Goal: Task Accomplishment & Management: Use online tool/utility

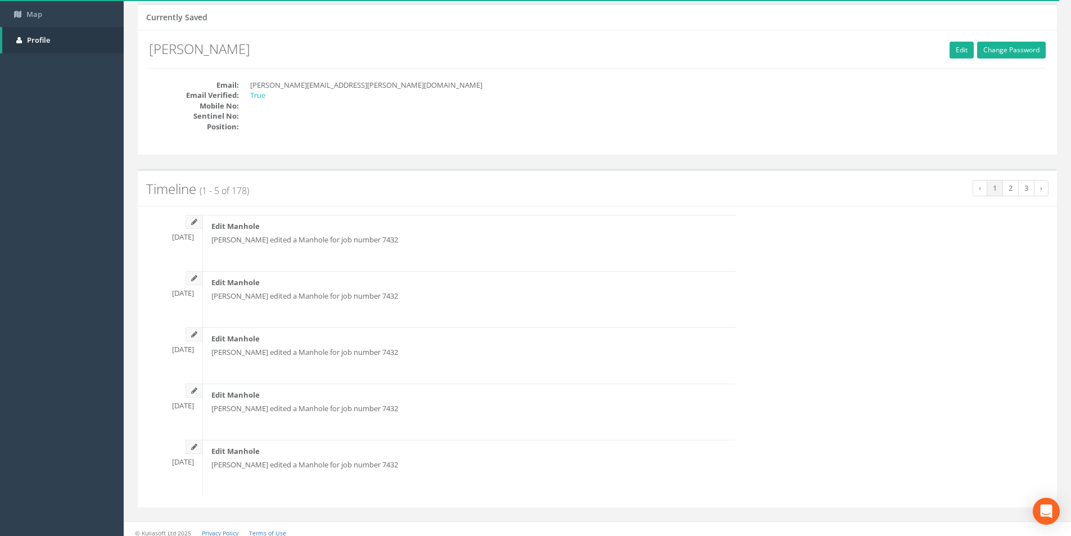
scroll to position [94, 0]
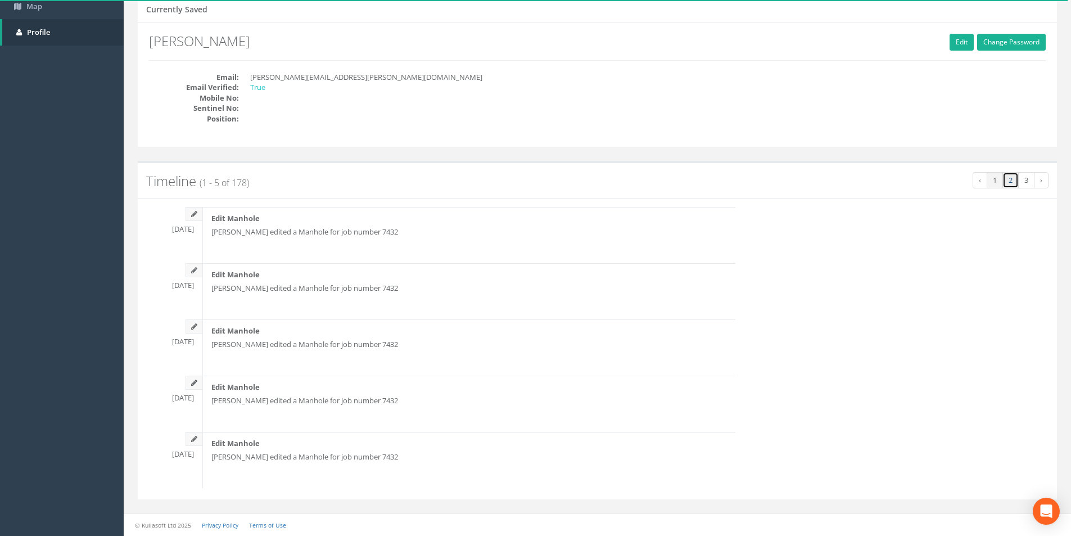
click at [1014, 181] on link "2" at bounding box center [1011, 180] width 16 height 16
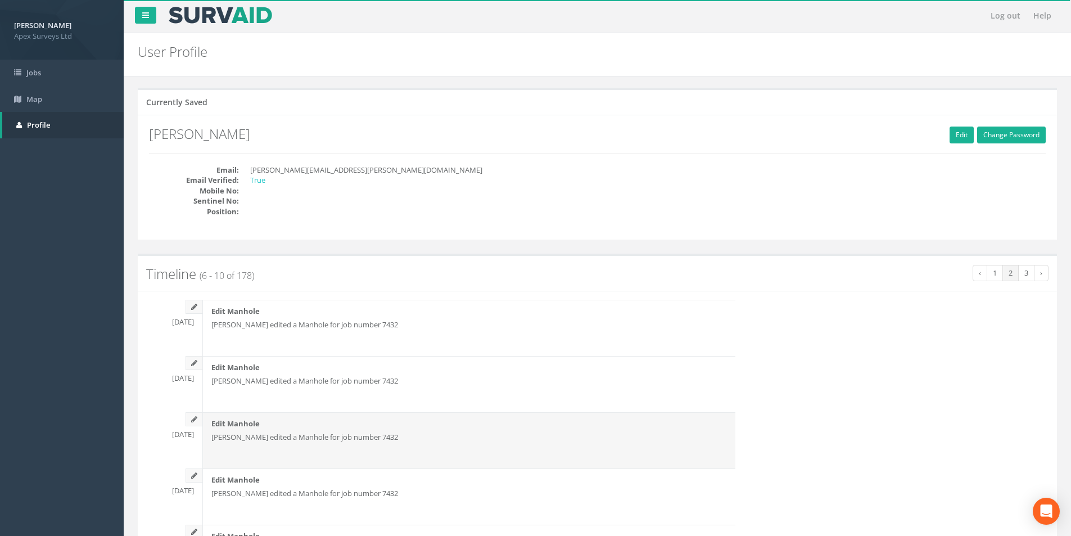
scroll to position [0, 0]
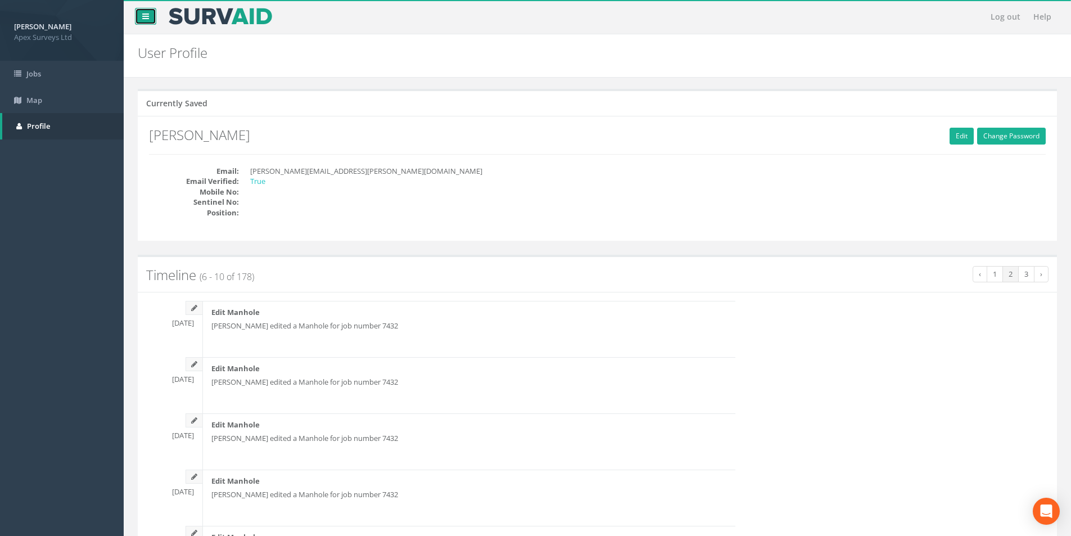
click at [144, 17] on icon at bounding box center [145, 16] width 7 height 8
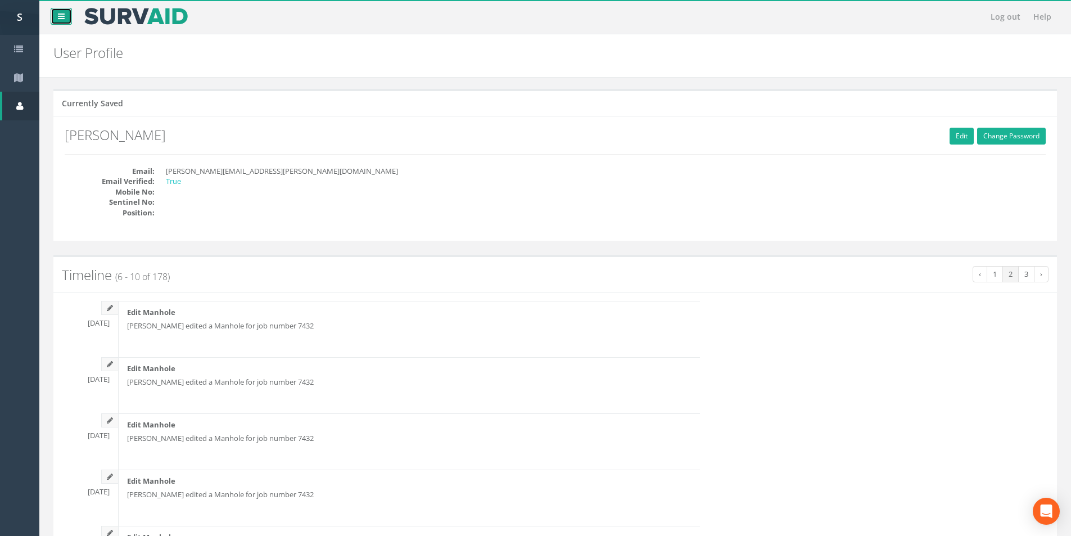
click at [58, 15] on icon at bounding box center [61, 16] width 7 height 8
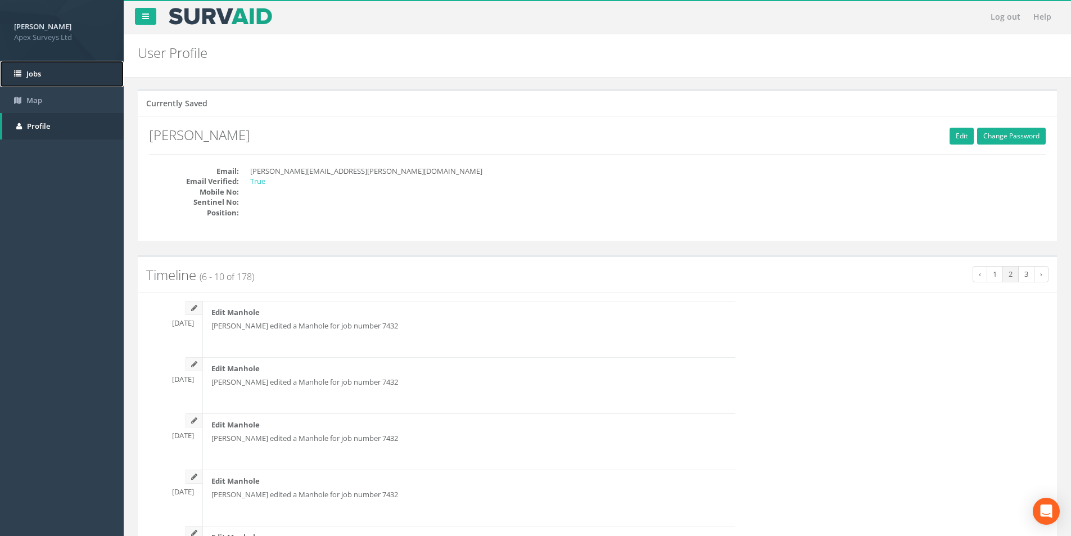
click at [38, 76] on span "Jobs" at bounding box center [33, 74] width 15 height 10
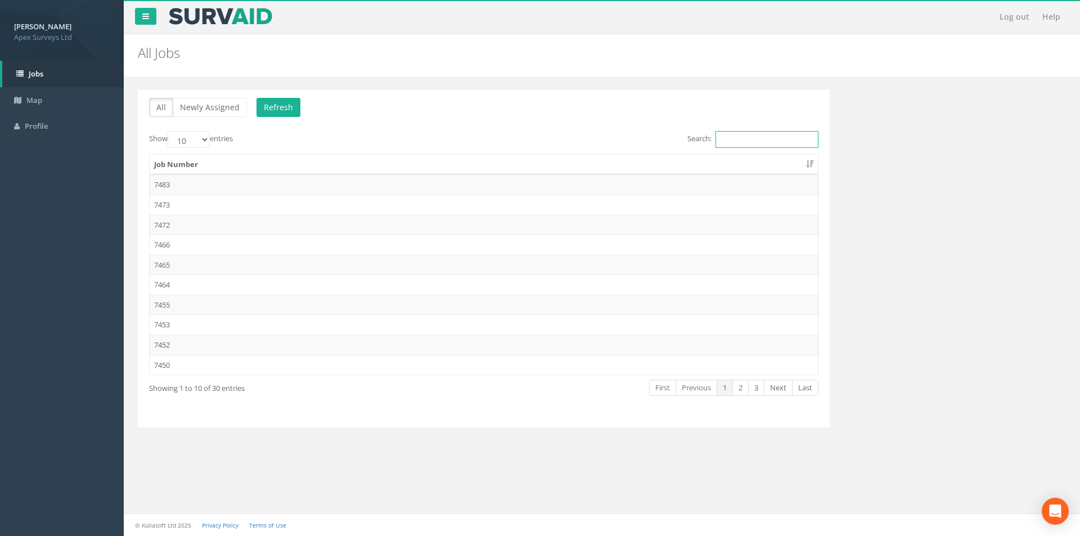
click at [727, 138] on input "Search:" at bounding box center [766, 139] width 103 height 17
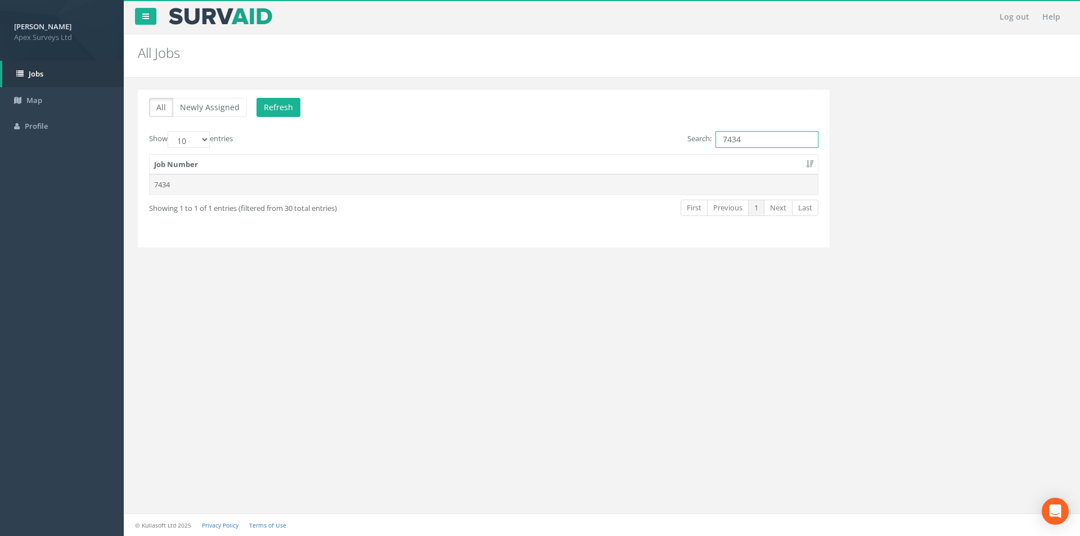
type input "7434"
click at [232, 182] on td "7434" at bounding box center [484, 184] width 668 height 20
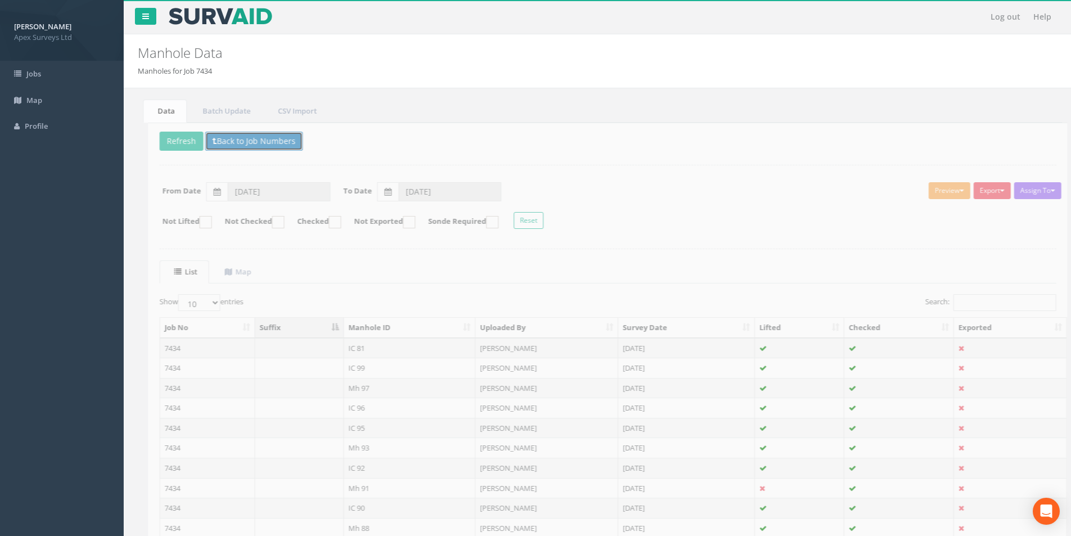
click at [208, 142] on button "Back to Job Numbers" at bounding box center [244, 141] width 98 height 19
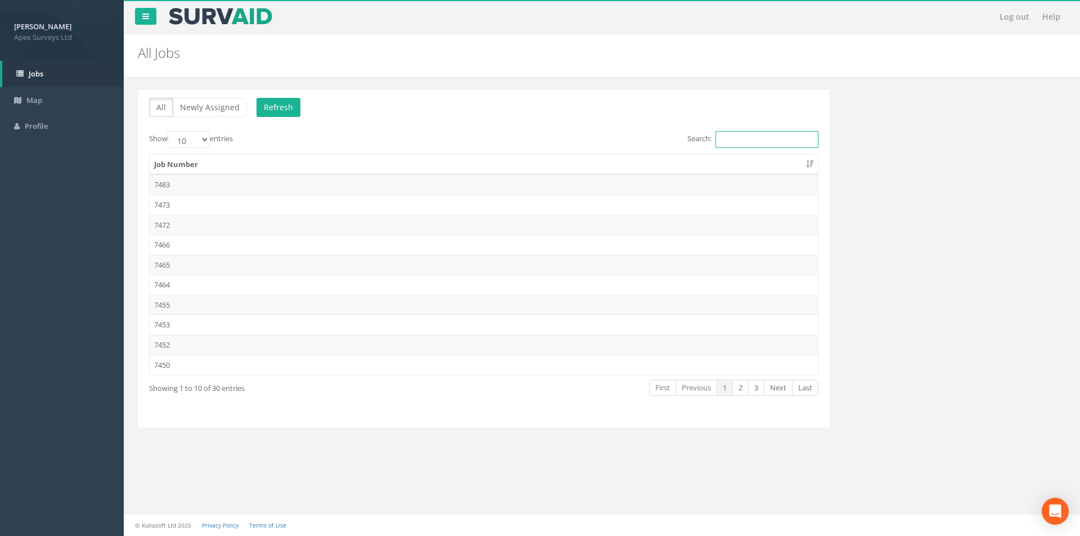
click at [723, 136] on input "Search:" at bounding box center [766, 139] width 103 height 17
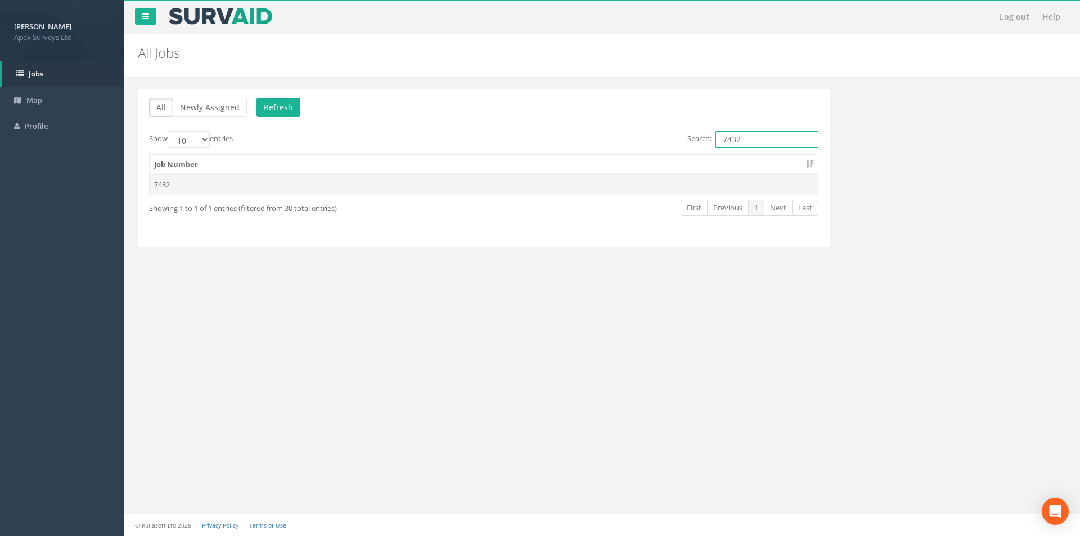
type input "7432"
click at [290, 187] on td "7432" at bounding box center [484, 184] width 668 height 20
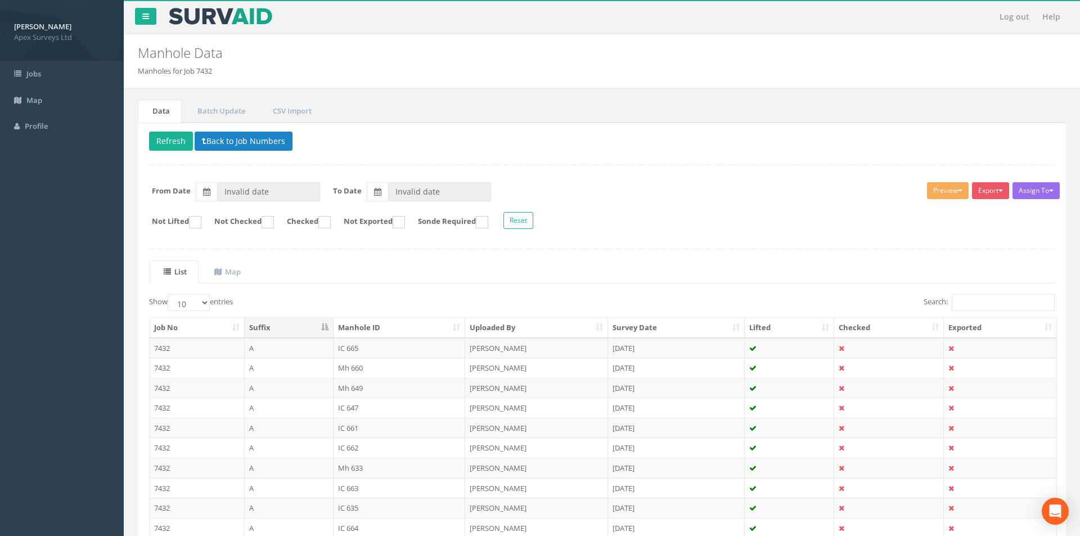
type input "[DATE]"
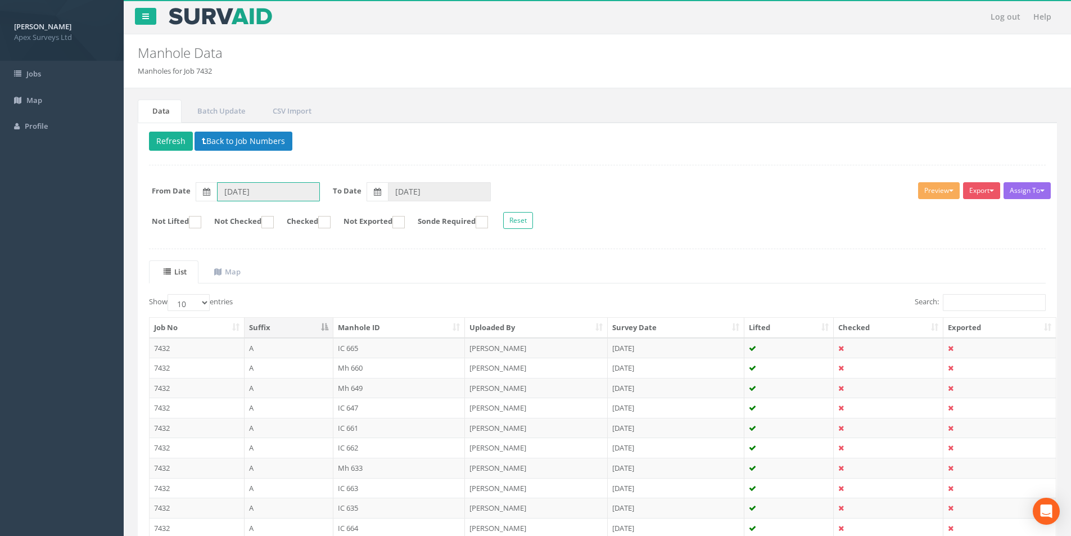
click at [281, 193] on input "[DATE]" at bounding box center [268, 191] width 103 height 19
click at [355, 211] on th "›" at bounding box center [350, 212] width 18 height 16
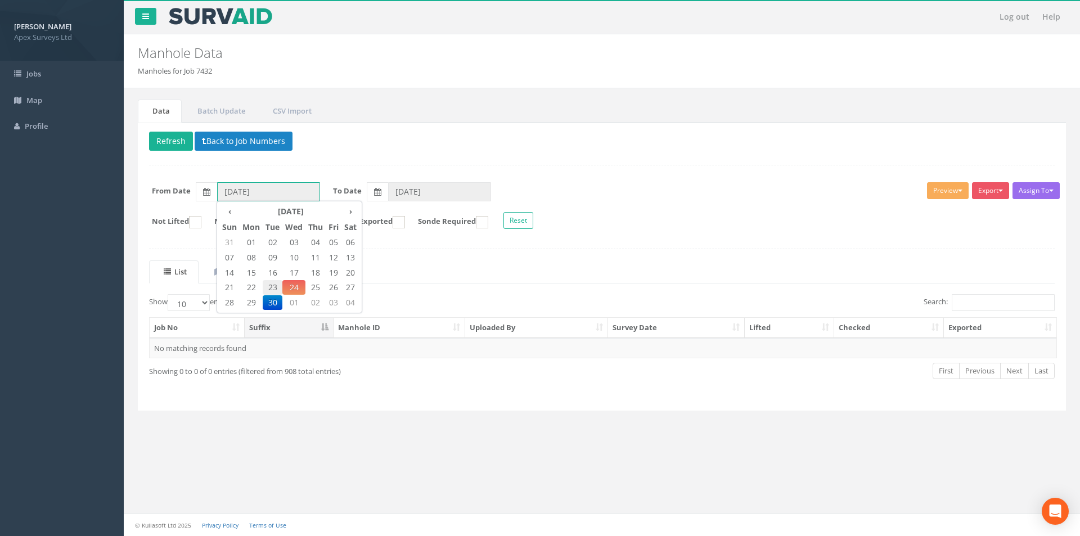
click at [265, 287] on span "23" at bounding box center [273, 287] width 20 height 15
type input "[DATE]"
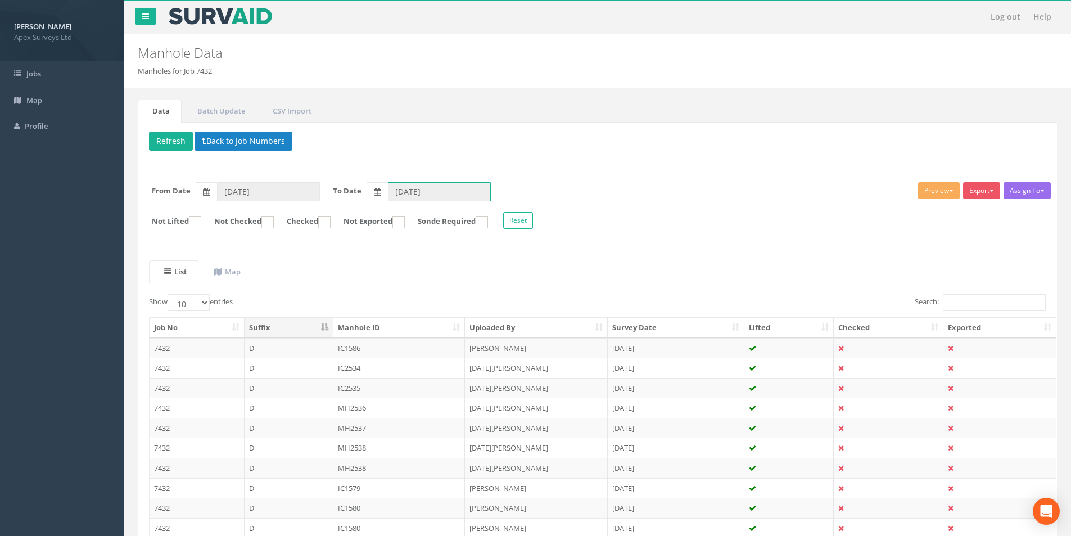
click at [429, 189] on input "[DATE]" at bounding box center [439, 191] width 103 height 19
click at [446, 285] on span "23" at bounding box center [444, 287] width 20 height 15
type input "[DATE]"
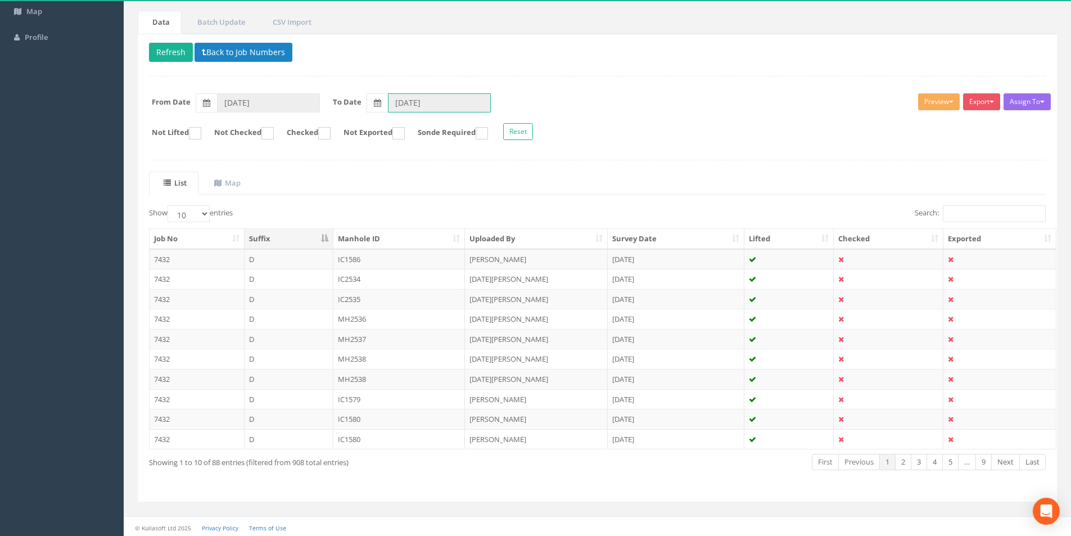
scroll to position [91, 0]
click at [331, 129] on ins at bounding box center [324, 131] width 12 height 12
checkbox input "true"
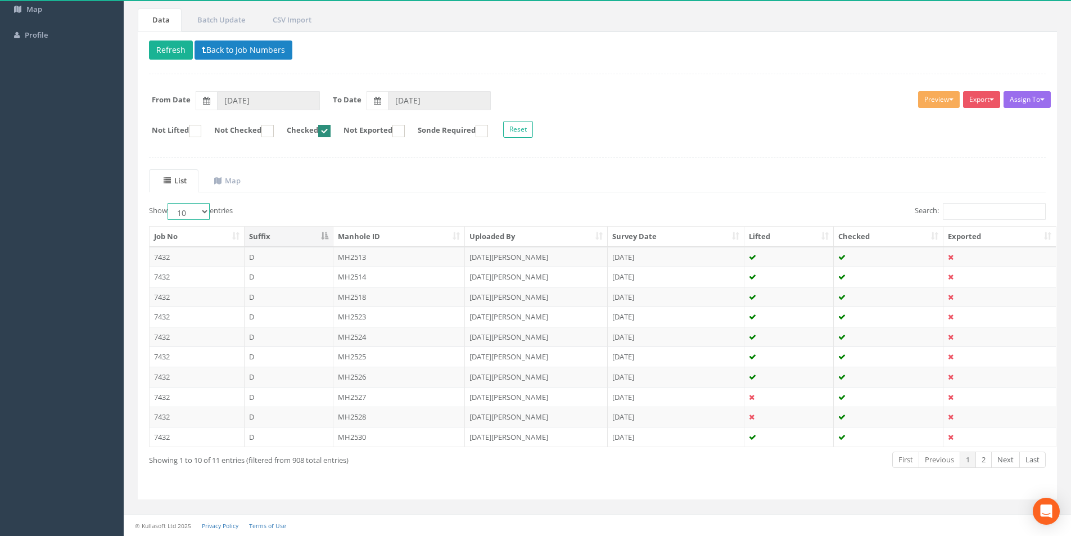
click at [202, 213] on select "10 25 50 100" at bounding box center [189, 211] width 42 height 17
select select "100"
click at [169, 203] on select "10 25 50 100" at bounding box center [189, 211] width 42 height 17
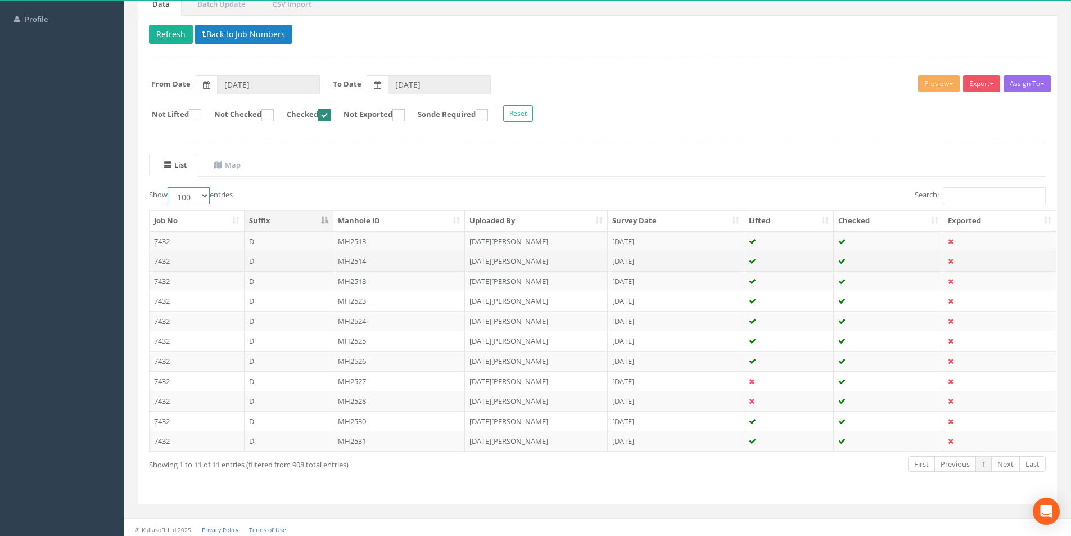
scroll to position [111, 0]
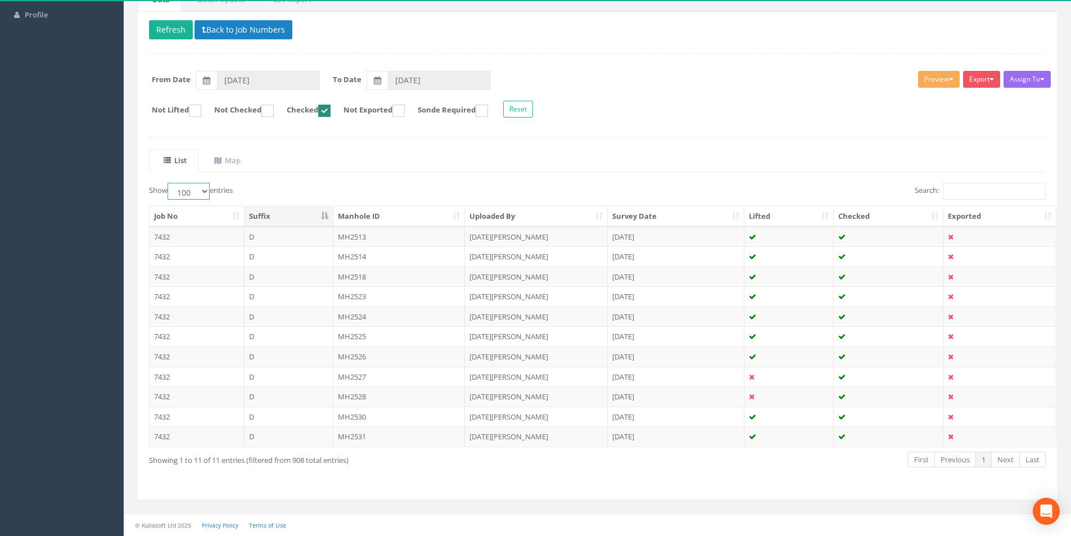
click at [331, 110] on ins at bounding box center [324, 111] width 12 height 12
checkbox input "false"
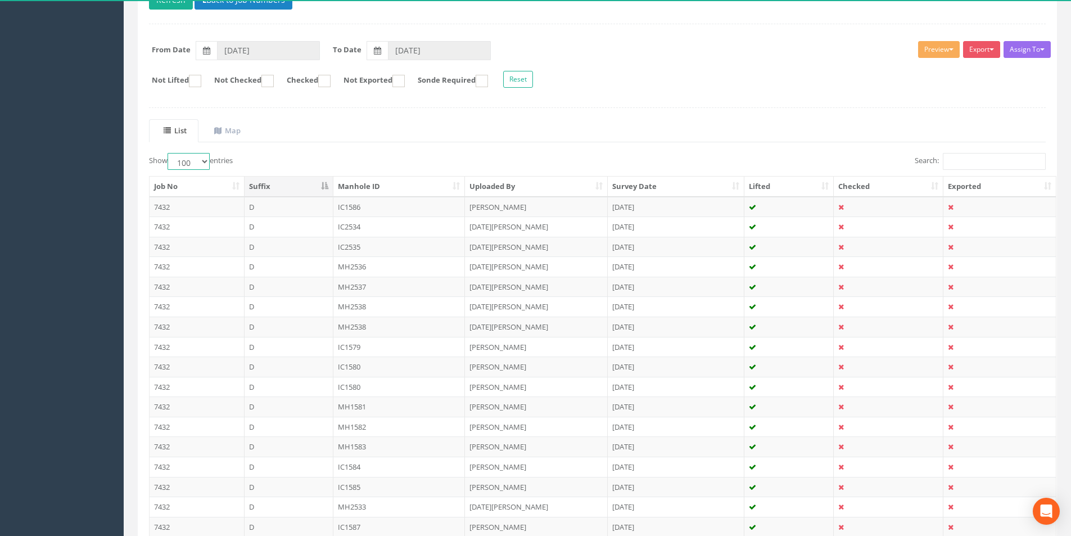
scroll to position [133, 0]
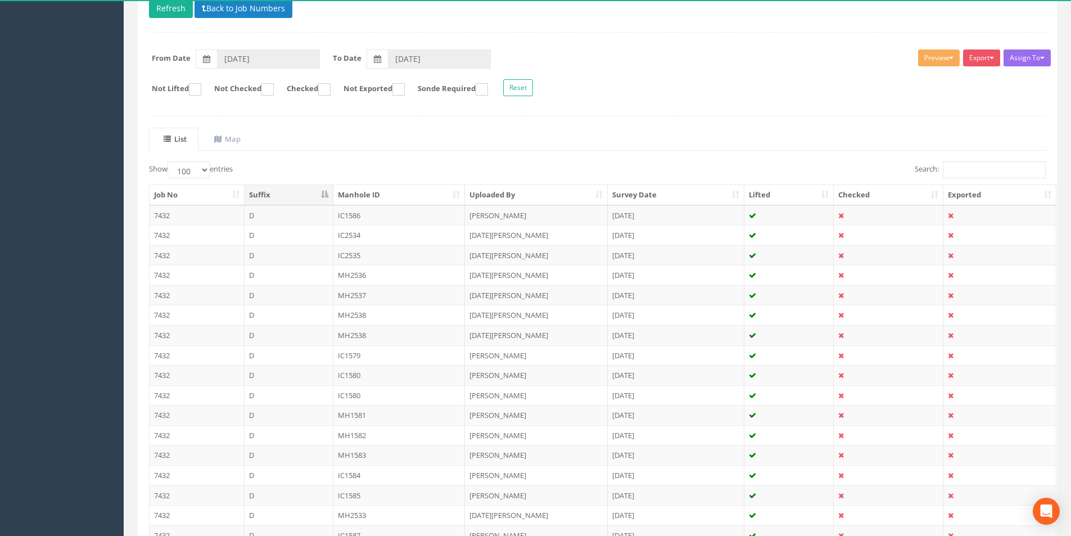
click at [600, 194] on th "Uploaded By" at bounding box center [536, 195] width 143 height 20
click at [936, 196] on th "Checked" at bounding box center [889, 195] width 110 height 20
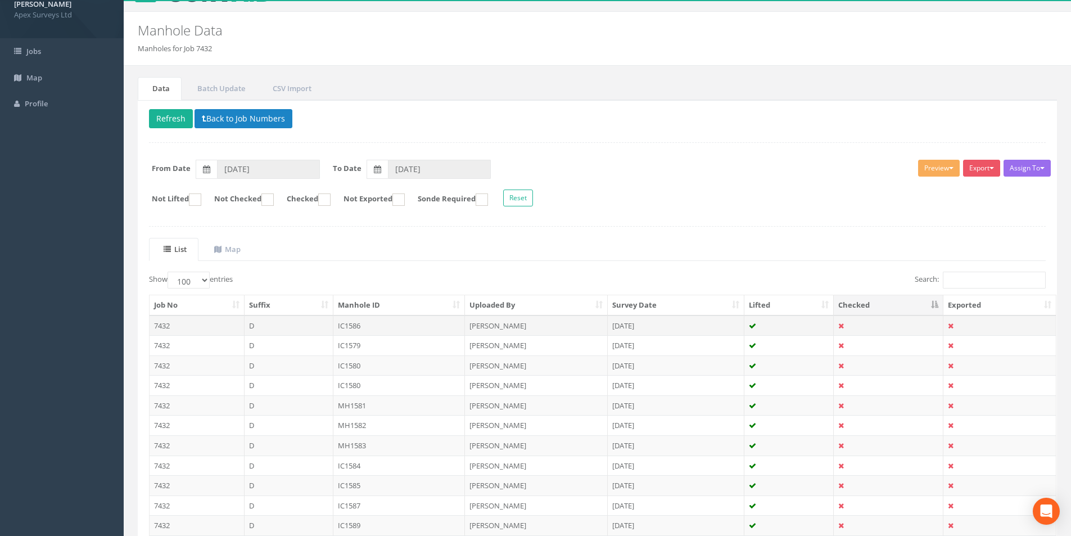
scroll to position [0, 0]
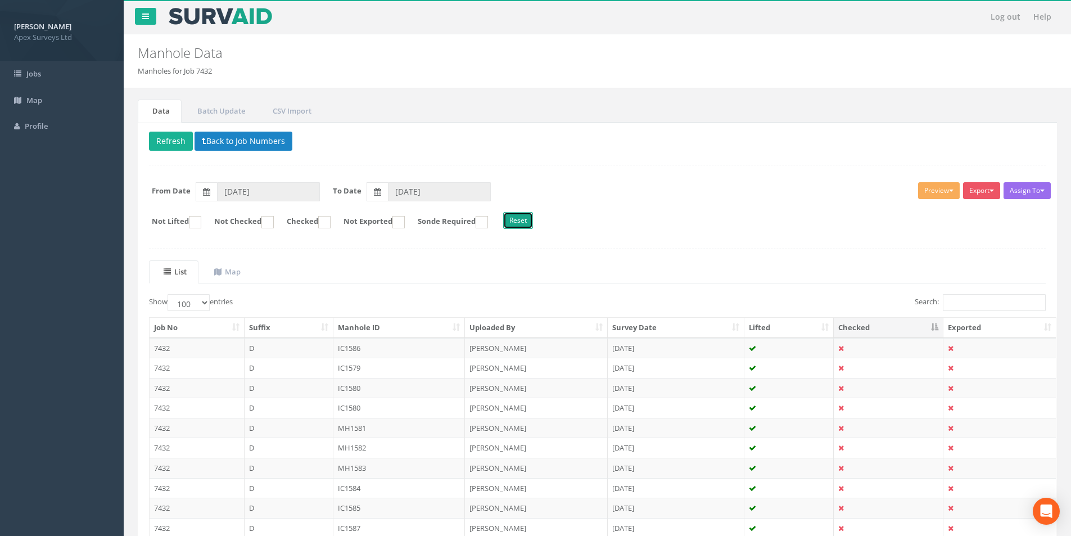
click at [533, 216] on button "Reset" at bounding box center [518, 220] width 30 height 17
type input "[DATE]"
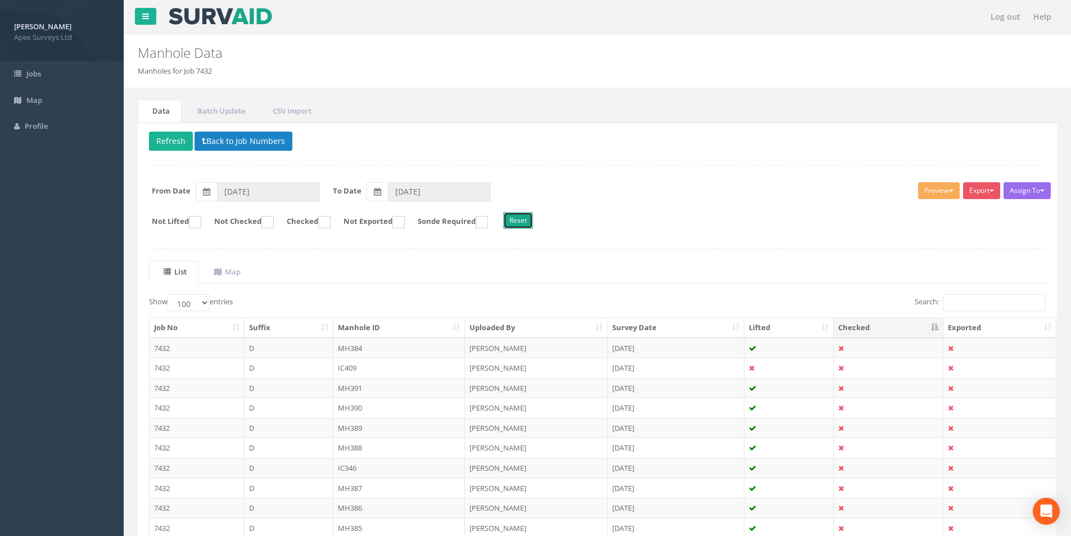
click at [533, 223] on button "Reset" at bounding box center [518, 220] width 30 height 17
click at [957, 306] on input "Search:" at bounding box center [994, 302] width 103 height 17
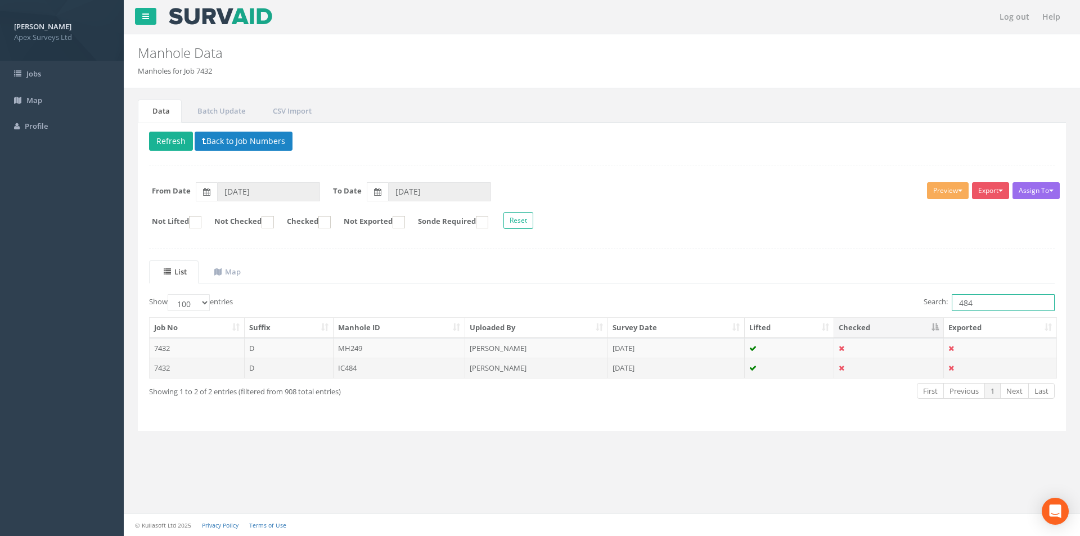
type input "484"
click at [377, 365] on td "IC484" at bounding box center [400, 368] width 132 height 20
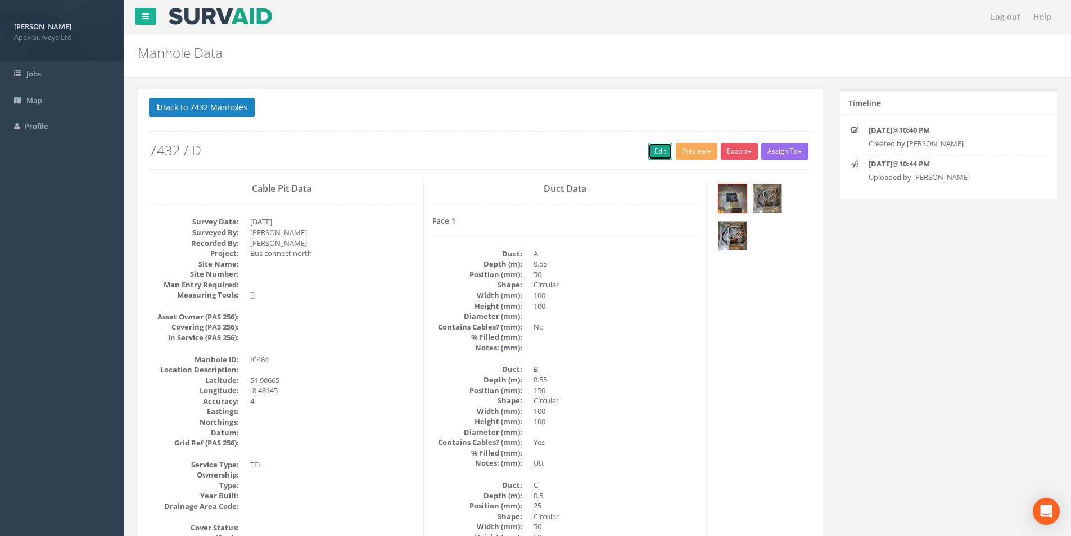
click at [649, 150] on link "Edit" at bounding box center [660, 151] width 24 height 17
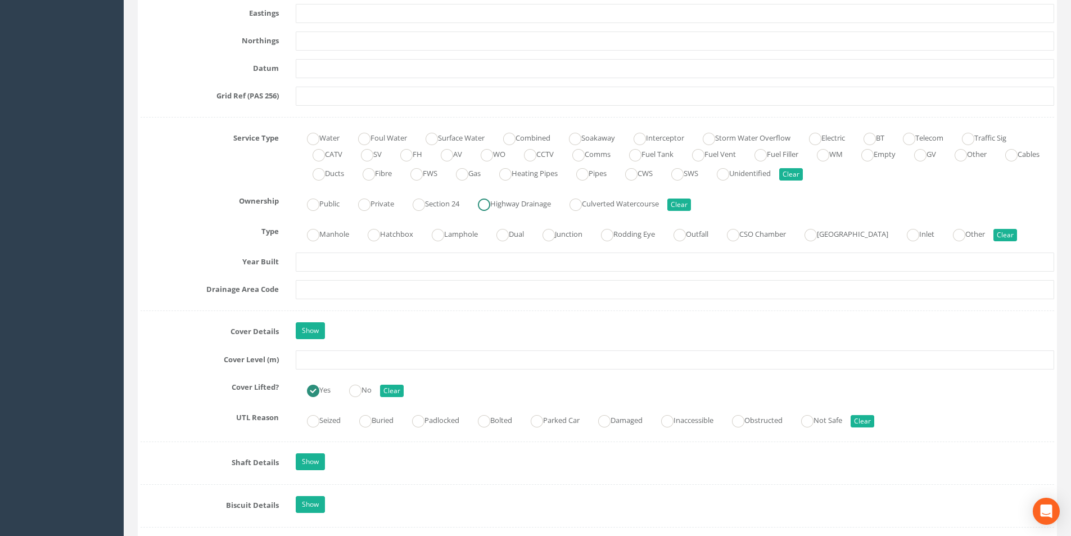
scroll to position [731, 0]
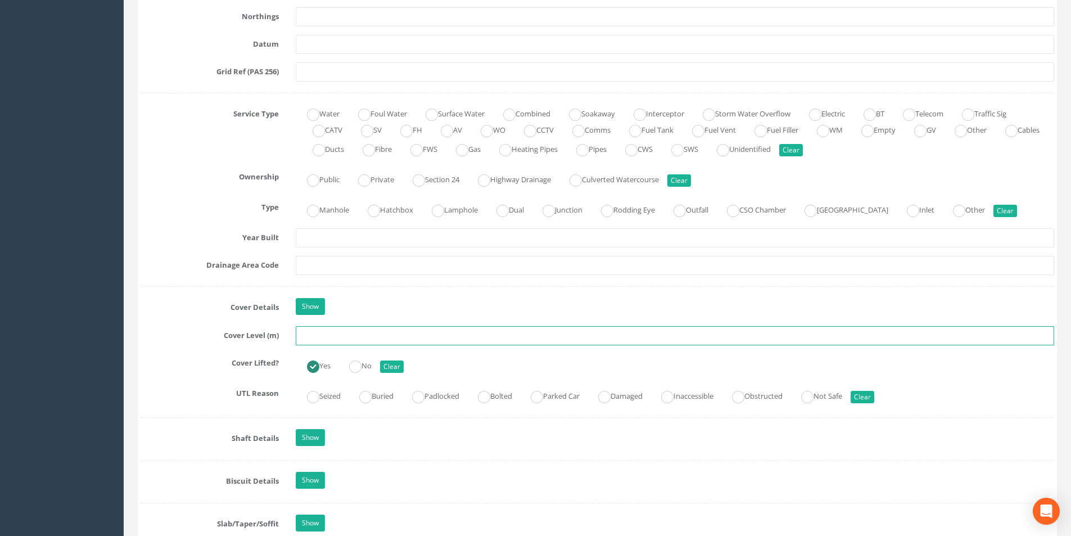
click at [364, 340] on input "text" at bounding box center [675, 335] width 759 height 19
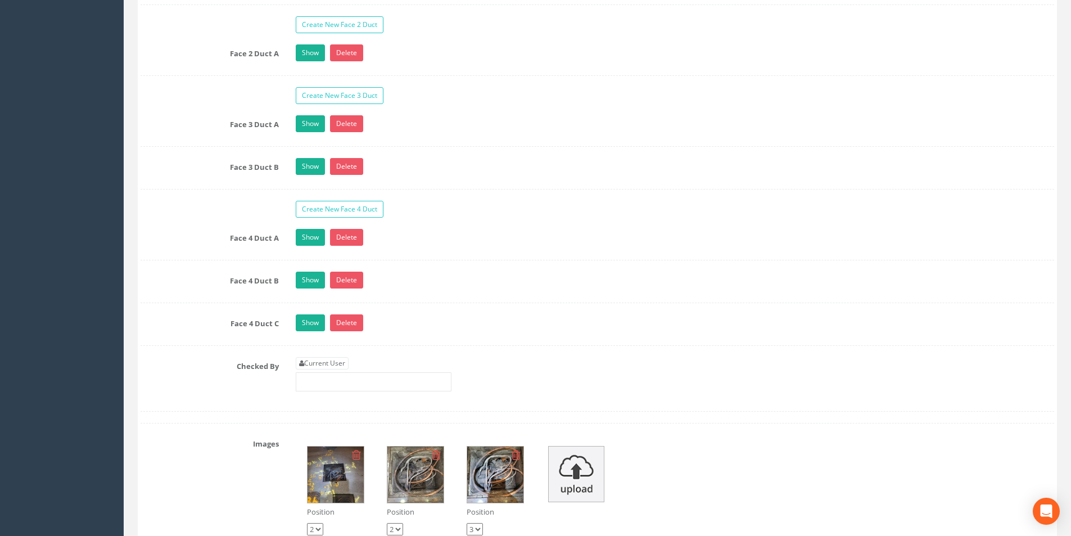
scroll to position [2081, 0]
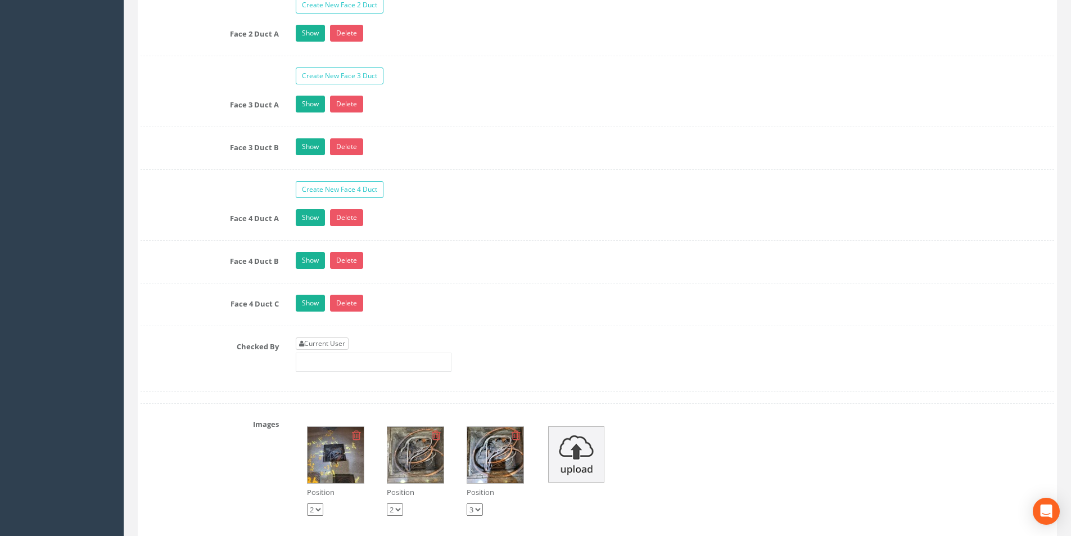
type input "38.71"
click at [339, 341] on link "Current User" at bounding box center [322, 343] width 53 height 12
type input "[PERSON_NAME]"
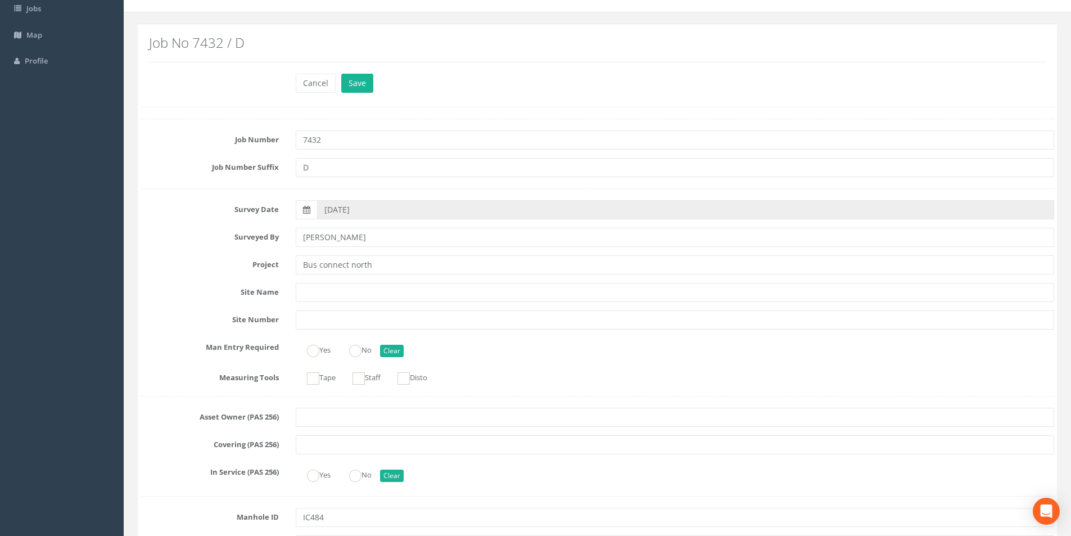
scroll to position [0, 0]
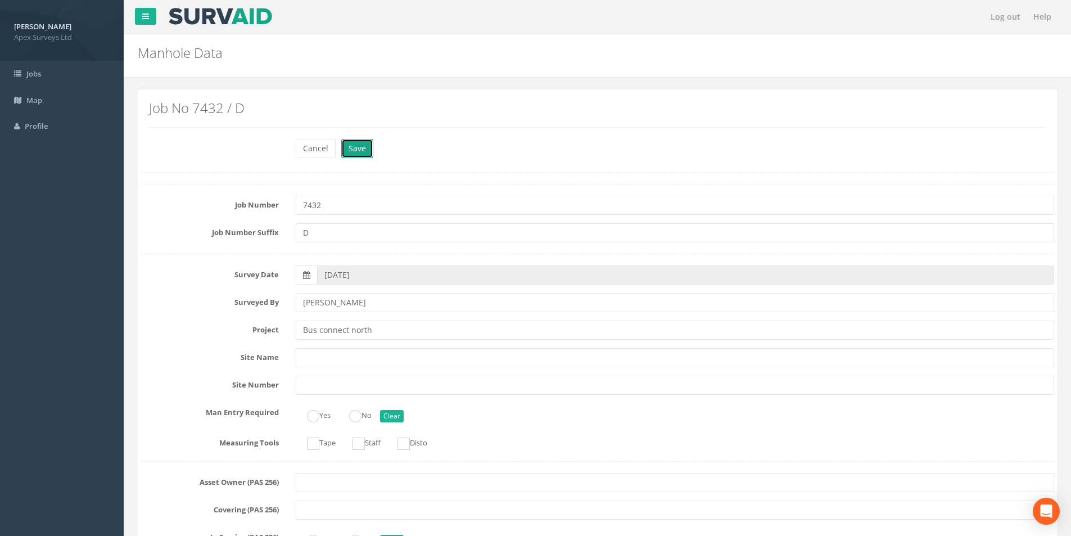
click at [358, 147] on button "Save" at bounding box center [357, 148] width 32 height 19
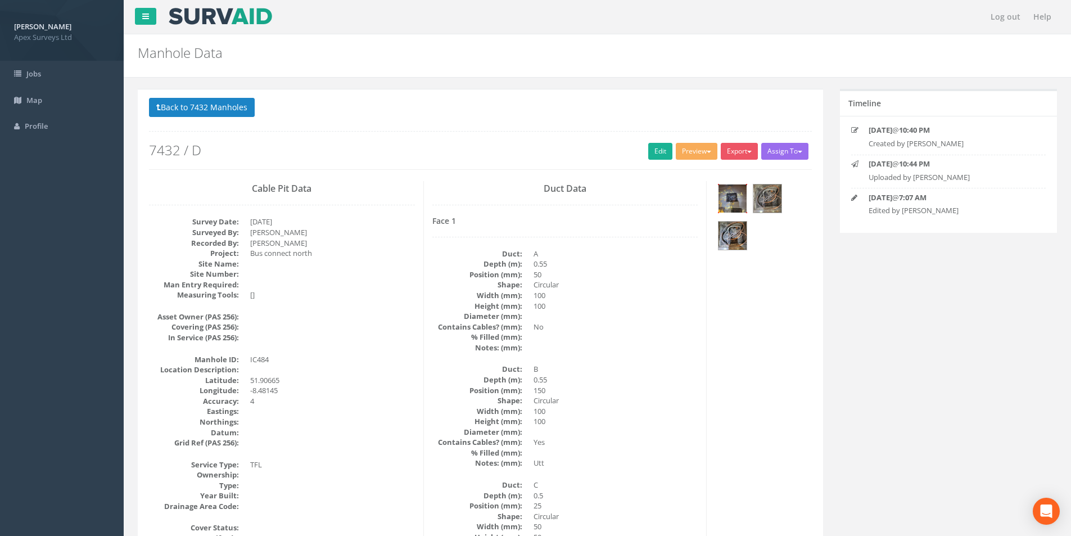
click at [728, 197] on img at bounding box center [733, 198] width 28 height 28
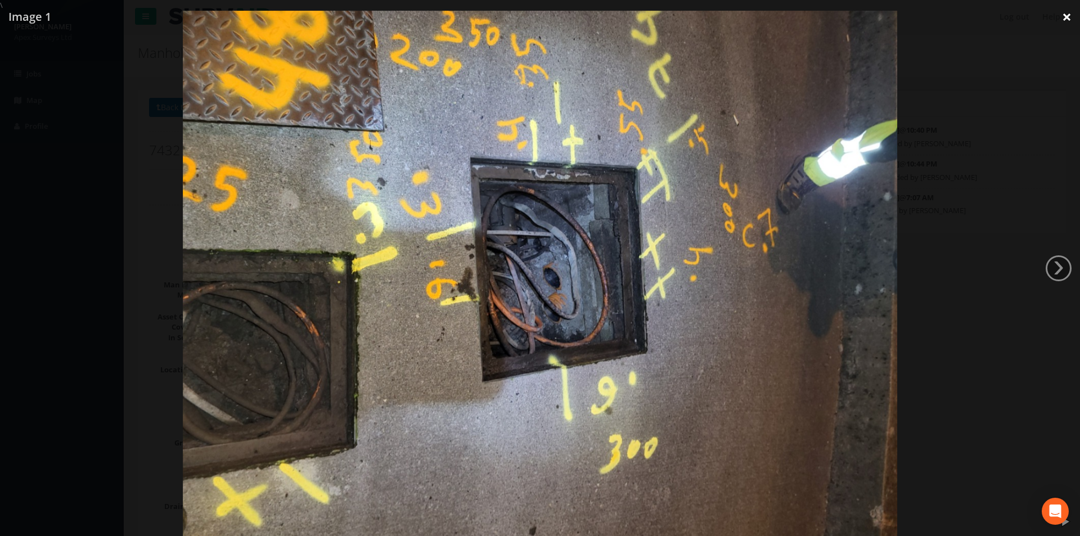
click at [1065, 13] on link "×" at bounding box center [1066, 17] width 26 height 34
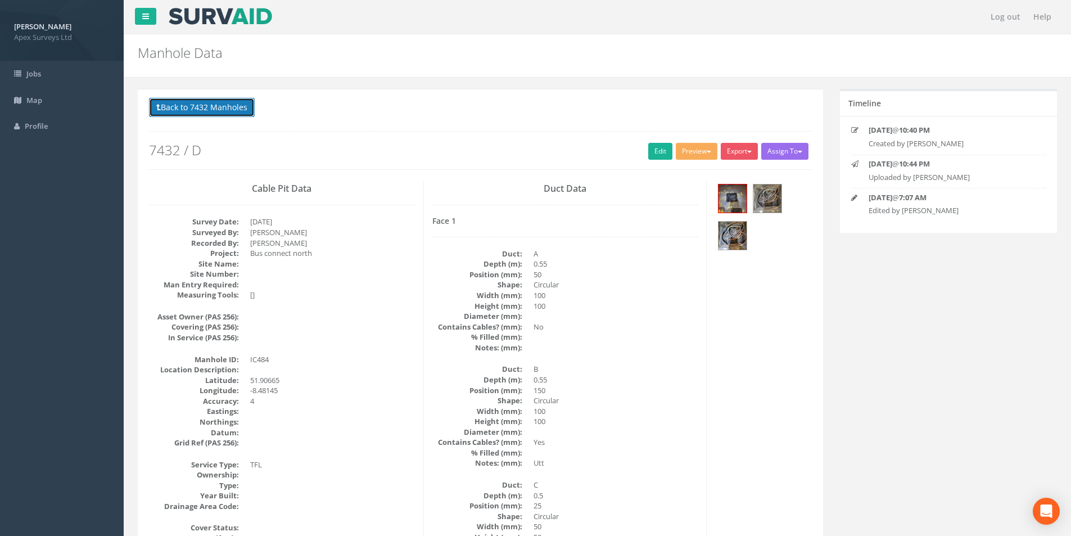
drag, startPoint x: 177, startPoint y: 106, endPoint x: 267, endPoint y: 146, distance: 99.2
click at [177, 106] on button "Back to 7432 Manholes" at bounding box center [202, 107] width 106 height 19
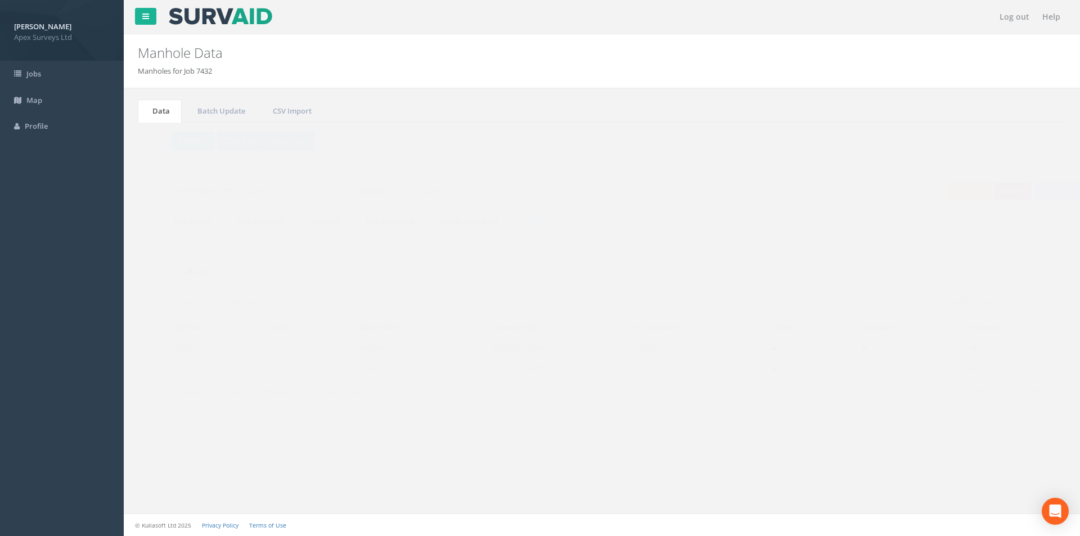
drag, startPoint x: 988, startPoint y: 302, endPoint x: 959, endPoint y: 307, distance: 29.0
click at [959, 307] on input "484" at bounding box center [1003, 302] width 103 height 17
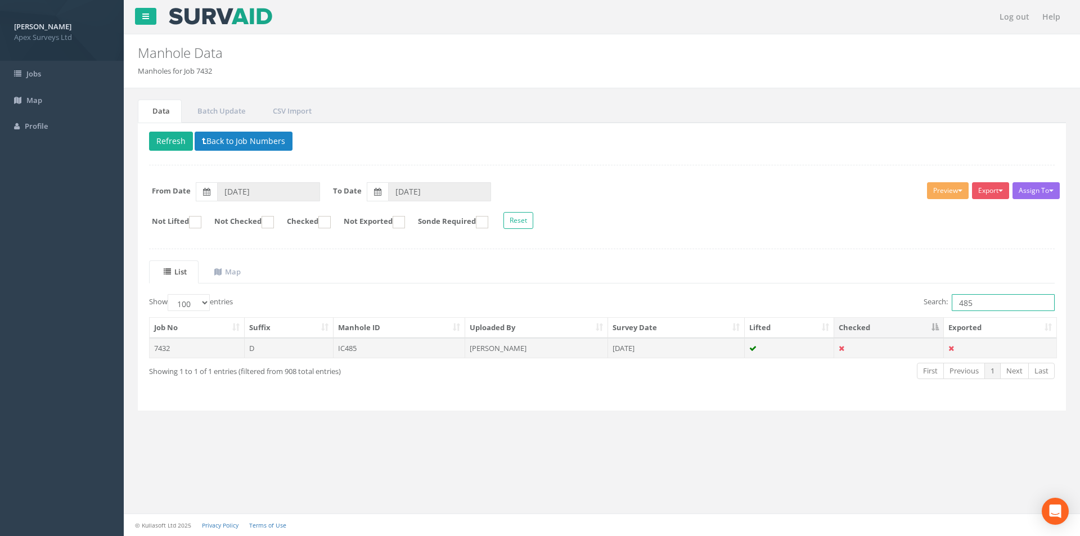
type input "485"
click at [514, 346] on td "[PERSON_NAME]" at bounding box center [536, 348] width 143 height 20
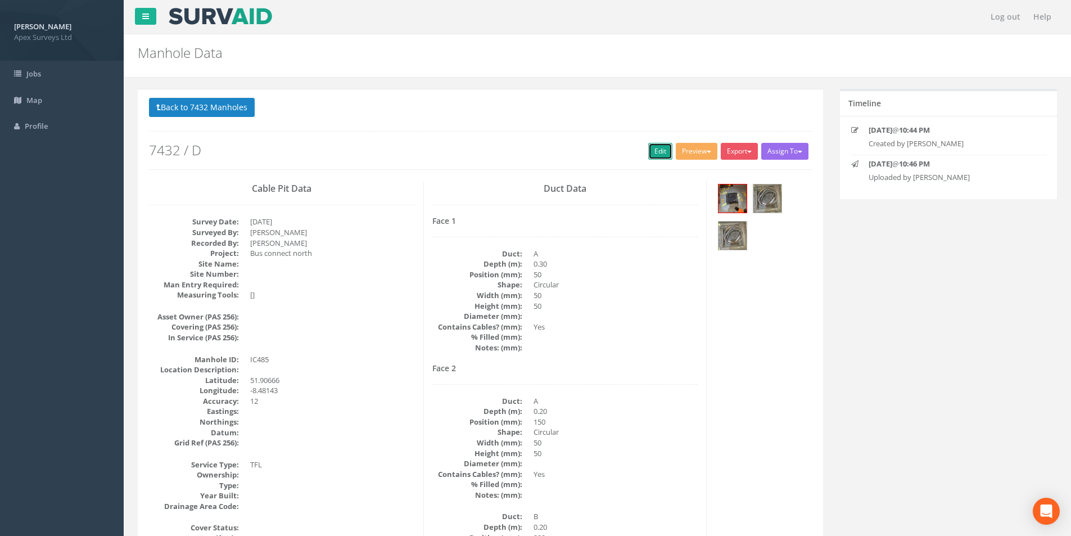
click at [654, 149] on link "Edit" at bounding box center [660, 151] width 24 height 17
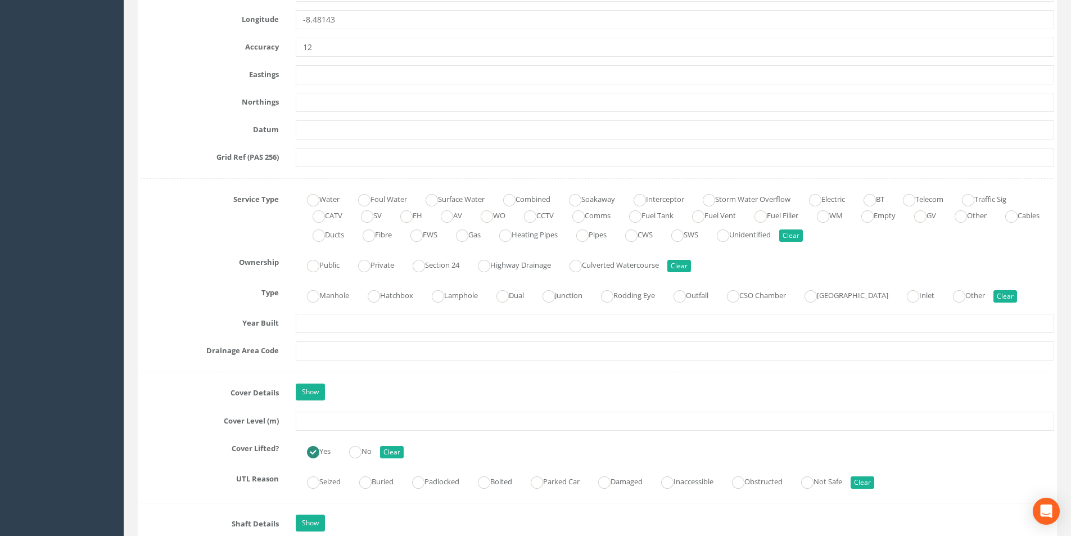
scroll to position [675, 0]
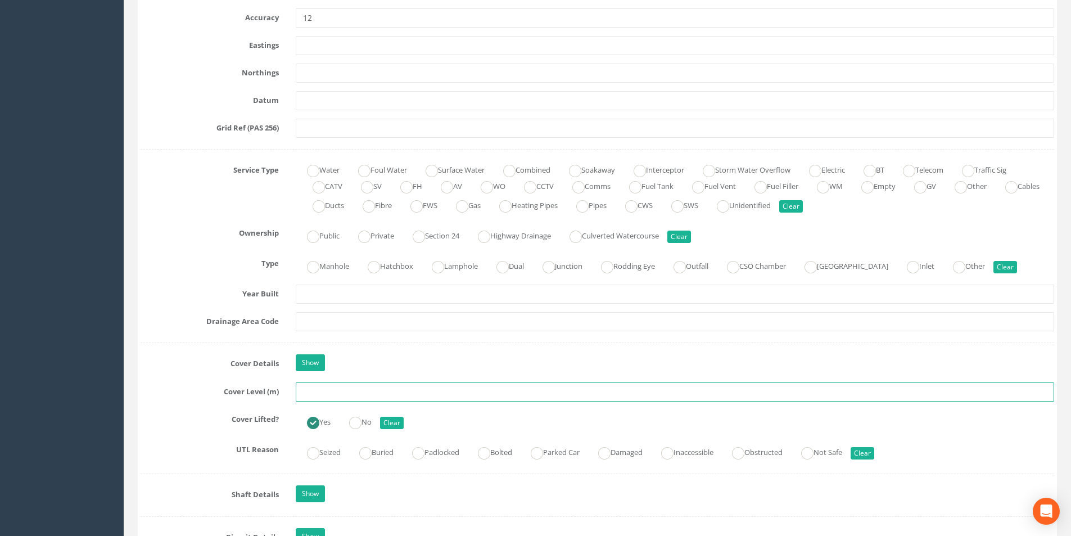
drag, startPoint x: 330, startPoint y: 392, endPoint x: 323, endPoint y: 389, distance: 6.8
click at [327, 391] on input "text" at bounding box center [675, 391] width 759 height 19
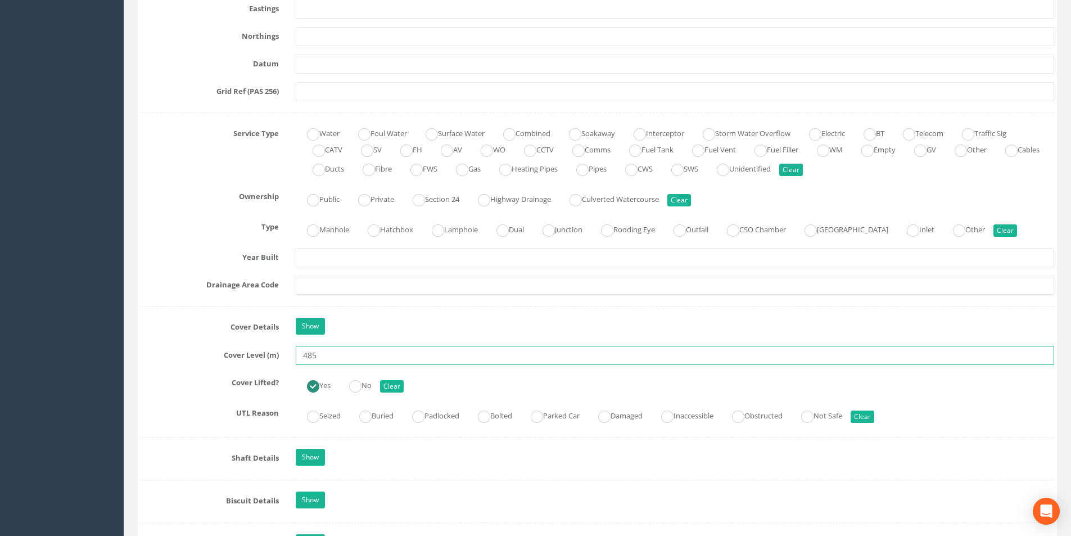
scroll to position [731, 0]
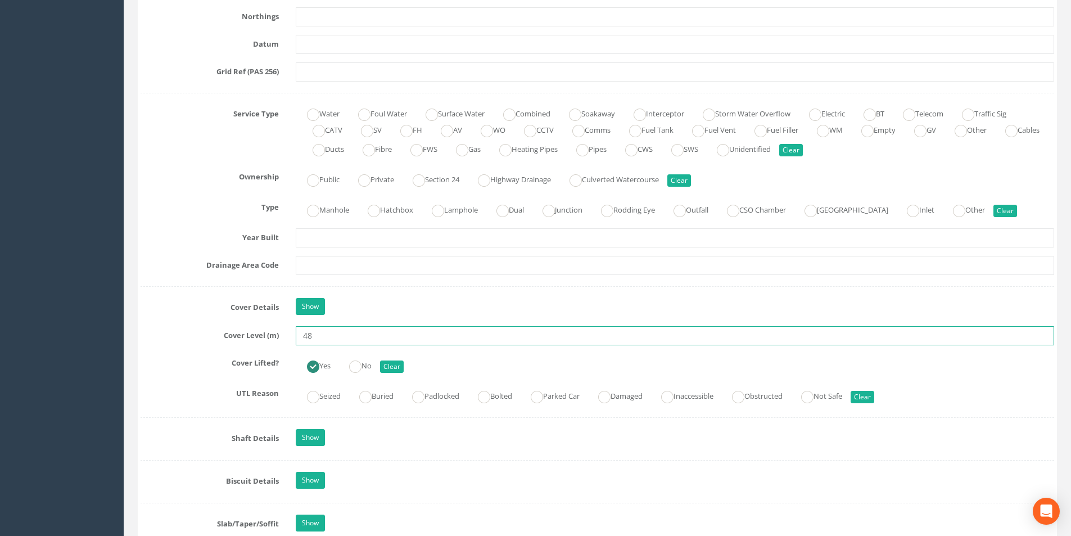
type input "4"
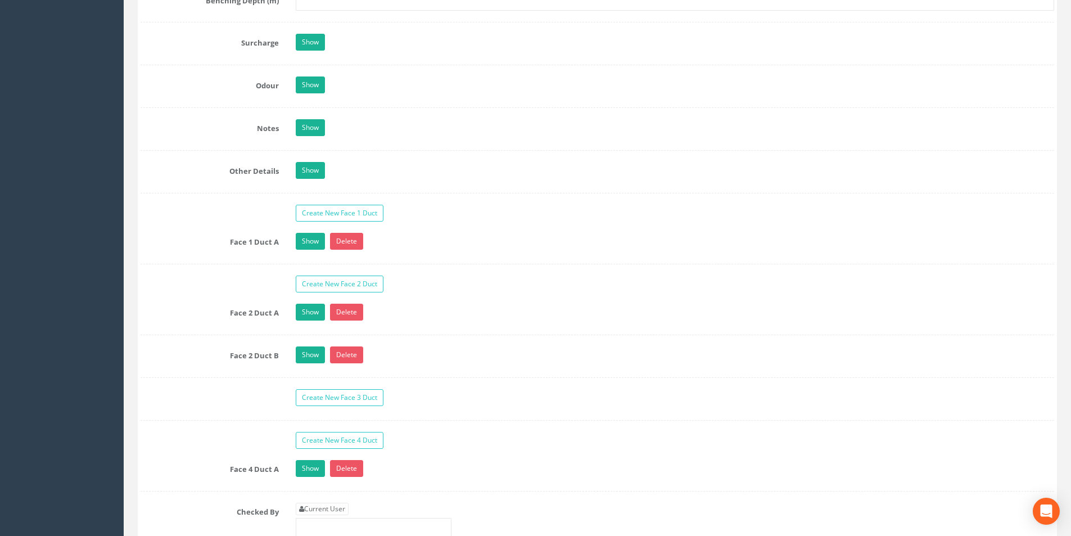
scroll to position [1800, 0]
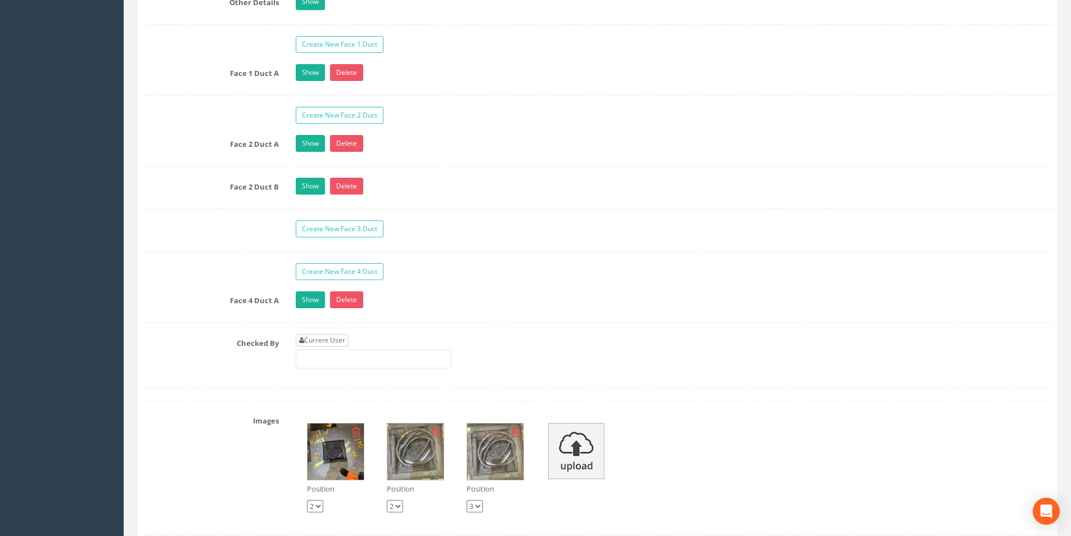
type input "38.68"
click at [322, 341] on link "Current User" at bounding box center [322, 340] width 53 height 12
type input "[PERSON_NAME]"
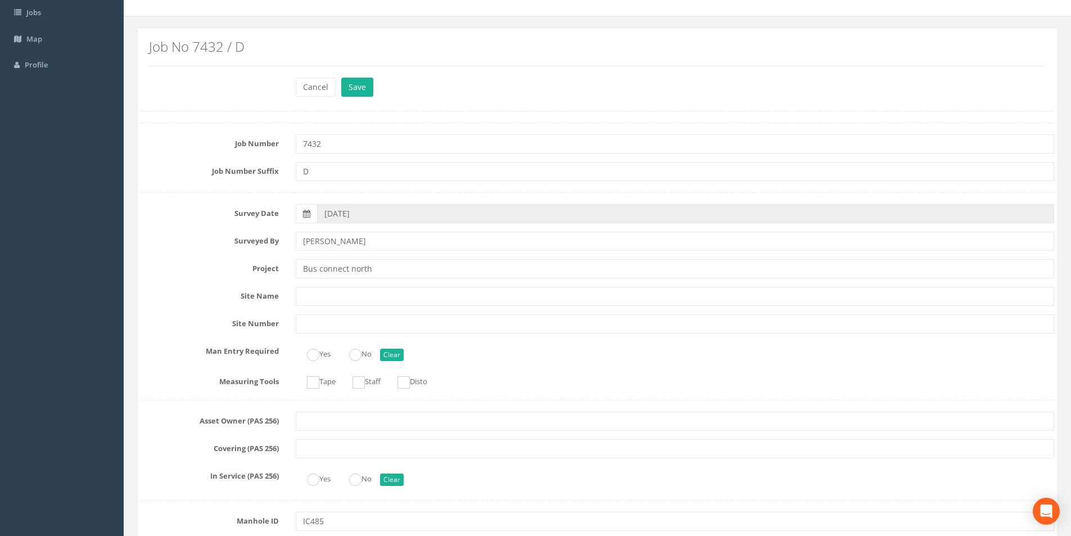
scroll to position [0, 0]
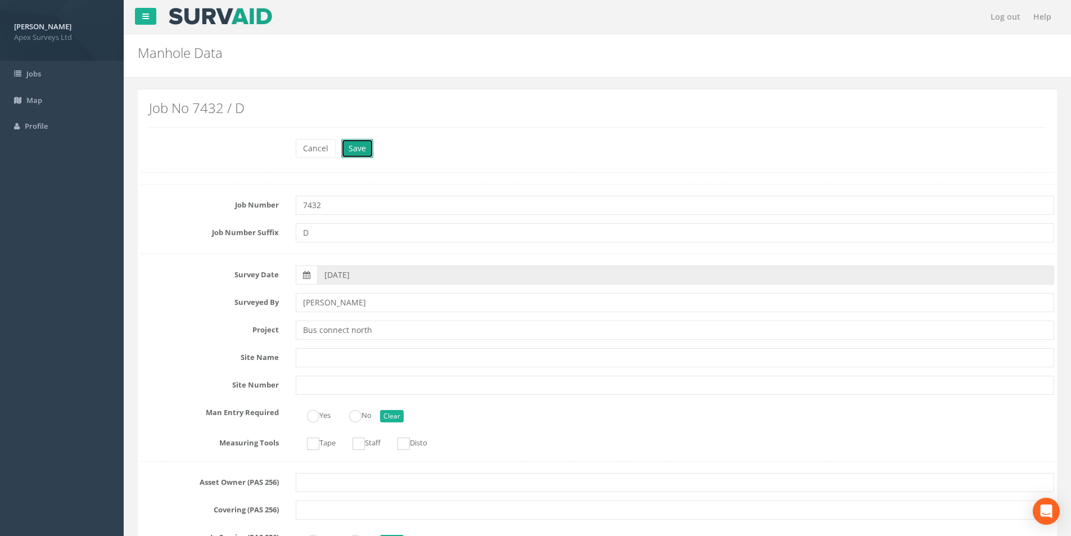
click at [354, 151] on button "Save" at bounding box center [357, 148] width 32 height 19
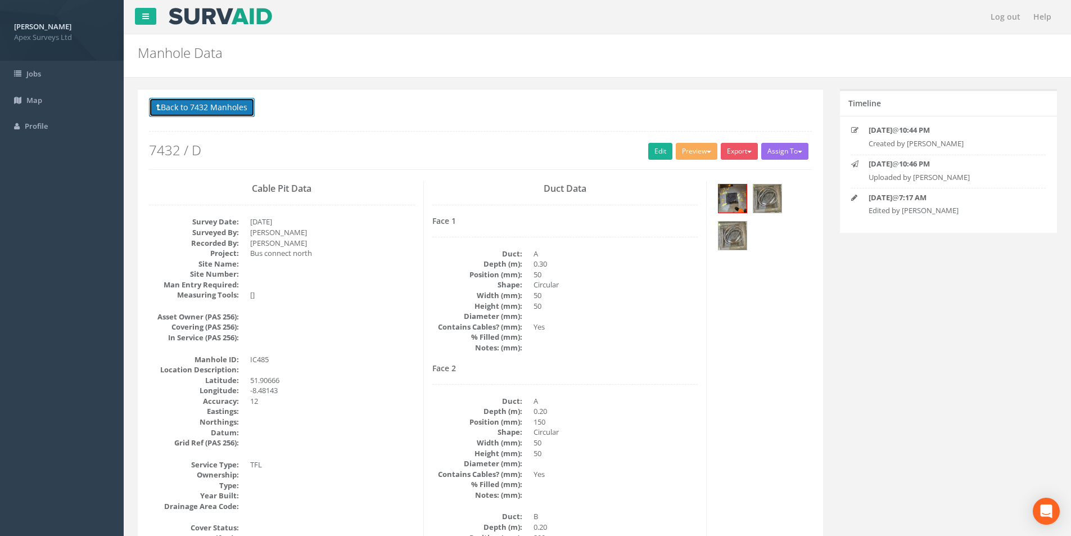
click at [218, 112] on button "Back to 7432 Manholes" at bounding box center [202, 107] width 106 height 19
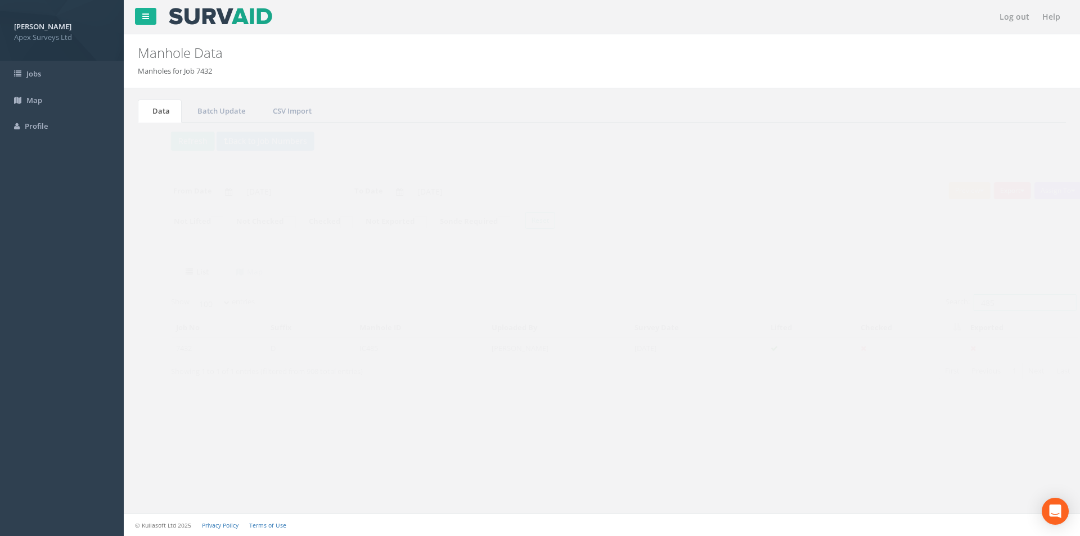
click at [975, 304] on input "485" at bounding box center [1003, 302] width 103 height 17
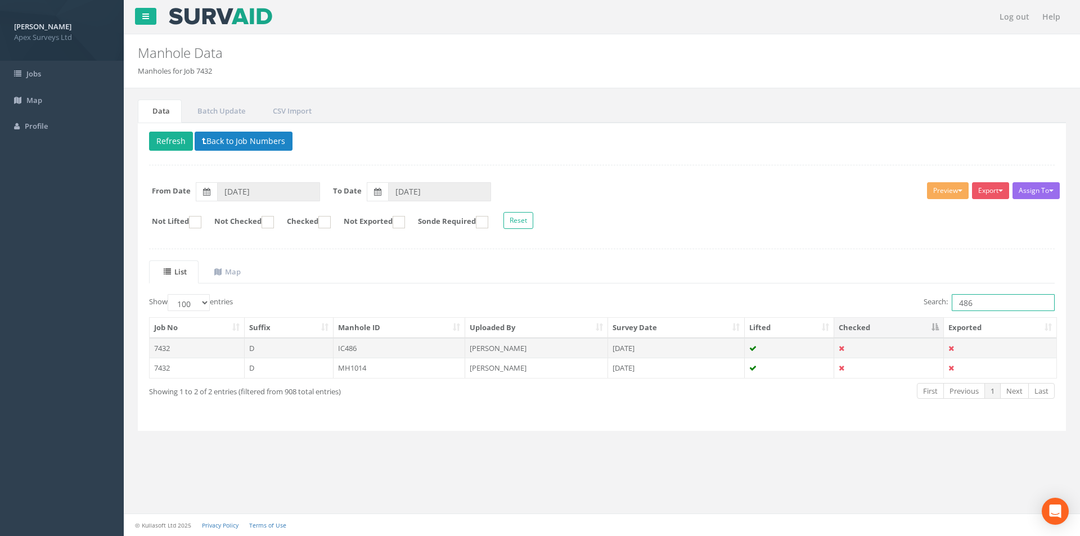
type input "486"
click at [367, 354] on td "IC486" at bounding box center [400, 348] width 132 height 20
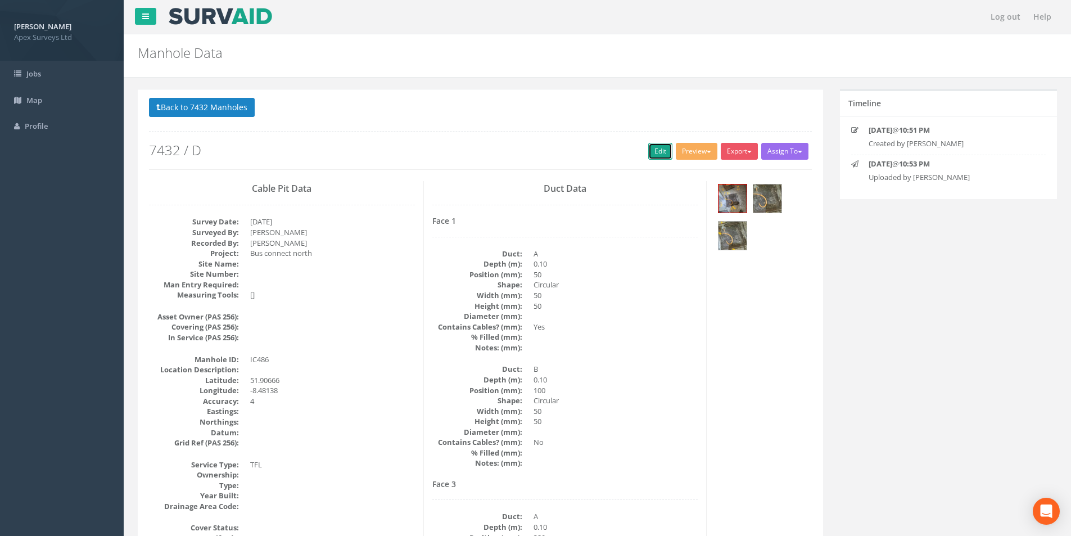
click at [652, 159] on link "Edit" at bounding box center [660, 151] width 24 height 17
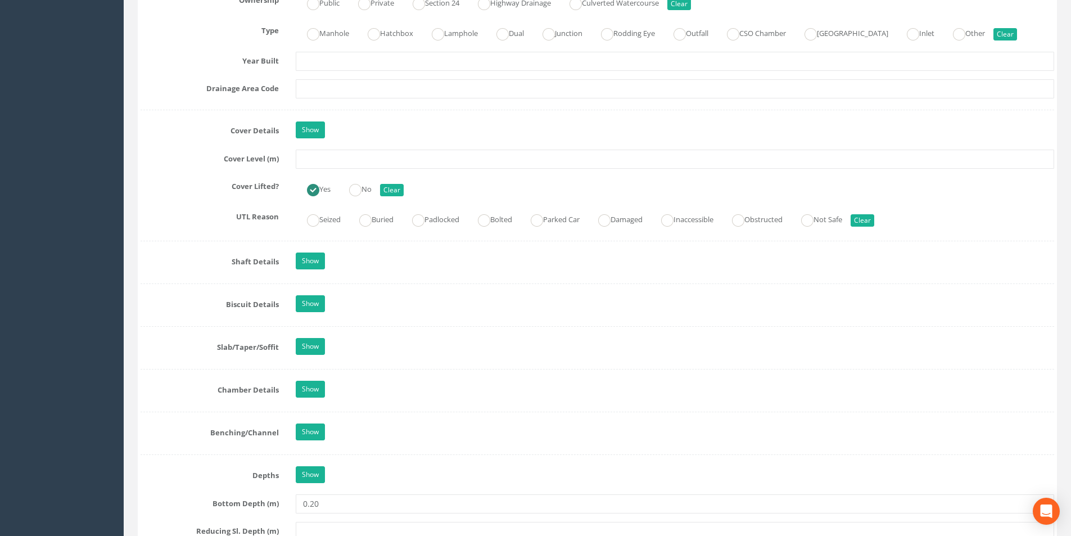
scroll to position [844, 0]
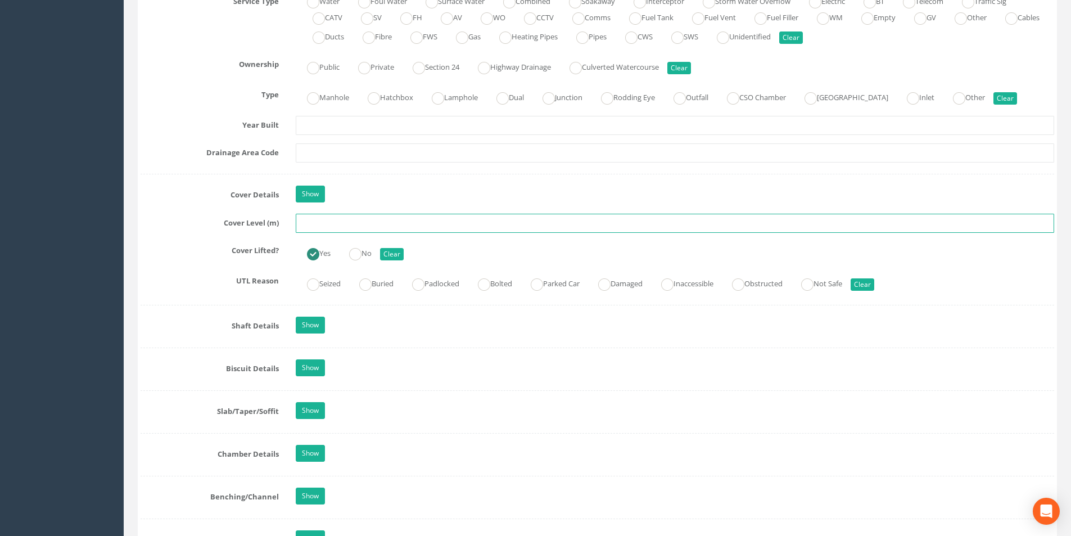
click at [321, 227] on input "text" at bounding box center [675, 223] width 759 height 19
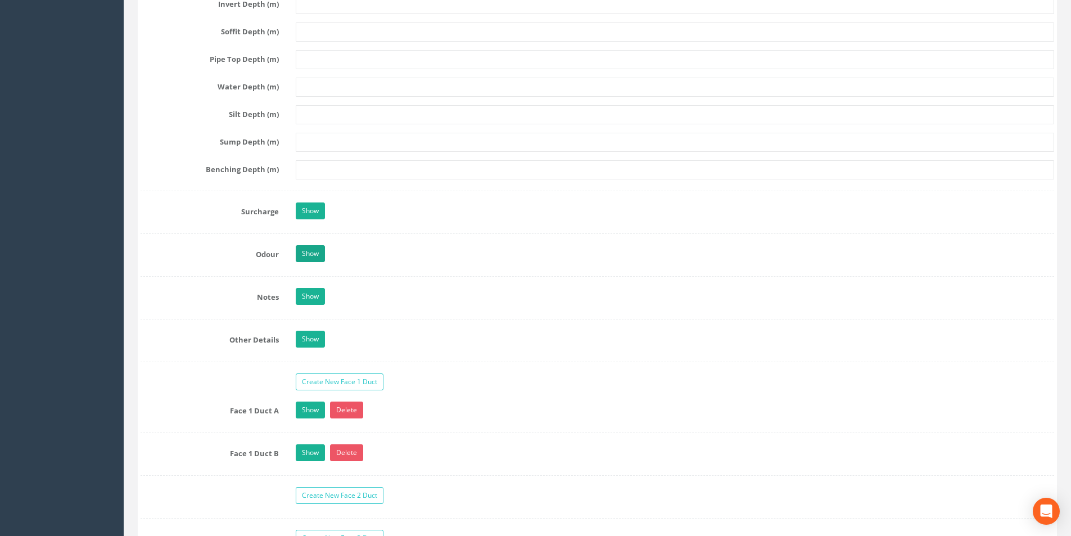
scroll to position [1800, 0]
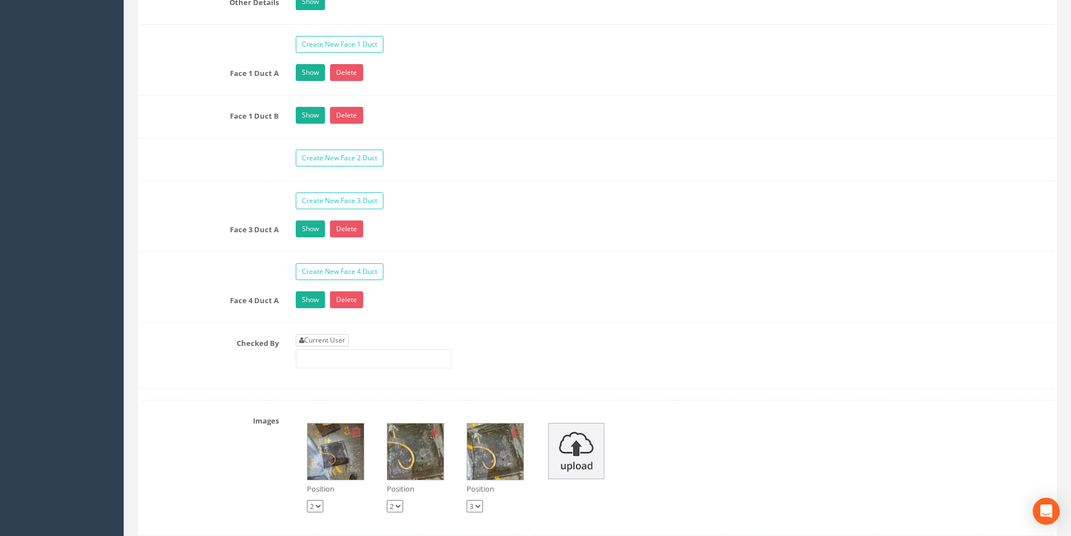
type input "38.03"
click at [318, 341] on link "Current User" at bounding box center [322, 340] width 53 height 12
type input "[PERSON_NAME]"
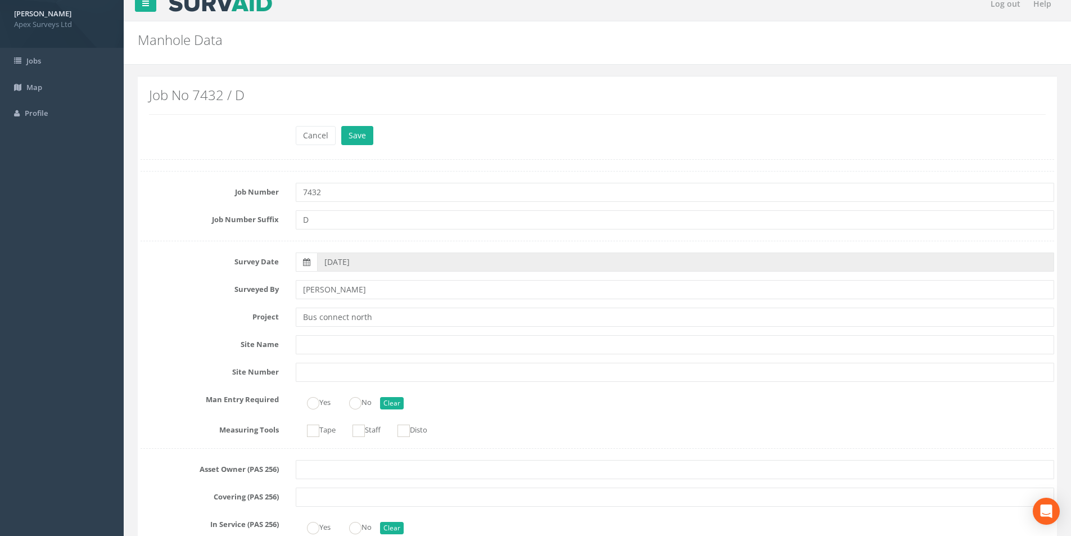
scroll to position [0, 0]
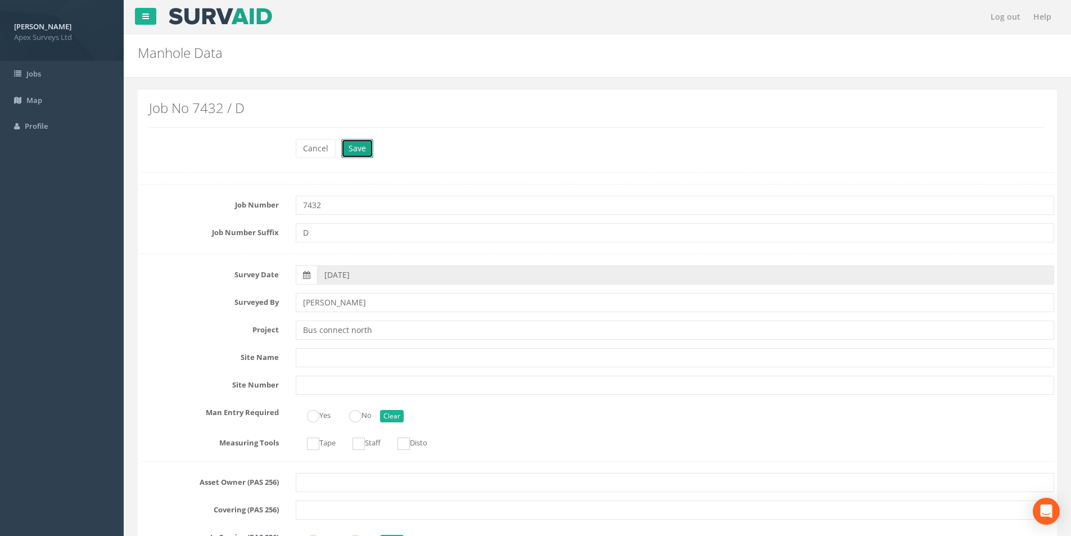
click at [345, 150] on button "Save" at bounding box center [357, 148] width 32 height 19
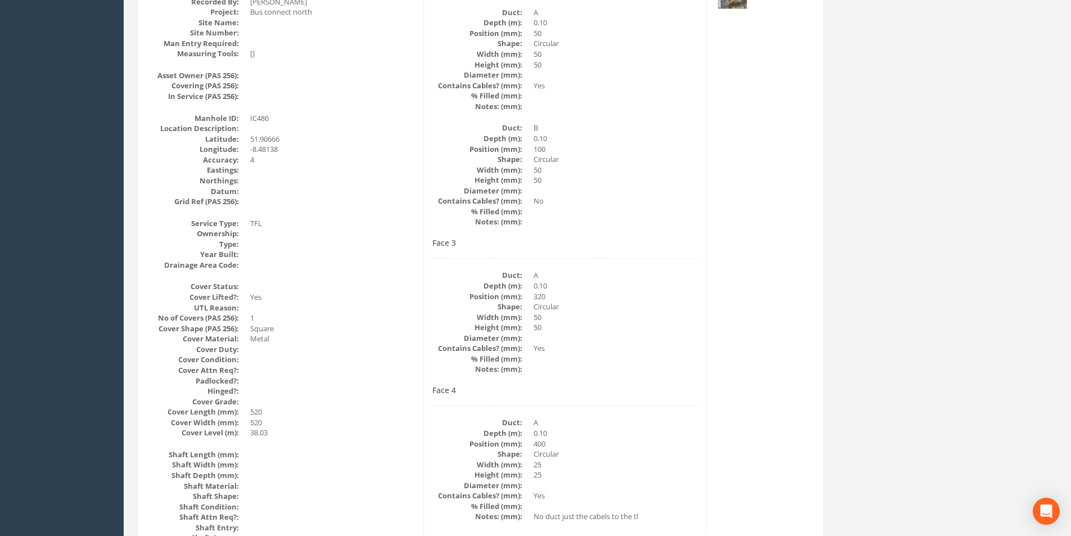
scroll to position [74, 0]
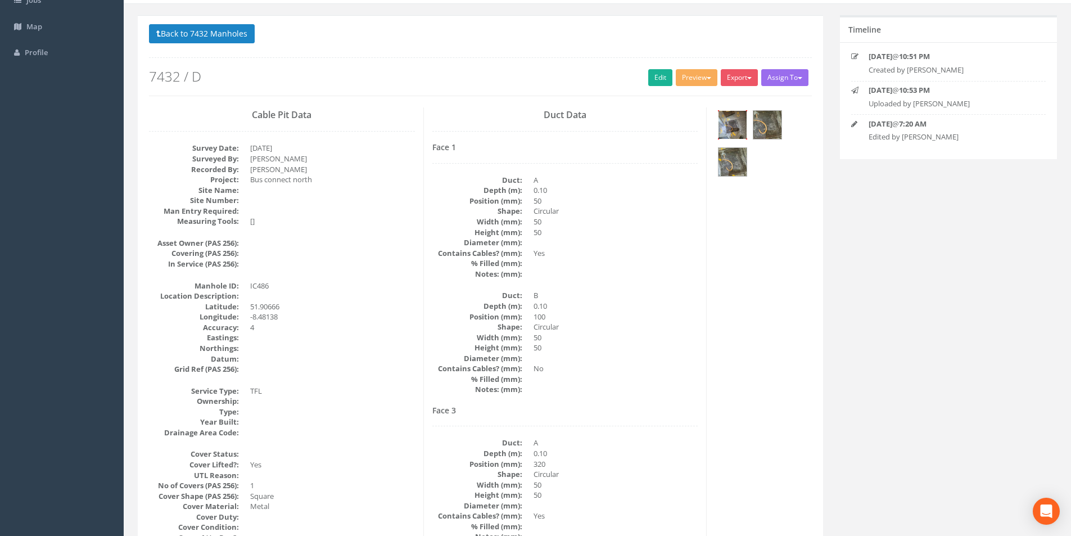
click at [740, 124] on img at bounding box center [733, 125] width 28 height 28
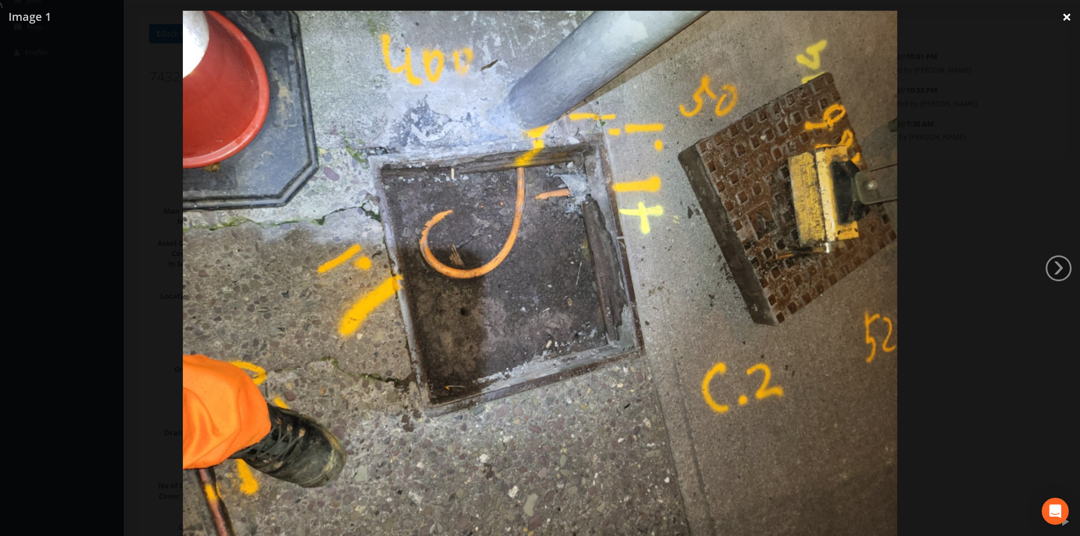
click at [1065, 13] on link "×" at bounding box center [1066, 17] width 26 height 34
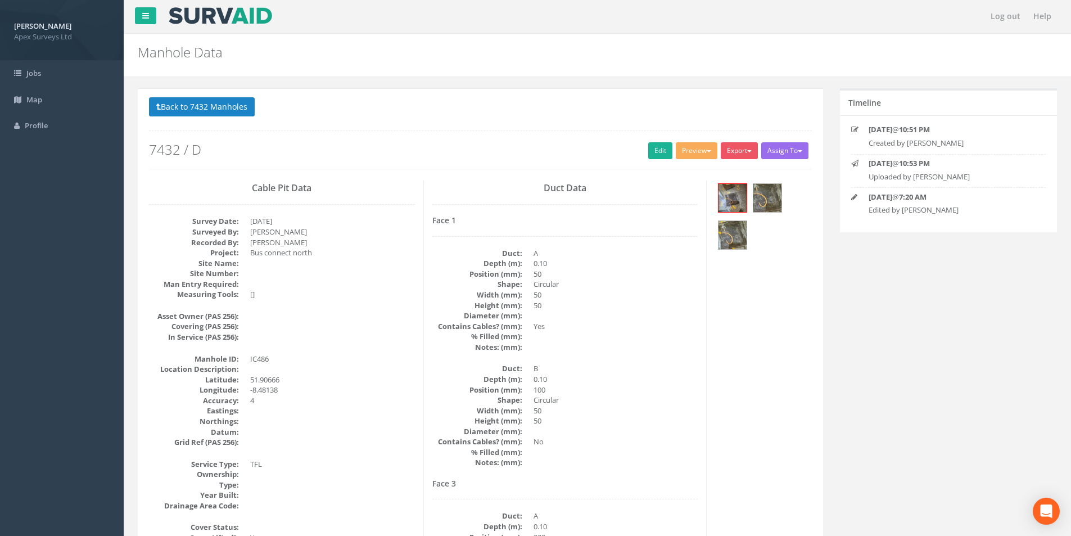
scroll to position [0, 0]
click at [656, 152] on link "Edit" at bounding box center [660, 151] width 24 height 17
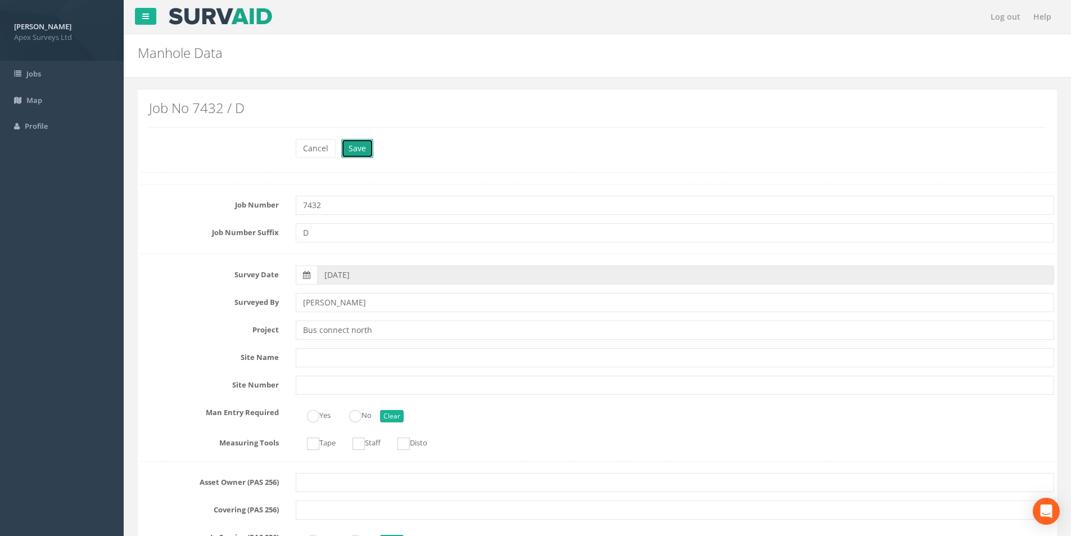
click at [362, 145] on button "Save" at bounding box center [357, 148] width 32 height 19
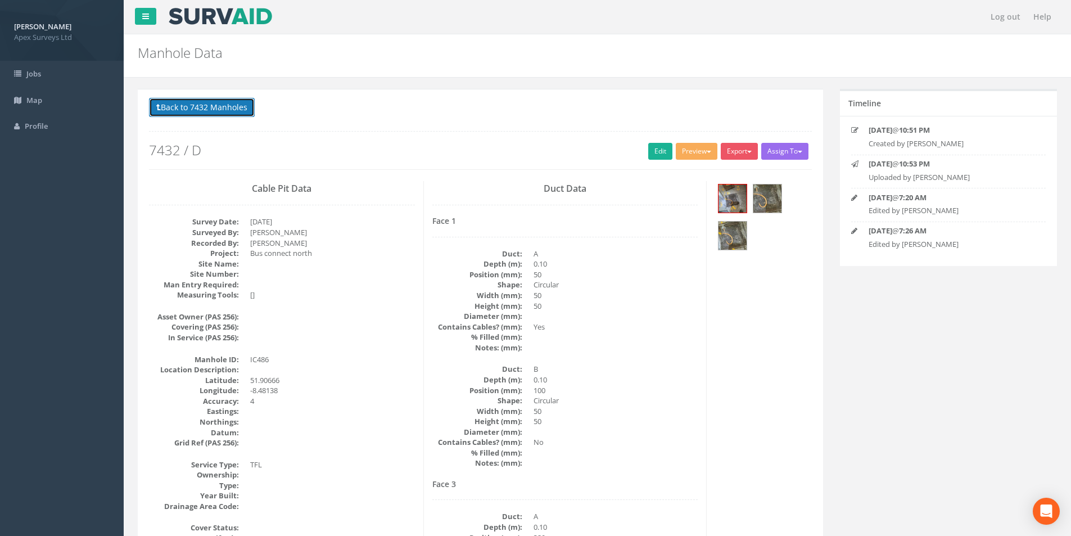
click at [203, 102] on button "Back to 7432 Manholes" at bounding box center [202, 107] width 106 height 19
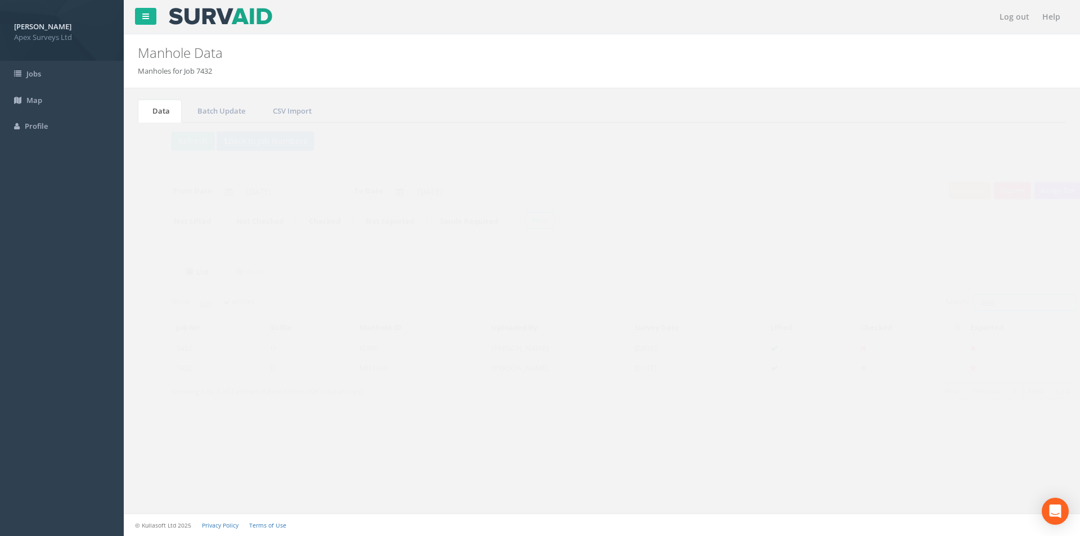
drag, startPoint x: 980, startPoint y: 304, endPoint x: 956, endPoint y: 305, distance: 23.7
click at [956, 305] on input "486" at bounding box center [1003, 302] width 103 height 17
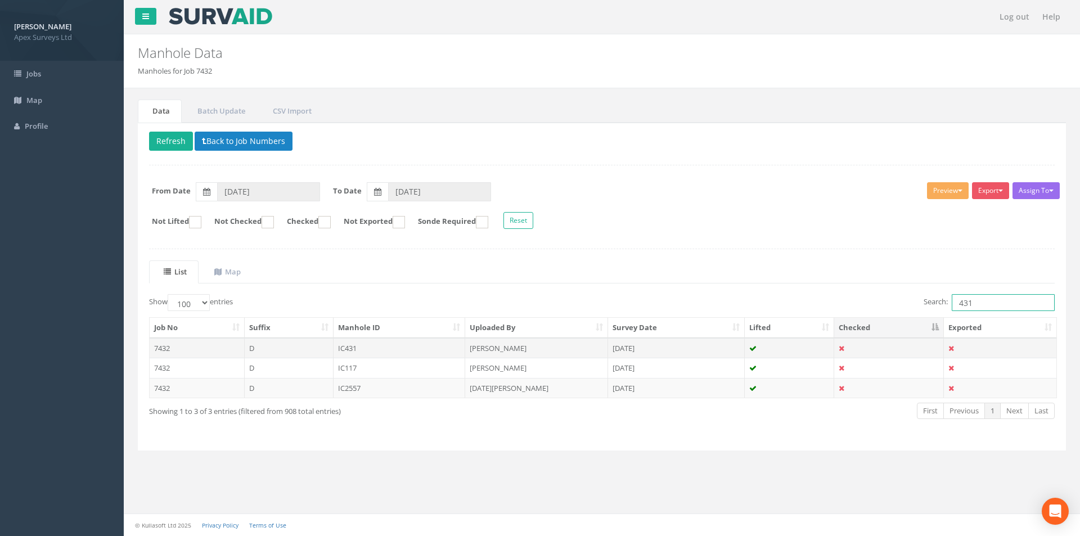
type input "431"
click at [444, 341] on td "IC431" at bounding box center [400, 348] width 132 height 20
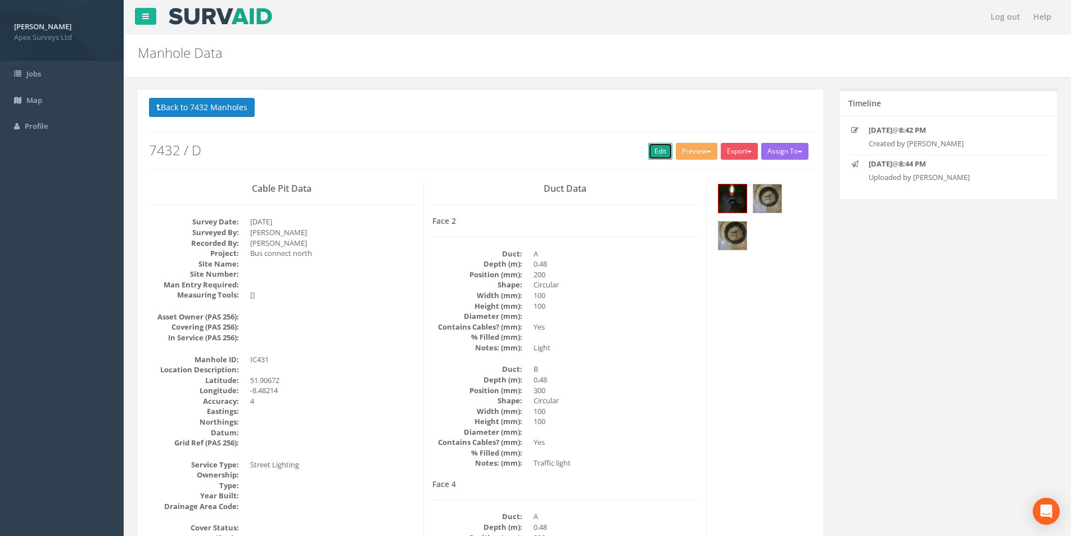
click at [650, 152] on link "Edit" at bounding box center [660, 151] width 24 height 17
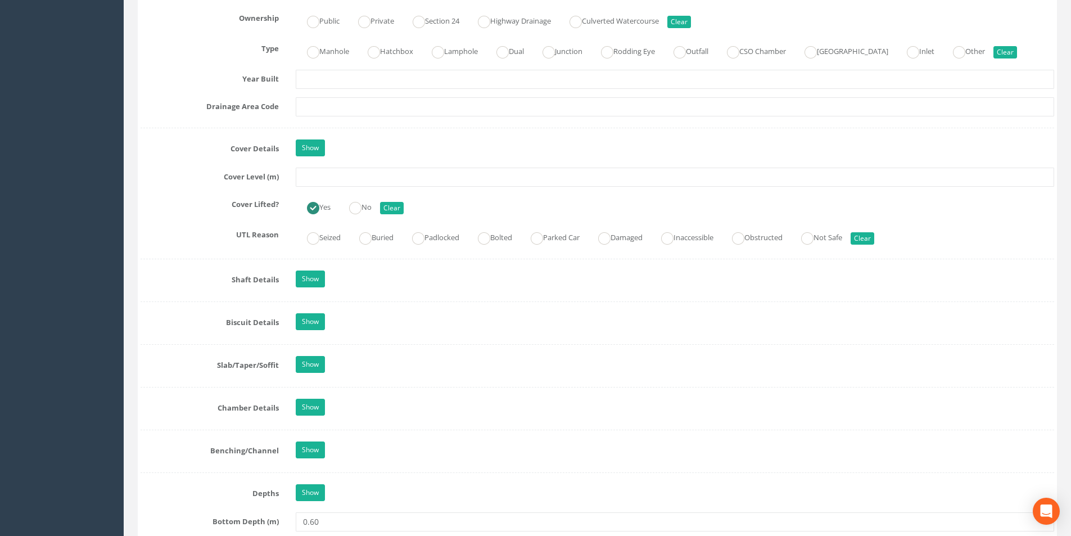
scroll to position [900, 0]
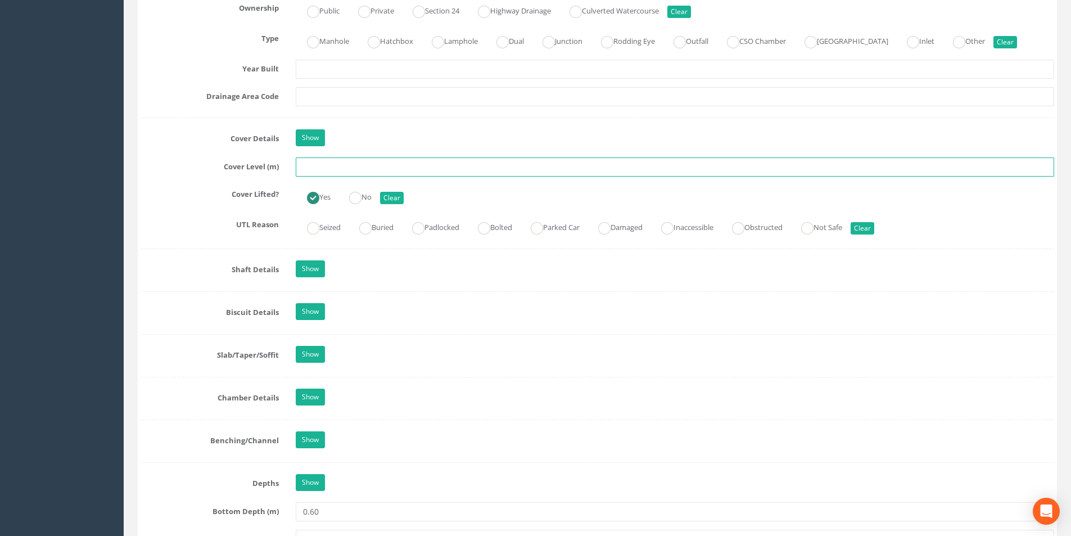
click at [341, 169] on input "text" at bounding box center [675, 166] width 759 height 19
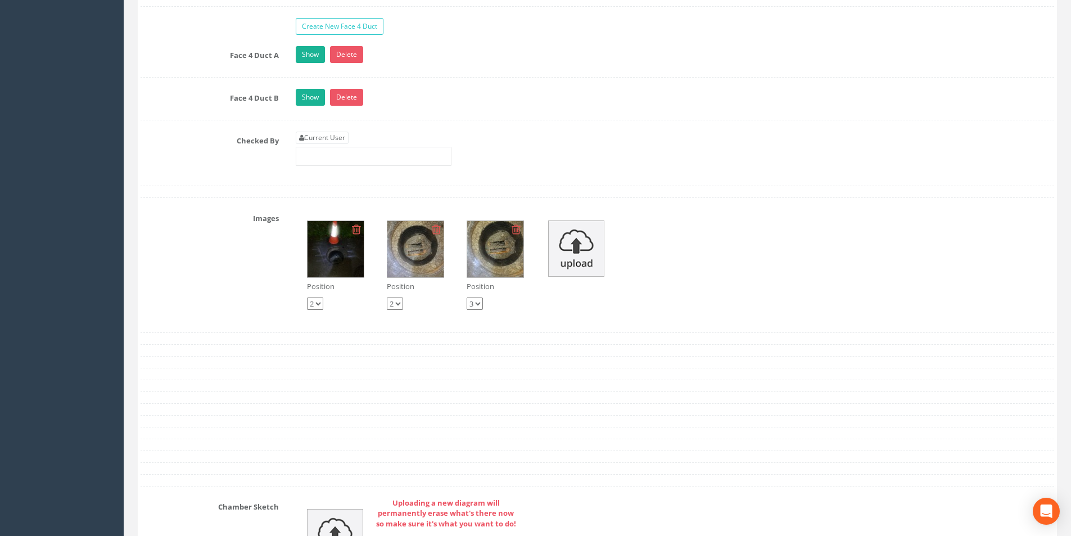
scroll to position [2025, 0]
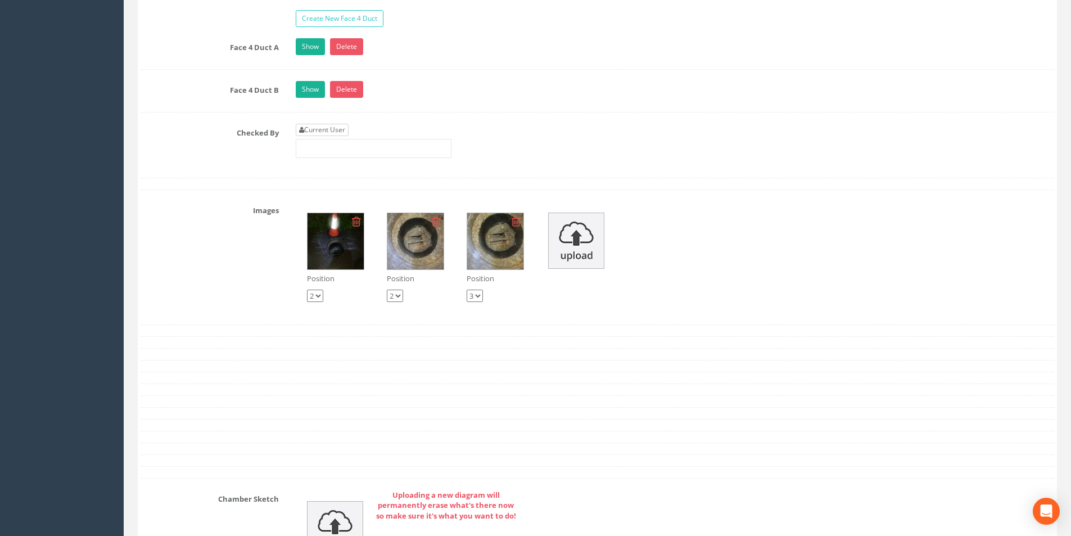
type input "41.99"
click at [316, 130] on link "Current User" at bounding box center [322, 130] width 53 height 12
type input "[PERSON_NAME]"
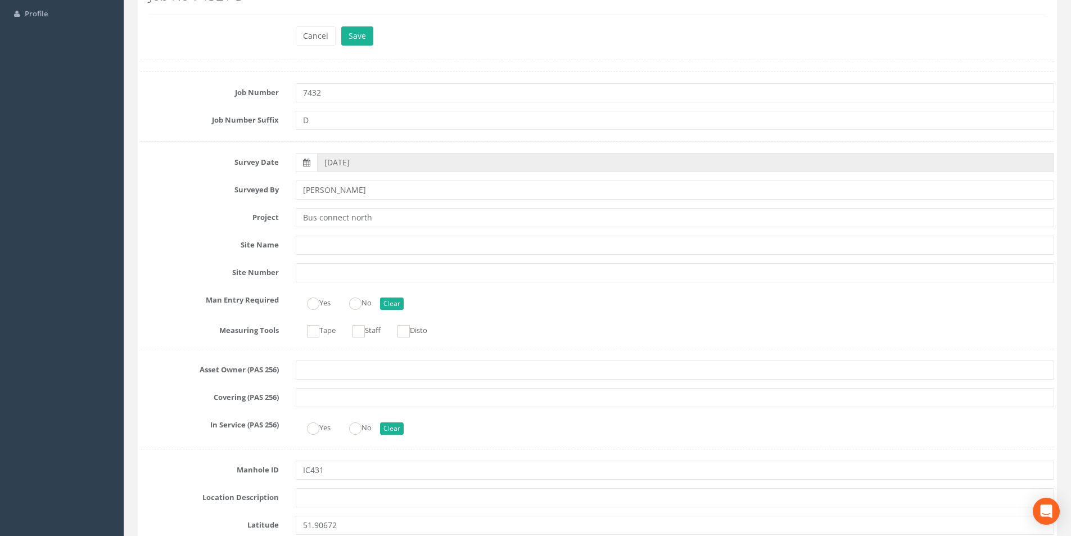
scroll to position [0, 0]
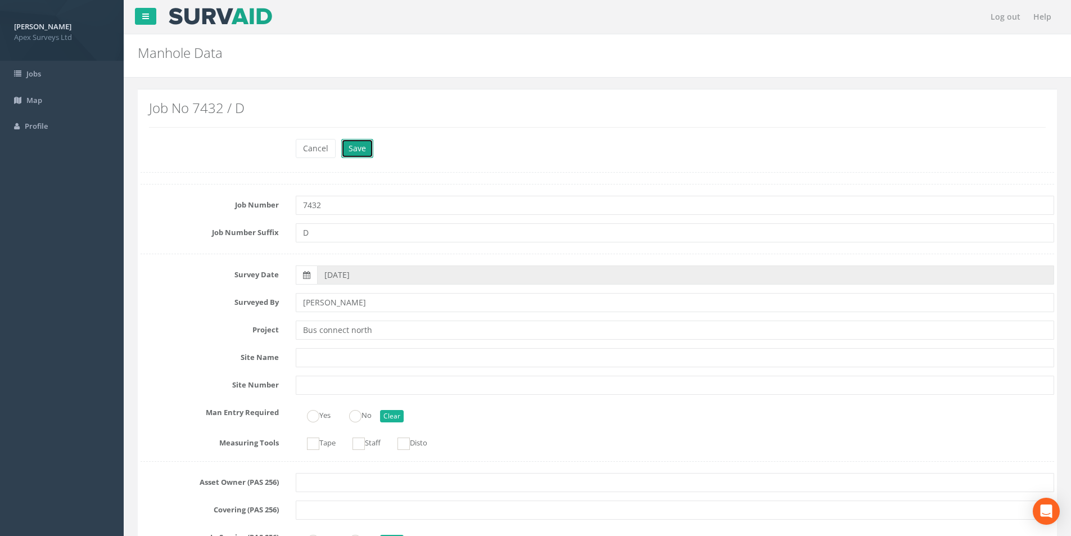
click at [350, 155] on button "Save" at bounding box center [357, 148] width 32 height 19
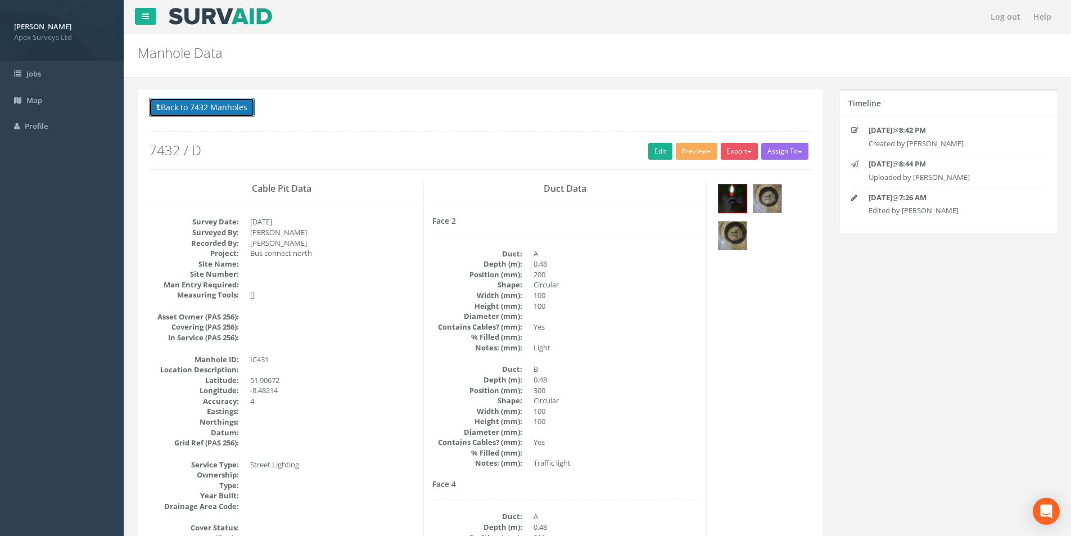
click at [166, 107] on button "Back to 7432 Manholes" at bounding box center [202, 107] width 106 height 19
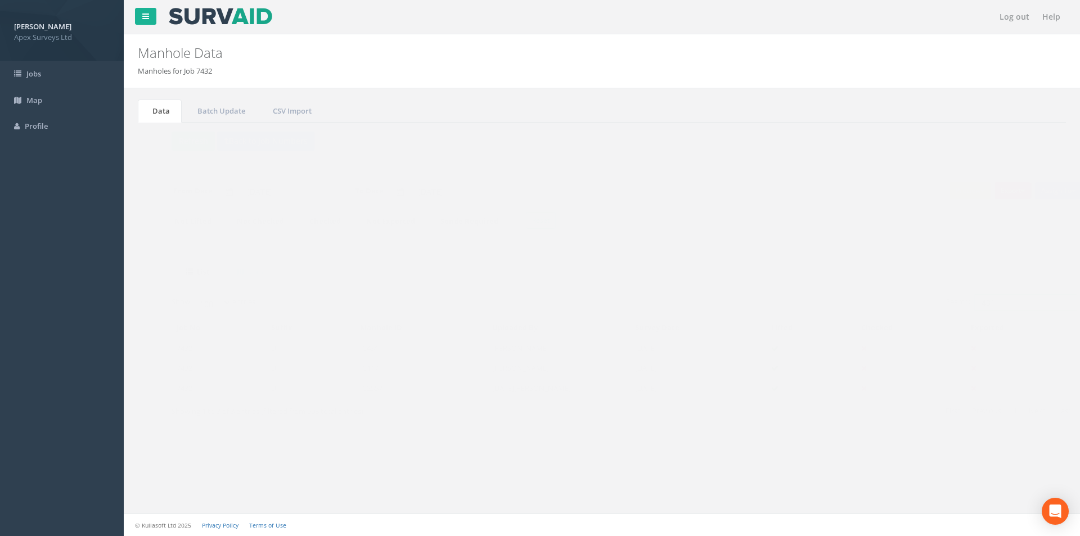
drag, startPoint x: 989, startPoint y: 305, endPoint x: 955, endPoint y: 304, distance: 33.8
click at [955, 304] on input "431" at bounding box center [1003, 302] width 103 height 17
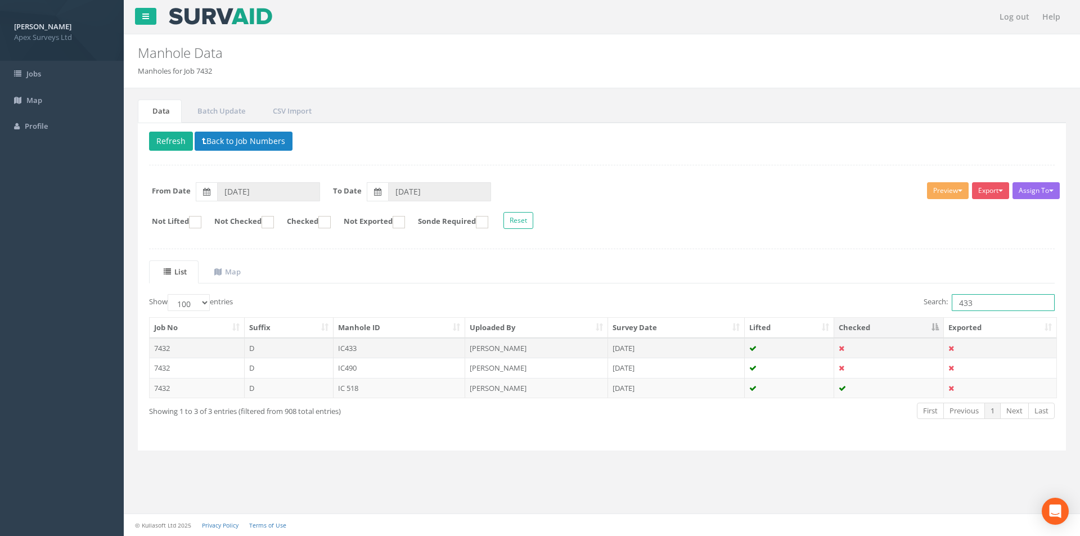
type input "433"
click at [368, 348] on td "IC433" at bounding box center [400, 348] width 132 height 20
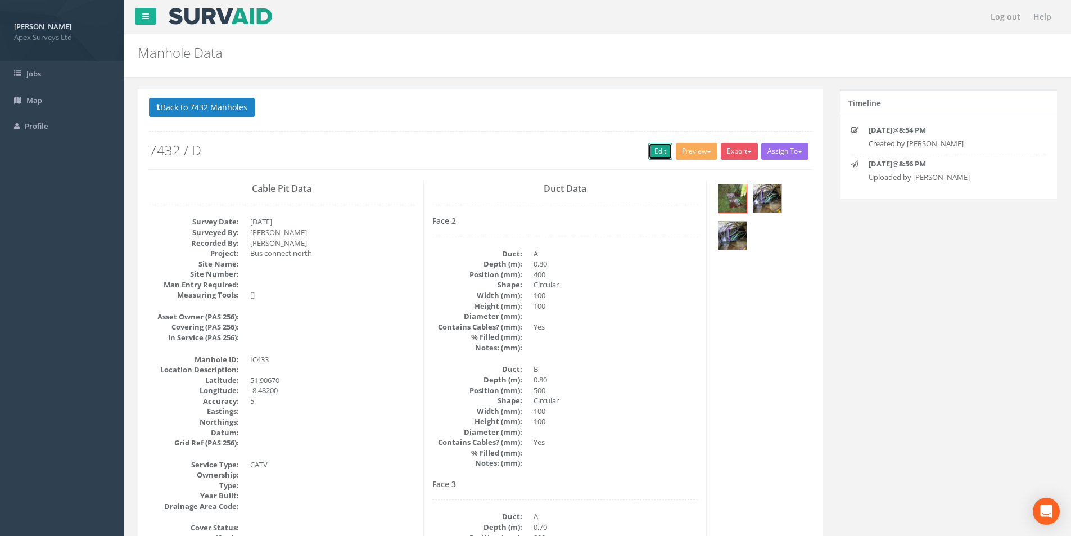
click at [656, 151] on link "Edit" at bounding box center [660, 151] width 24 height 17
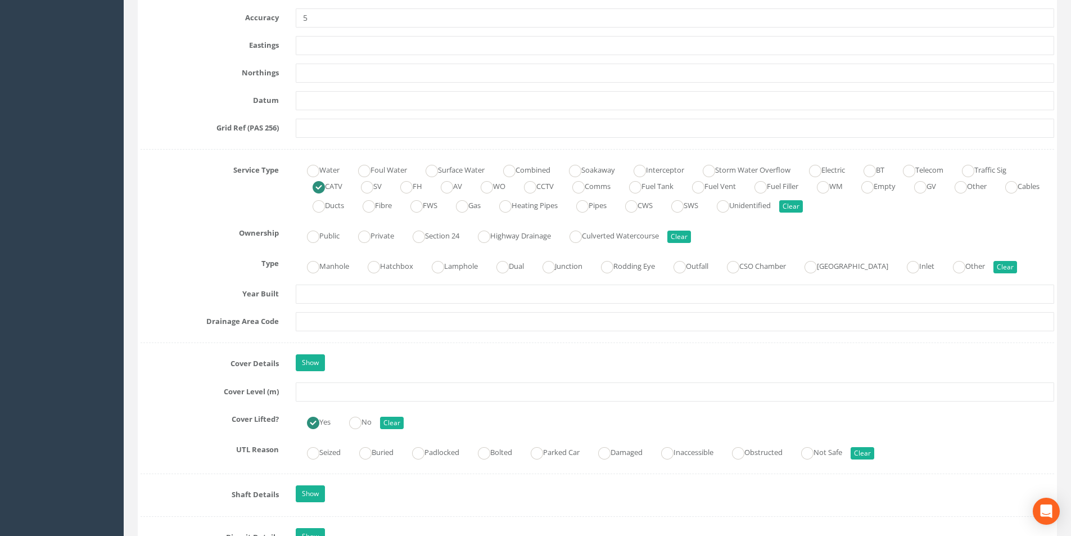
scroll to position [731, 0]
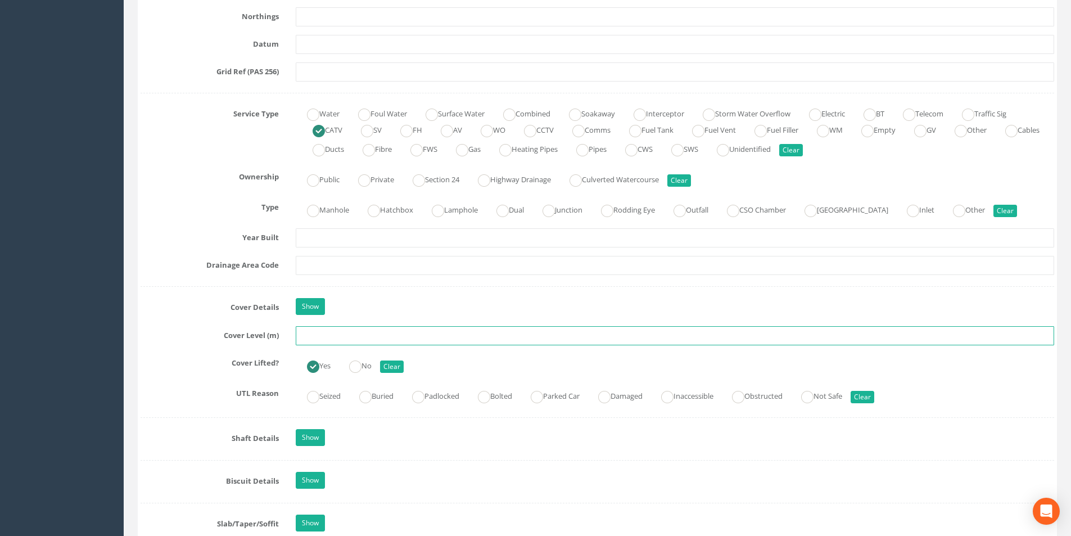
click at [327, 334] on input "text" at bounding box center [675, 335] width 759 height 19
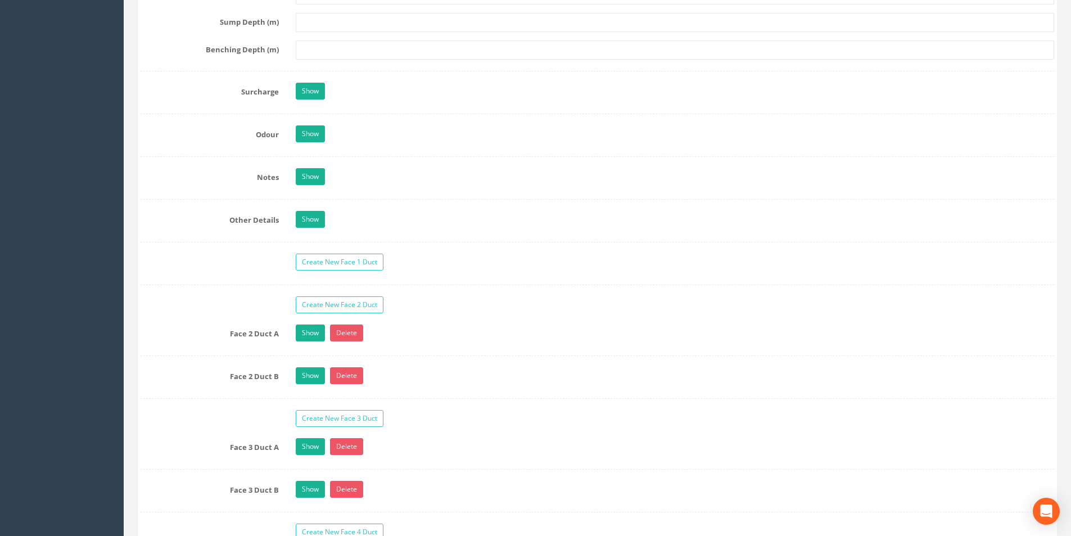
scroll to position [1744, 0]
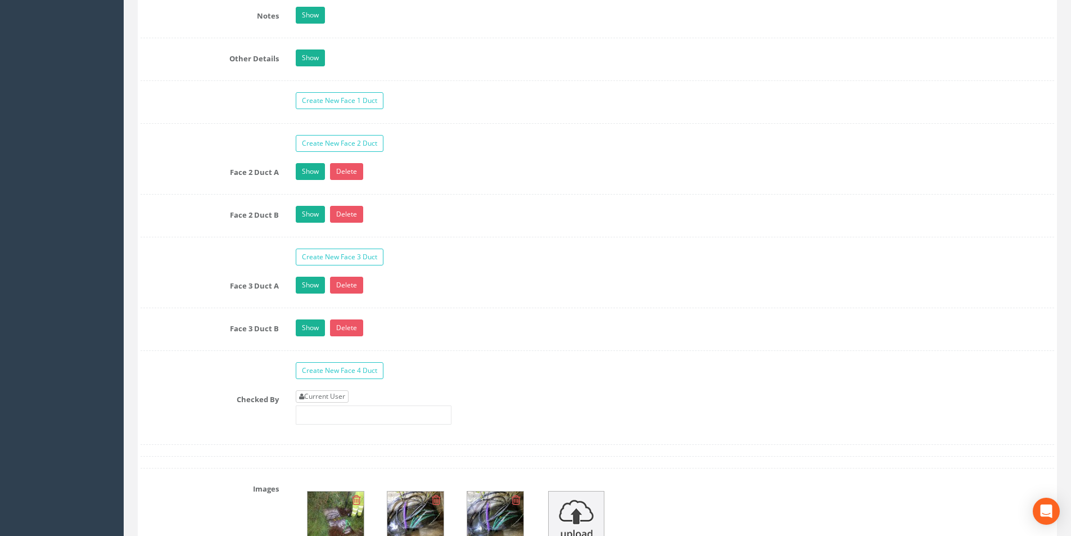
type input "41.66"
click at [340, 400] on link "Current User" at bounding box center [322, 396] width 53 height 12
type input "[PERSON_NAME]"
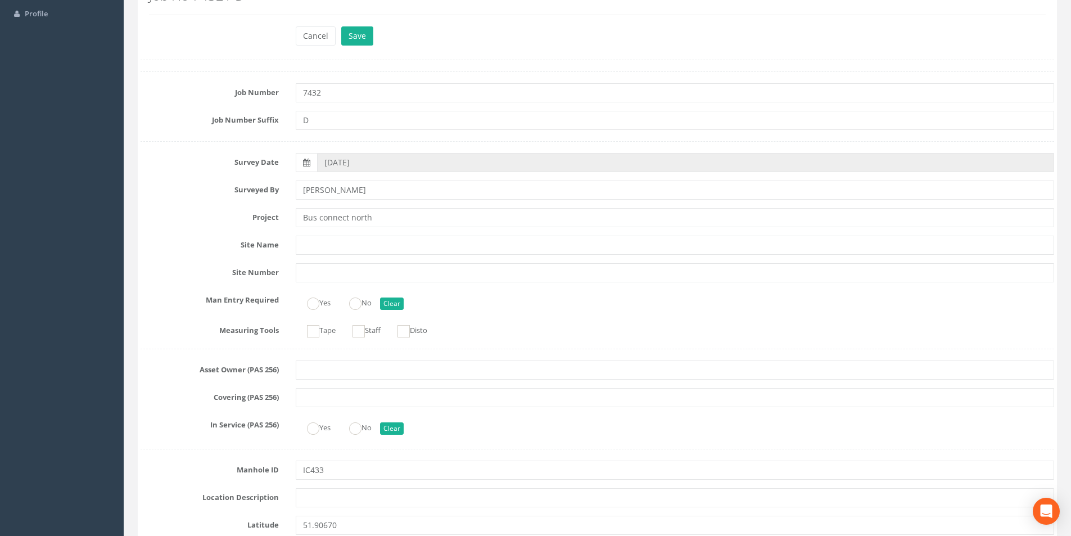
scroll to position [0, 0]
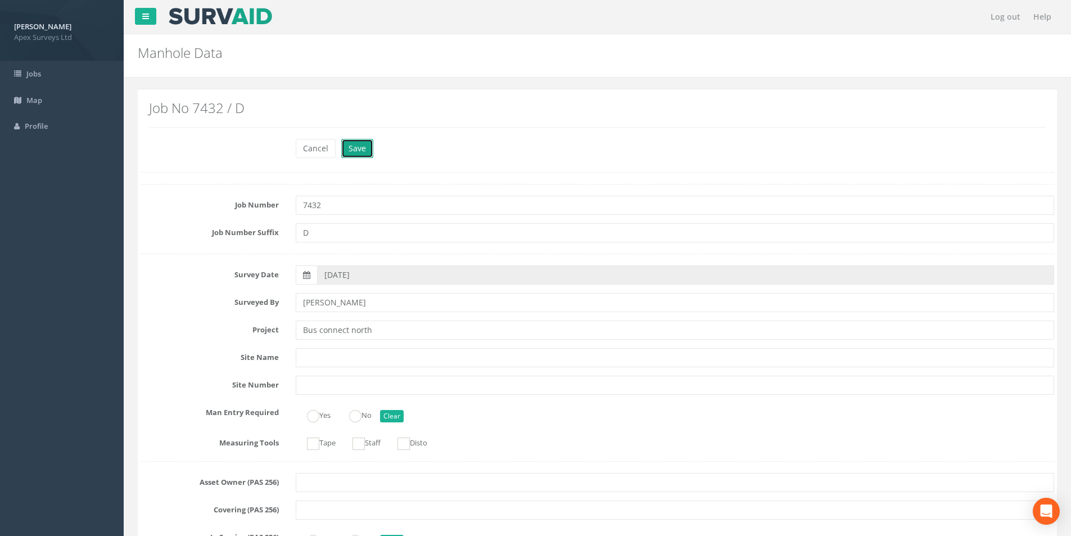
click at [370, 155] on button "Save" at bounding box center [357, 148] width 32 height 19
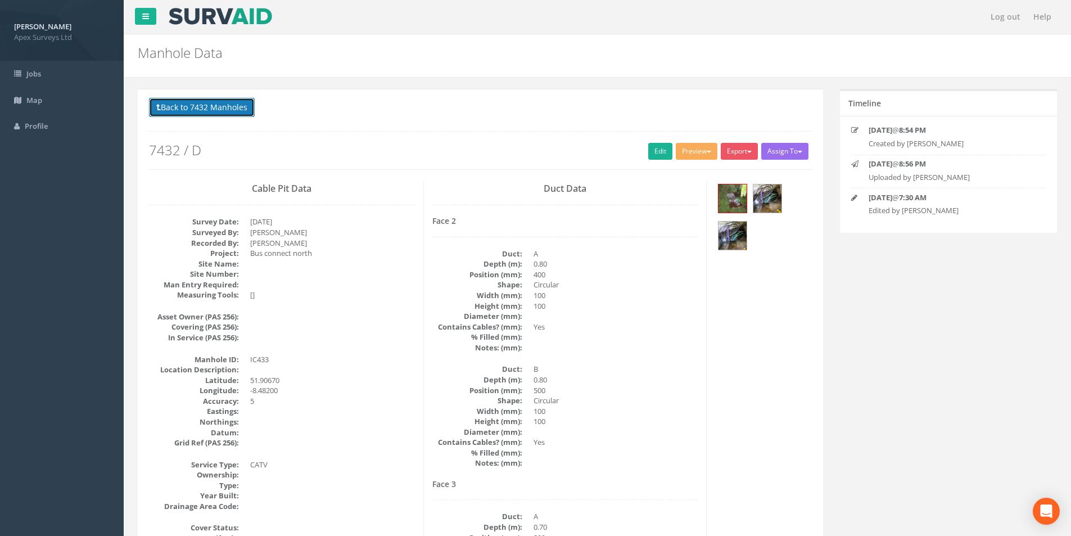
click at [229, 101] on button "Back to 7432 Manholes" at bounding box center [202, 107] width 106 height 19
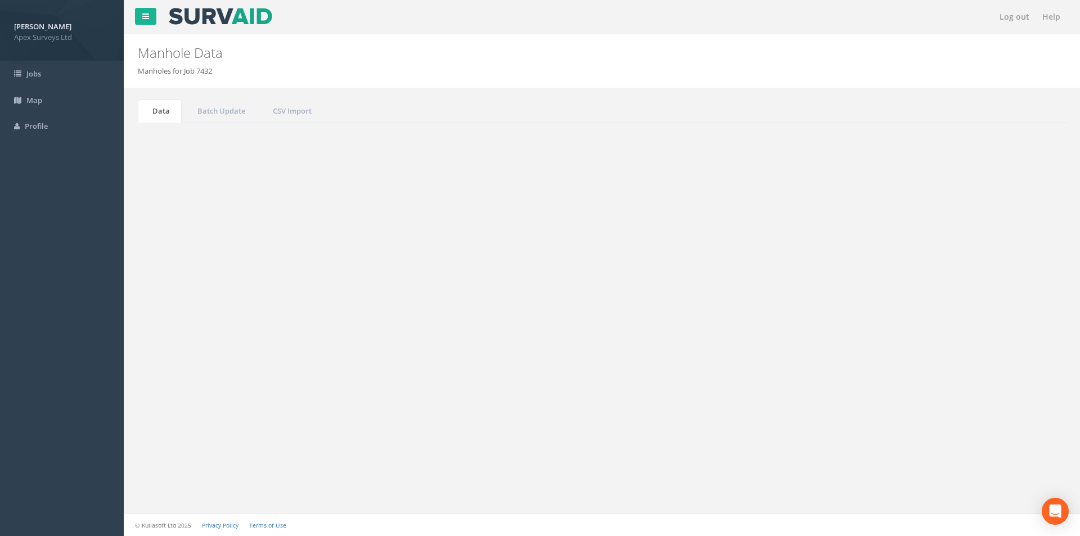
drag, startPoint x: 983, startPoint y: 304, endPoint x: 959, endPoint y: 304, distance: 23.6
click at [959, 304] on input "433" at bounding box center [1003, 302] width 103 height 17
click at [996, 298] on input "433" at bounding box center [1003, 302] width 103 height 17
type input "432"
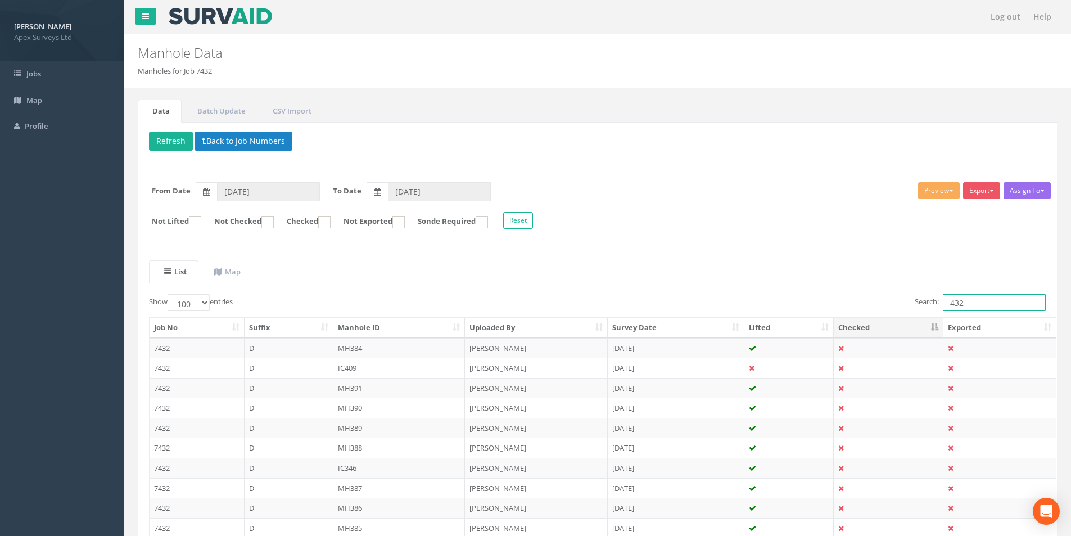
click at [988, 303] on input "432" at bounding box center [994, 302] width 103 height 17
drag, startPoint x: 974, startPoint y: 304, endPoint x: 945, endPoint y: 304, distance: 29.2
click at [945, 304] on input "432" at bounding box center [994, 302] width 103 height 17
type input "432"
drag, startPoint x: 966, startPoint y: 303, endPoint x: 932, endPoint y: 307, distance: 34.0
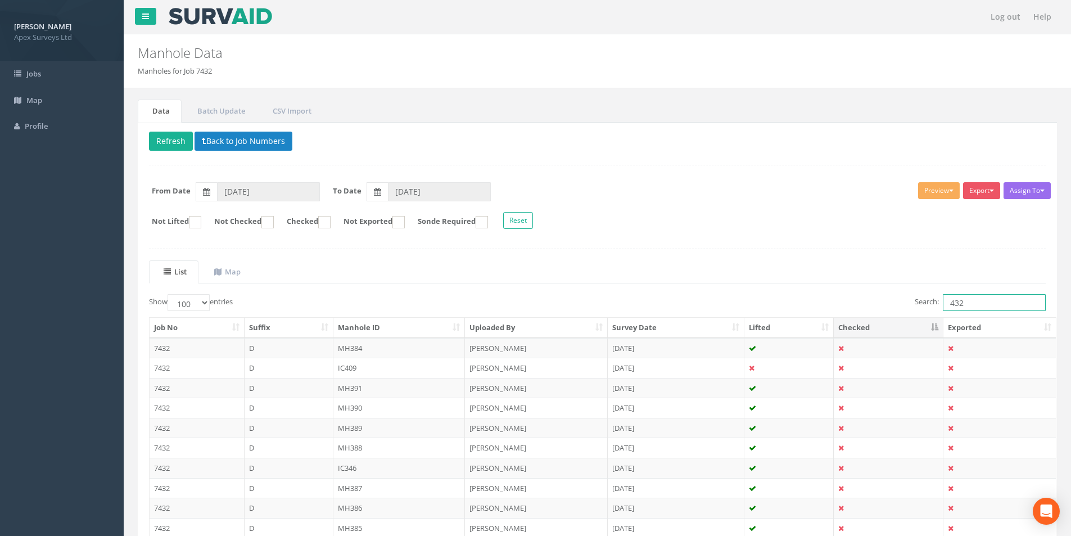
click at [932, 307] on label "Search: 432" at bounding box center [980, 302] width 131 height 17
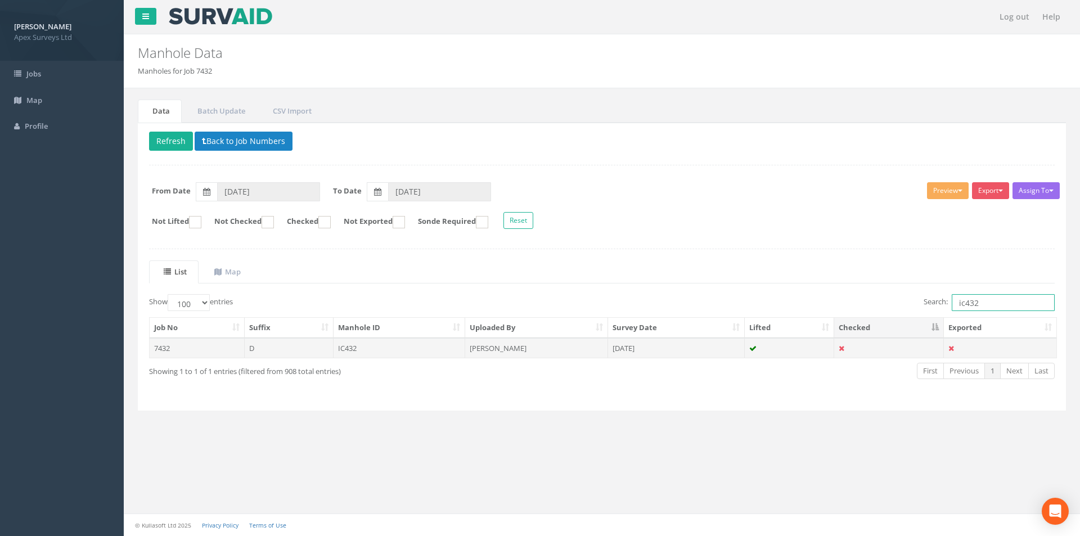
type input "ic432"
click at [358, 349] on td "IC432" at bounding box center [400, 348] width 132 height 20
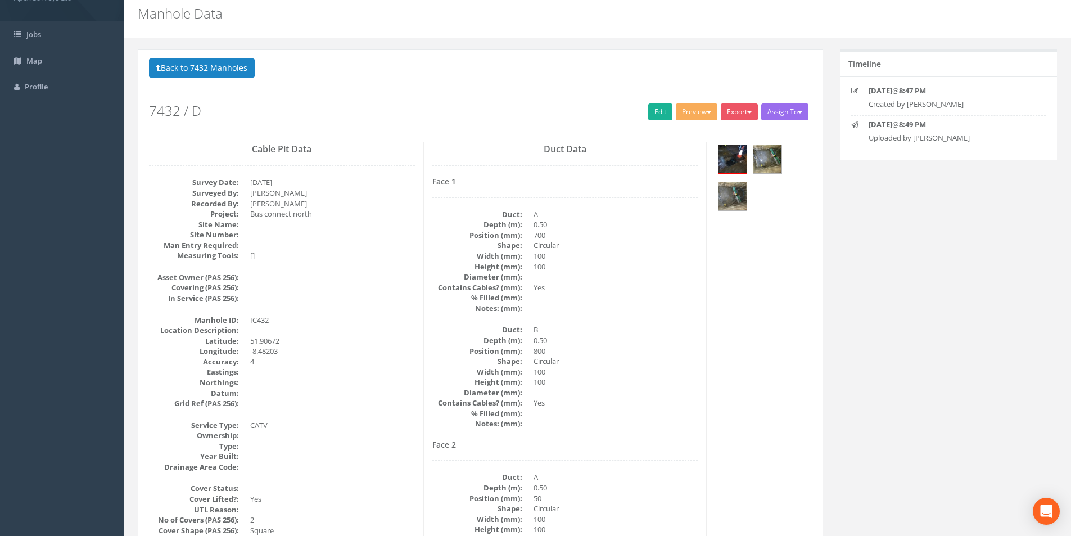
scroll to position [56, 0]
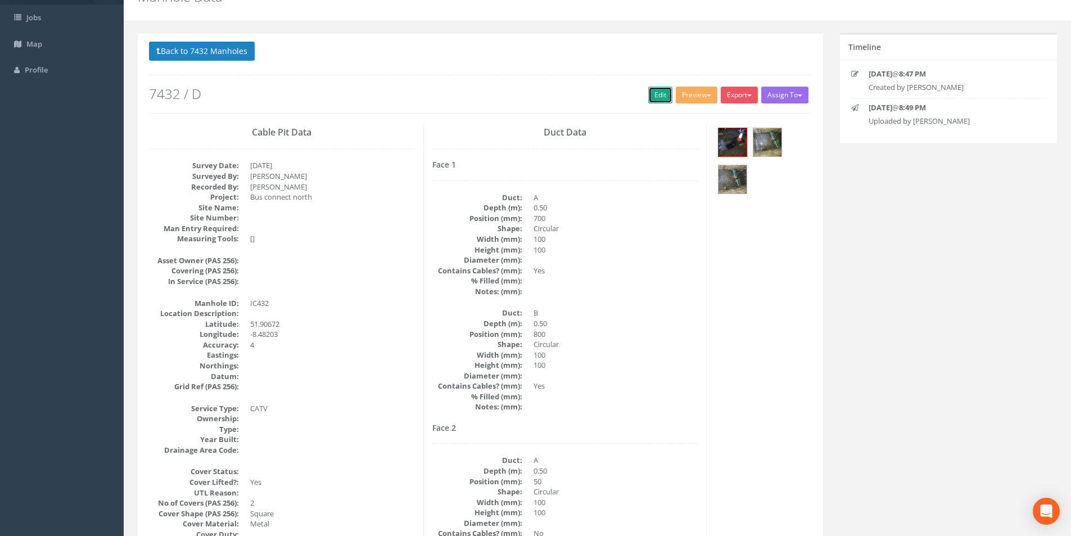
click at [660, 91] on link "Edit" at bounding box center [660, 95] width 24 height 17
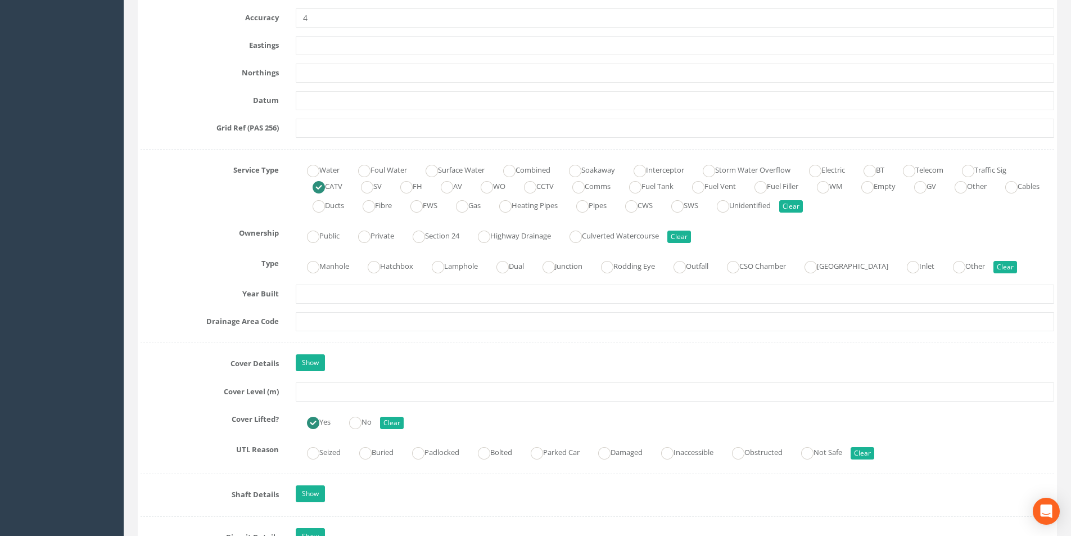
scroll to position [731, 0]
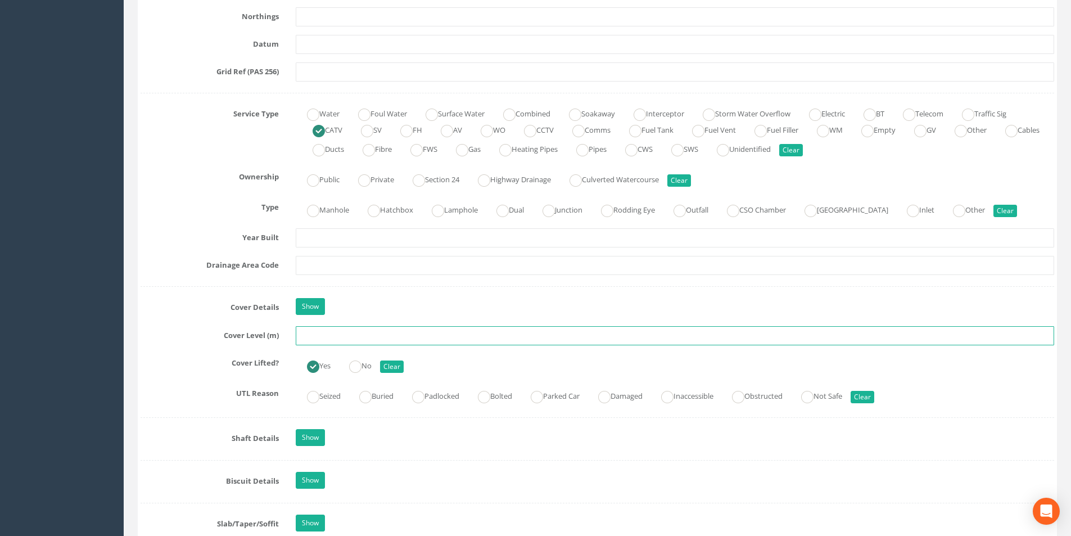
click at [327, 334] on input "text" at bounding box center [675, 335] width 759 height 19
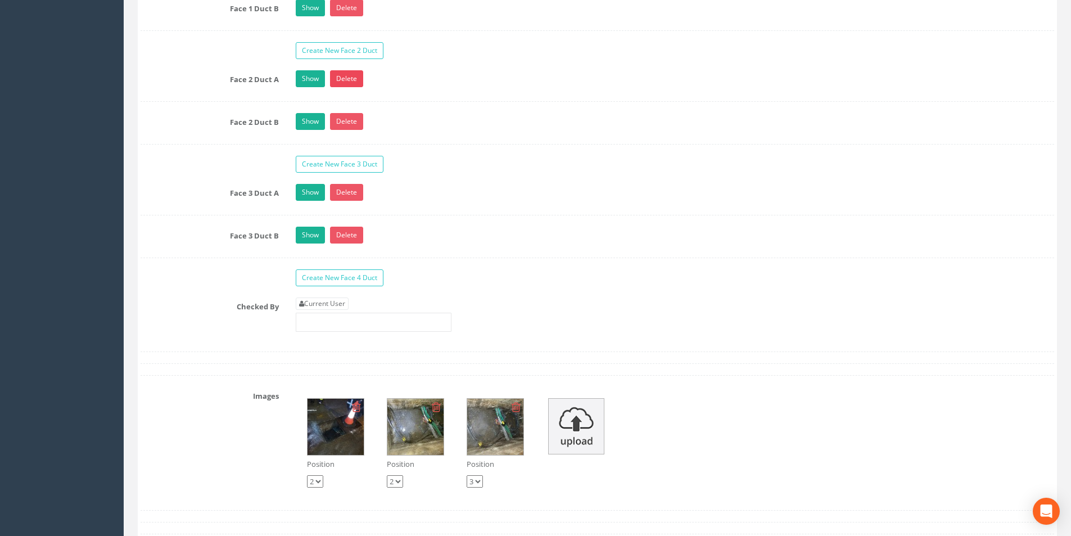
scroll to position [1912, 0]
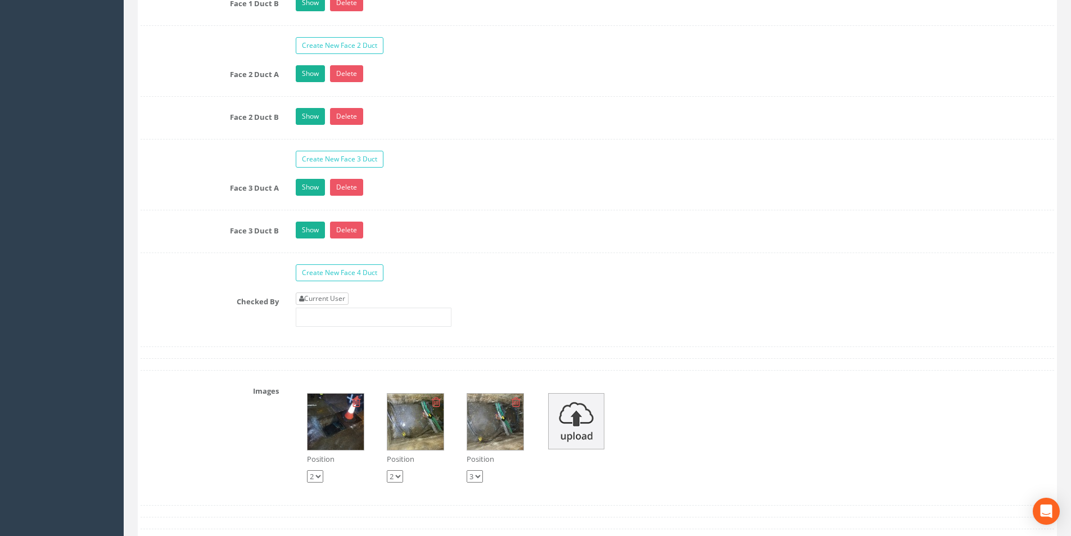
type input "41.54"
click at [336, 295] on link "Current User" at bounding box center [322, 298] width 53 height 12
type input "[PERSON_NAME]"
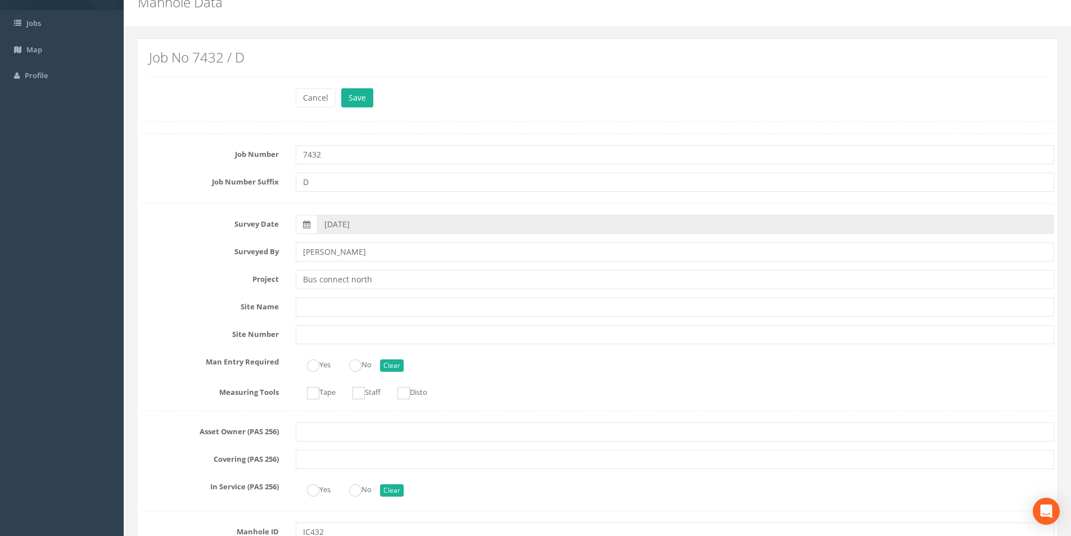
scroll to position [0, 0]
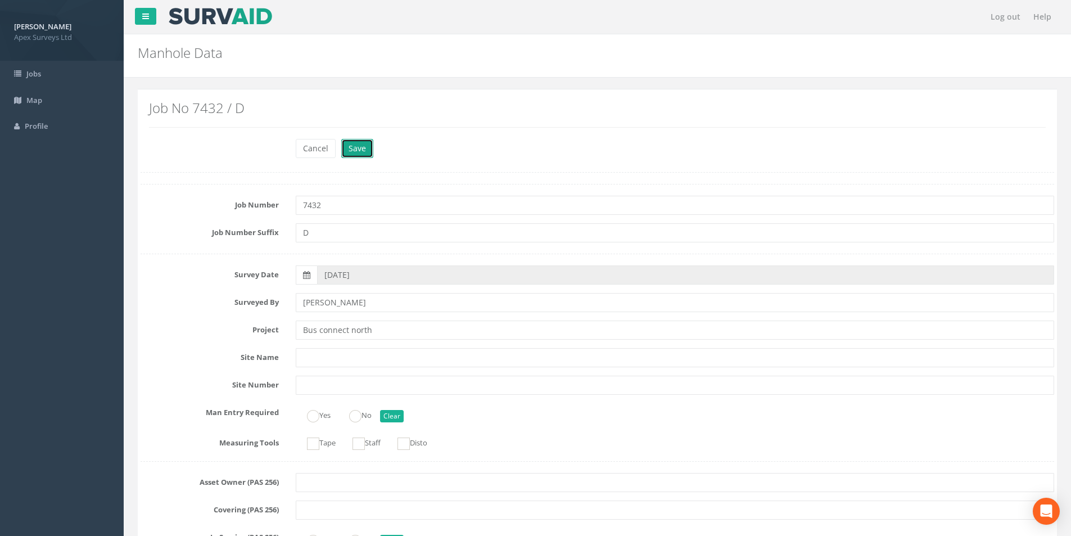
click at [355, 147] on button "Save" at bounding box center [357, 148] width 32 height 19
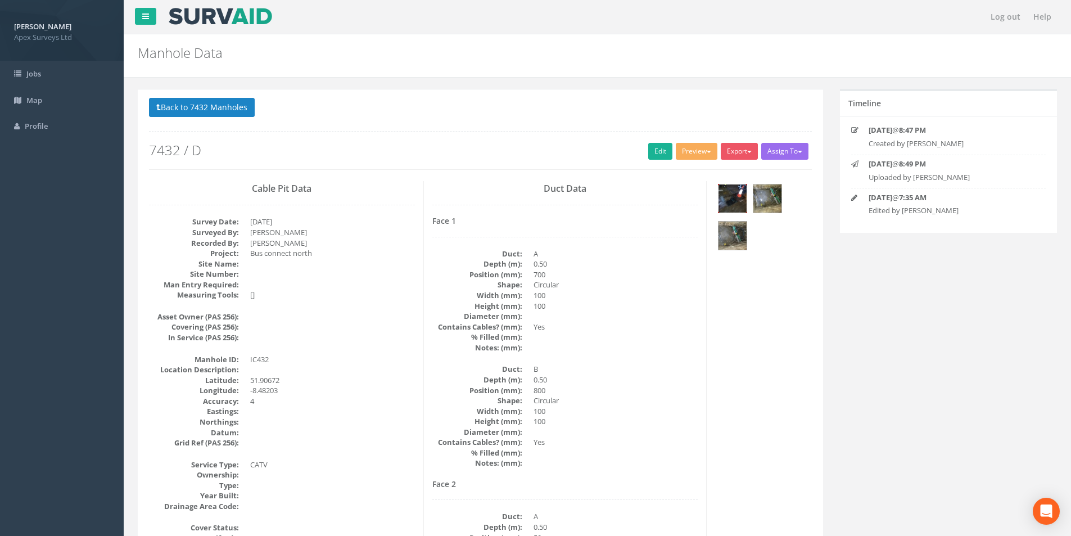
click at [735, 201] on img at bounding box center [733, 198] width 28 height 28
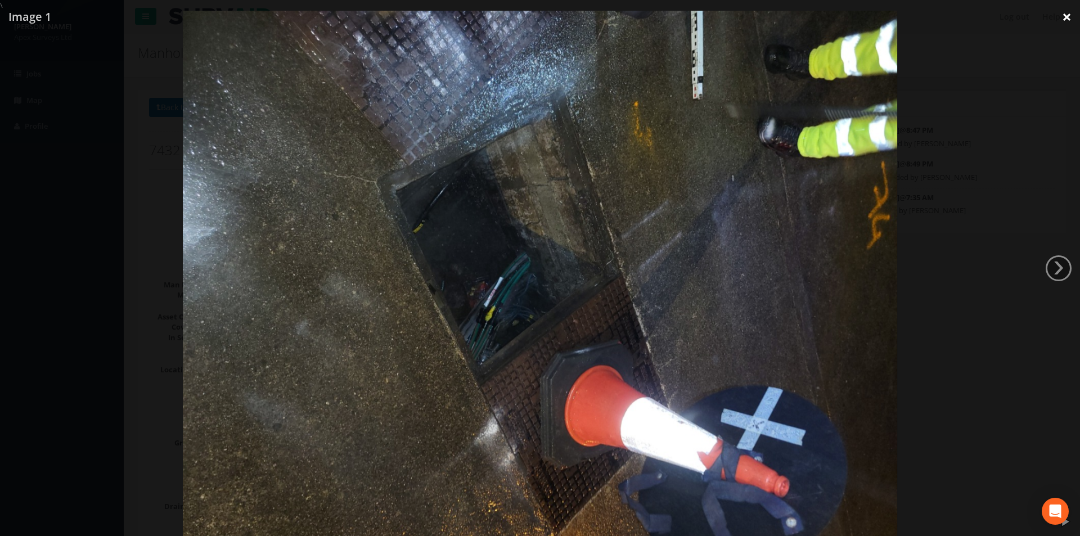
drag, startPoint x: 1064, startPoint y: 24, endPoint x: 1028, endPoint y: 55, distance: 47.5
click at [1064, 24] on link "×" at bounding box center [1066, 17] width 26 height 34
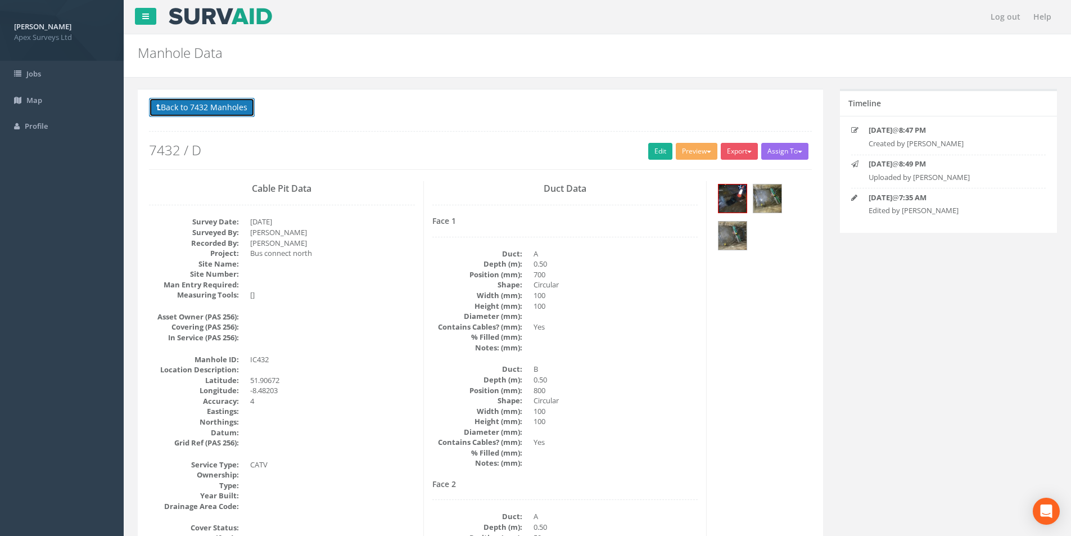
click at [192, 109] on button "Back to 7432 Manholes" at bounding box center [202, 107] width 106 height 19
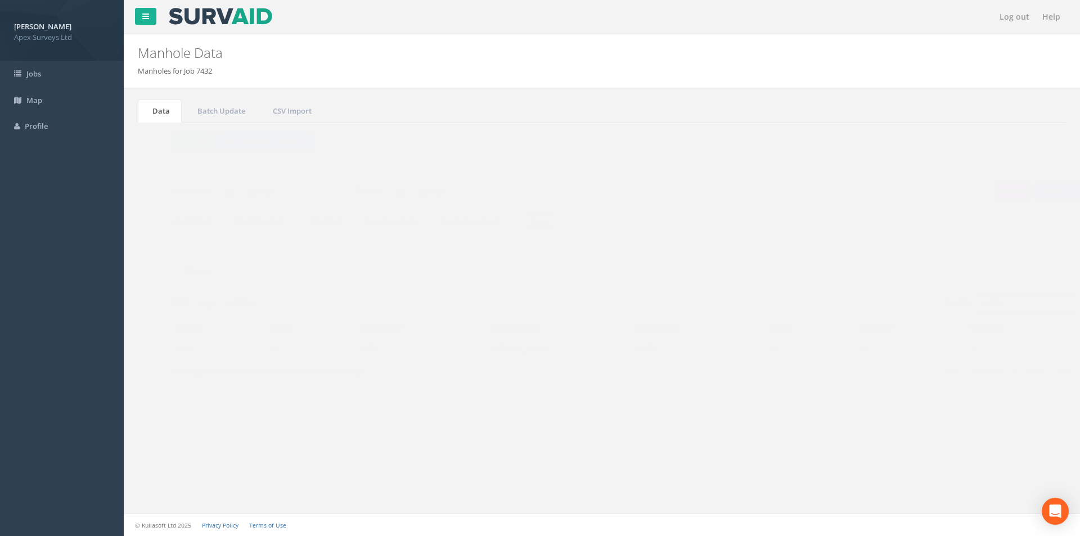
drag, startPoint x: 979, startPoint y: 305, endPoint x: 956, endPoint y: 307, distance: 23.1
click at [956, 307] on input "ic432" at bounding box center [1003, 302] width 103 height 17
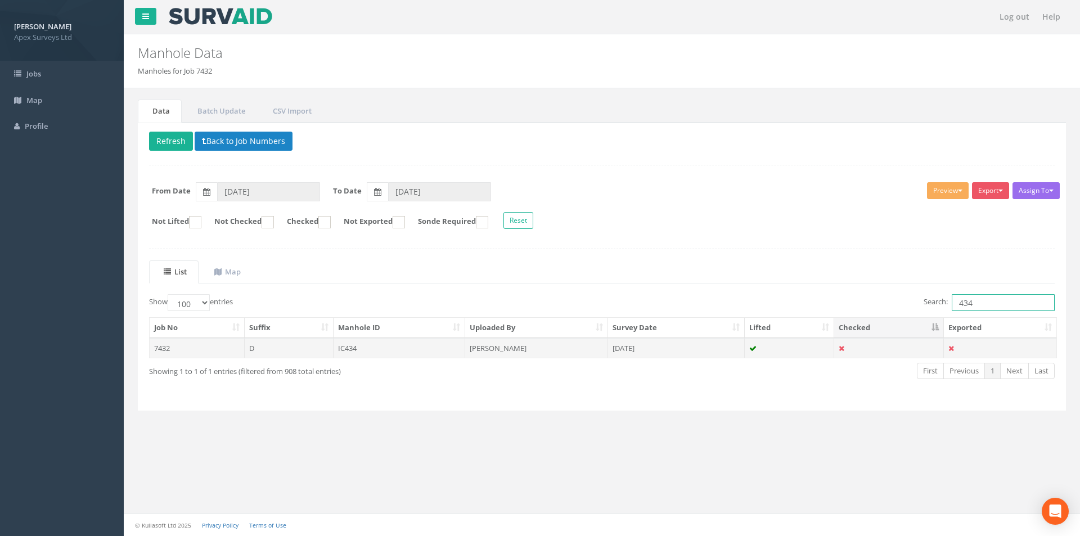
type input "434"
click at [424, 352] on td "IC434" at bounding box center [400, 348] width 132 height 20
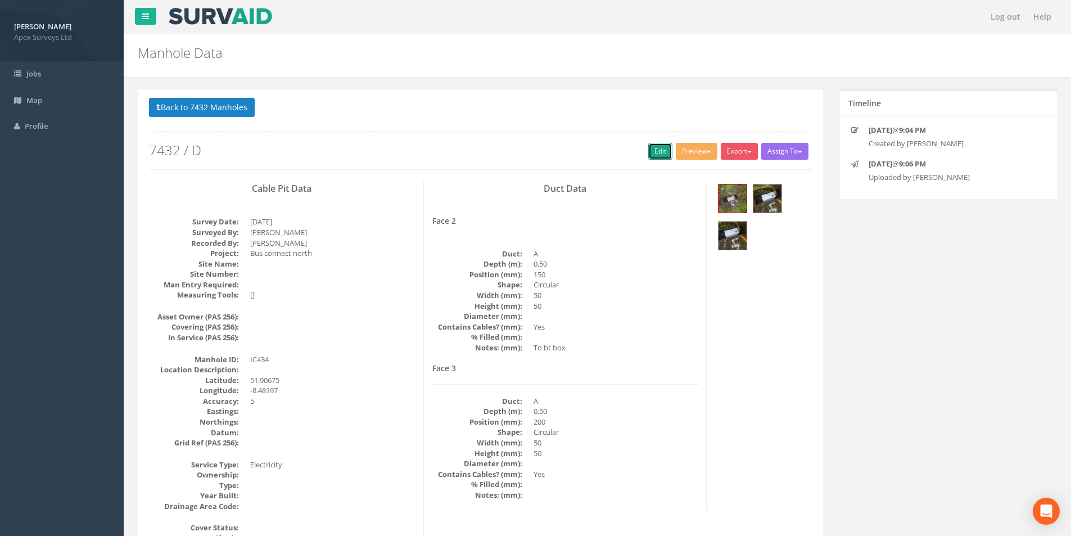
click at [652, 155] on link "Edit" at bounding box center [660, 151] width 24 height 17
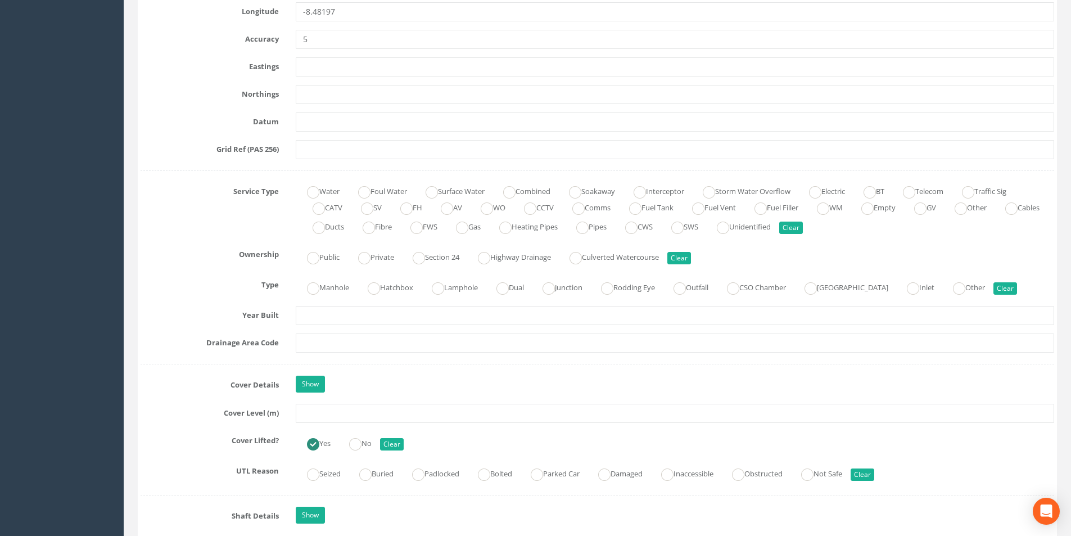
scroll to position [731, 0]
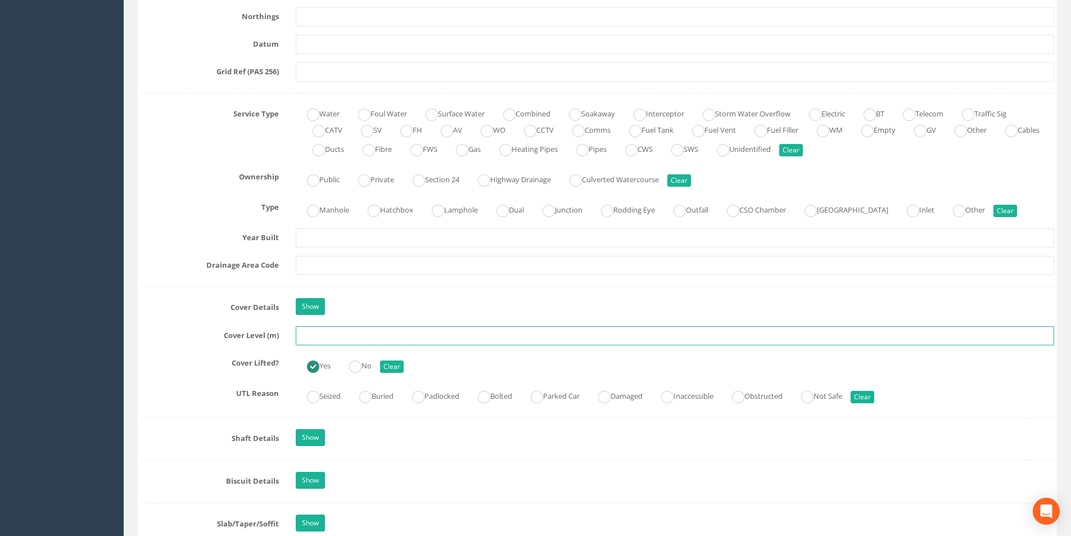
click at [309, 335] on input "text" at bounding box center [675, 335] width 759 height 19
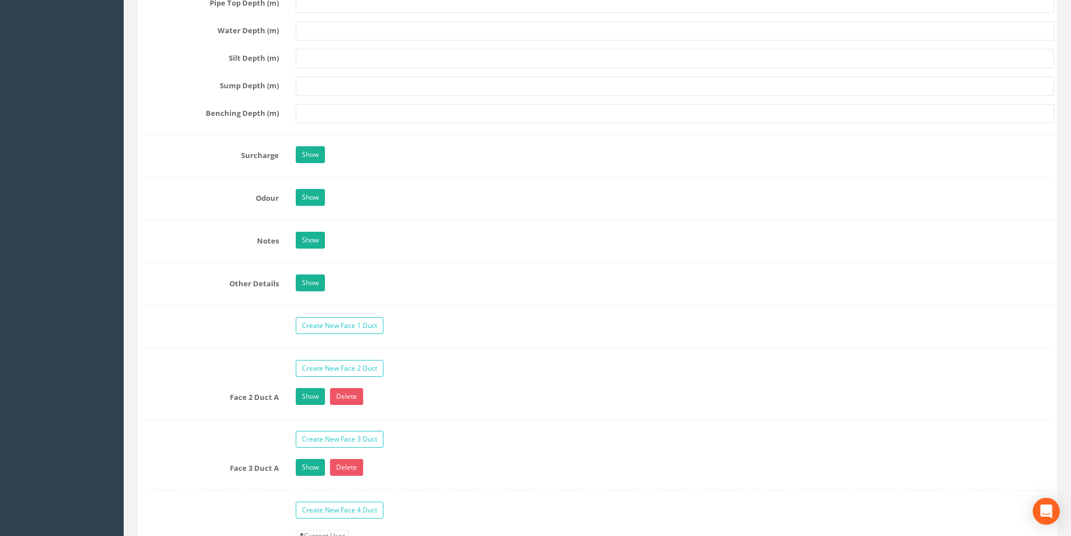
scroll to position [1800, 0]
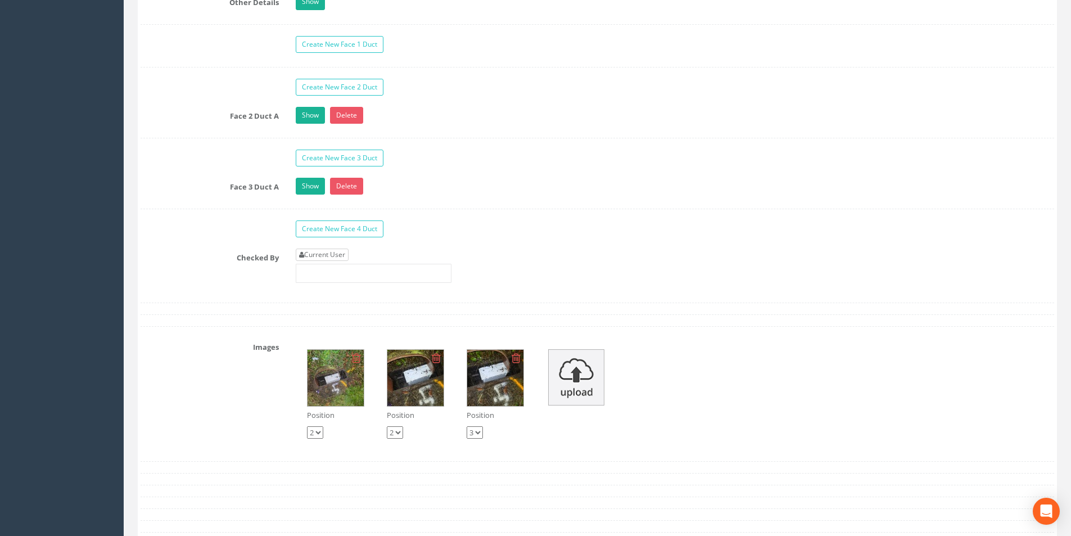
type input "41.95"
click at [327, 256] on link "Current User" at bounding box center [322, 255] width 53 height 12
type input "[PERSON_NAME]"
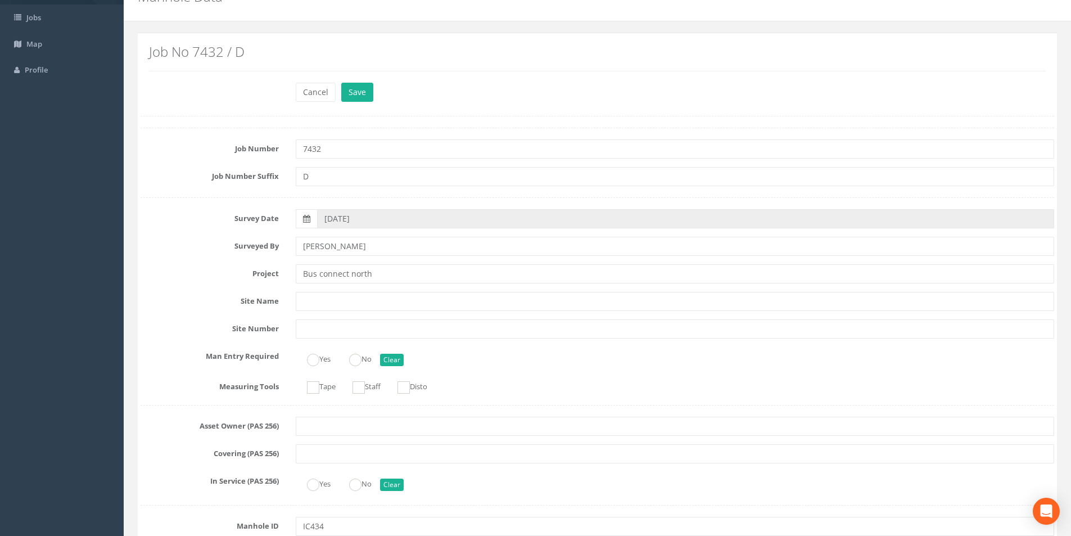
scroll to position [0, 0]
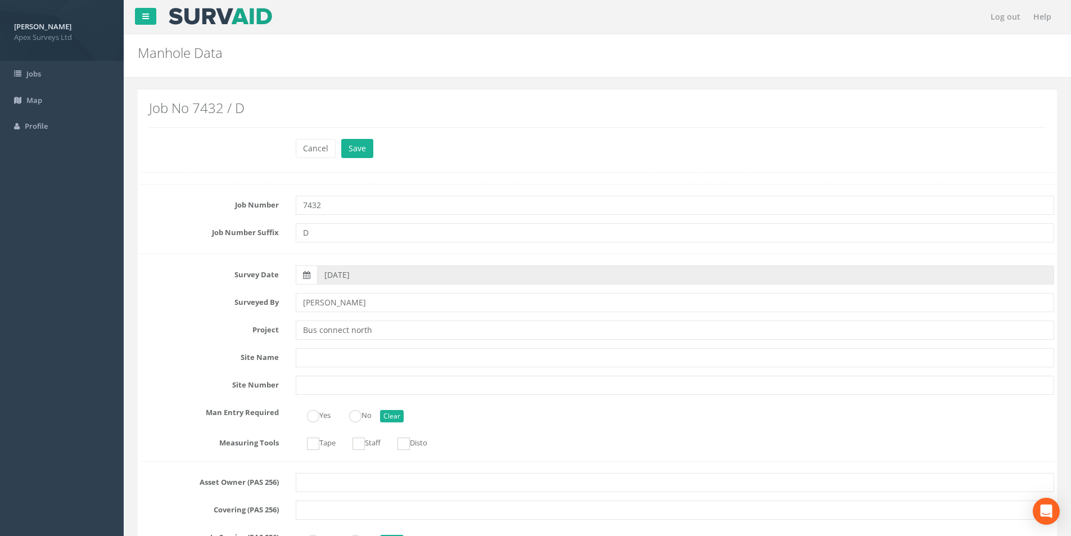
click at [365, 159] on div "Cancel Save Delete" at bounding box center [675, 150] width 776 height 22
click at [365, 155] on button "Save" at bounding box center [357, 148] width 32 height 19
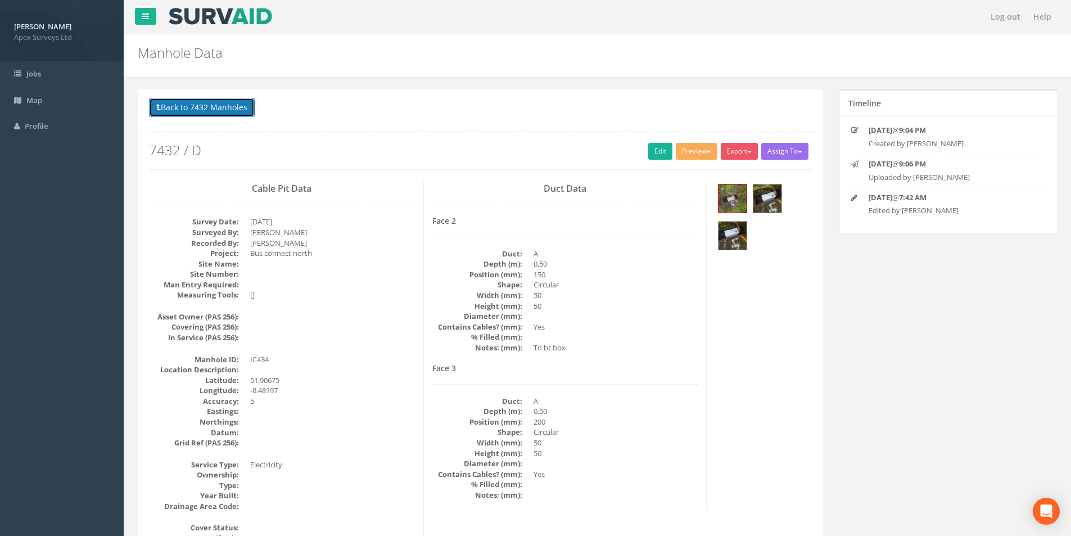
click at [170, 107] on button "Back to 7432 Manholes" at bounding box center [202, 107] width 106 height 19
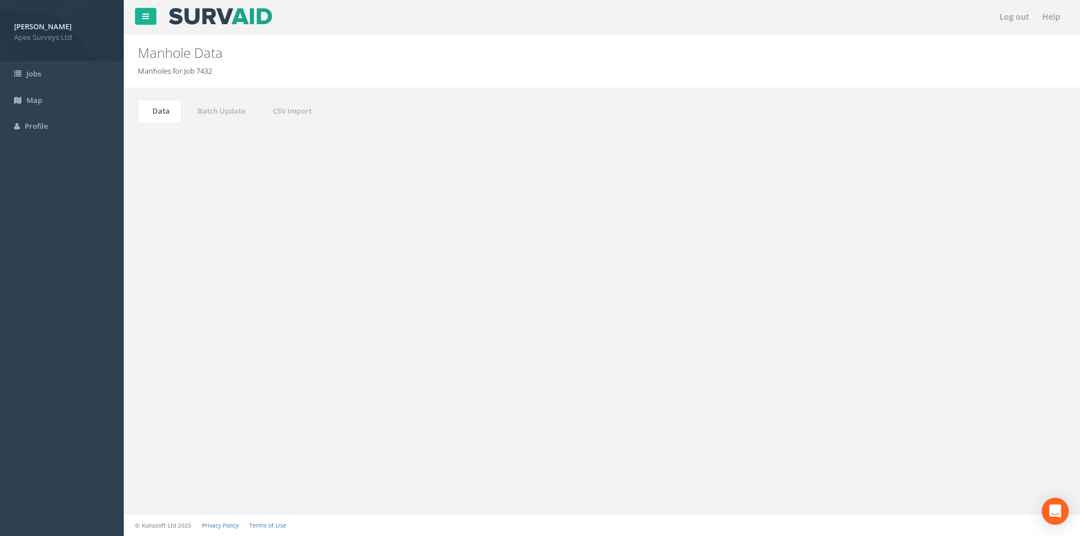
drag, startPoint x: 983, startPoint y: 300, endPoint x: 949, endPoint y: 304, distance: 34.0
click at [949, 304] on label "Search: 434" at bounding box center [989, 302] width 131 height 17
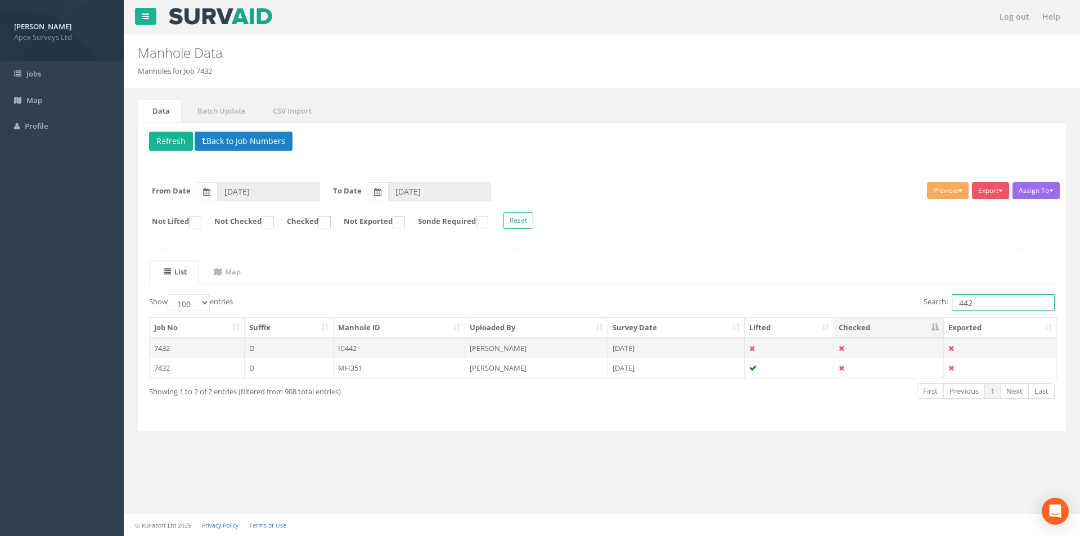
type input "442"
click at [402, 347] on td "IC442" at bounding box center [400, 348] width 132 height 20
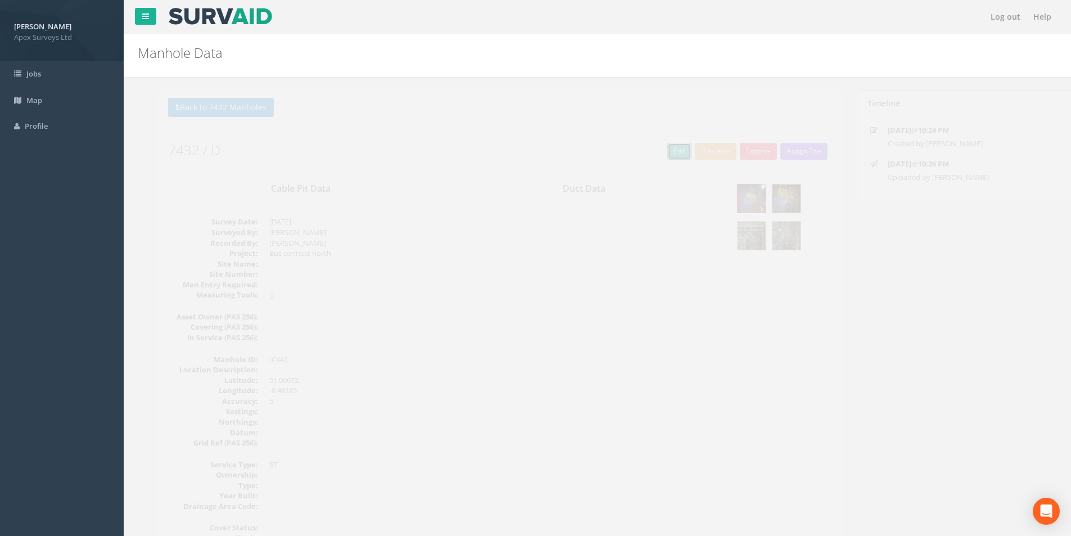
click at [659, 153] on link "Edit" at bounding box center [660, 151] width 24 height 17
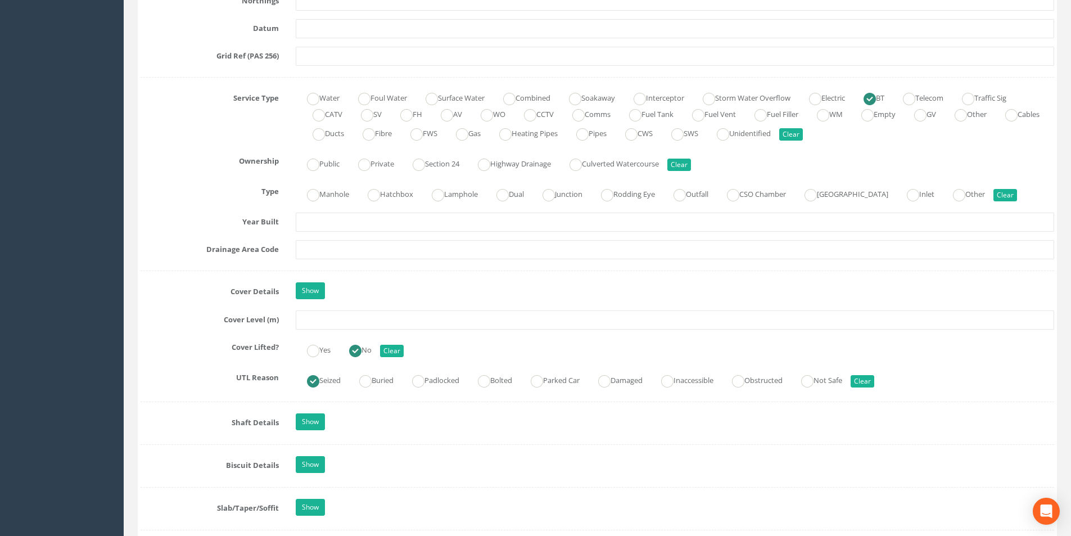
scroll to position [787, 0]
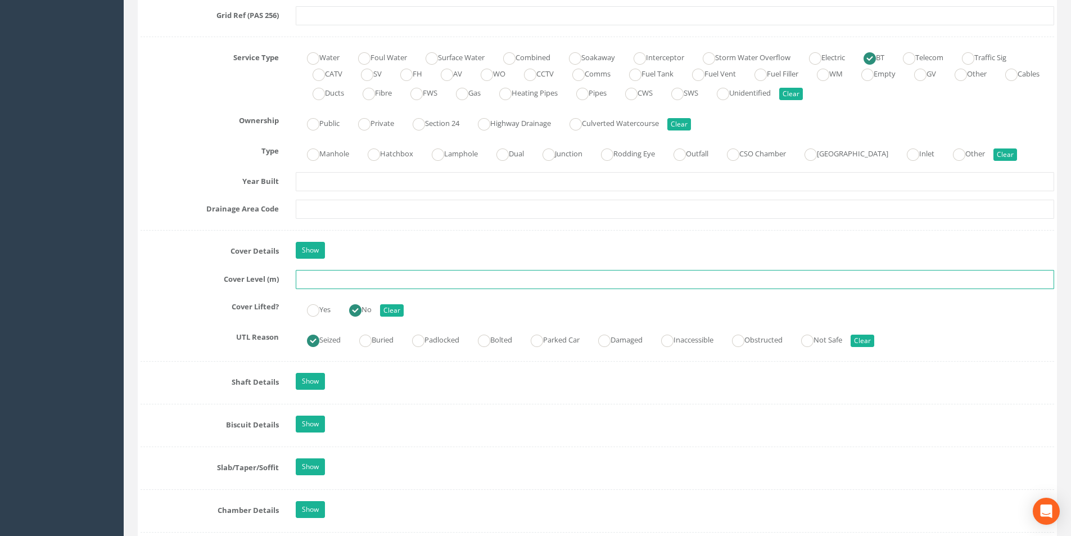
click at [342, 278] on input "text" at bounding box center [675, 279] width 759 height 19
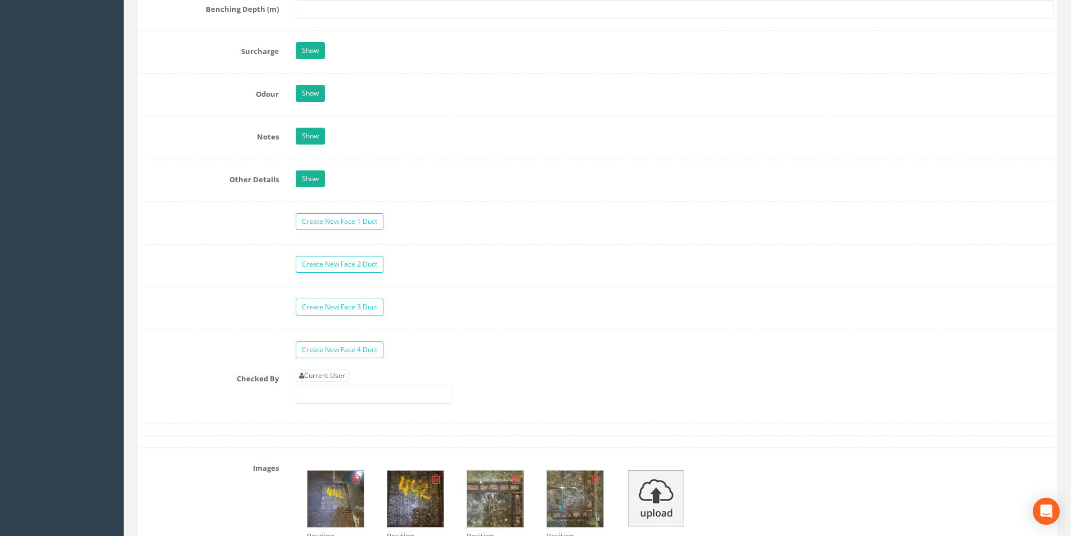
scroll to position [1687, 0]
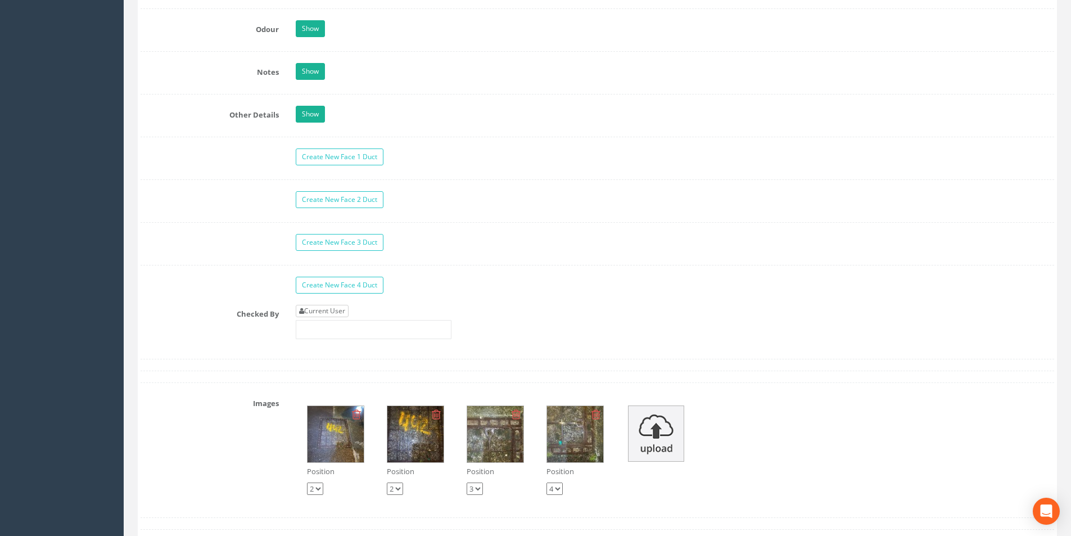
type input "40.79"
click at [329, 310] on link "Current User" at bounding box center [322, 311] width 53 height 12
type input "[PERSON_NAME]"
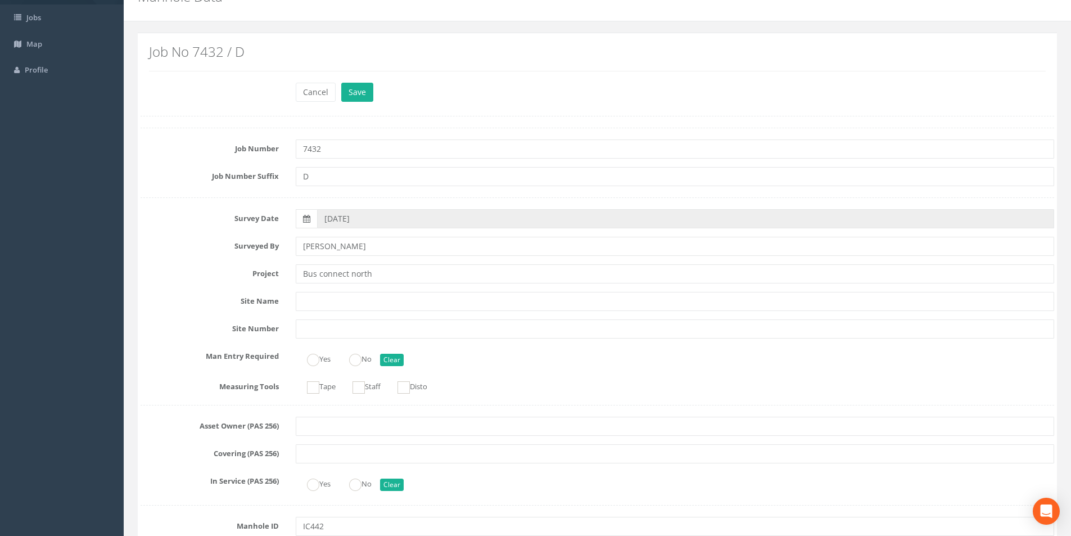
scroll to position [0, 0]
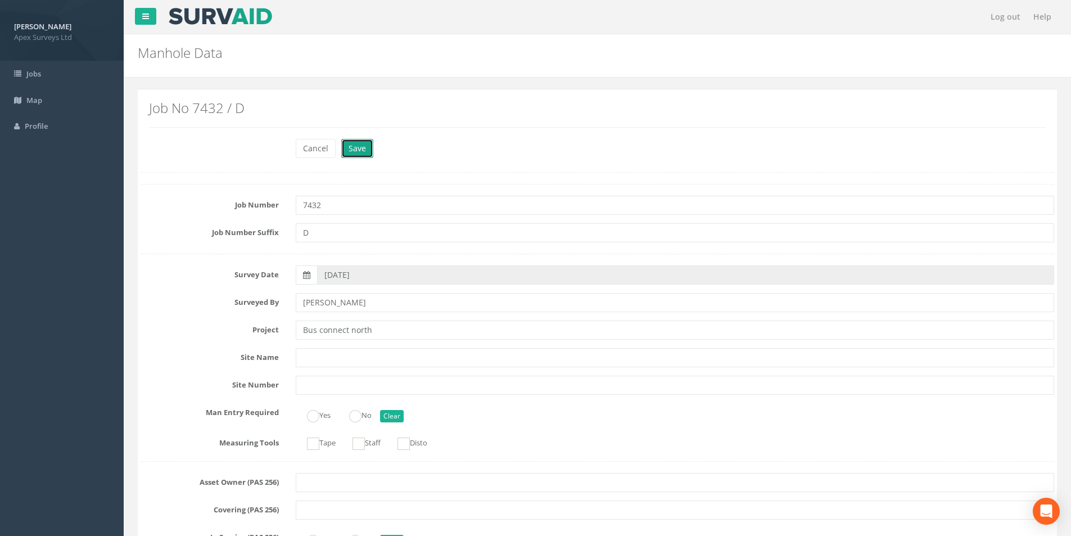
click at [355, 149] on button "Save" at bounding box center [357, 148] width 32 height 19
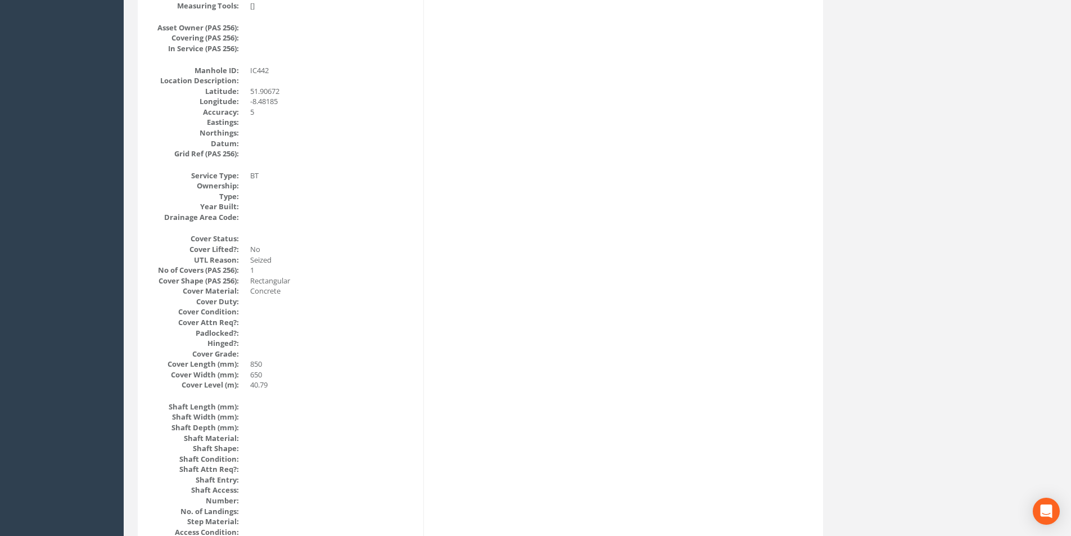
scroll to position [146, 0]
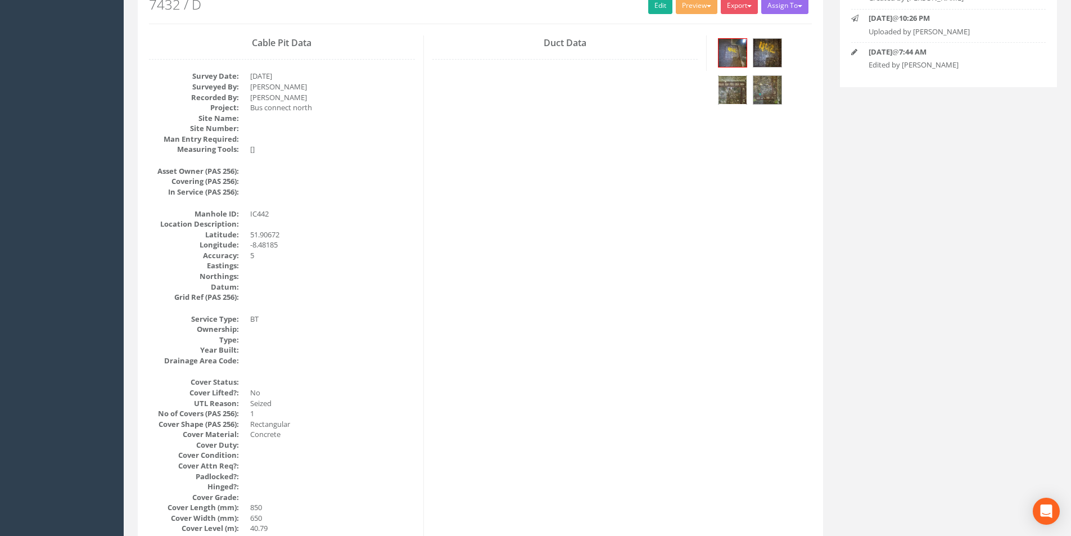
click at [735, 90] on img at bounding box center [733, 90] width 28 height 28
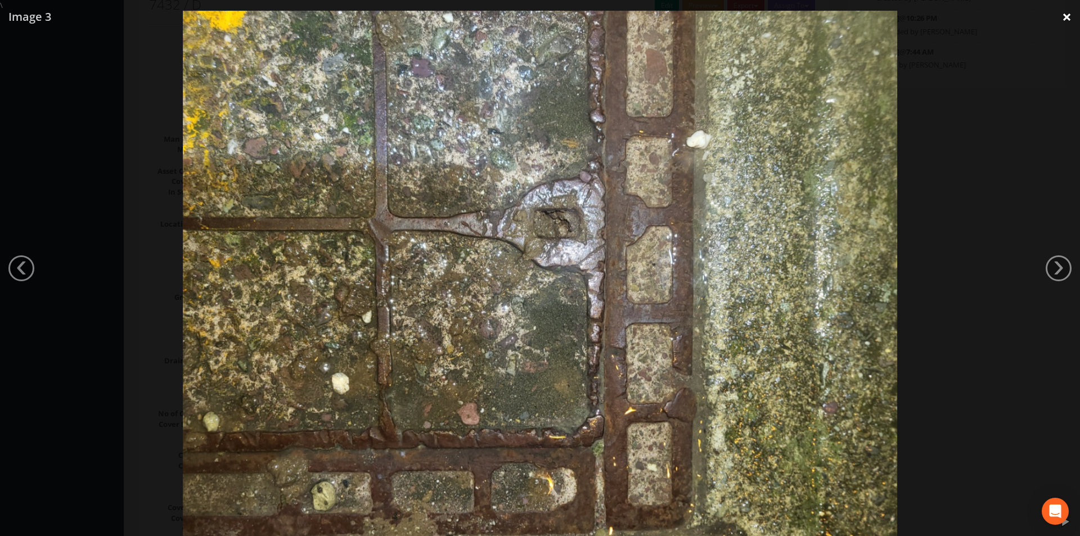
click at [1065, 19] on link "×" at bounding box center [1066, 17] width 26 height 34
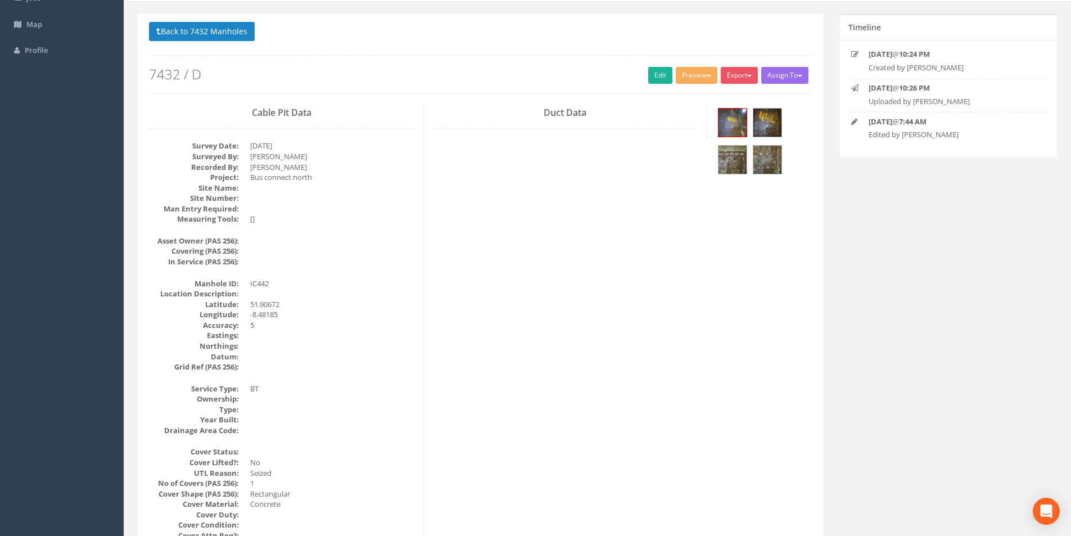
scroll to position [0, 0]
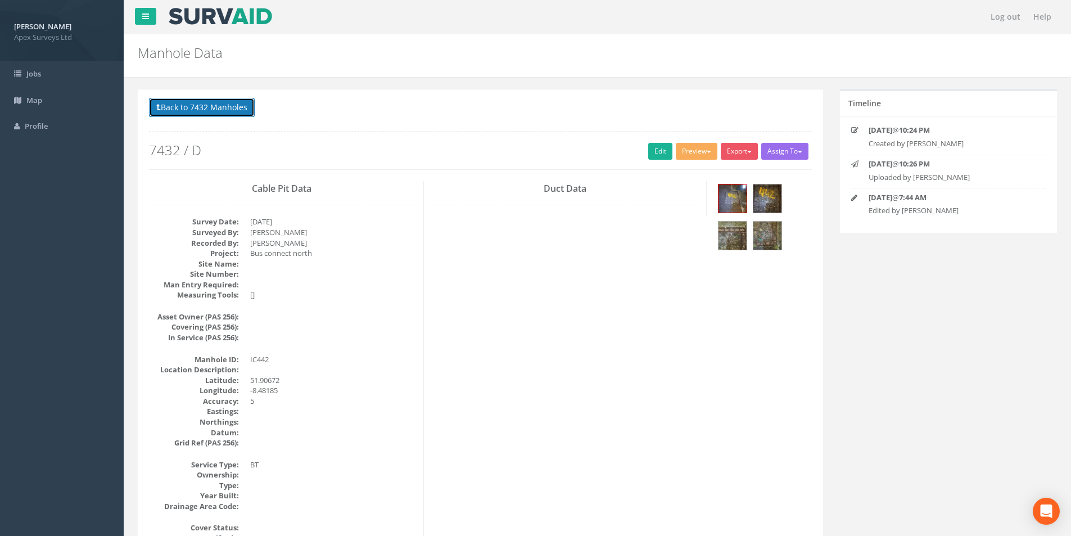
drag, startPoint x: 197, startPoint y: 101, endPoint x: 367, endPoint y: 186, distance: 190.7
click at [197, 101] on button "Back to 7432 Manholes" at bounding box center [202, 107] width 106 height 19
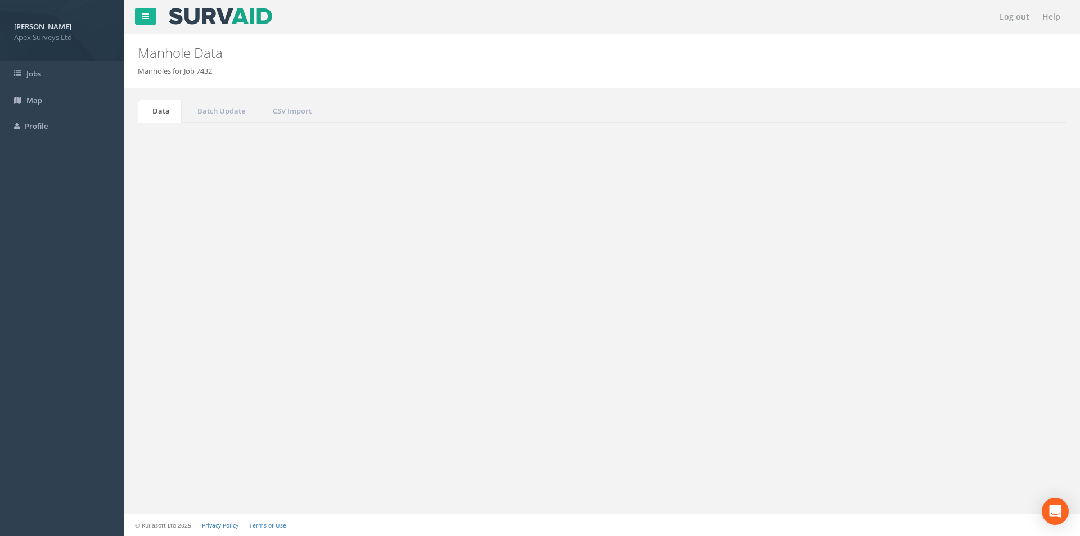
drag, startPoint x: 974, startPoint y: 301, endPoint x: 951, endPoint y: 308, distance: 24.0
click at [952, 308] on input "442" at bounding box center [1003, 302] width 103 height 17
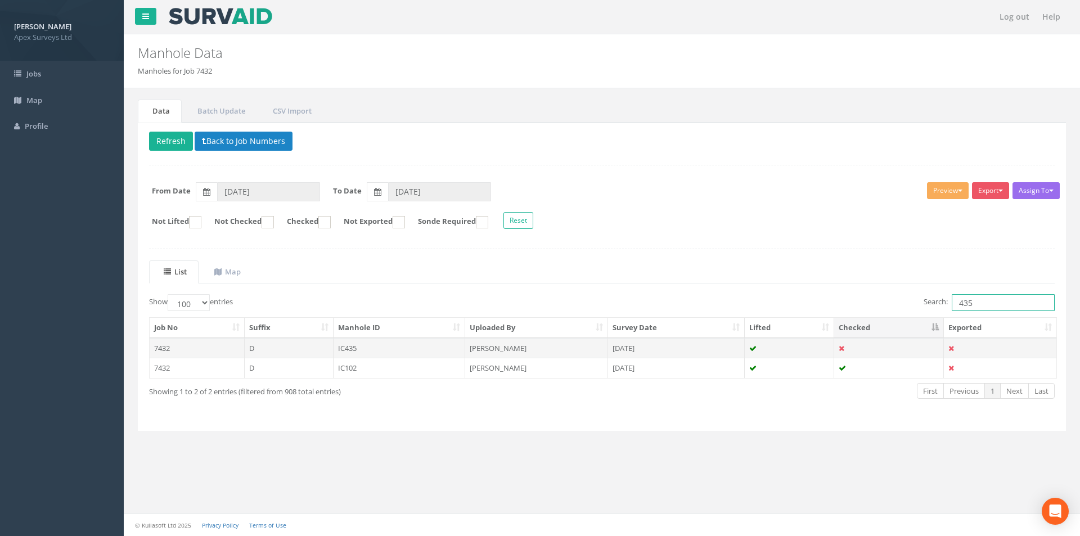
type input "435"
click at [415, 349] on td "IC435" at bounding box center [400, 348] width 132 height 20
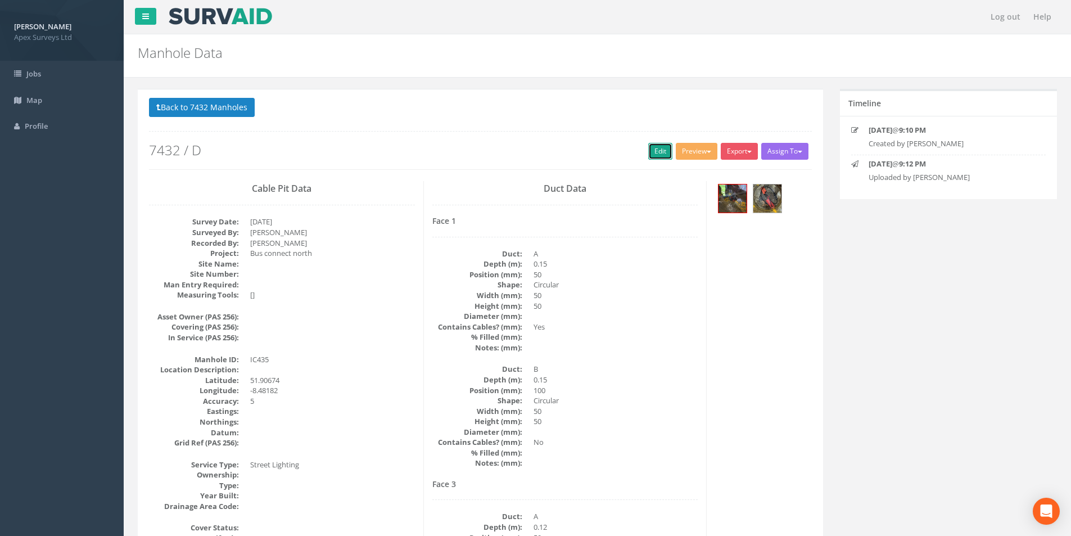
click at [649, 151] on link "Edit" at bounding box center [660, 151] width 24 height 17
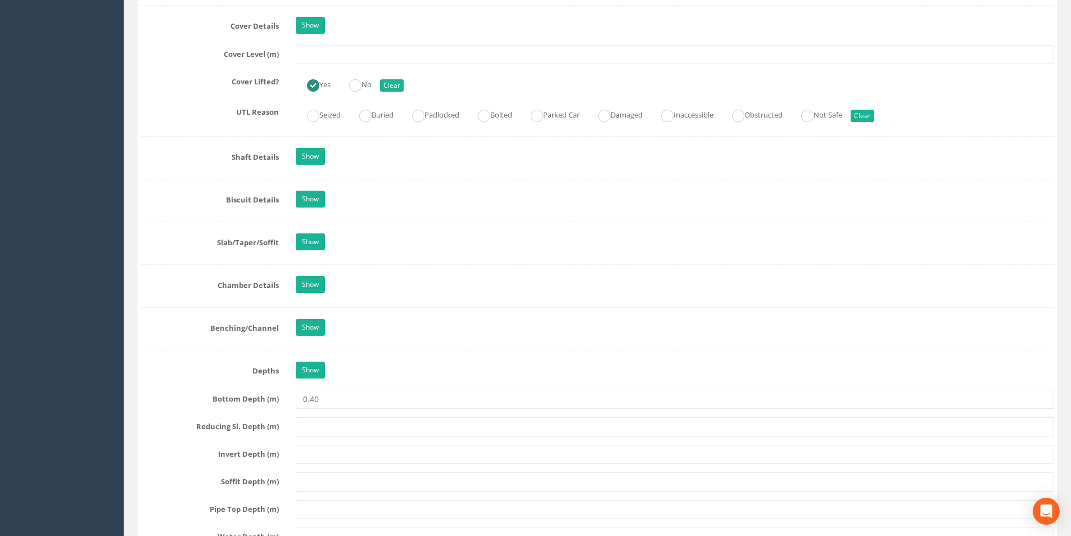
scroll to position [900, 0]
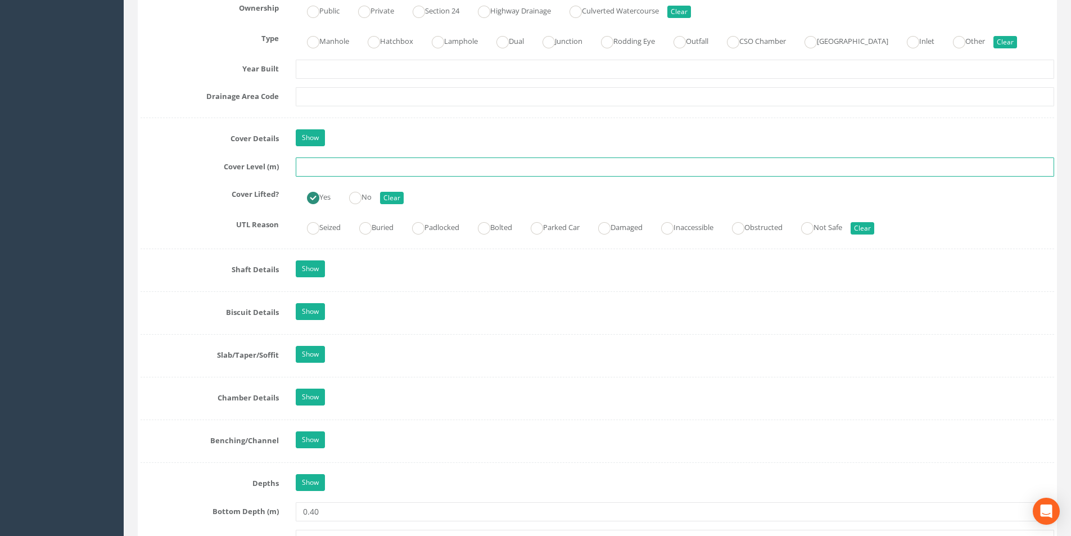
click at [318, 170] on input "text" at bounding box center [675, 166] width 759 height 19
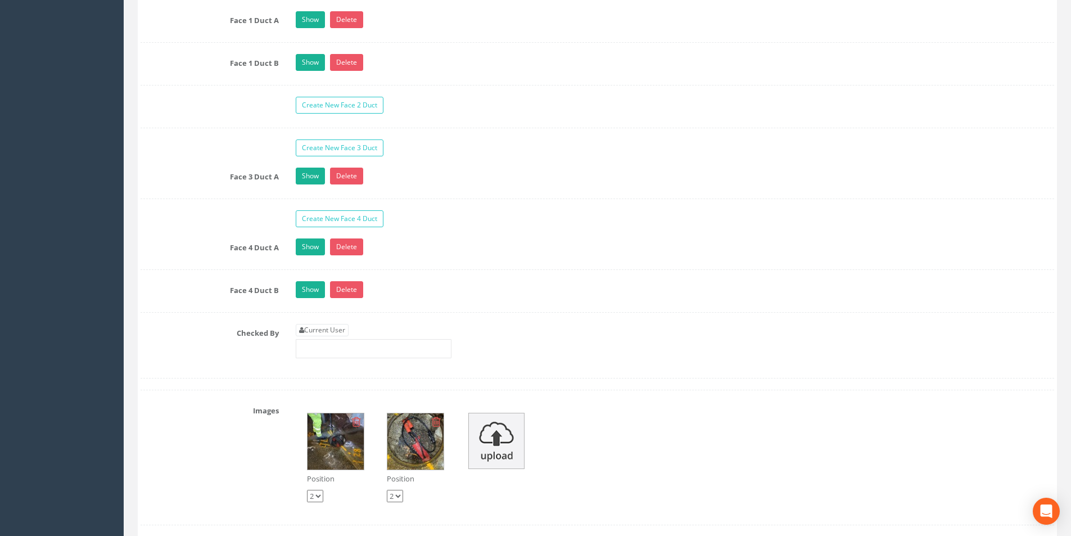
scroll to position [1856, 0]
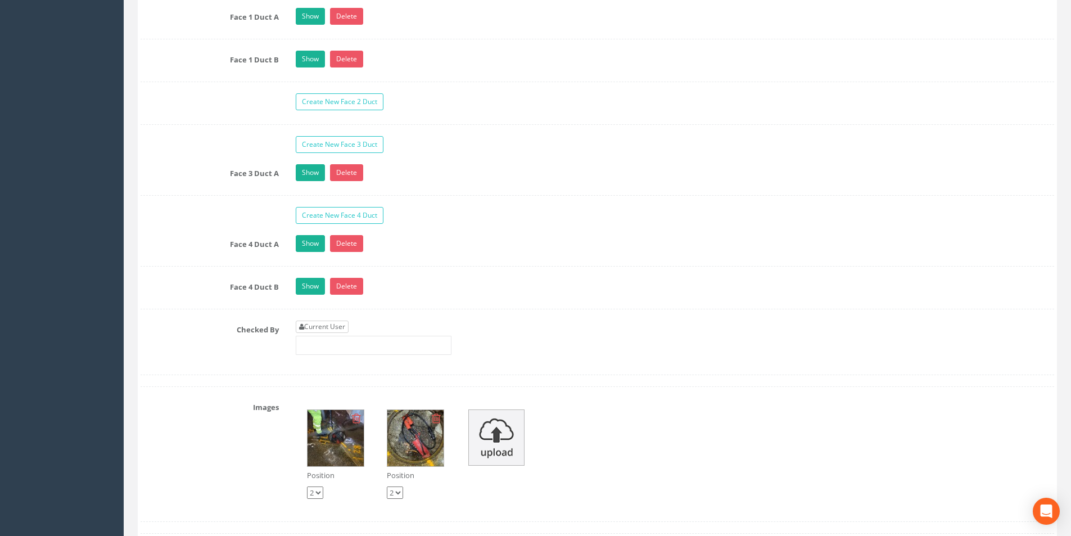
type input "40.57"
click at [332, 327] on link "Current User" at bounding box center [322, 327] width 53 height 12
type input "[PERSON_NAME]"
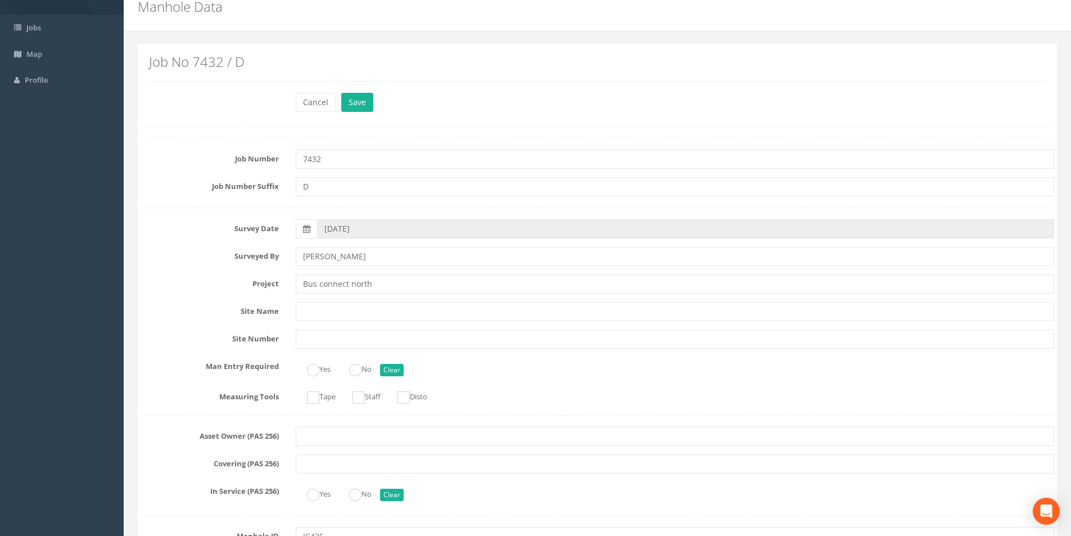
scroll to position [0, 0]
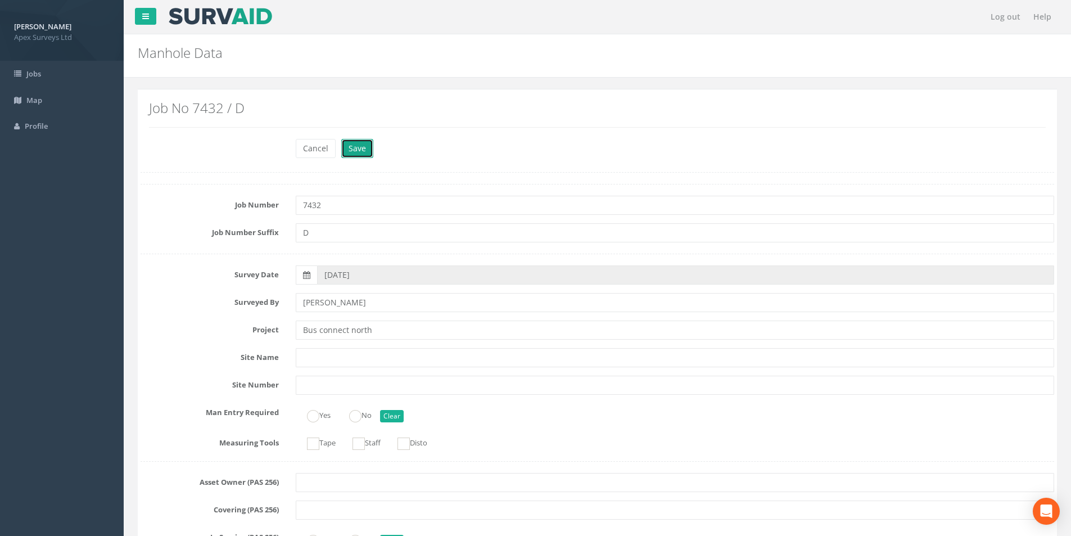
click at [352, 148] on button "Save" at bounding box center [357, 148] width 32 height 19
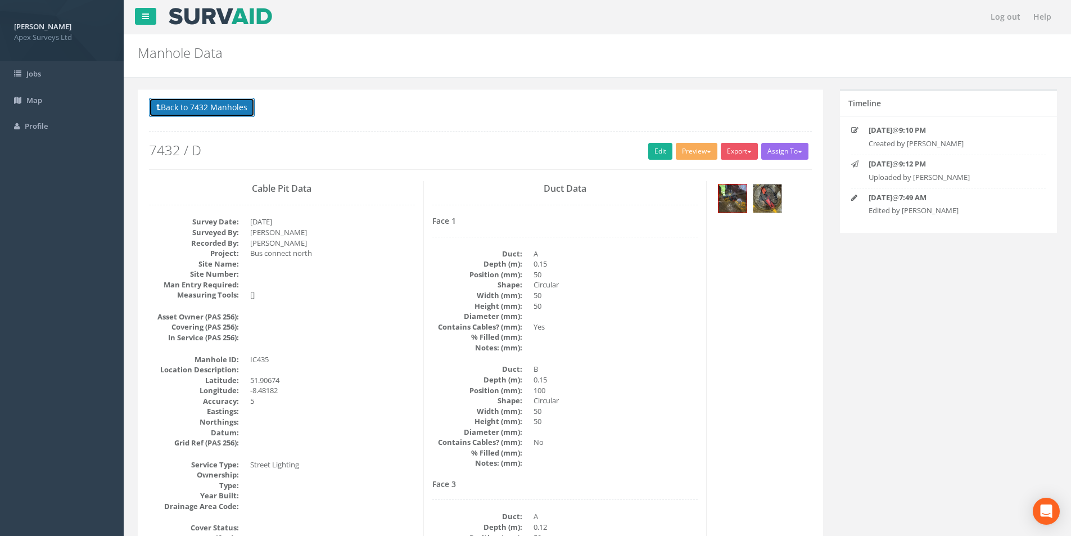
click at [188, 113] on button "Back to 7432 Manholes" at bounding box center [202, 107] width 106 height 19
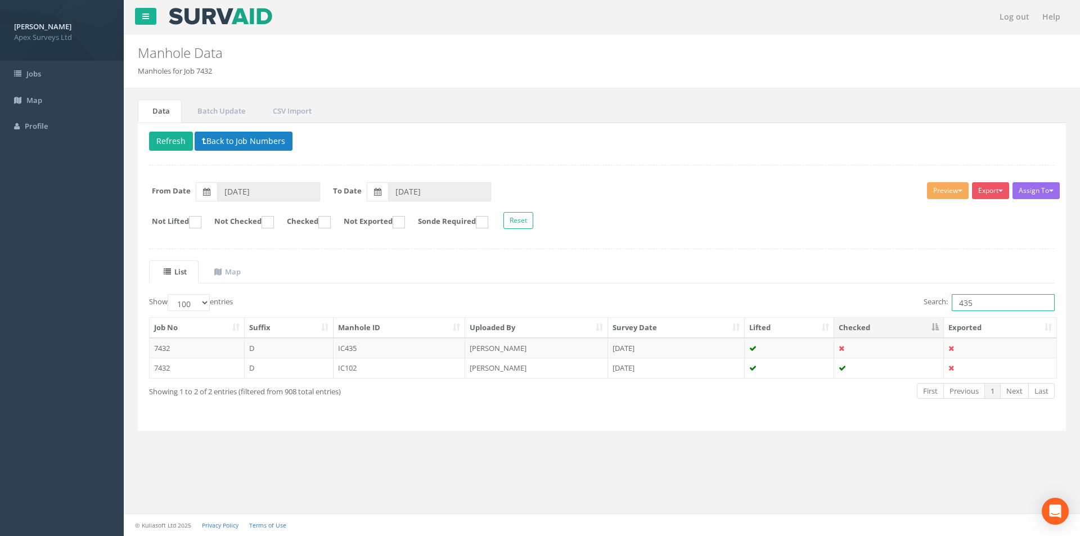
click at [971, 305] on input "435" at bounding box center [1003, 302] width 103 height 17
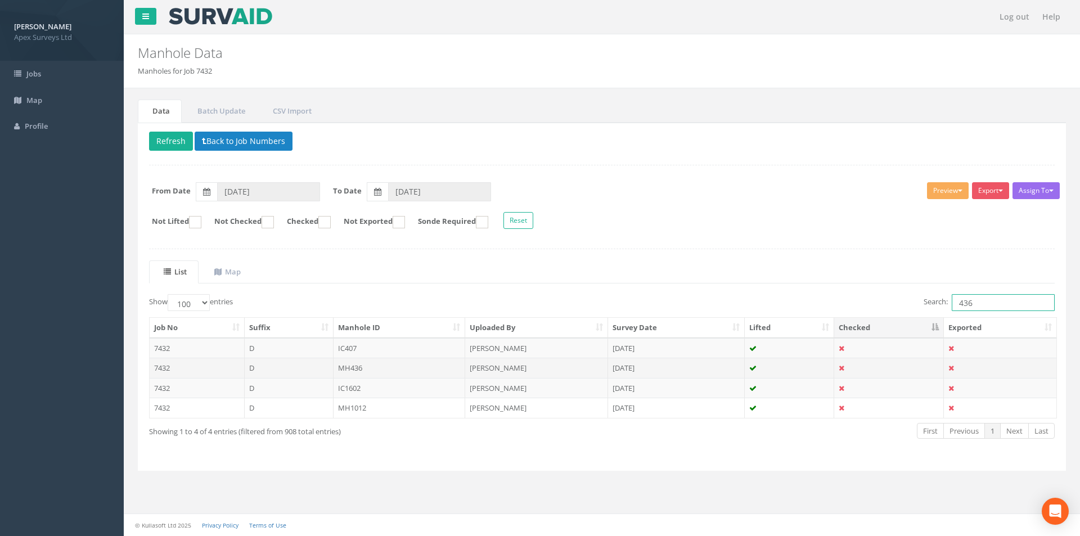
type input "436"
click at [377, 371] on td "MH436" at bounding box center [400, 368] width 132 height 20
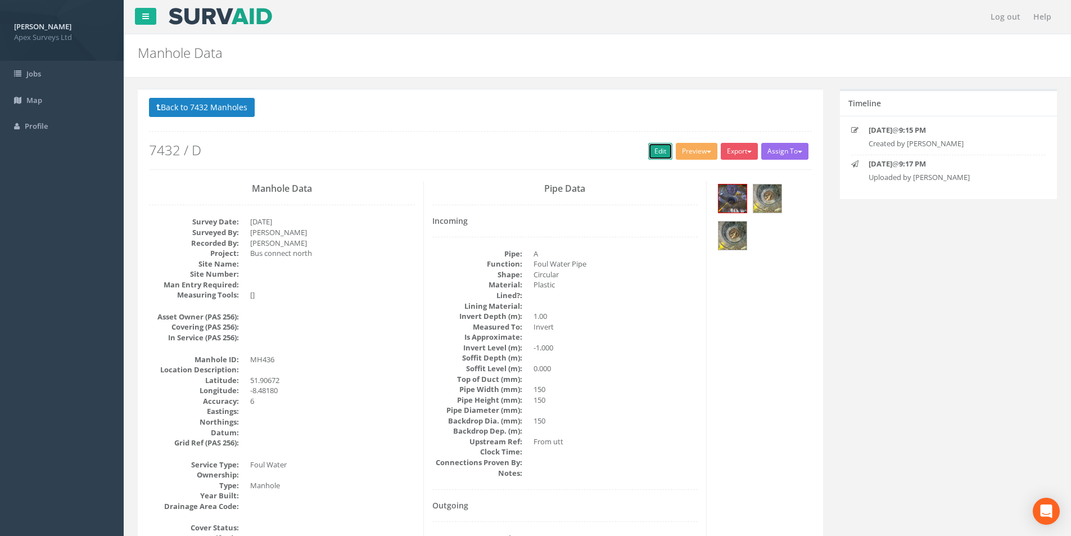
click at [657, 150] on link "Edit" at bounding box center [660, 151] width 24 height 17
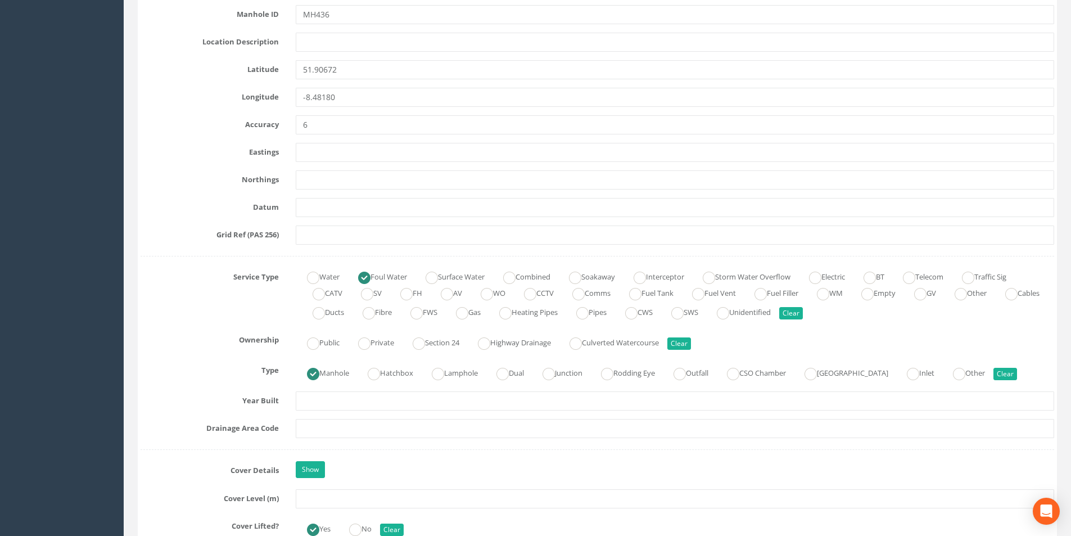
scroll to position [675, 0]
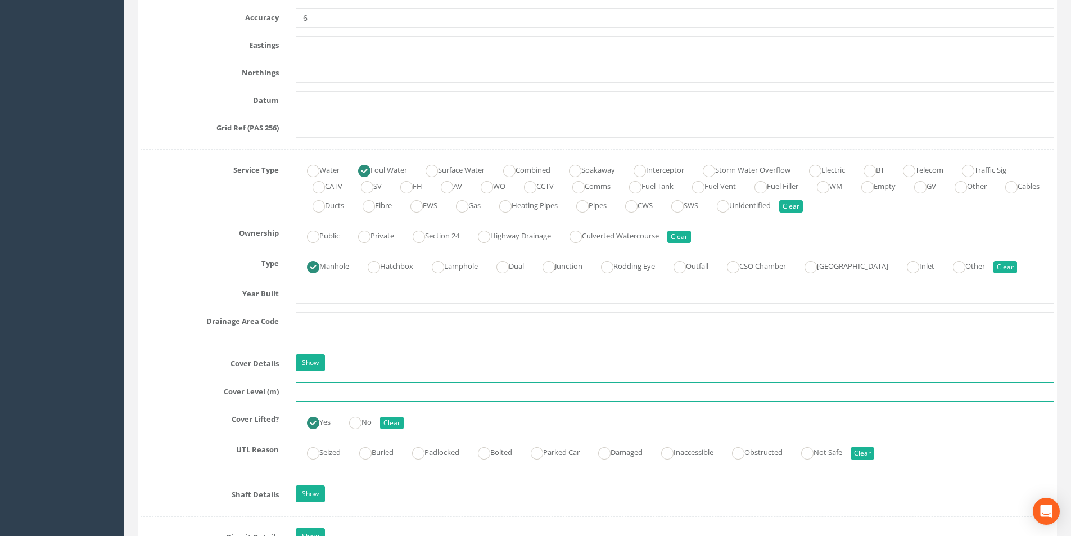
click at [329, 389] on input "text" at bounding box center [675, 391] width 759 height 19
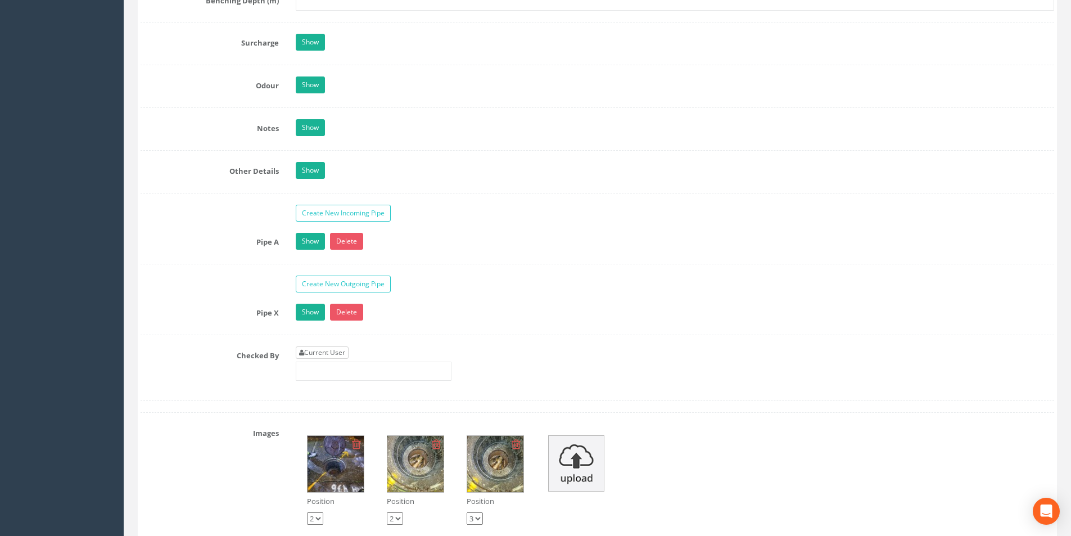
type input "40.67"
click at [341, 356] on link "Current User" at bounding box center [322, 352] width 53 height 12
type input "[PERSON_NAME]"
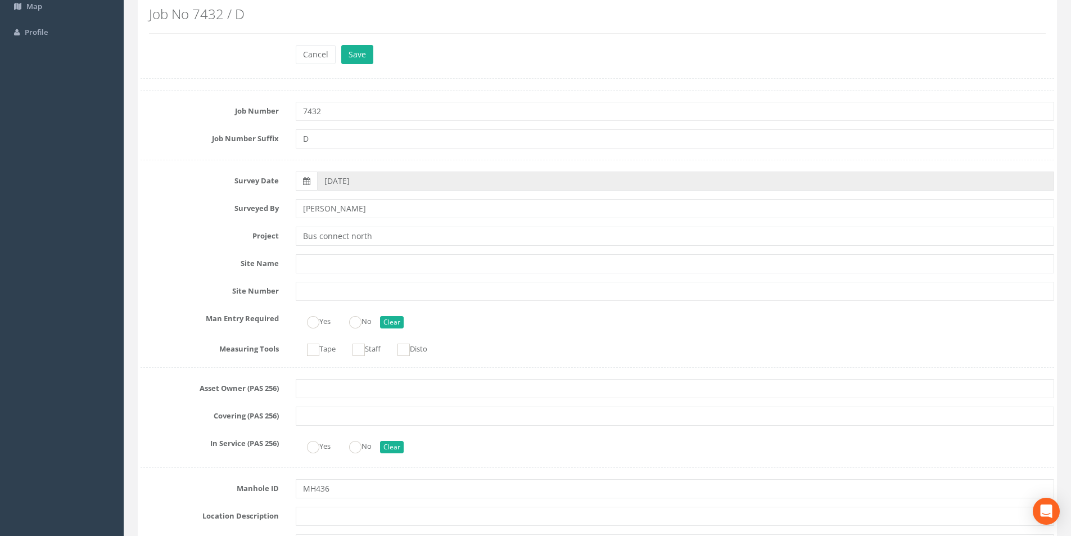
scroll to position [0, 0]
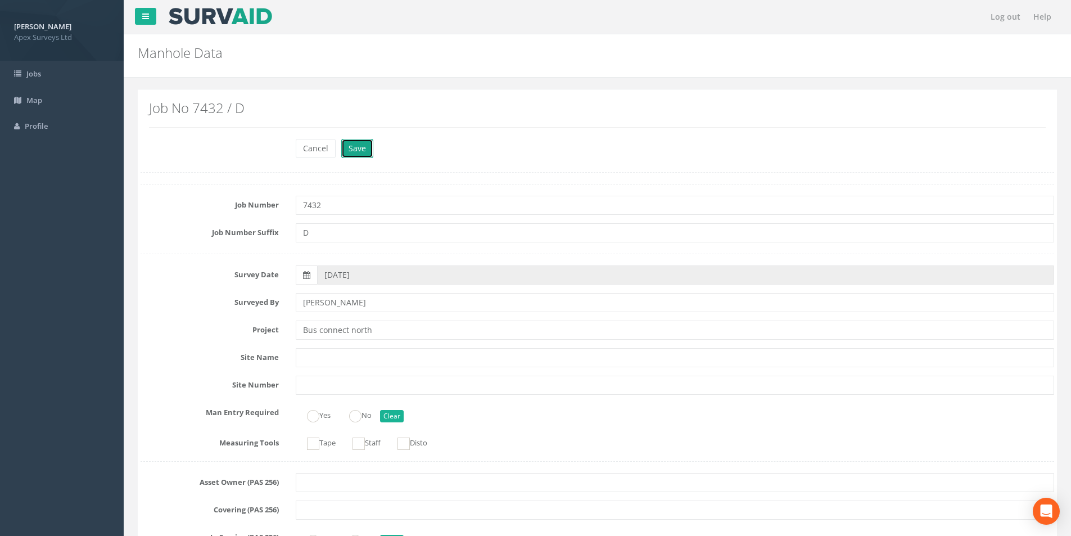
click at [361, 145] on button "Save" at bounding box center [357, 148] width 32 height 19
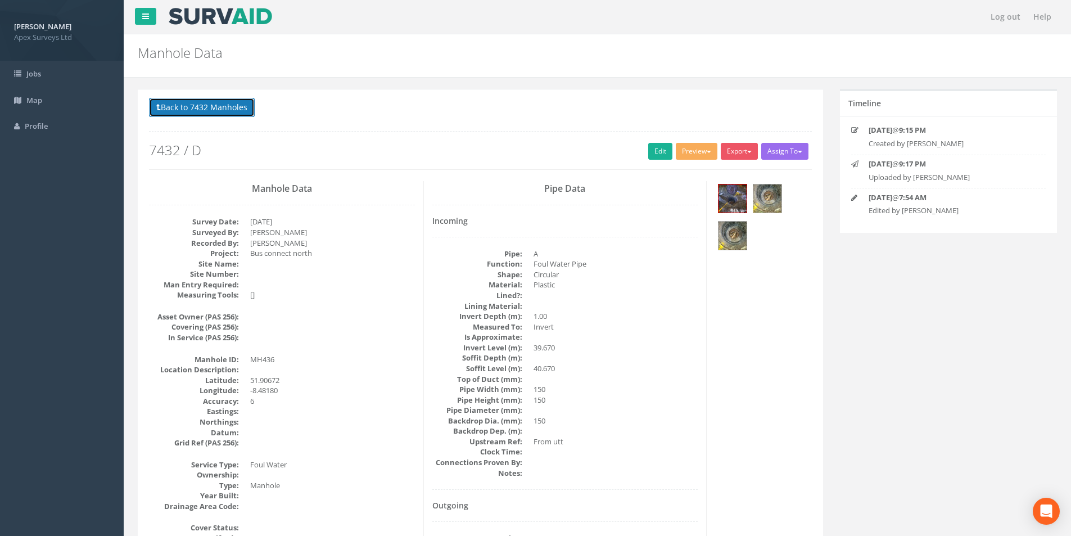
click at [195, 109] on button "Back to 7432 Manholes" at bounding box center [202, 107] width 106 height 19
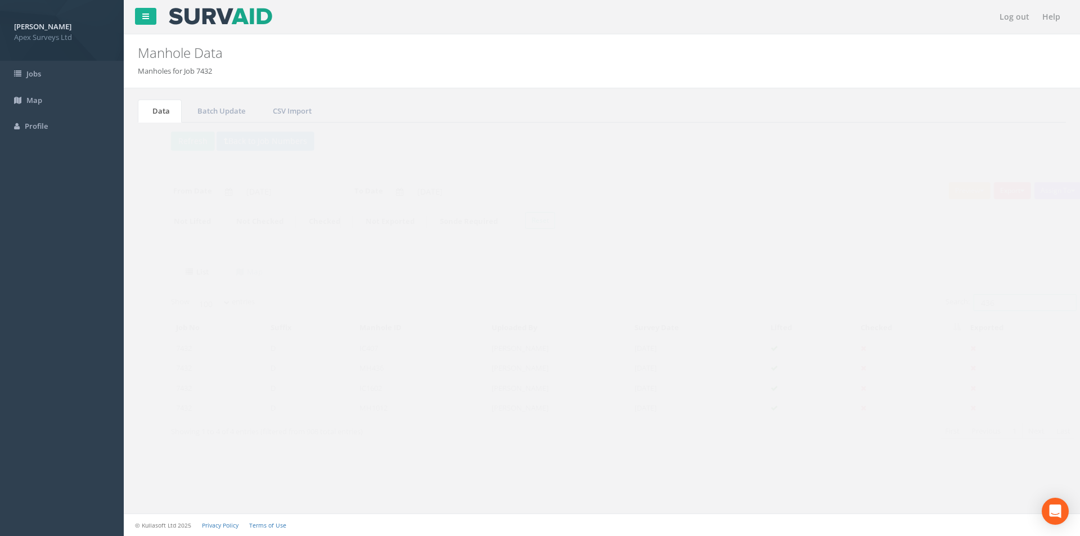
drag, startPoint x: 967, startPoint y: 303, endPoint x: 991, endPoint y: 227, distance: 79.5
click at [953, 301] on input "436" at bounding box center [1003, 302] width 103 height 17
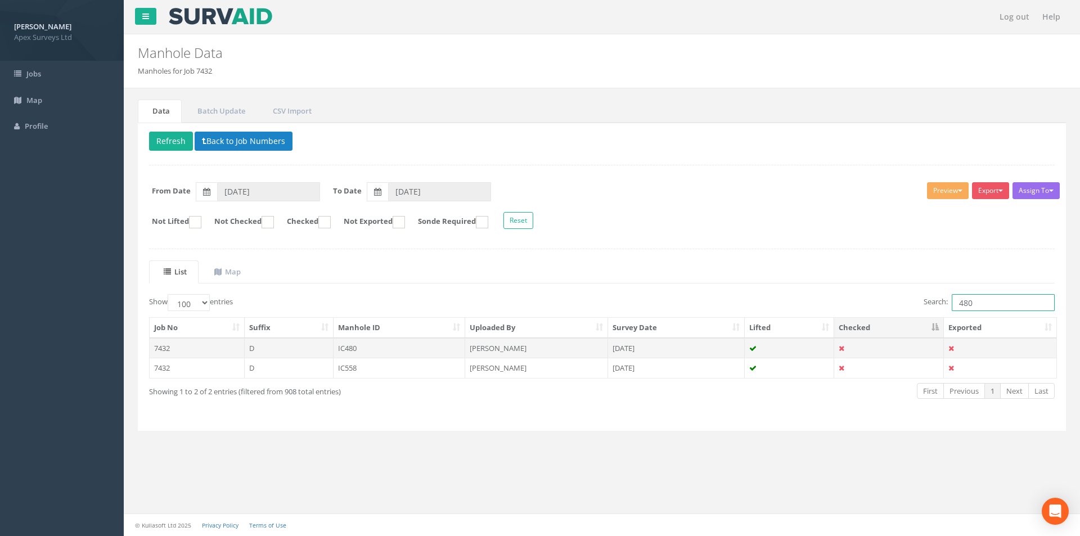
type input "480"
click at [368, 346] on td "IC480" at bounding box center [400, 348] width 132 height 20
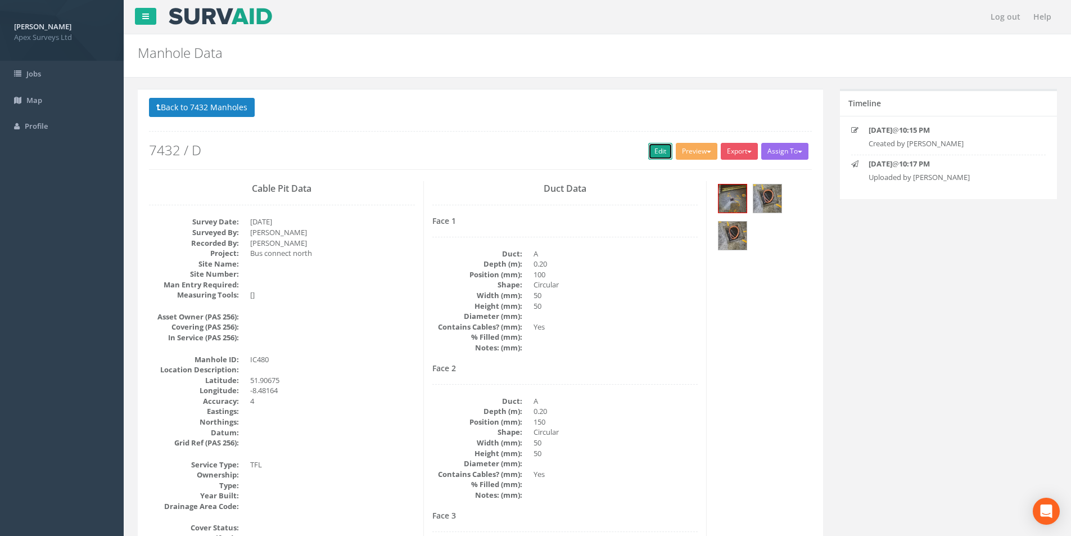
click at [655, 157] on link "Edit" at bounding box center [660, 151] width 24 height 17
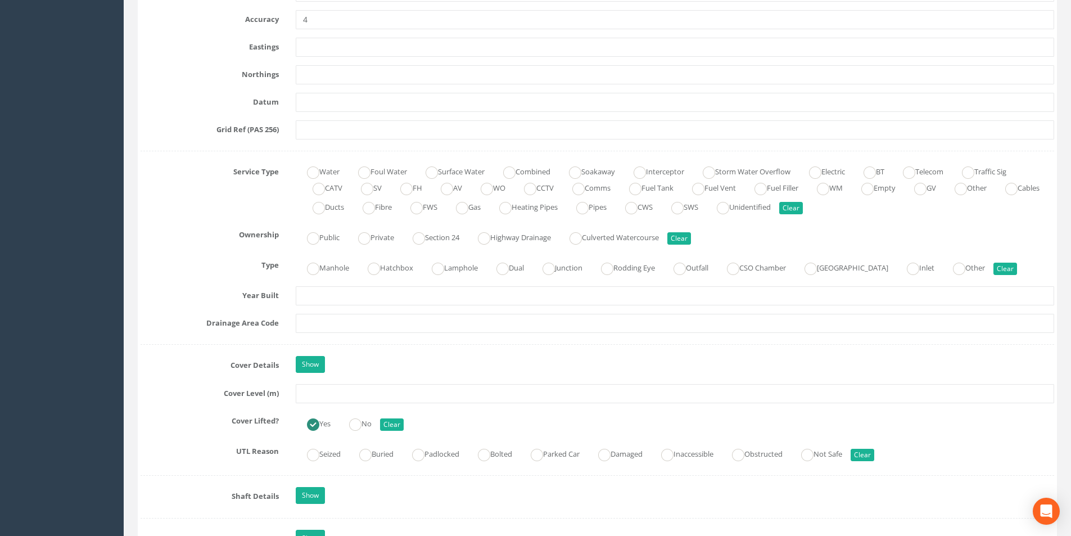
scroll to position [675, 0]
click at [331, 390] on input "text" at bounding box center [675, 391] width 759 height 19
type input "39.89"
click at [331, 318] on input "text" at bounding box center [675, 321] width 759 height 19
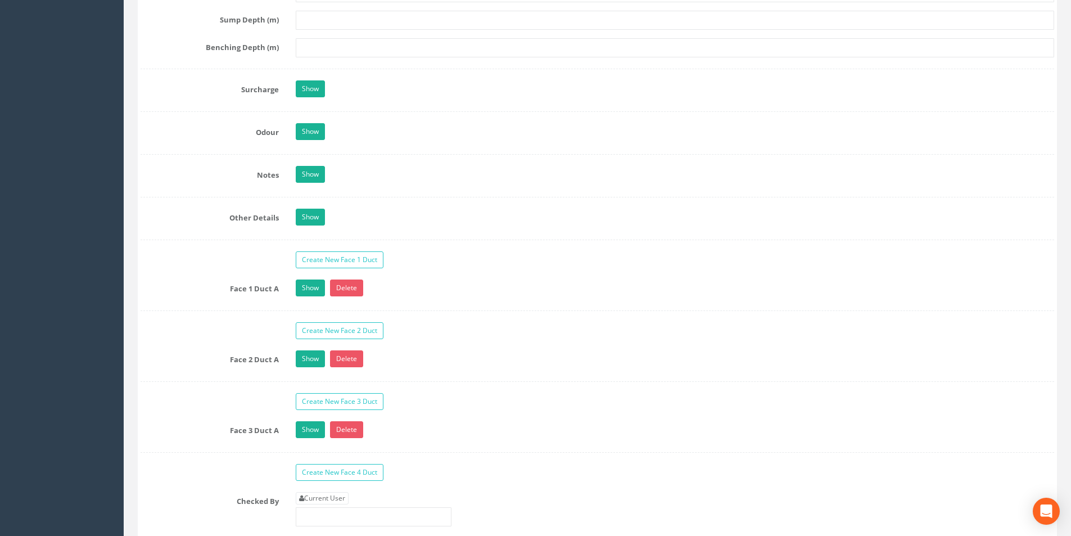
scroll to position [1631, 0]
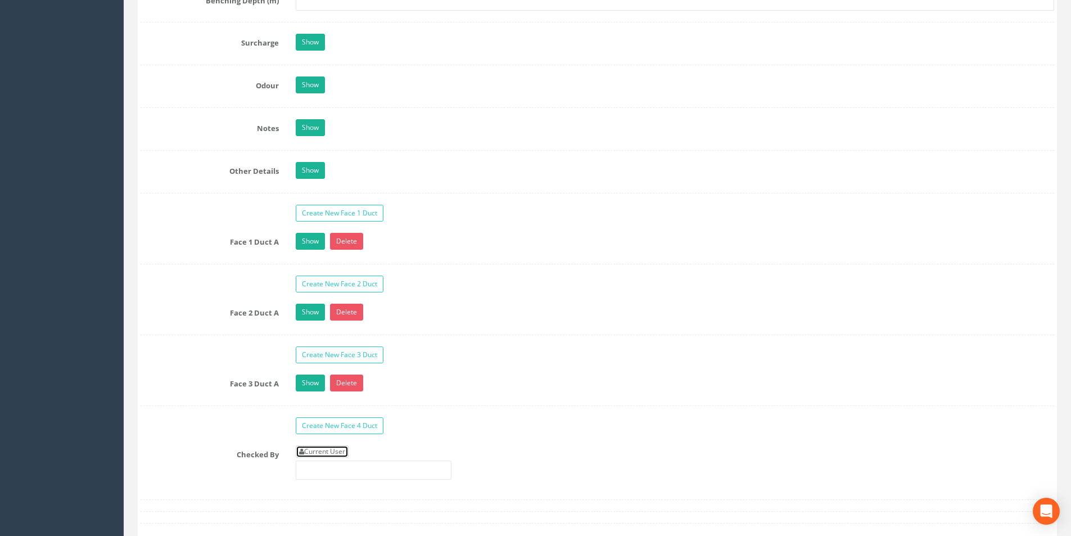
click at [337, 452] on link "Current User" at bounding box center [322, 451] width 53 height 12
type input "[PERSON_NAME]"
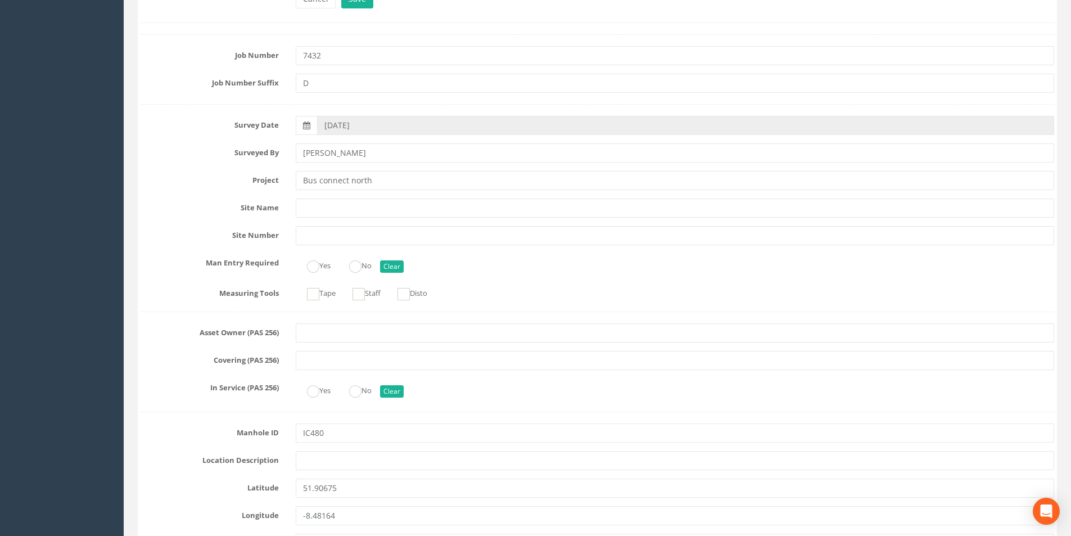
scroll to position [0, 0]
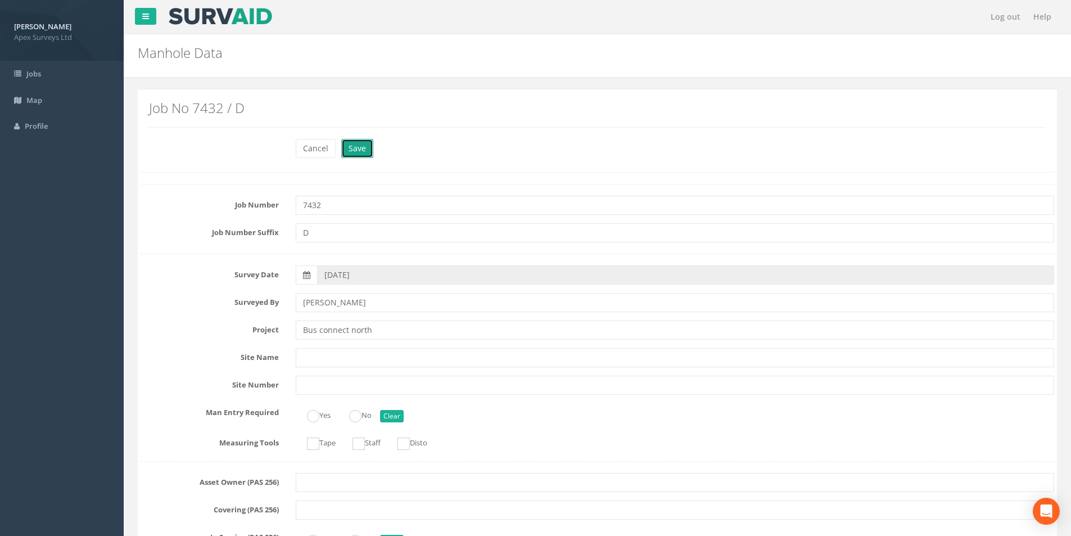
click at [355, 150] on button "Save" at bounding box center [357, 148] width 32 height 19
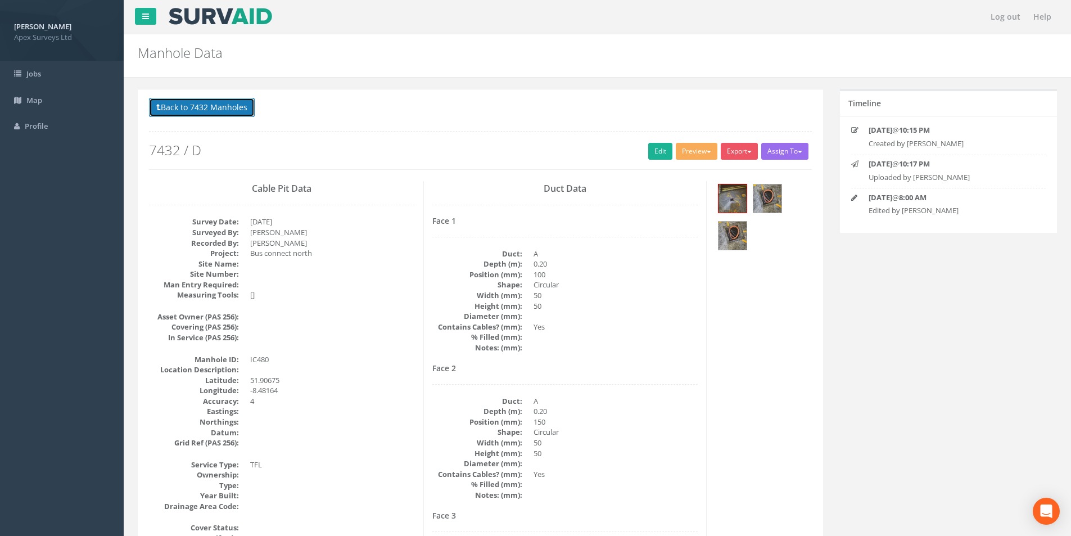
click at [191, 109] on button "Back to 7432 Manholes" at bounding box center [202, 107] width 106 height 19
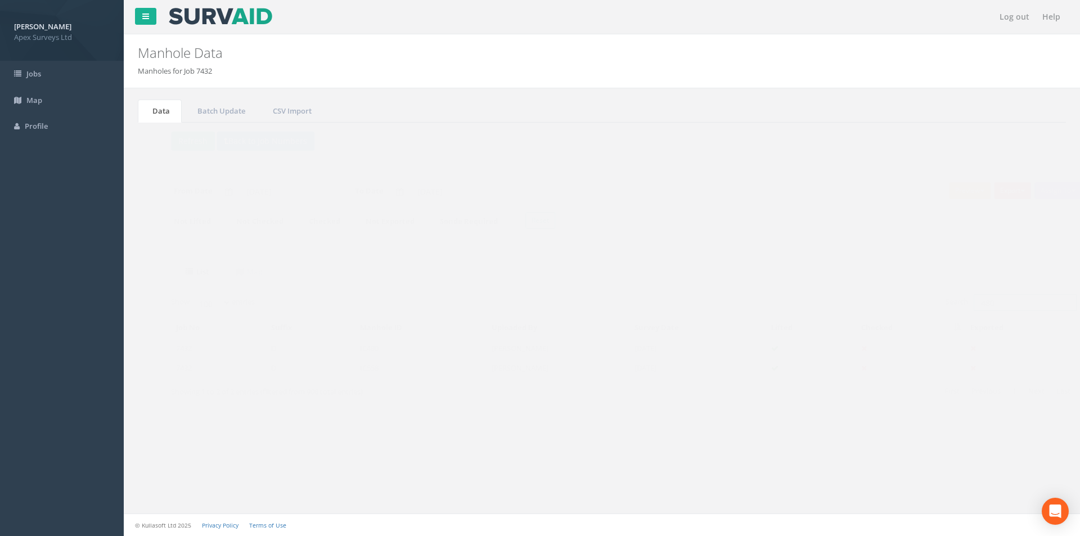
drag, startPoint x: 976, startPoint y: 302, endPoint x: 957, endPoint y: 304, distance: 18.7
click at [957, 304] on input "480" at bounding box center [1003, 302] width 103 height 17
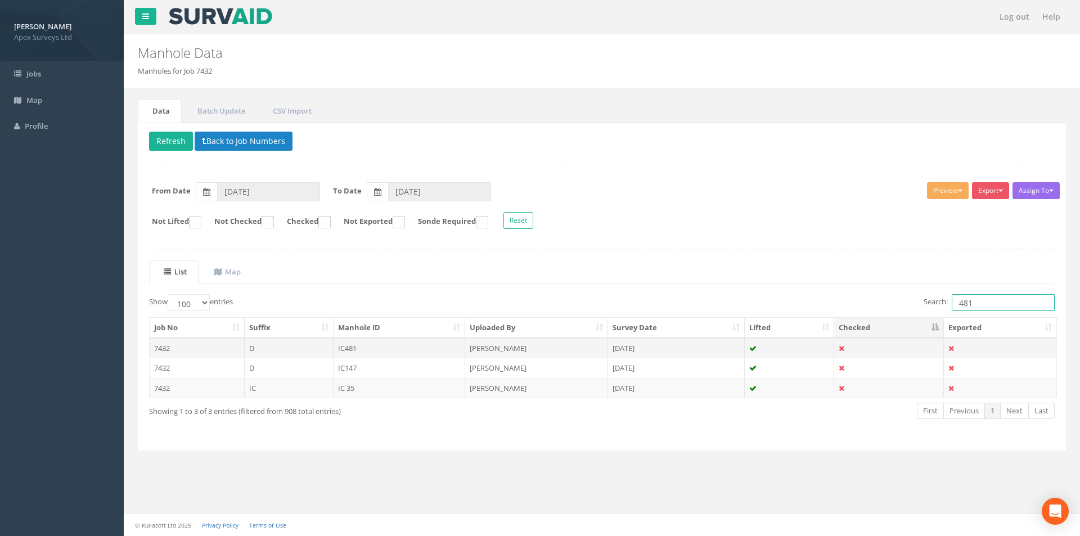
type input "481"
click at [387, 349] on td "IC481" at bounding box center [400, 348] width 132 height 20
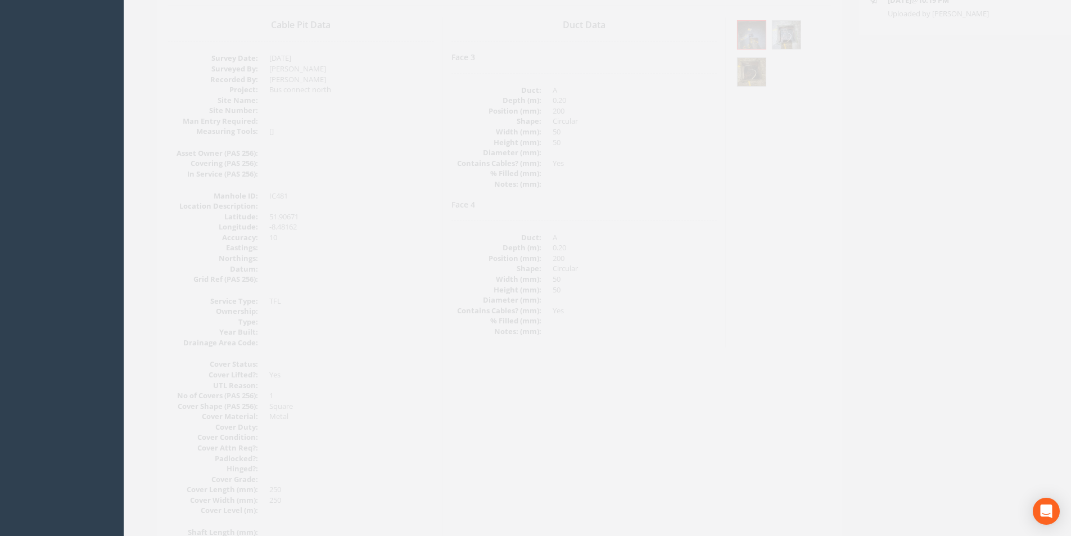
scroll to position [56, 0]
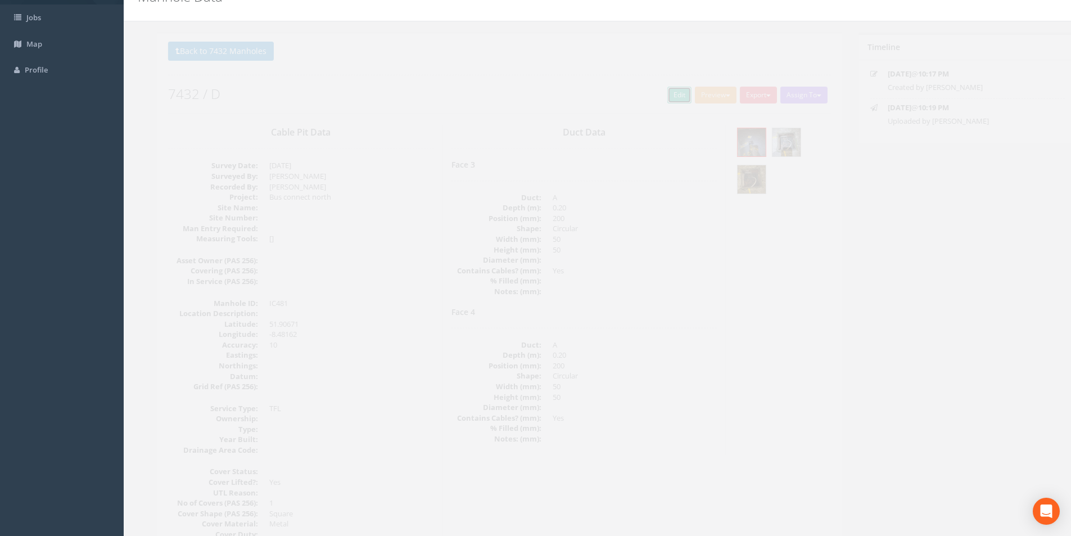
click at [655, 97] on link "Edit" at bounding box center [660, 95] width 24 height 17
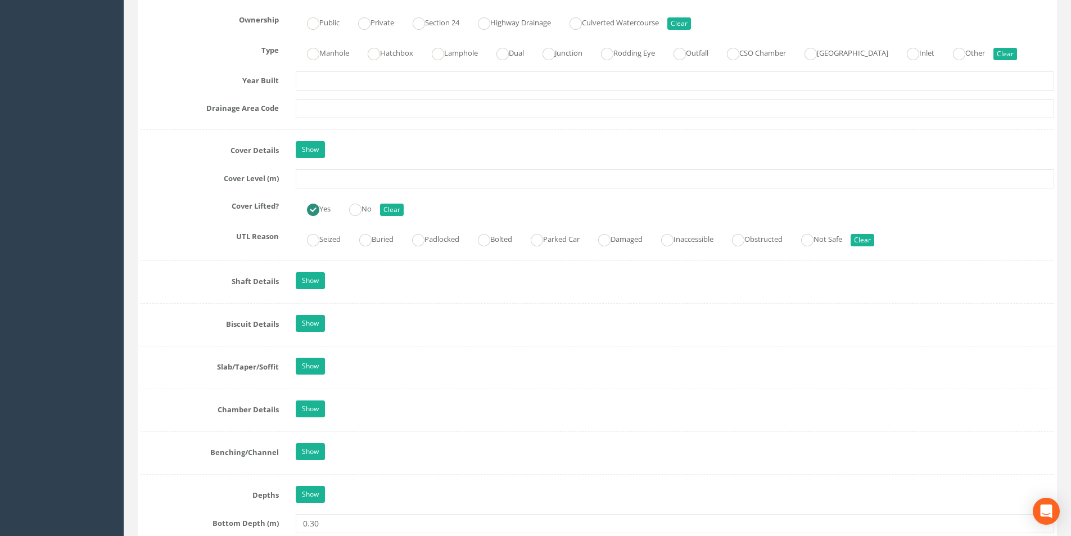
scroll to position [731, 0]
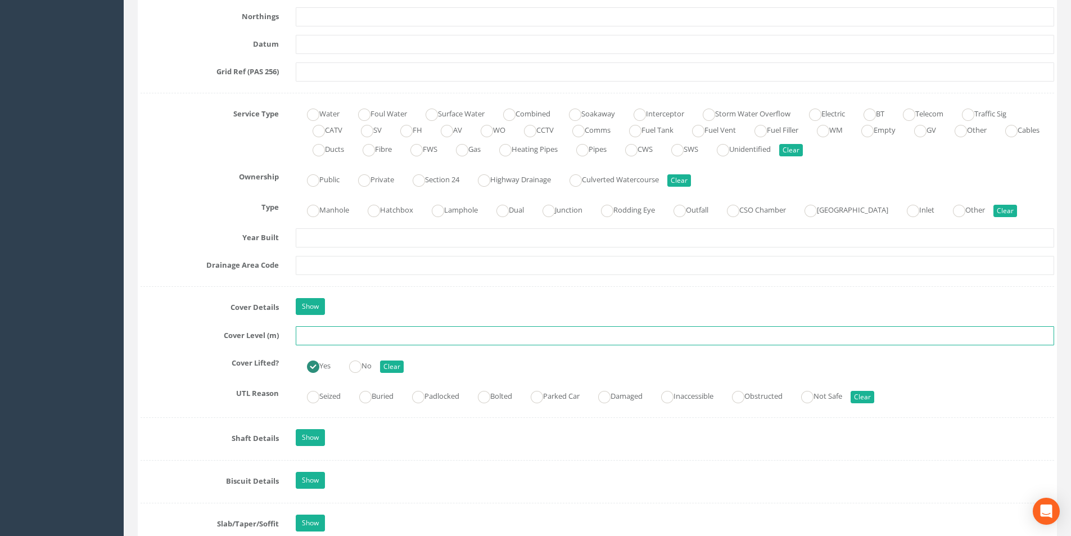
click at [318, 334] on input "text" at bounding box center [675, 335] width 759 height 19
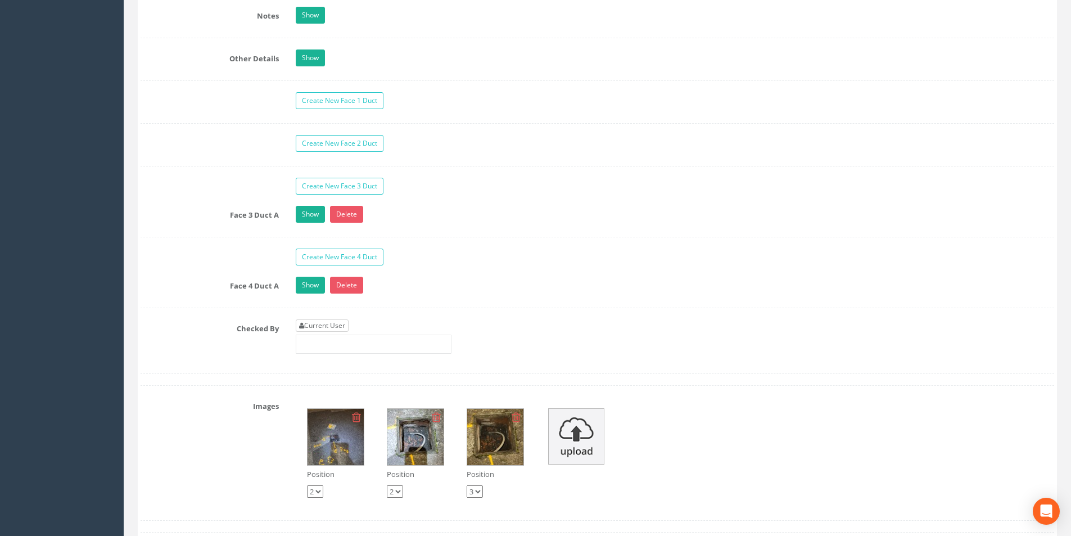
type input "39.74"
click at [335, 328] on link "Current User" at bounding box center [322, 325] width 53 height 12
type input "[PERSON_NAME]"
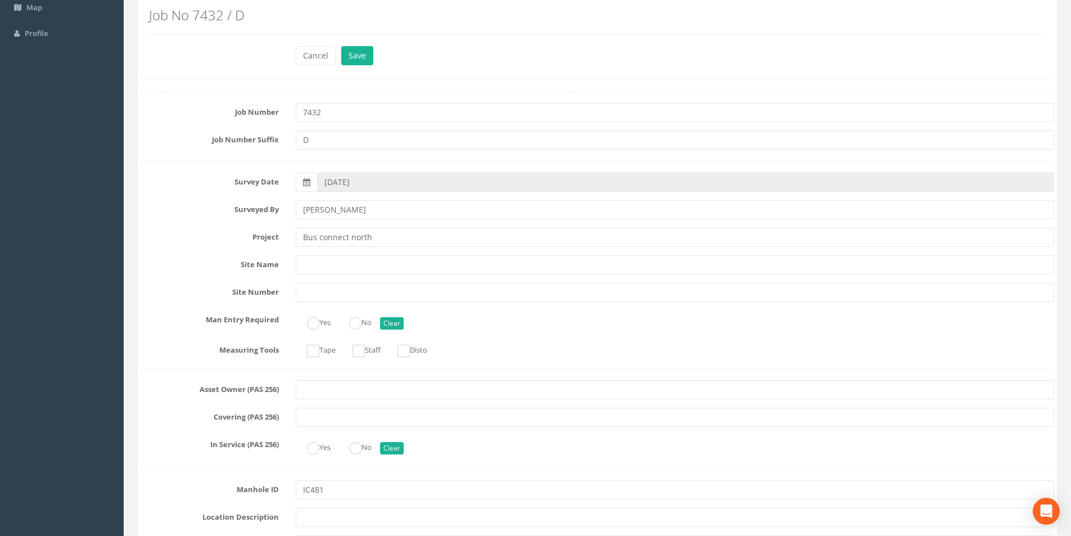
scroll to position [0, 0]
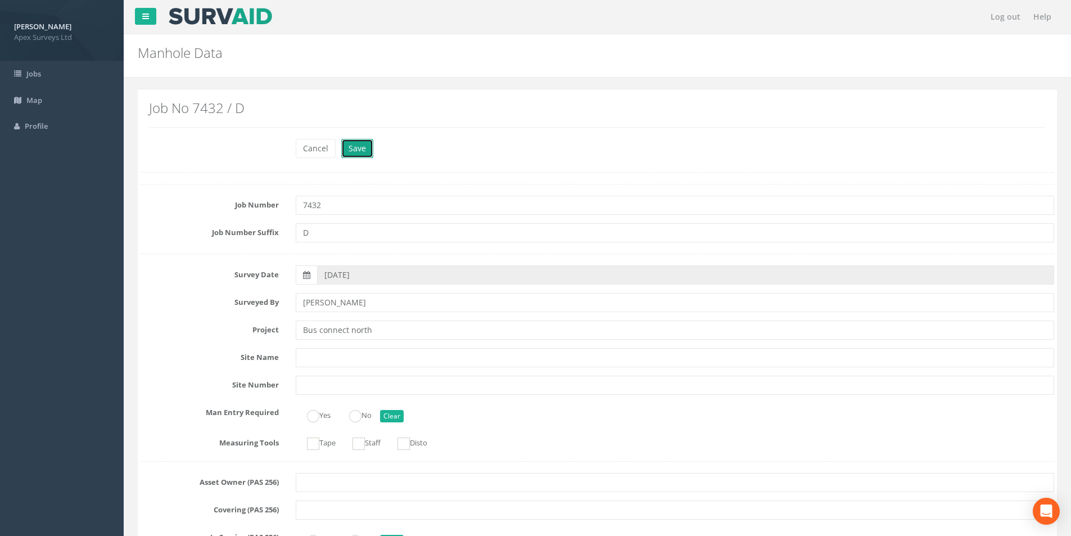
click at [364, 150] on button "Save" at bounding box center [357, 148] width 32 height 19
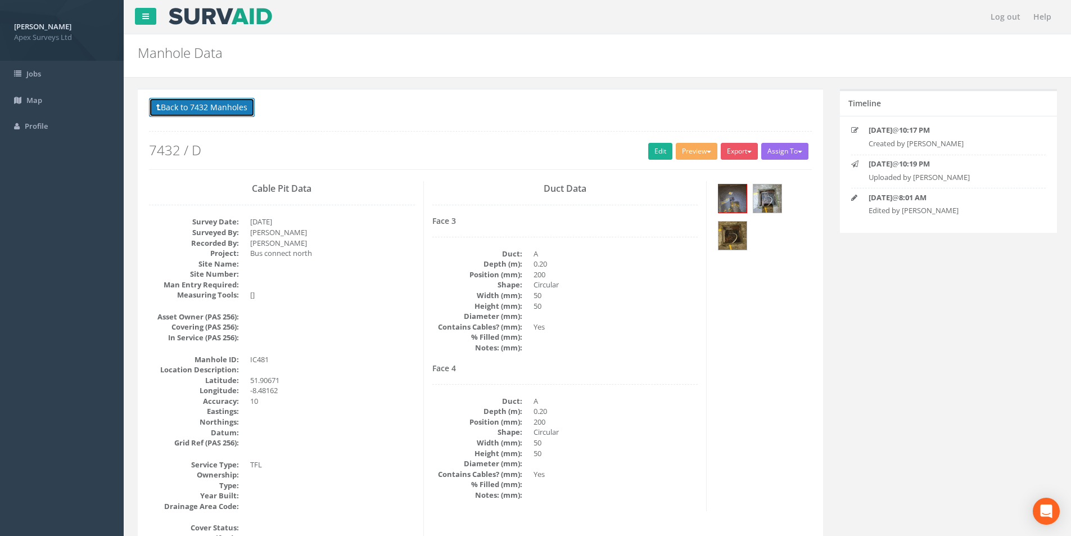
click at [219, 111] on button "Back to 7432 Manholes" at bounding box center [202, 107] width 106 height 19
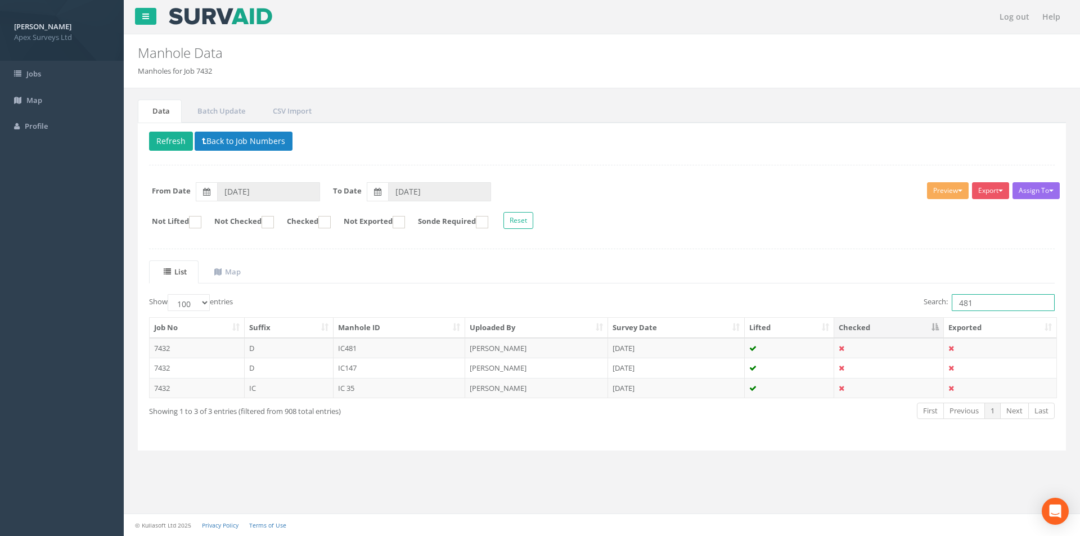
drag, startPoint x: 989, startPoint y: 303, endPoint x: 956, endPoint y: 306, distance: 33.9
click at [956, 306] on input "481" at bounding box center [1003, 302] width 103 height 17
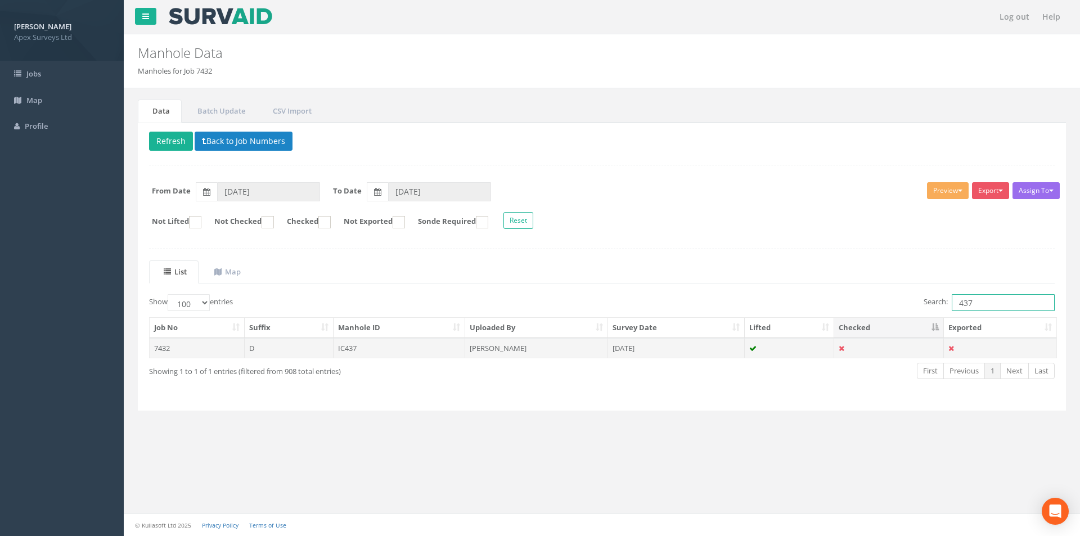
type input "437"
click at [444, 345] on td "IC437" at bounding box center [400, 348] width 132 height 20
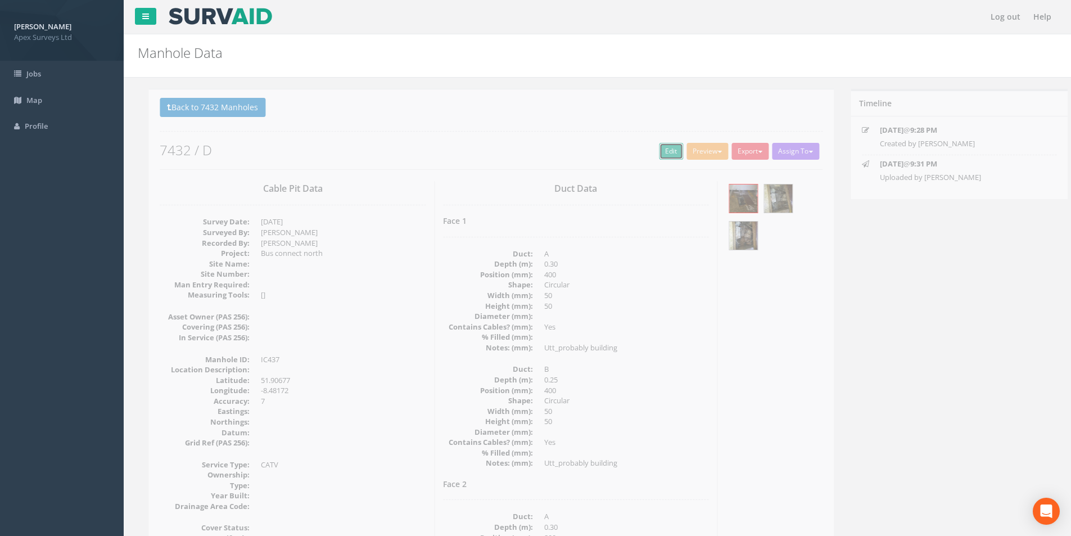
click at [654, 153] on link "Edit" at bounding box center [660, 151] width 24 height 17
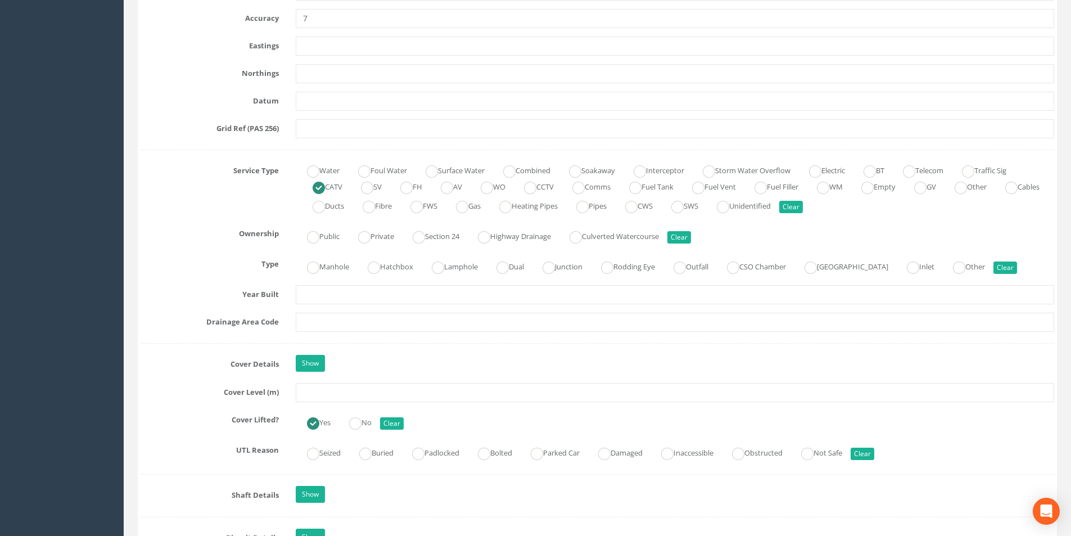
scroll to position [675, 0]
click at [336, 390] on input "text" at bounding box center [675, 391] width 759 height 19
type input "40.33"
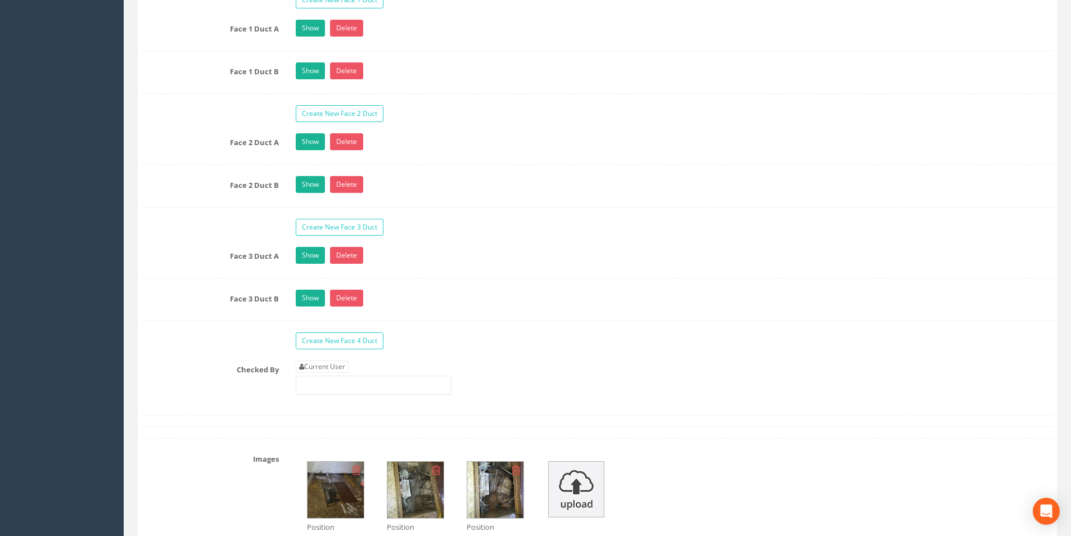
scroll to position [1912, 0]
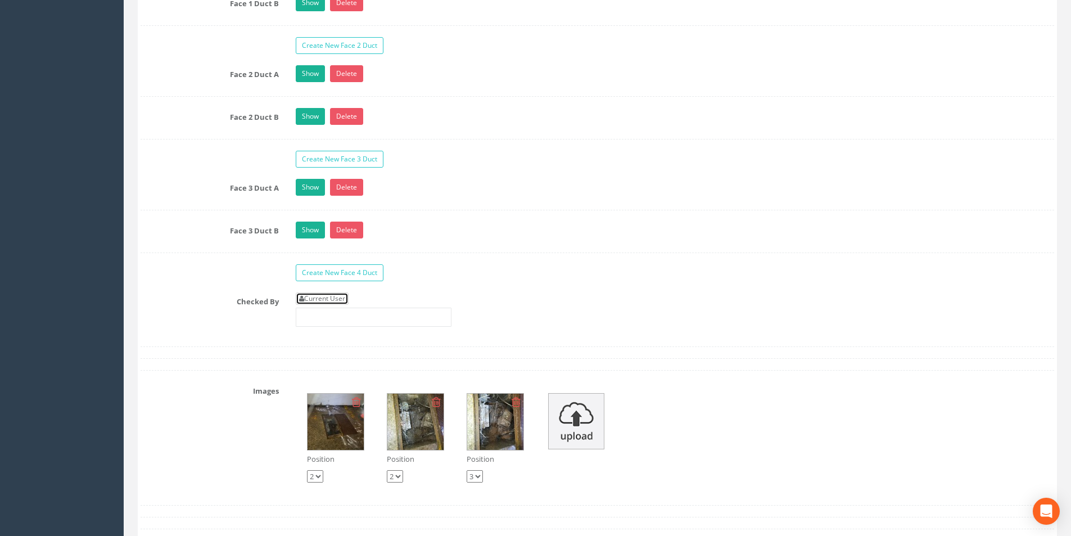
click at [349, 298] on link "Current User" at bounding box center [322, 298] width 53 height 12
type input "[PERSON_NAME]"
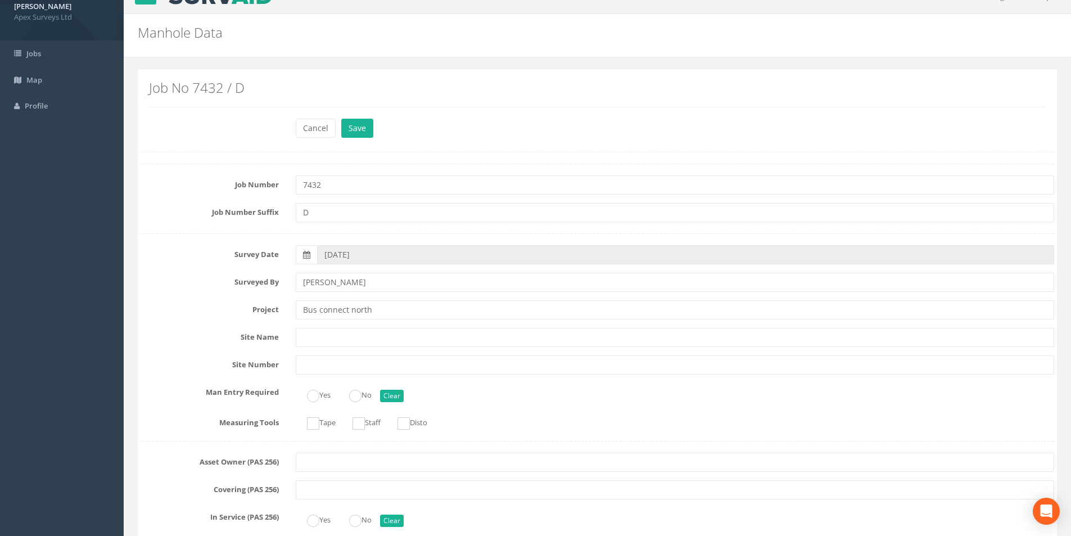
scroll to position [0, 0]
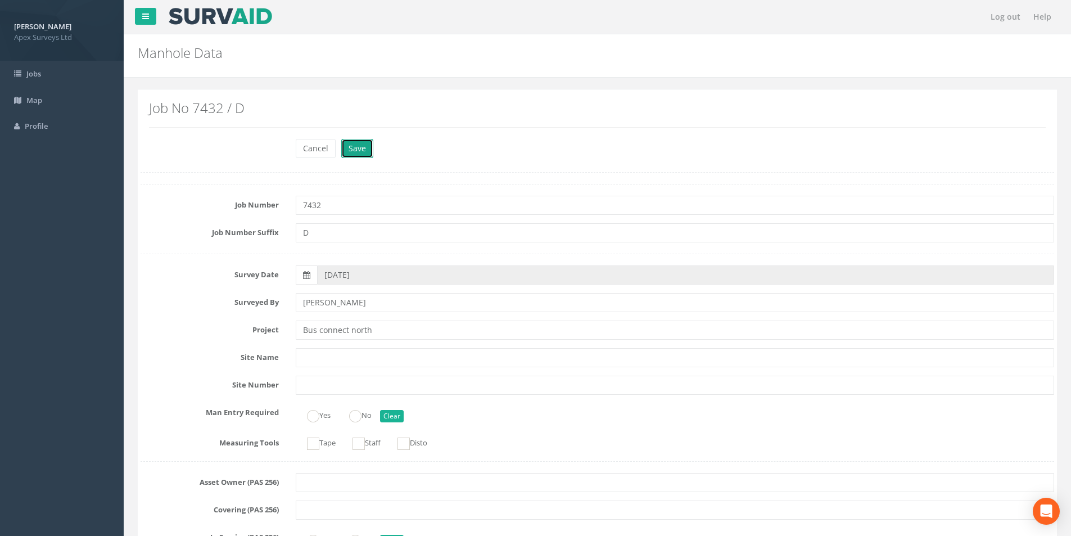
click at [354, 146] on button "Save" at bounding box center [357, 148] width 32 height 19
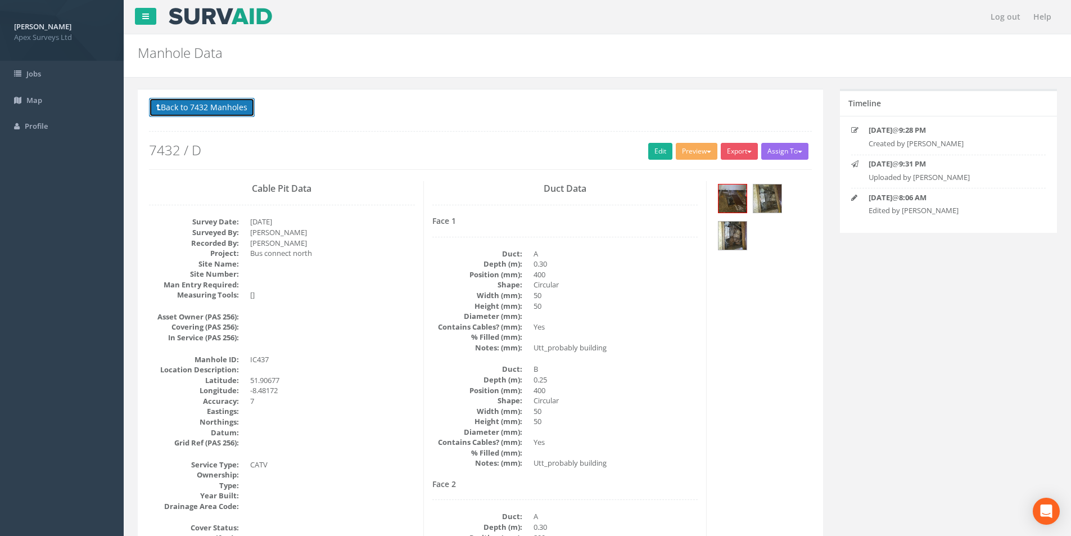
click at [182, 109] on button "Back to 7432 Manholes" at bounding box center [202, 107] width 106 height 19
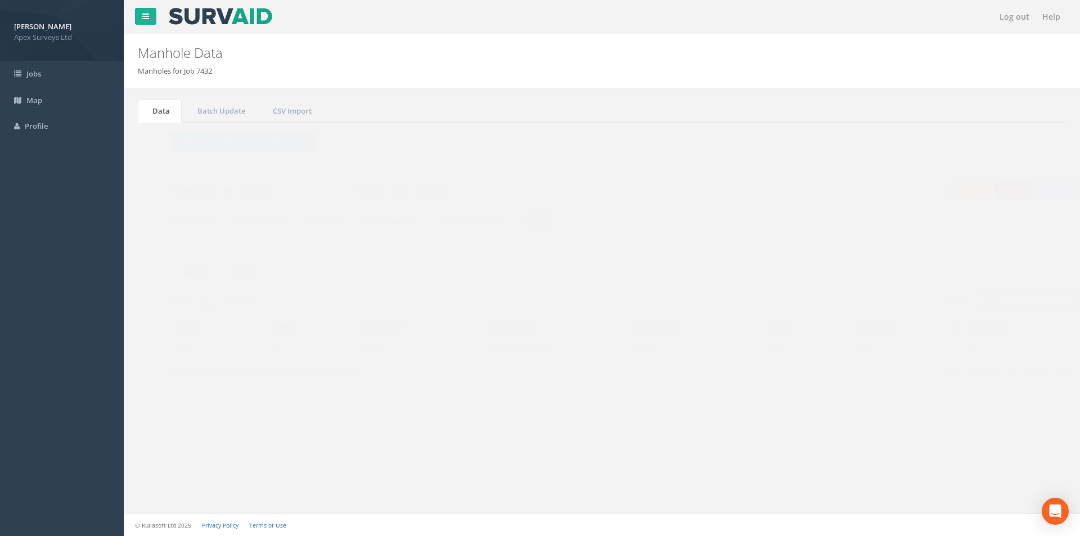
drag, startPoint x: 976, startPoint y: 302, endPoint x: 967, endPoint y: 304, distance: 9.2
click at [967, 304] on input "437" at bounding box center [1003, 302] width 103 height 17
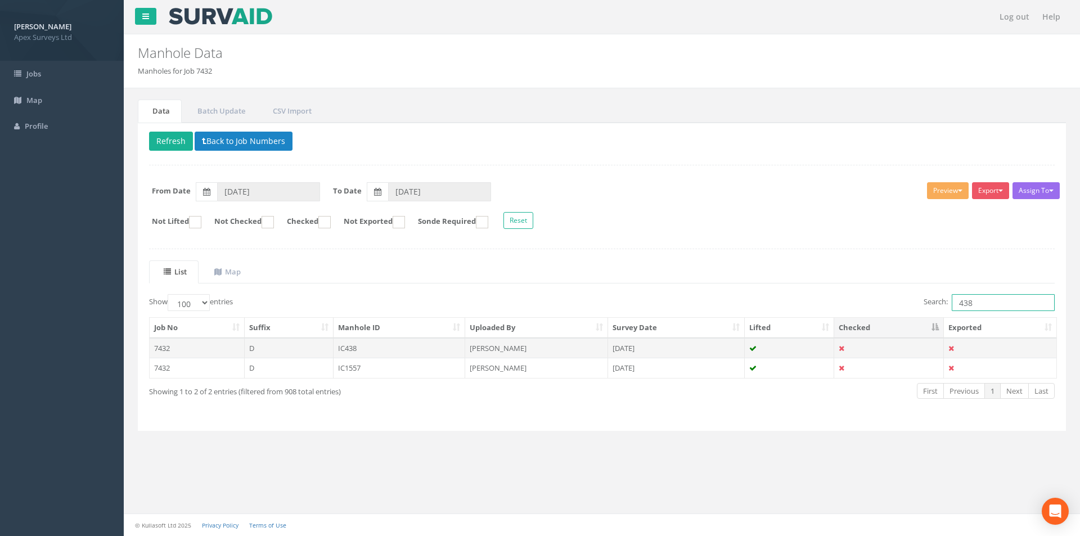
type input "438"
click at [385, 346] on td "IC438" at bounding box center [400, 348] width 132 height 20
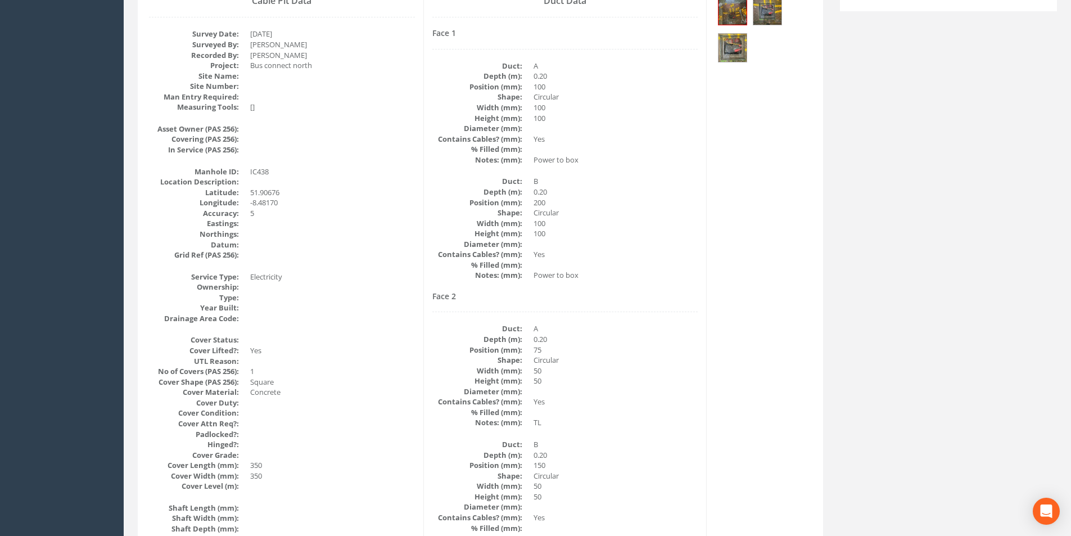
scroll to position [56, 0]
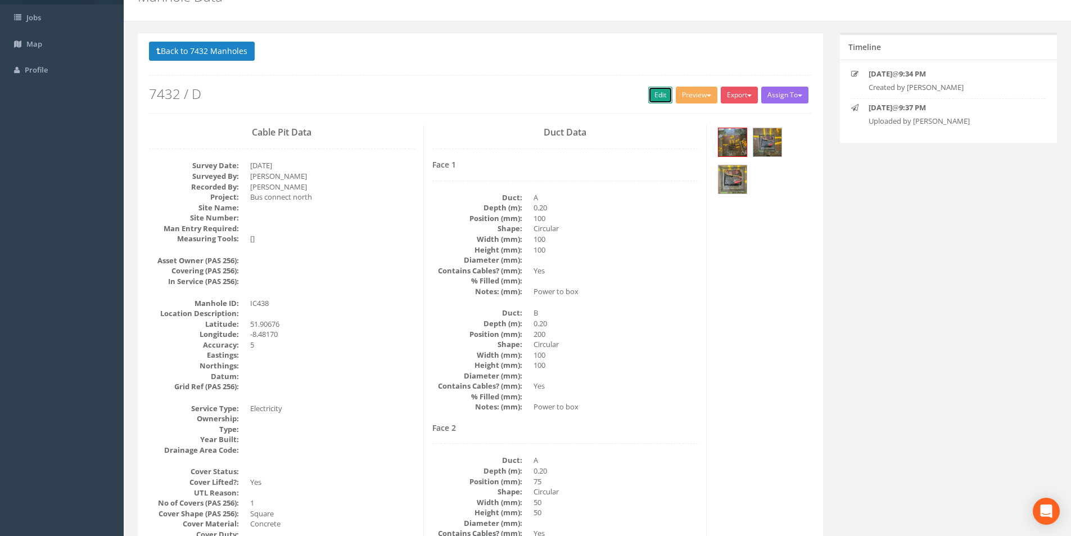
click at [648, 95] on link "Edit" at bounding box center [660, 95] width 24 height 17
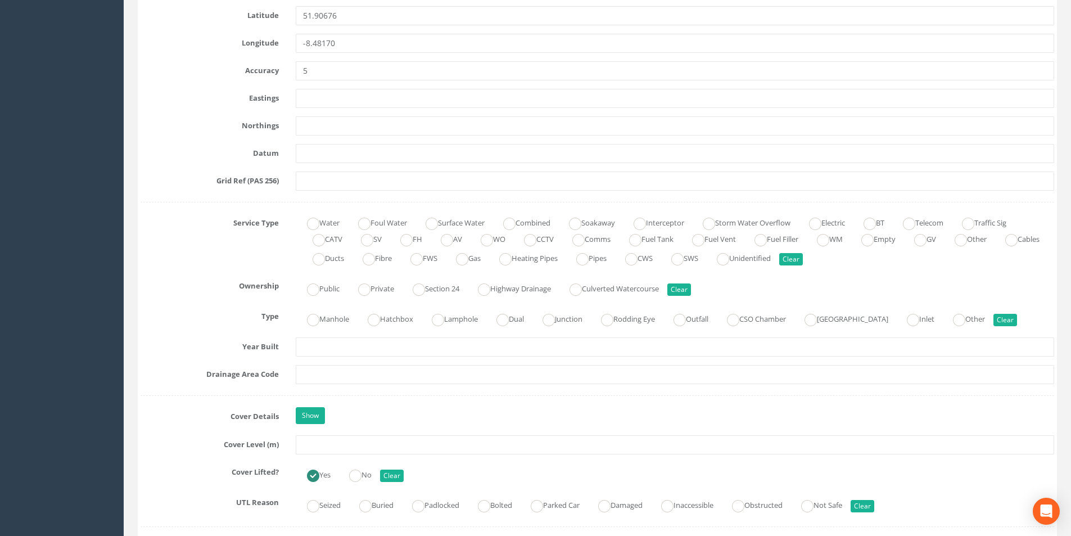
scroll to position [675, 0]
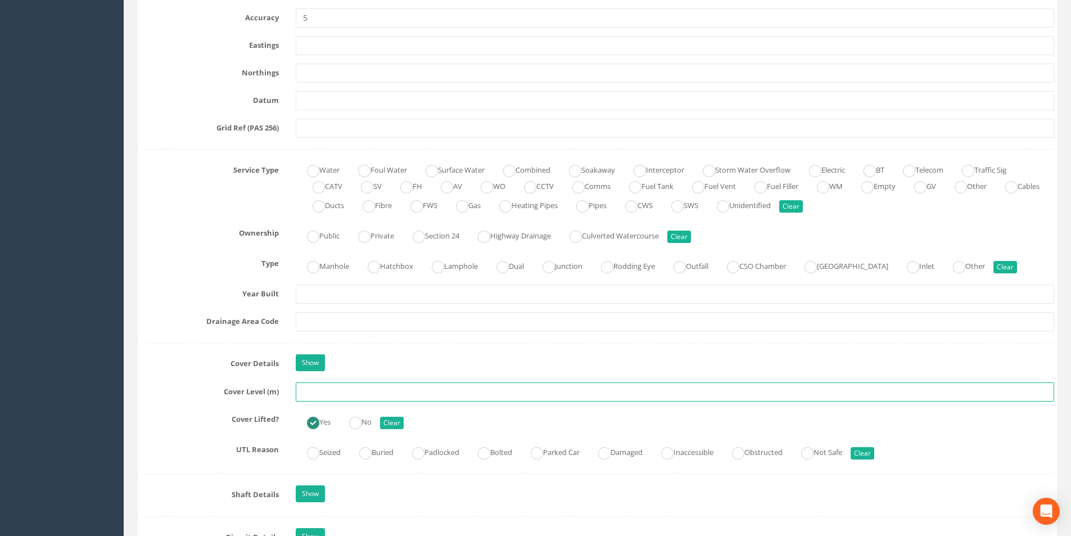
click at [329, 391] on input "text" at bounding box center [675, 391] width 759 height 19
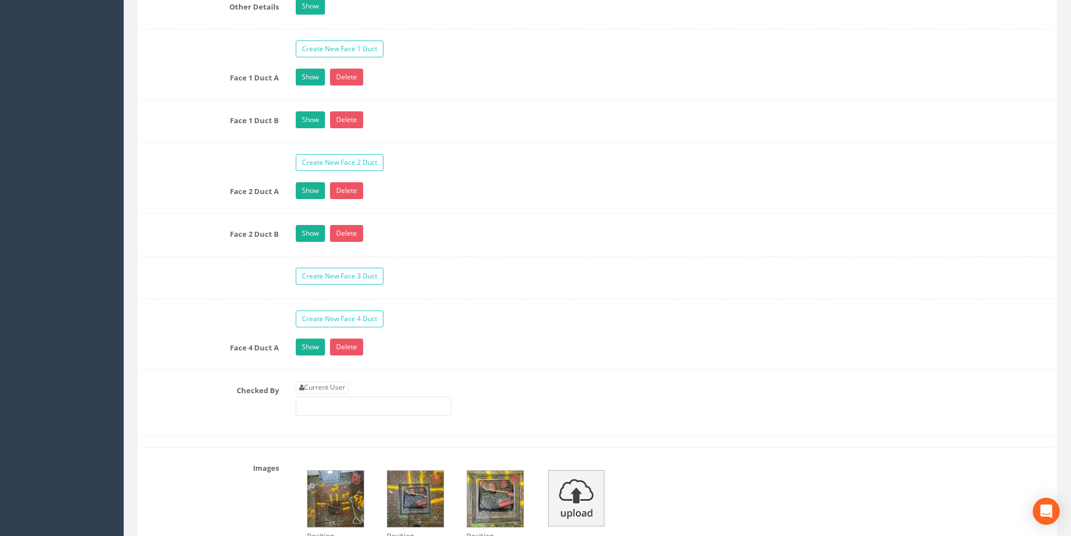
scroll to position [1912, 0]
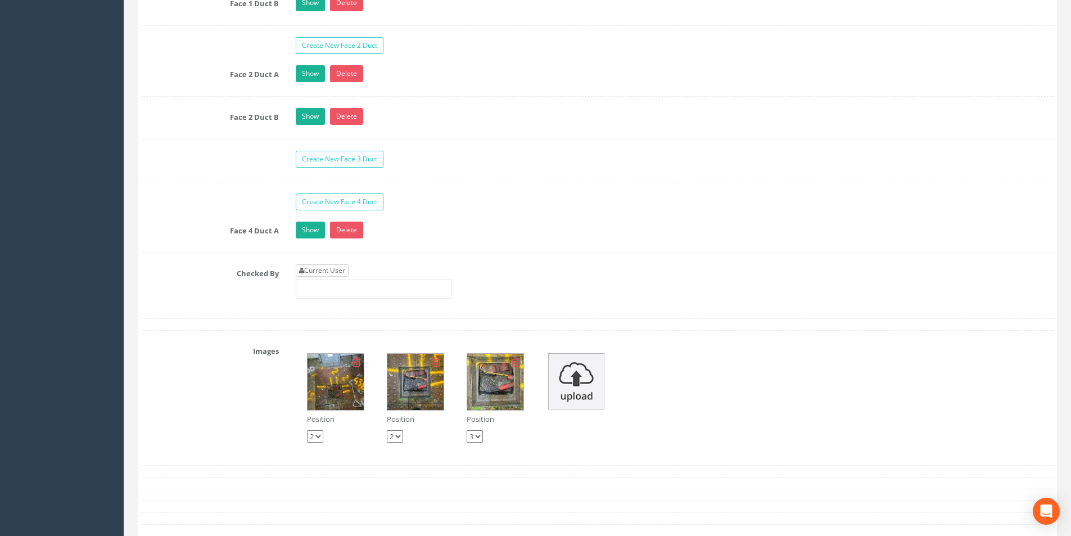
type input "40.19"
click at [331, 271] on link "Current User" at bounding box center [322, 270] width 53 height 12
type input "[PERSON_NAME]"
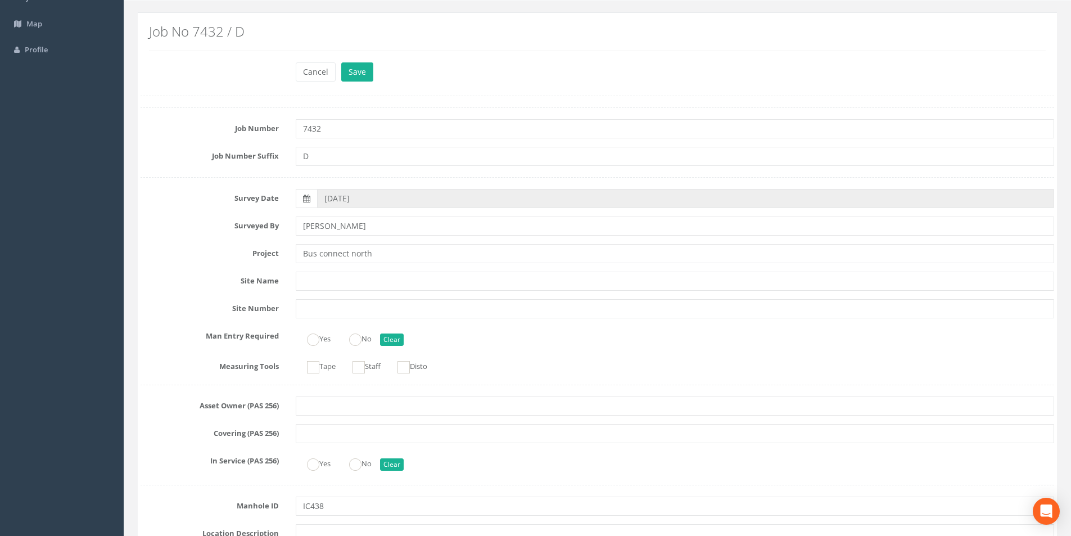
scroll to position [0, 0]
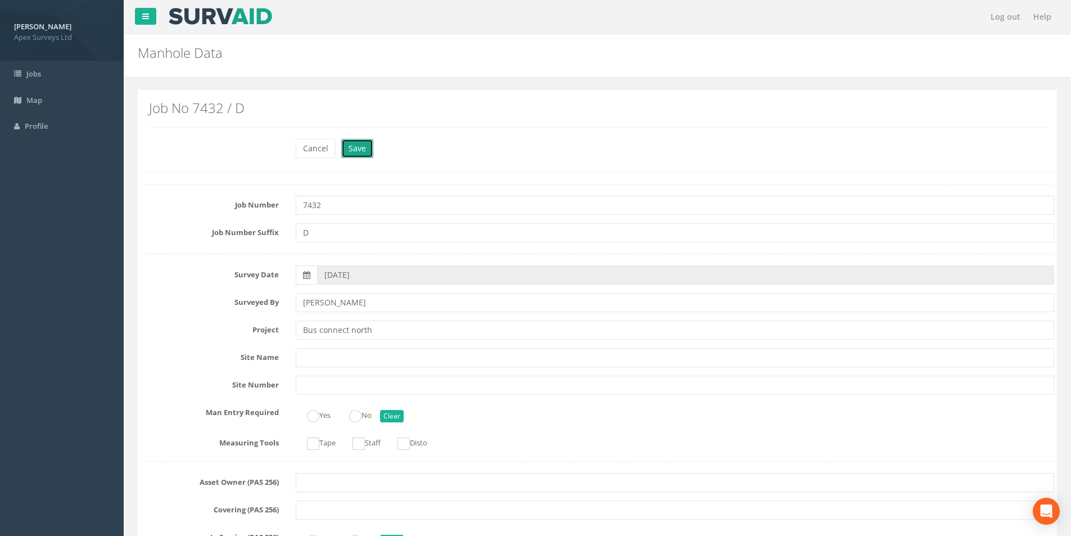
click at [364, 145] on button "Save" at bounding box center [357, 148] width 32 height 19
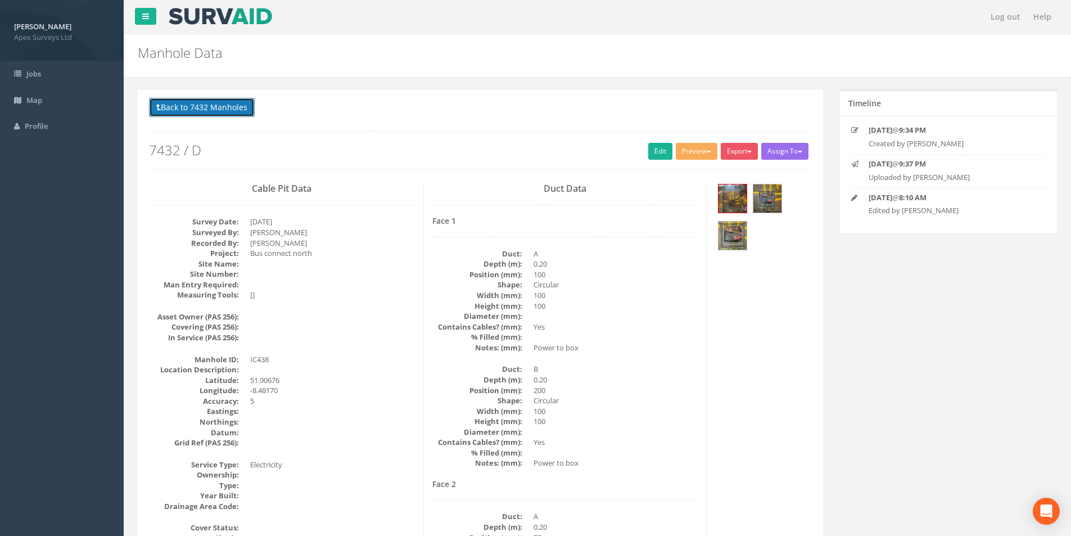
click at [210, 114] on button "Back to 7432 Manholes" at bounding box center [202, 107] width 106 height 19
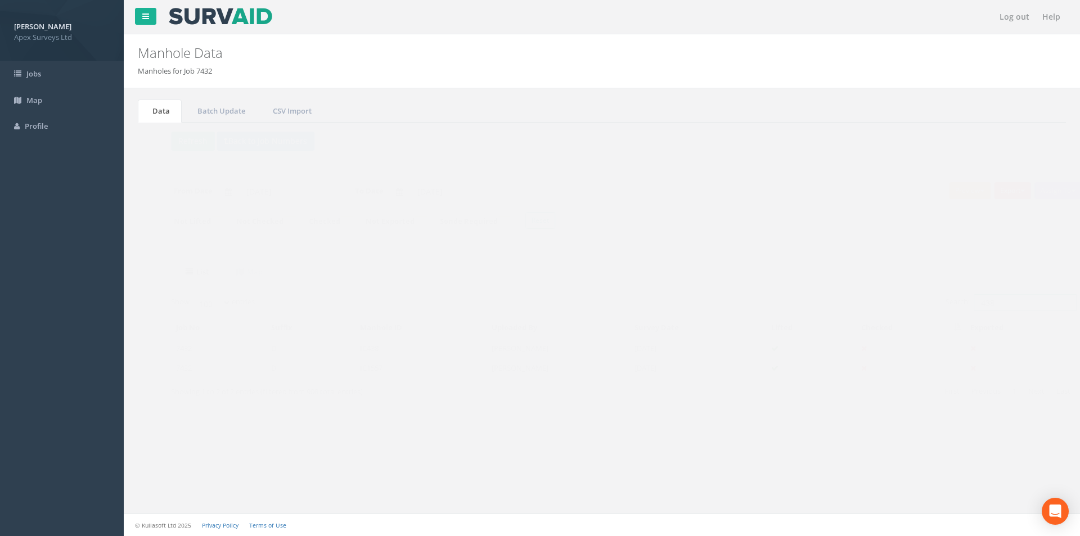
drag, startPoint x: 990, startPoint y: 305, endPoint x: 948, endPoint y: 305, distance: 42.2
click at [948, 305] on label "Search: 438" at bounding box center [989, 302] width 131 height 17
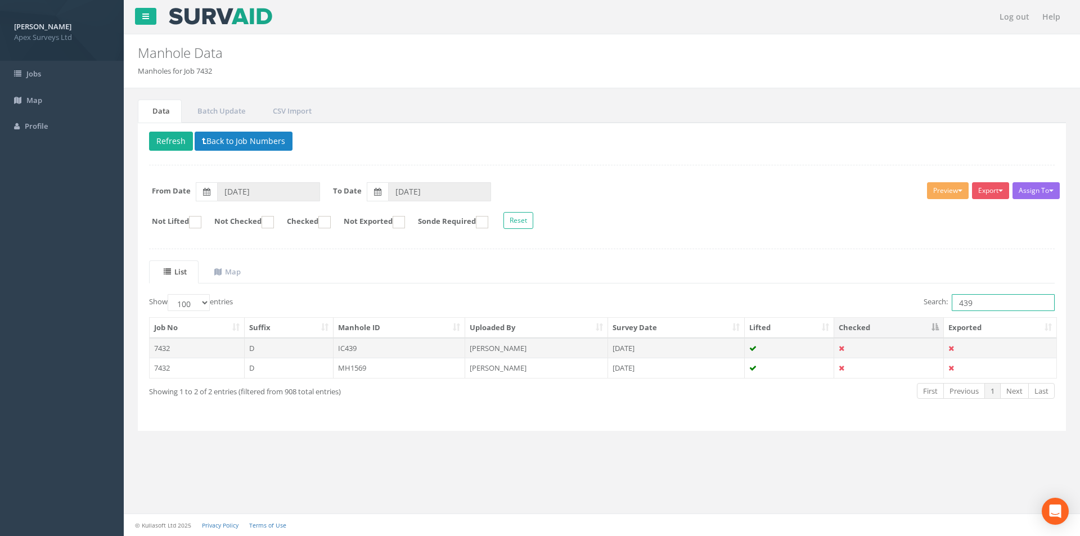
type input "439"
click at [383, 352] on td "IC439" at bounding box center [400, 348] width 132 height 20
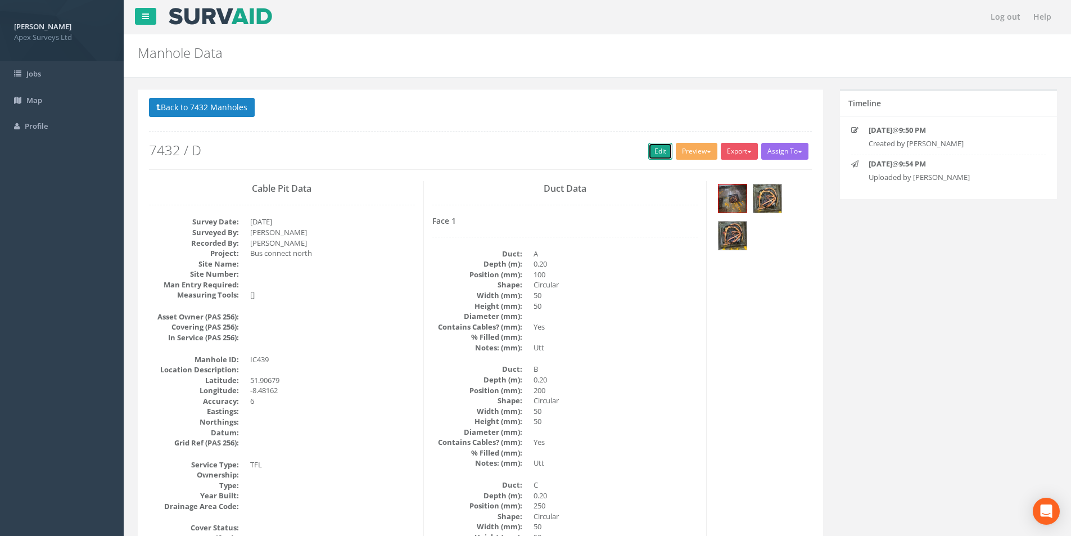
click at [655, 155] on link "Edit" at bounding box center [660, 151] width 24 height 17
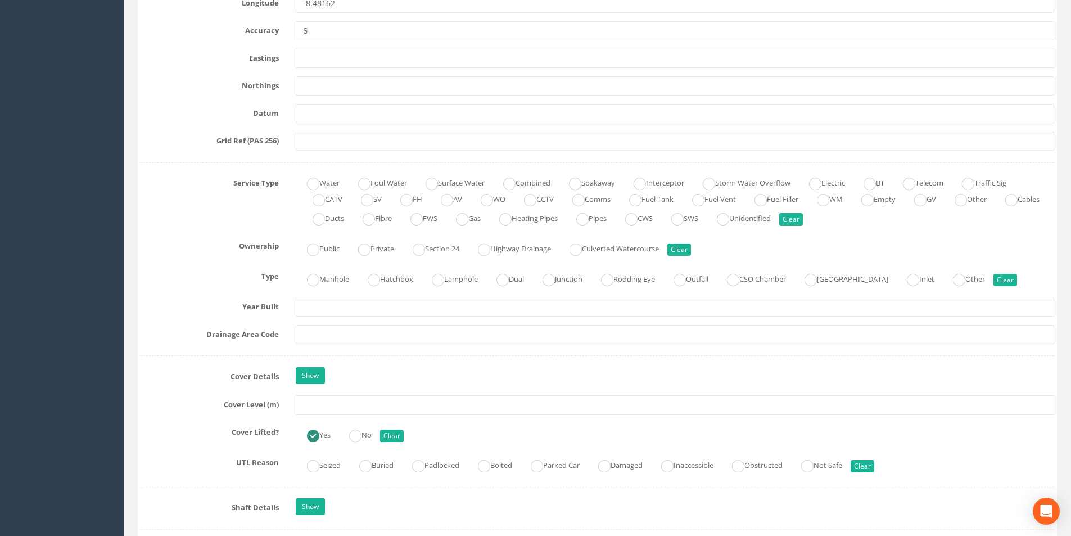
scroll to position [731, 0]
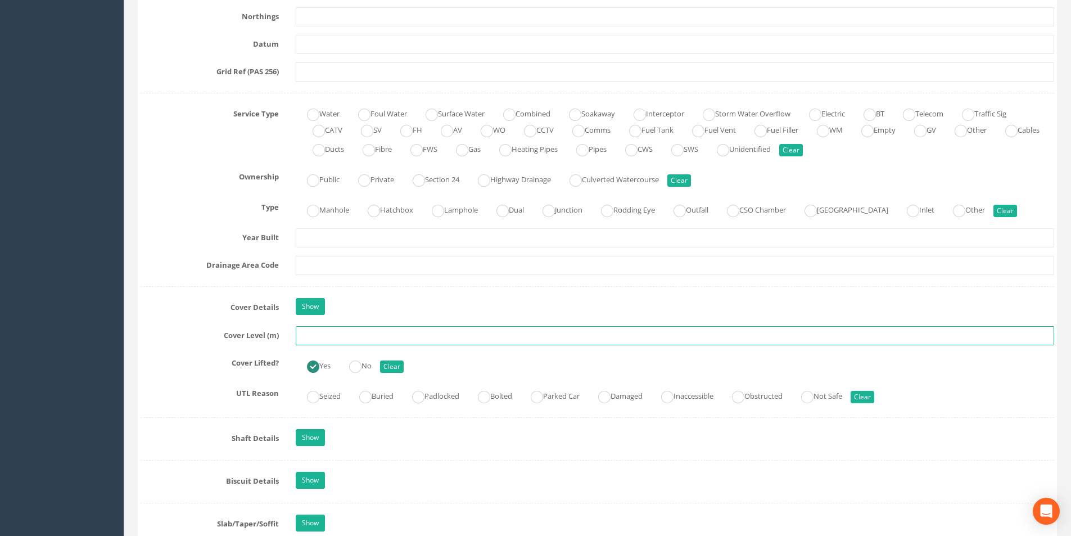
click at [369, 334] on input "text" at bounding box center [675, 335] width 759 height 19
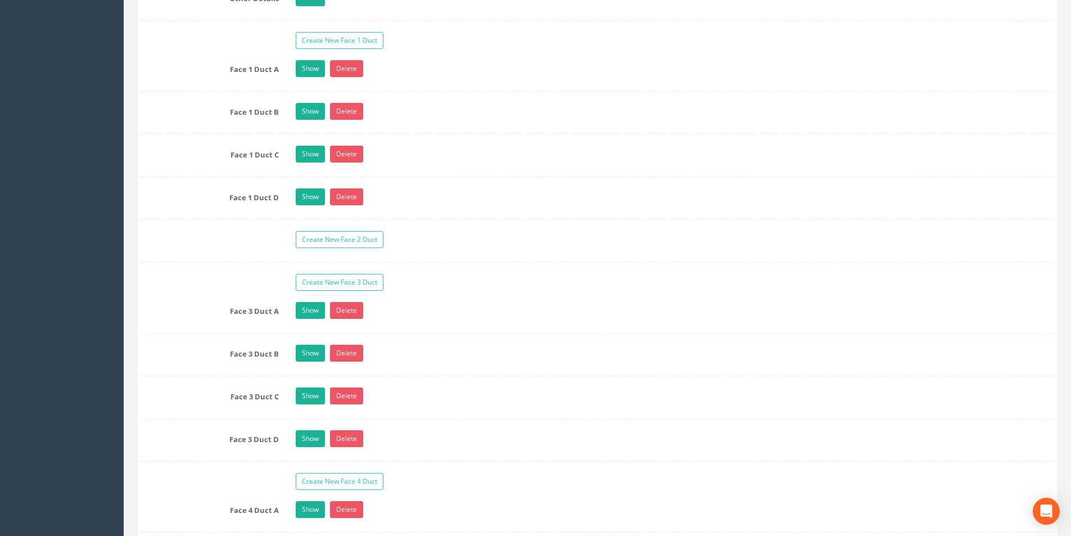
scroll to position [2081, 0]
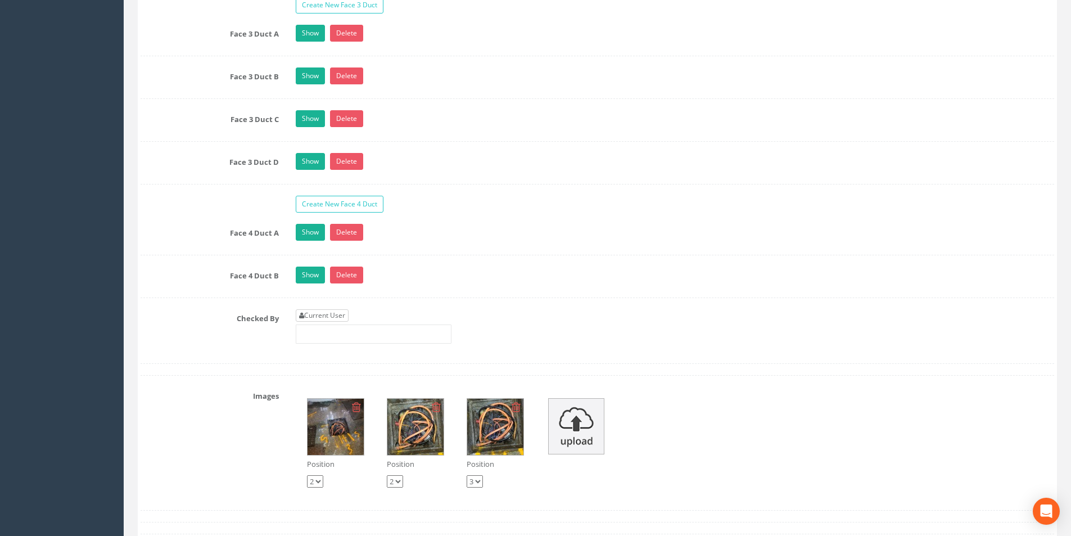
type input "40.20"
click at [341, 316] on link "Current User" at bounding box center [322, 315] width 53 height 12
type input "[PERSON_NAME]"
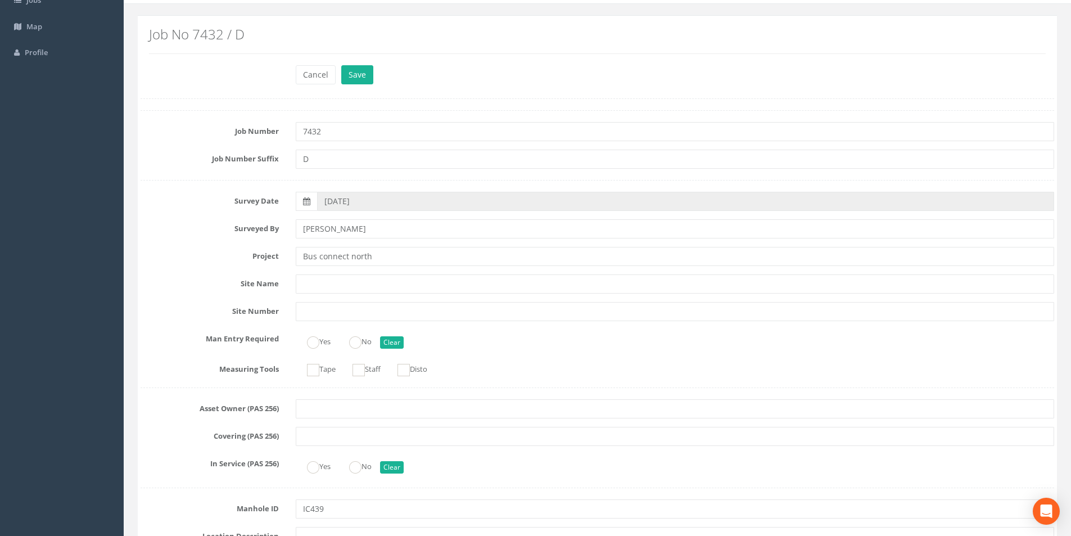
scroll to position [0, 0]
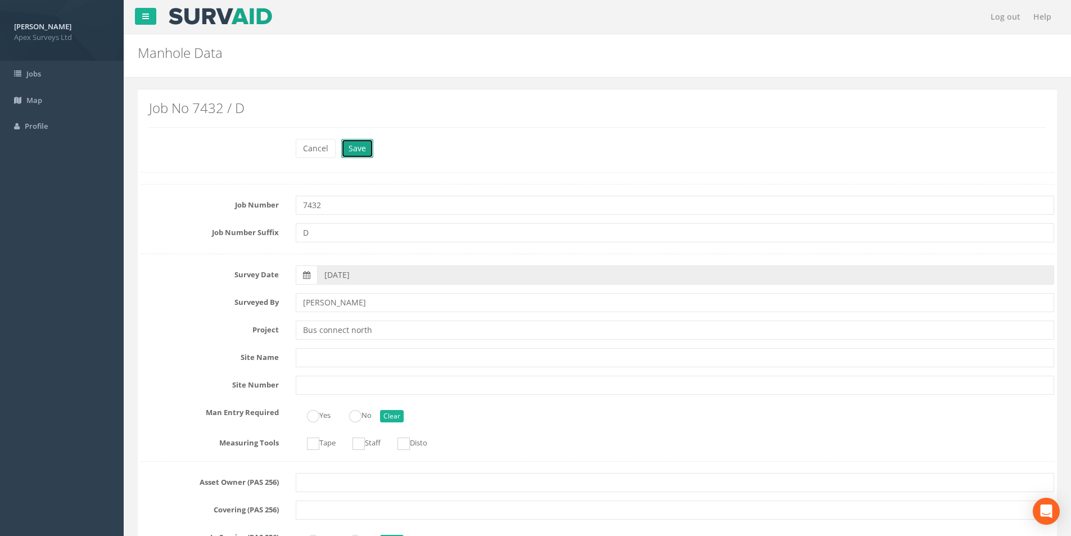
click at [352, 143] on button "Save" at bounding box center [357, 148] width 32 height 19
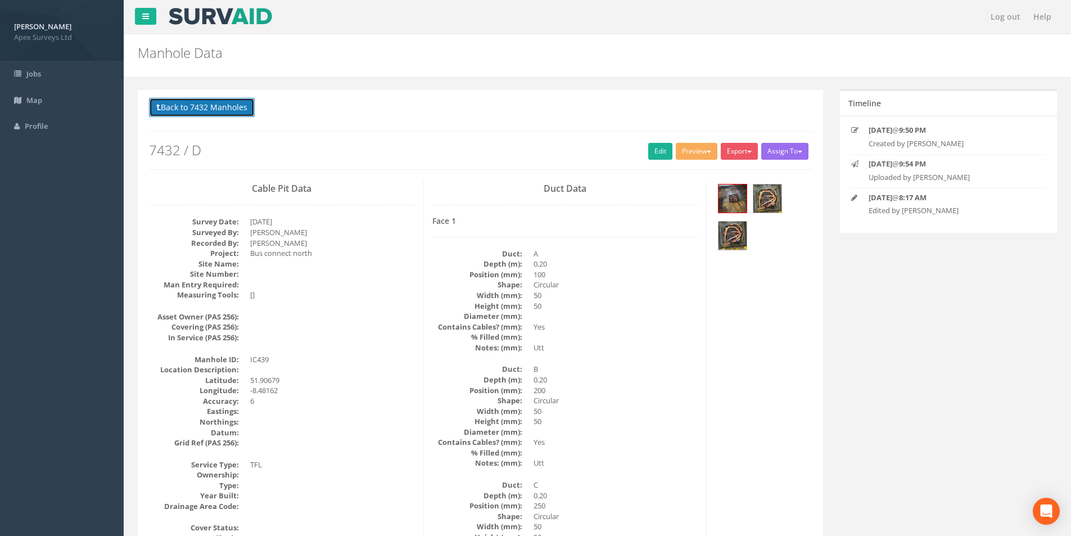
click at [168, 108] on button "Back to 7432 Manholes" at bounding box center [202, 107] width 106 height 19
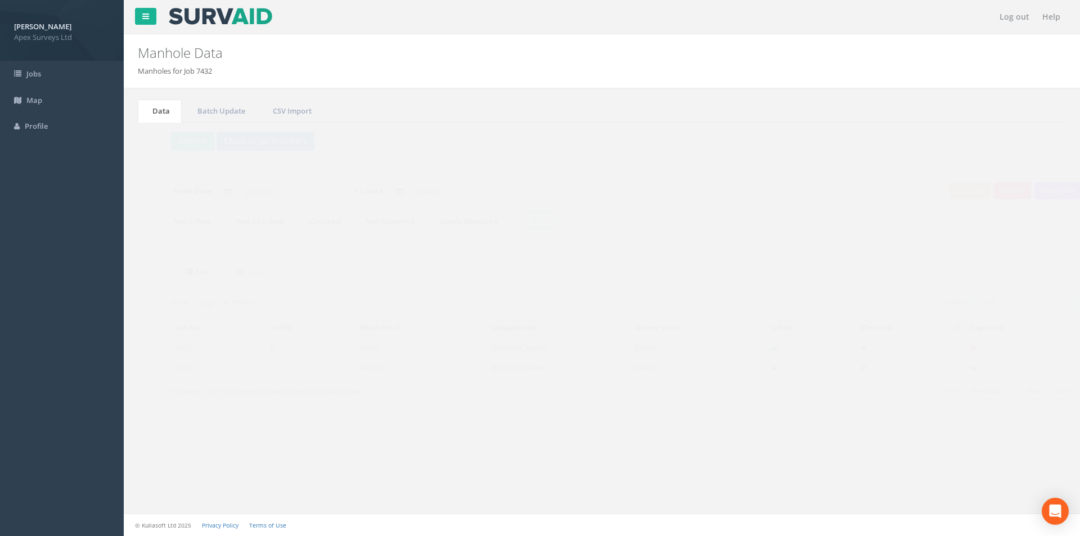
drag, startPoint x: 972, startPoint y: 305, endPoint x: 956, endPoint y: 305, distance: 16.3
click at [956, 305] on input "439" at bounding box center [1003, 302] width 103 height 17
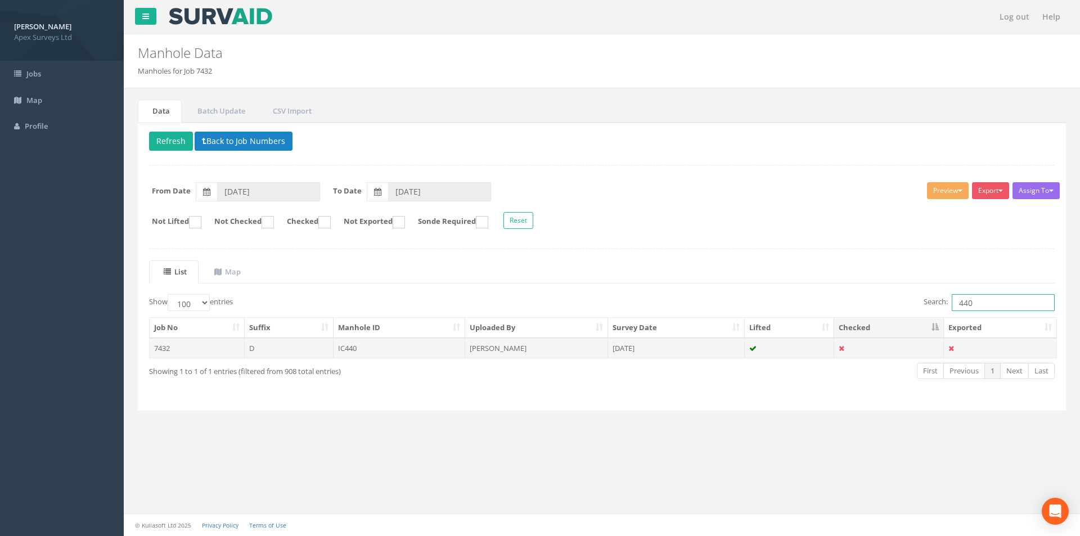
type input "440"
click at [424, 352] on td "IC440" at bounding box center [400, 348] width 132 height 20
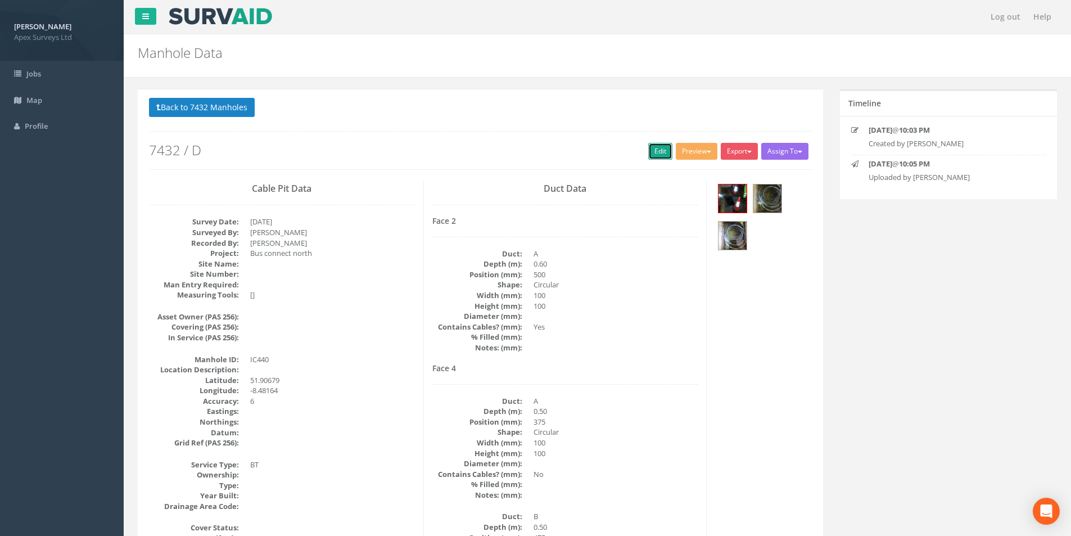
click at [652, 151] on link "Edit" at bounding box center [660, 151] width 24 height 17
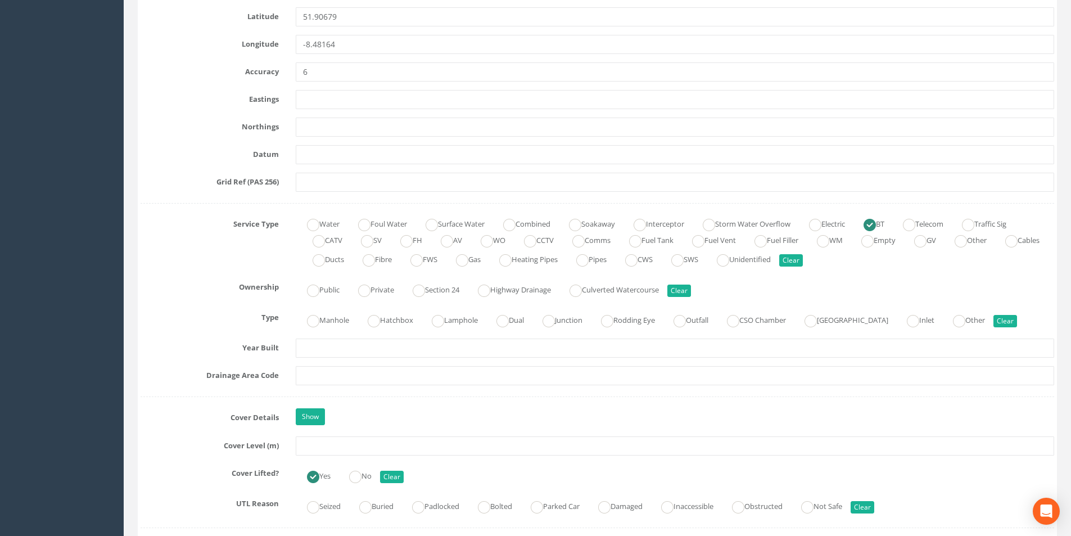
scroll to position [675, 0]
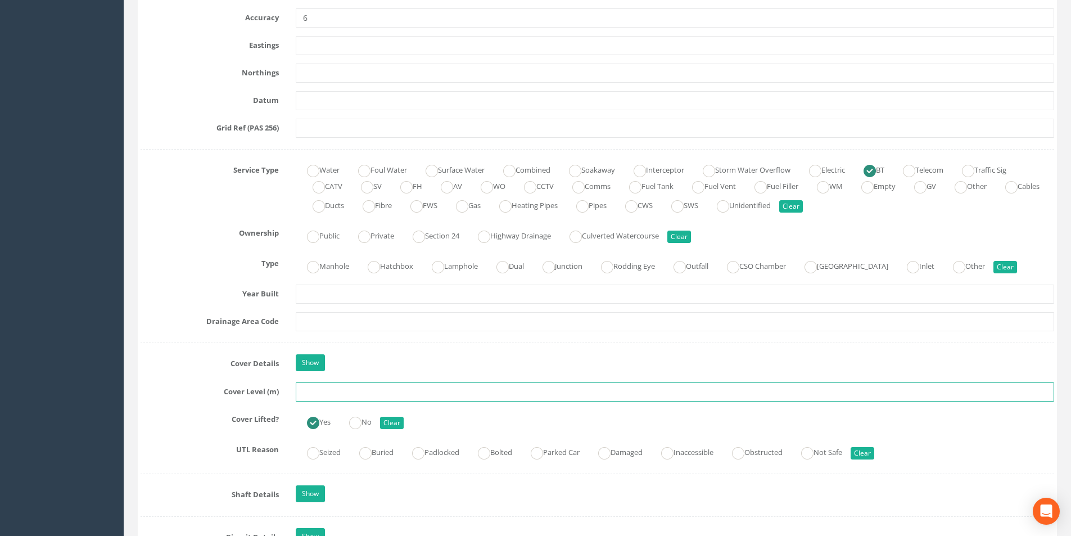
click at [318, 391] on input "text" at bounding box center [675, 391] width 759 height 19
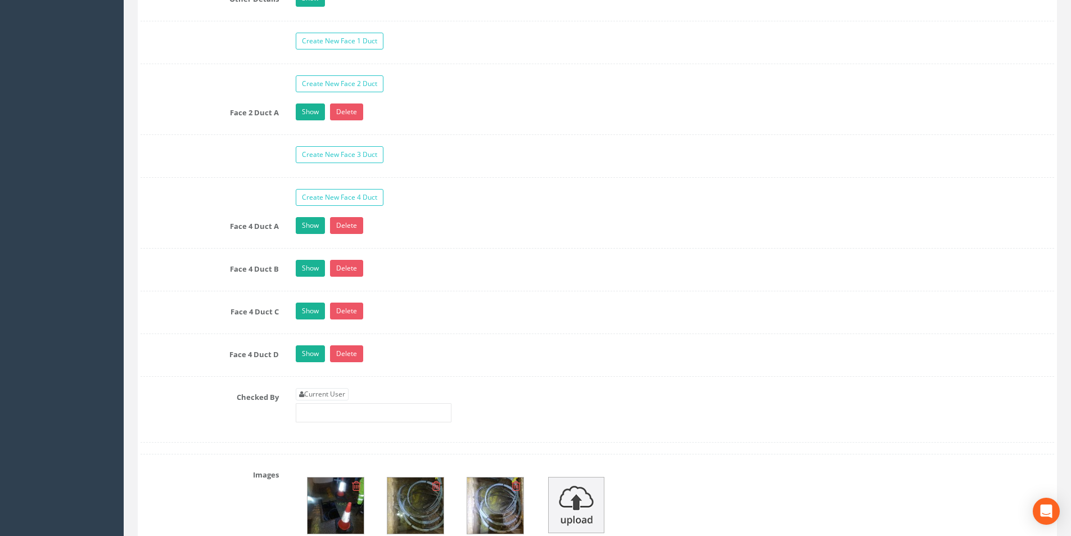
scroll to position [1856, 0]
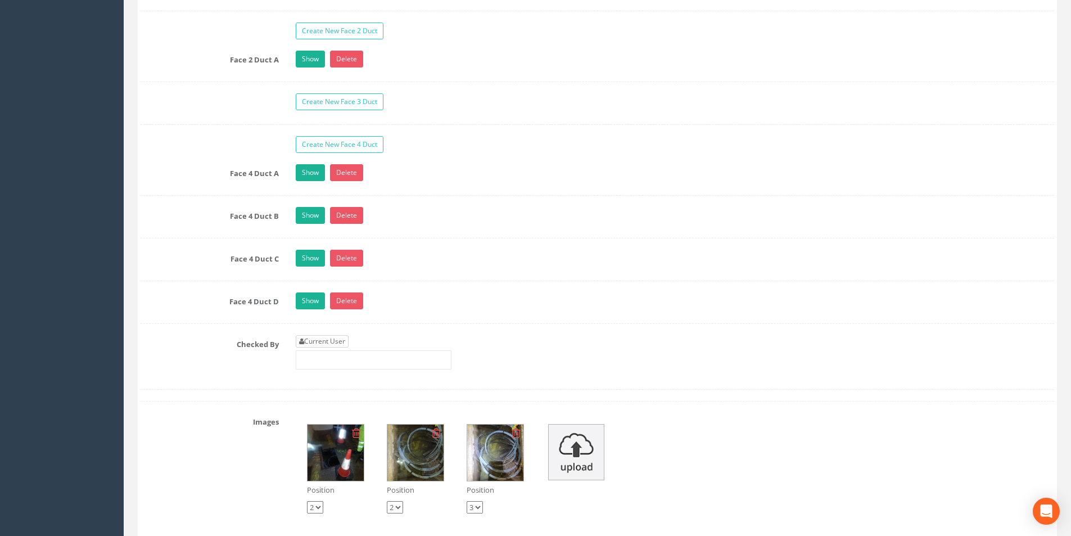
type input "40.24"
click at [347, 339] on link "Current User" at bounding box center [322, 341] width 53 height 12
type input "[PERSON_NAME]"
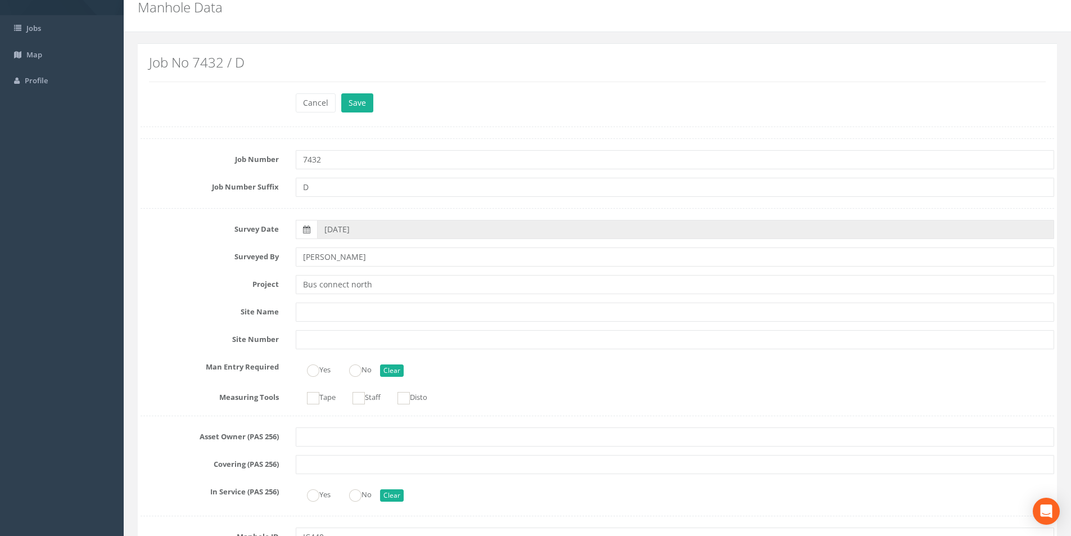
scroll to position [0, 0]
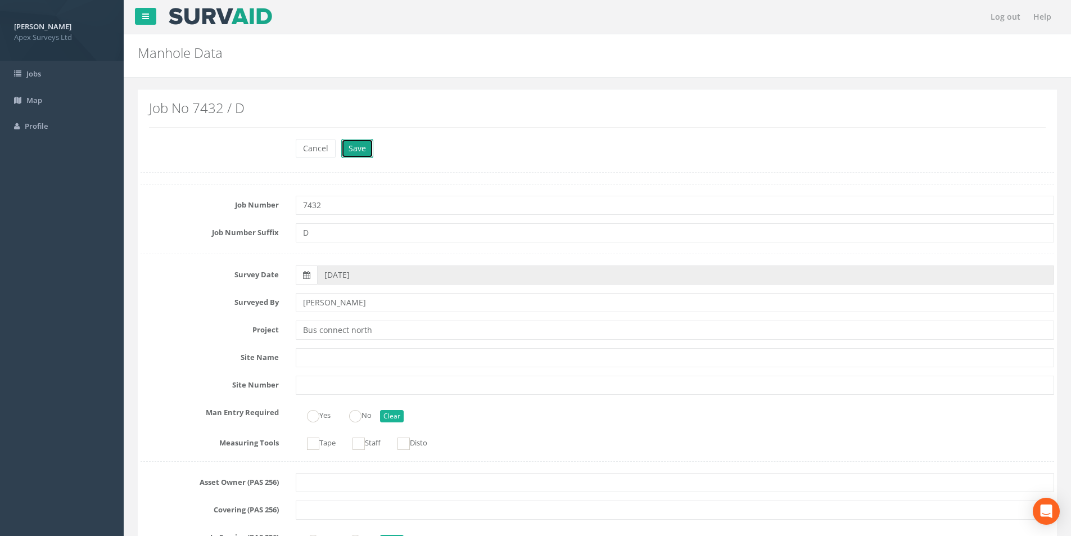
click at [361, 145] on button "Save" at bounding box center [357, 148] width 32 height 19
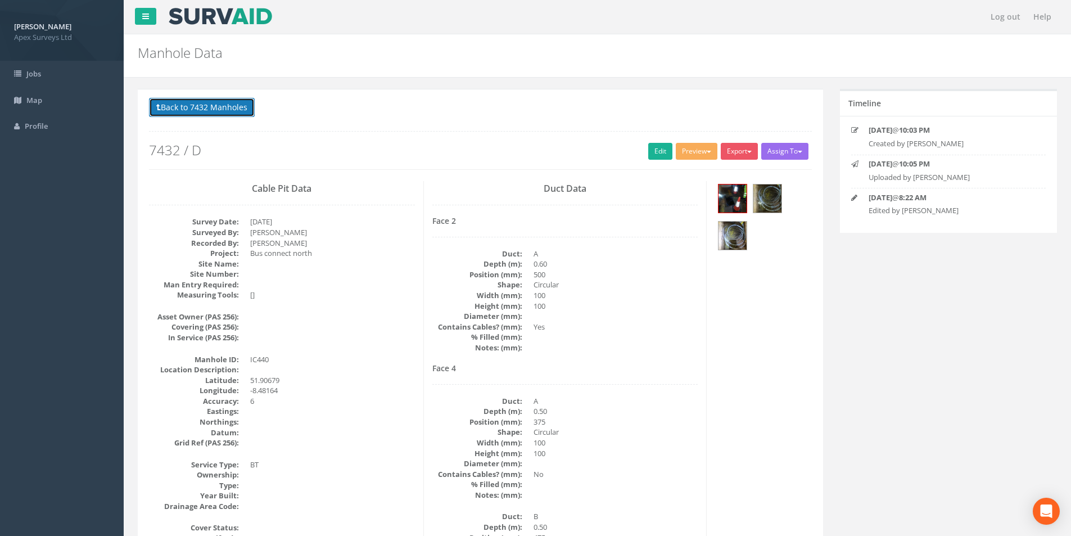
click at [215, 112] on button "Back to 7432 Manholes" at bounding box center [202, 107] width 106 height 19
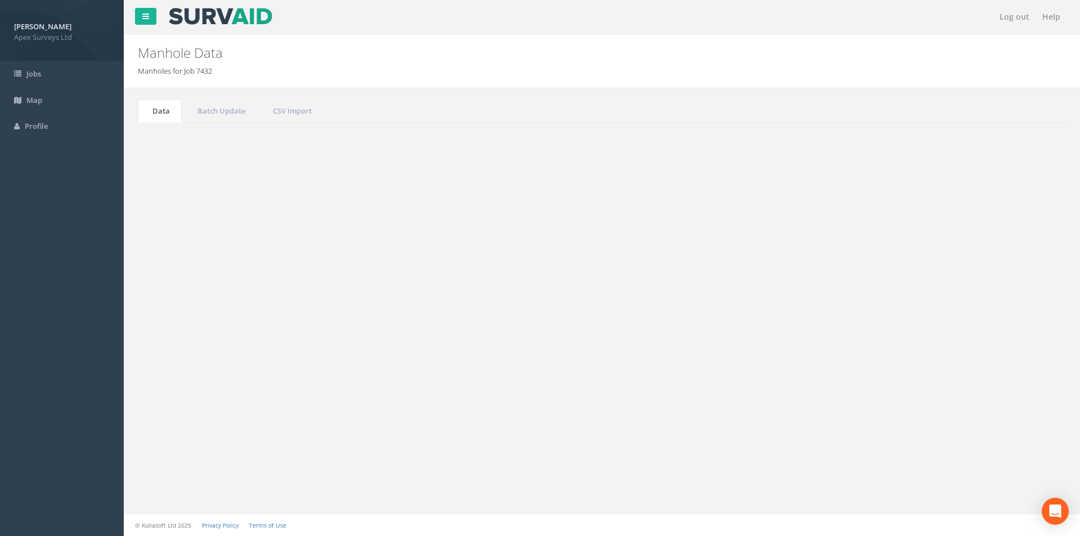
click at [967, 303] on input "440" at bounding box center [1003, 302] width 103 height 17
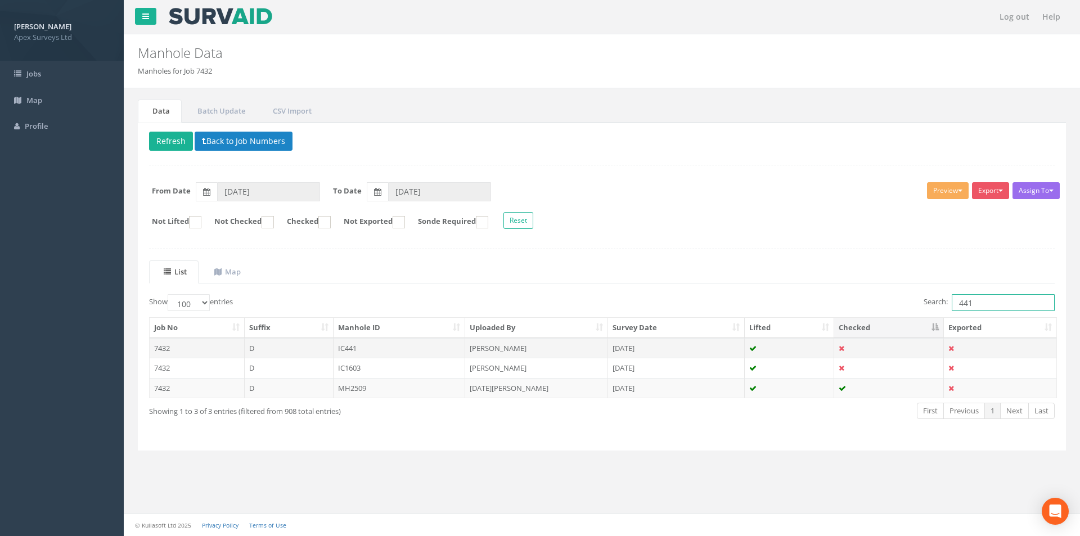
type input "441"
click at [386, 350] on td "IC441" at bounding box center [400, 348] width 132 height 20
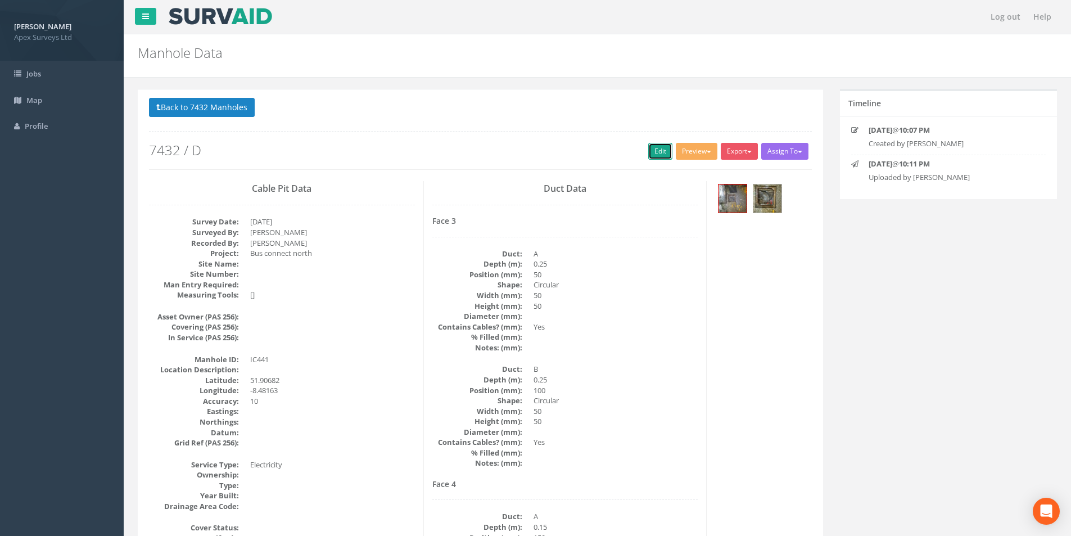
click at [654, 154] on link "Edit" at bounding box center [660, 151] width 24 height 17
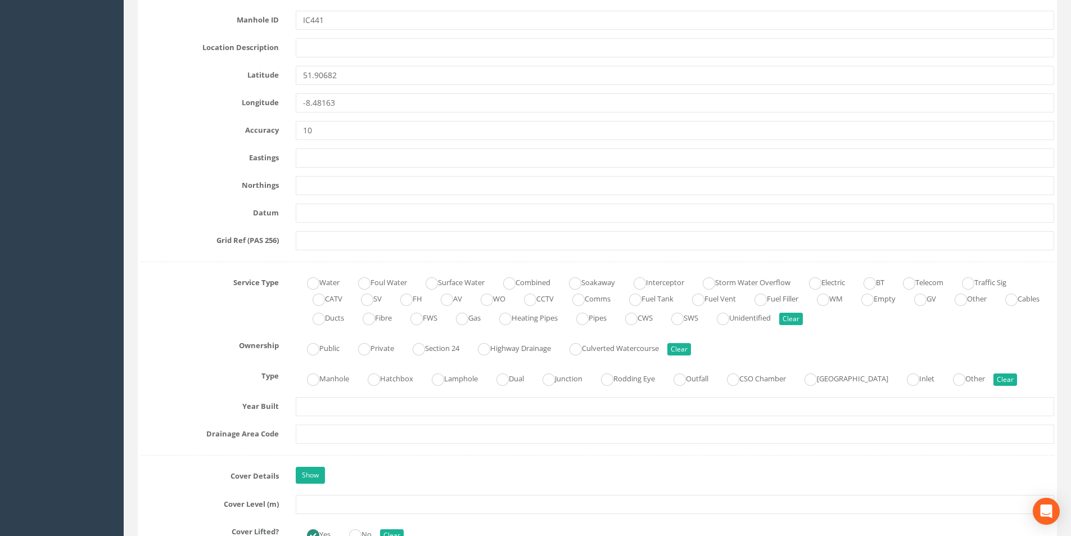
scroll to position [619, 0]
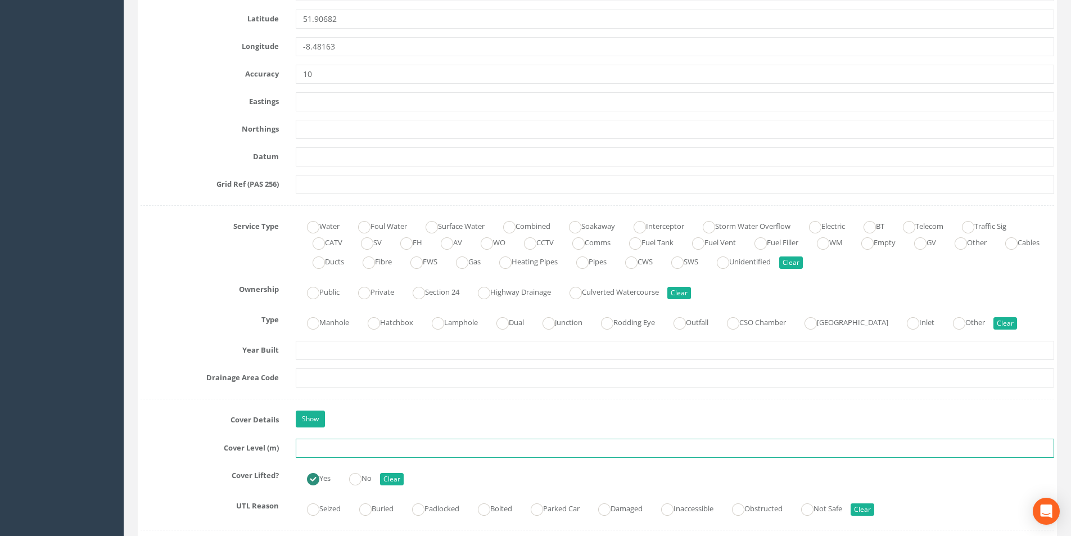
click at [326, 448] on input "text" at bounding box center [675, 448] width 759 height 19
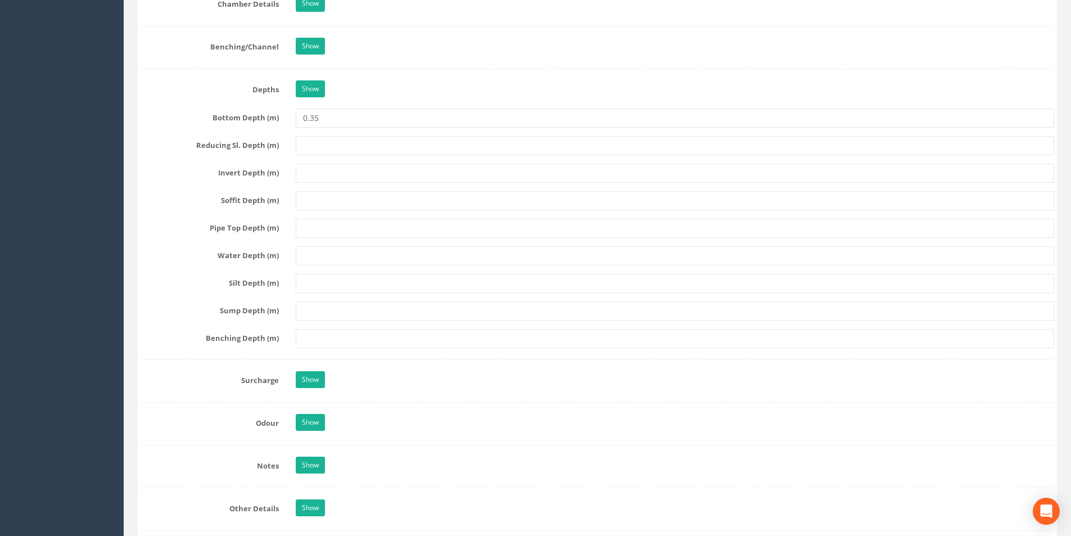
scroll to position [1631, 0]
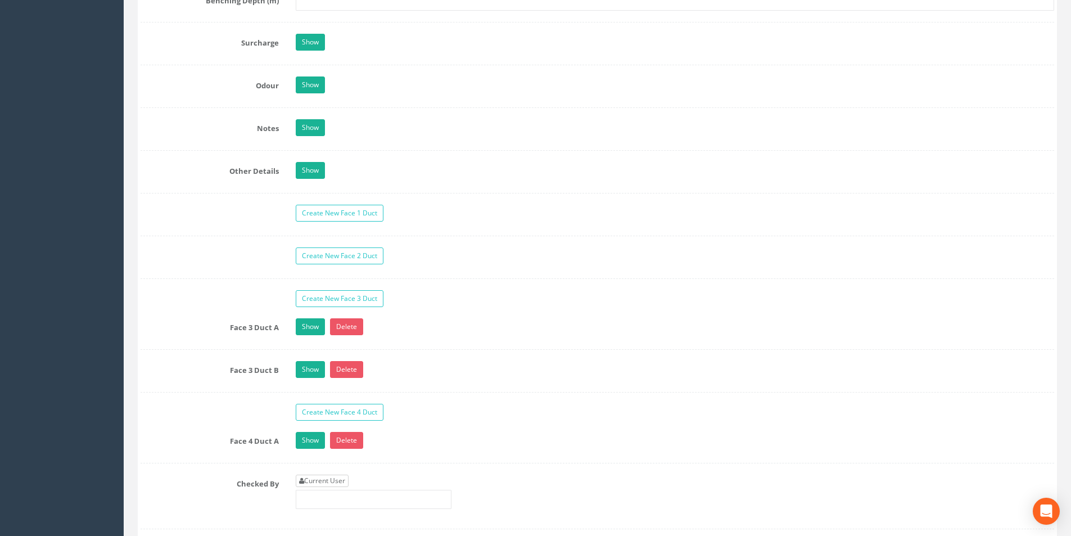
type input "40.65"
click at [322, 478] on link "Current User" at bounding box center [322, 481] width 53 height 12
type input "[PERSON_NAME]"
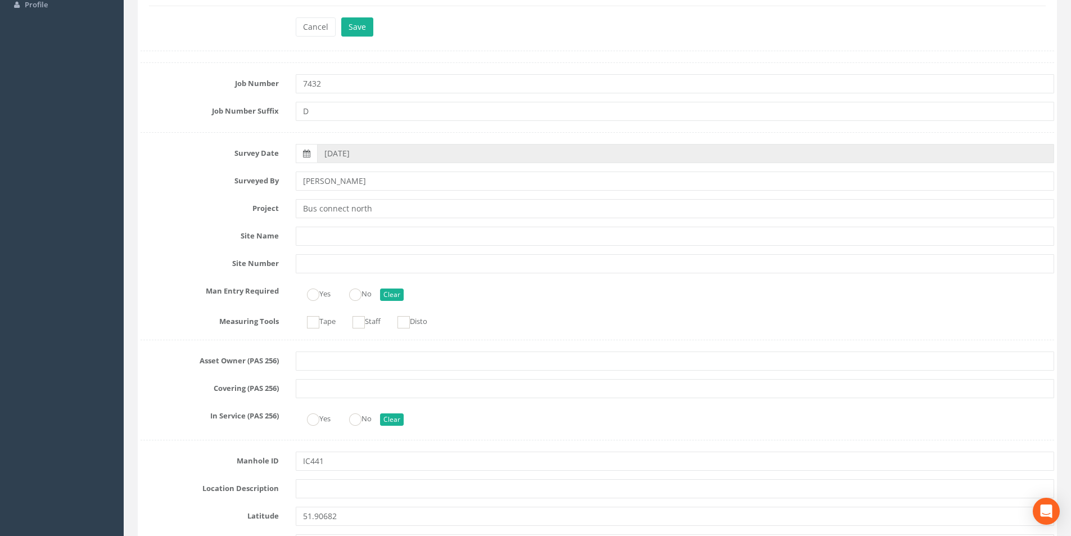
scroll to position [0, 0]
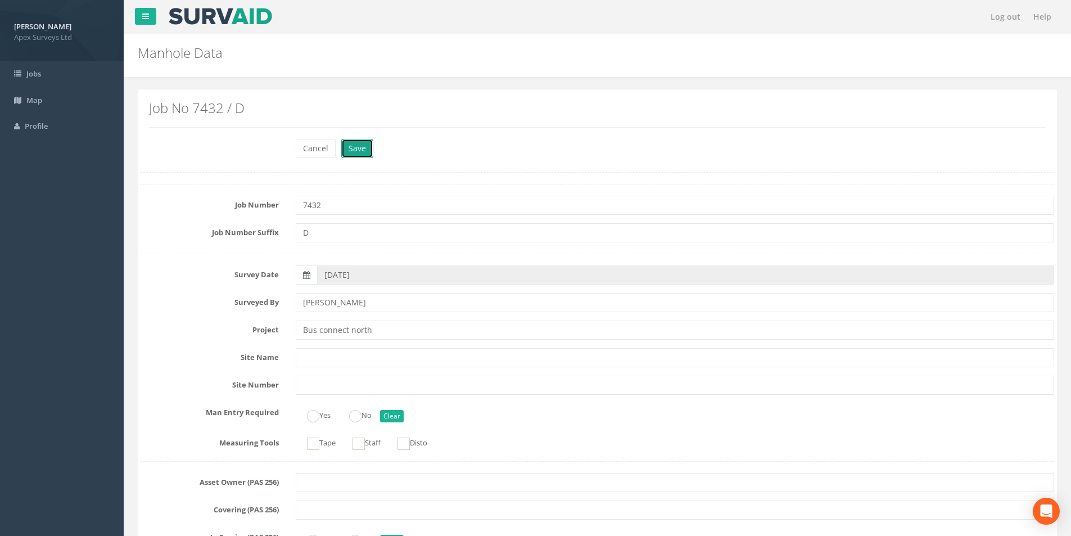
click at [357, 150] on button "Save" at bounding box center [357, 148] width 32 height 19
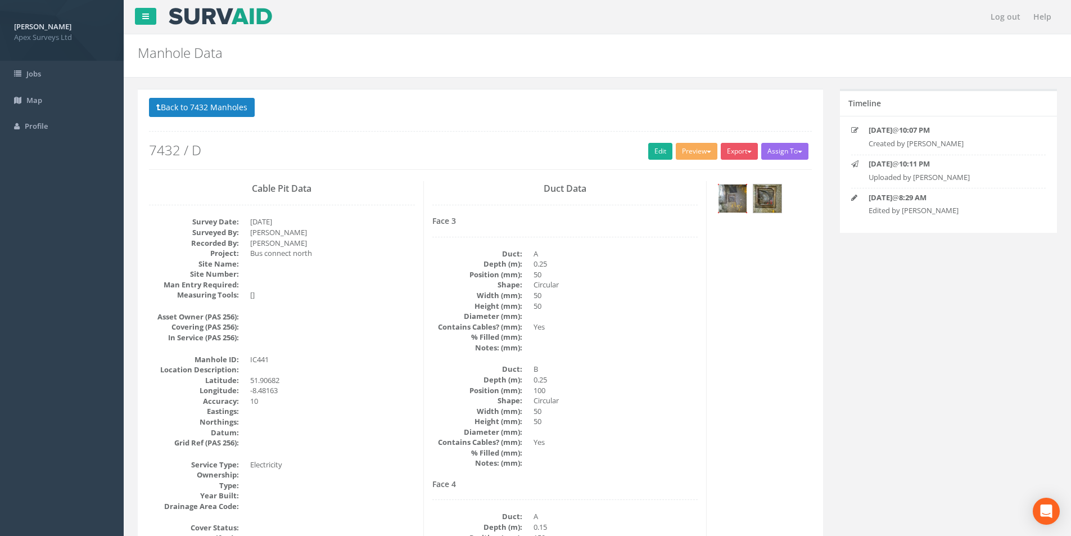
click at [732, 206] on img at bounding box center [733, 198] width 28 height 28
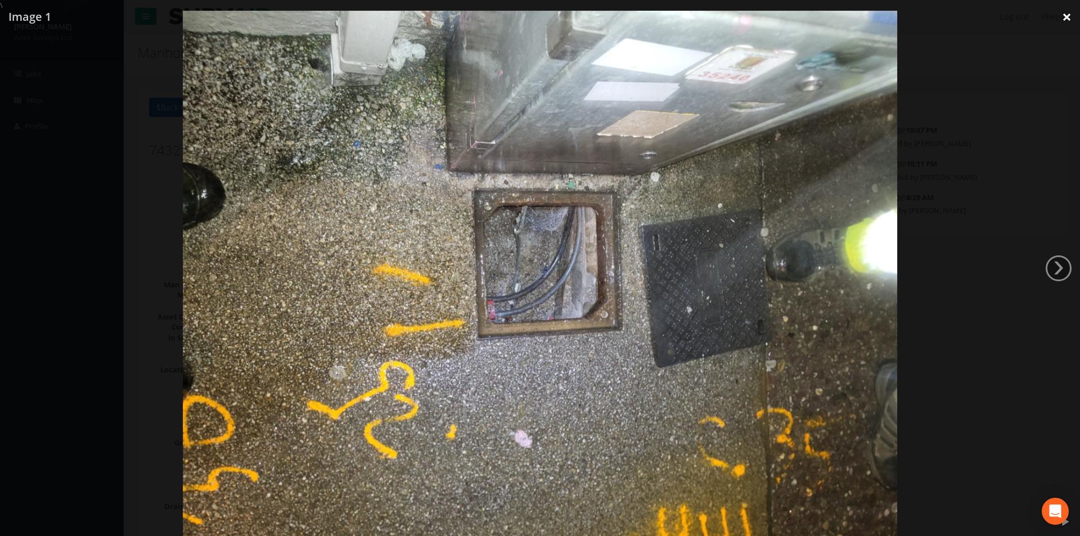
click at [1071, 17] on link "×" at bounding box center [1066, 17] width 26 height 34
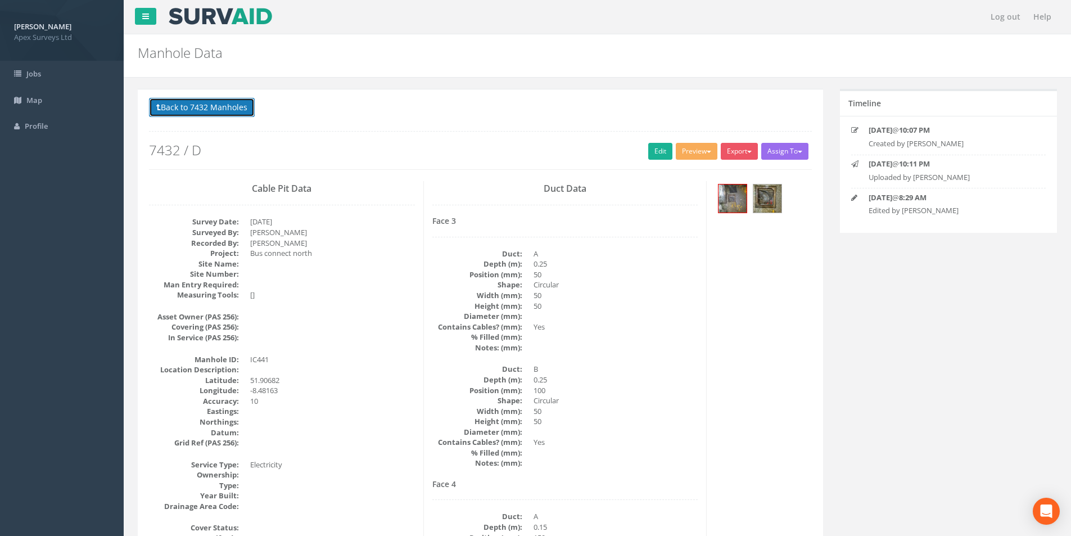
drag, startPoint x: 196, startPoint y: 111, endPoint x: 402, endPoint y: 183, distance: 218.1
click at [196, 111] on button "Back to 7432 Manholes" at bounding box center [202, 107] width 106 height 19
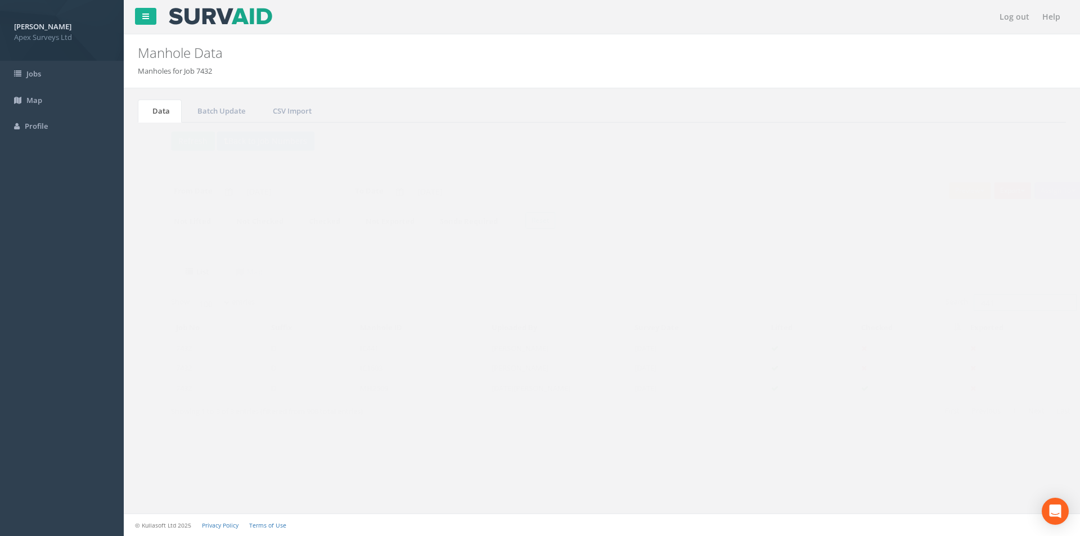
drag, startPoint x: 991, startPoint y: 304, endPoint x: 953, endPoint y: 304, distance: 37.7
click at [953, 304] on input "441" at bounding box center [1003, 302] width 103 height 17
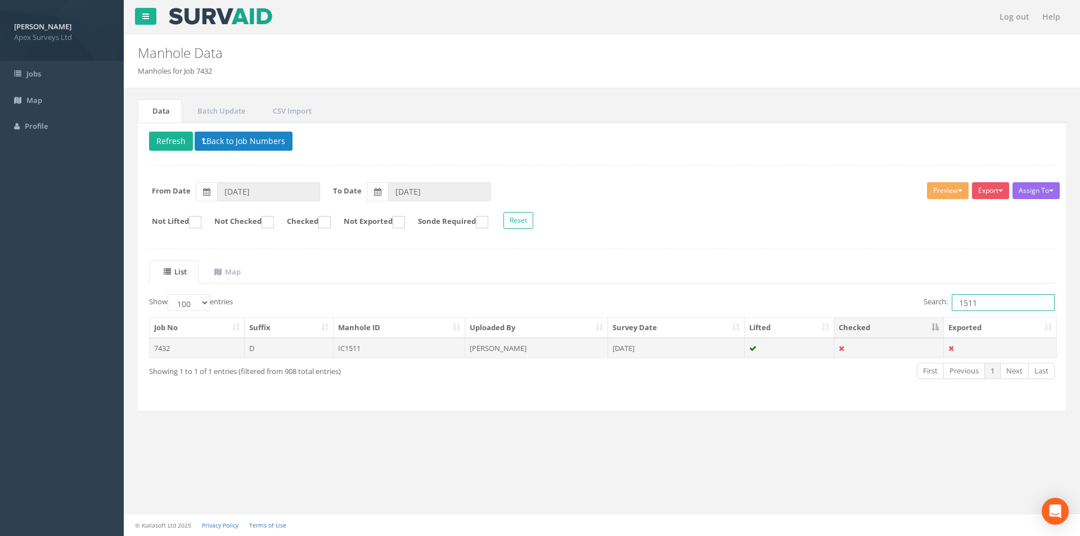
type input "1511"
click at [417, 357] on td "IC1511" at bounding box center [400, 348] width 132 height 20
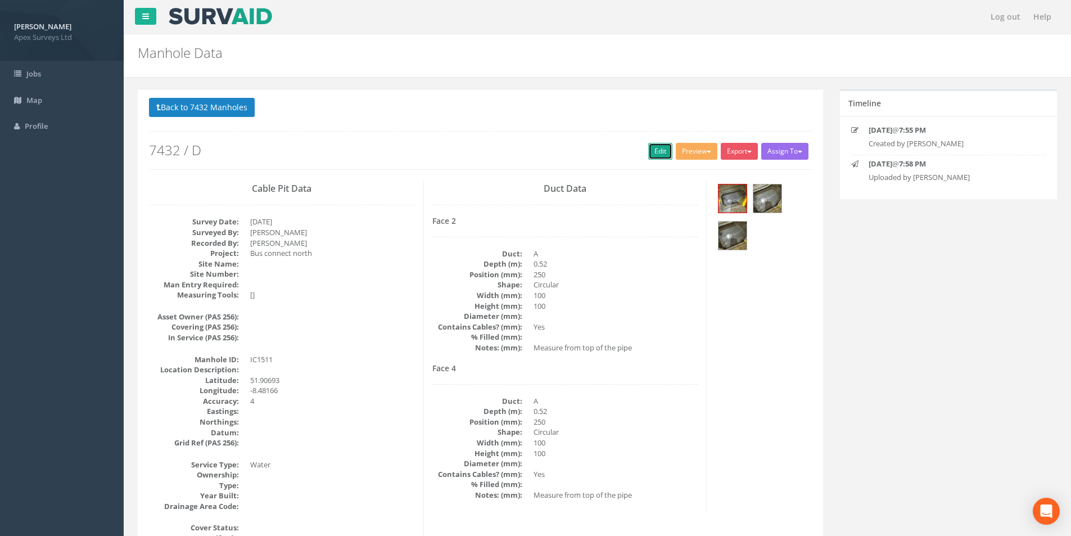
click at [656, 154] on link "Edit" at bounding box center [660, 151] width 24 height 17
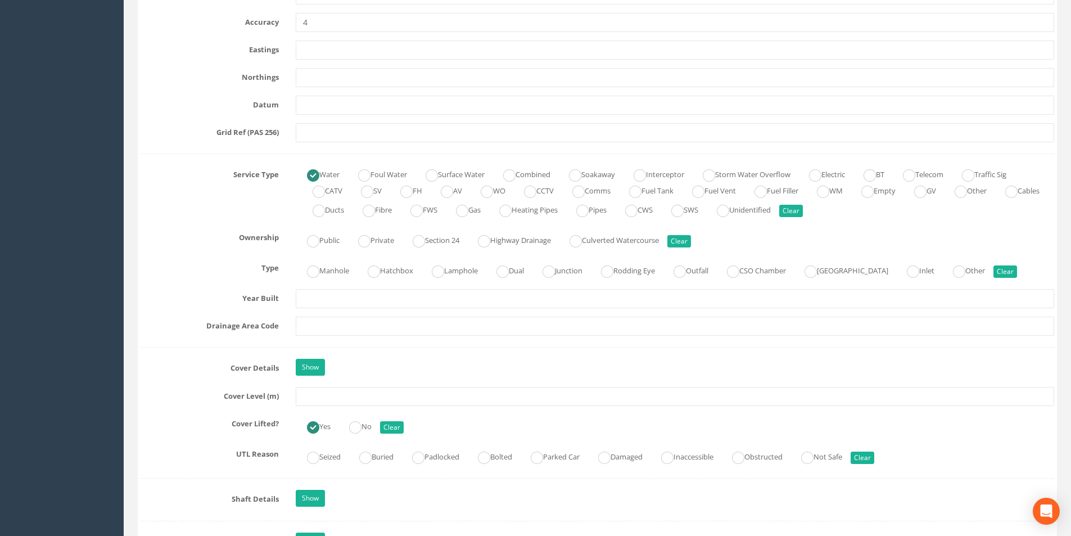
scroll to position [675, 0]
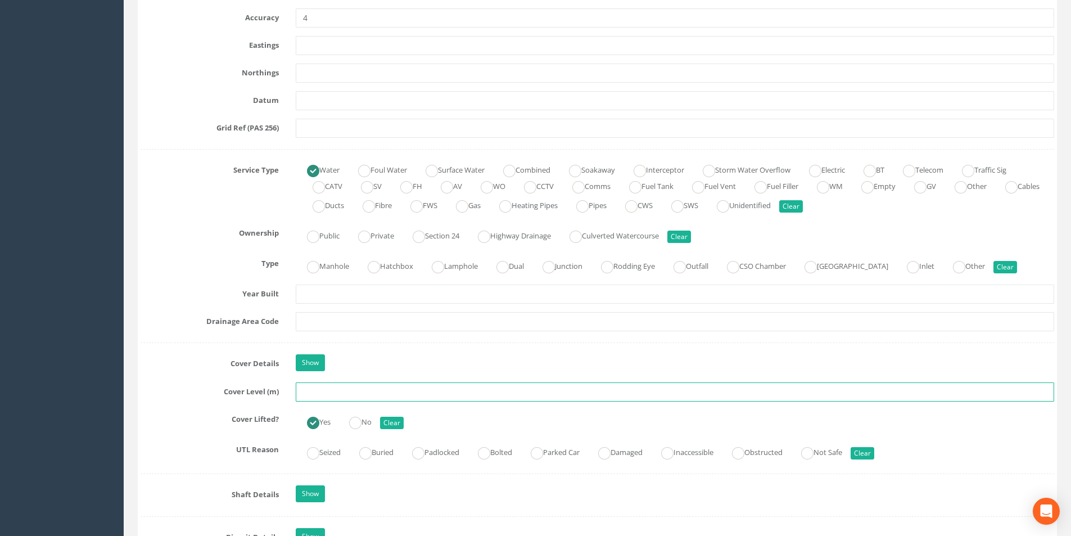
click at [347, 391] on input "text" at bounding box center [675, 391] width 759 height 19
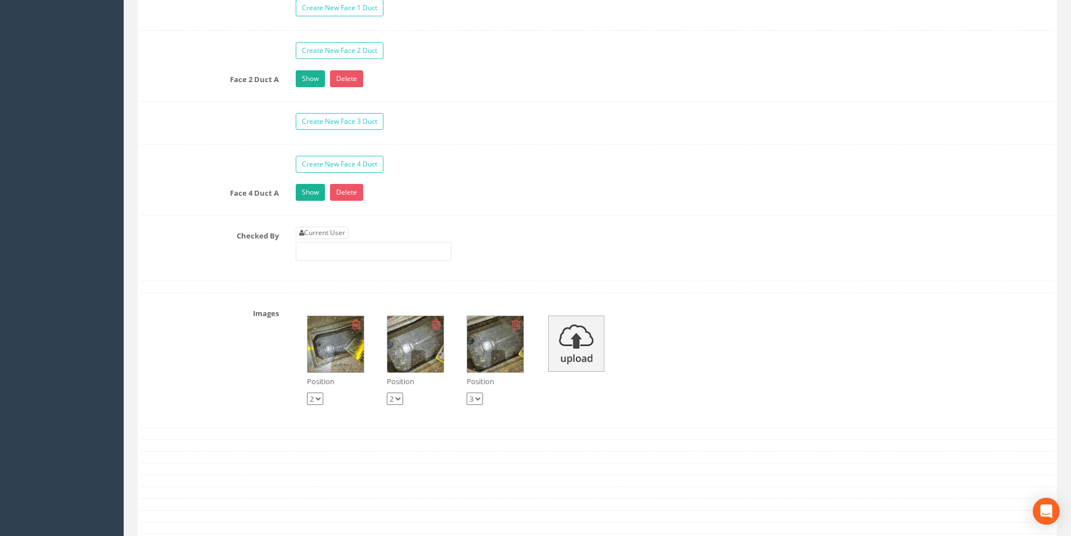
scroll to position [1856, 0]
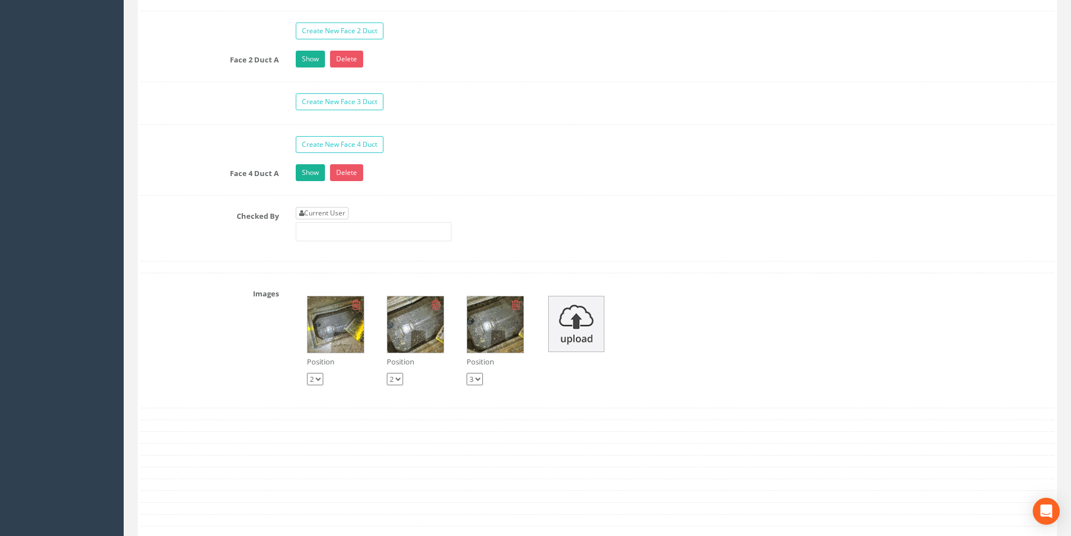
type input "41.97"
click at [335, 217] on link "Current User" at bounding box center [322, 213] width 53 height 12
type input "[PERSON_NAME]"
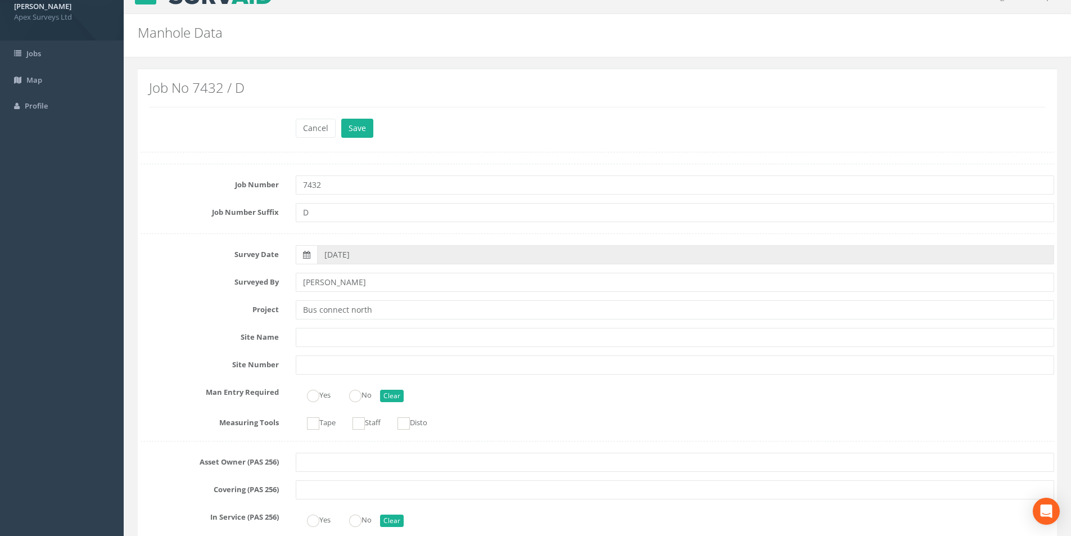
scroll to position [0, 0]
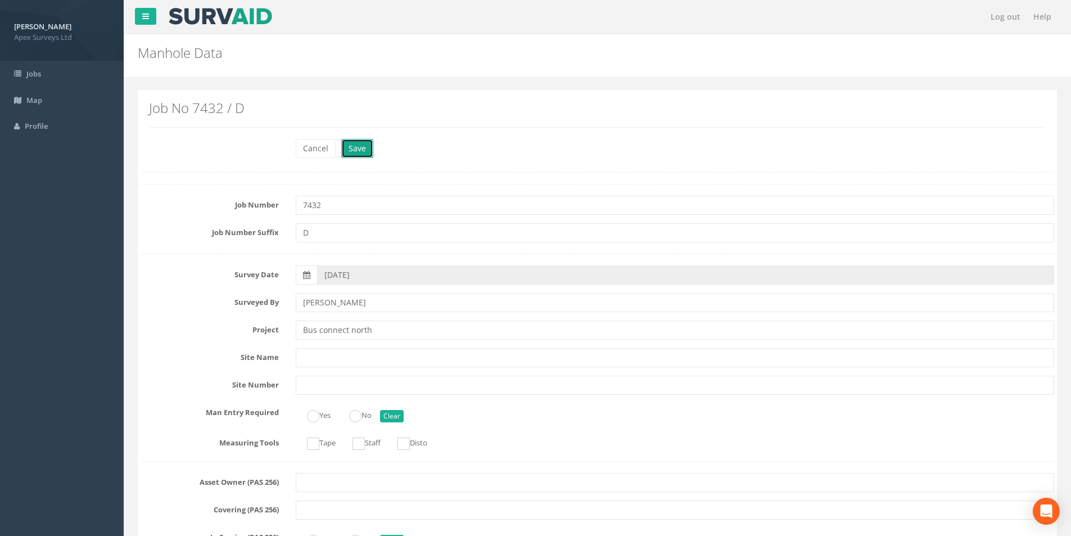
click at [365, 151] on button "Save" at bounding box center [357, 148] width 32 height 19
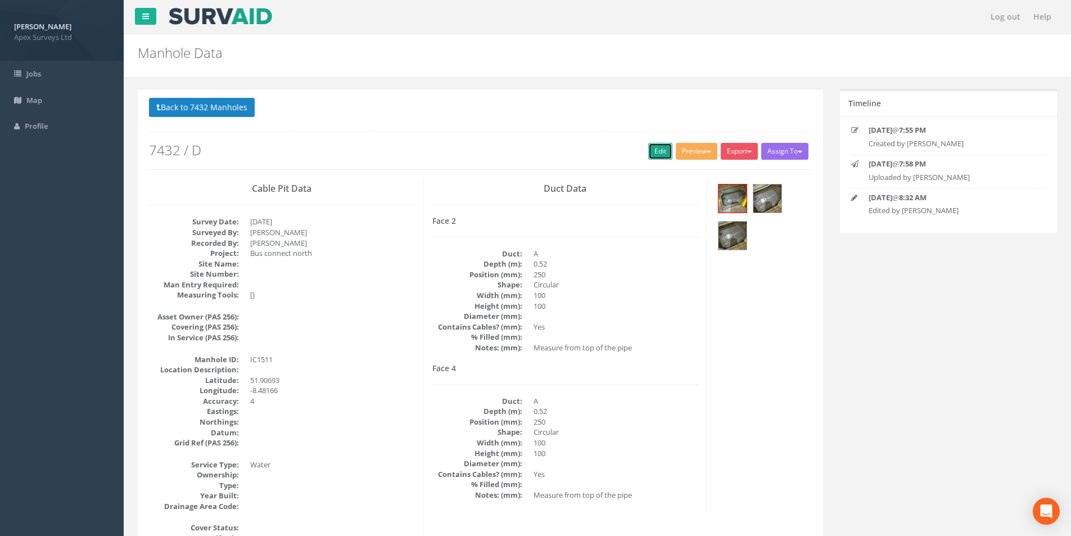
click at [653, 152] on link "Edit" at bounding box center [660, 151] width 24 height 17
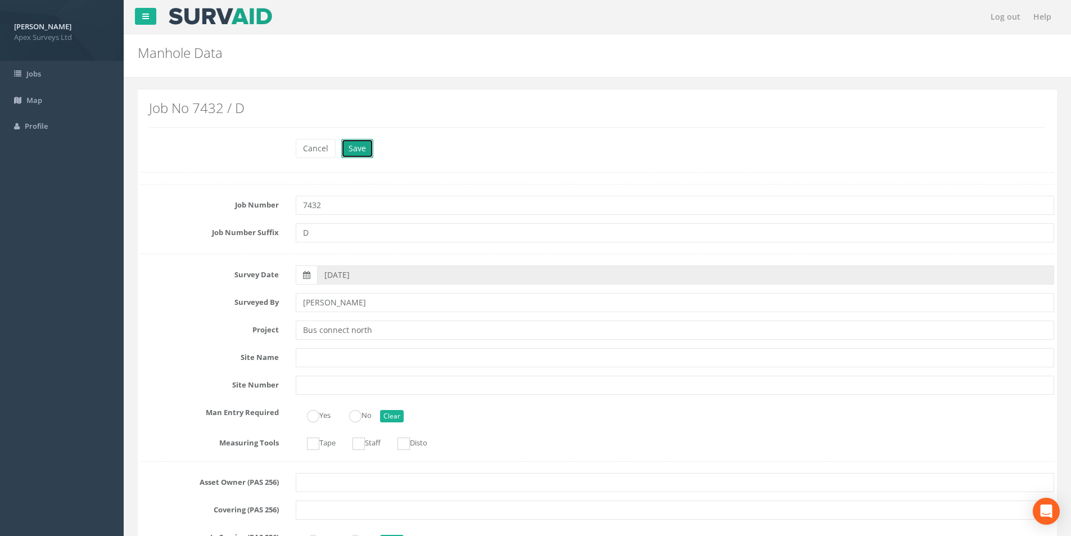
click at [364, 149] on button "Save" at bounding box center [357, 148] width 32 height 19
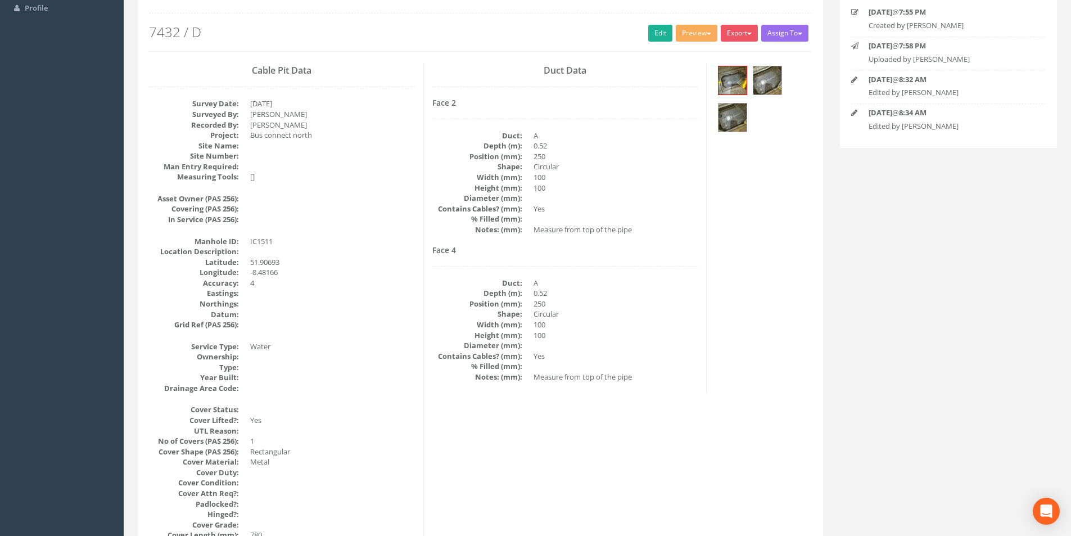
scroll to position [112, 0]
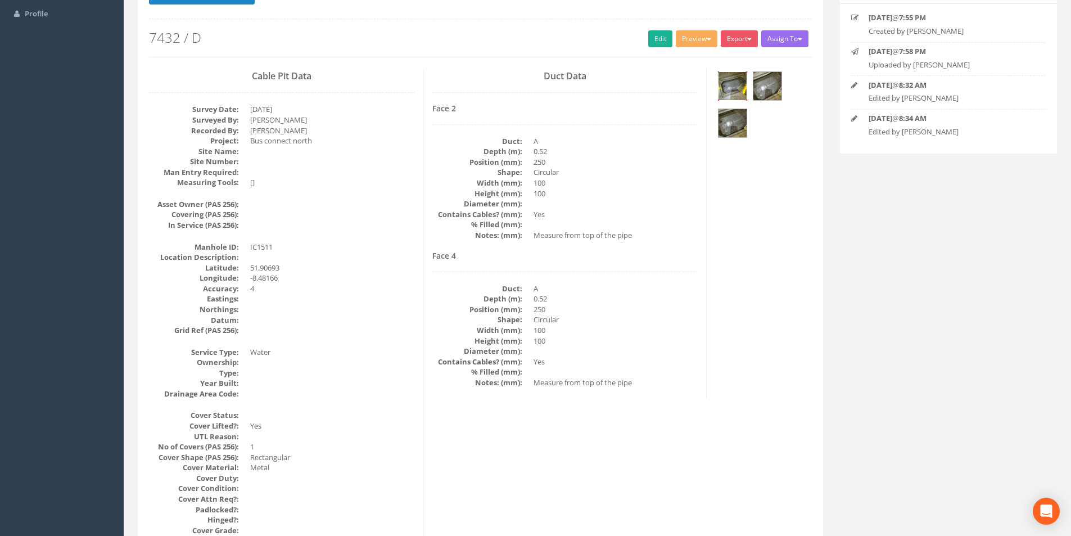
click at [736, 89] on img at bounding box center [733, 86] width 28 height 28
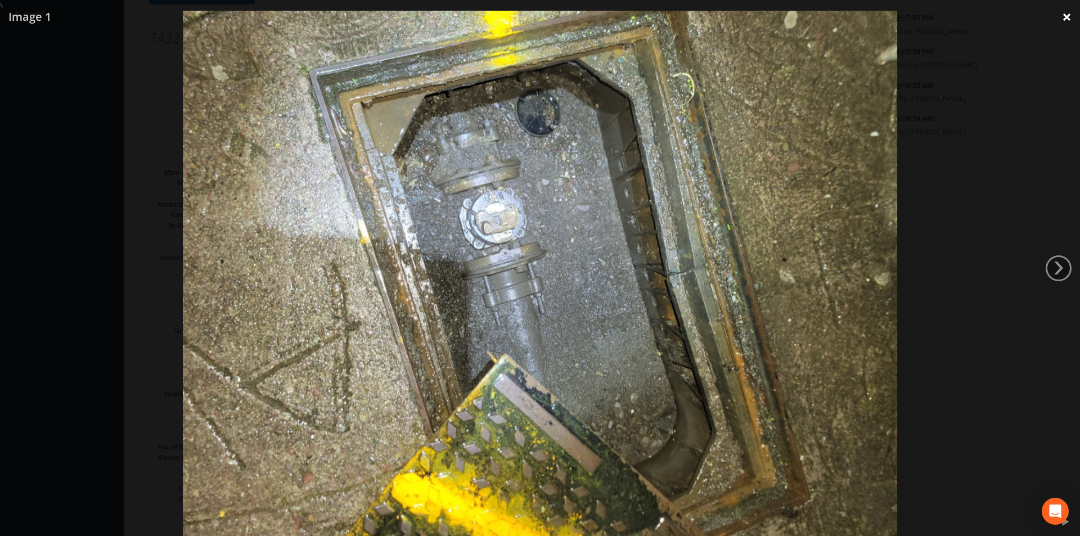
click at [1071, 17] on link "×" at bounding box center [1066, 17] width 26 height 34
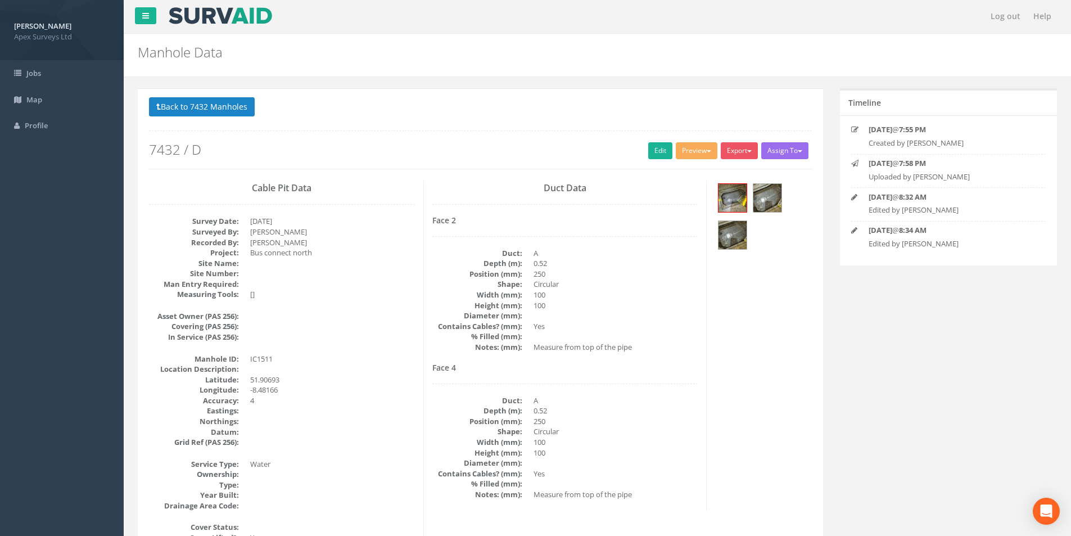
scroll to position [0, 0]
click at [199, 112] on button "Back to 7432 Manholes" at bounding box center [202, 107] width 106 height 19
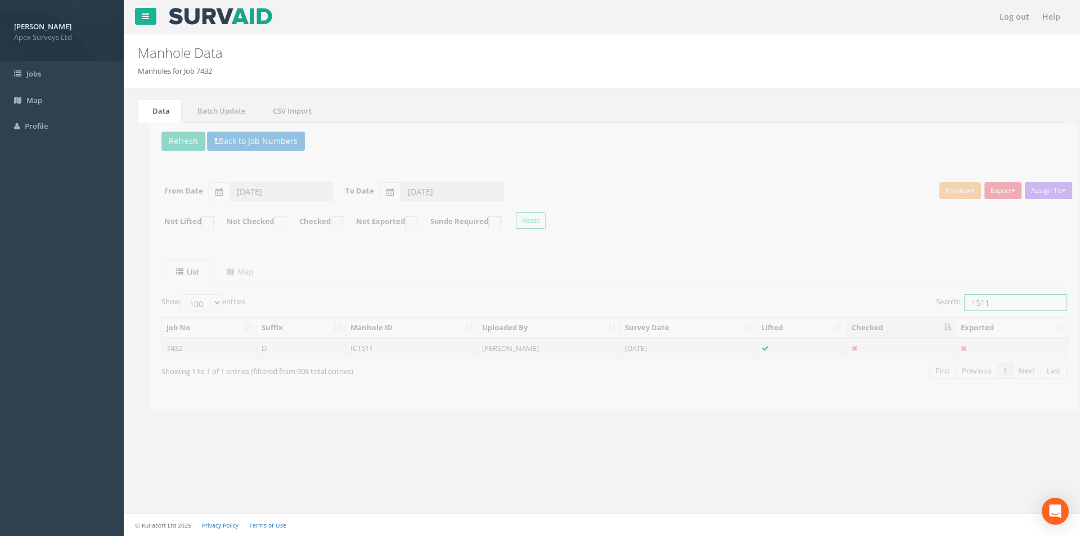
drag, startPoint x: 979, startPoint y: 300, endPoint x: 958, endPoint y: 303, distance: 21.5
click at [958, 303] on input "1511" at bounding box center [1003, 302] width 103 height 17
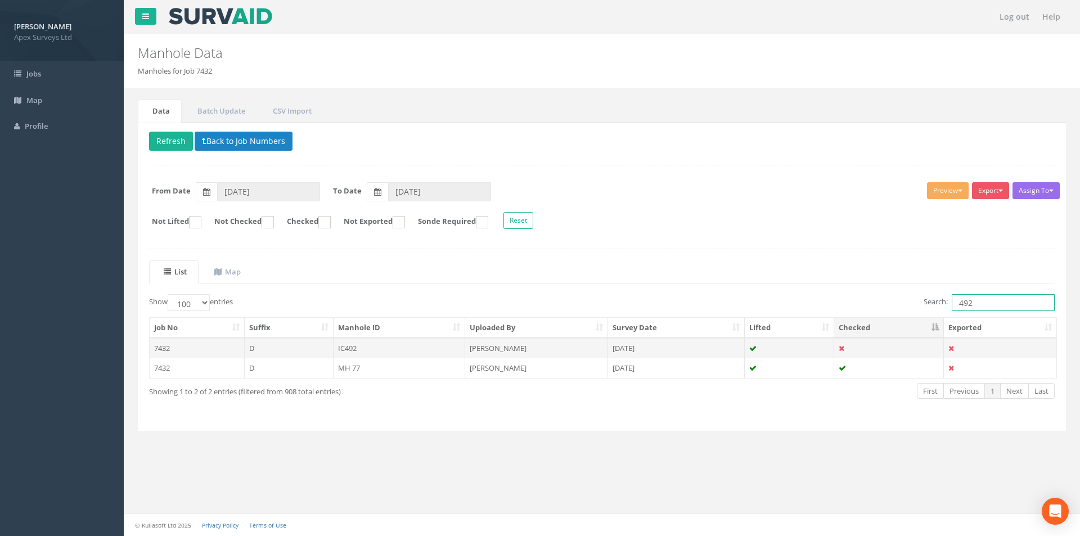
type input "492"
click at [404, 347] on td "IC492" at bounding box center [400, 348] width 132 height 20
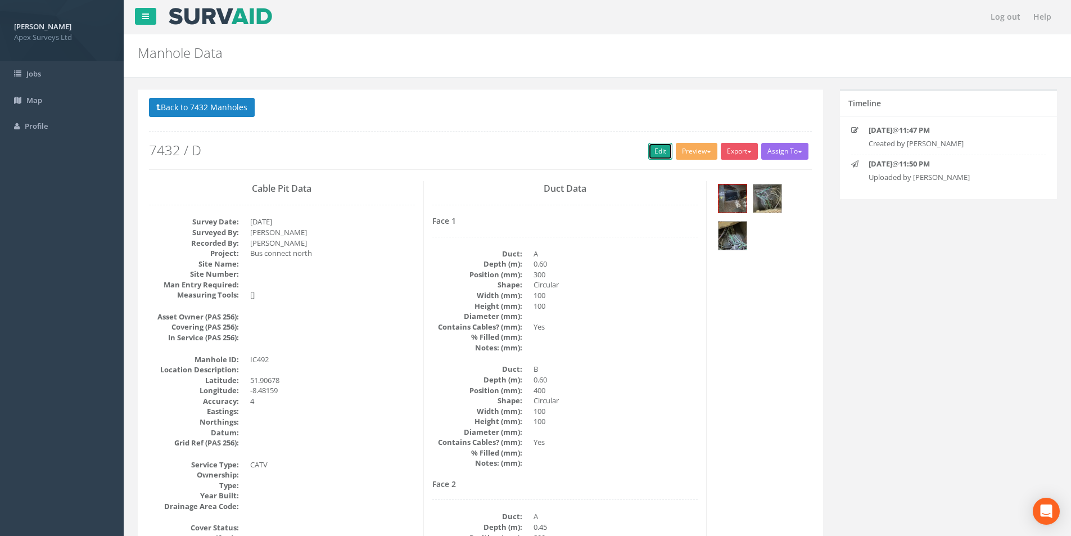
click at [657, 151] on link "Edit" at bounding box center [660, 151] width 24 height 17
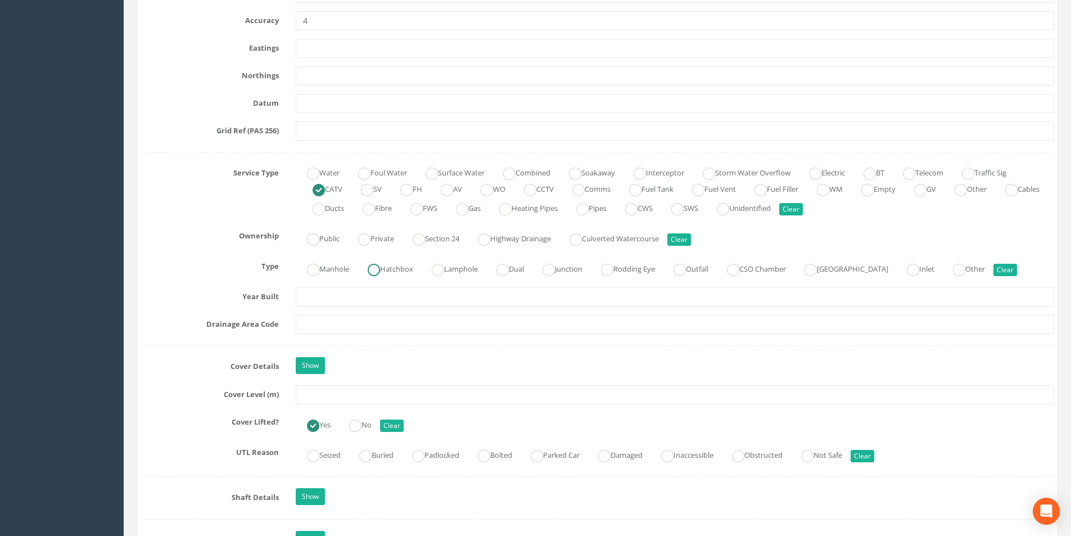
scroll to position [675, 0]
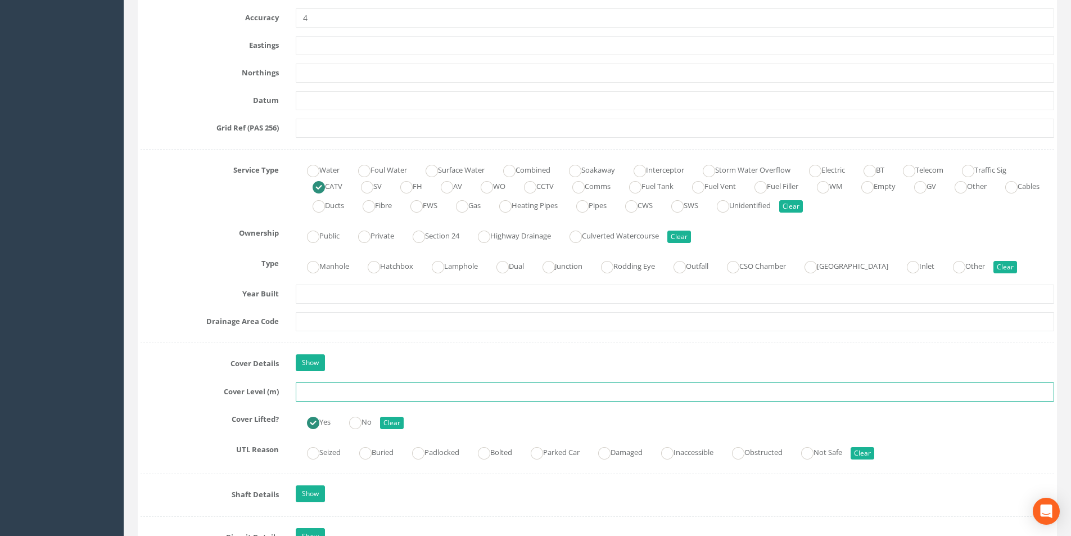
click at [346, 396] on input "text" at bounding box center [675, 391] width 759 height 19
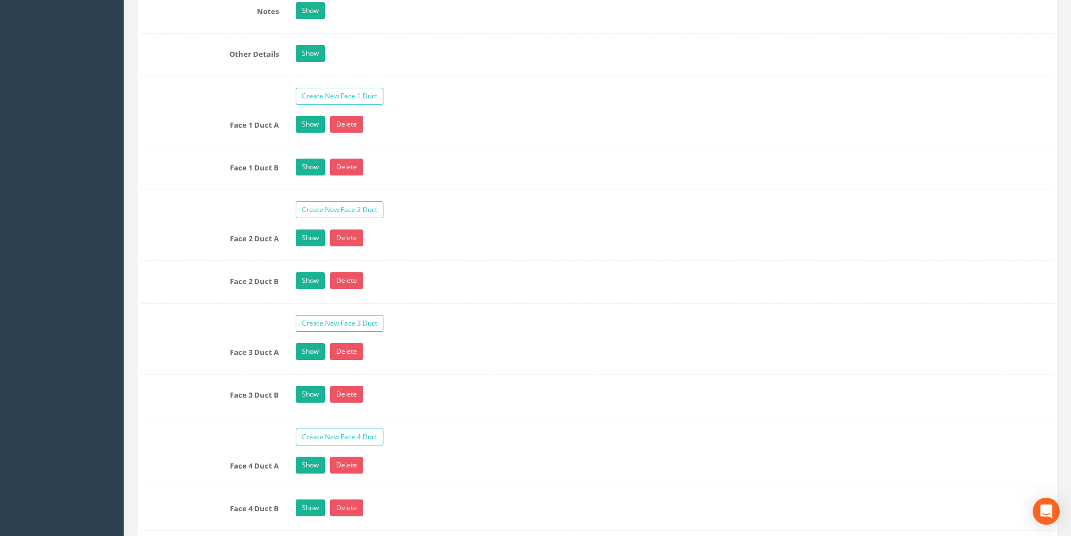
scroll to position [1912, 0]
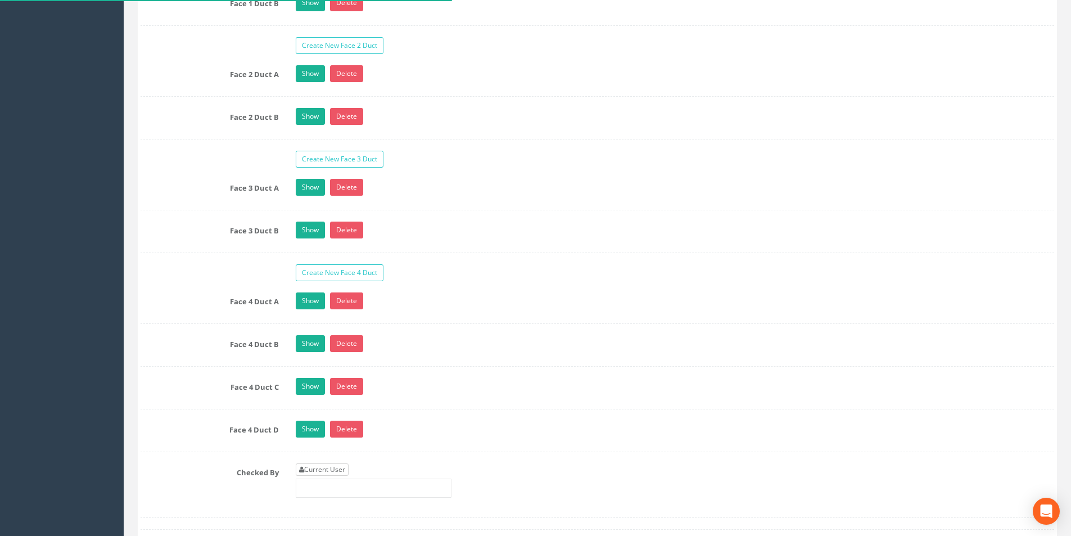
type input "39.96"
click at [343, 470] on link "Current User" at bounding box center [322, 469] width 53 height 12
type input "[PERSON_NAME]"
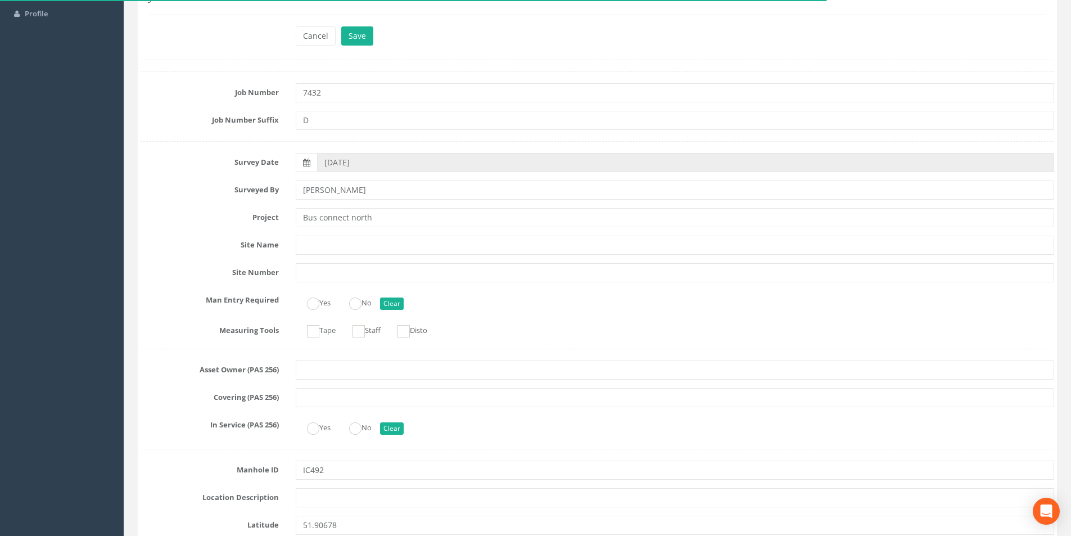
scroll to position [0, 0]
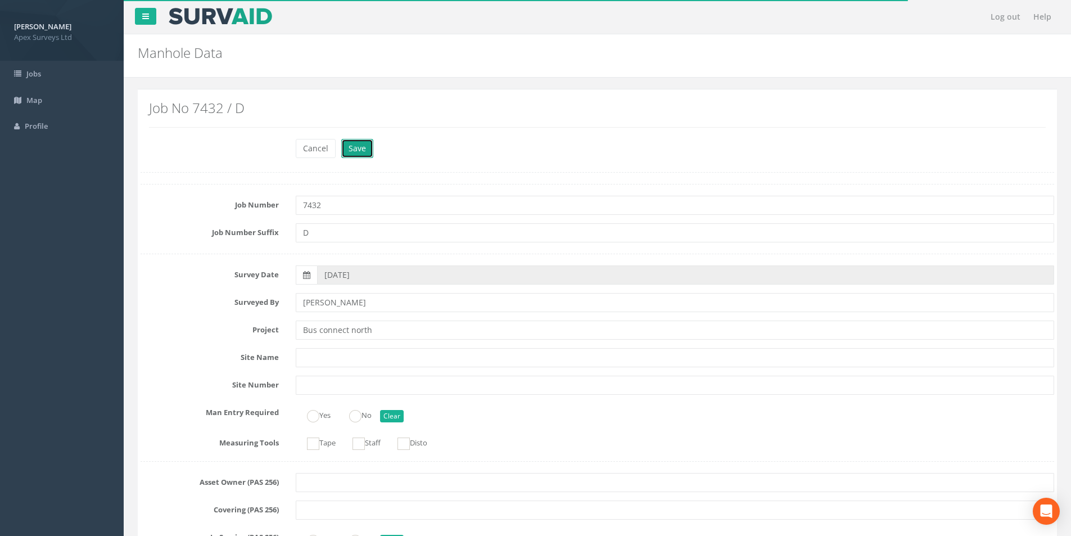
click at [358, 150] on button "Save" at bounding box center [357, 148] width 32 height 19
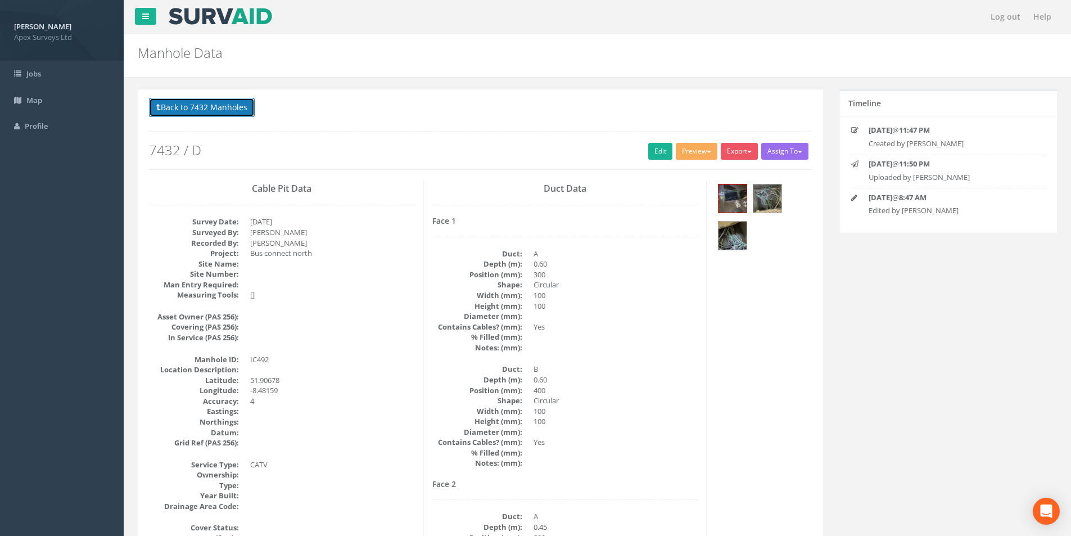
click at [227, 106] on button "Back to 7432 Manholes" at bounding box center [202, 107] width 106 height 19
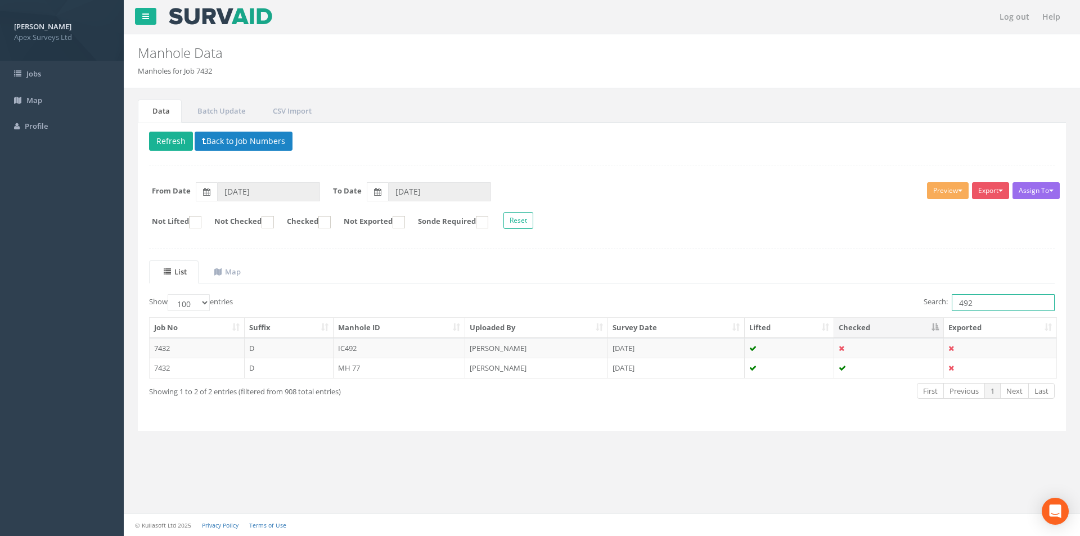
drag, startPoint x: 983, startPoint y: 300, endPoint x: 957, endPoint y: 304, distance: 25.6
click at [957, 304] on input "492" at bounding box center [1003, 302] width 103 height 17
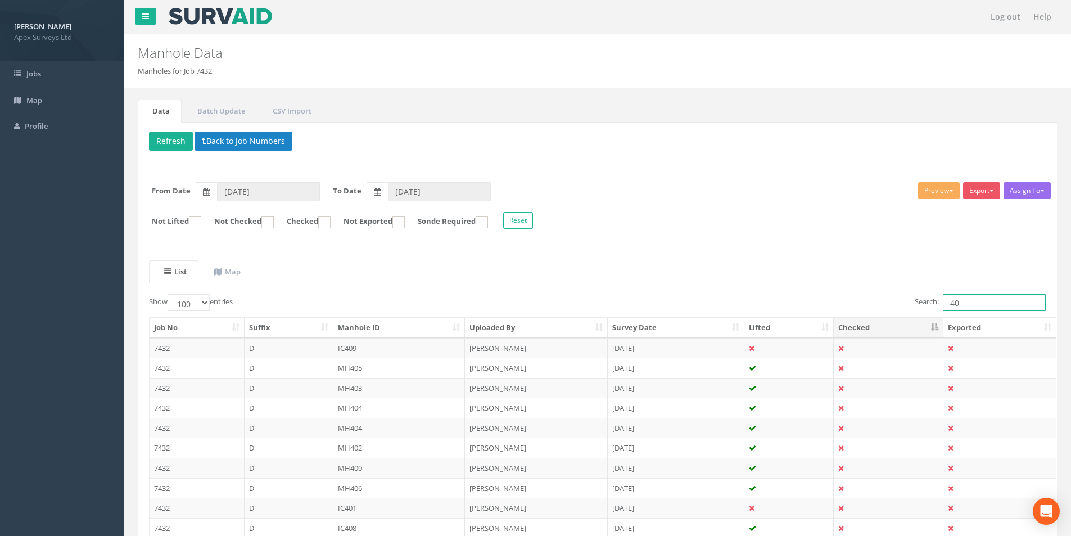
type input "4"
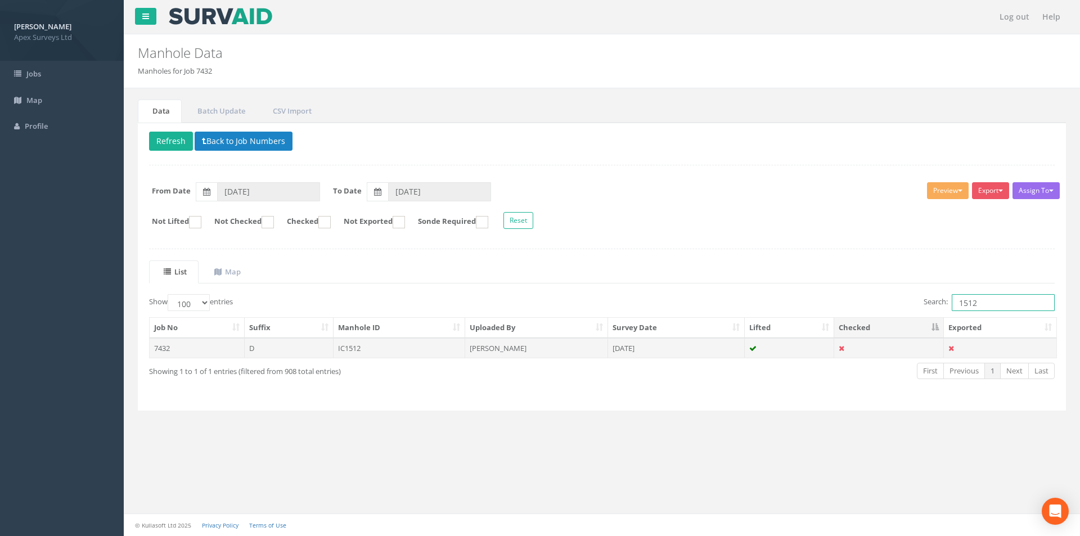
type input "1512"
click at [402, 346] on td "IC1512" at bounding box center [400, 348] width 132 height 20
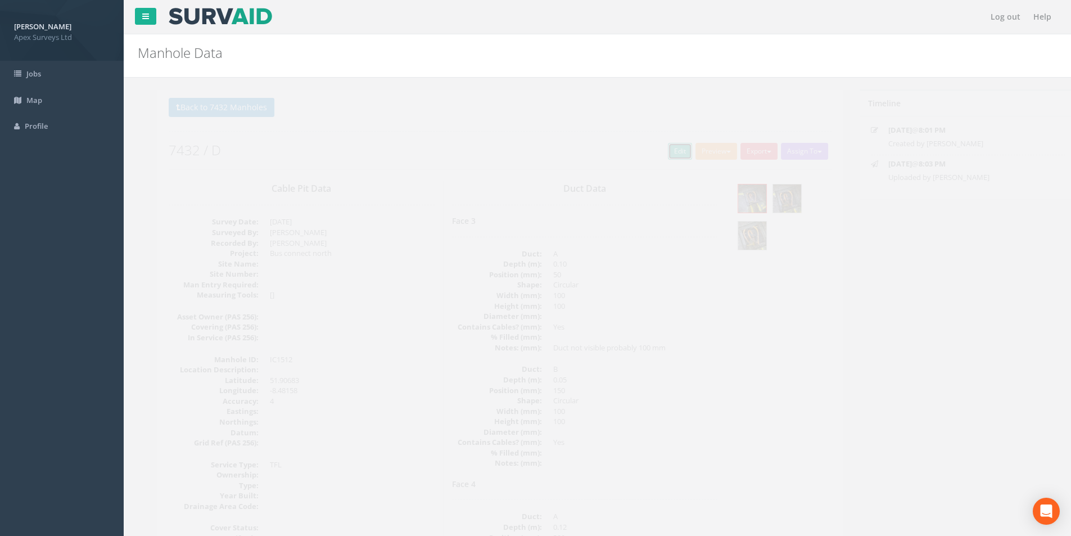
click at [654, 151] on link "Edit" at bounding box center [660, 151] width 24 height 17
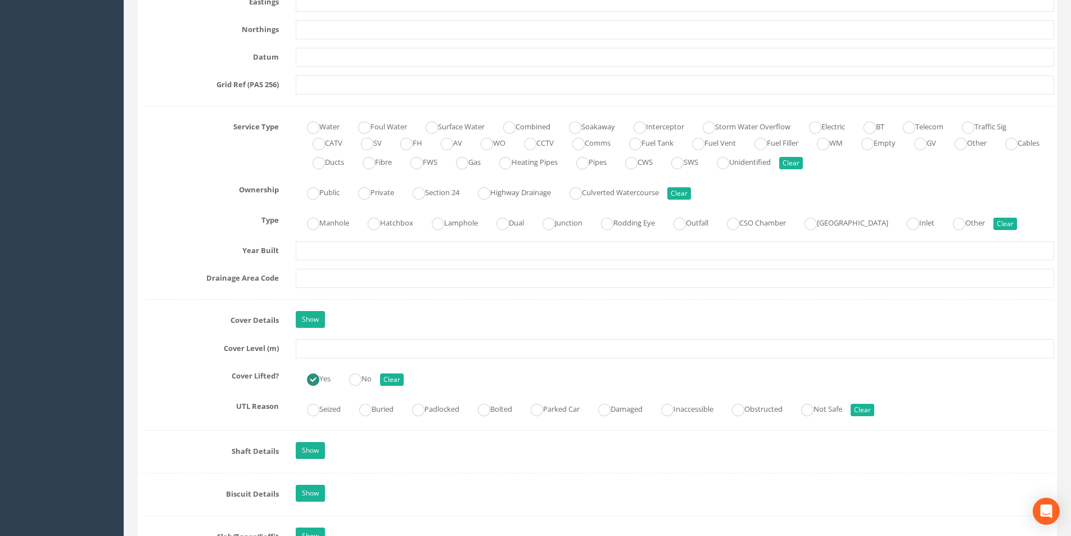
scroll to position [731, 0]
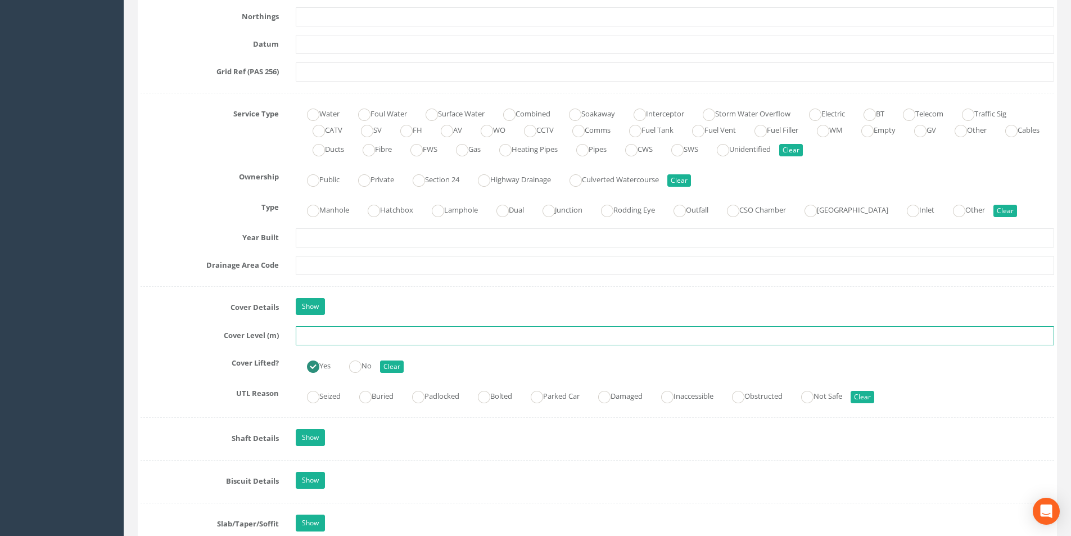
click at [368, 335] on input "text" at bounding box center [675, 335] width 759 height 19
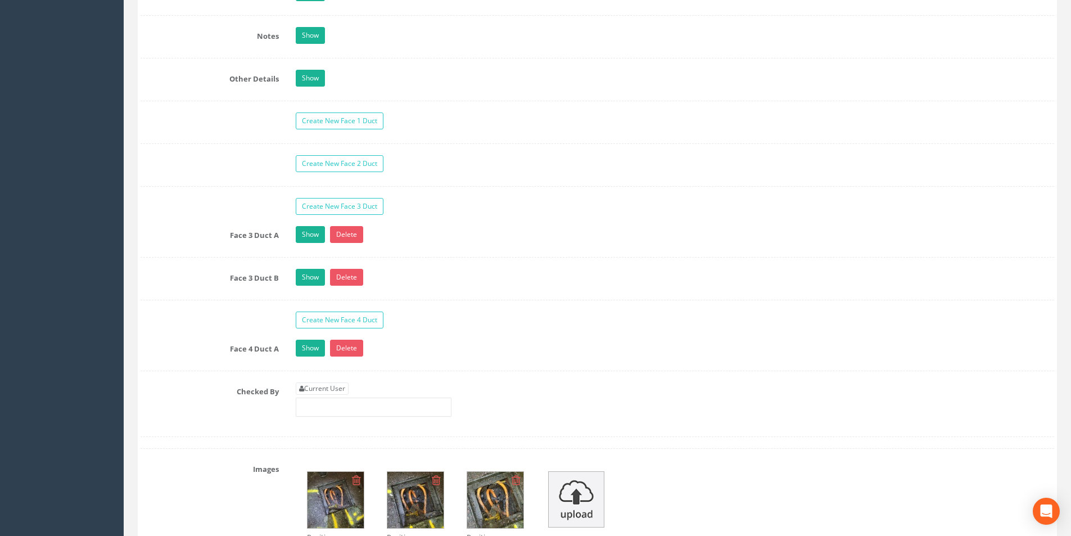
scroll to position [1744, 0]
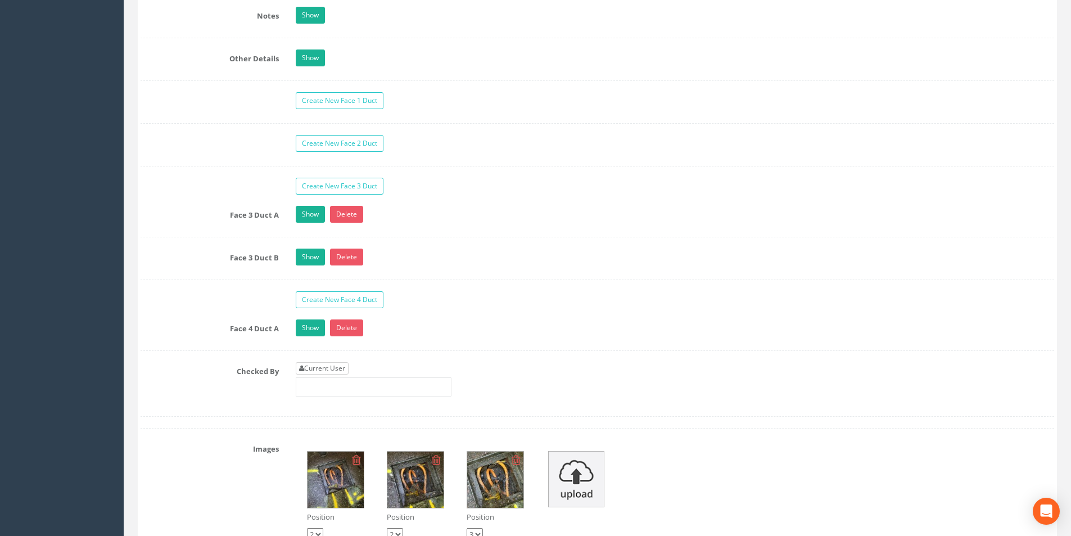
type input "40.69"
click at [344, 367] on link "Current User" at bounding box center [322, 368] width 53 height 12
type input "[PERSON_NAME]"
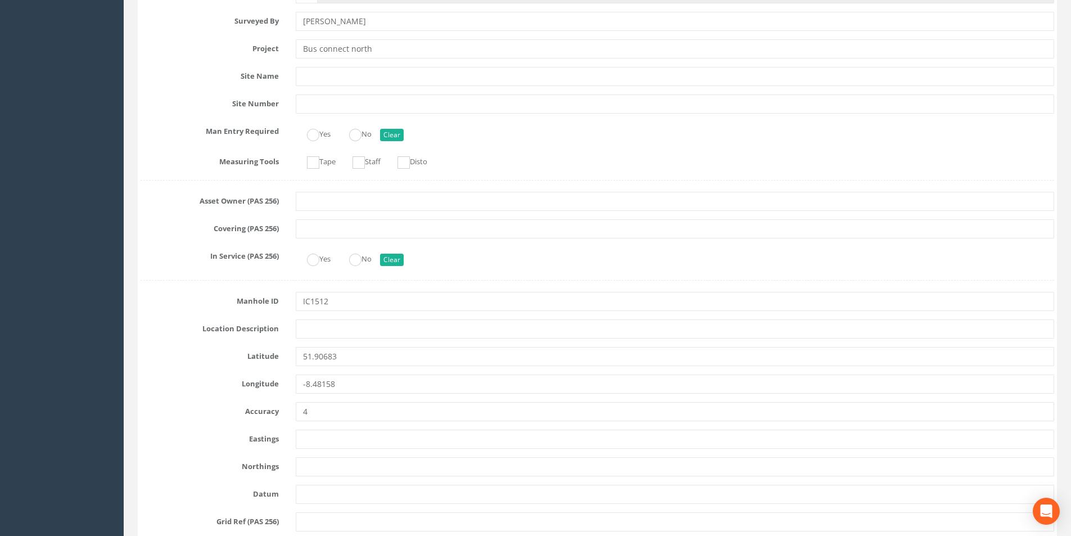
scroll to position [0, 0]
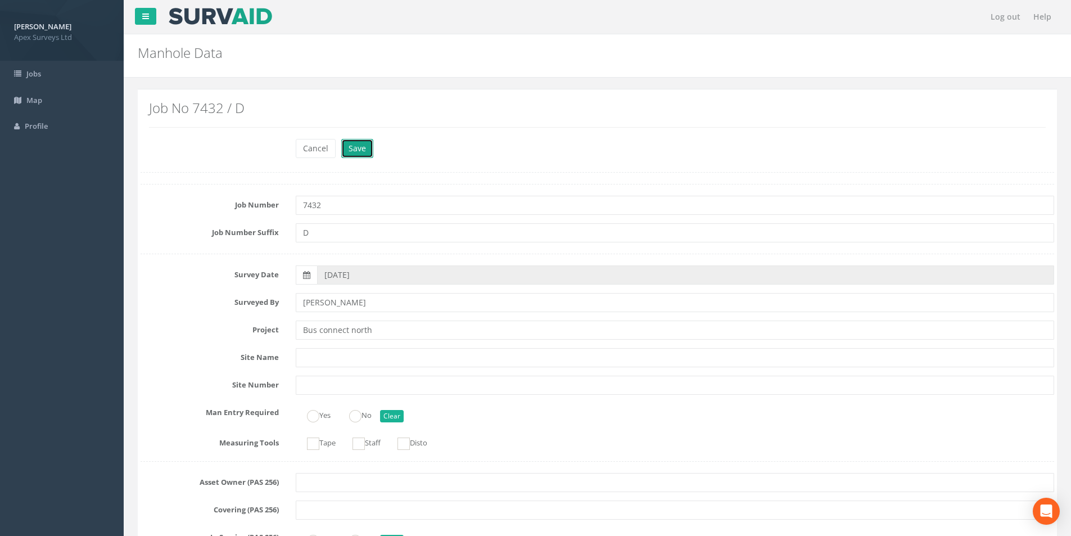
click at [364, 155] on button "Save" at bounding box center [357, 148] width 32 height 19
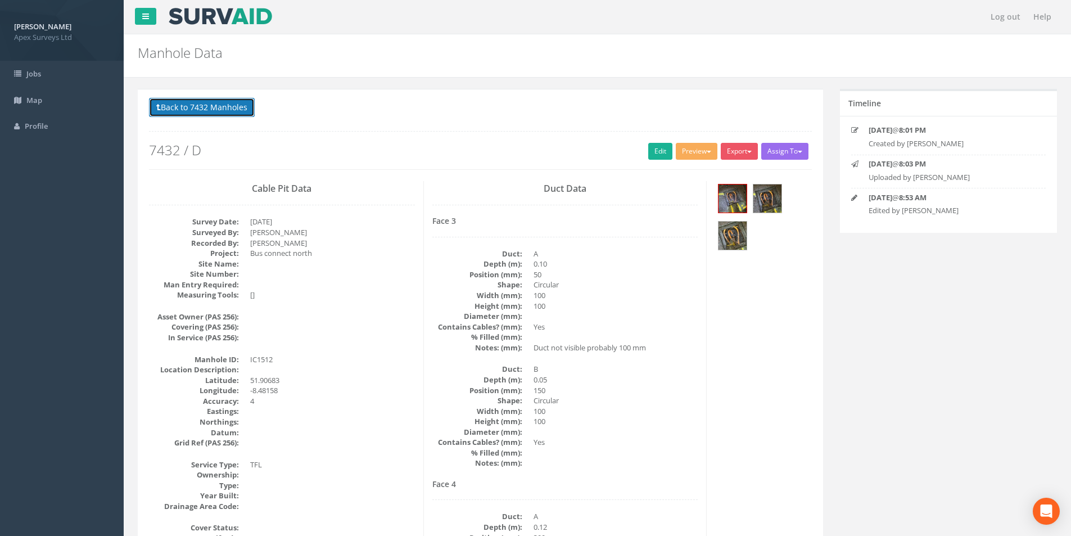
click at [167, 110] on button "Back to 7432 Manholes" at bounding box center [202, 107] width 106 height 19
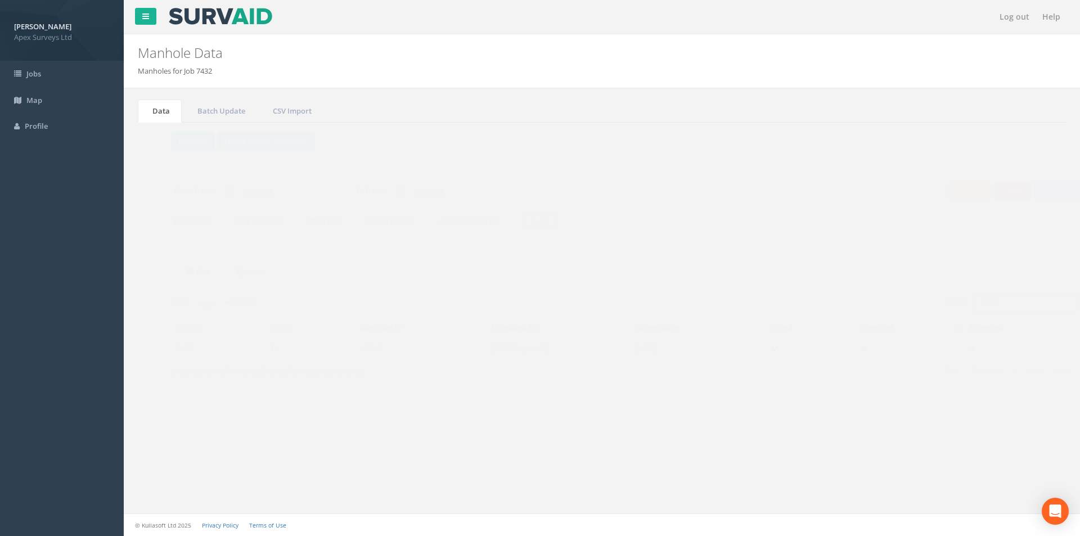
drag, startPoint x: 981, startPoint y: 304, endPoint x: 959, endPoint y: 305, distance: 22.0
click at [959, 305] on input "1512" at bounding box center [1003, 302] width 103 height 17
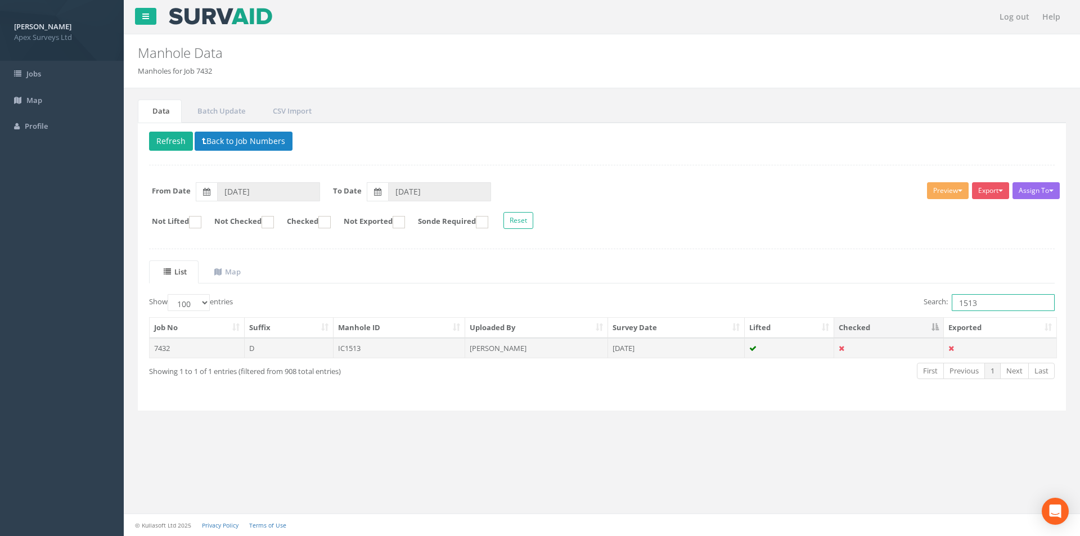
type input "1513"
click at [483, 346] on td "[PERSON_NAME]" at bounding box center [536, 348] width 143 height 20
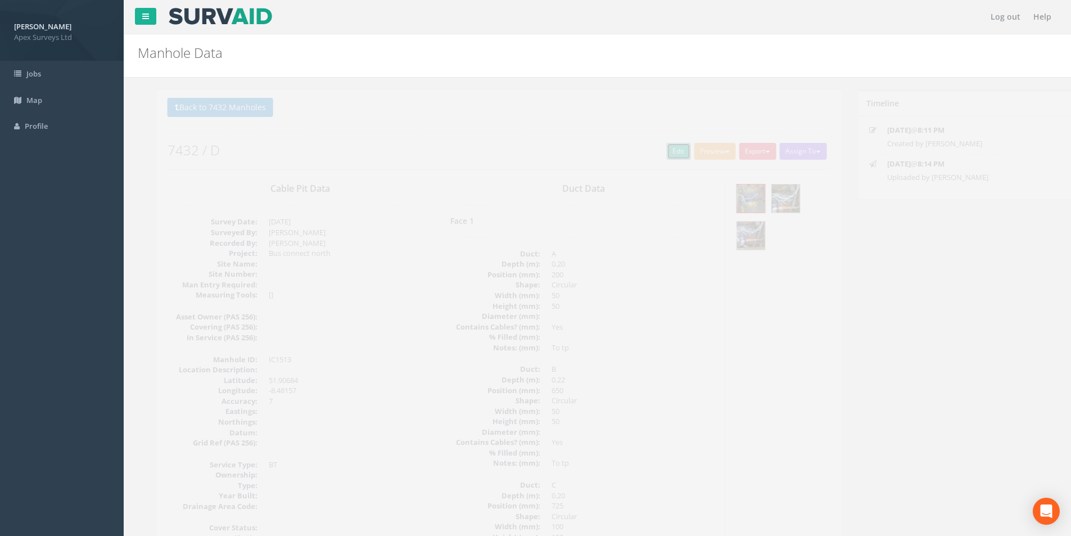
click at [651, 152] on link "Edit" at bounding box center [660, 151] width 24 height 17
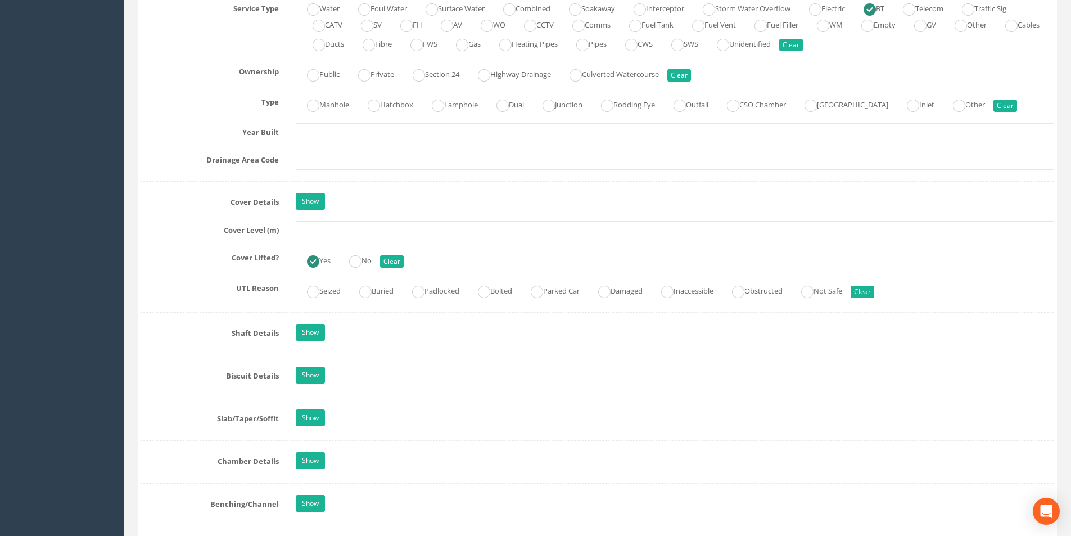
scroll to position [844, 0]
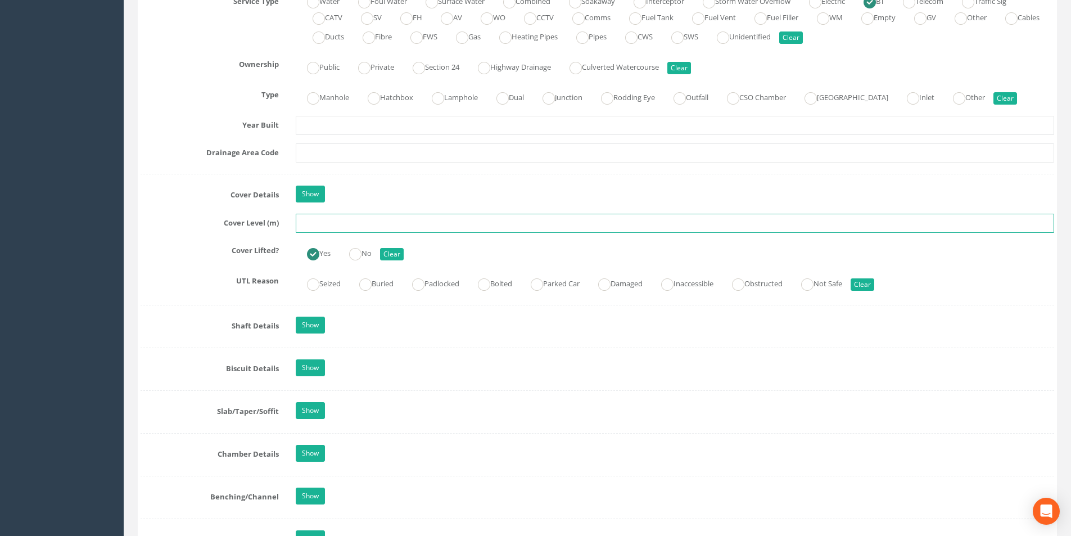
click at [325, 223] on input "text" at bounding box center [675, 223] width 759 height 19
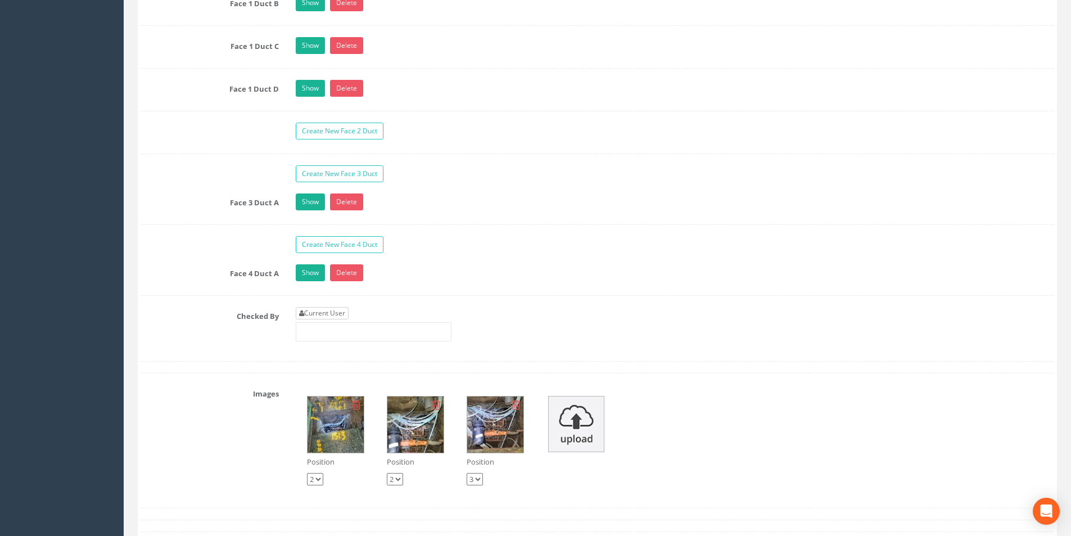
type input "1513"
click at [337, 310] on link "Current User" at bounding box center [322, 313] width 53 height 12
type input "[PERSON_NAME]"
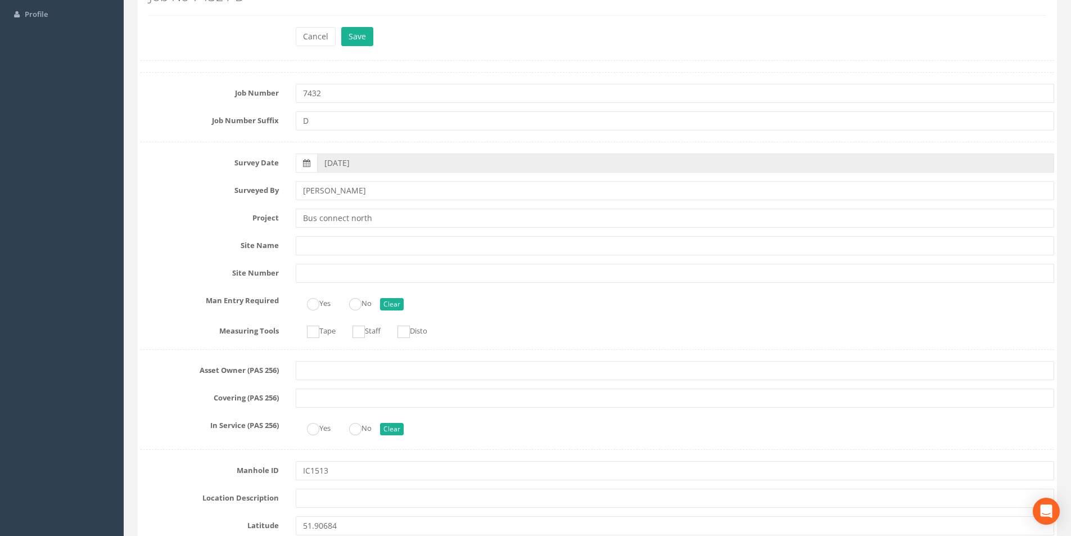
scroll to position [0, 0]
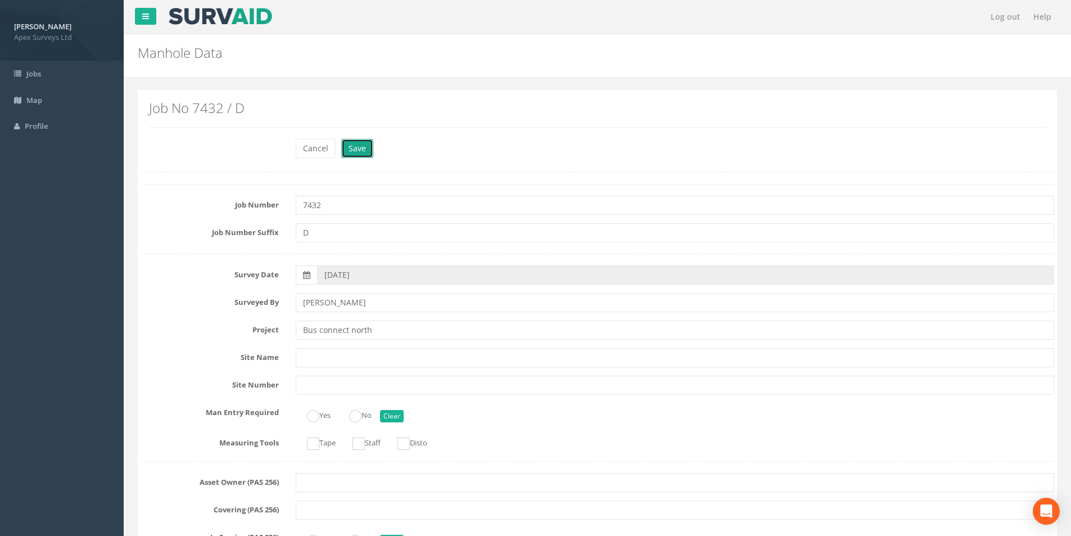
click at [363, 151] on button "Save" at bounding box center [357, 148] width 32 height 19
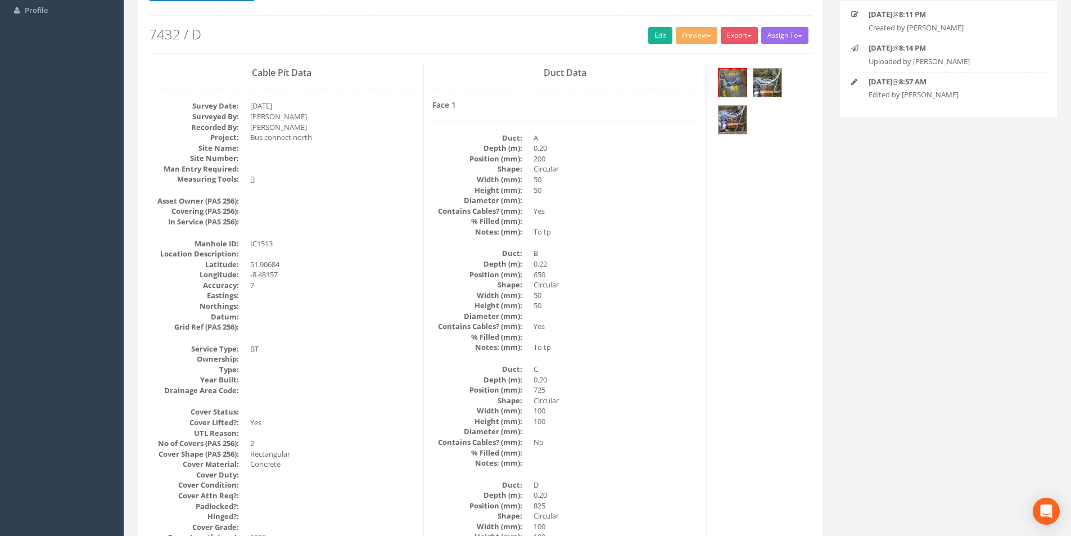
scroll to position [102, 0]
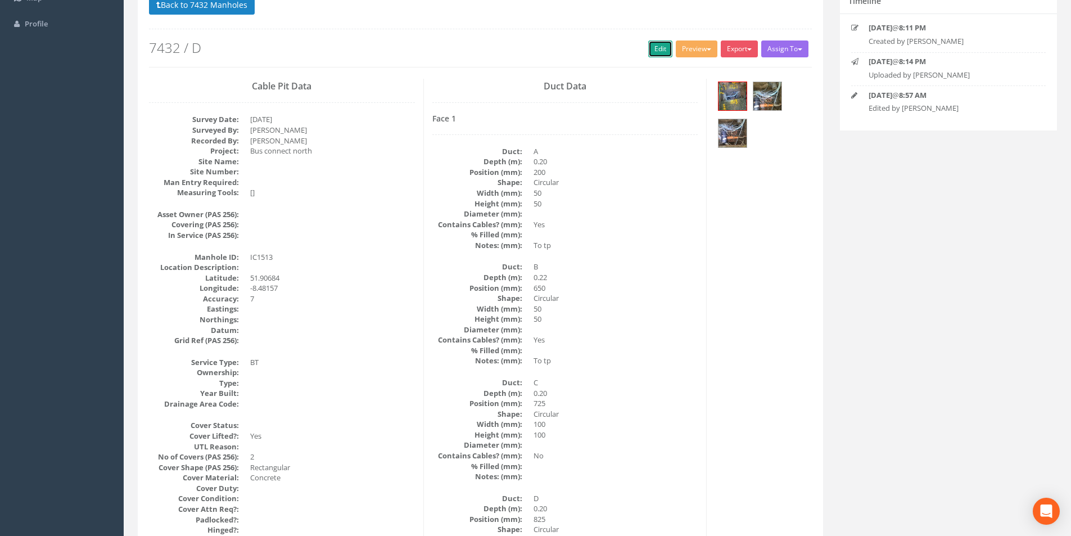
click at [650, 57] on link "Edit" at bounding box center [660, 48] width 24 height 17
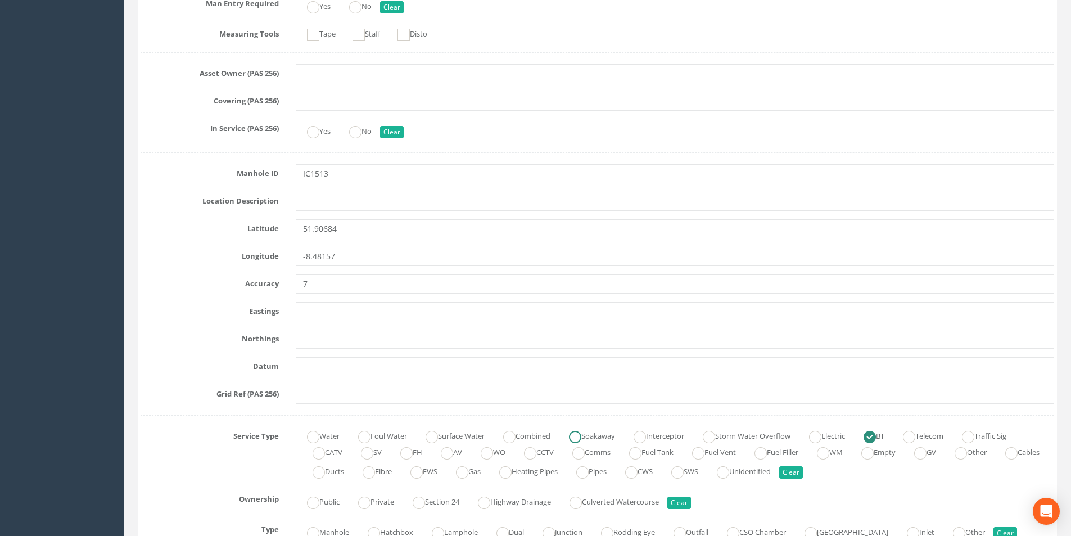
scroll to position [665, 0]
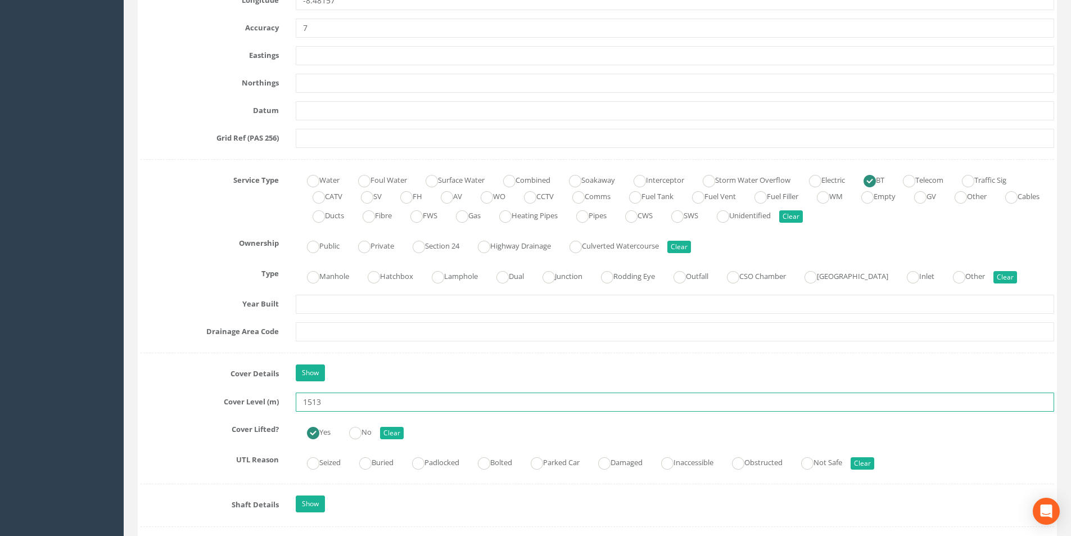
drag, startPoint x: 322, startPoint y: 404, endPoint x: 303, endPoint y: 407, distance: 19.3
click at [303, 407] on input "1513" at bounding box center [675, 402] width 759 height 19
type input "40.53"
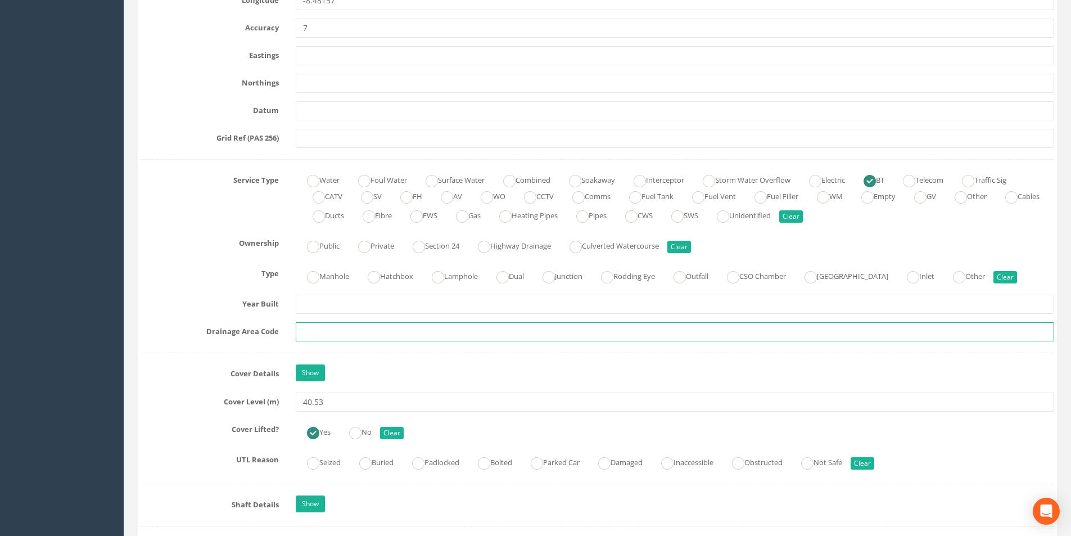
click at [344, 337] on input "text" at bounding box center [675, 331] width 759 height 19
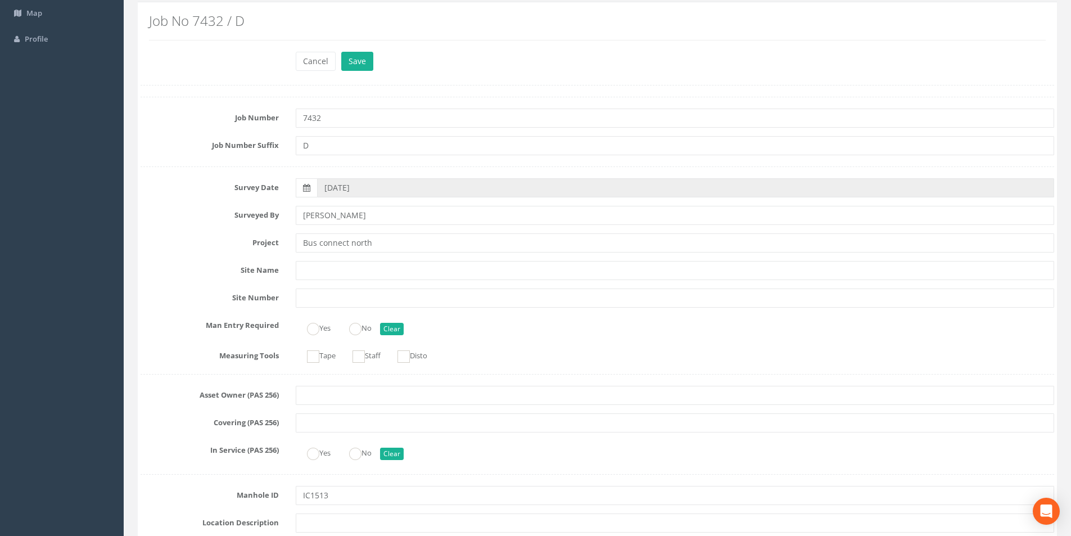
scroll to position [0, 0]
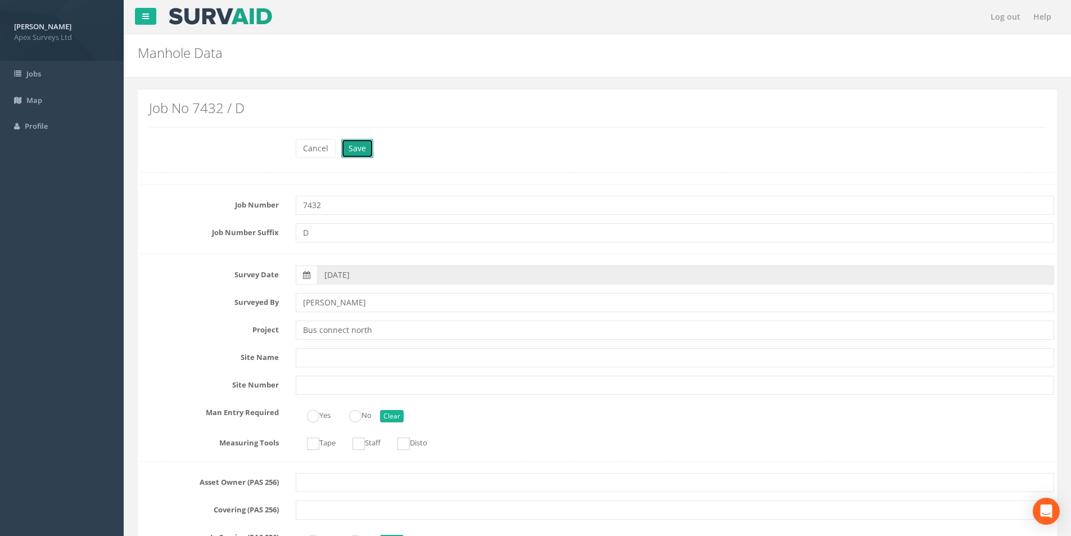
click at [353, 143] on button "Save" at bounding box center [357, 148] width 32 height 19
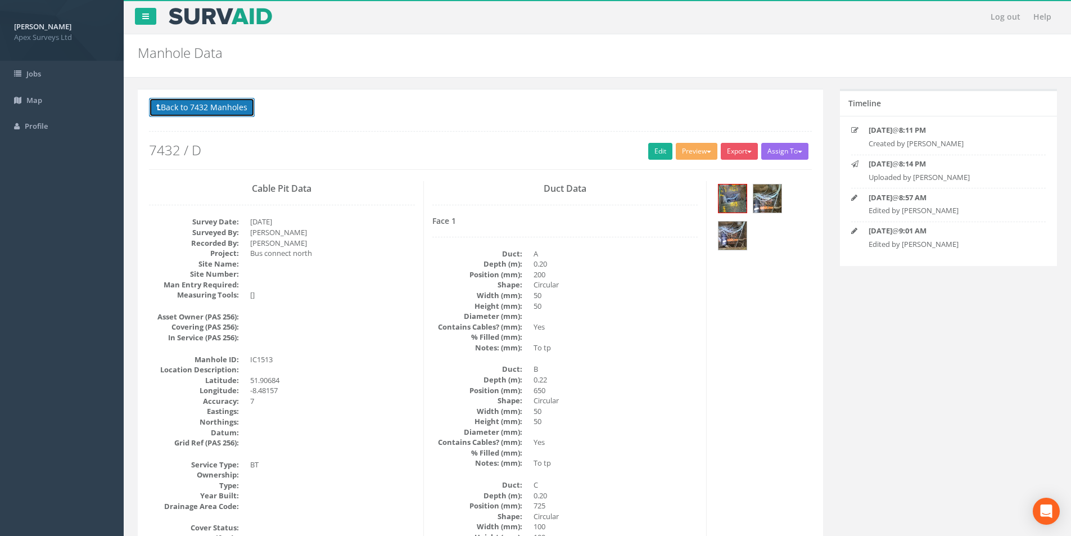
click at [221, 103] on button "Back to 7432 Manholes" at bounding box center [202, 107] width 106 height 19
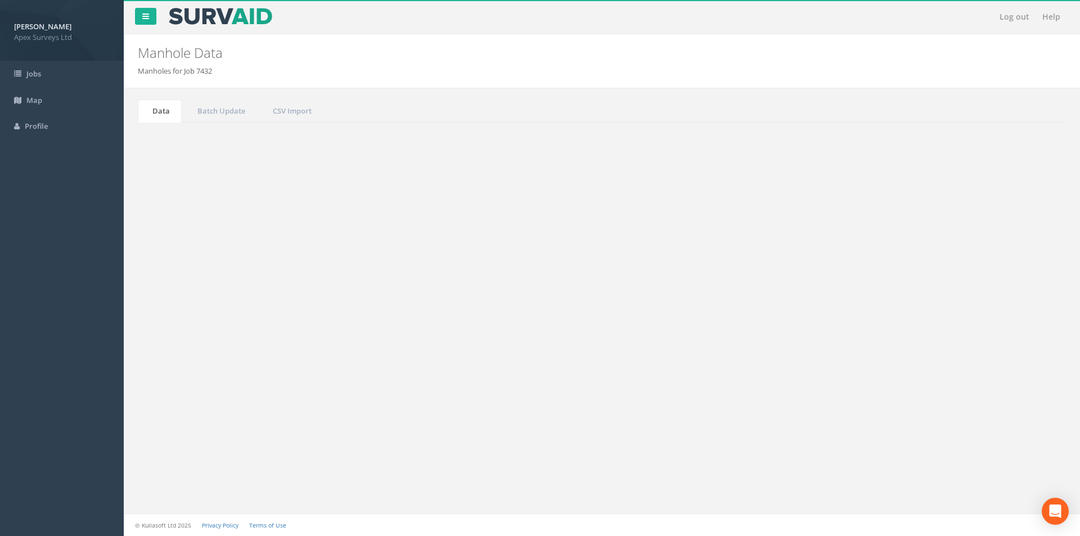
drag, startPoint x: 982, startPoint y: 301, endPoint x: 958, endPoint y: 306, distance: 24.6
click at [958, 306] on input "1513" at bounding box center [1003, 302] width 103 height 17
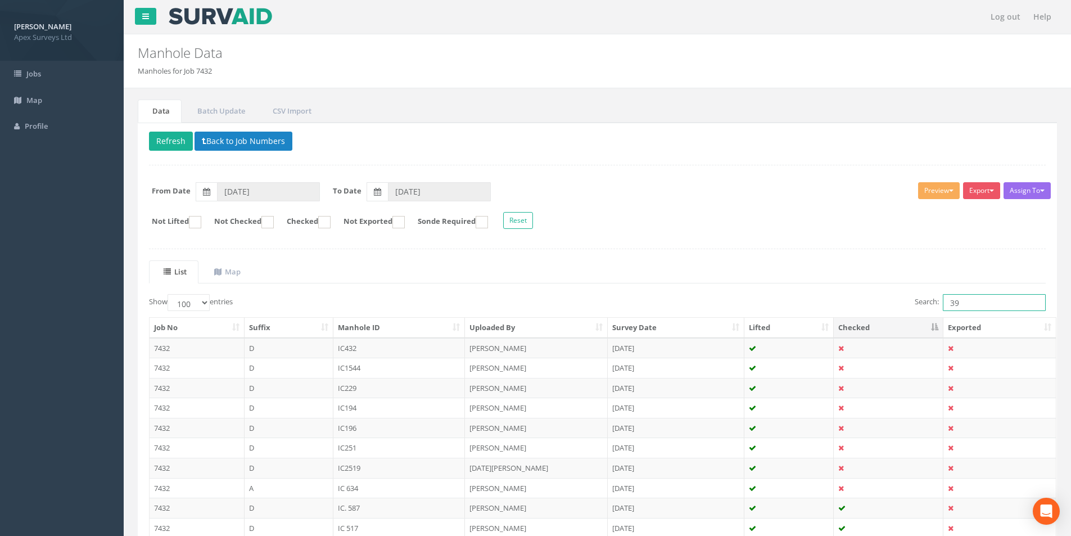
type input "3"
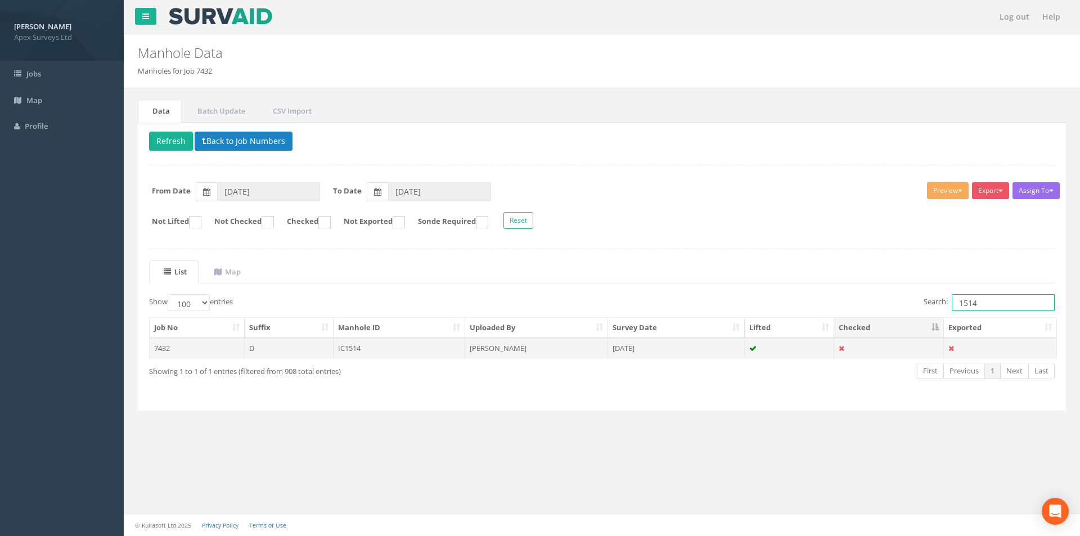
type input "1514"
click at [548, 342] on td "[PERSON_NAME]" at bounding box center [536, 348] width 143 height 20
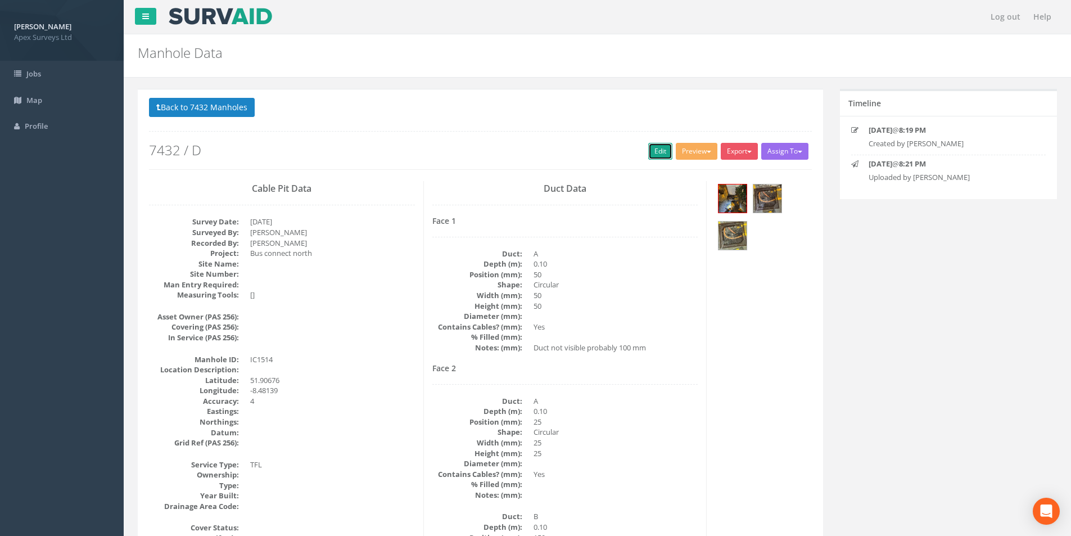
click at [656, 154] on link "Edit" at bounding box center [660, 151] width 24 height 17
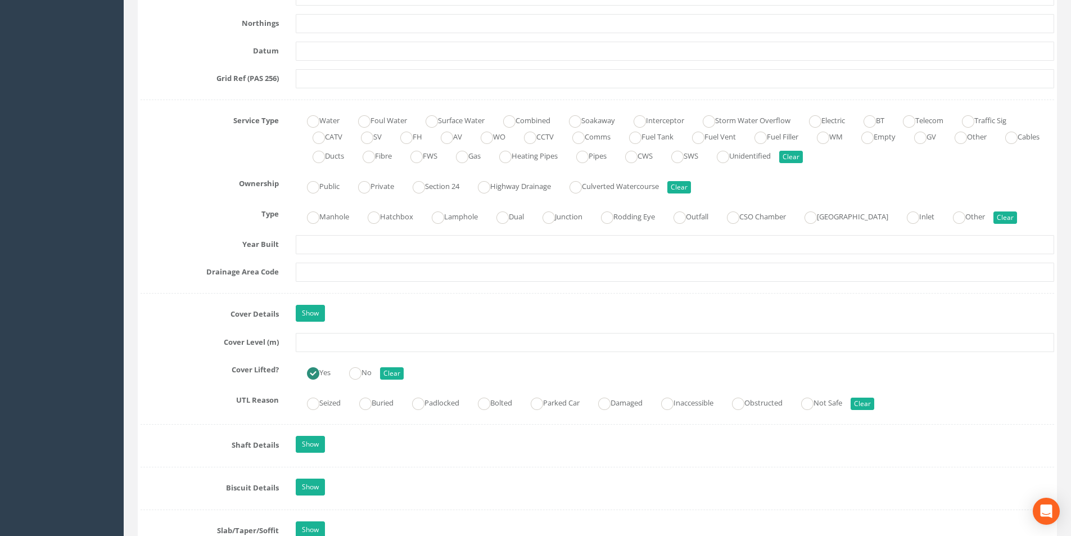
scroll to position [731, 0]
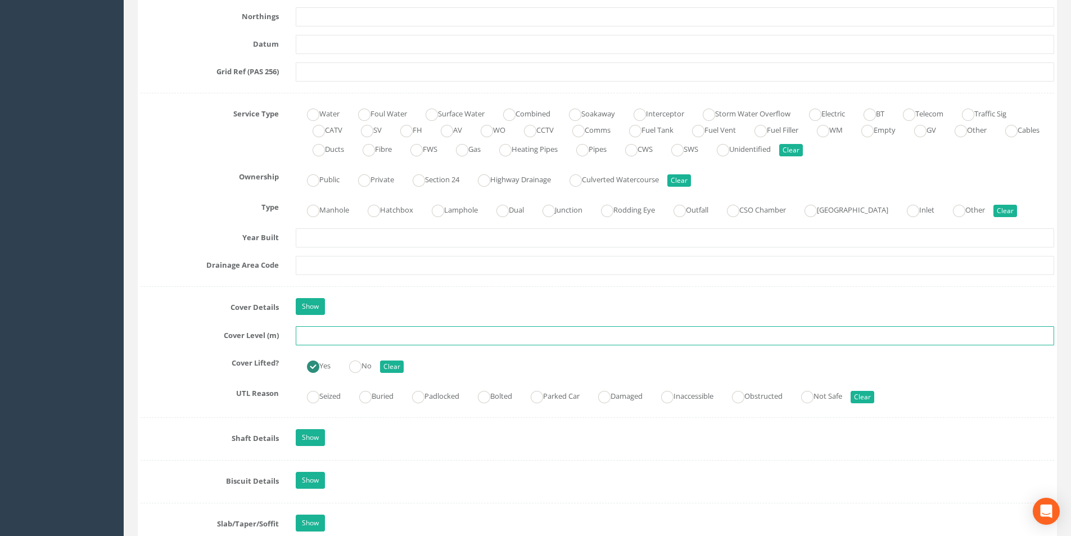
click at [335, 335] on input "text" at bounding box center [675, 335] width 759 height 19
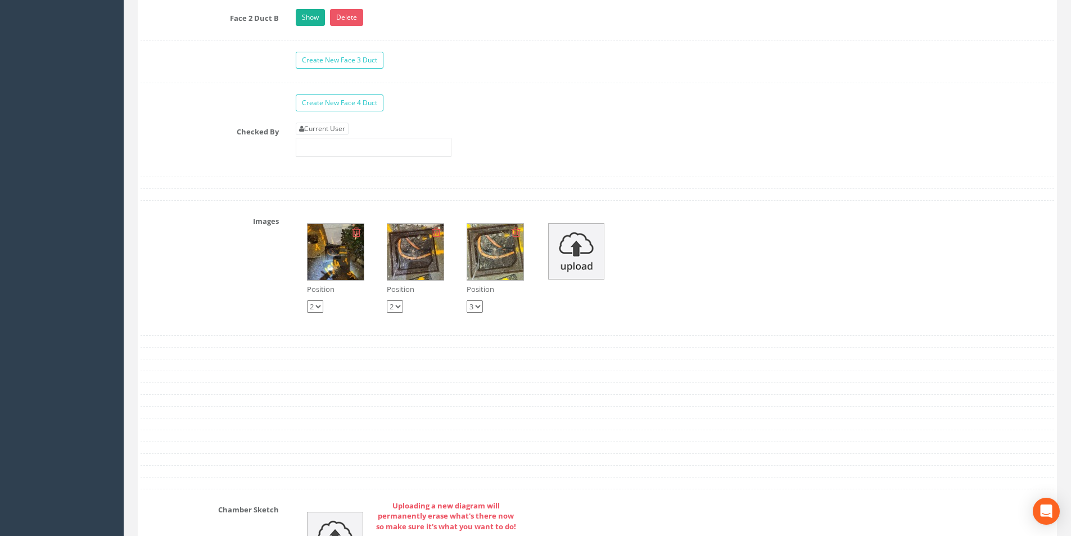
scroll to position [1856, 0]
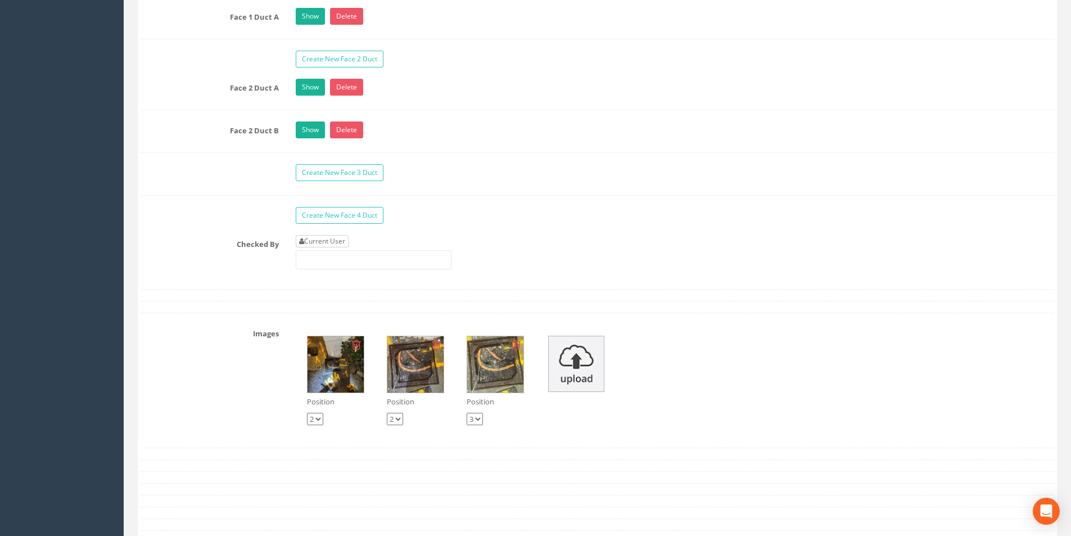
type input "39.26"
click at [342, 237] on link "Current User" at bounding box center [322, 241] width 53 height 12
type input "[PERSON_NAME]"
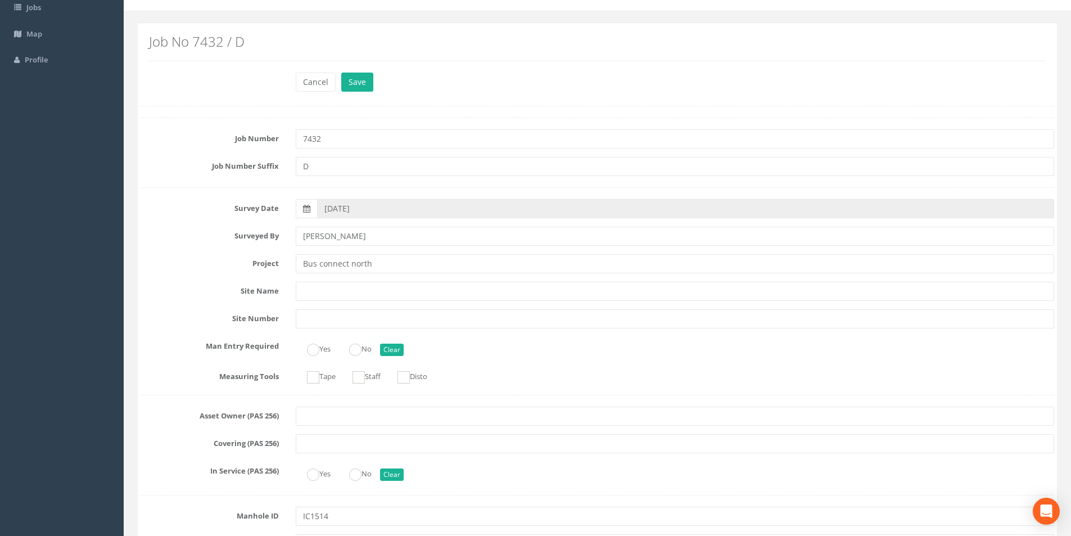
scroll to position [0, 0]
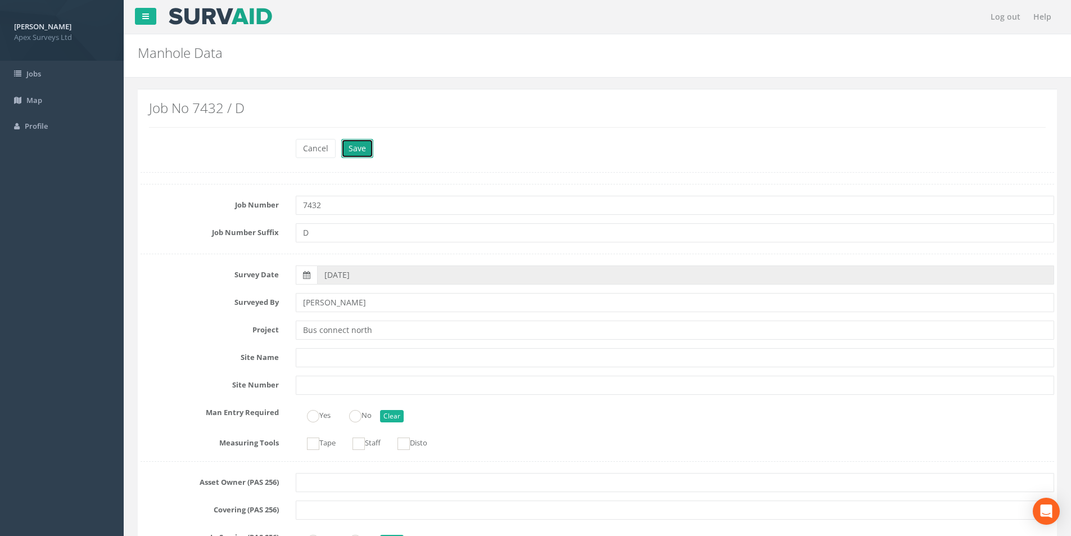
click at [359, 154] on button "Save" at bounding box center [357, 148] width 32 height 19
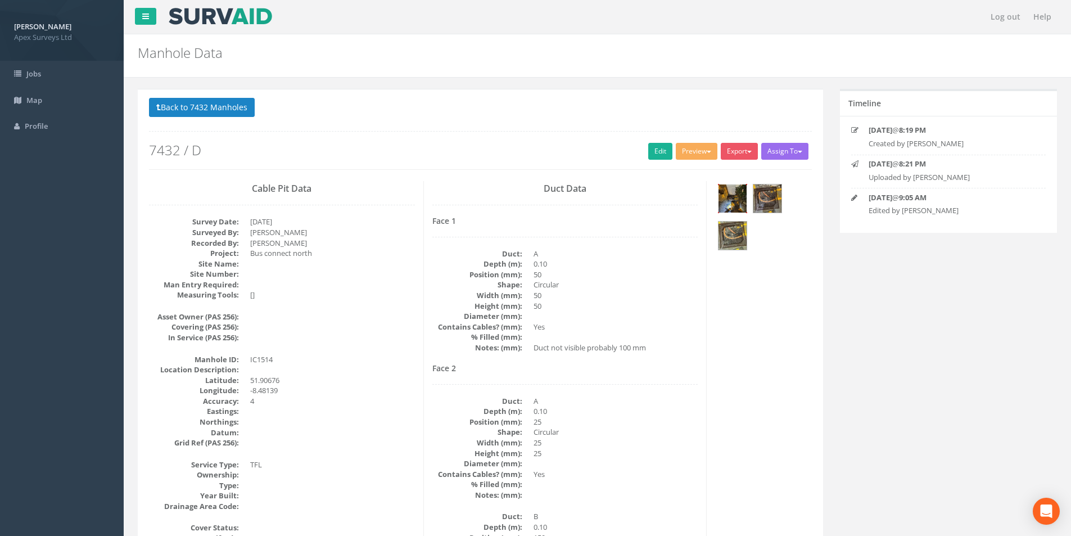
click at [734, 210] on img at bounding box center [733, 198] width 28 height 28
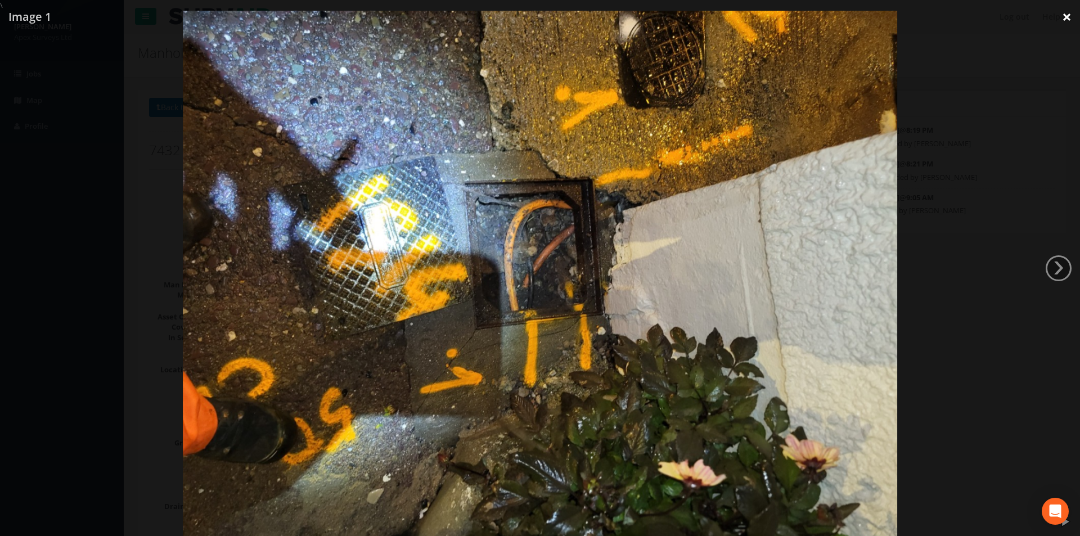
click at [1063, 15] on link "×" at bounding box center [1066, 17] width 26 height 34
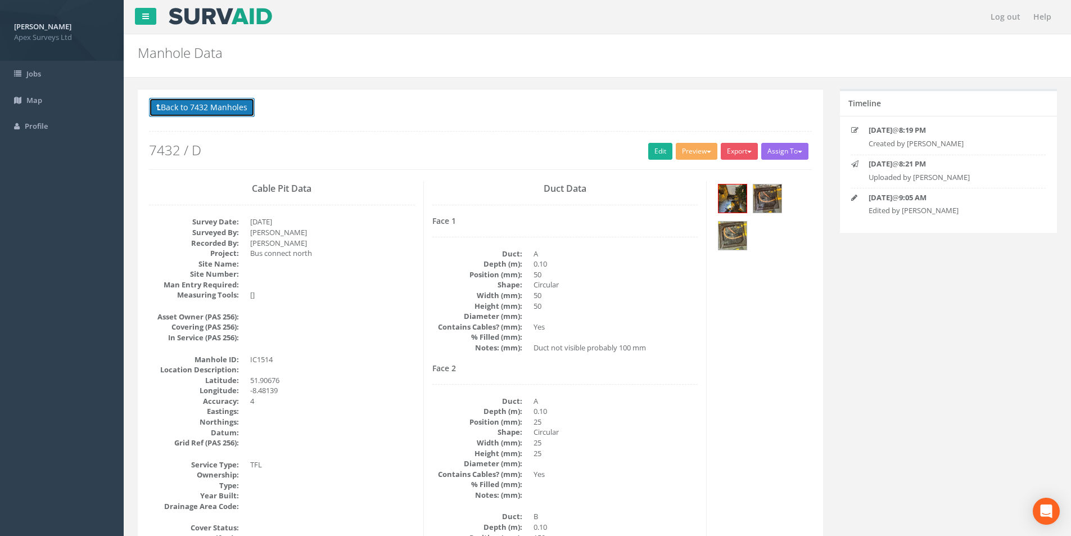
click at [191, 112] on button "Back to 7432 Manholes" at bounding box center [202, 107] width 106 height 19
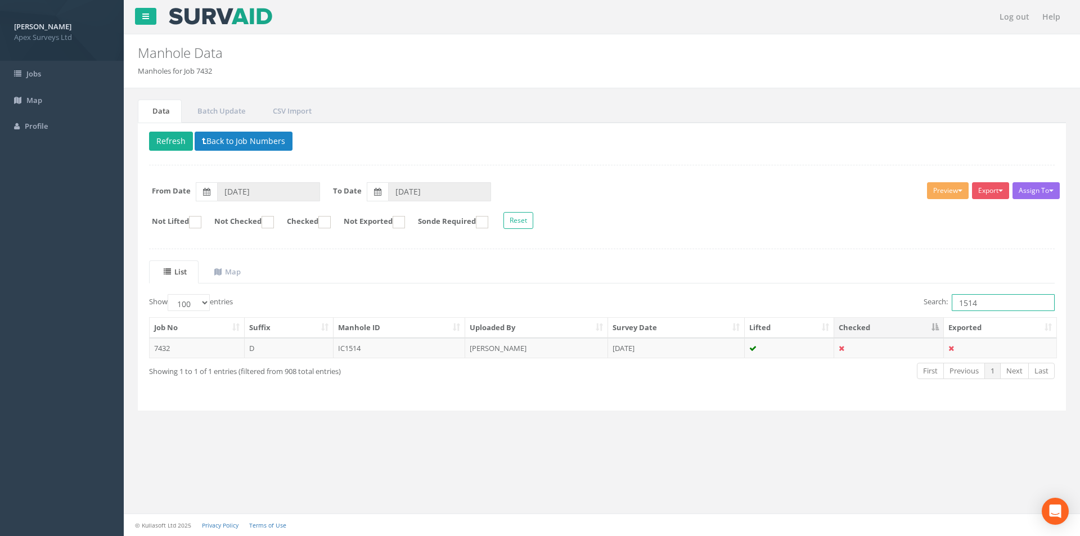
drag, startPoint x: 981, startPoint y: 303, endPoint x: 956, endPoint y: 304, distance: 25.9
click at [956, 304] on input "1514" at bounding box center [1003, 302] width 103 height 17
type input "1515"
click at [529, 354] on td "[PERSON_NAME]" at bounding box center [536, 348] width 143 height 20
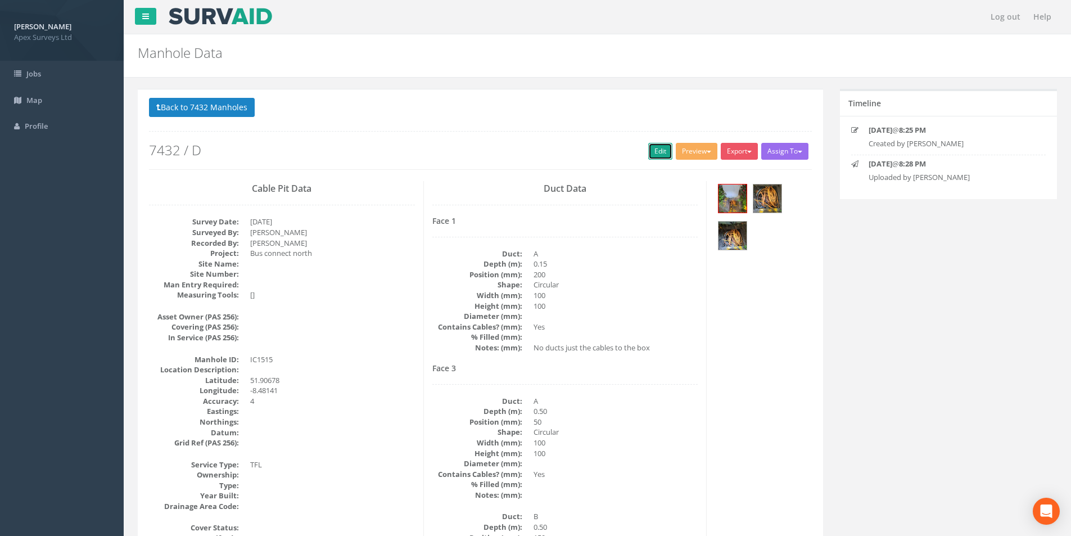
click at [654, 145] on link "Edit" at bounding box center [660, 151] width 24 height 17
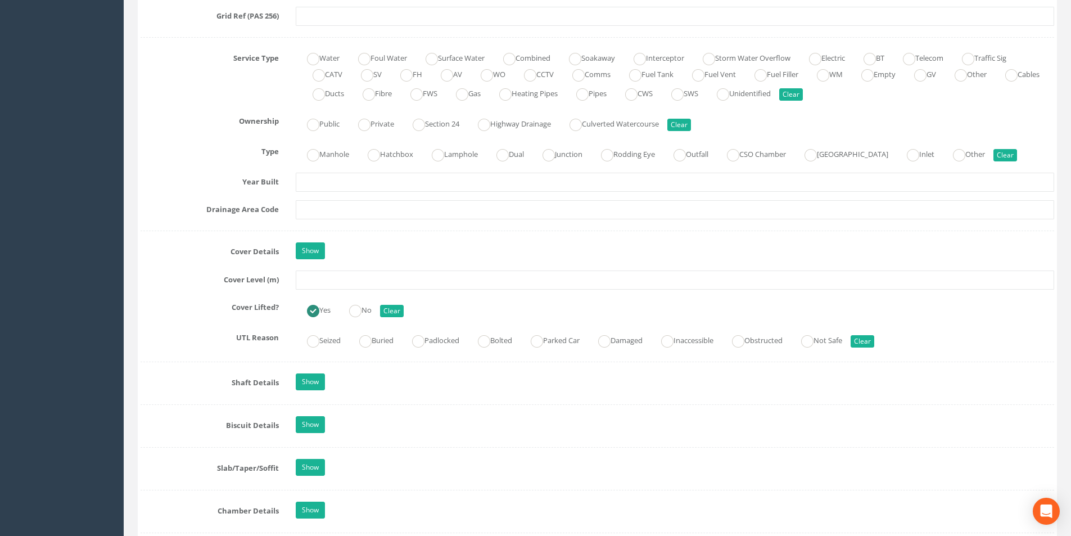
scroll to position [787, 0]
click at [319, 283] on input "text" at bounding box center [675, 279] width 759 height 19
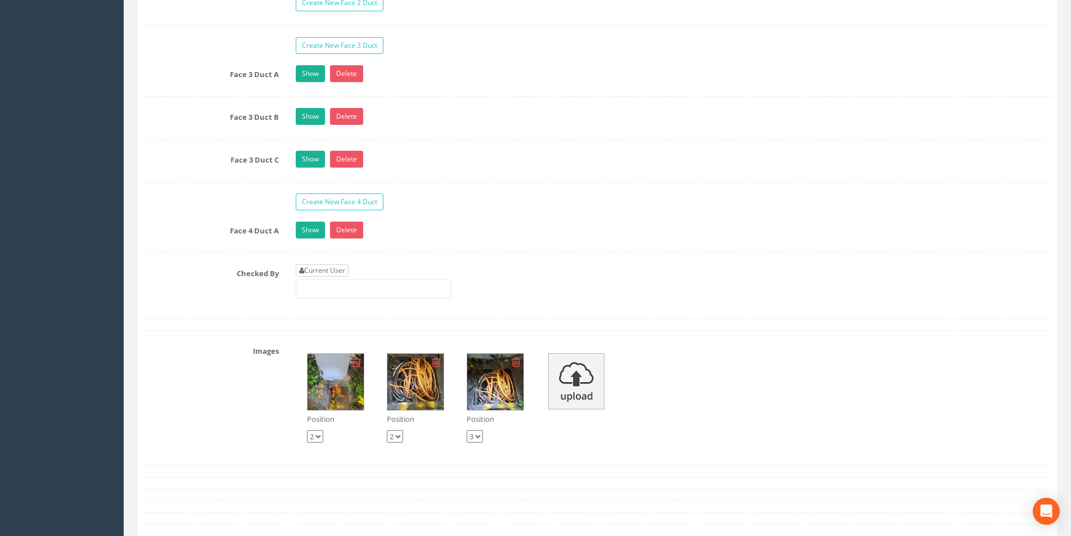
type input "39.18"
click at [345, 272] on link "Current User" at bounding box center [322, 270] width 53 height 12
type input "[PERSON_NAME]"
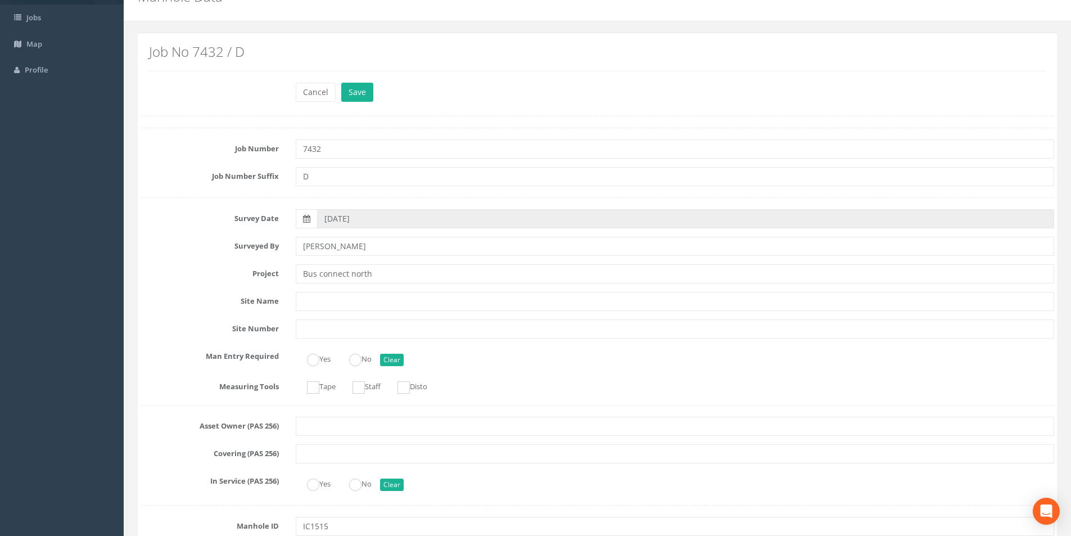
scroll to position [0, 0]
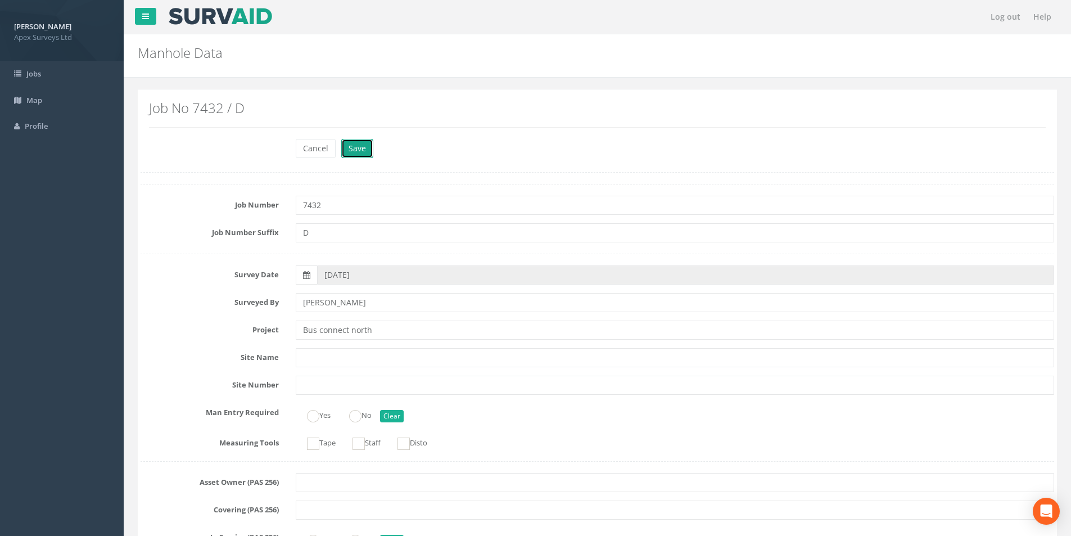
click at [365, 155] on button "Save" at bounding box center [357, 148] width 32 height 19
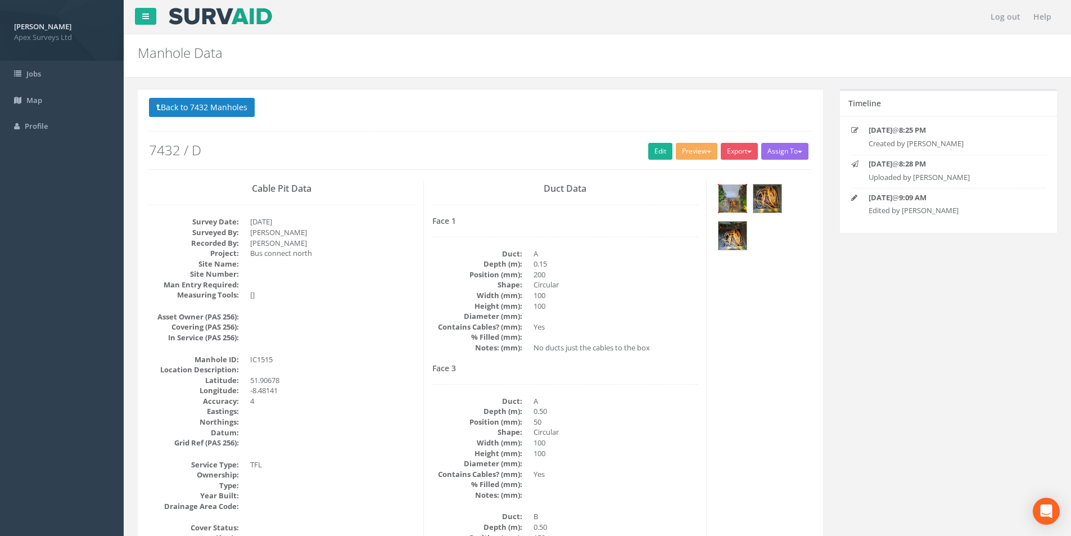
click at [740, 206] on img at bounding box center [733, 198] width 28 height 28
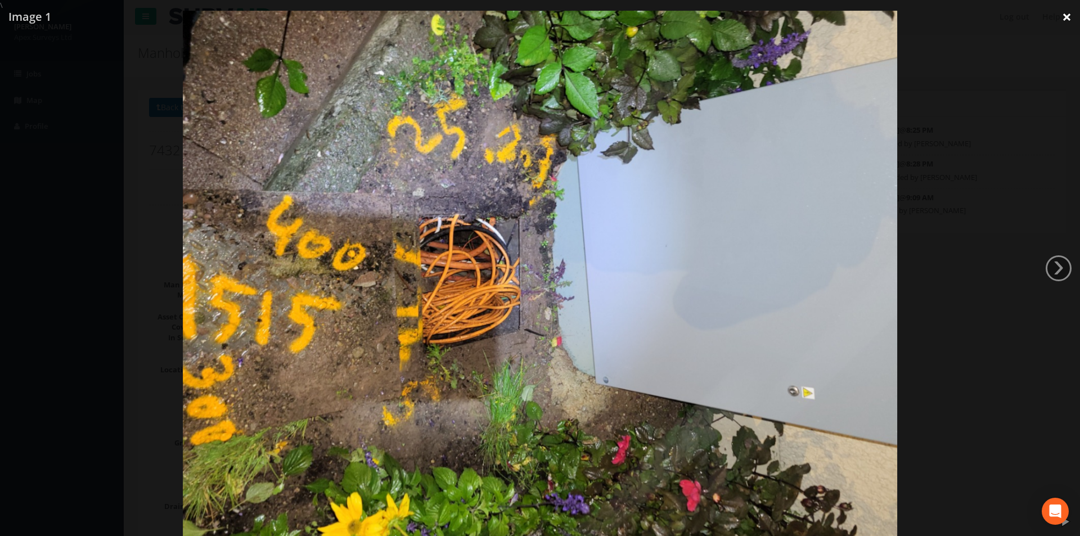
click at [1065, 16] on link "×" at bounding box center [1066, 17] width 26 height 34
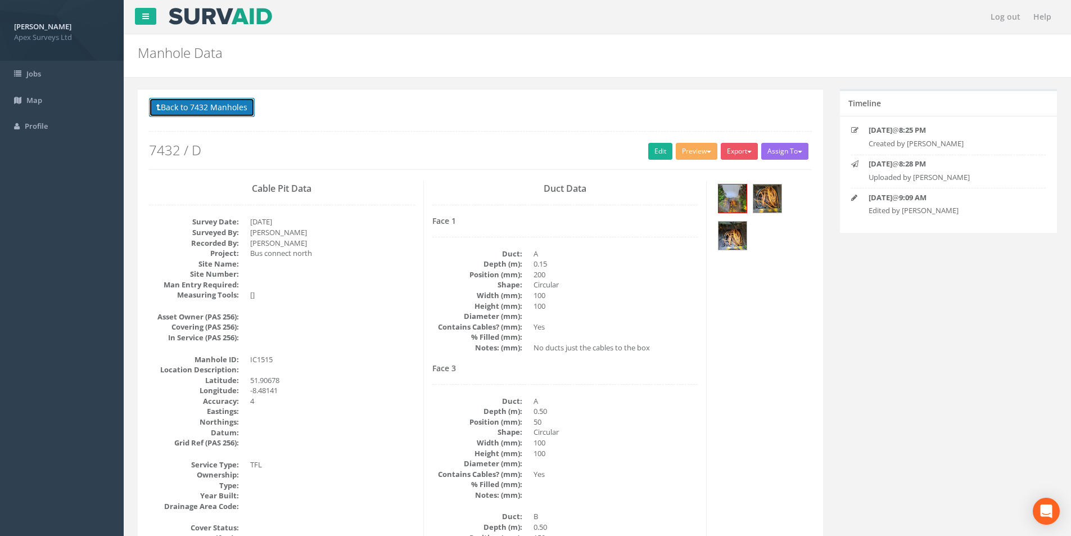
click at [195, 103] on button "Back to 7432 Manholes" at bounding box center [202, 107] width 106 height 19
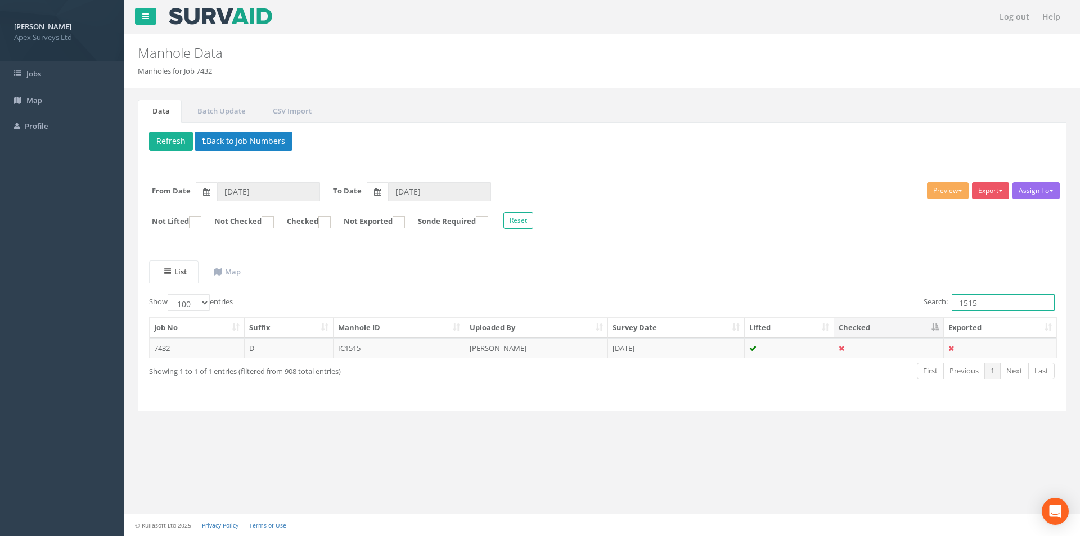
click at [981, 302] on input "1515" at bounding box center [1003, 302] width 103 height 17
type input "1518"
click at [411, 354] on td "IC1518" at bounding box center [400, 348] width 132 height 20
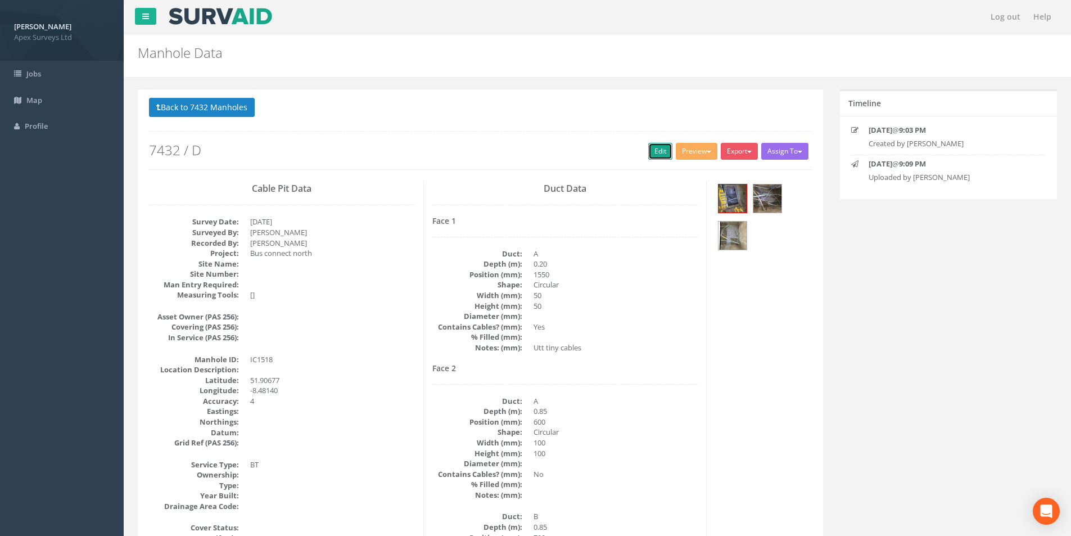
click at [651, 154] on link "Edit" at bounding box center [660, 151] width 24 height 17
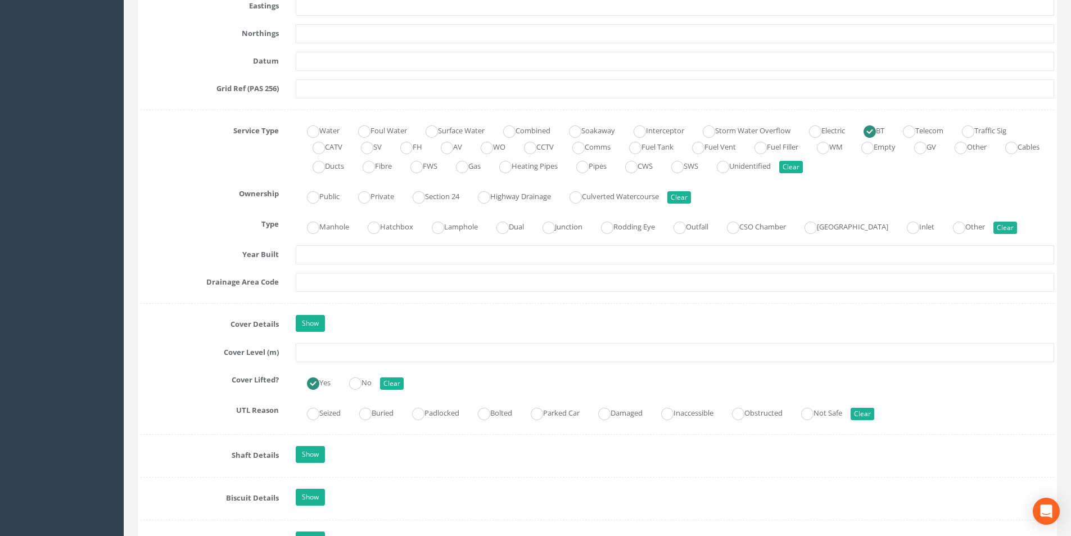
scroll to position [731, 0]
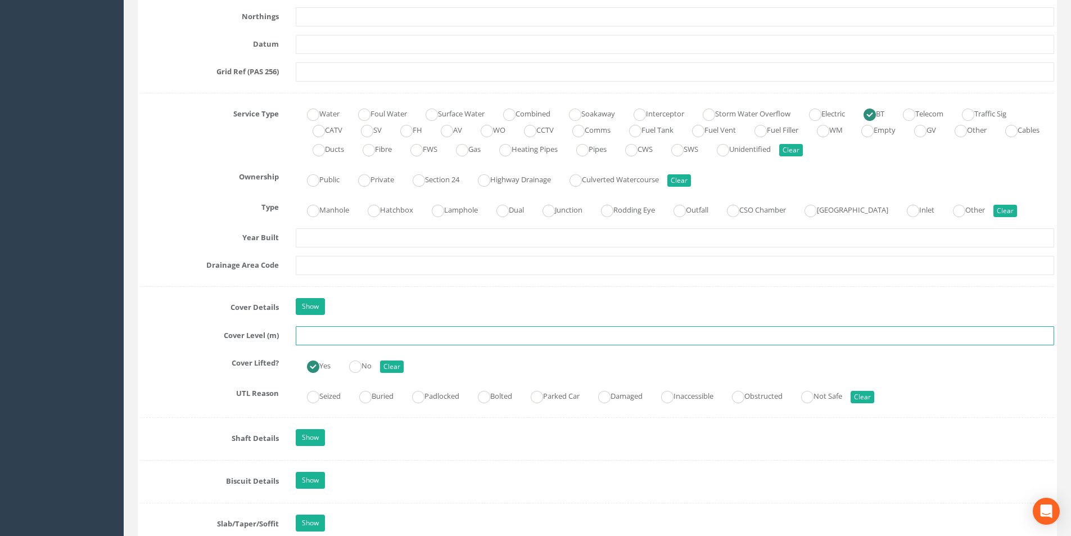
click at [351, 336] on input "text" at bounding box center [675, 335] width 759 height 19
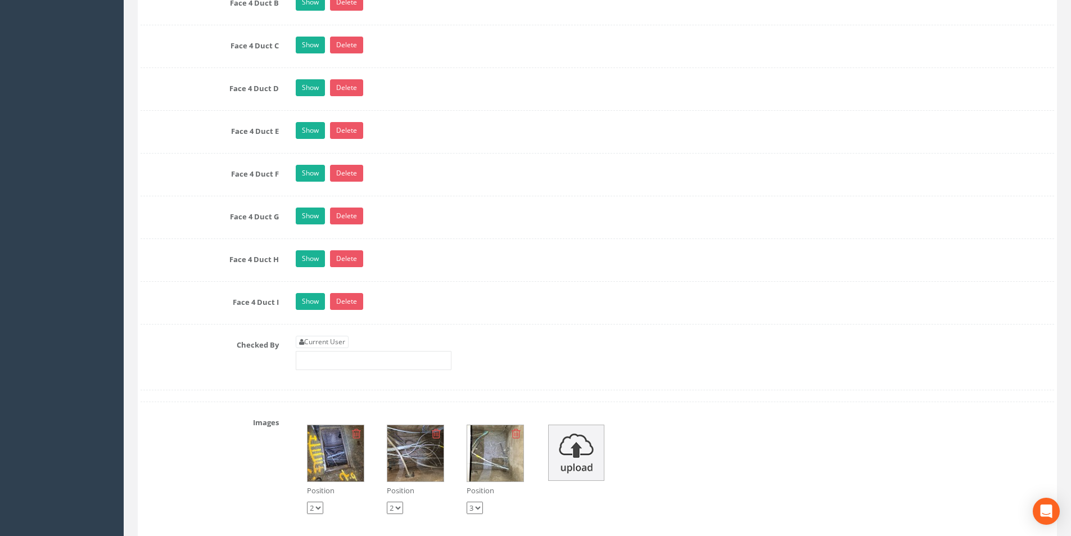
scroll to position [2643, 0]
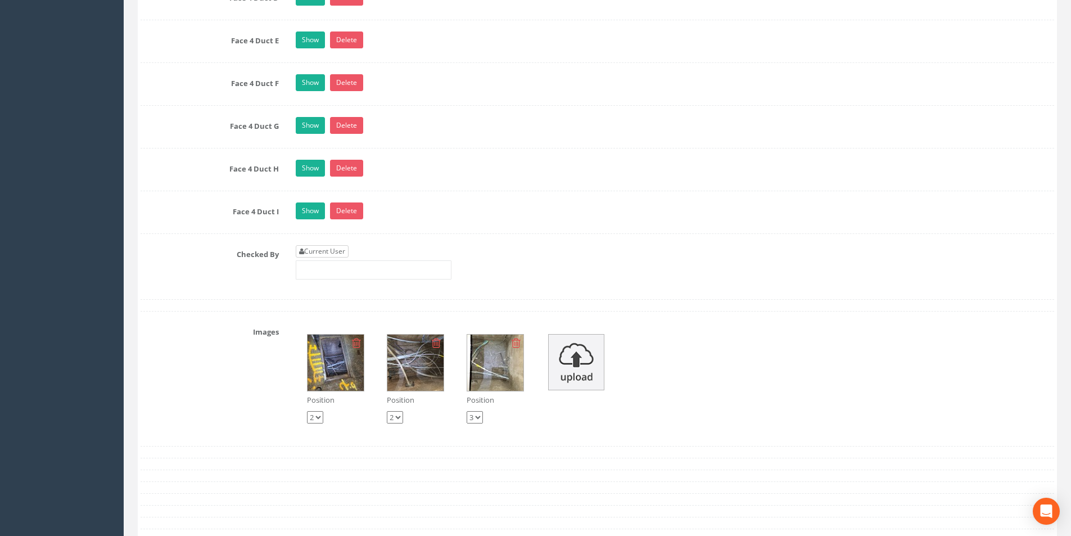
type input "38.84"
click at [327, 253] on link "Current User" at bounding box center [322, 251] width 53 height 12
type input "[PERSON_NAME]"
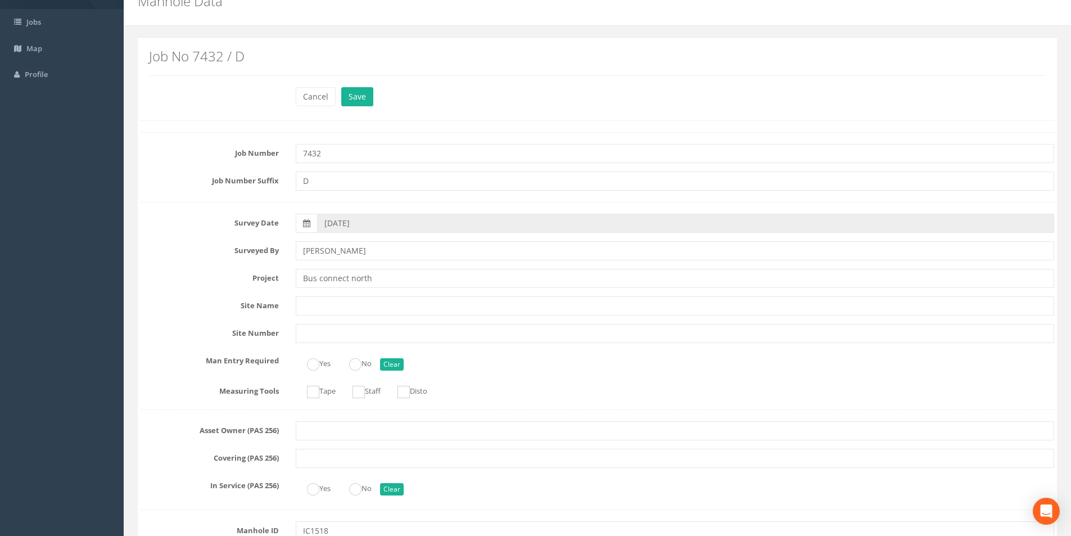
scroll to position [0, 0]
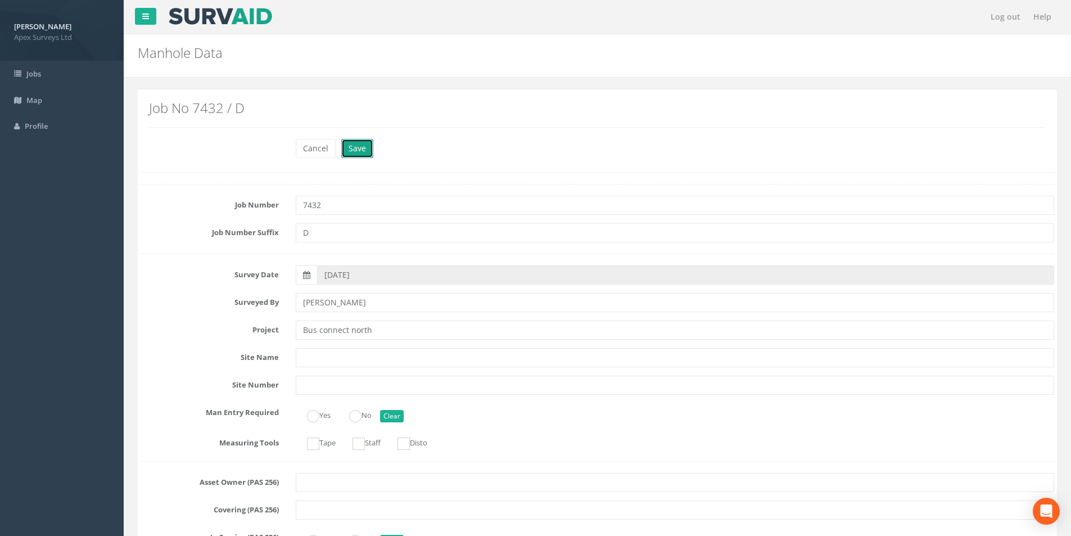
click at [349, 145] on button "Save" at bounding box center [357, 148] width 32 height 19
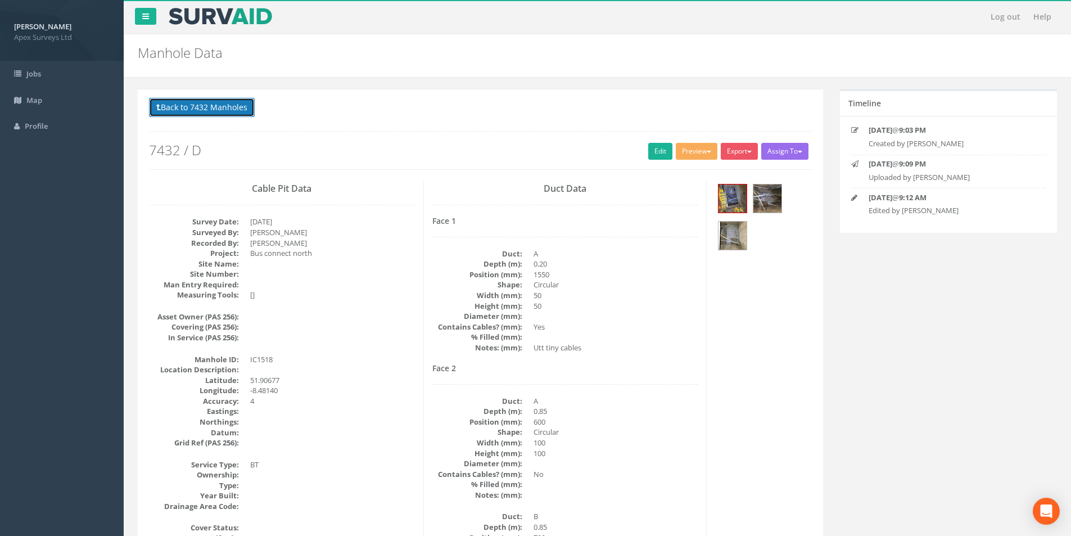
click at [188, 106] on button "Back to 7432 Manholes" at bounding box center [202, 107] width 106 height 19
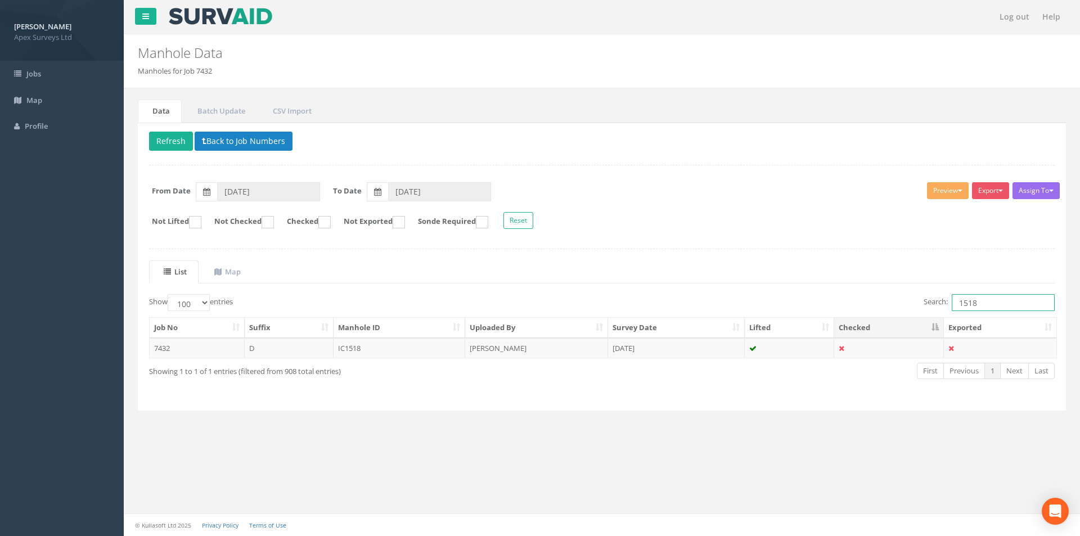
drag, startPoint x: 989, startPoint y: 303, endPoint x: 972, endPoint y: 304, distance: 17.0
click at [972, 304] on input "1518" at bounding box center [1003, 302] width 103 height 17
type input "1516"
click at [395, 355] on td "IC1516" at bounding box center [400, 348] width 132 height 20
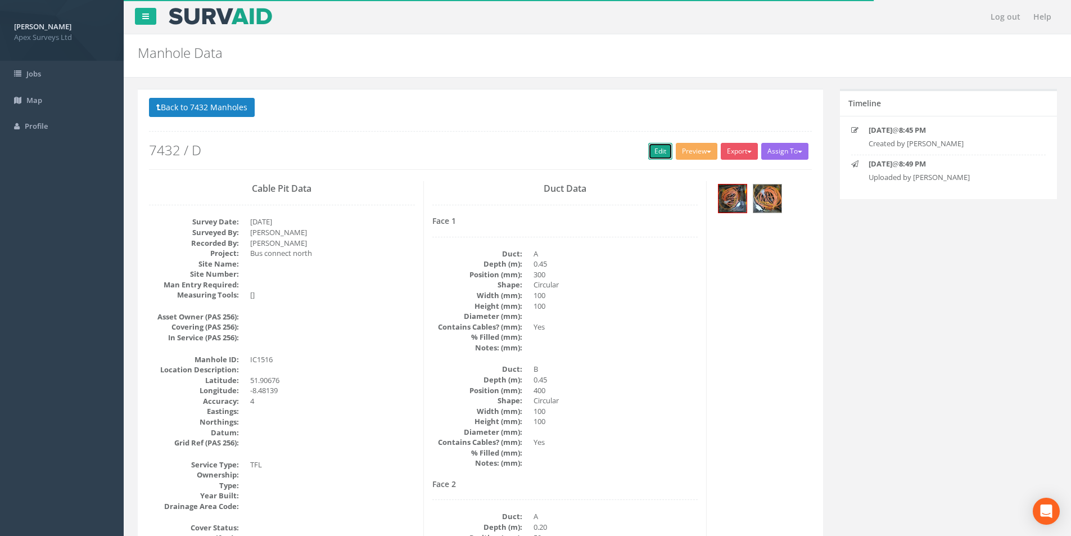
click at [659, 148] on link "Edit" at bounding box center [660, 151] width 24 height 17
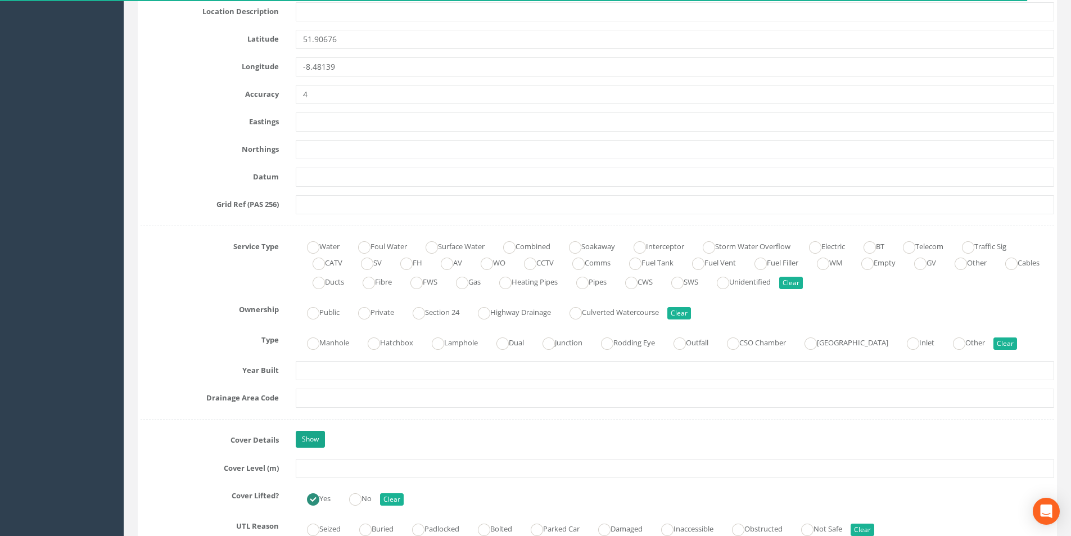
scroll to position [619, 0]
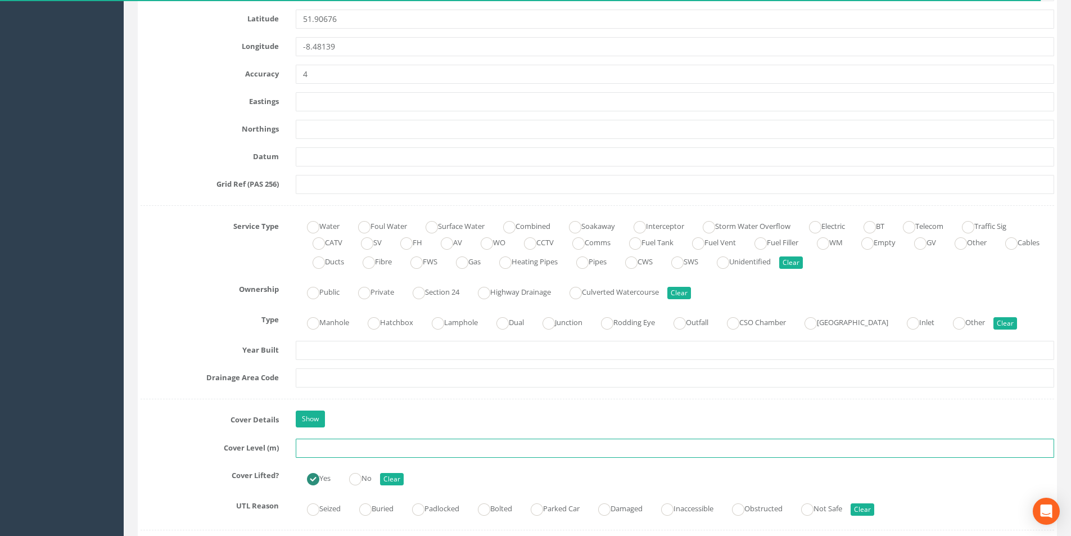
click at [322, 449] on input "text" at bounding box center [675, 448] width 759 height 19
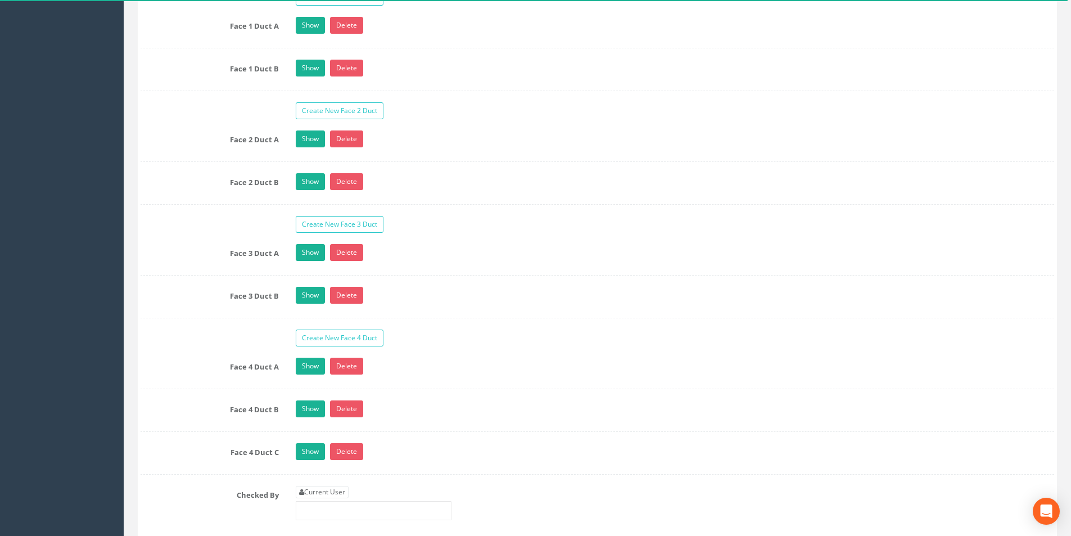
scroll to position [2025, 0]
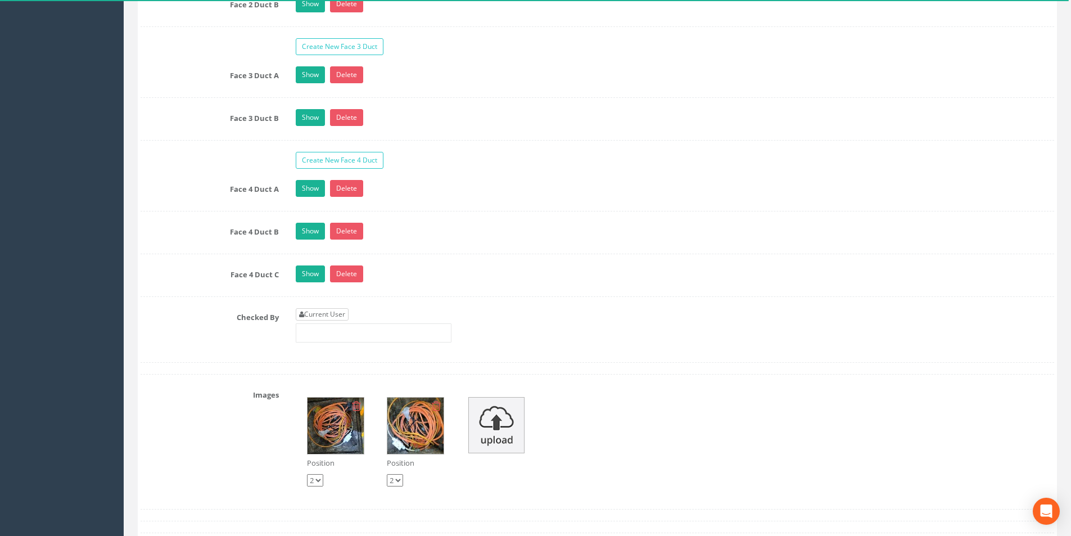
type input "38.75"
click at [343, 317] on link "Current User" at bounding box center [322, 314] width 53 height 12
type input "[PERSON_NAME]"
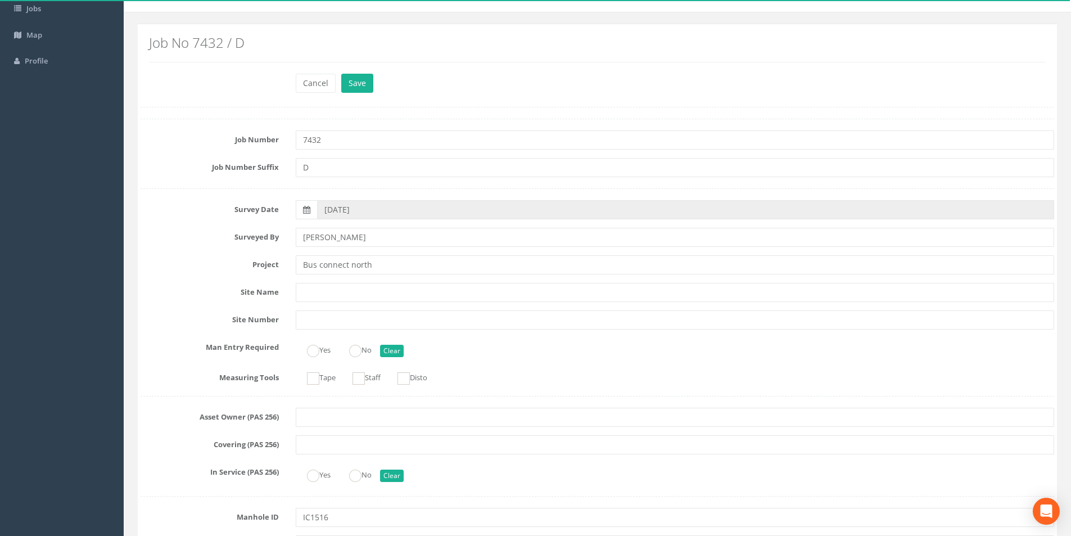
scroll to position [0, 0]
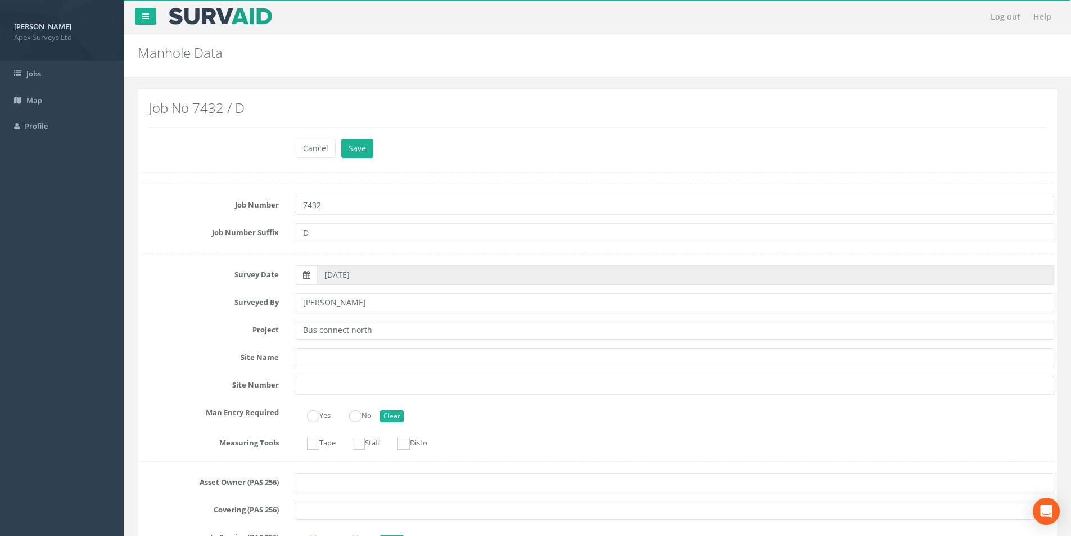
click at [372, 149] on div "Cancel Save Delete" at bounding box center [675, 150] width 776 height 22
click at [369, 149] on button "Save" at bounding box center [357, 148] width 32 height 19
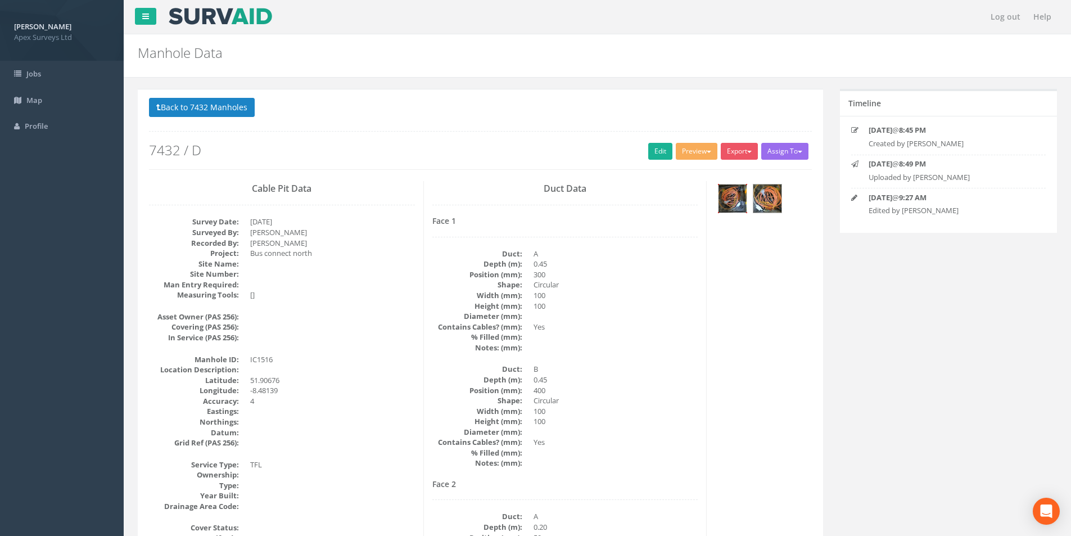
click at [731, 199] on img at bounding box center [733, 198] width 28 height 28
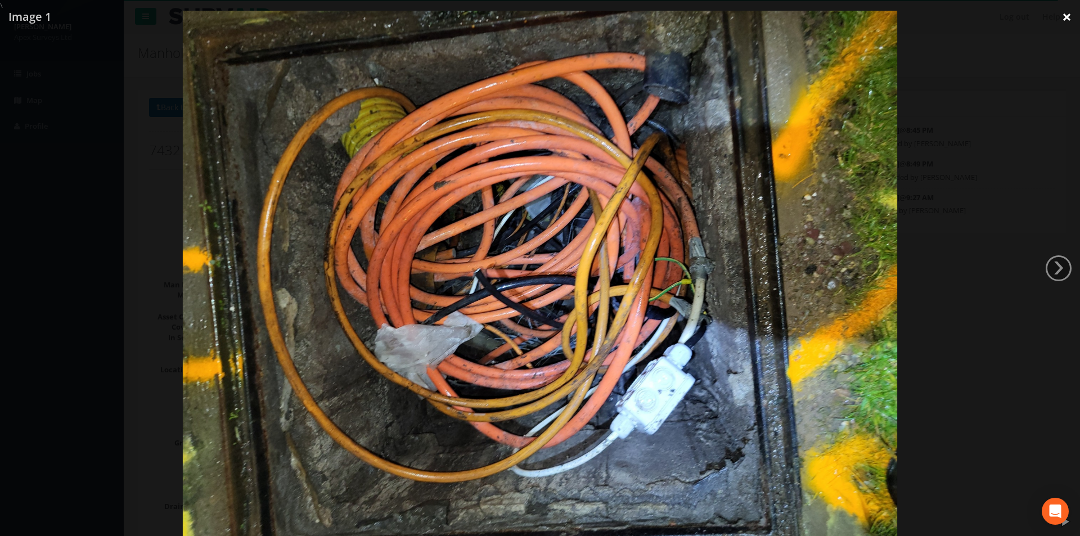
click at [1070, 25] on link "×" at bounding box center [1066, 17] width 26 height 34
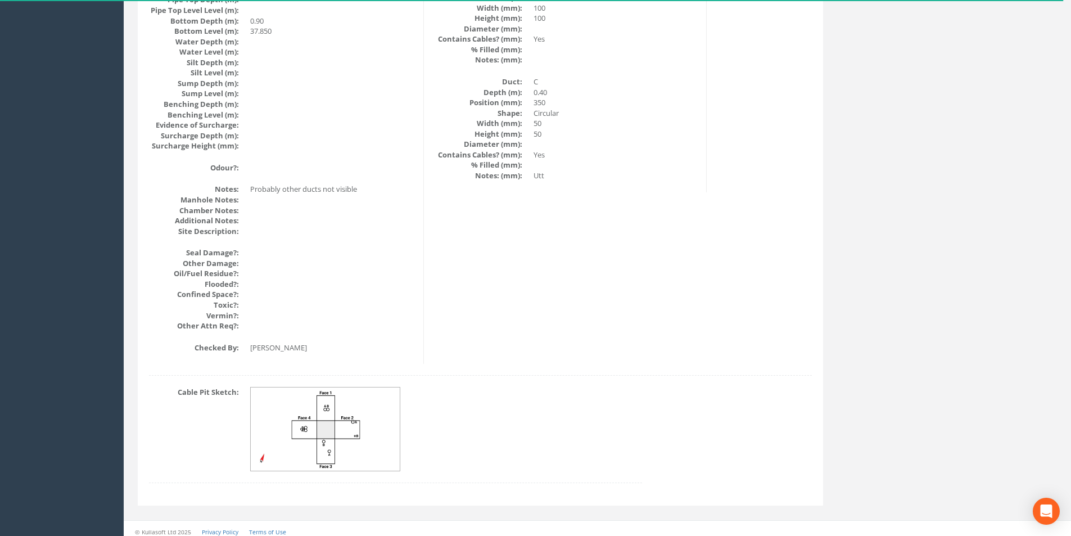
scroll to position [1199, 0]
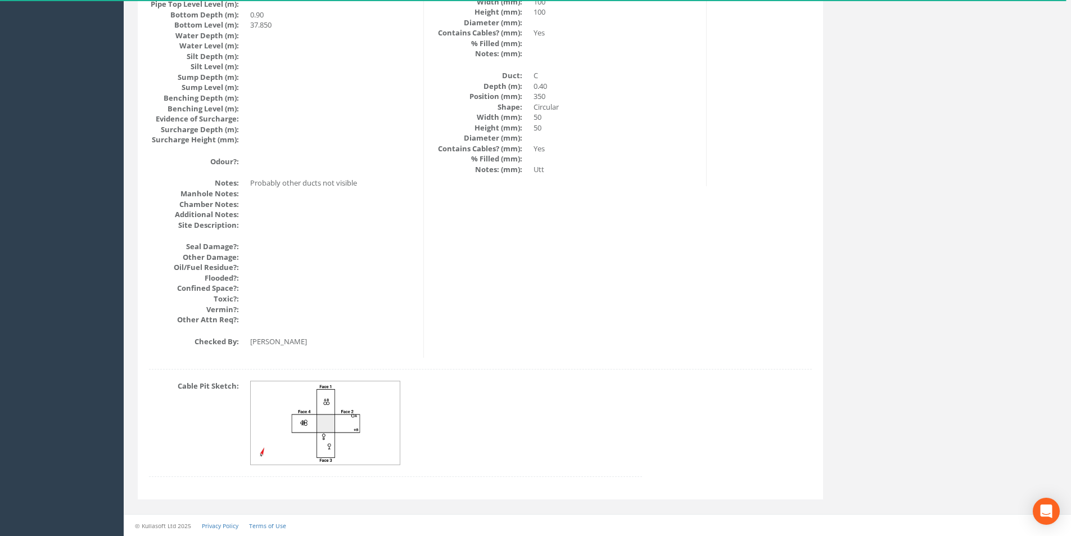
click at [337, 421] on img at bounding box center [326, 423] width 150 height 84
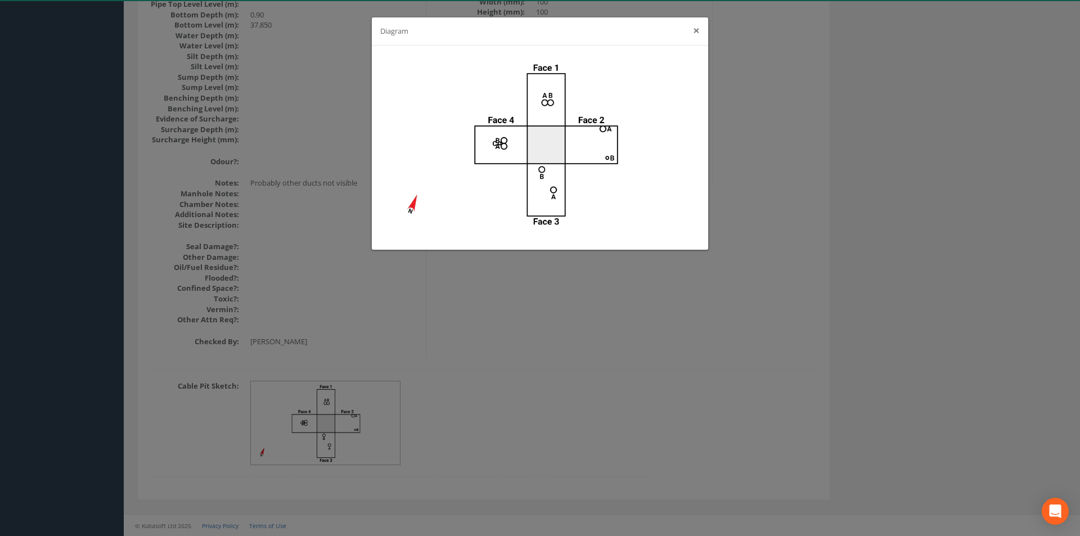
click at [699, 31] on button "×" at bounding box center [696, 31] width 7 height 12
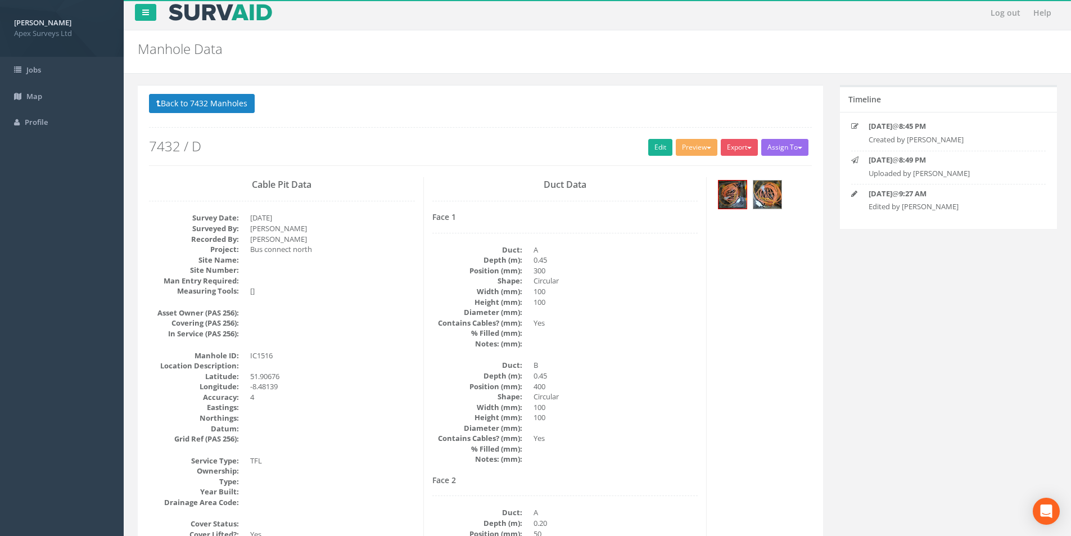
scroll to position [0, 0]
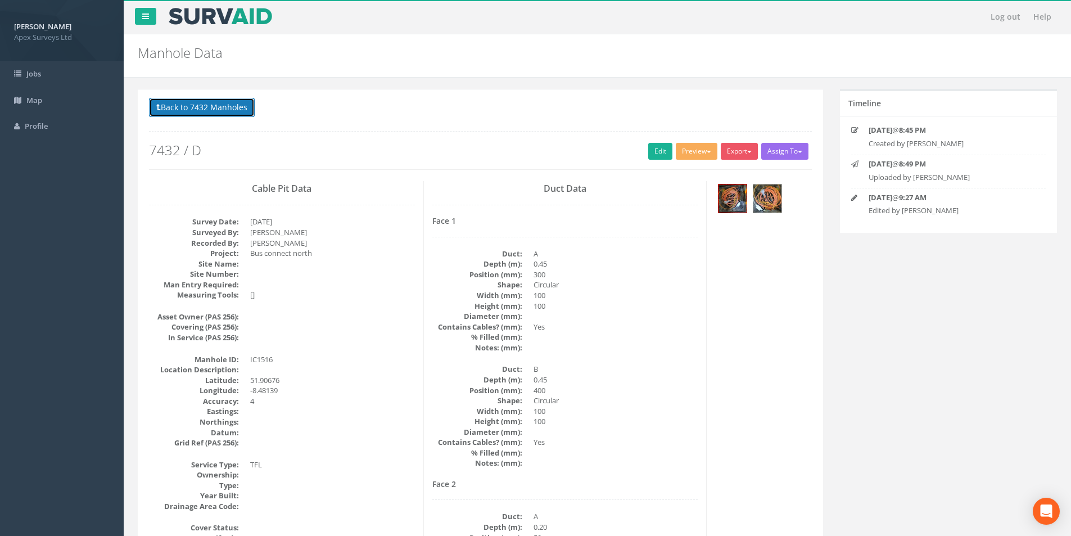
click at [233, 111] on button "Back to 7432 Manholes" at bounding box center [202, 107] width 106 height 19
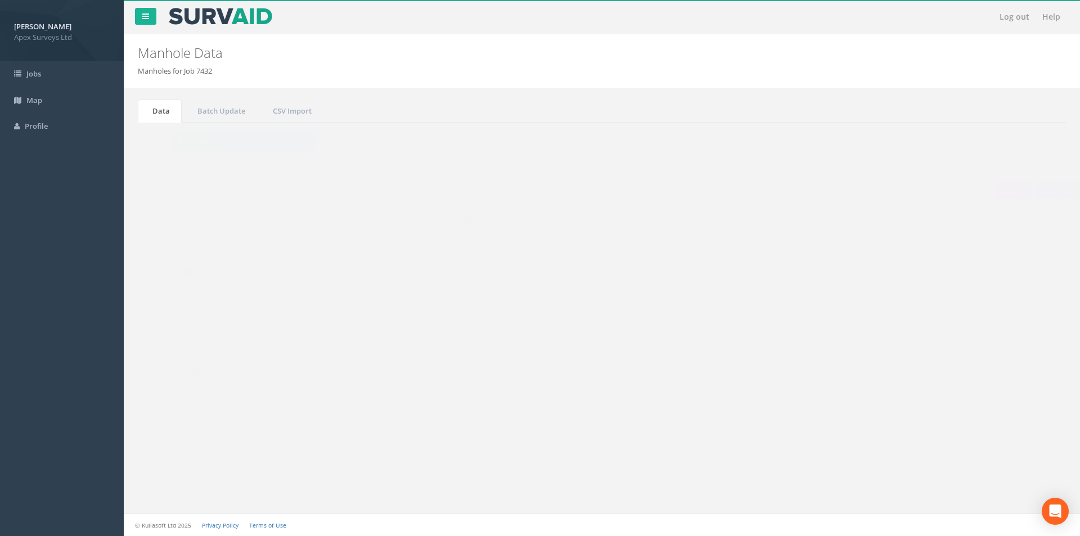
click at [987, 304] on input "1516" at bounding box center [1003, 302] width 103 height 17
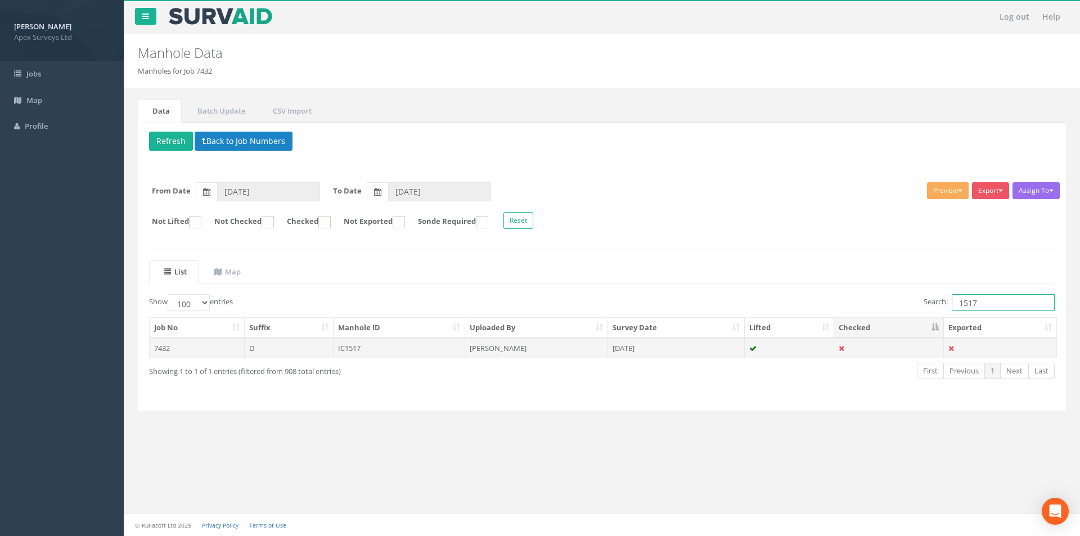
type input "1517"
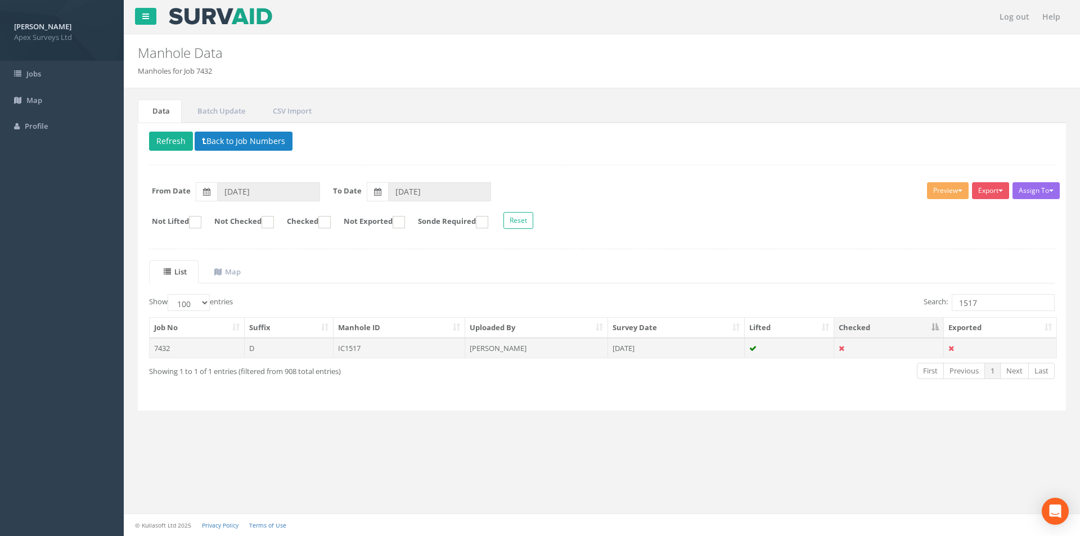
click at [552, 341] on td "[PERSON_NAME]" at bounding box center [536, 348] width 143 height 20
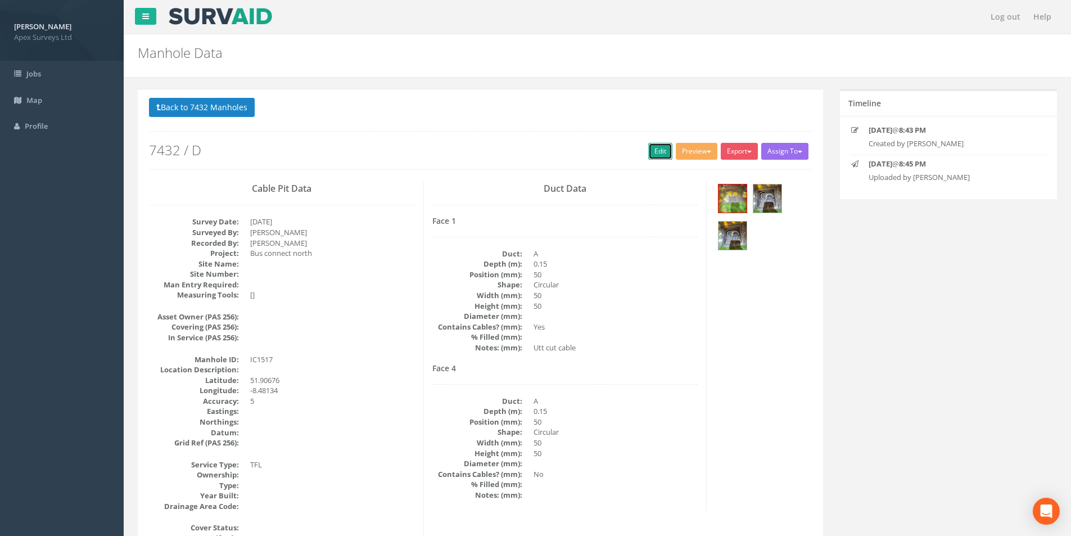
click at [651, 154] on link "Edit" at bounding box center [660, 151] width 24 height 17
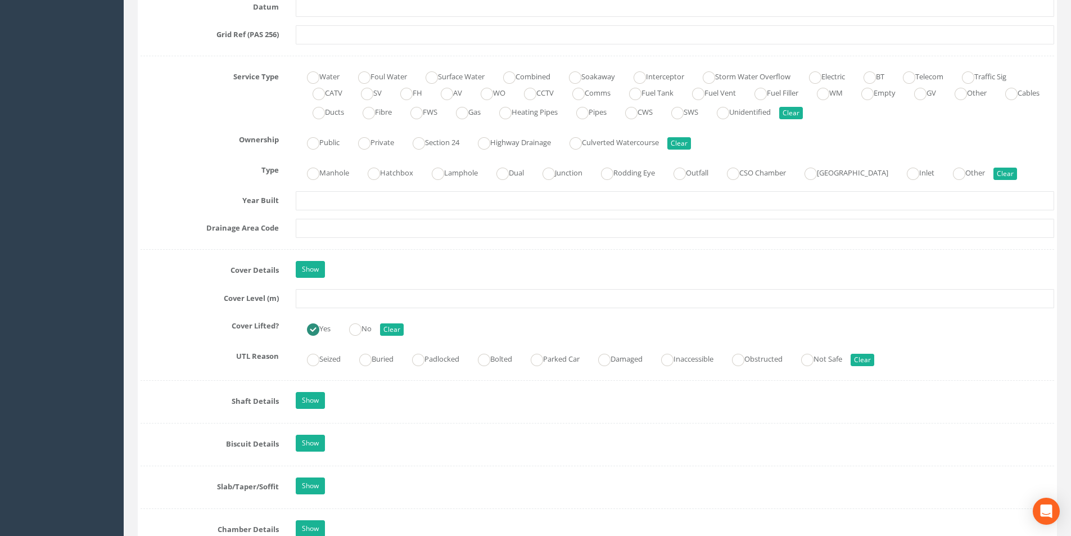
scroll to position [787, 0]
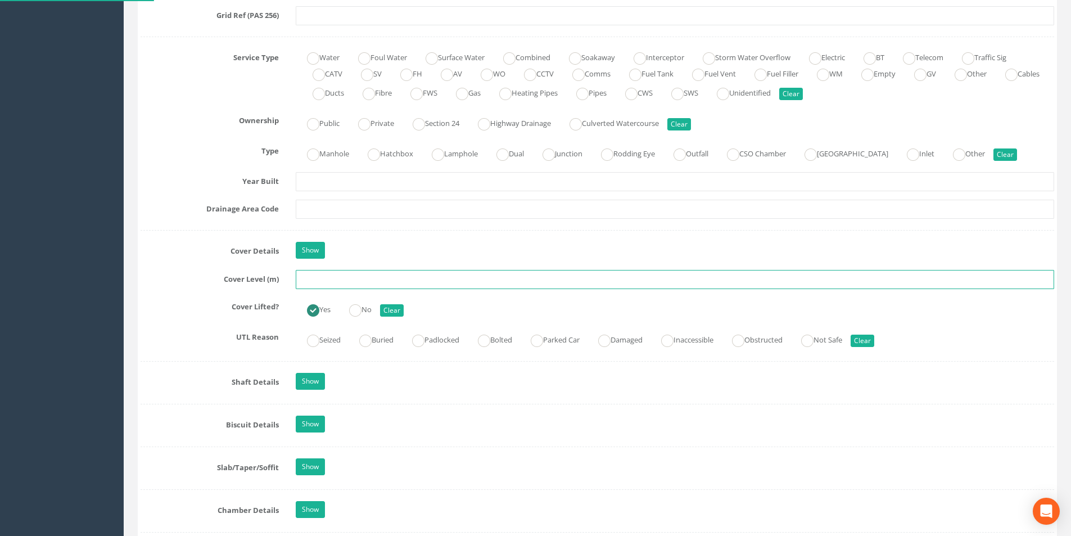
click at [348, 282] on input "text" at bounding box center [675, 279] width 759 height 19
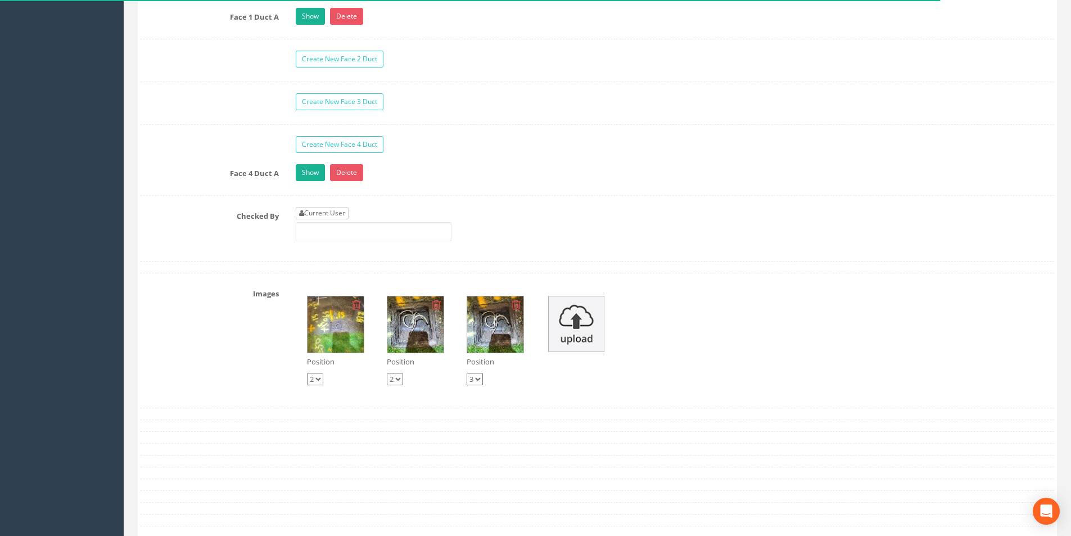
type input "38.70"
click at [328, 213] on link "Current User" at bounding box center [322, 213] width 53 height 12
type input "[PERSON_NAME]"
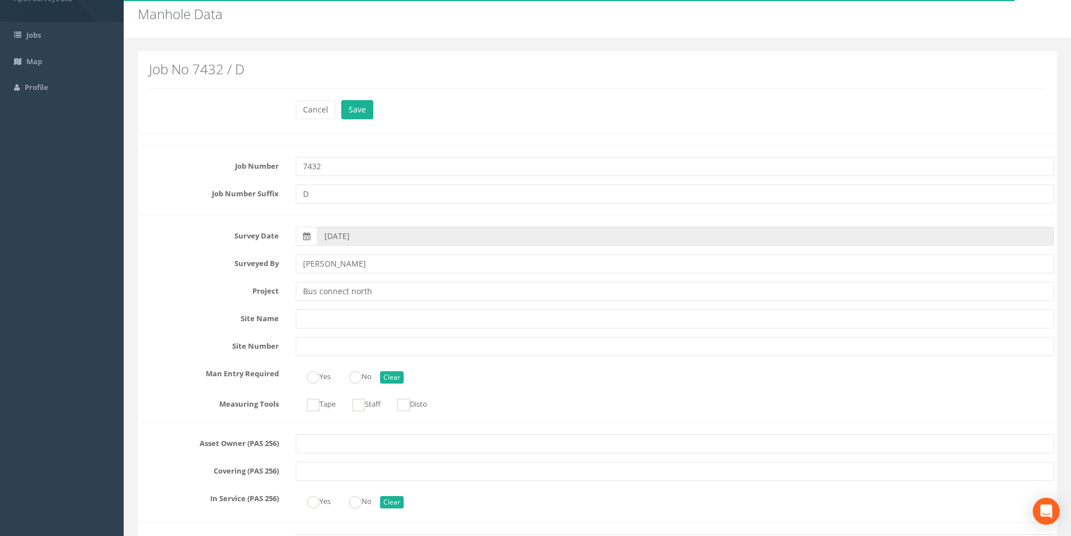
scroll to position [0, 0]
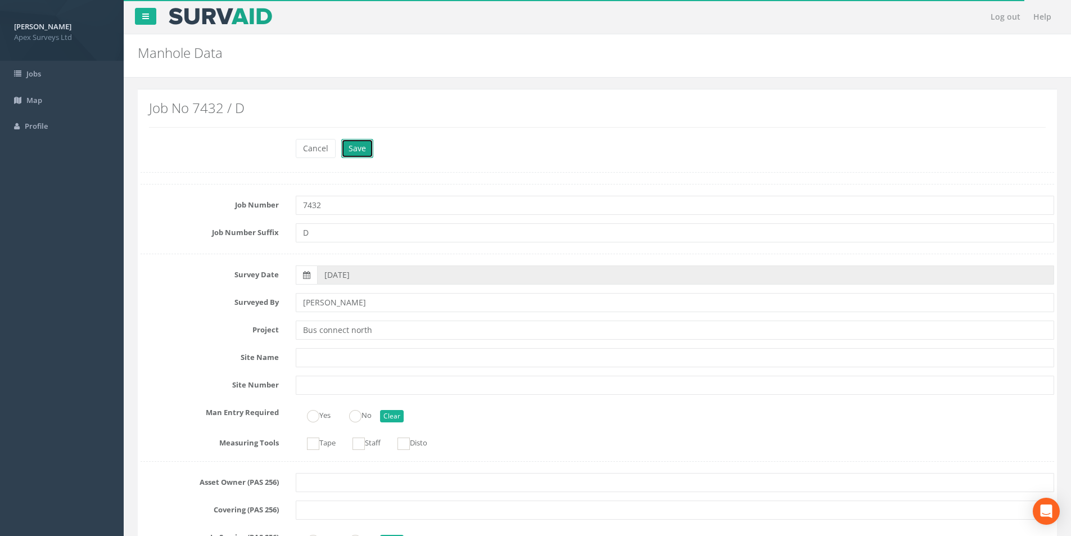
click at [353, 155] on button "Save" at bounding box center [357, 148] width 32 height 19
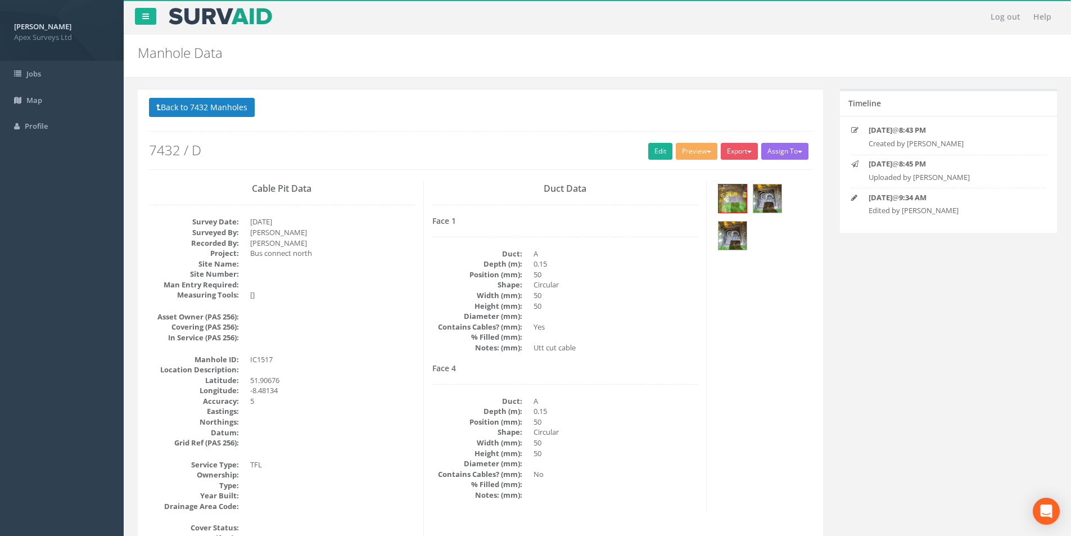
click at [197, 102] on button "Back to 7432 Manholes" at bounding box center [202, 107] width 106 height 19
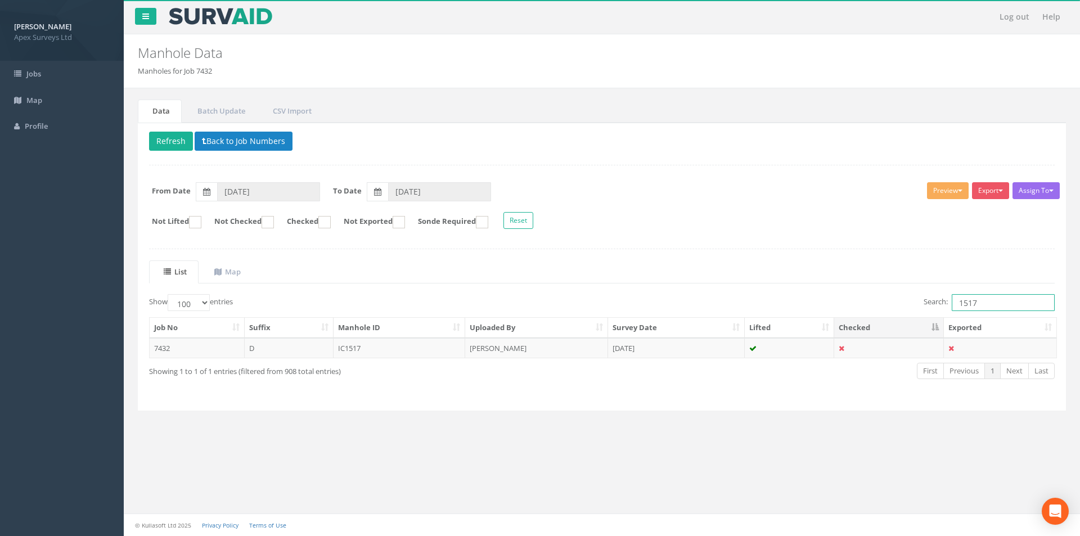
click at [979, 301] on input "1517" at bounding box center [1003, 302] width 103 height 17
type input "1519"
click at [428, 354] on td "IC1519" at bounding box center [400, 348] width 132 height 20
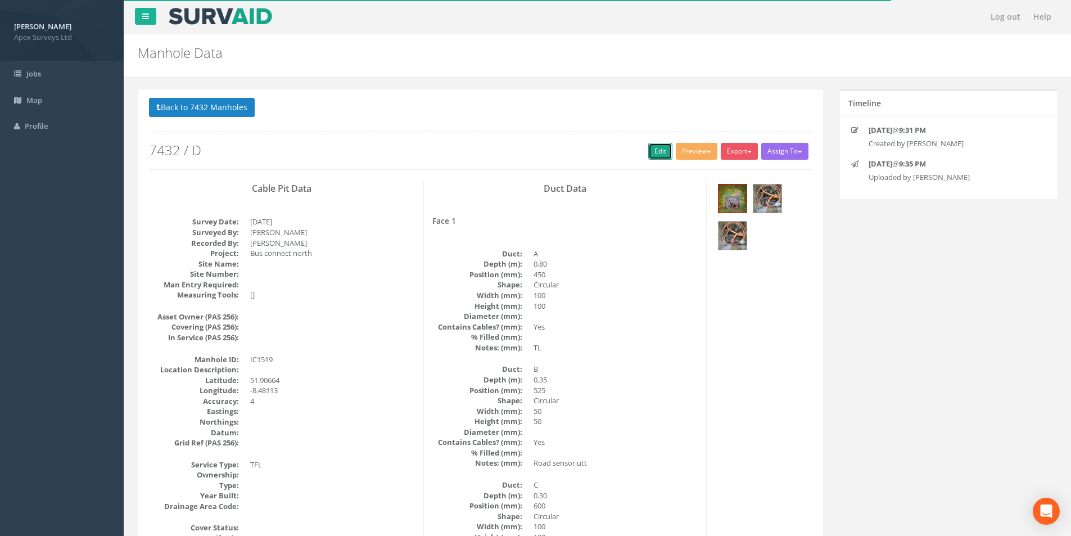
click at [657, 148] on link "Edit" at bounding box center [660, 151] width 24 height 17
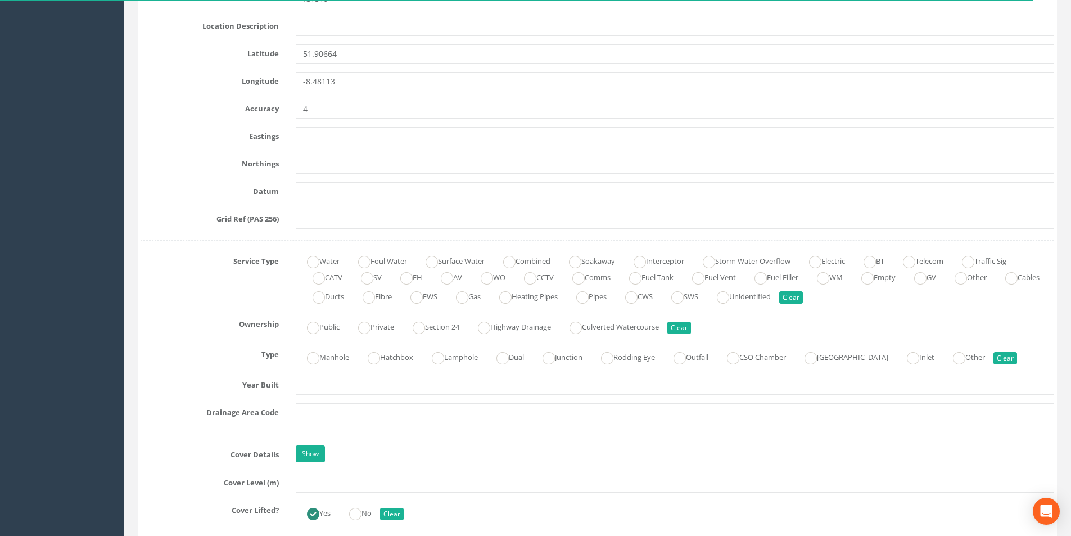
scroll to position [675, 0]
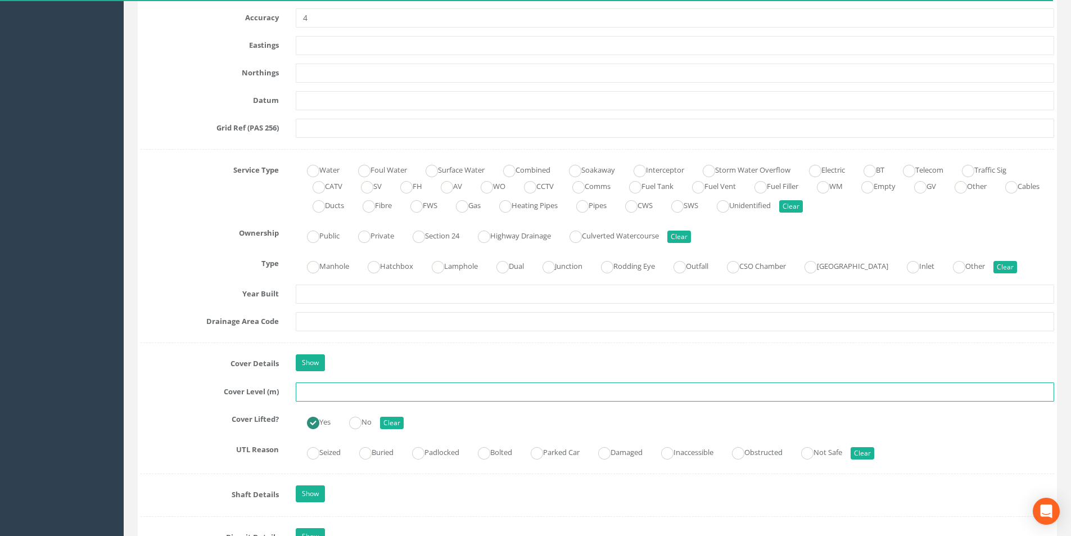
click at [346, 394] on input "text" at bounding box center [675, 391] width 759 height 19
type input "37.40"
click at [367, 322] on input "text" at bounding box center [675, 321] width 759 height 19
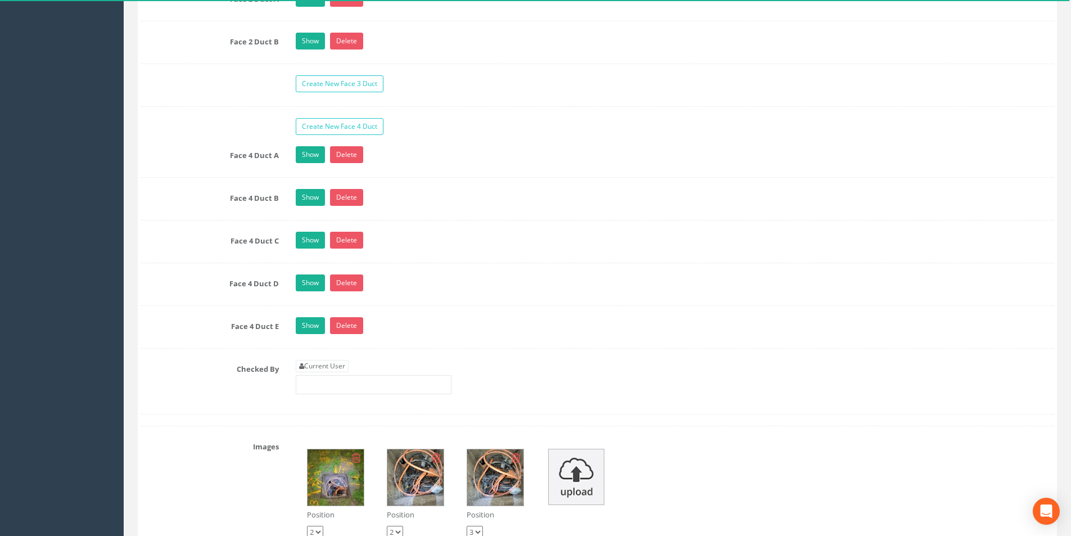
scroll to position [2081, 0]
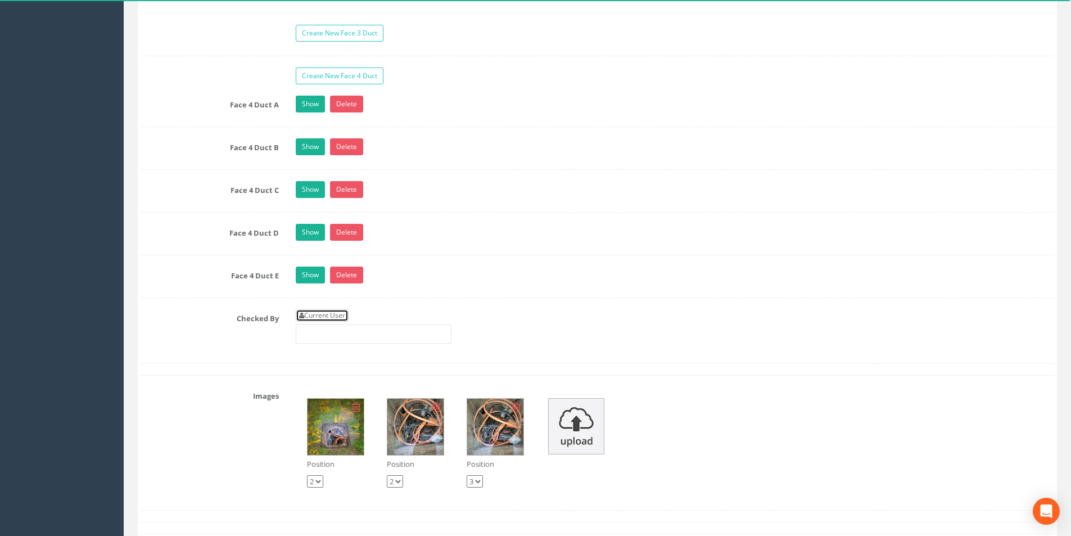
click at [337, 313] on link "Current User" at bounding box center [322, 315] width 53 height 12
type input "[PERSON_NAME]"
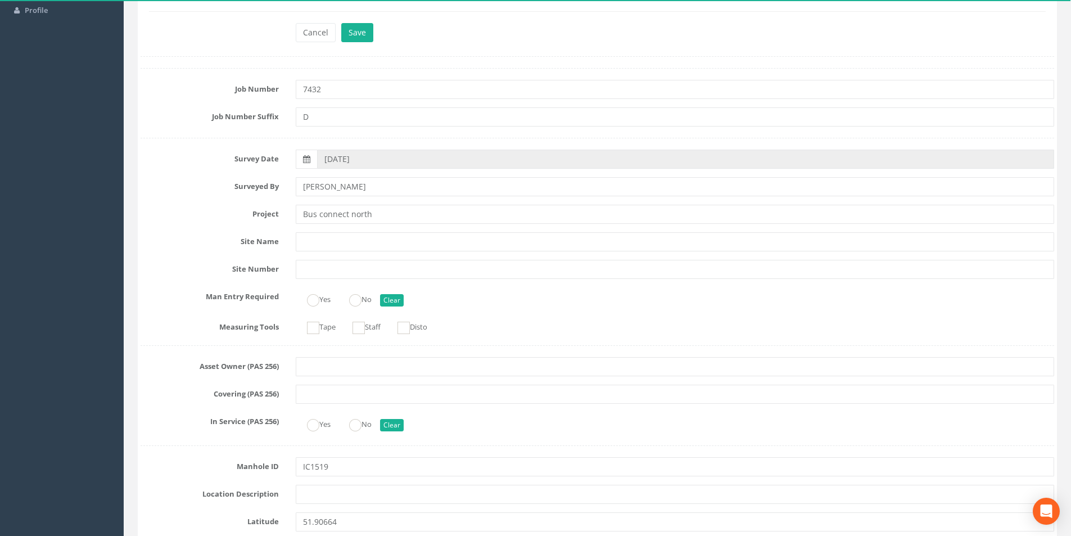
scroll to position [0, 0]
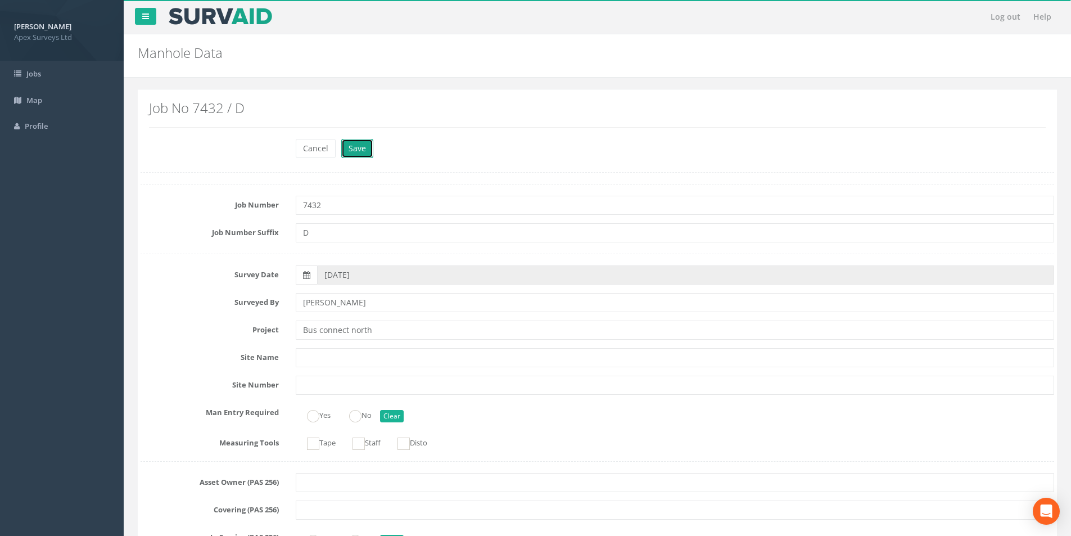
click at [360, 154] on button "Save" at bounding box center [357, 148] width 32 height 19
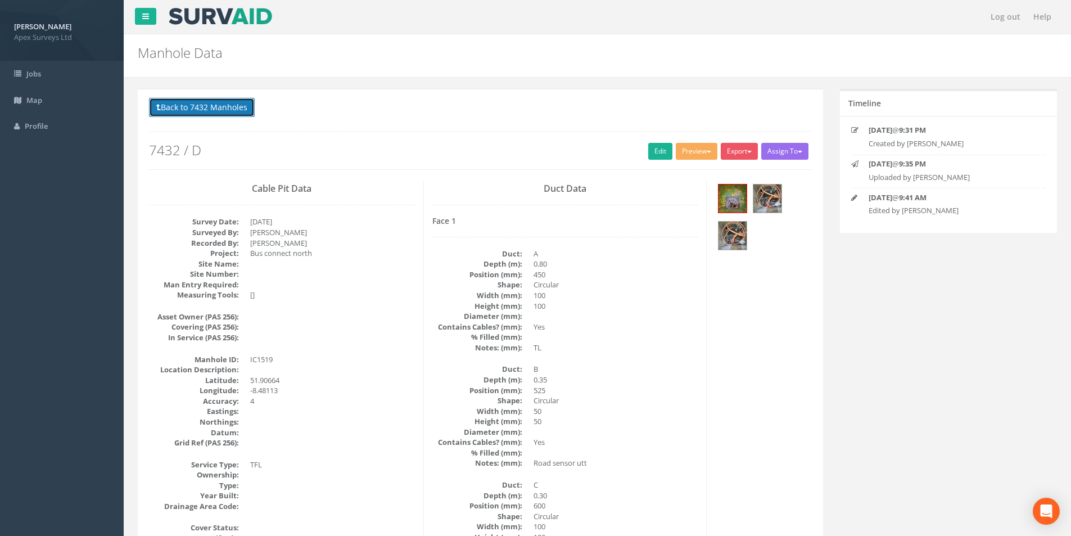
click at [216, 109] on button "Back to 7432 Manholes" at bounding box center [202, 107] width 106 height 19
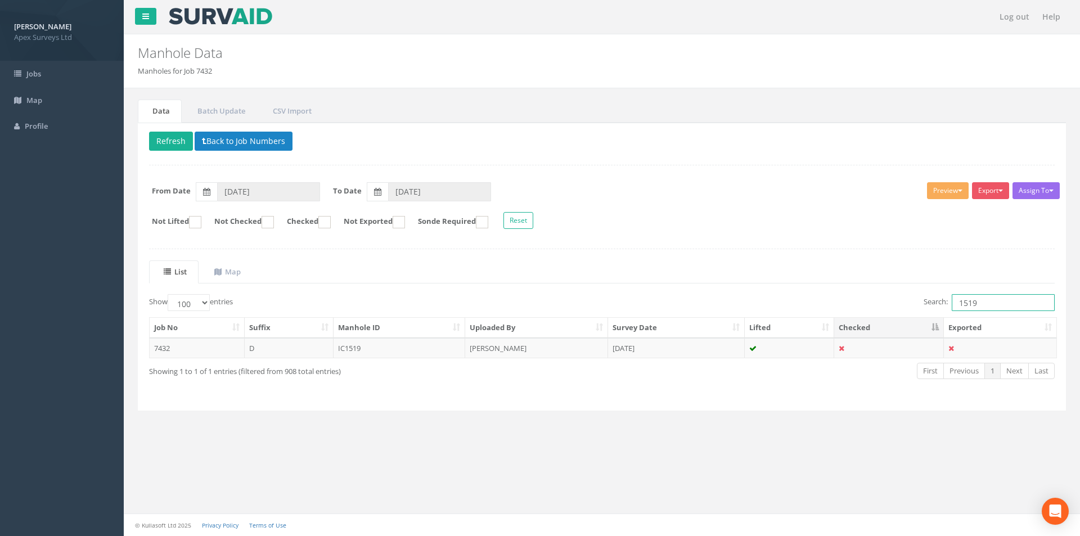
drag, startPoint x: 990, startPoint y: 303, endPoint x: 958, endPoint y: 305, distance: 31.6
click at [958, 305] on input "1519" at bounding box center [1003, 302] width 103 height 17
type input "1520"
click at [536, 355] on td "[PERSON_NAME]" at bounding box center [536, 348] width 143 height 20
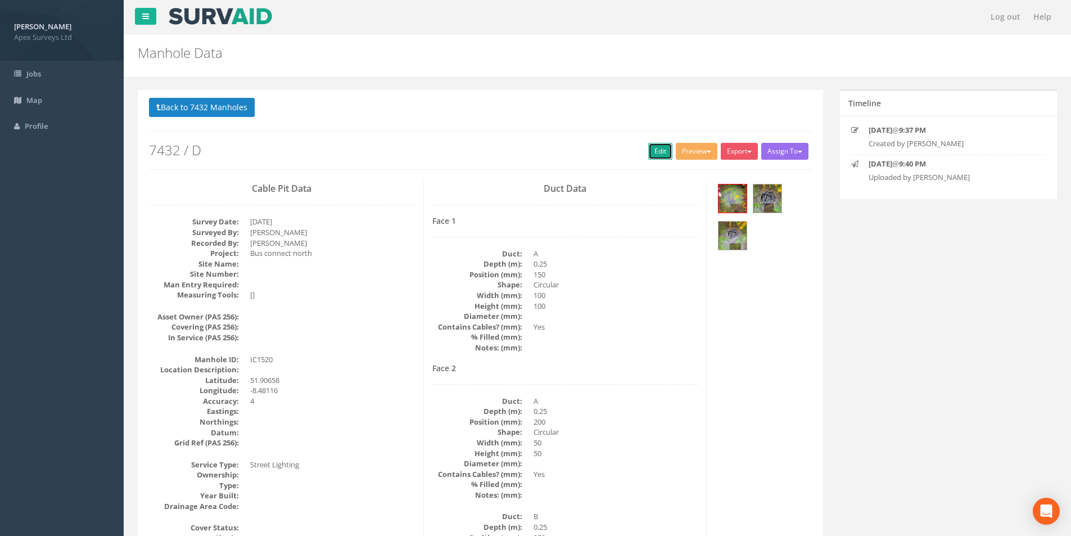
click at [656, 154] on link "Edit" at bounding box center [660, 151] width 24 height 17
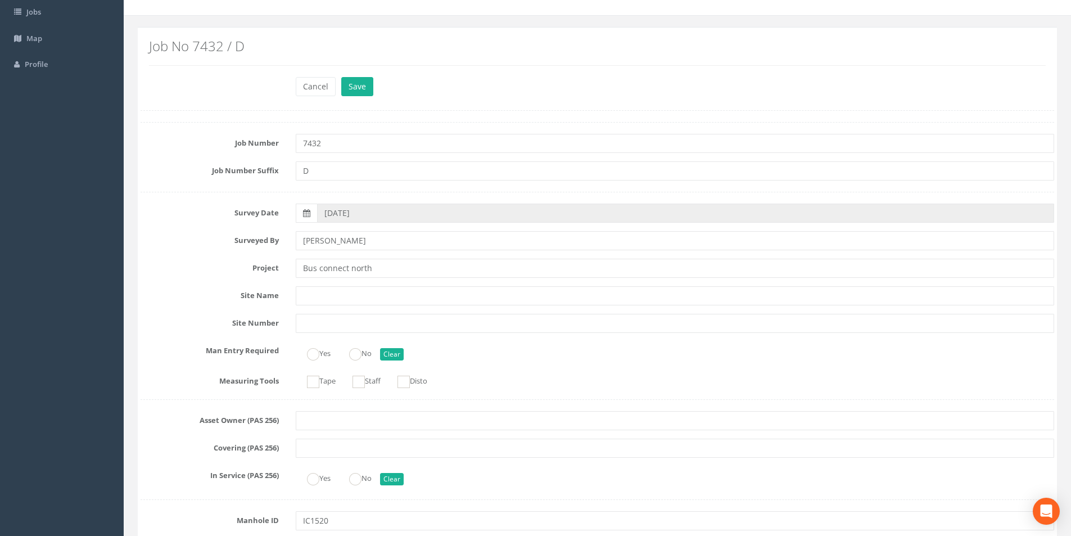
scroll to position [224, 0]
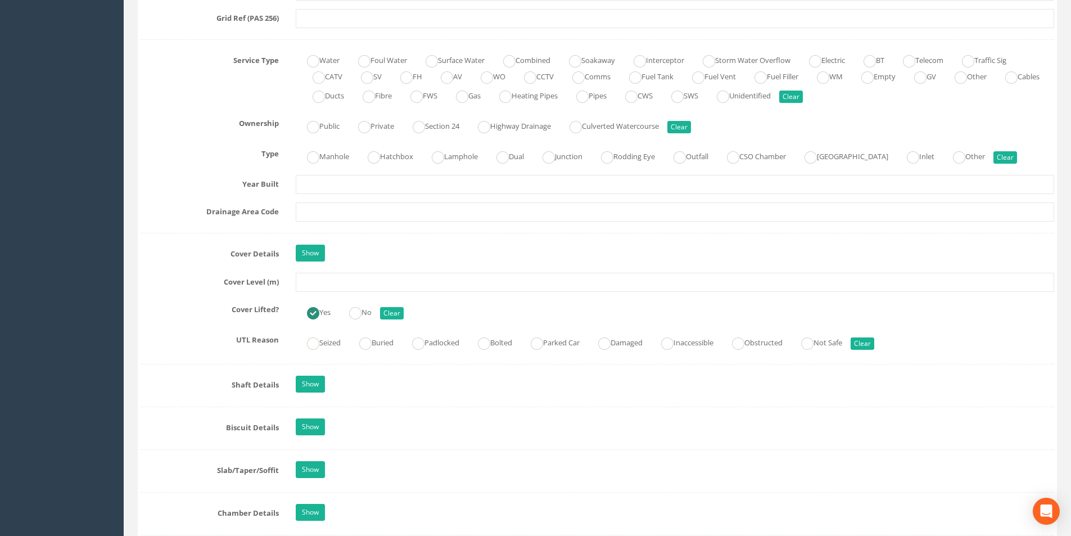
scroll to position [787, 0]
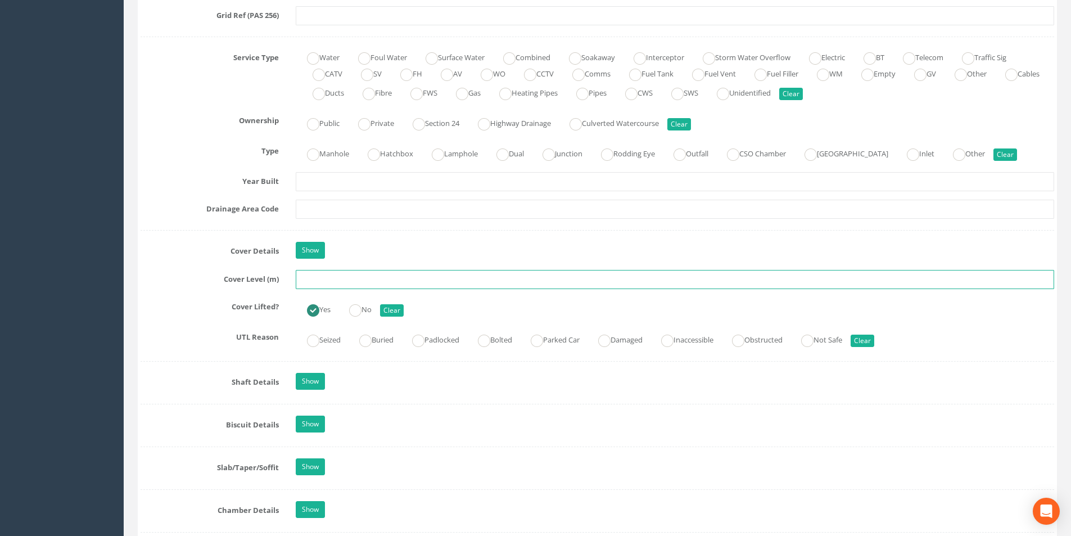
click at [350, 282] on input "text" at bounding box center [675, 279] width 759 height 19
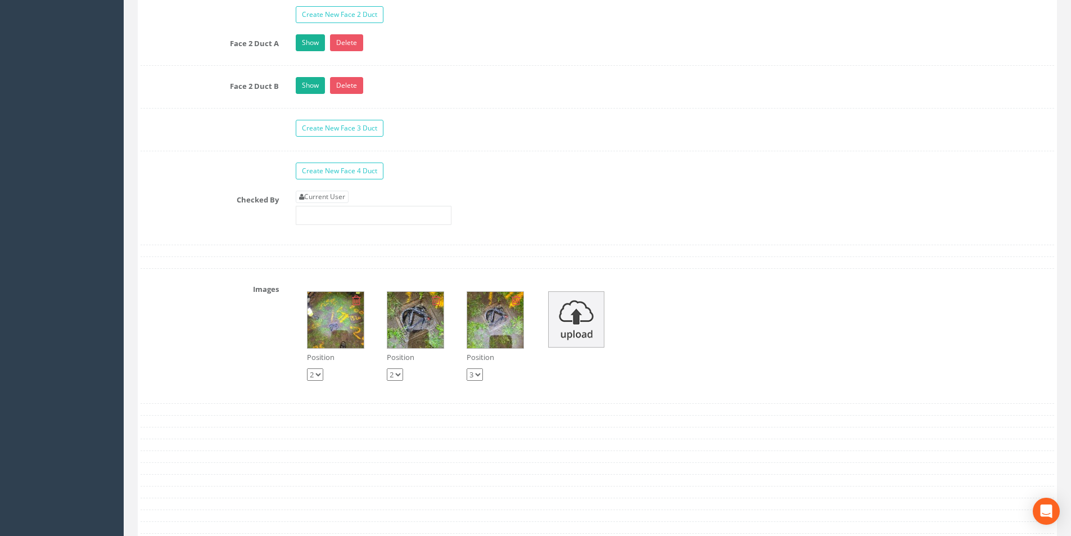
scroll to position [1912, 0]
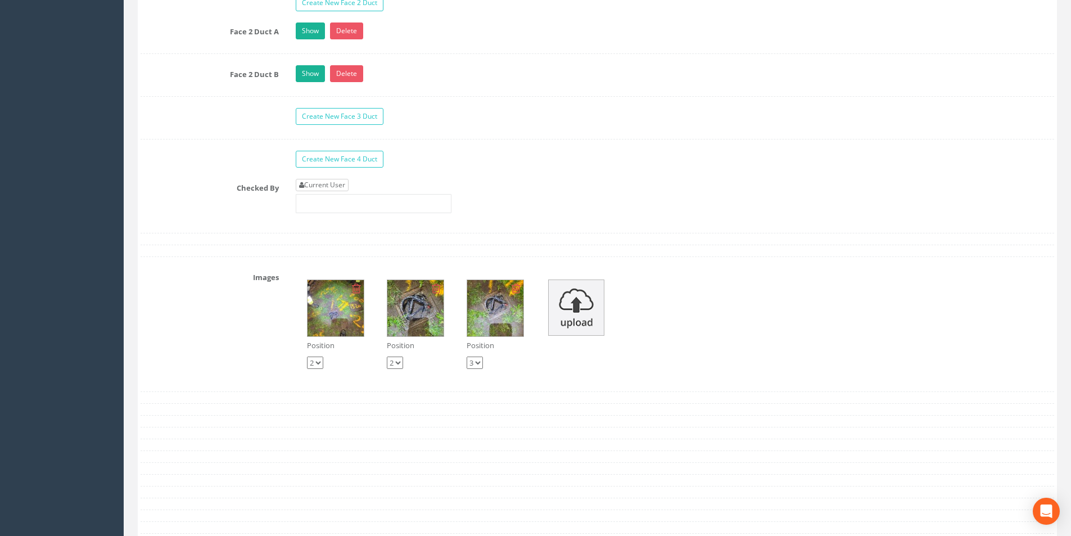
type input "37.07"
click at [339, 183] on link "Current User" at bounding box center [322, 185] width 53 height 12
type input "[PERSON_NAME]"
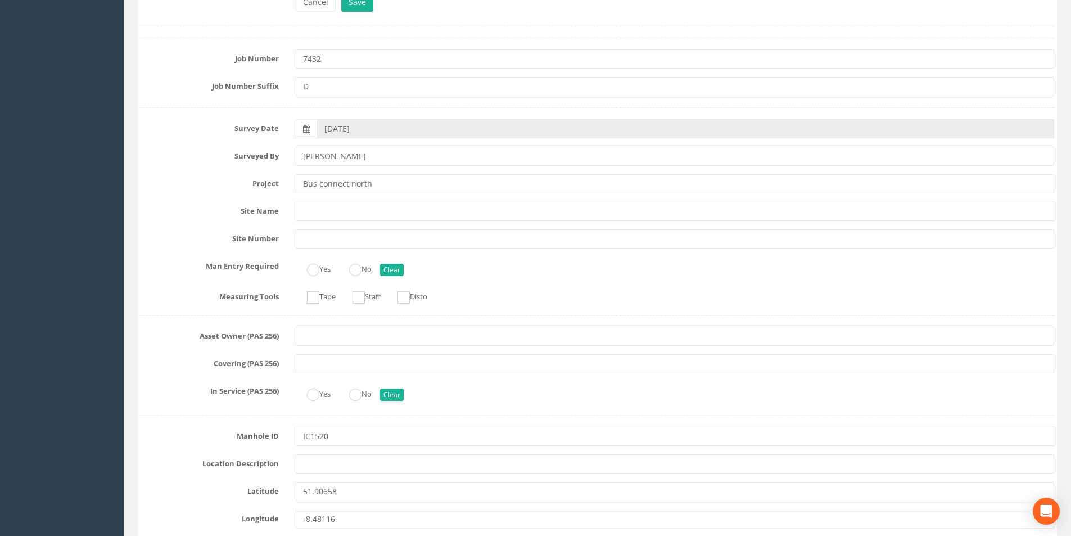
scroll to position [0, 0]
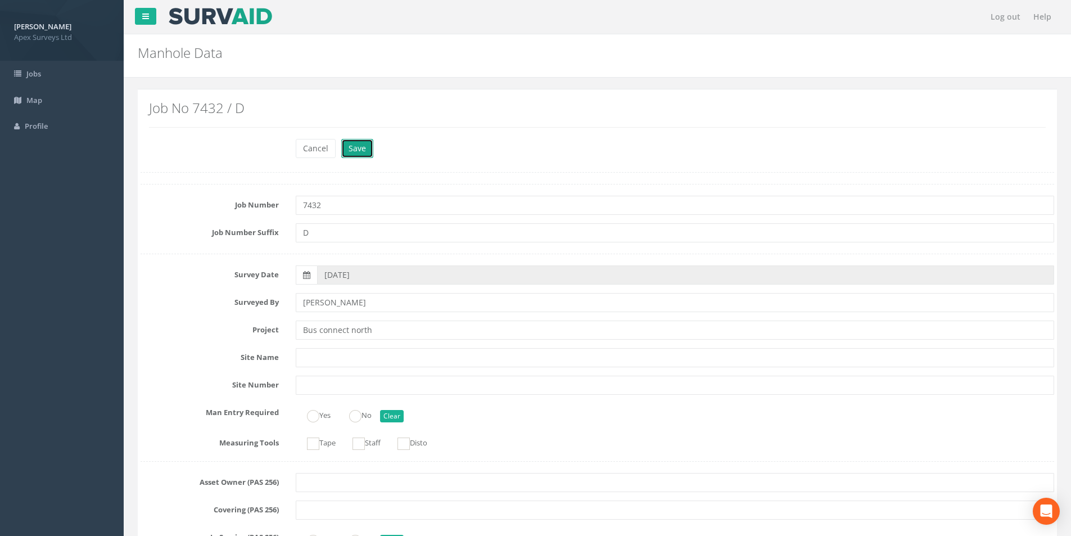
click at [359, 151] on button "Save" at bounding box center [357, 148] width 32 height 19
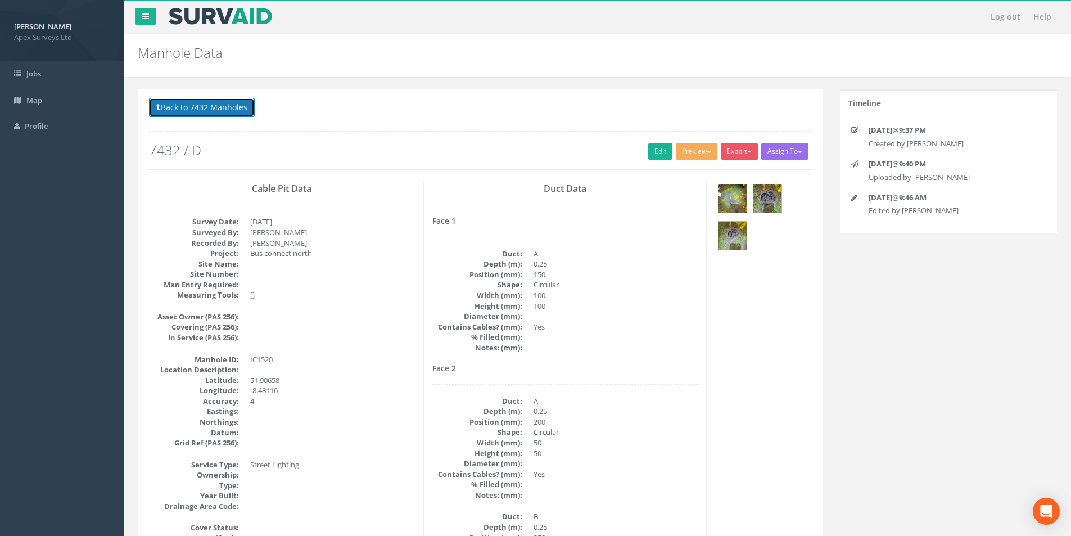
click at [240, 109] on button "Back to 7432 Manholes" at bounding box center [202, 107] width 106 height 19
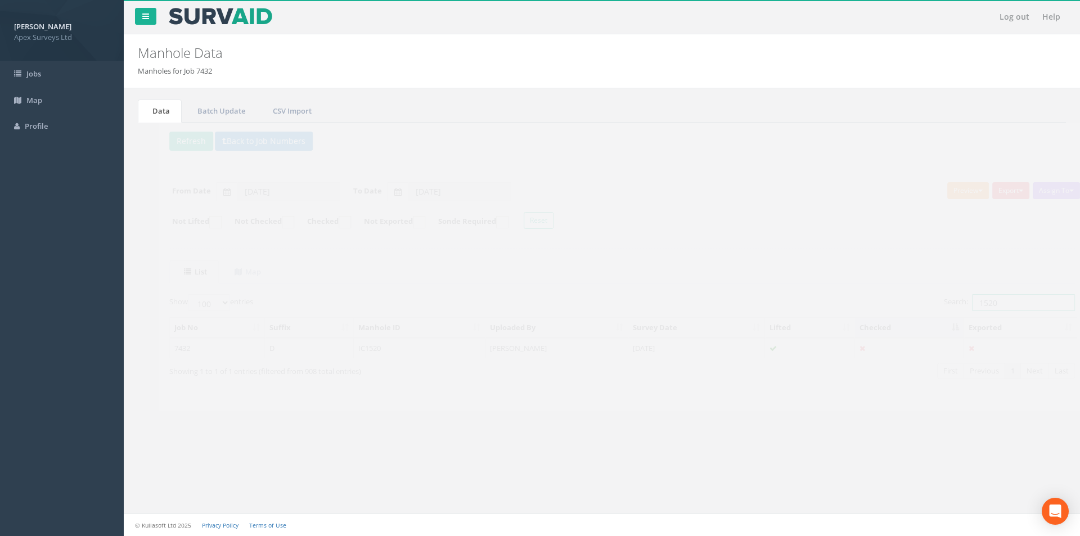
click at [980, 306] on input "1520" at bounding box center [1003, 302] width 103 height 17
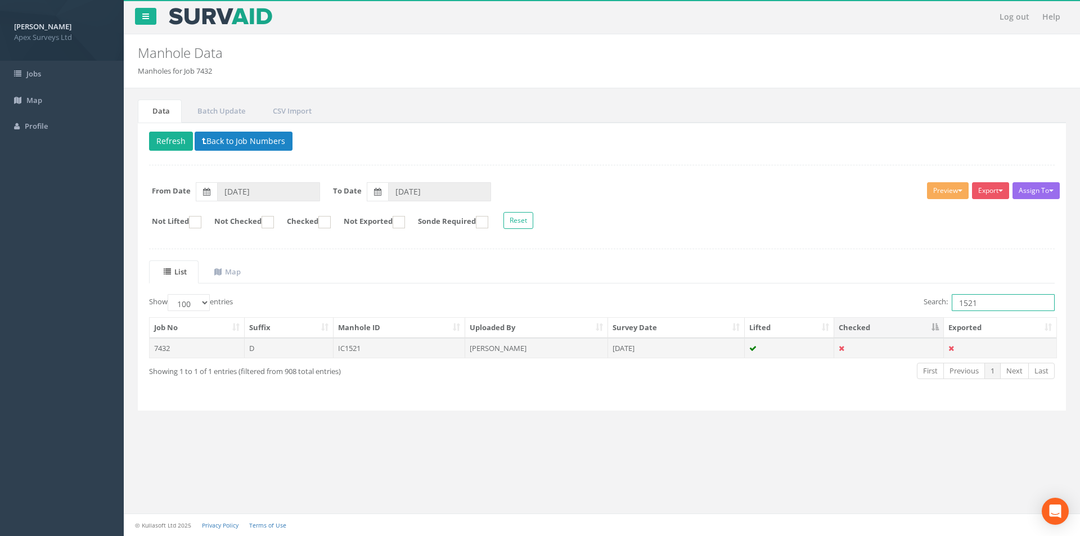
type input "1521"
click at [590, 348] on td "[PERSON_NAME]" at bounding box center [536, 348] width 143 height 20
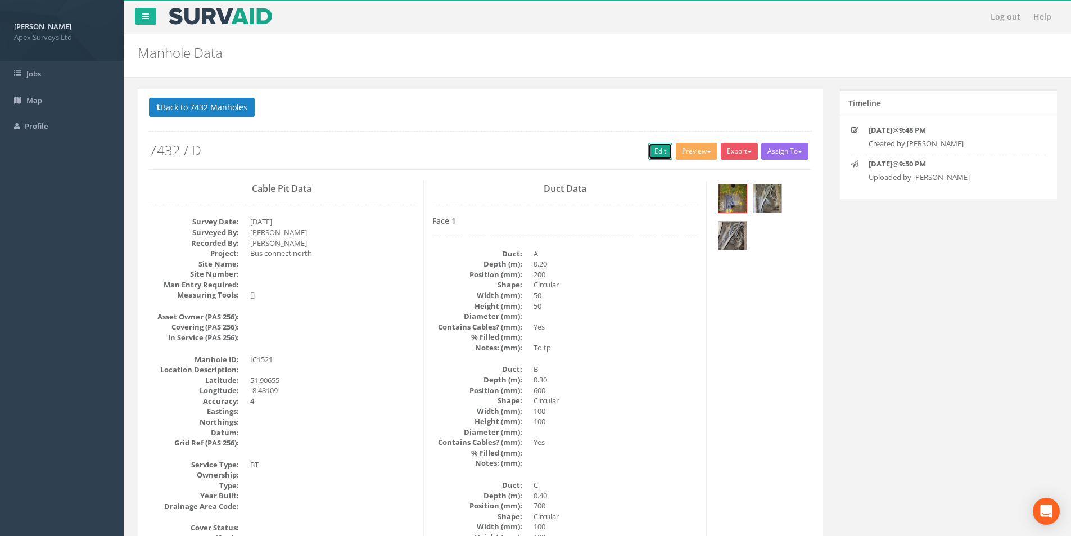
click at [652, 153] on link "Edit" at bounding box center [660, 151] width 24 height 17
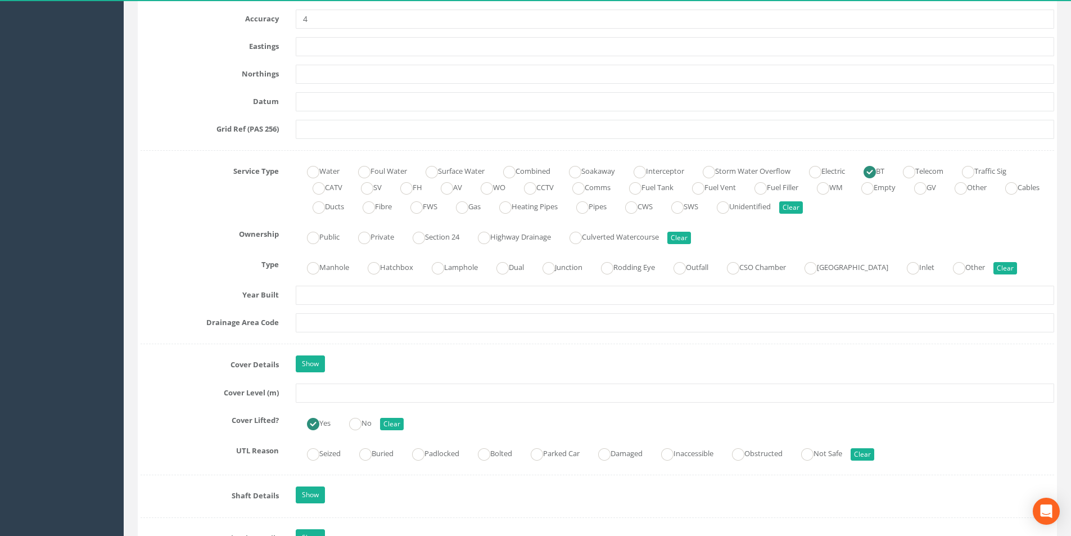
scroll to position [675, 0]
click at [348, 389] on input "text" at bounding box center [675, 391] width 759 height 19
type input "36.51"
click at [354, 324] on input "text" at bounding box center [675, 321] width 759 height 19
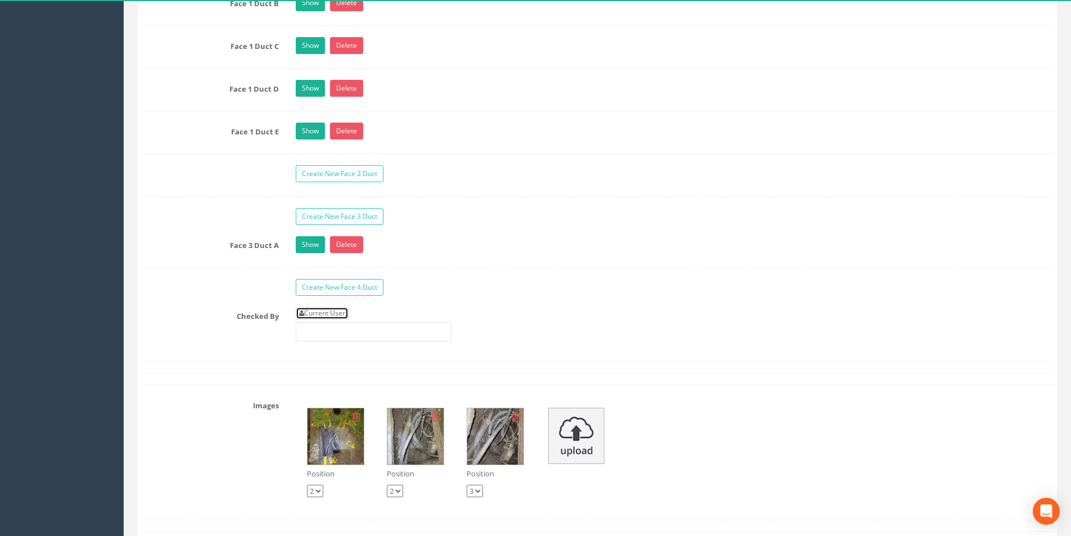
click at [340, 313] on link "Current User" at bounding box center [322, 313] width 53 height 12
type input "[PERSON_NAME]"
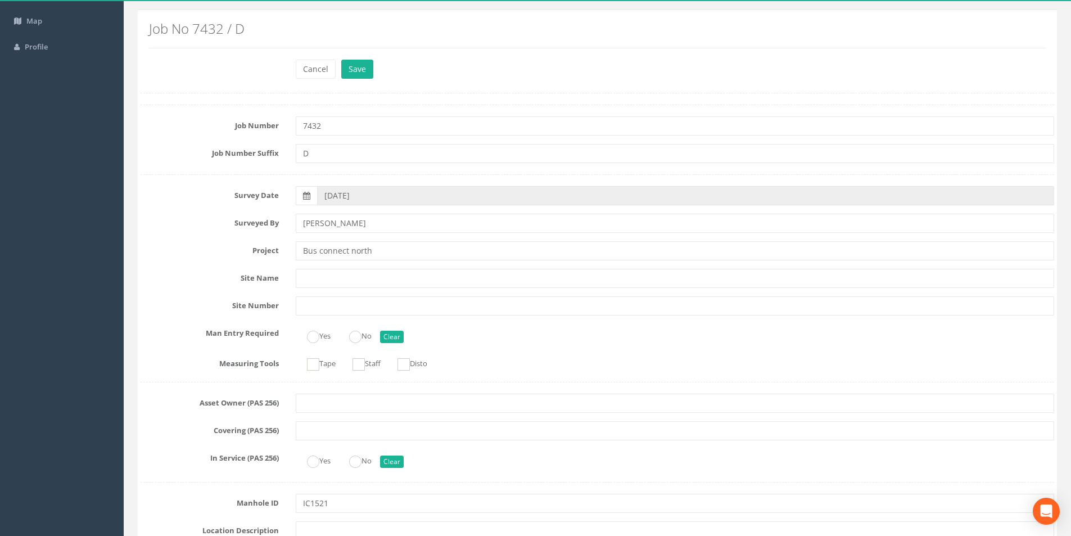
scroll to position [0, 0]
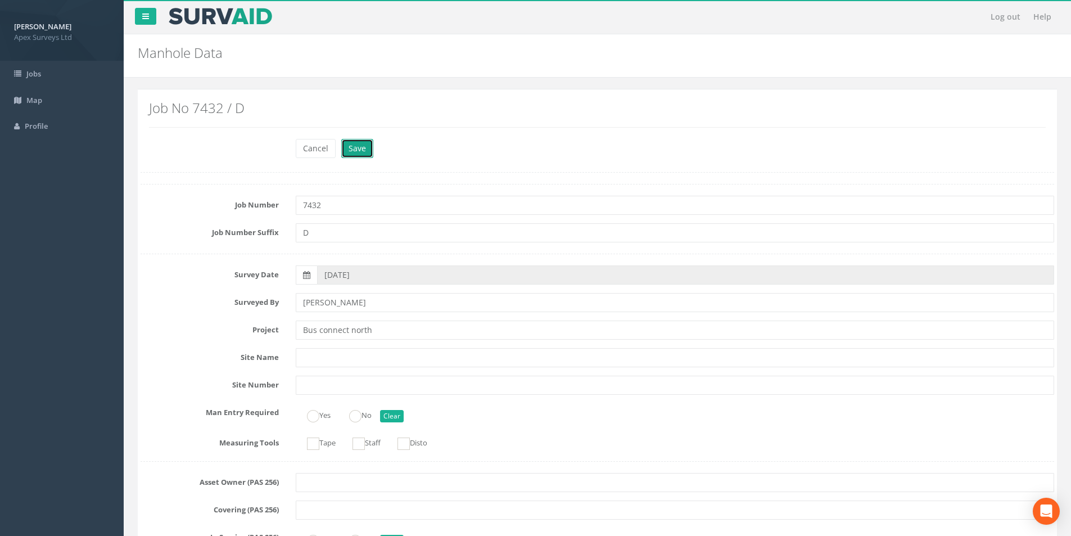
click at [366, 152] on button "Save" at bounding box center [357, 148] width 32 height 19
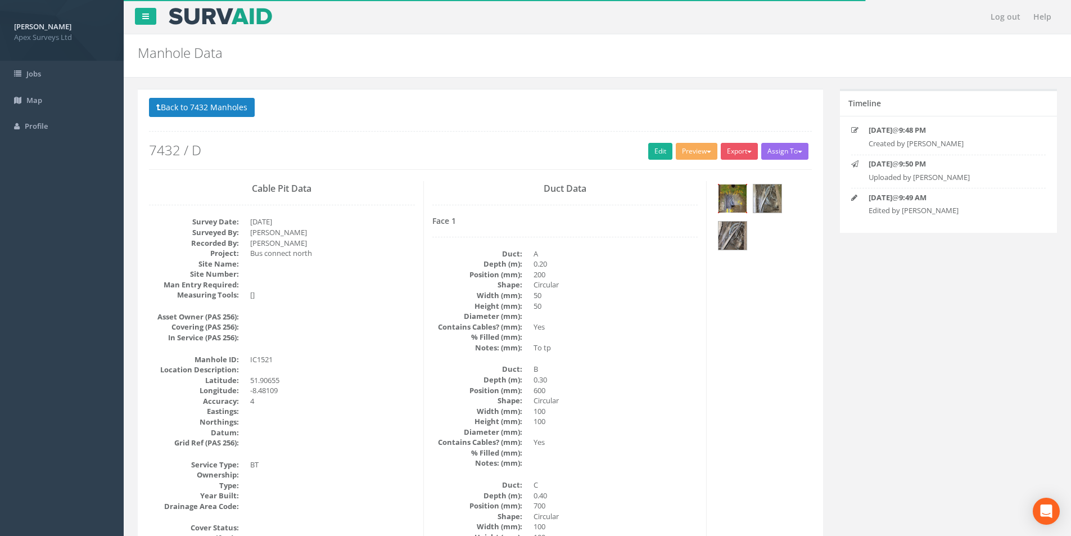
click at [731, 203] on img at bounding box center [733, 198] width 28 height 28
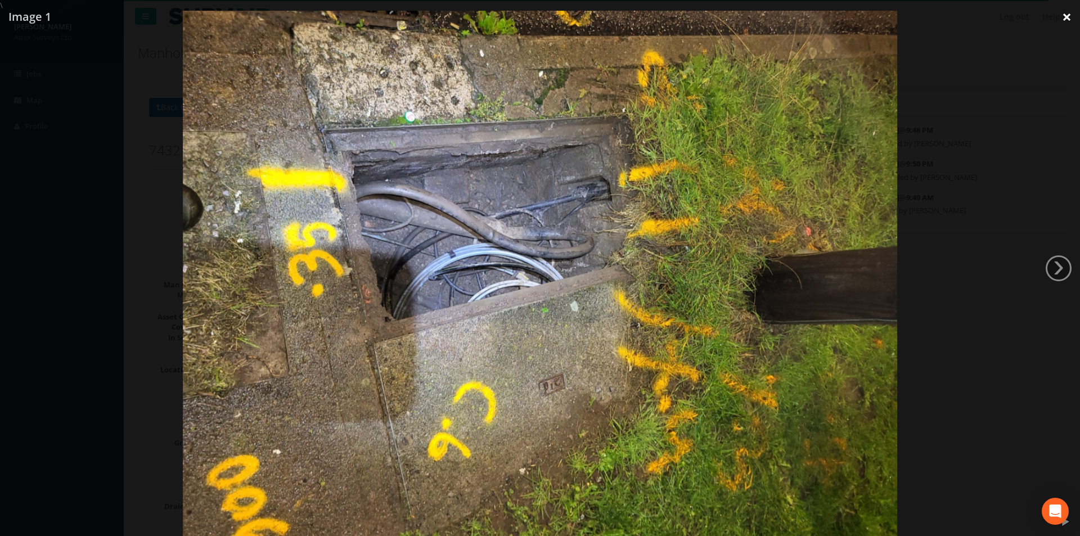
click at [1065, 18] on link "×" at bounding box center [1066, 17] width 26 height 34
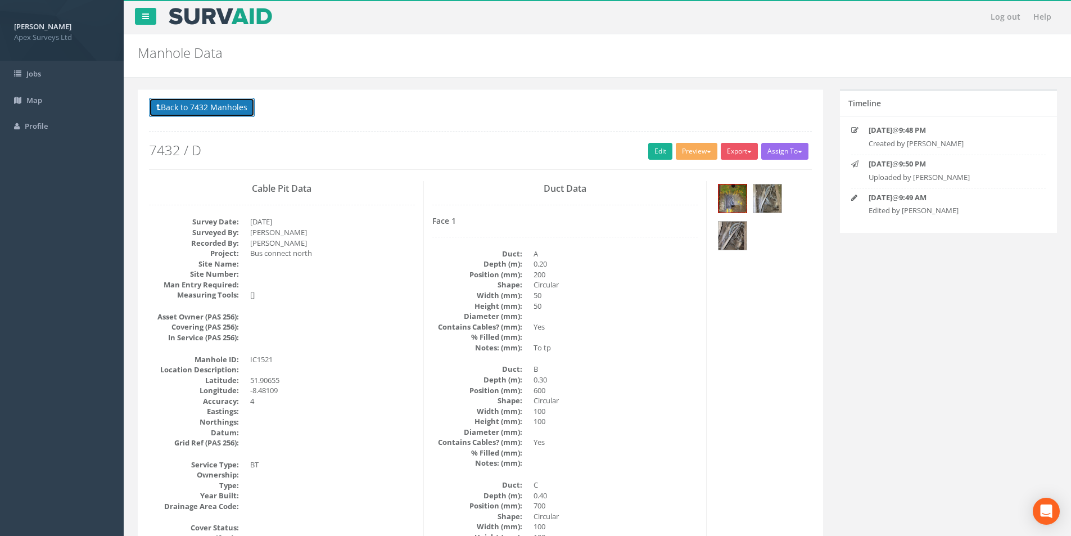
drag, startPoint x: 196, startPoint y: 105, endPoint x: 296, endPoint y: 164, distance: 116.0
click at [196, 105] on button "Back to 7432 Manholes" at bounding box center [202, 107] width 106 height 19
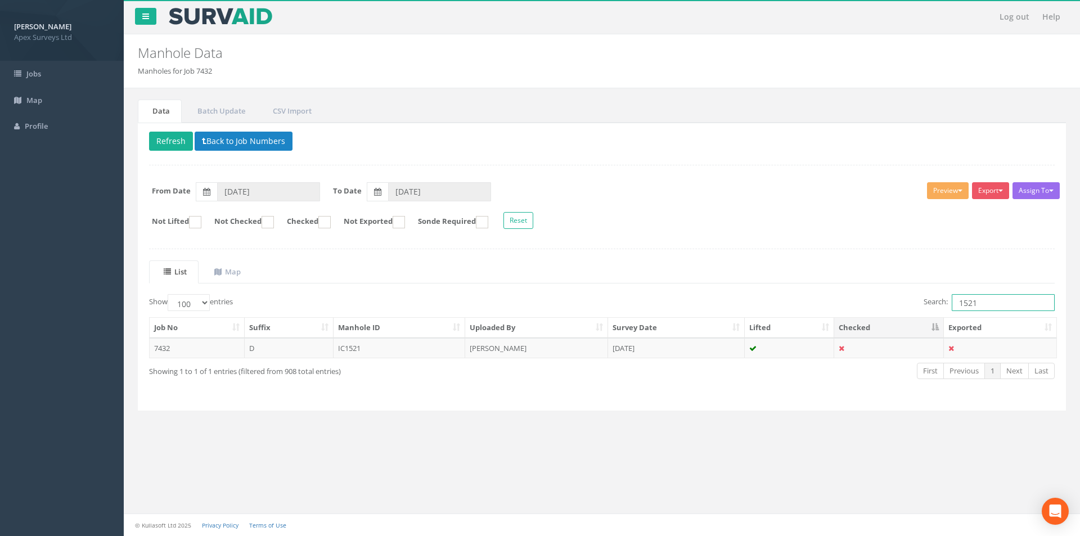
click at [1005, 303] on input "1521" at bounding box center [1003, 302] width 103 height 17
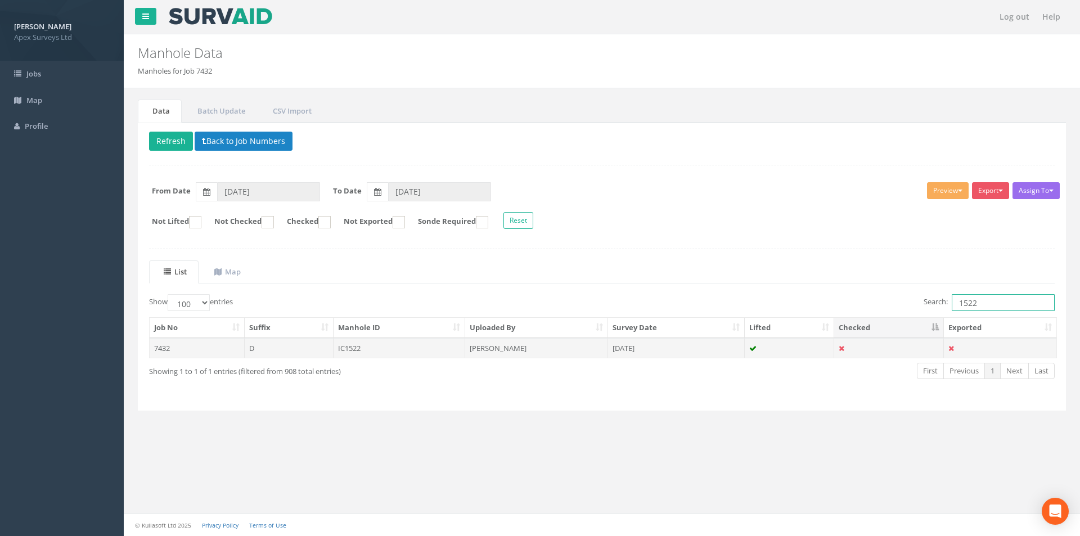
type input "1522"
click at [674, 349] on td "[DATE]" at bounding box center [676, 348] width 137 height 20
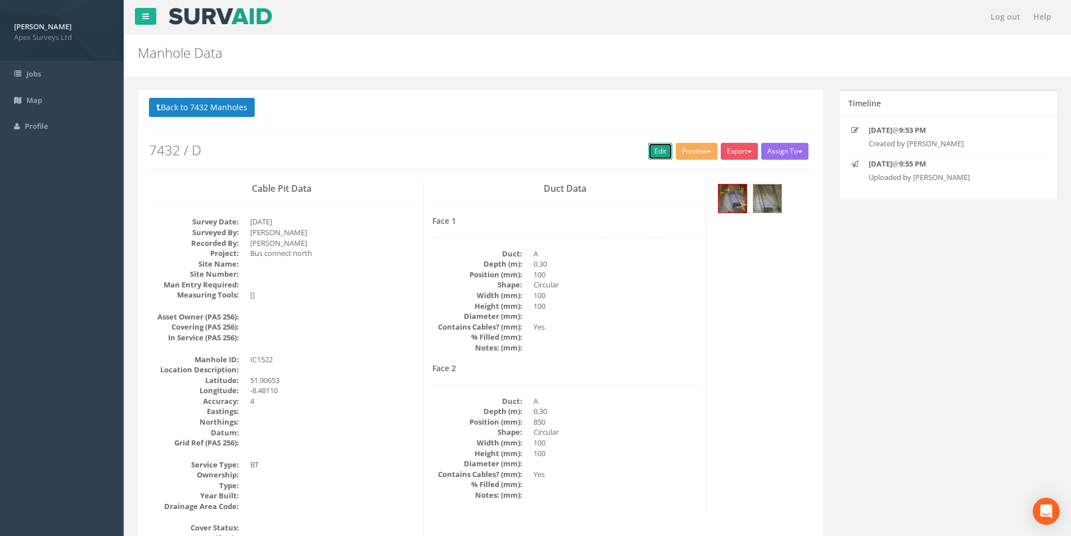
click at [648, 155] on link "Edit" at bounding box center [660, 151] width 24 height 17
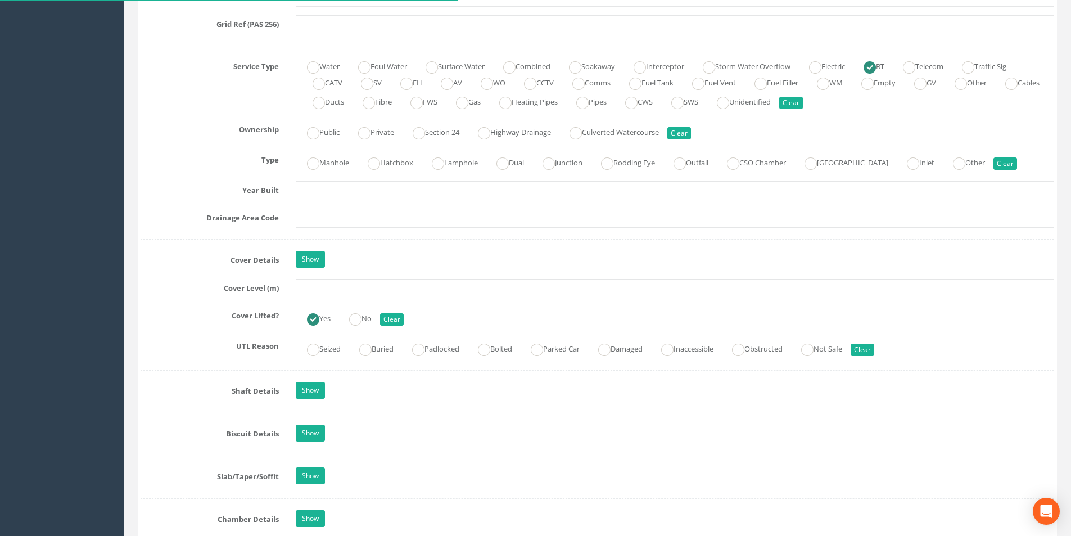
scroll to position [844, 0]
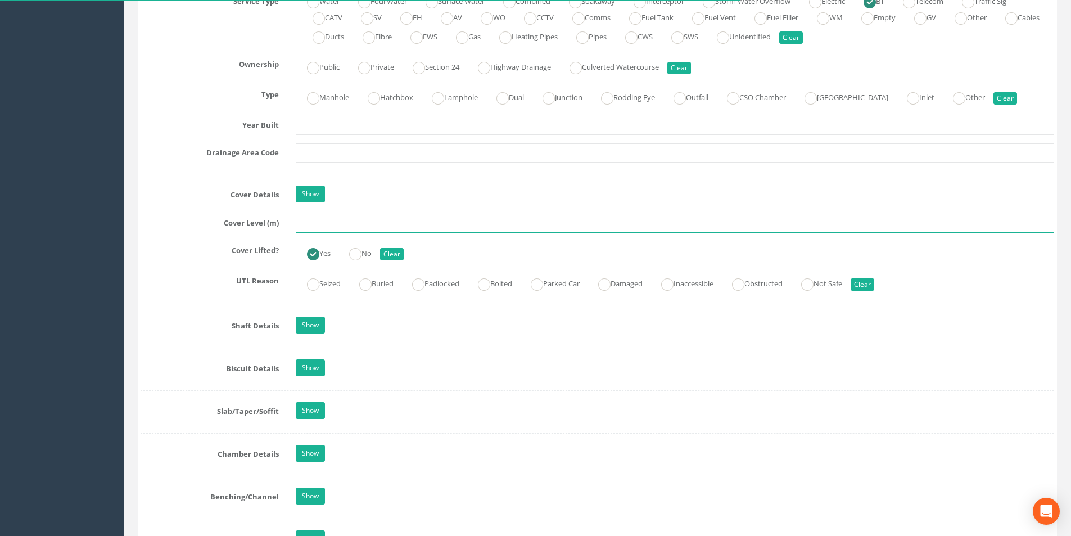
click at [345, 223] on input "text" at bounding box center [675, 223] width 759 height 19
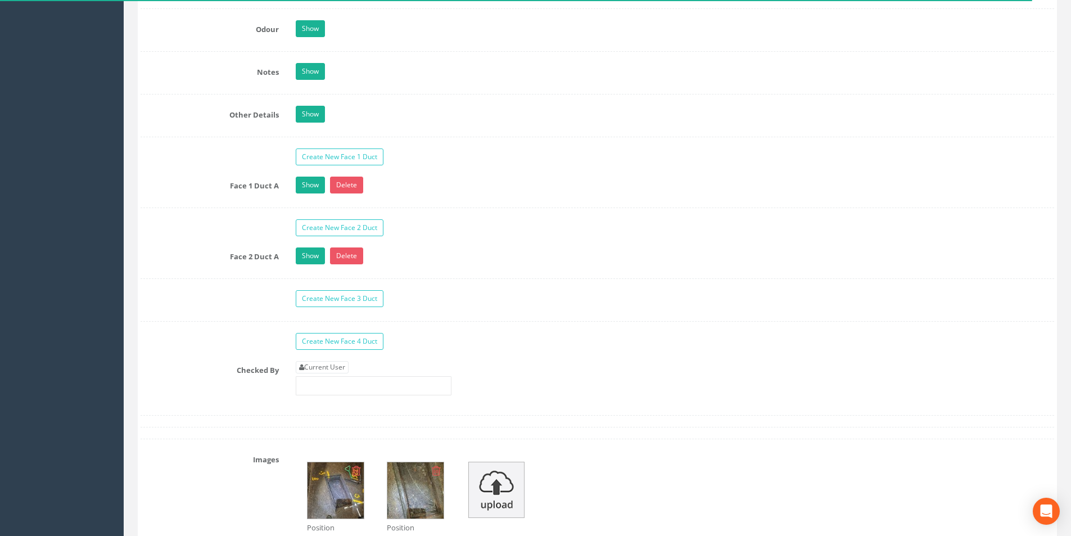
scroll to position [1800, 0]
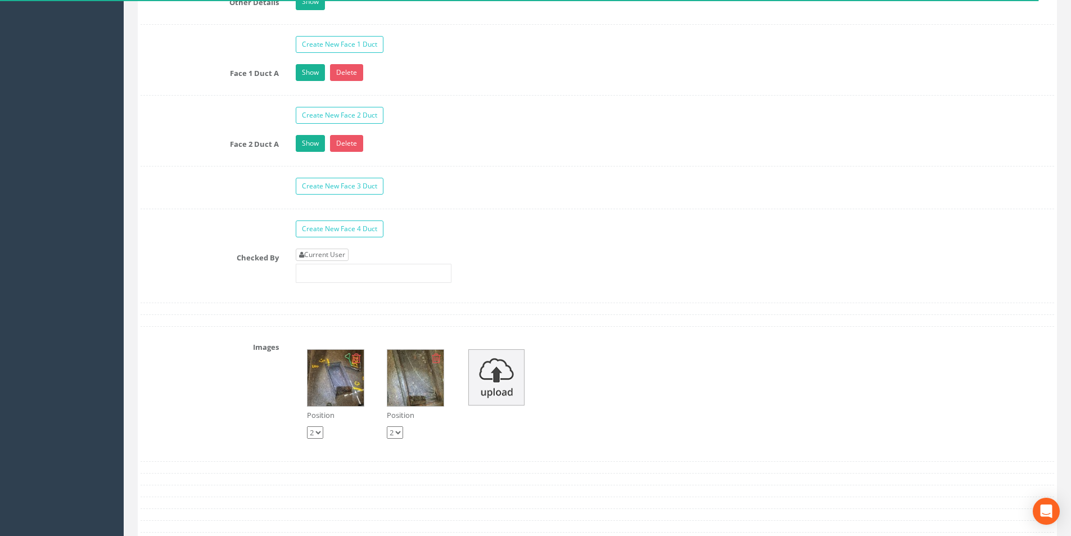
type input "36.35"
click at [340, 249] on link "Current User" at bounding box center [322, 255] width 53 height 12
type input "[PERSON_NAME]"
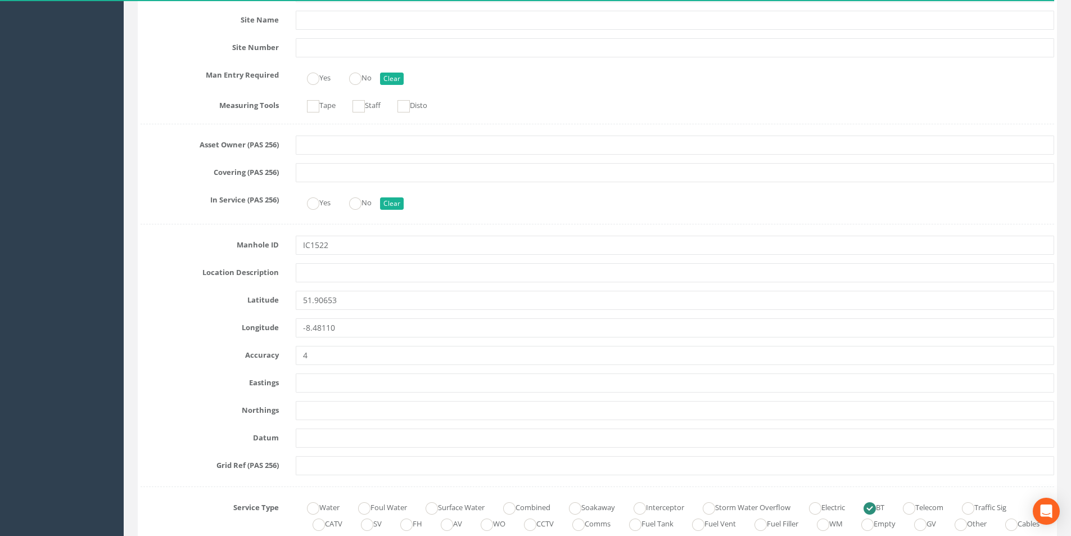
scroll to position [0, 0]
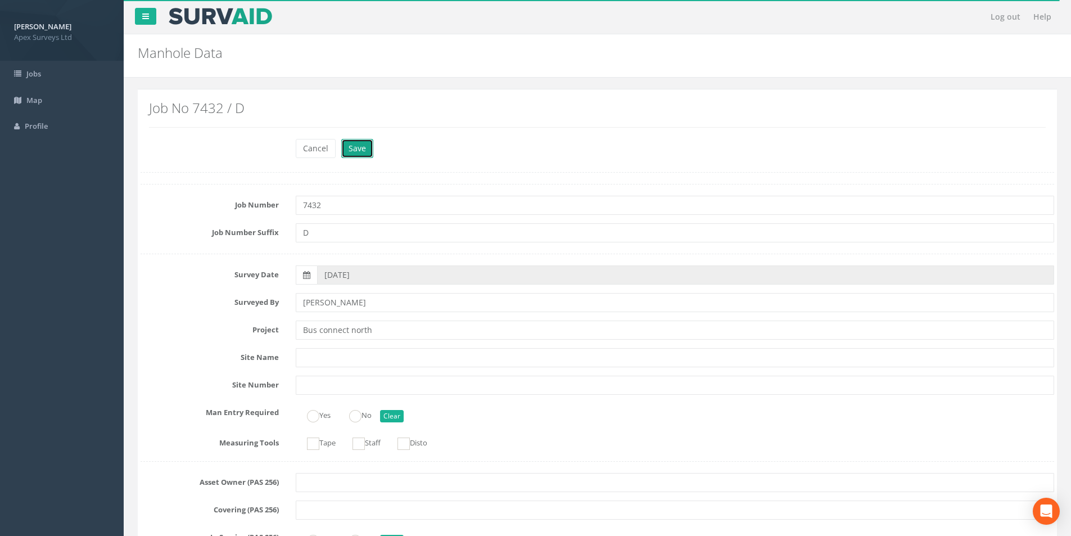
click at [359, 157] on button "Save" at bounding box center [357, 148] width 32 height 19
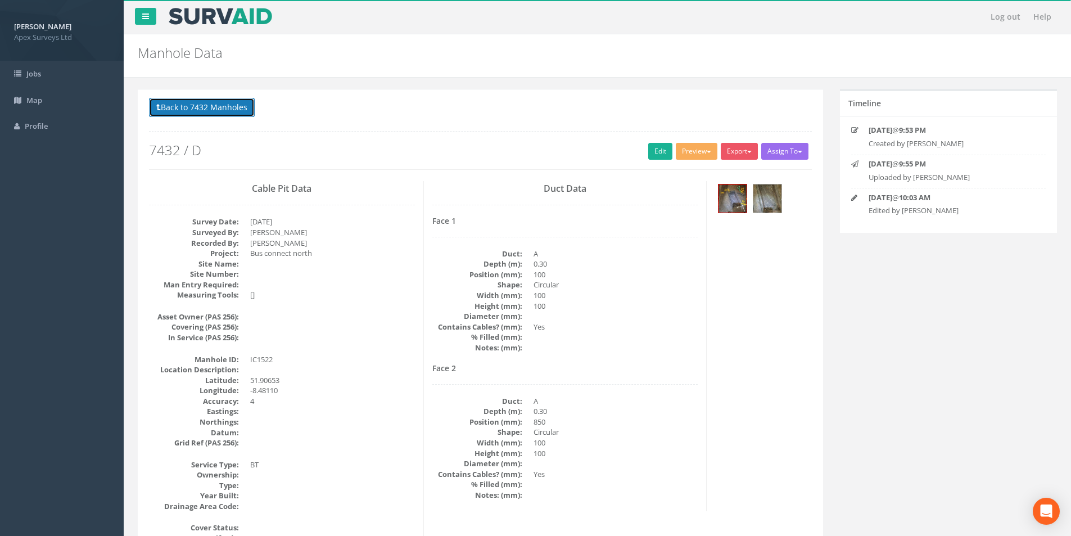
click at [223, 114] on button "Back to 7432 Manholes" at bounding box center [202, 107] width 106 height 19
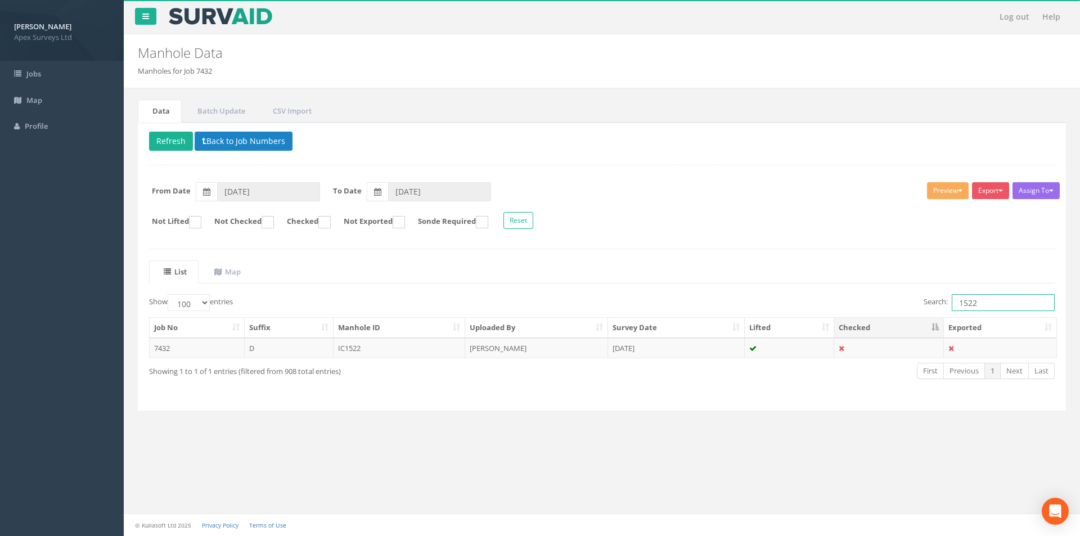
click at [985, 298] on input "1522" at bounding box center [1003, 302] width 103 height 17
type input "1524"
click at [569, 352] on td "[PERSON_NAME]" at bounding box center [536, 348] width 143 height 20
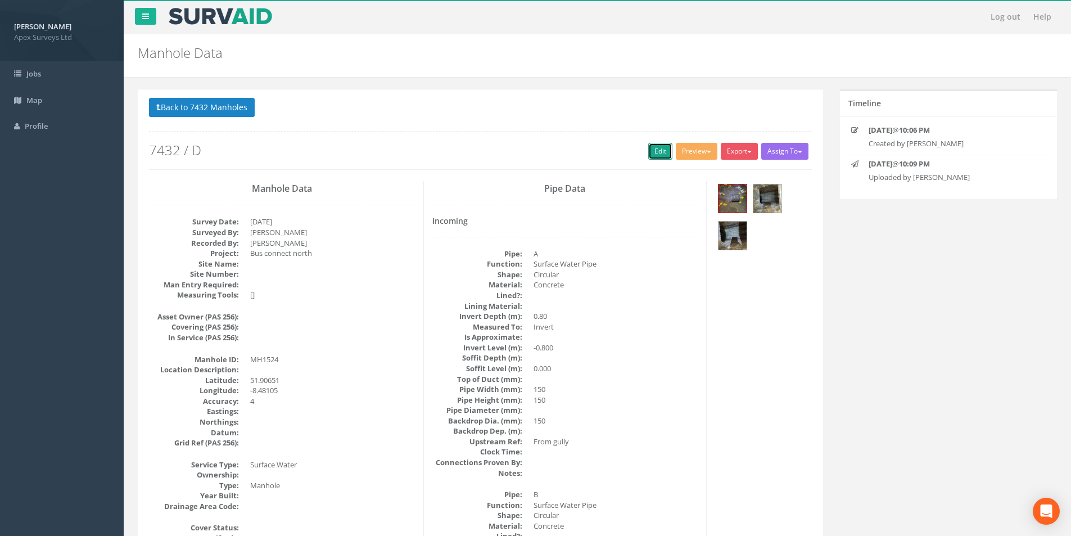
click at [652, 155] on link "Edit" at bounding box center [660, 151] width 24 height 17
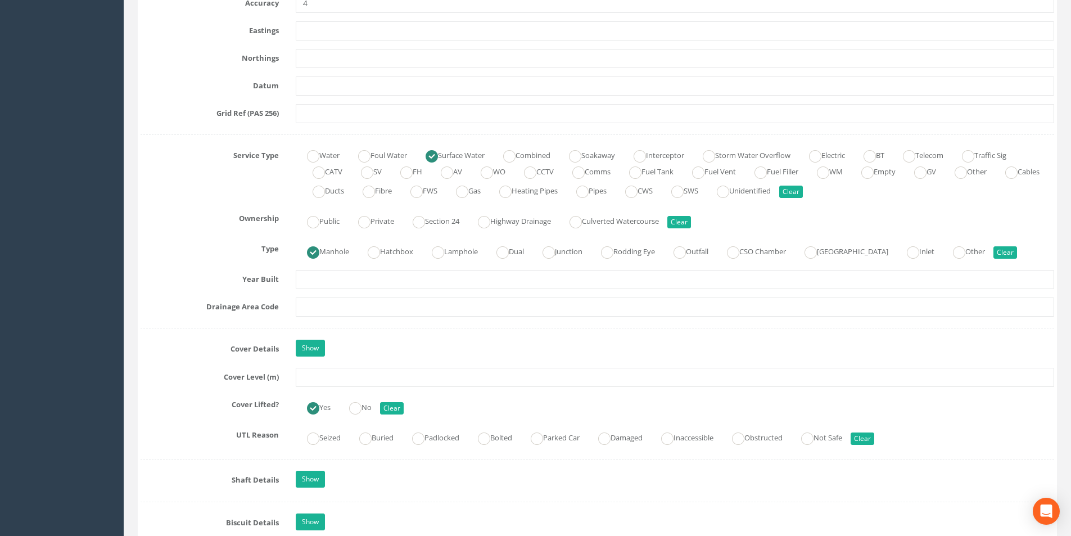
scroll to position [731, 0]
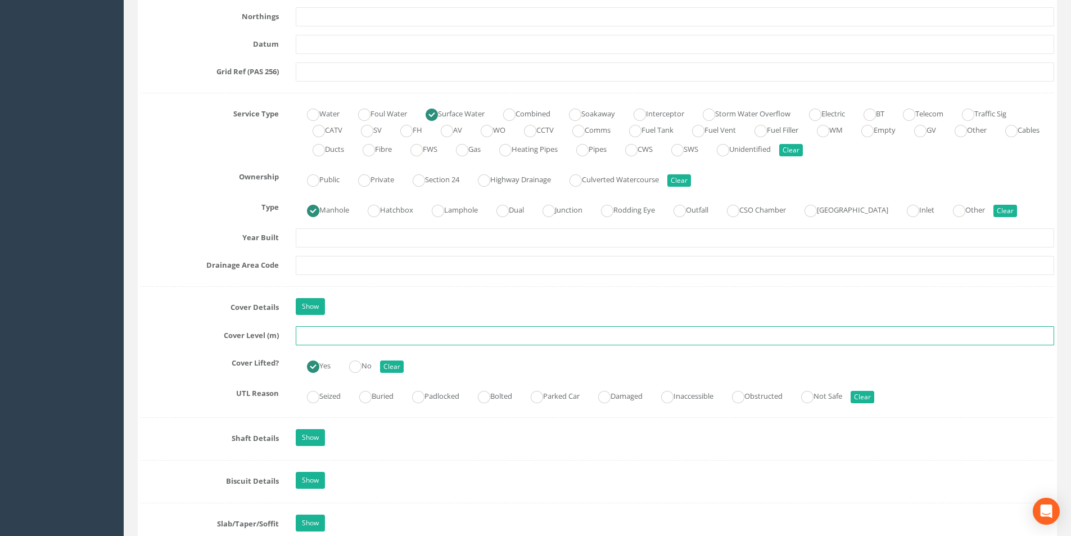
click at [359, 336] on input "text" at bounding box center [675, 335] width 759 height 19
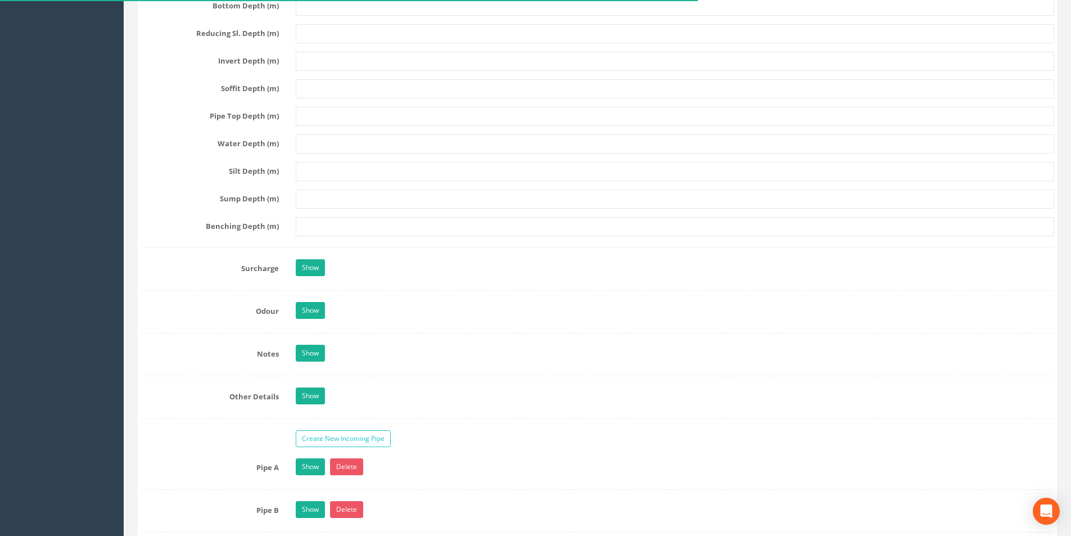
scroll to position [1575, 0]
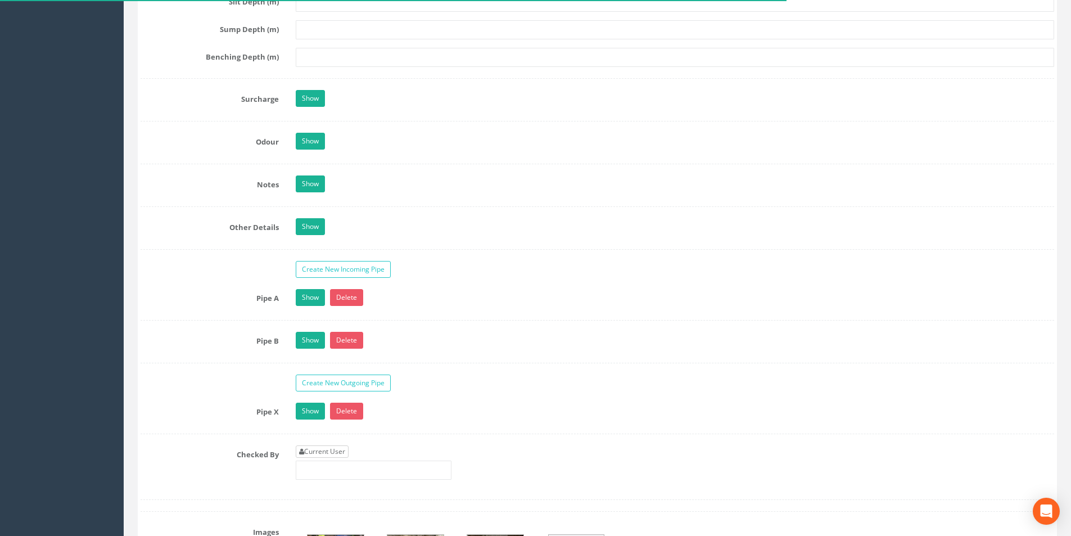
type input "35.78"
click at [319, 447] on link "Current User" at bounding box center [322, 451] width 53 height 12
type input "[PERSON_NAME]"
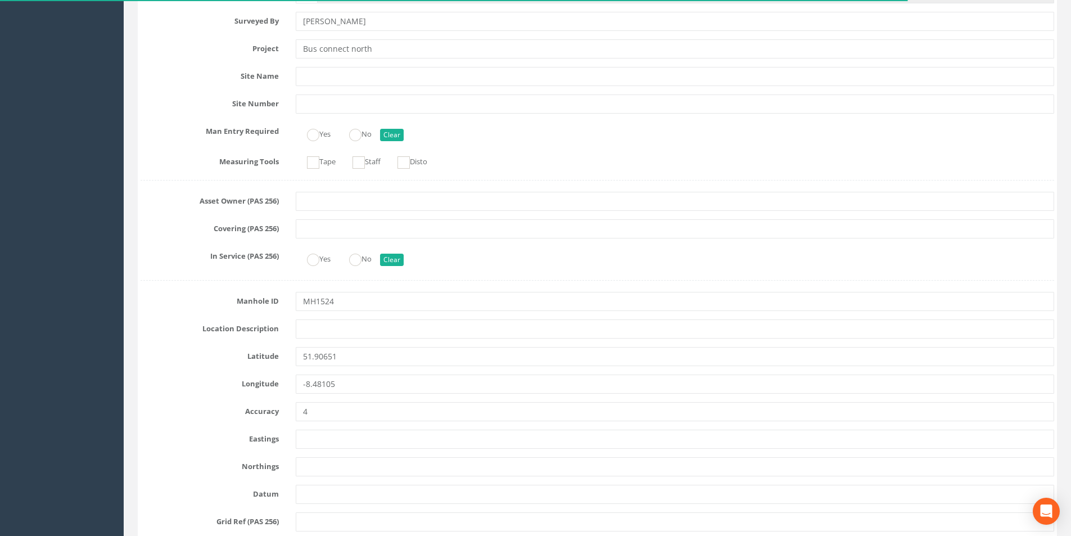
scroll to position [0, 0]
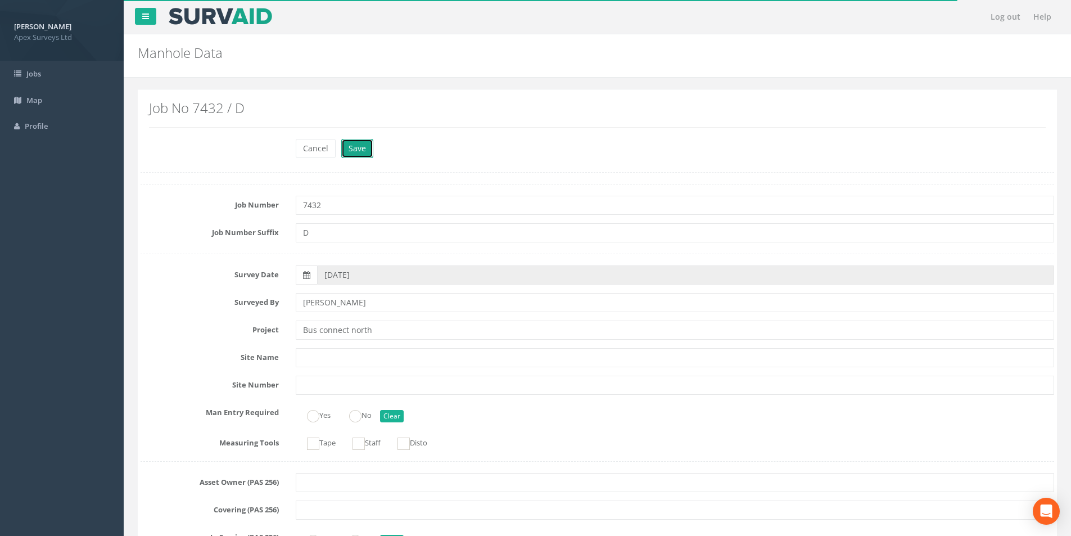
click at [358, 153] on button "Save" at bounding box center [357, 148] width 32 height 19
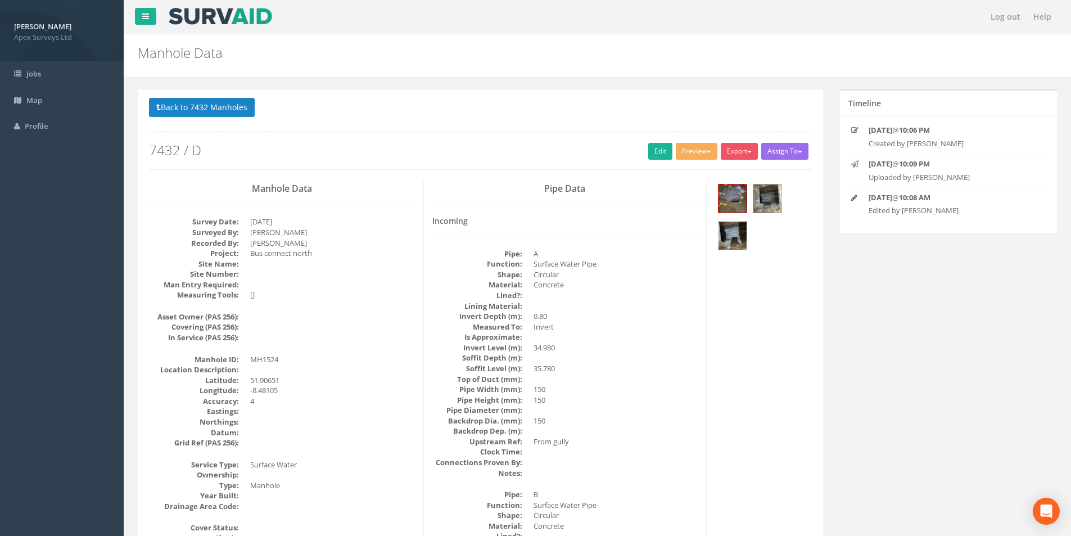
click at [731, 230] on img at bounding box center [733, 236] width 28 height 28
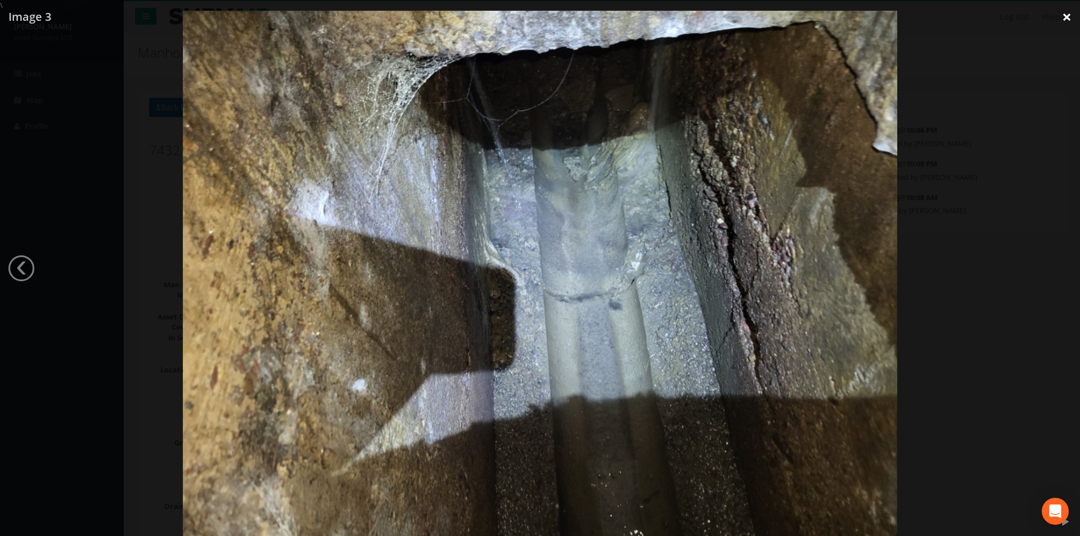
click at [1066, 22] on link "×" at bounding box center [1066, 17] width 26 height 34
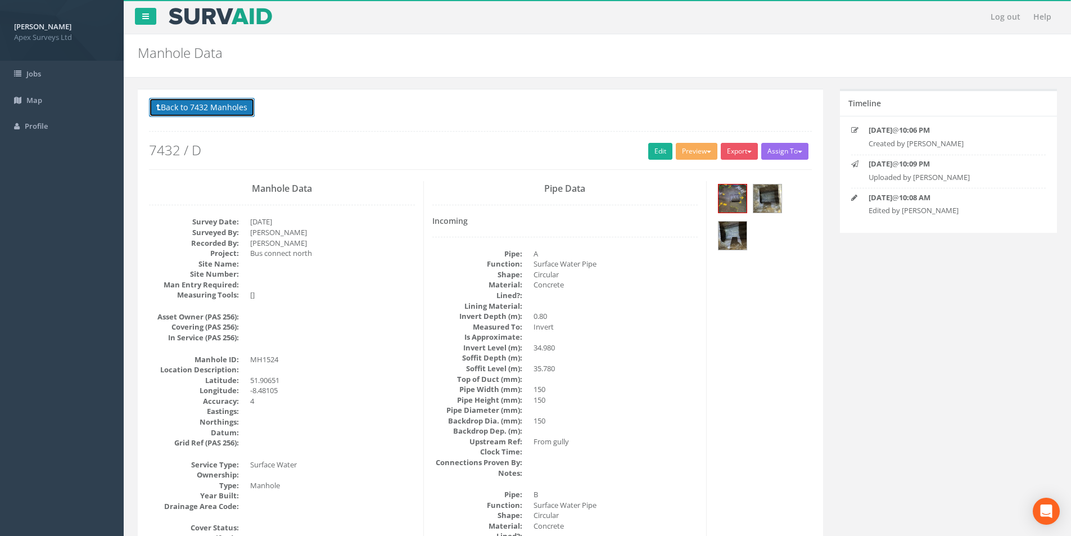
click at [200, 110] on button "Back to 7432 Manholes" at bounding box center [202, 107] width 106 height 19
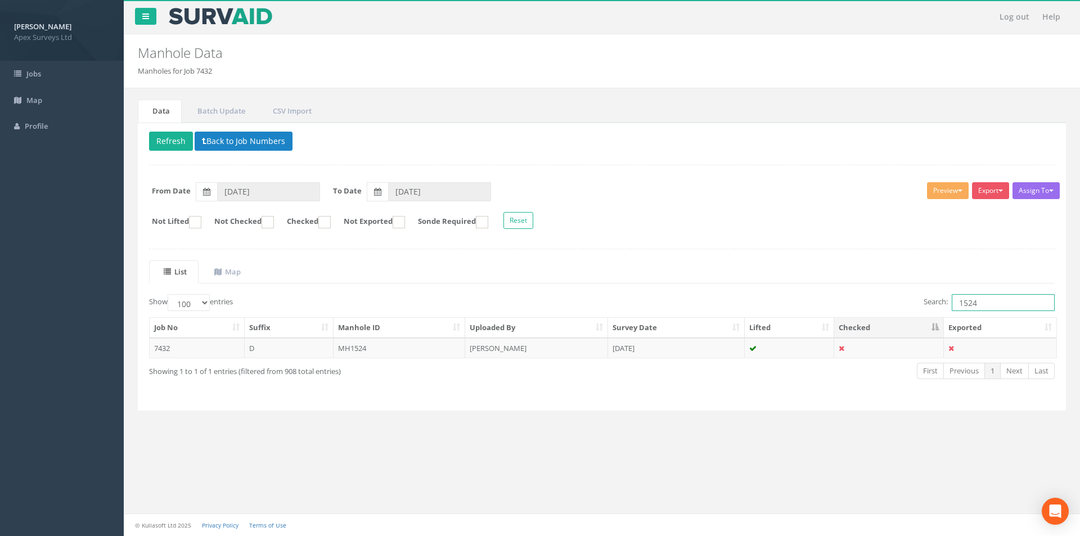
click at [983, 300] on input "1524" at bounding box center [1003, 302] width 103 height 17
type input "1523"
click at [551, 346] on td "[PERSON_NAME]" at bounding box center [536, 348] width 143 height 20
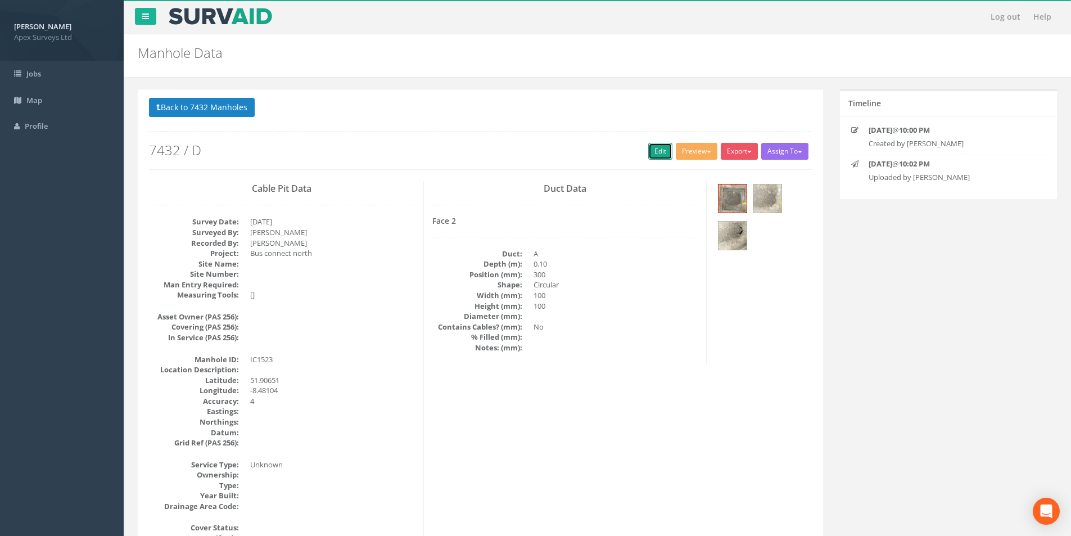
click at [658, 154] on link "Edit" at bounding box center [660, 151] width 24 height 17
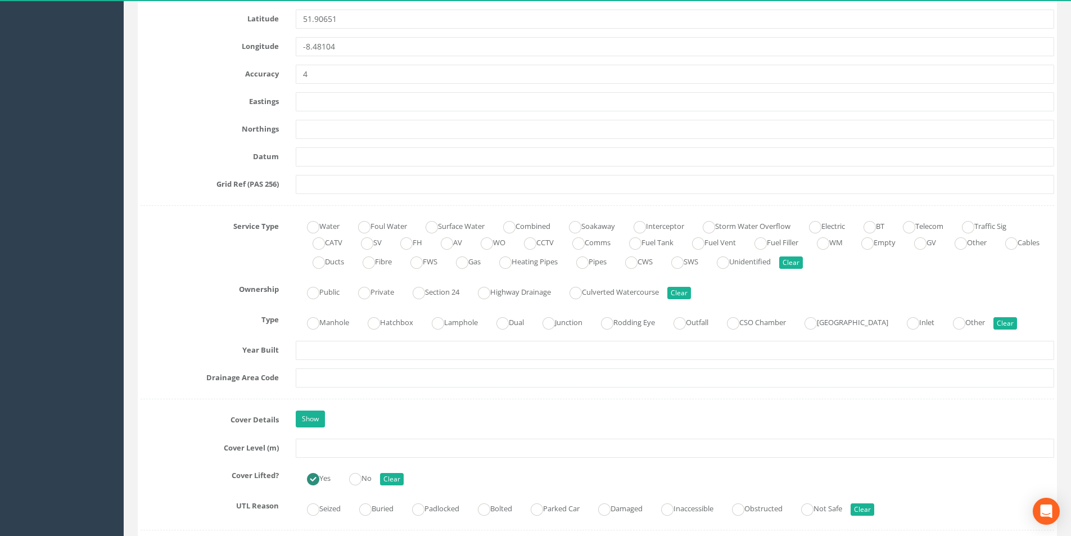
scroll to position [787, 0]
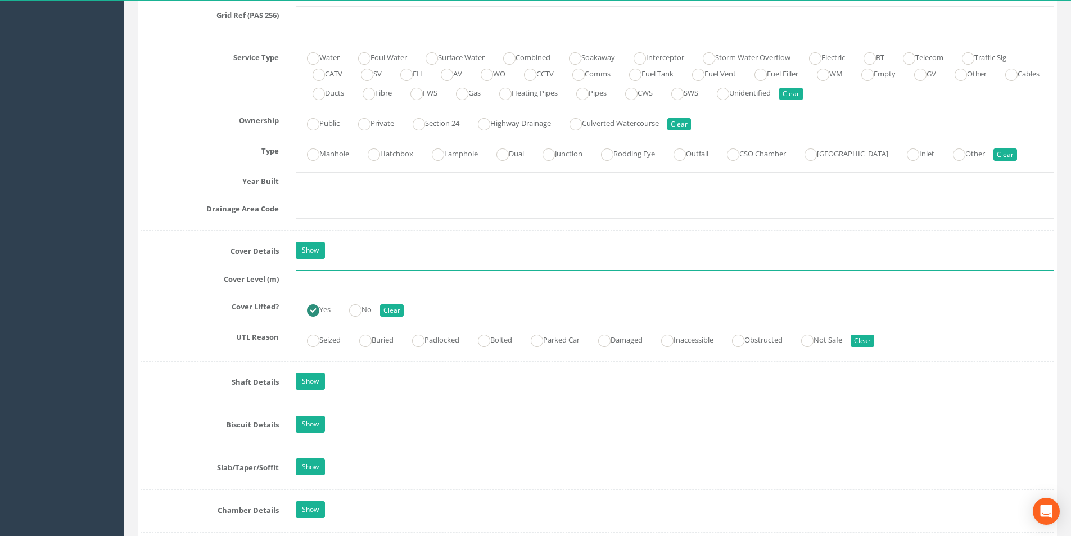
click at [332, 280] on input "text" at bounding box center [675, 279] width 759 height 19
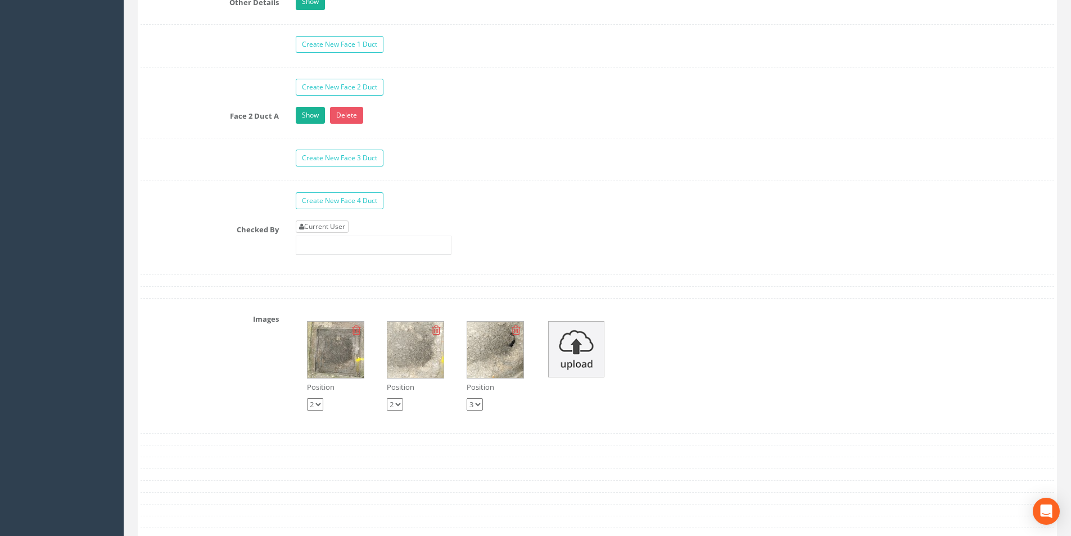
type input "36.29"
click at [336, 226] on link "Current User" at bounding box center [322, 226] width 53 height 12
type input "[PERSON_NAME]"
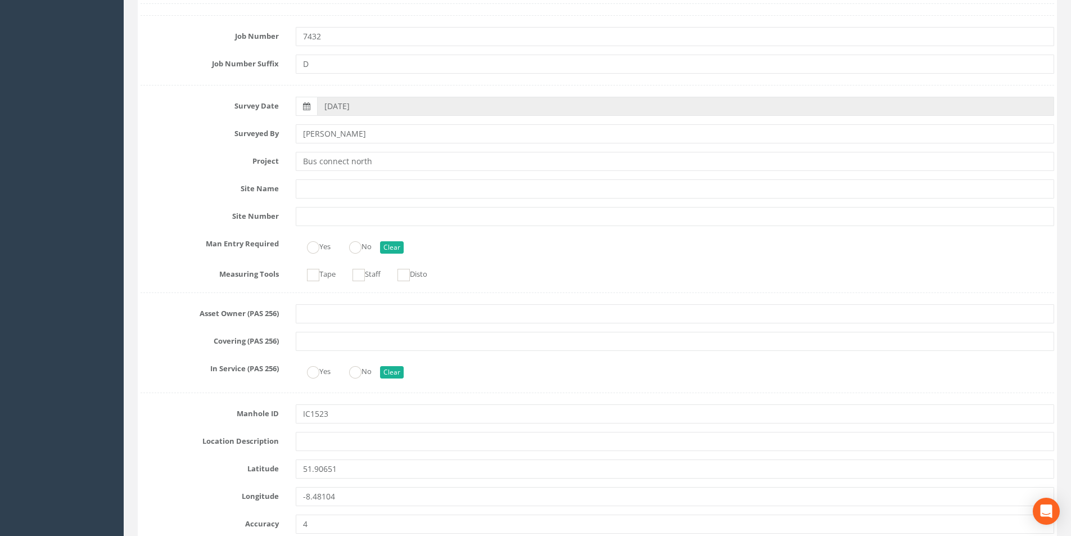
scroll to position [0, 0]
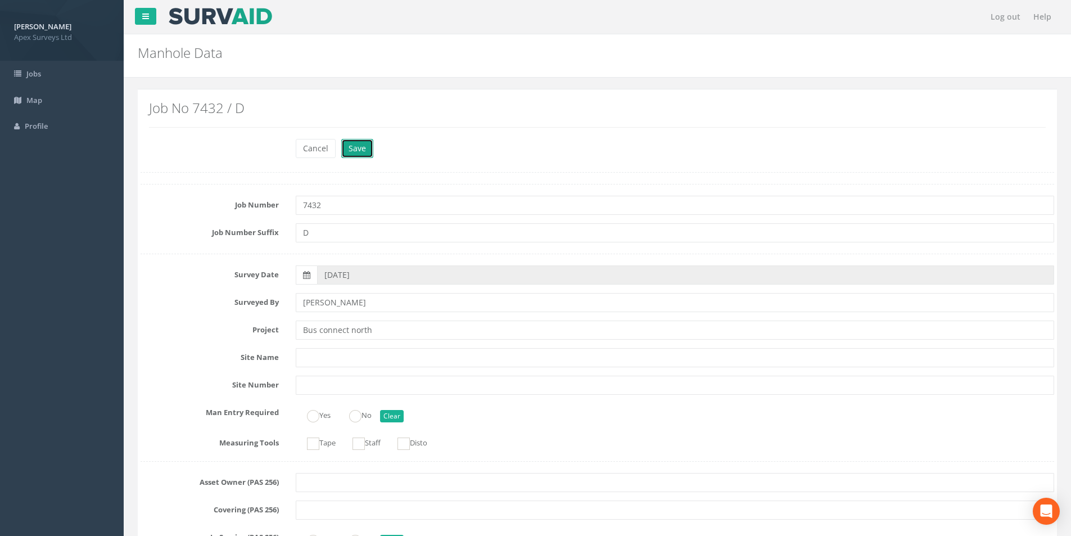
click at [347, 147] on button "Save" at bounding box center [357, 148] width 32 height 19
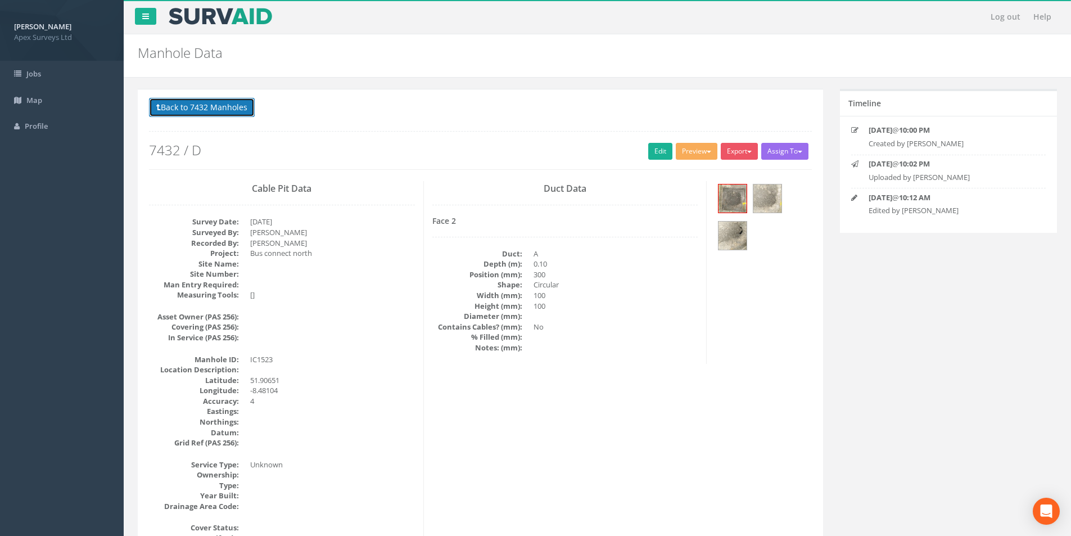
click at [215, 109] on button "Back to 7432 Manholes" at bounding box center [202, 107] width 106 height 19
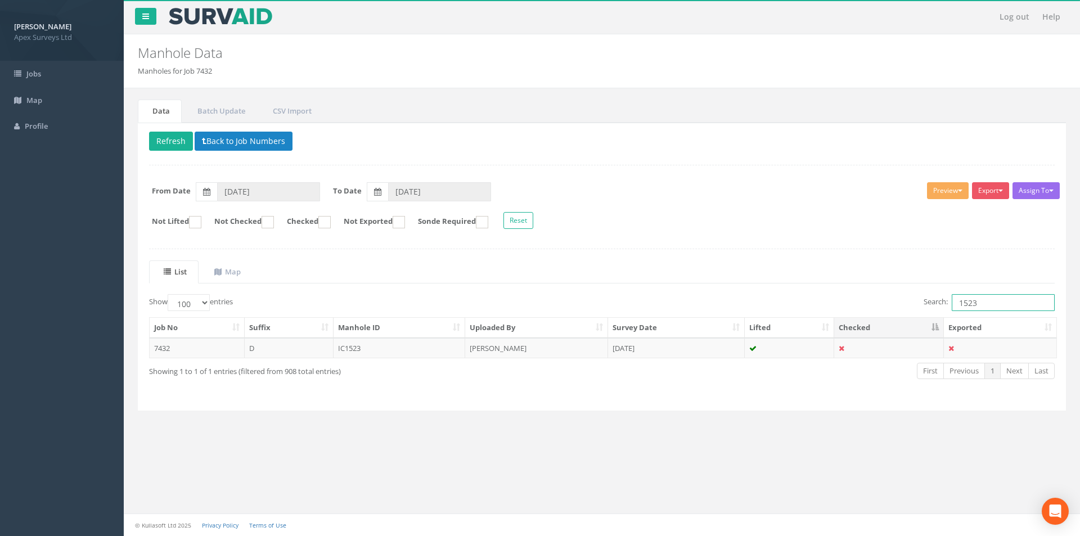
drag, startPoint x: 984, startPoint y: 301, endPoint x: 946, endPoint y: 303, distance: 38.3
click at [946, 303] on label "Search: 1523" at bounding box center [989, 302] width 131 height 17
type input "490"
click at [400, 347] on td "IC490" at bounding box center [400, 348] width 132 height 20
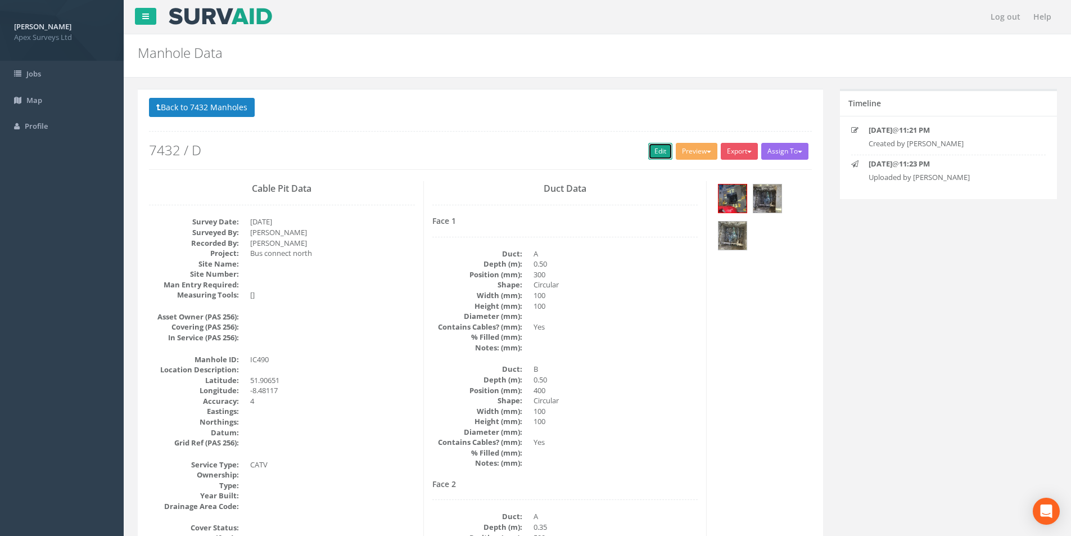
click at [650, 154] on link "Edit" at bounding box center [660, 151] width 24 height 17
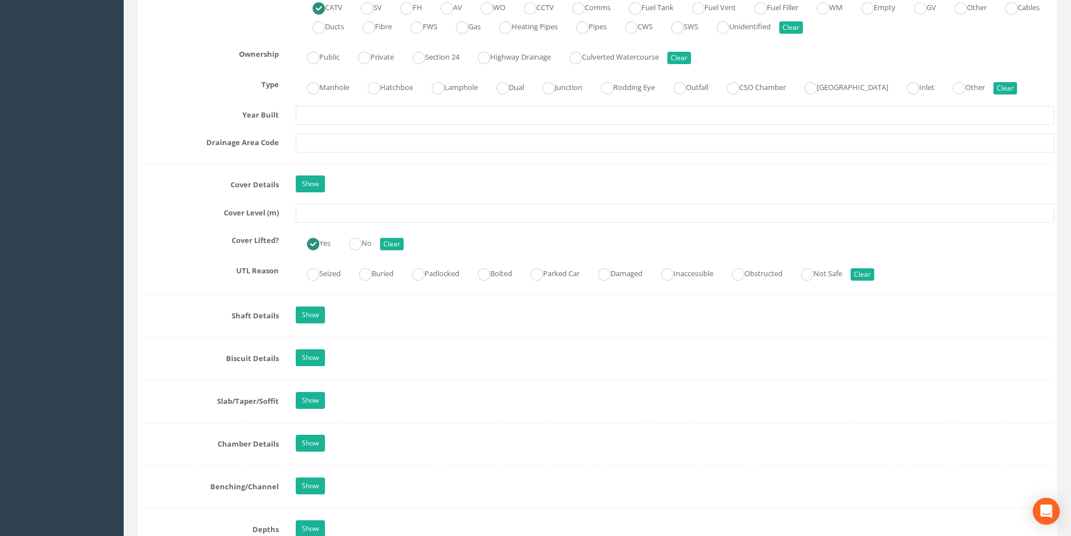
scroll to position [900, 0]
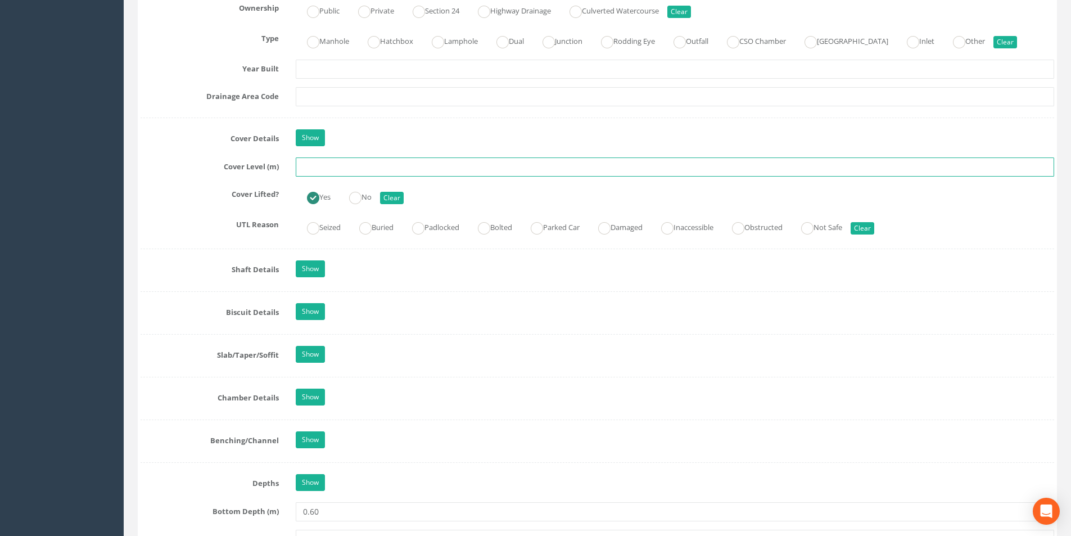
click at [335, 168] on input "text" at bounding box center [675, 166] width 759 height 19
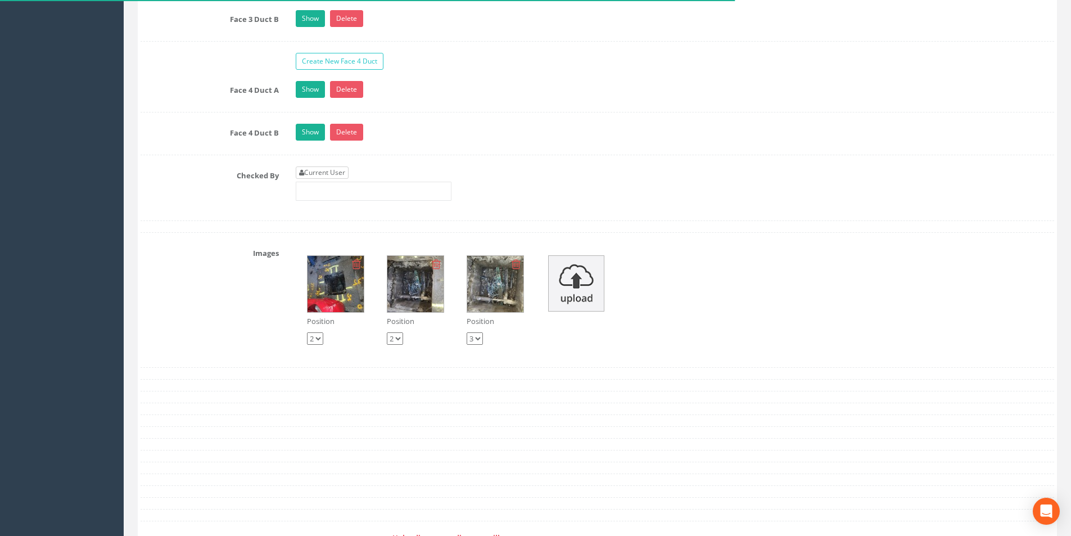
type input "36.65"
click at [334, 172] on link "Current User" at bounding box center [322, 172] width 53 height 12
type input "[PERSON_NAME]"
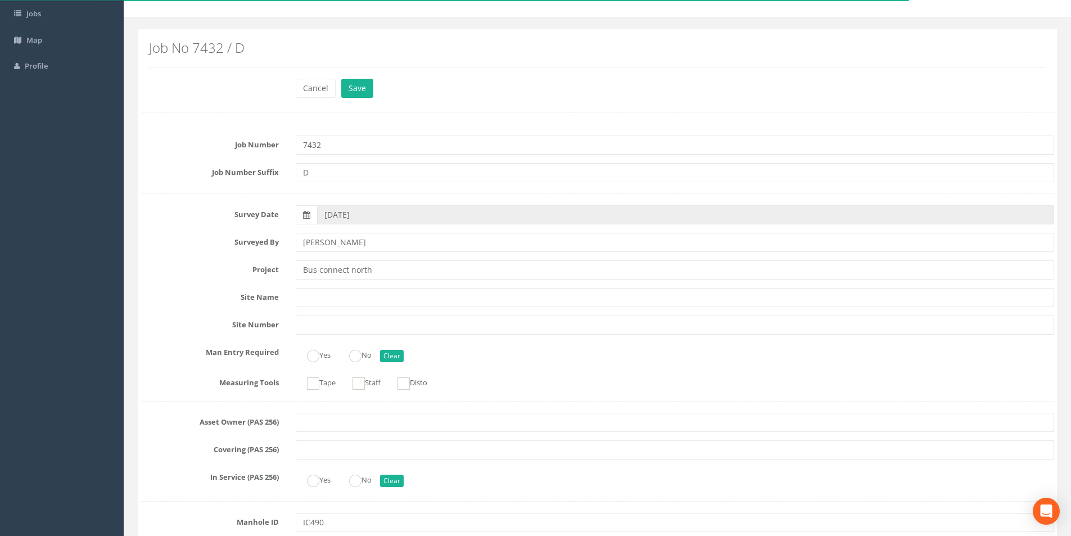
scroll to position [0, 0]
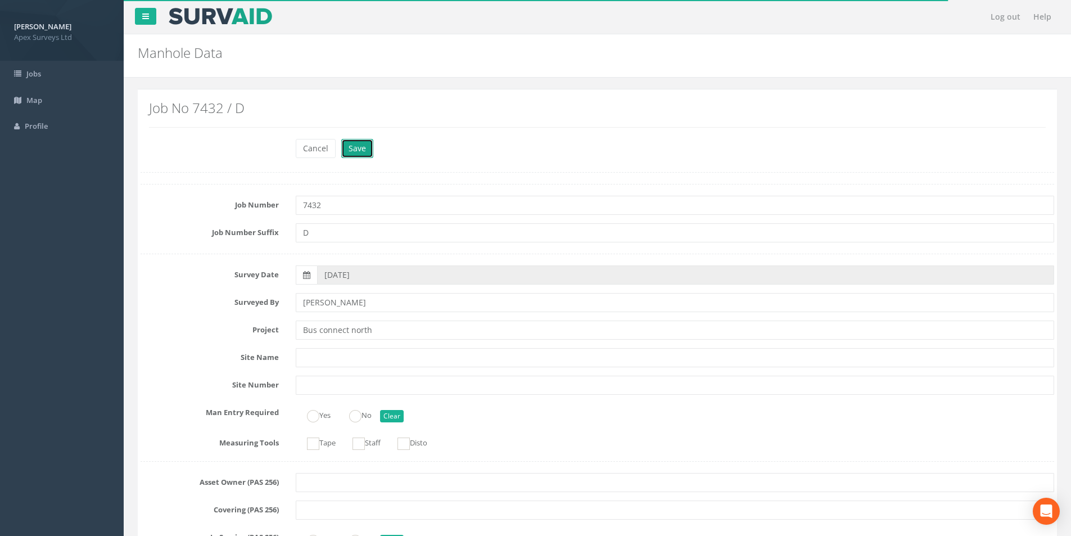
click at [353, 147] on button "Save" at bounding box center [357, 148] width 32 height 19
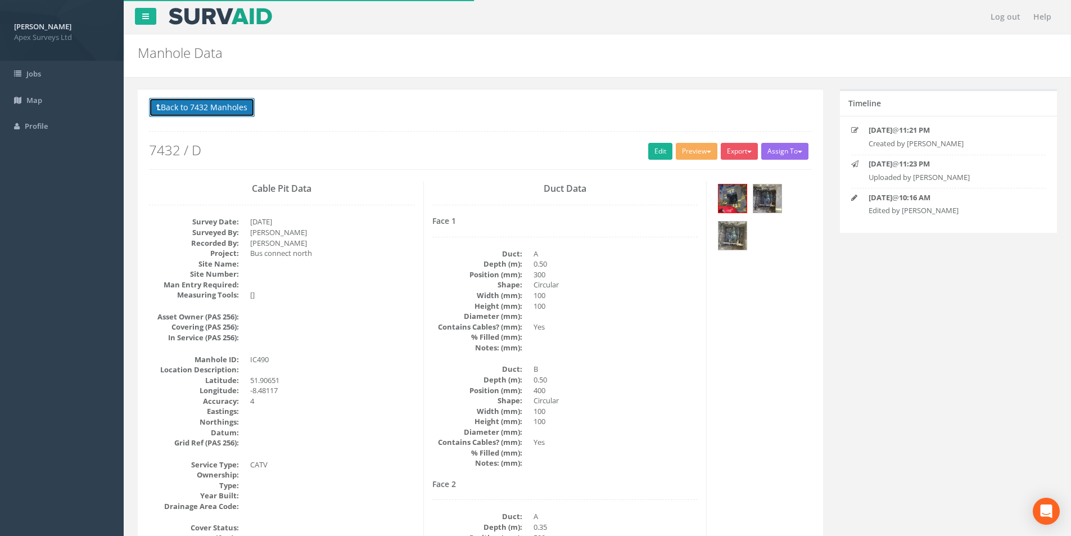
click at [178, 106] on button "Back to 7432 Manholes" at bounding box center [202, 107] width 106 height 19
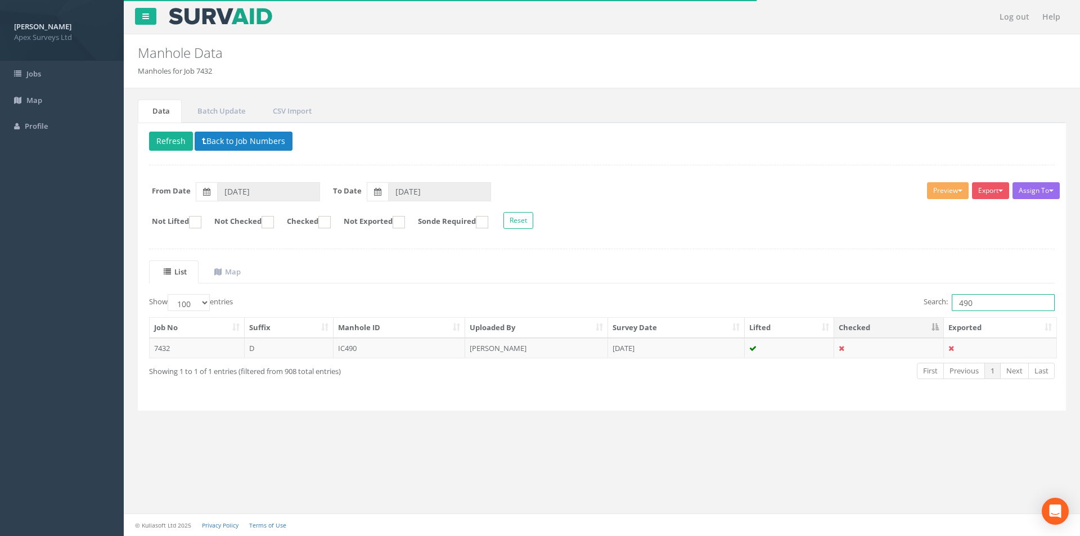
click at [972, 305] on input "490" at bounding box center [1003, 302] width 103 height 17
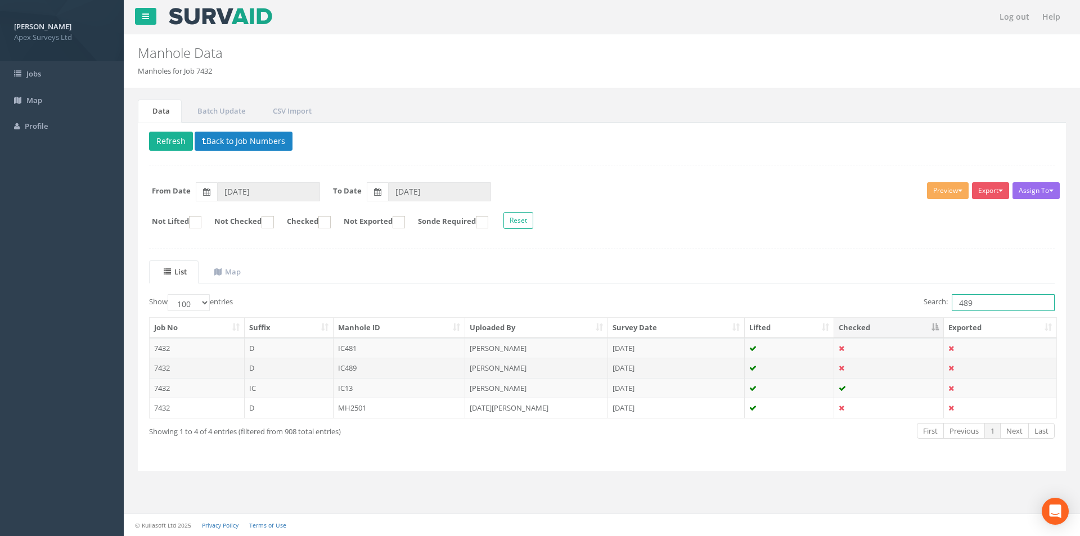
type input "489"
click at [371, 375] on td "IC489" at bounding box center [400, 368] width 132 height 20
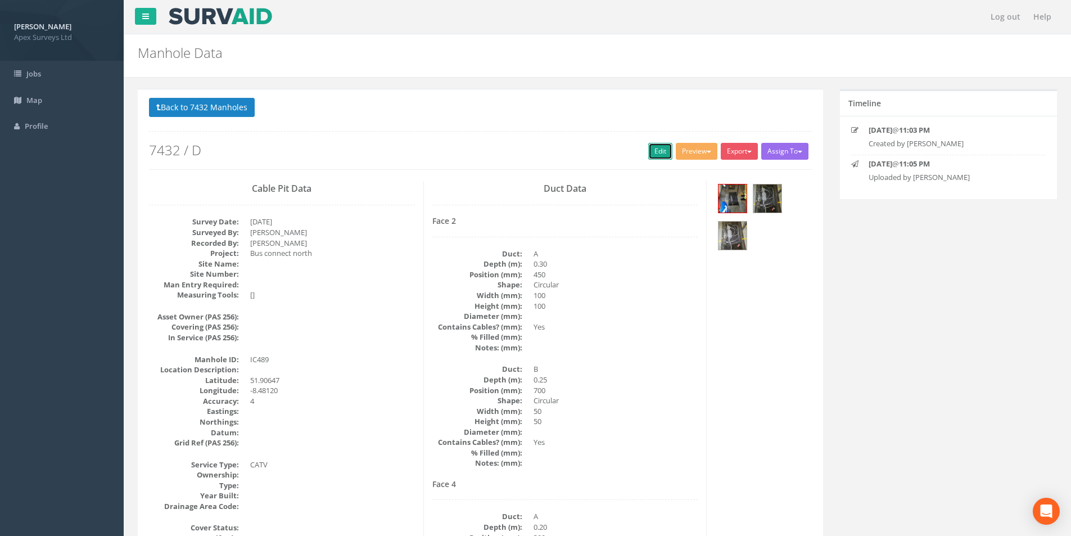
click at [648, 149] on link "Edit" at bounding box center [660, 151] width 24 height 17
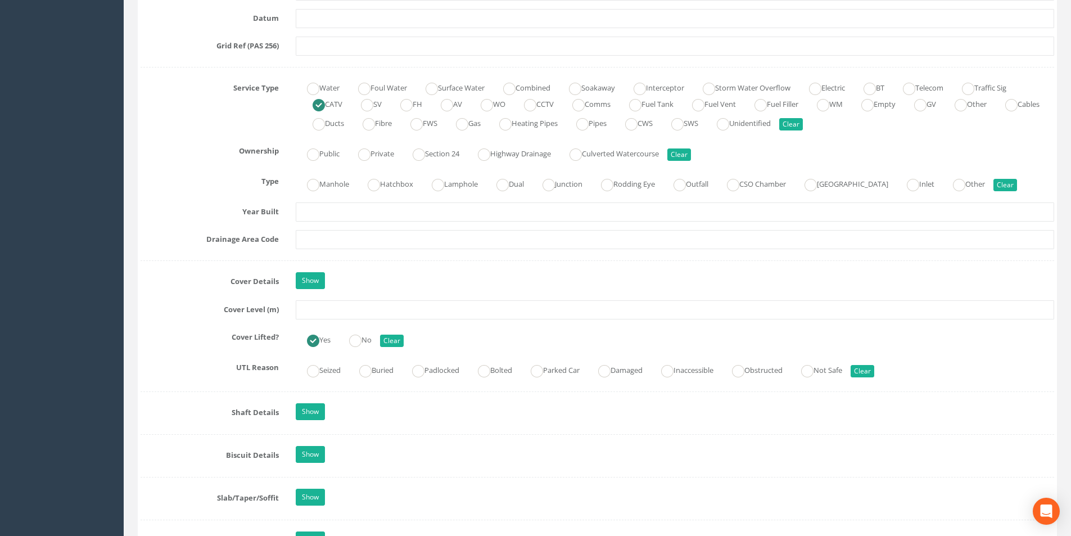
scroll to position [787, 0]
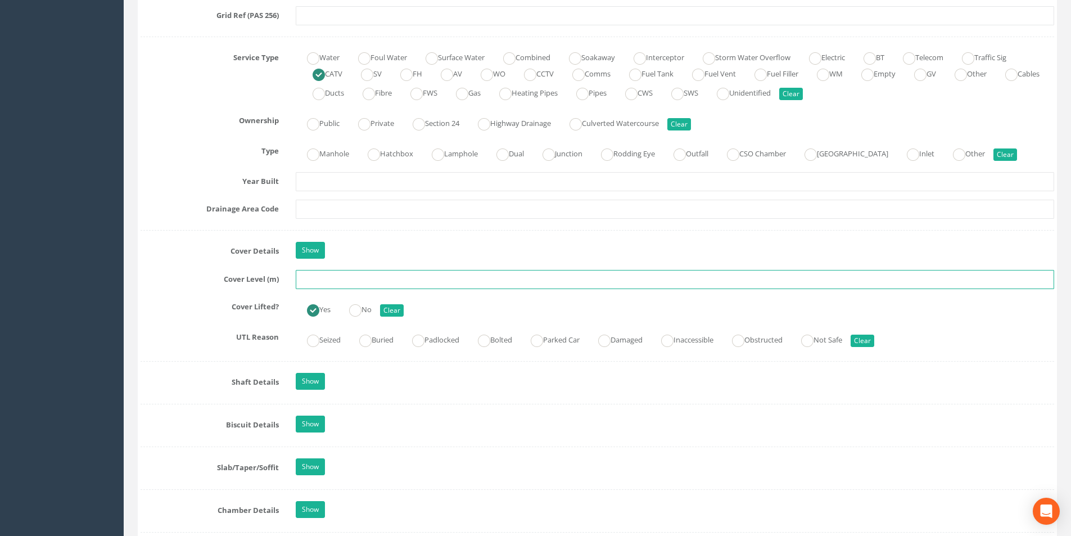
click at [348, 279] on input "text" at bounding box center [675, 279] width 759 height 19
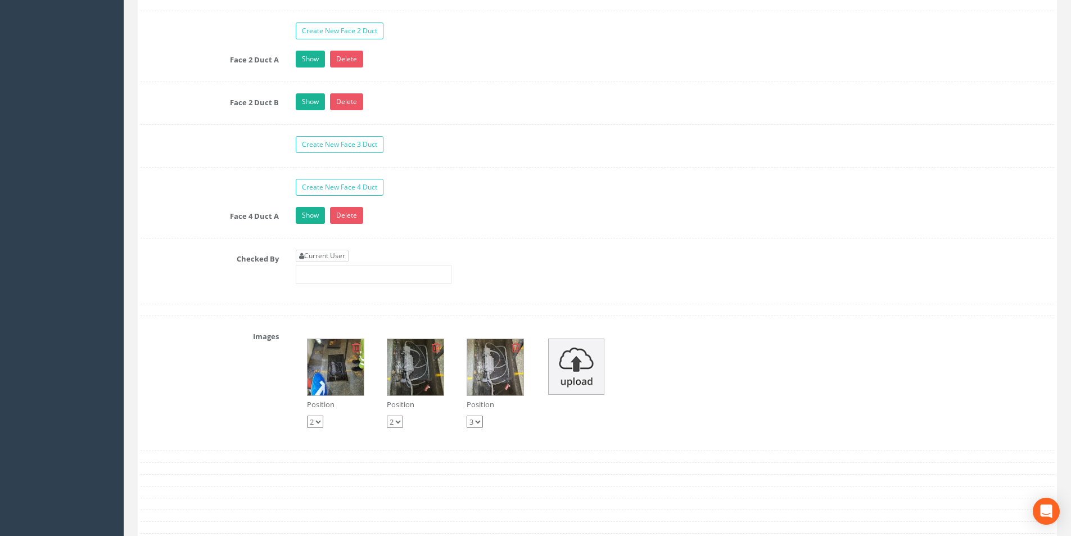
type input "36.72"
click at [342, 257] on link "Current User" at bounding box center [322, 256] width 53 height 12
type input "[PERSON_NAME]"
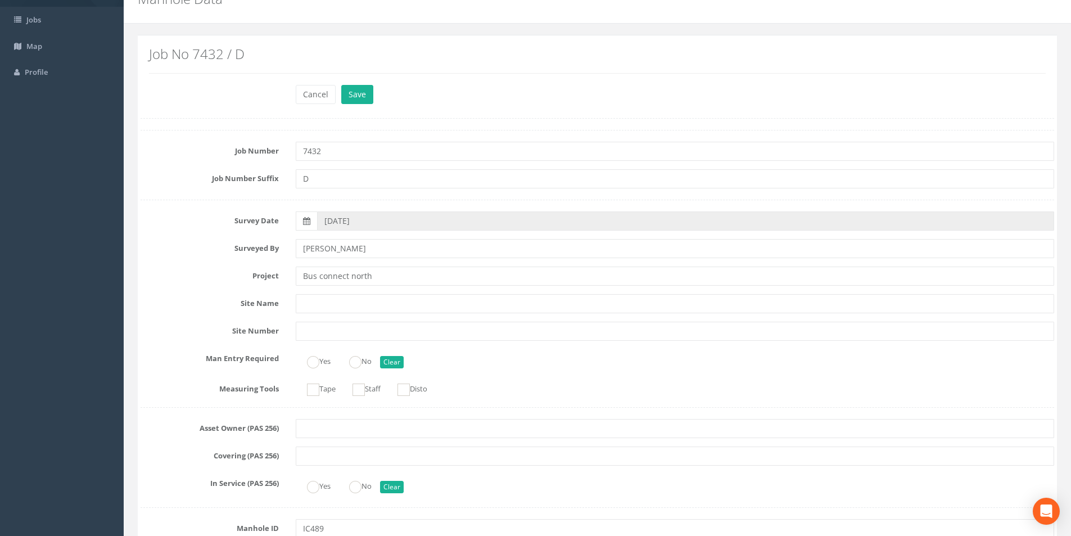
scroll to position [0, 0]
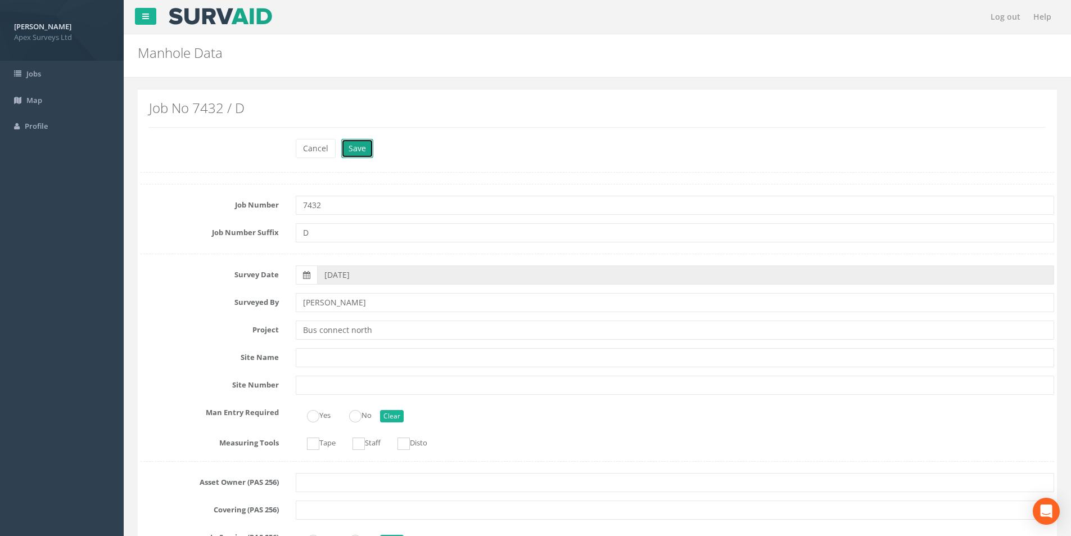
click at [361, 154] on button "Save" at bounding box center [357, 148] width 32 height 19
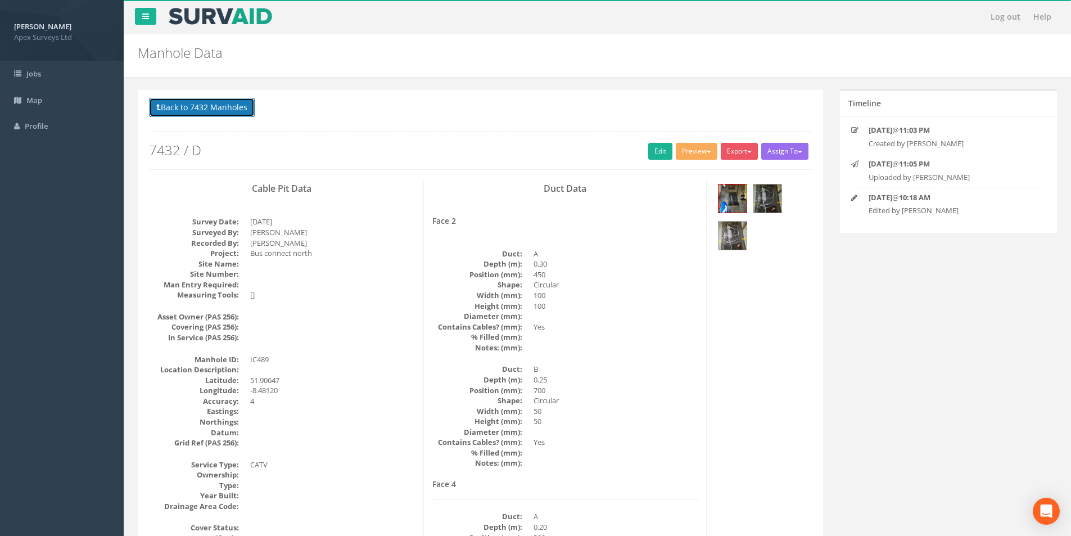
drag, startPoint x: 190, startPoint y: 112, endPoint x: 330, endPoint y: 143, distance: 143.4
click at [190, 112] on button "Back to 7432 Manholes" at bounding box center [202, 107] width 106 height 19
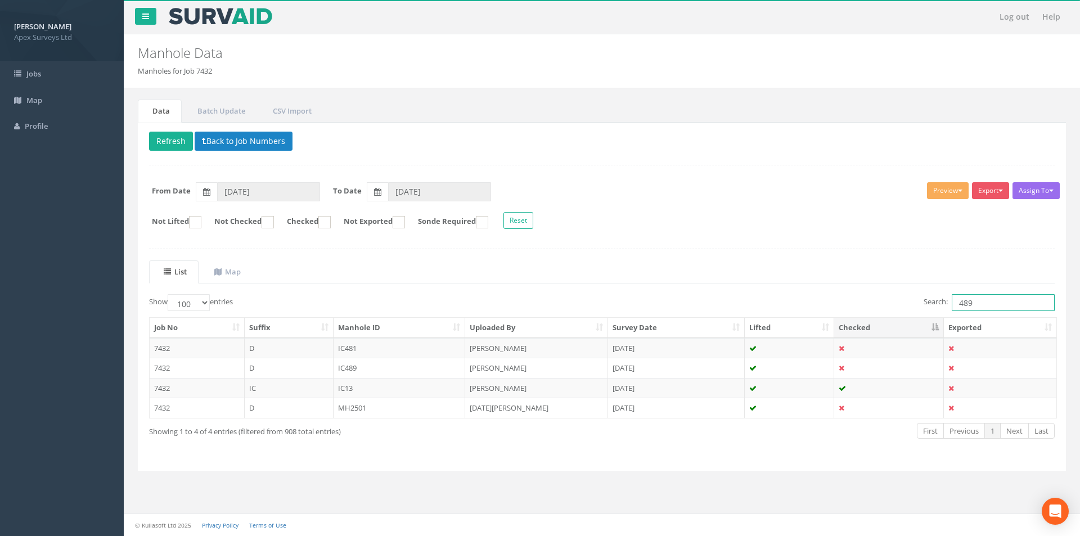
drag, startPoint x: 984, startPoint y: 301, endPoint x: 947, endPoint y: 301, distance: 37.1
click at [947, 301] on label "Search: 489" at bounding box center [989, 302] width 131 height 17
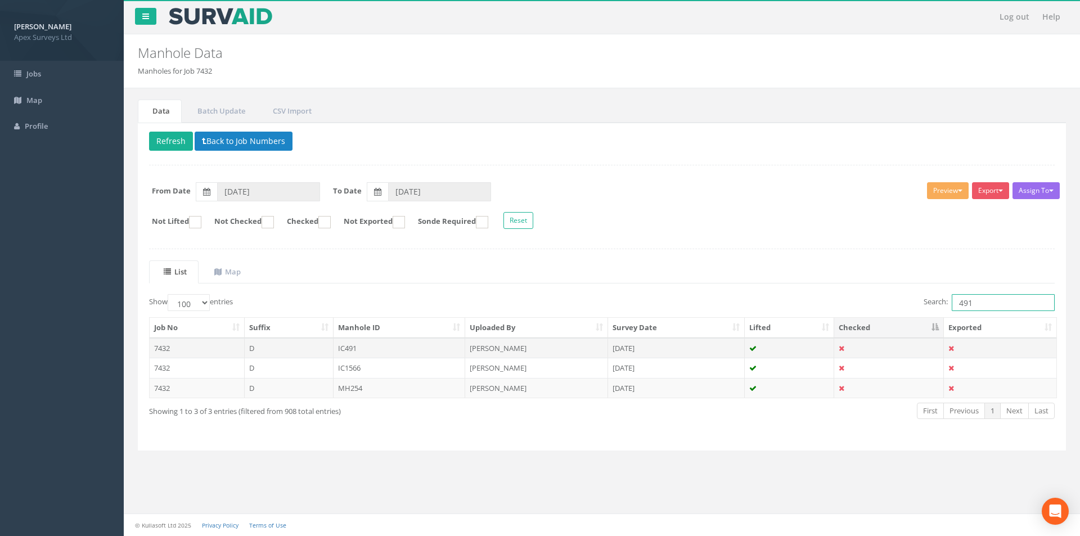
type input "491"
click at [352, 344] on td "IC491" at bounding box center [400, 348] width 132 height 20
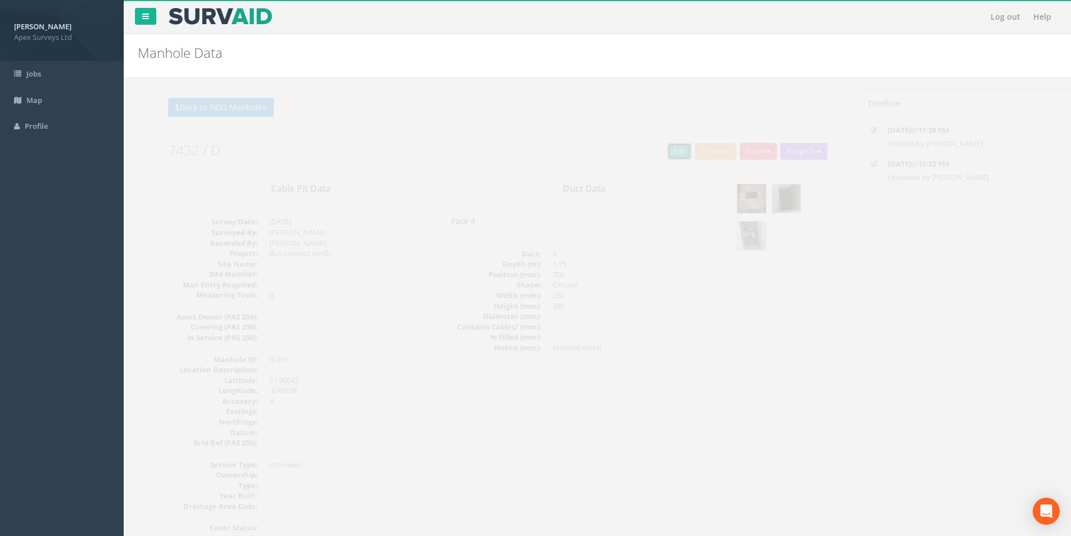
click at [655, 157] on link "Edit" at bounding box center [660, 151] width 24 height 17
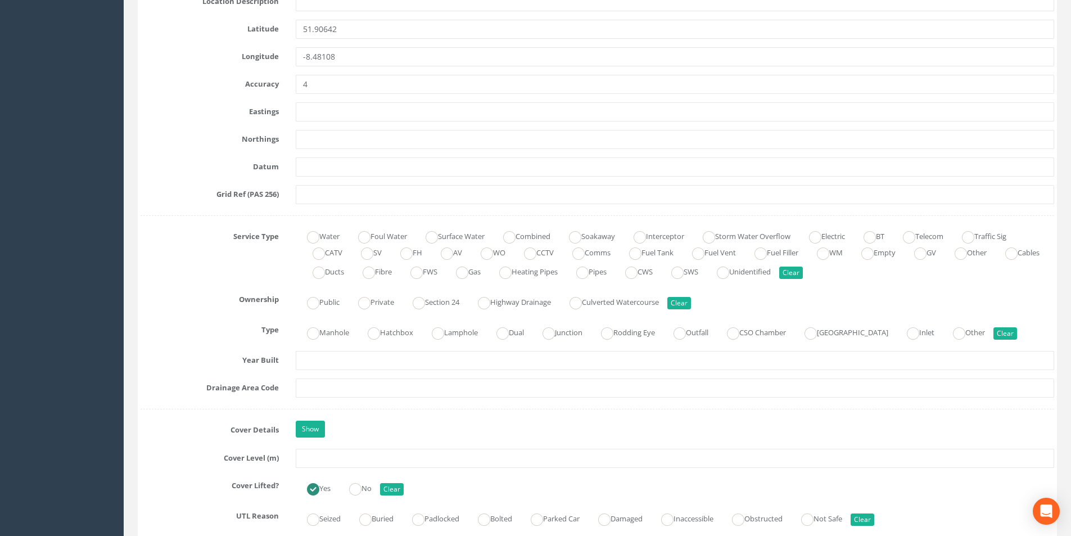
scroll to position [619, 0]
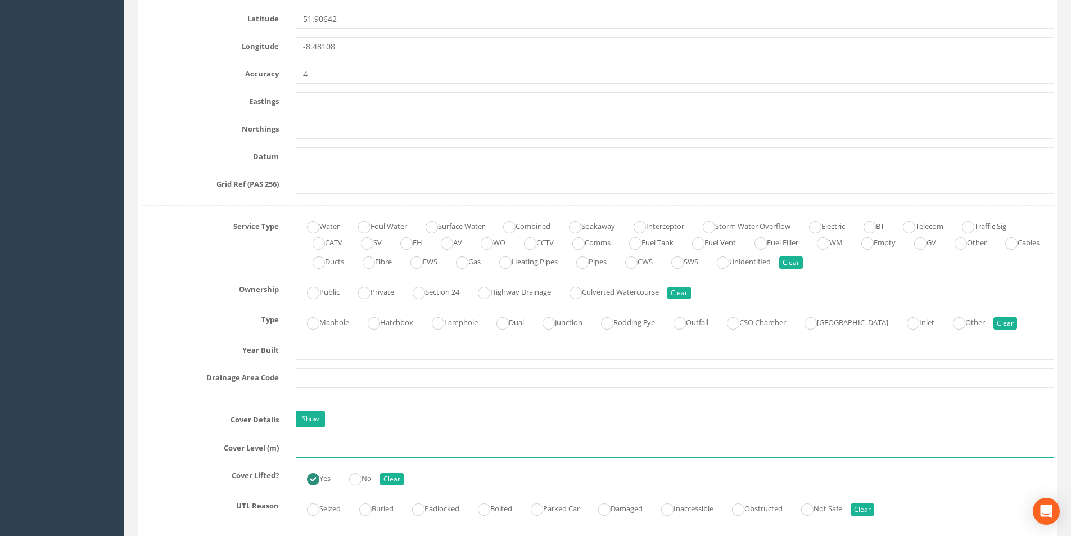
click at [352, 452] on input "text" at bounding box center [675, 448] width 759 height 19
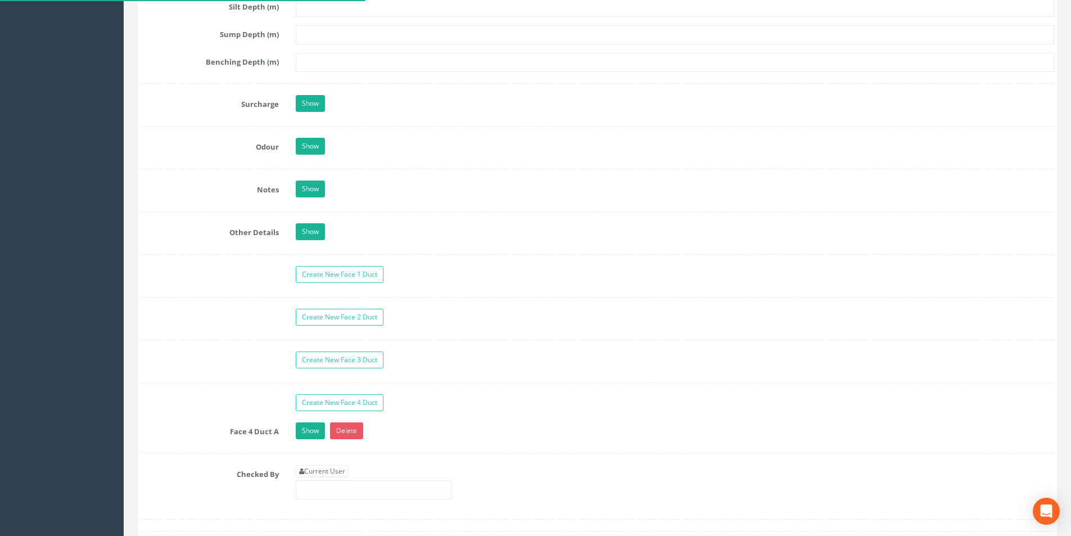
scroll to position [1744, 0]
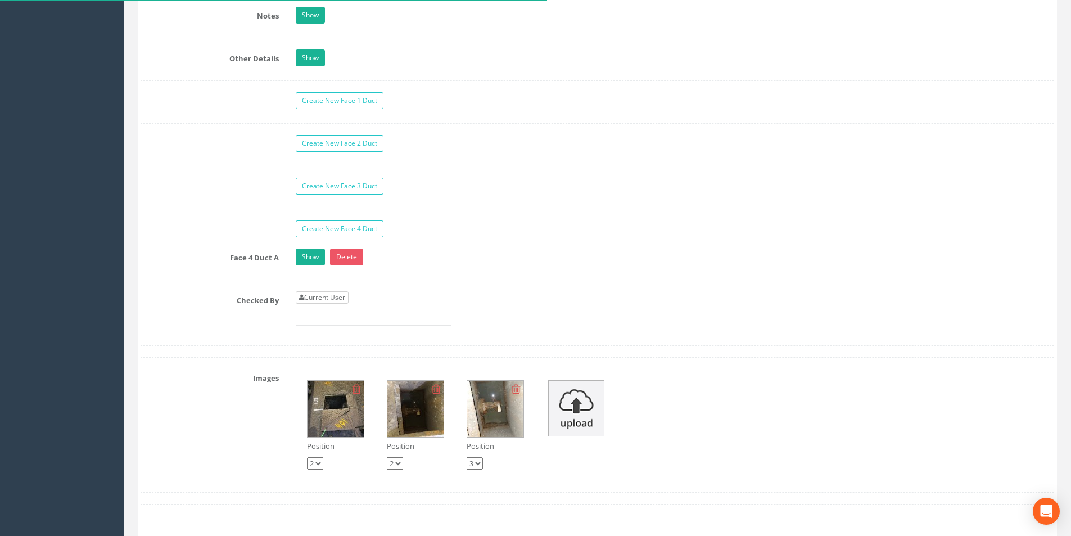
type input "36.64"
click at [321, 297] on link "Current User" at bounding box center [322, 297] width 53 height 12
type input "[PERSON_NAME]"
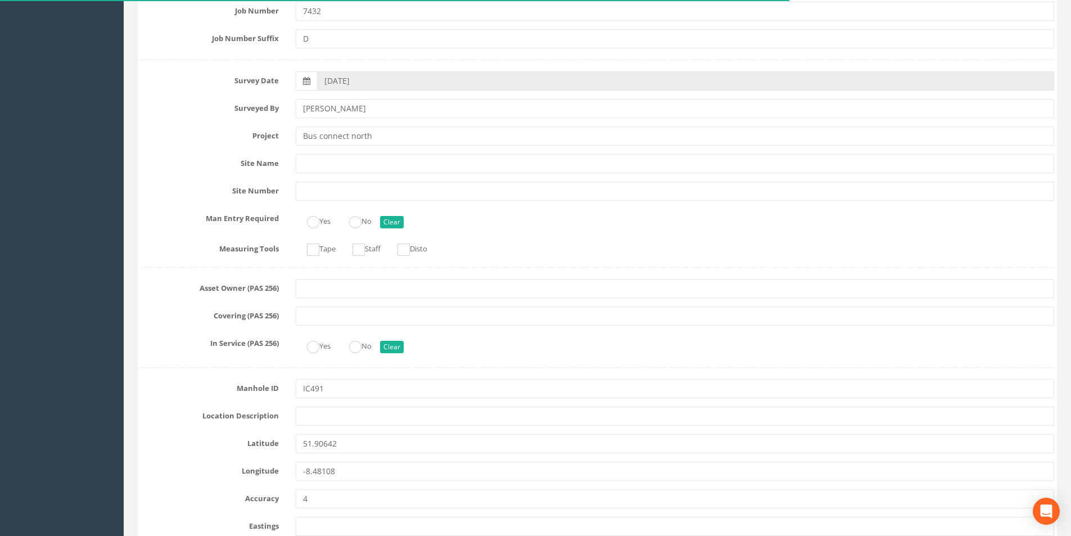
scroll to position [0, 0]
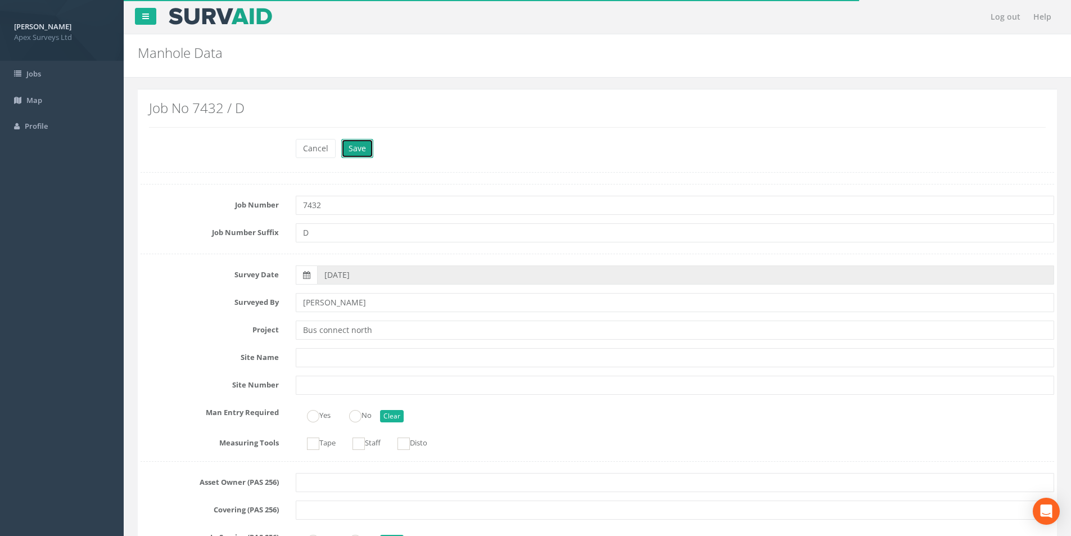
click at [363, 156] on button "Save" at bounding box center [357, 148] width 32 height 19
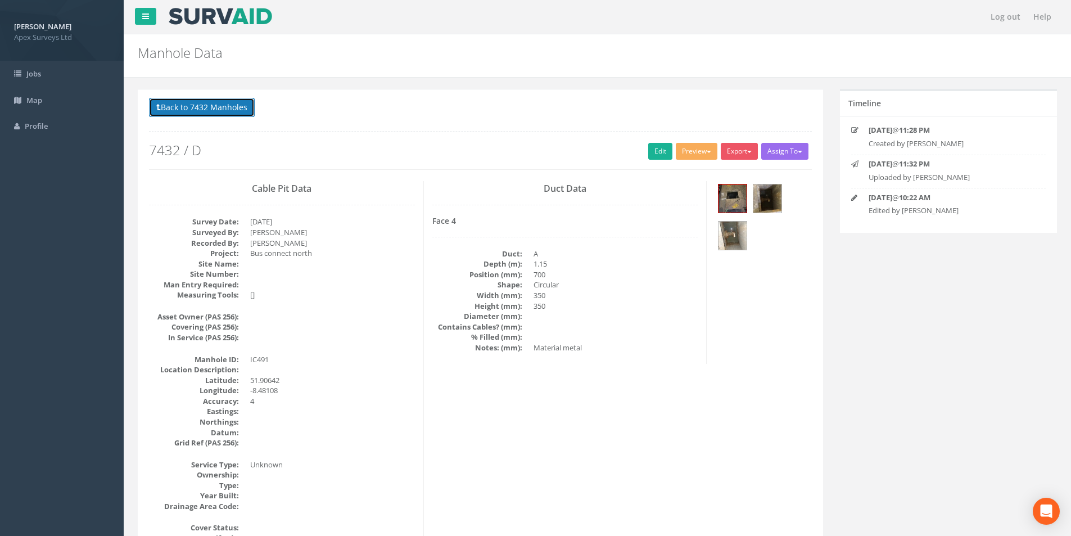
click at [196, 114] on button "Back to 7432 Manholes" at bounding box center [202, 107] width 106 height 19
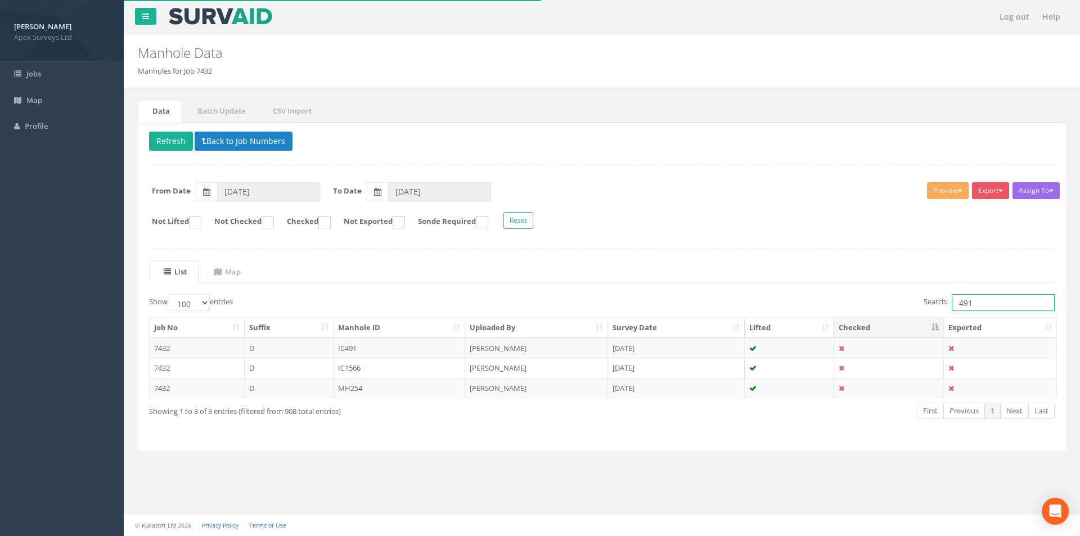
drag, startPoint x: 984, startPoint y: 303, endPoint x: 938, endPoint y: 300, distance: 46.2
click at [938, 300] on label "Search: 491" at bounding box center [989, 302] width 131 height 17
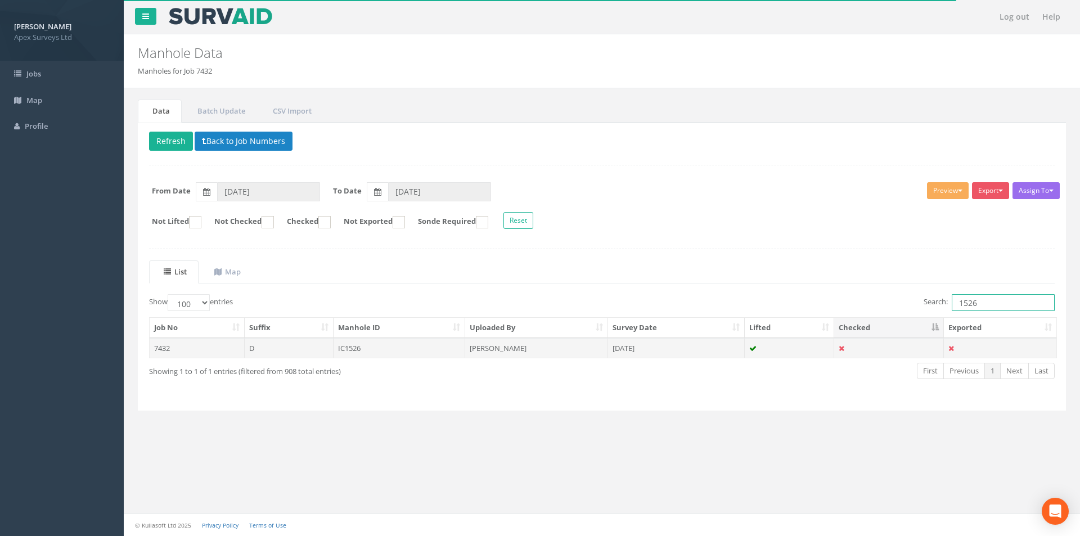
type input "1526"
click at [377, 354] on td "IC1526" at bounding box center [400, 348] width 132 height 20
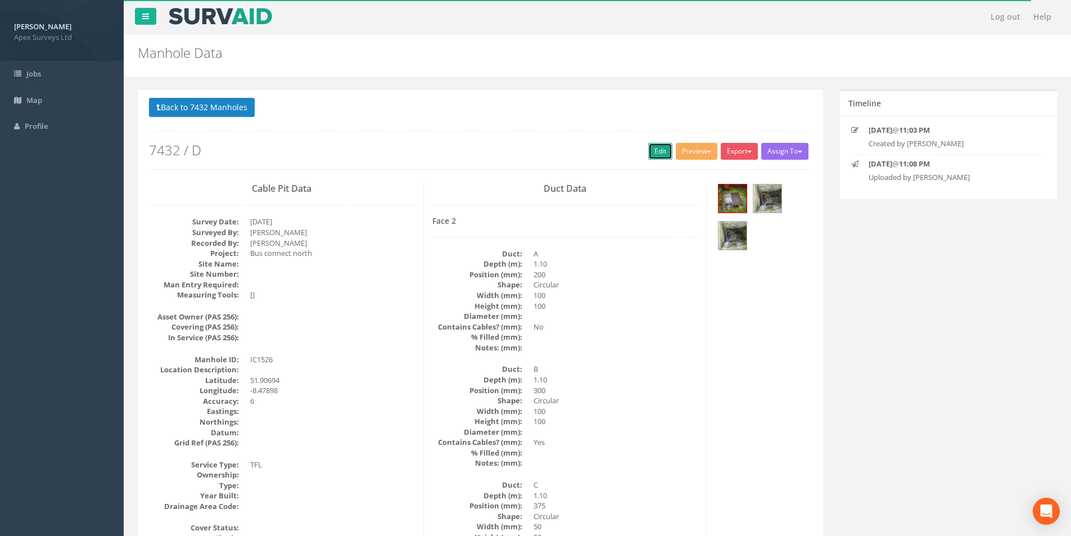
click at [651, 154] on link "Edit" at bounding box center [660, 151] width 24 height 17
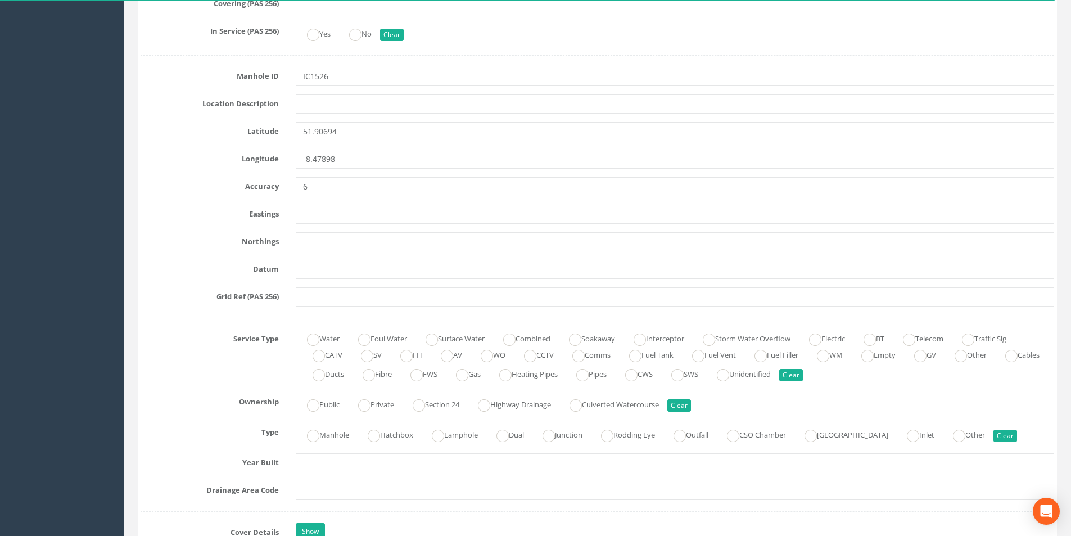
scroll to position [619, 0]
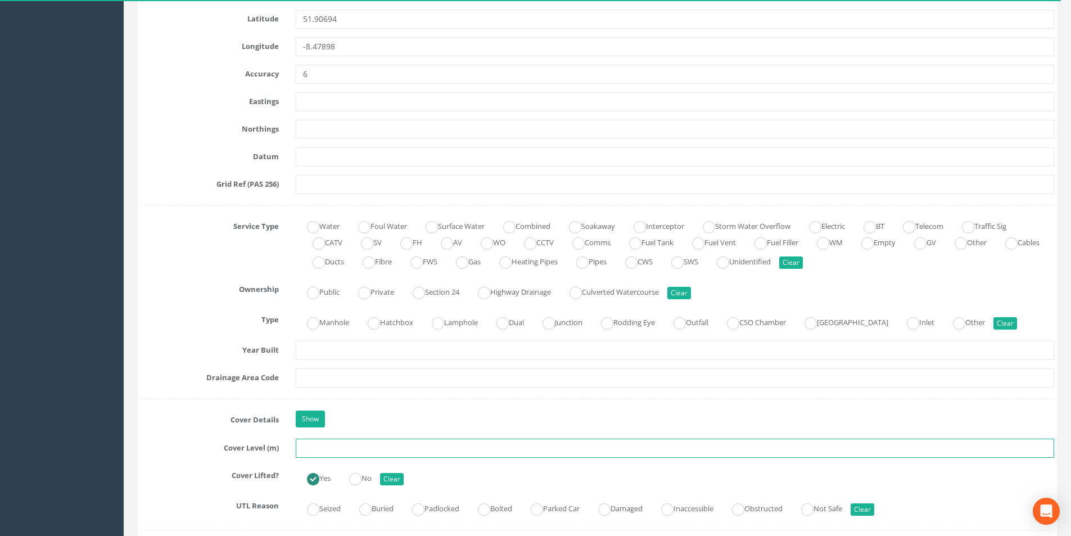
click at [333, 449] on input "text" at bounding box center [675, 448] width 759 height 19
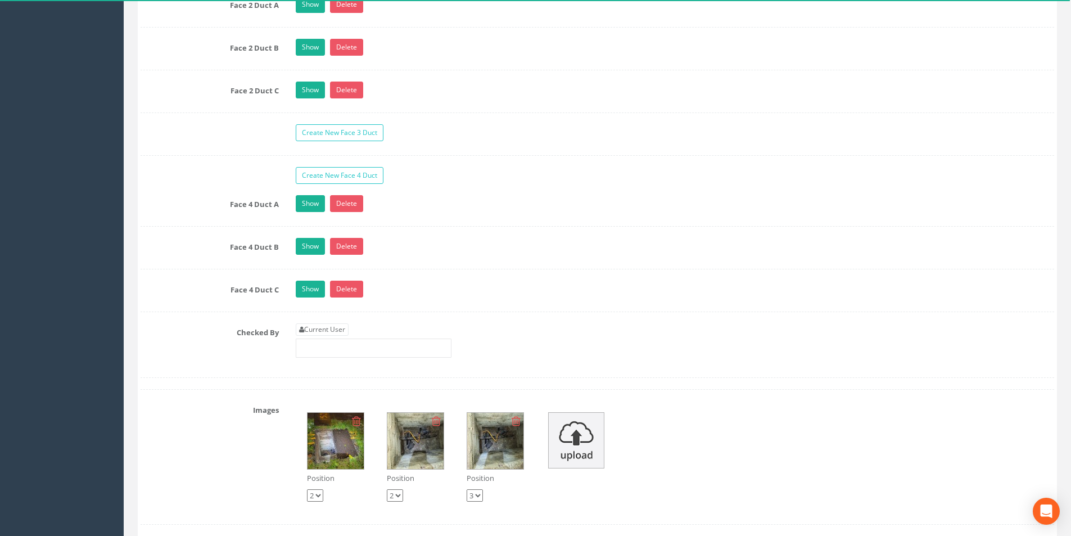
scroll to position [1912, 0]
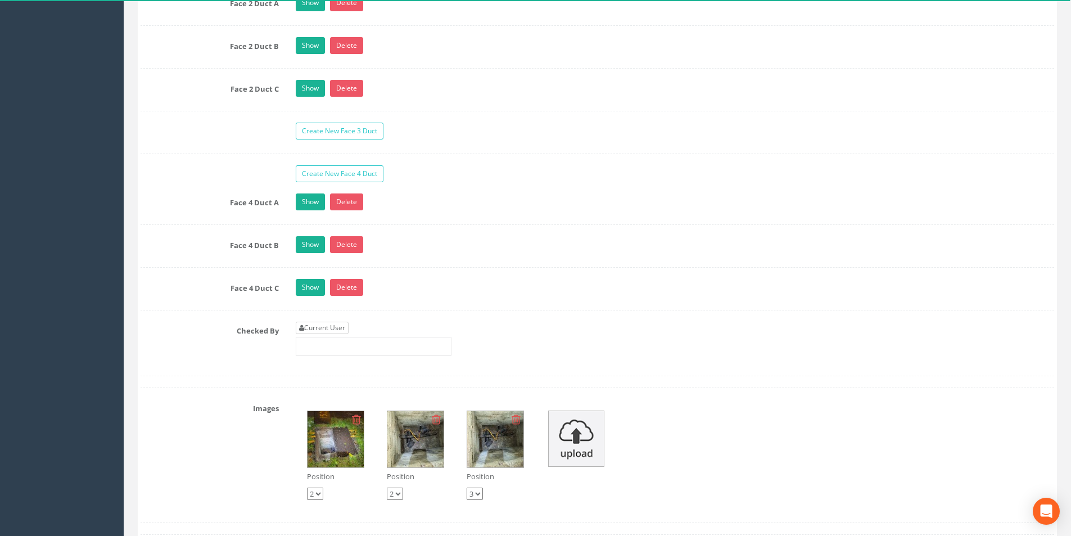
type input "27.87"
click at [324, 331] on link "Current User" at bounding box center [322, 328] width 53 height 12
type input "[PERSON_NAME]"
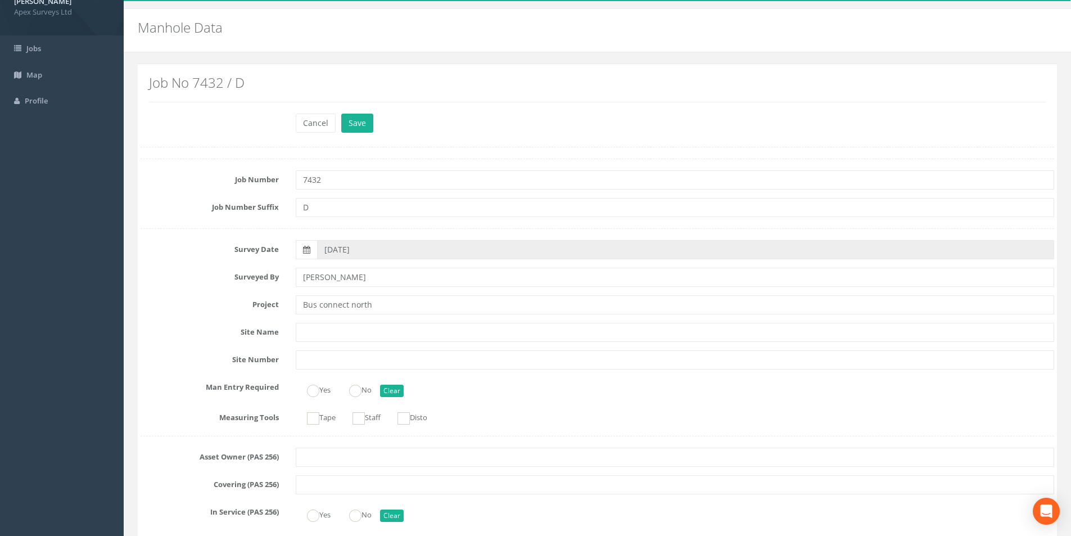
scroll to position [0, 0]
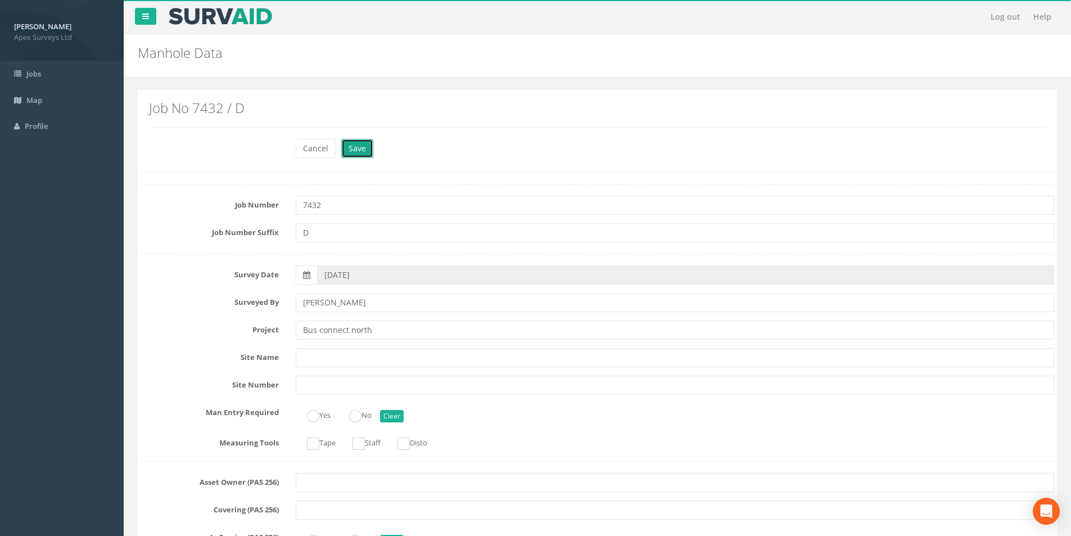
click at [353, 143] on button "Save" at bounding box center [357, 148] width 32 height 19
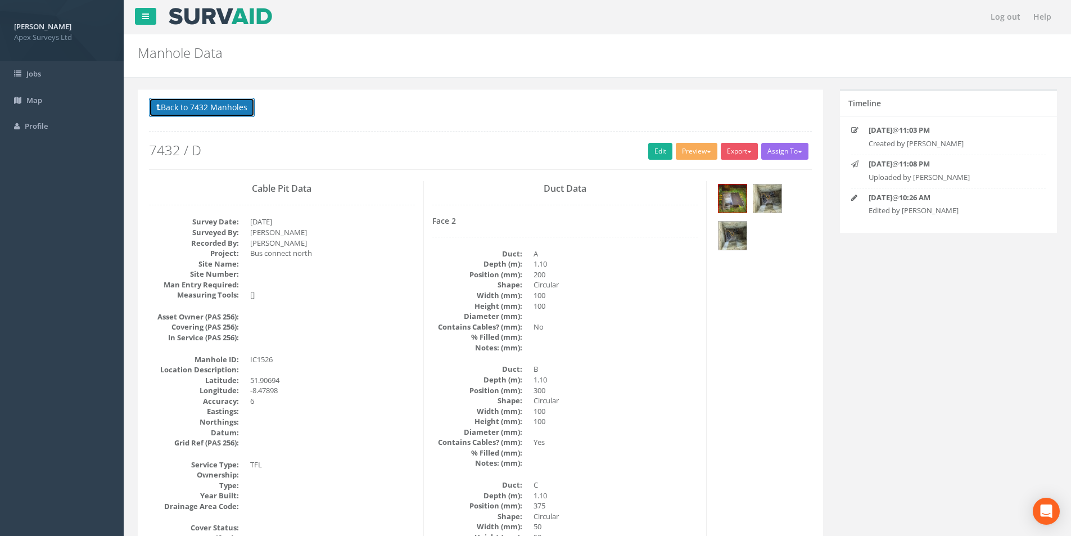
click at [214, 106] on button "Back to 7432 Manholes" at bounding box center [202, 107] width 106 height 19
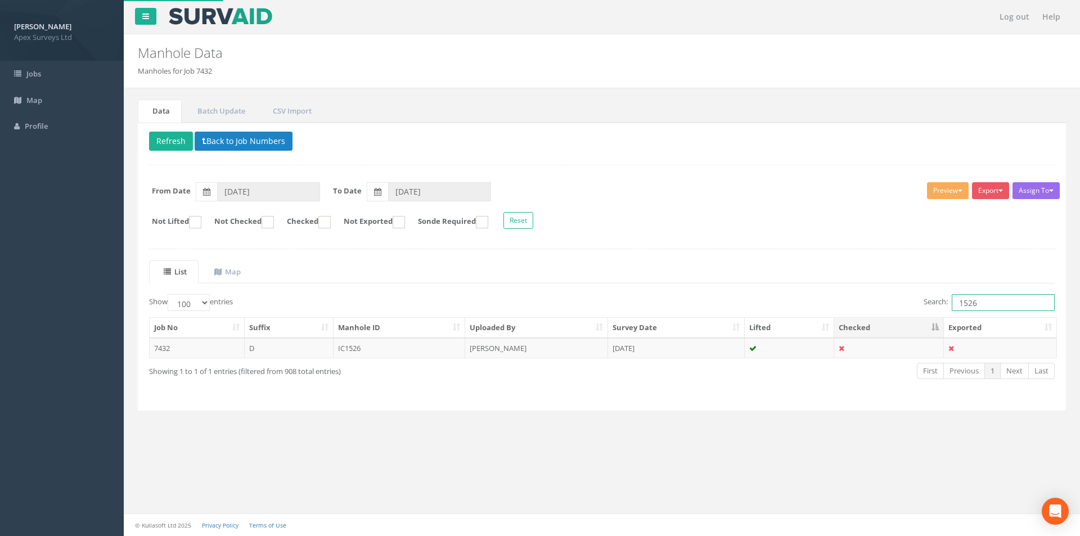
drag, startPoint x: 992, startPoint y: 304, endPoint x: 954, endPoint y: 307, distance: 37.8
click at [954, 307] on input "1526" at bounding box center [1003, 302] width 103 height 17
type input "1527"
click at [528, 348] on td "[PERSON_NAME]" at bounding box center [536, 348] width 143 height 20
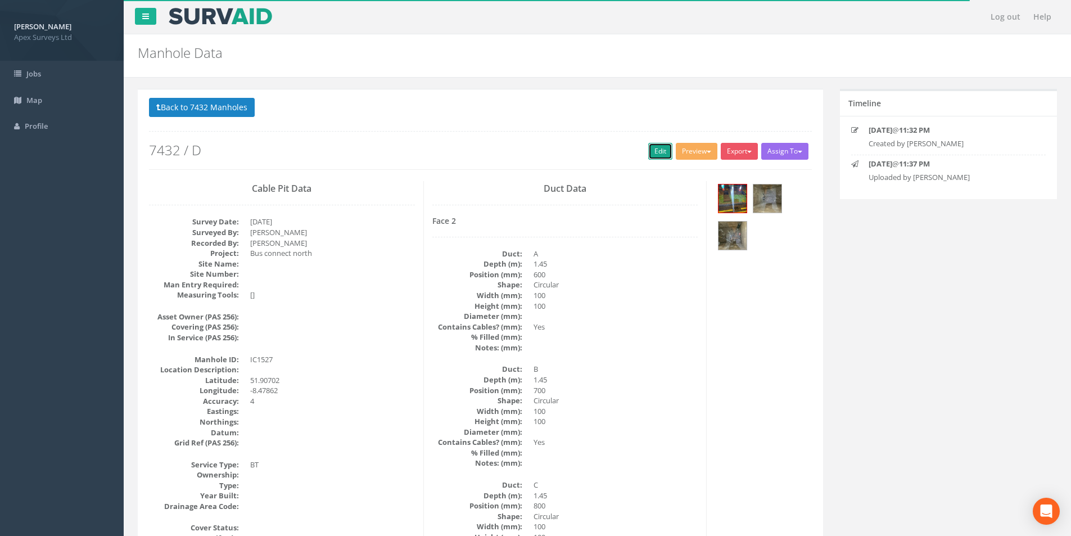
click at [657, 152] on link "Edit" at bounding box center [660, 151] width 24 height 17
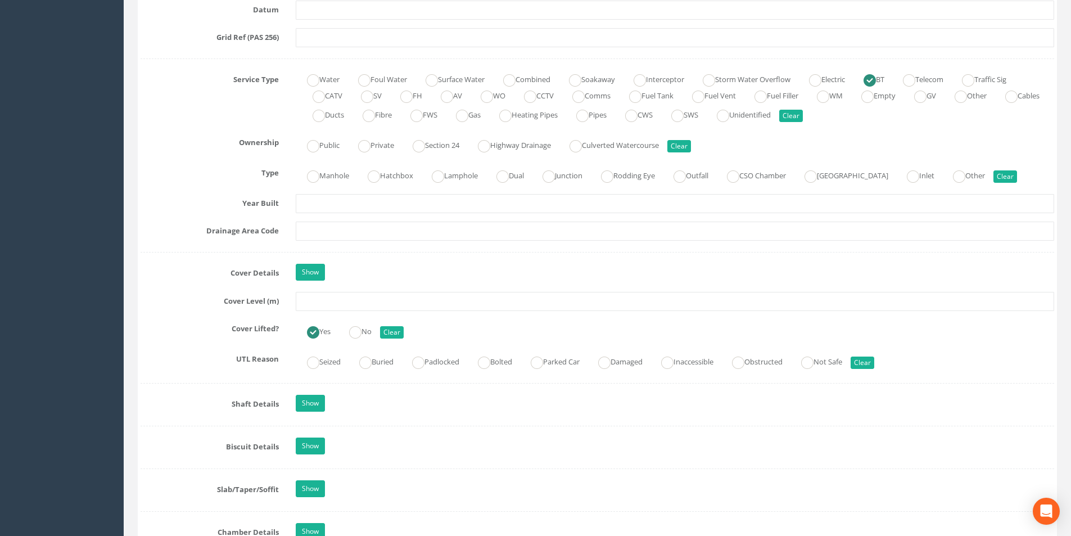
scroll to position [787, 0]
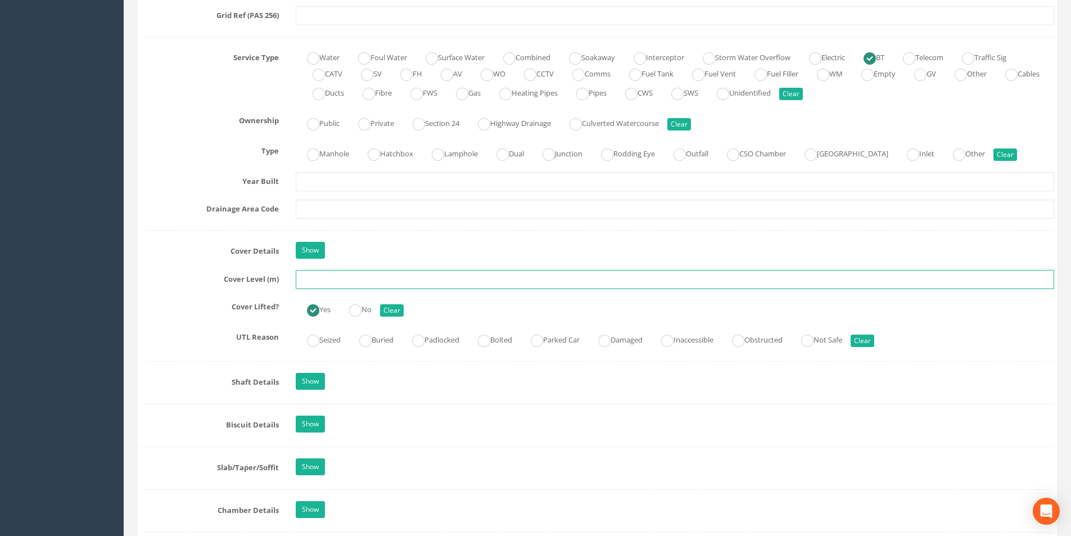
click at [358, 278] on input "text" at bounding box center [675, 279] width 759 height 19
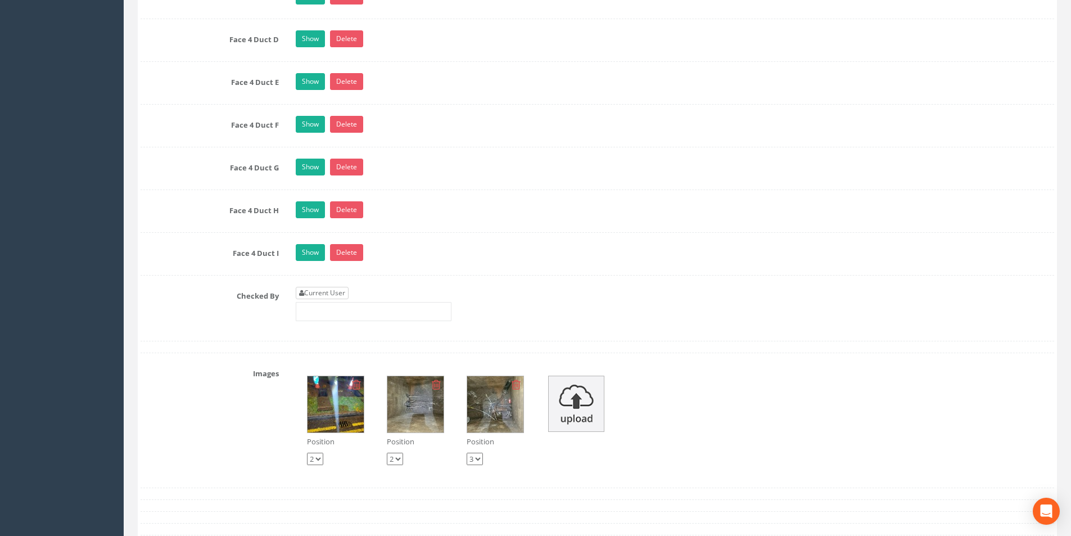
type input "26.46"
click at [337, 296] on link "Current User" at bounding box center [322, 293] width 53 height 12
type input "[PERSON_NAME]"
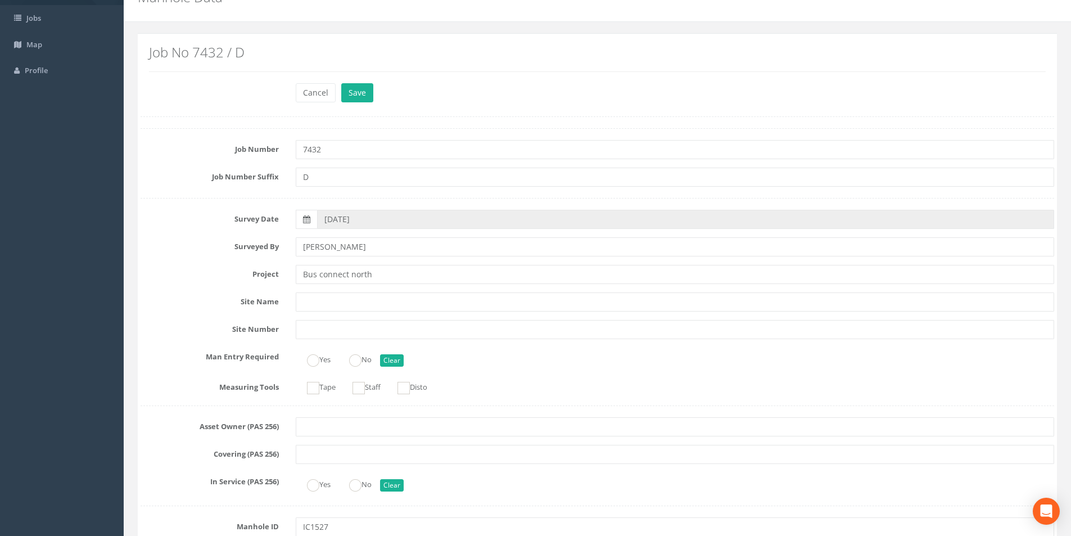
scroll to position [0, 0]
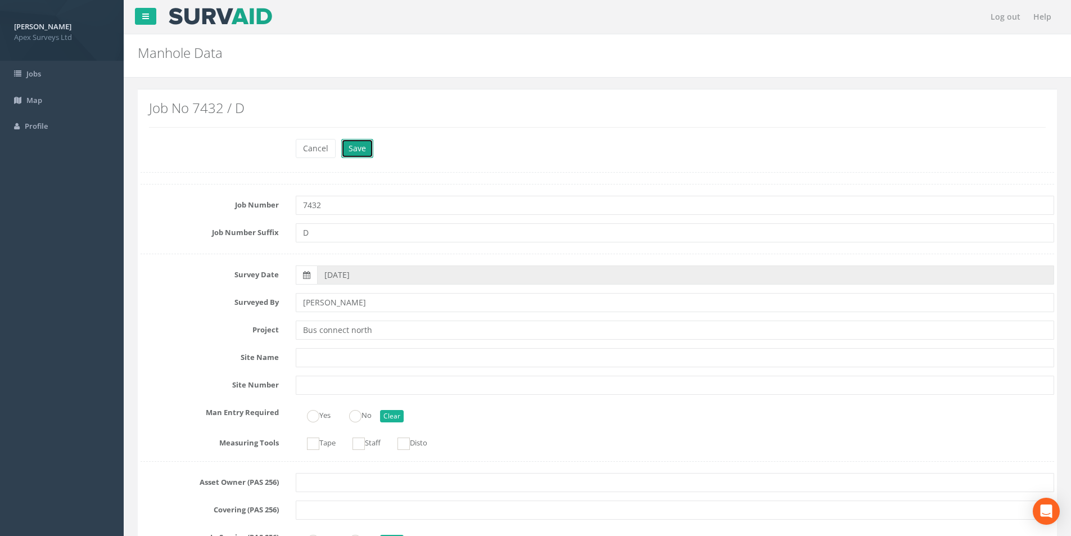
click at [364, 150] on button "Save" at bounding box center [357, 148] width 32 height 19
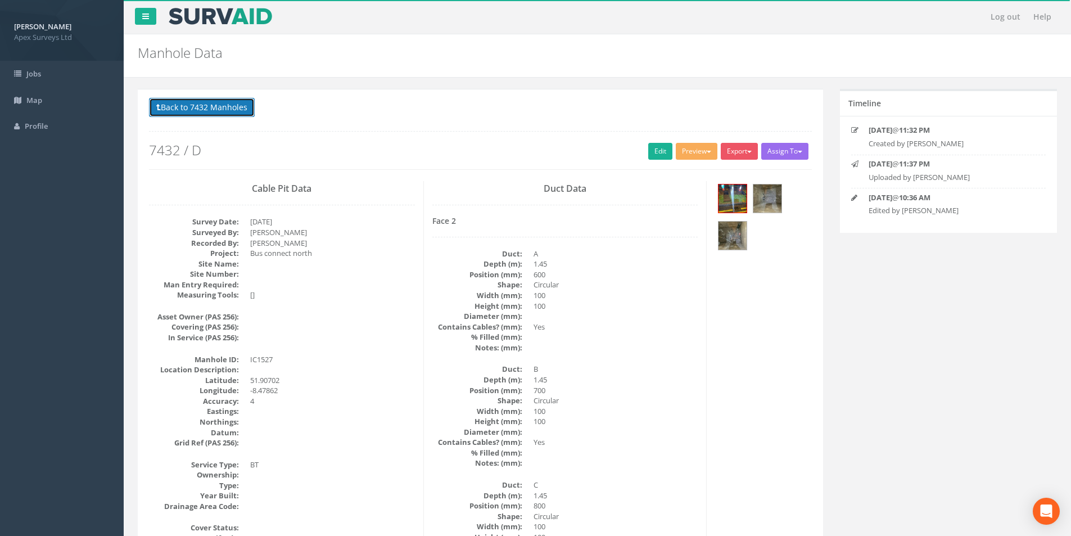
click at [208, 110] on button "Back to 7432 Manholes" at bounding box center [202, 107] width 106 height 19
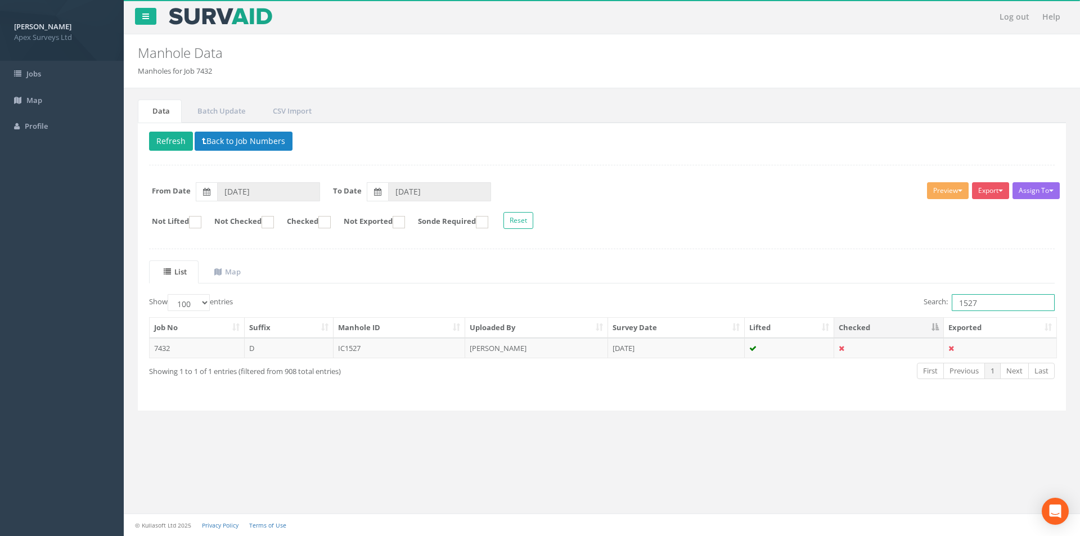
click at [979, 302] on input "1527" at bounding box center [1003, 302] width 103 height 17
type input "1535"
click at [422, 346] on td "IC1535" at bounding box center [400, 348] width 132 height 20
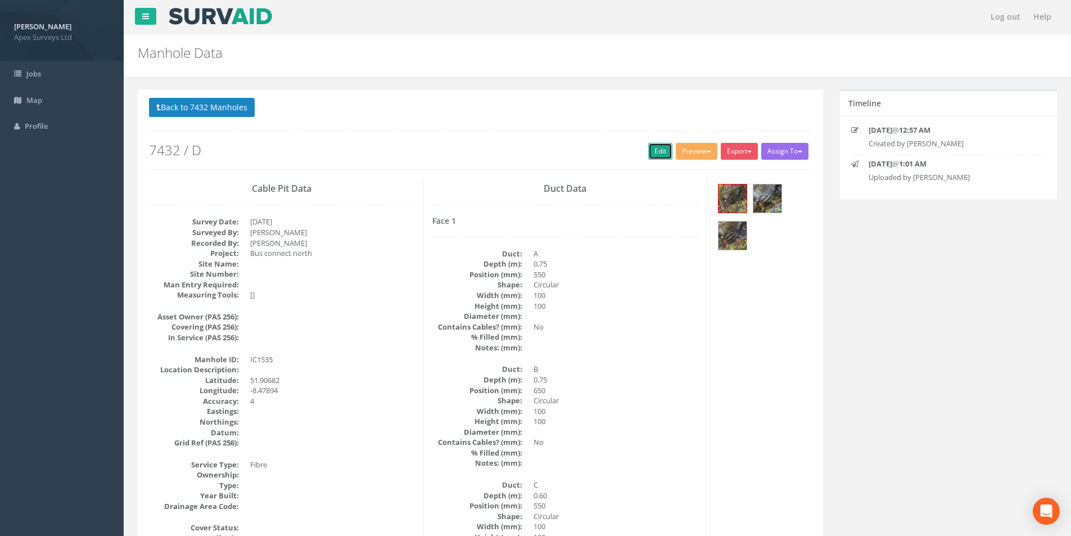
click at [650, 150] on link "Edit" at bounding box center [660, 151] width 24 height 17
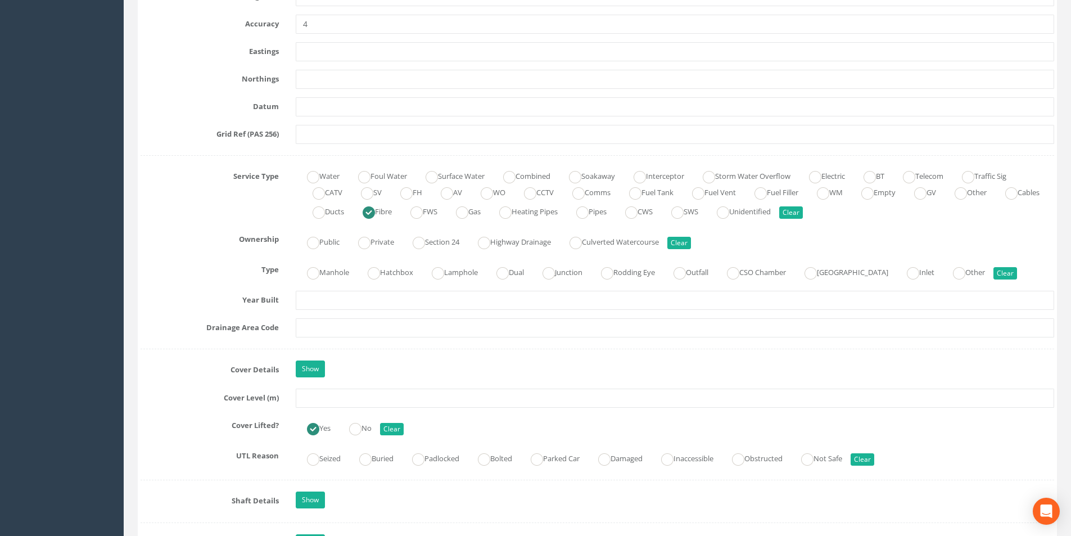
scroll to position [675, 0]
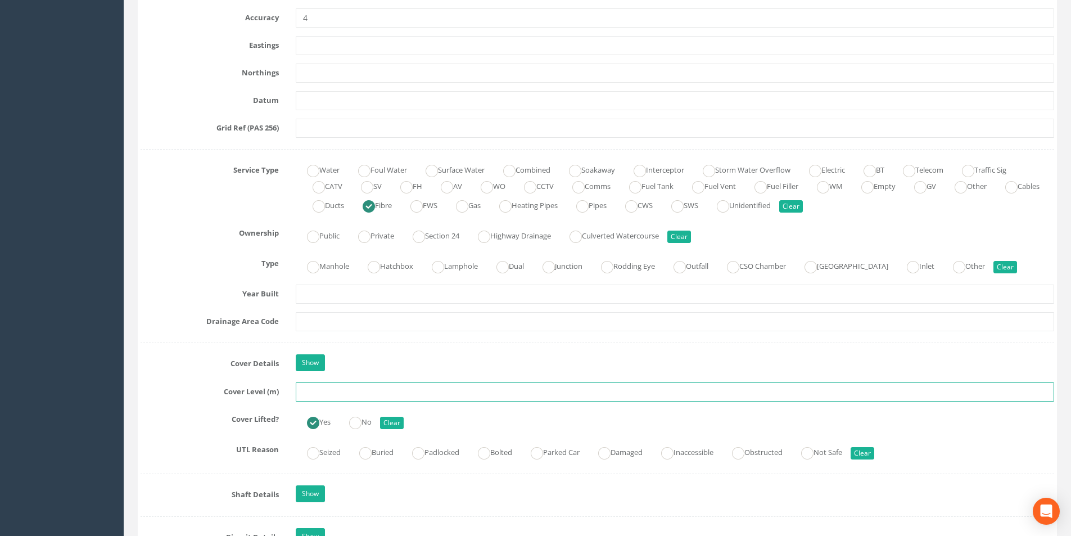
click at [324, 393] on input "text" at bounding box center [675, 391] width 759 height 19
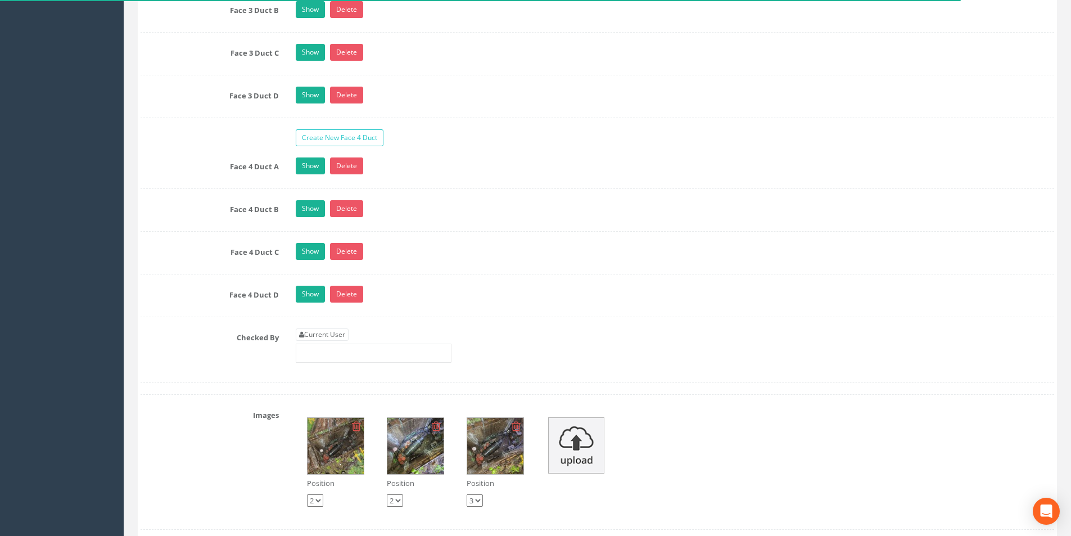
scroll to position [2306, 0]
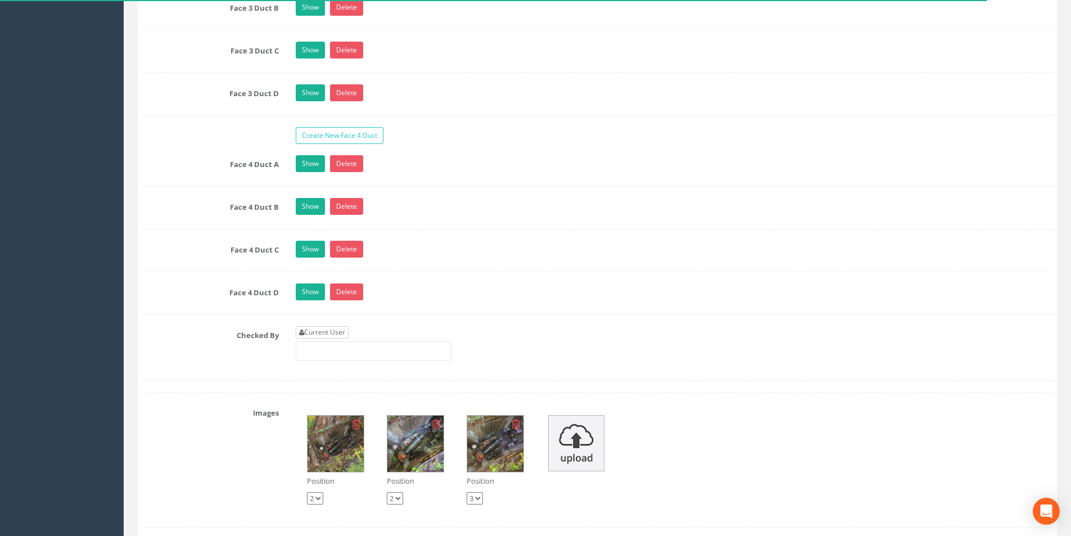
type input "27.90"
click at [310, 332] on link "Current User" at bounding box center [322, 332] width 53 height 12
type input "[PERSON_NAME]"
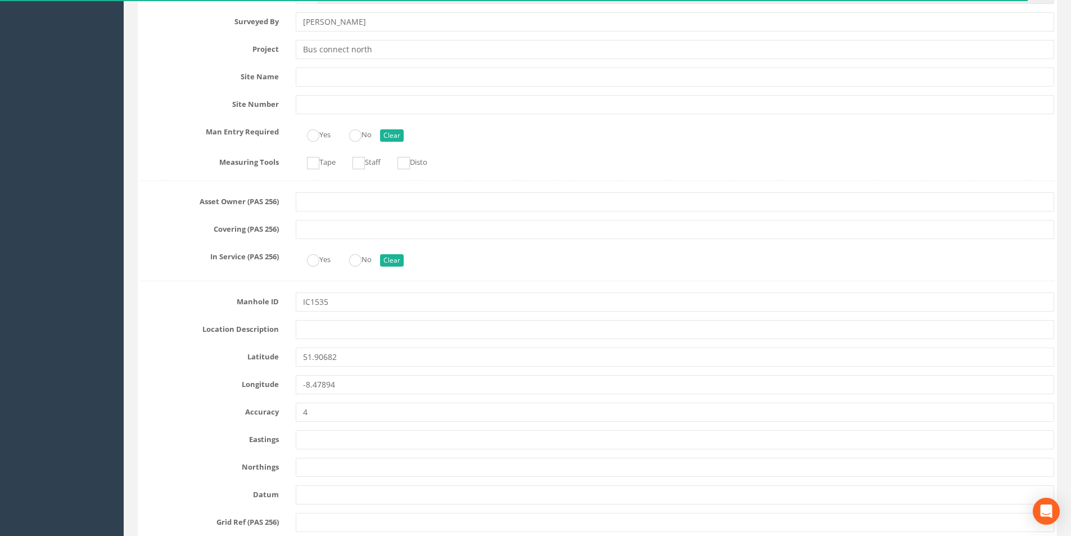
scroll to position [0, 0]
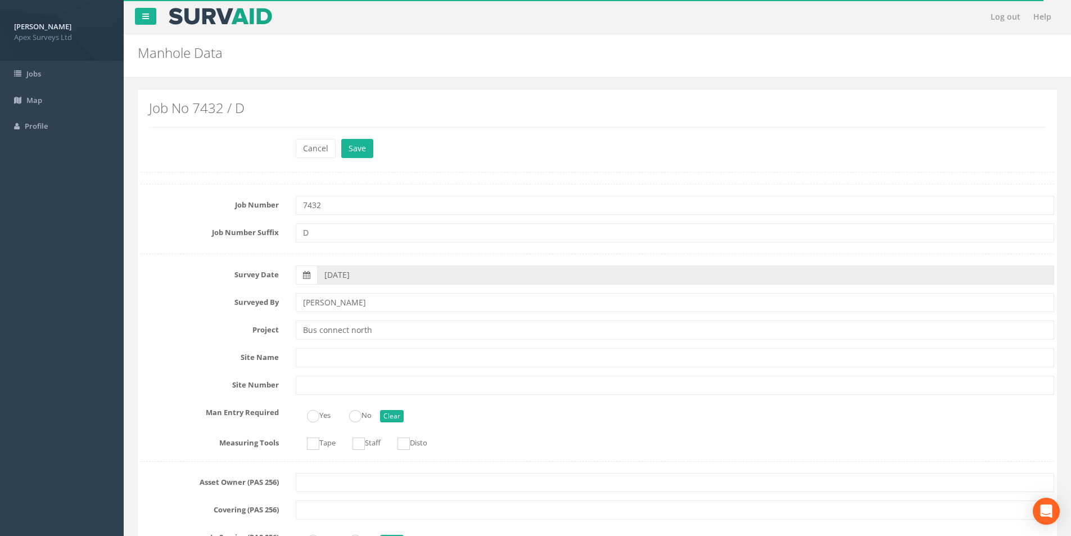
click at [359, 160] on div "Cancel Save Delete" at bounding box center [675, 150] width 776 height 22
click at [360, 155] on button "Save" at bounding box center [357, 148] width 32 height 19
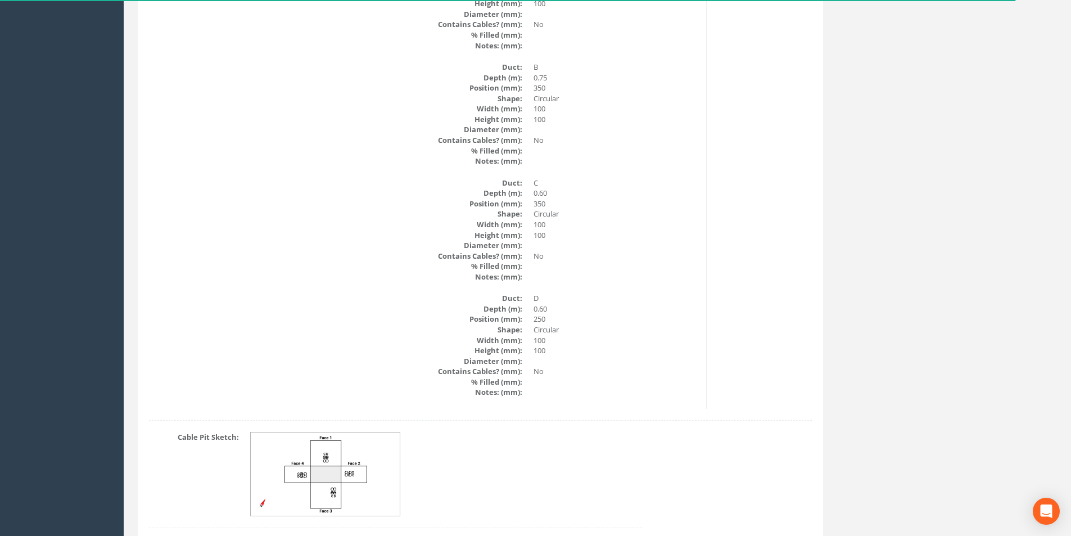
scroll to position [1836, 0]
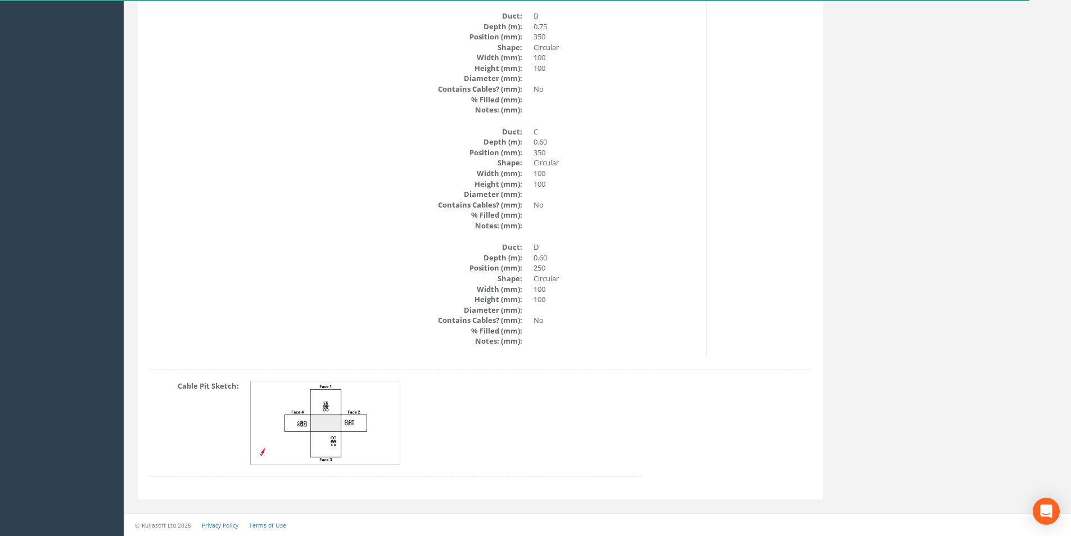
click at [307, 438] on img at bounding box center [326, 423] width 150 height 84
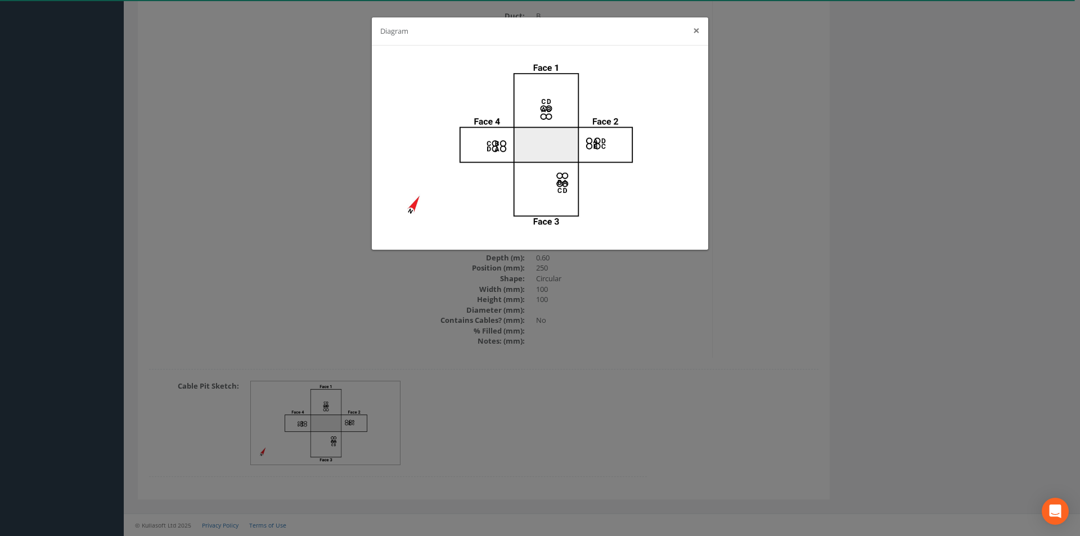
click at [696, 31] on button "×" at bounding box center [696, 31] width 7 height 12
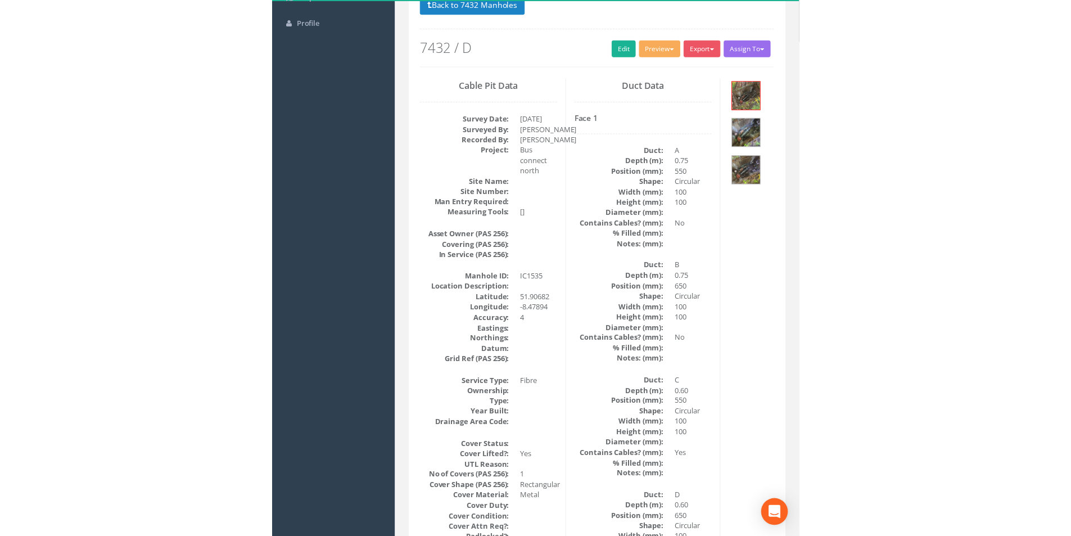
scroll to position [0, 0]
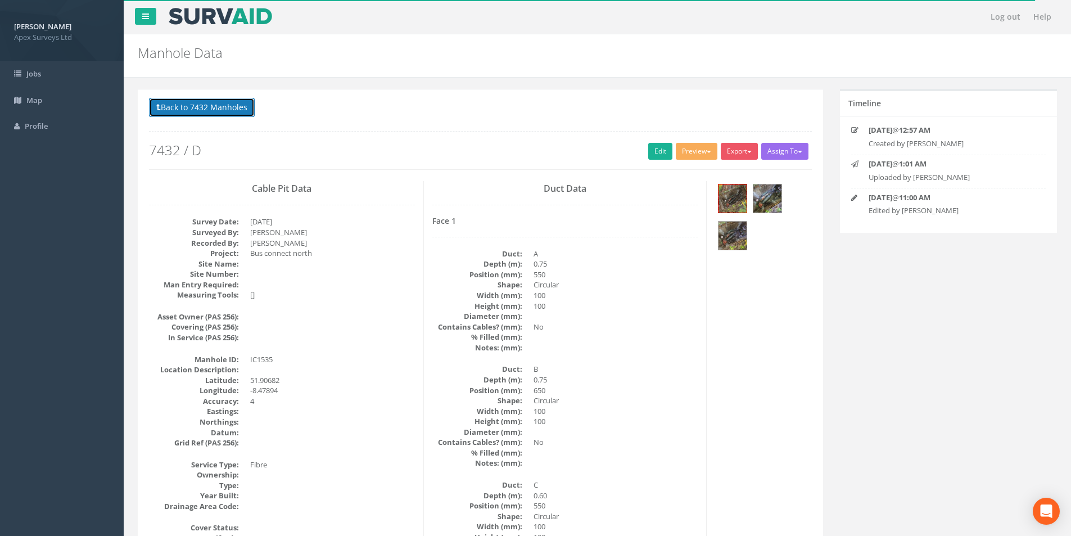
click at [226, 103] on button "Back to 7432 Manholes" at bounding box center [202, 107] width 106 height 19
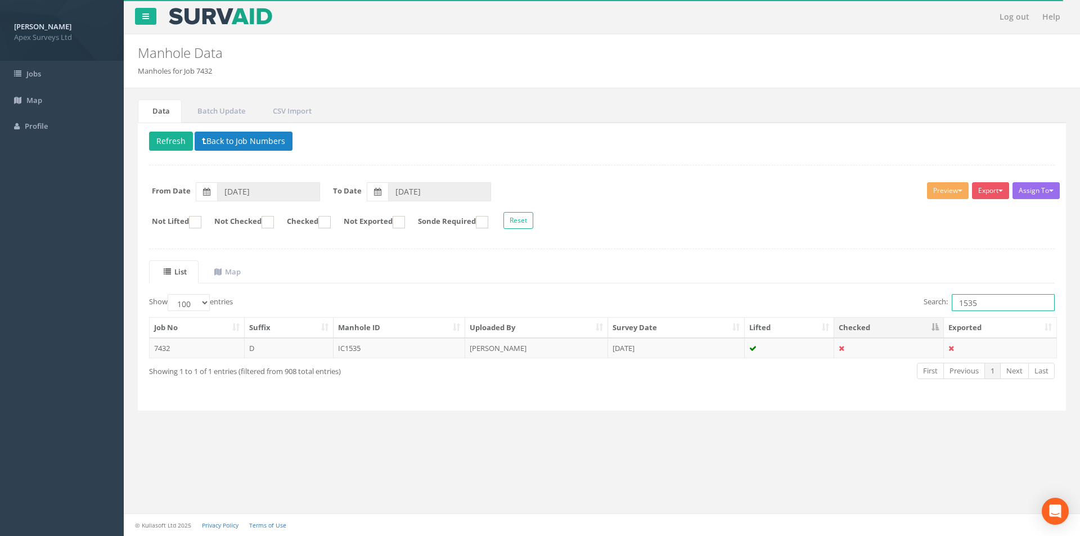
drag, startPoint x: 988, startPoint y: 298, endPoint x: 957, endPoint y: 303, distance: 31.3
click at [957, 303] on input "1535" at bounding box center [1003, 302] width 103 height 17
type input "1536"
click at [541, 346] on td "[PERSON_NAME]" at bounding box center [536, 348] width 143 height 20
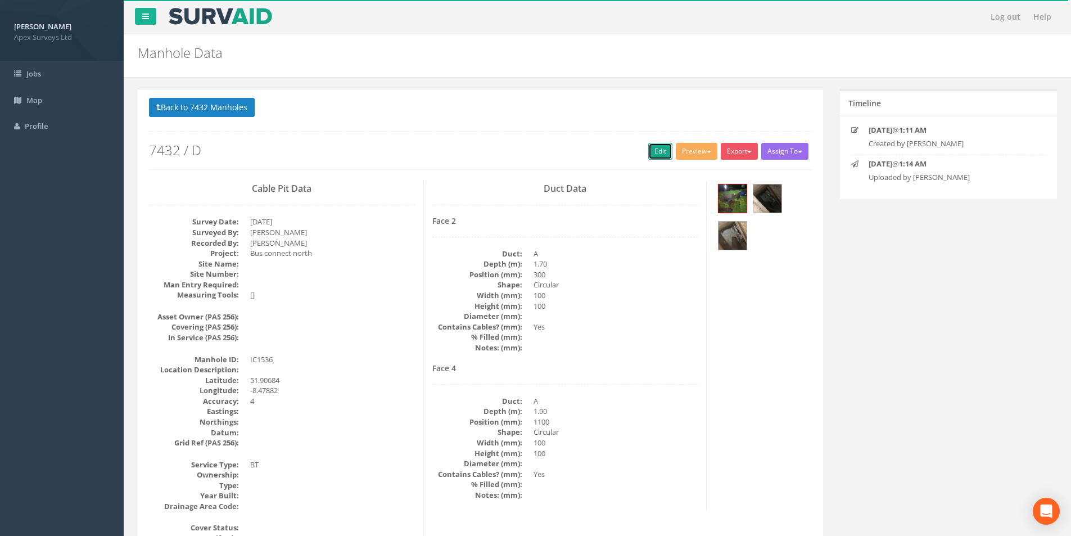
click at [648, 150] on link "Edit" at bounding box center [660, 151] width 24 height 17
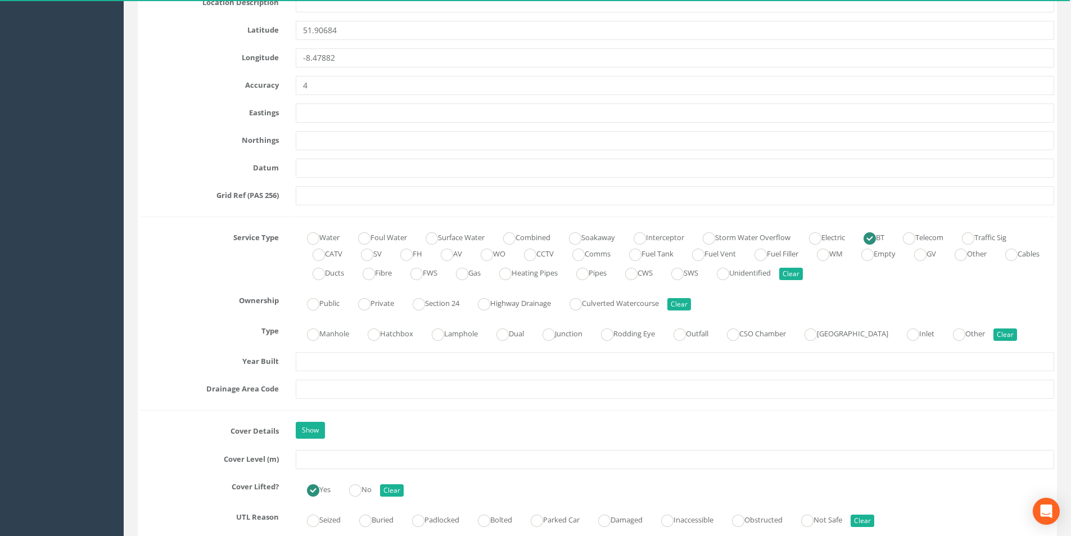
scroll to position [619, 0]
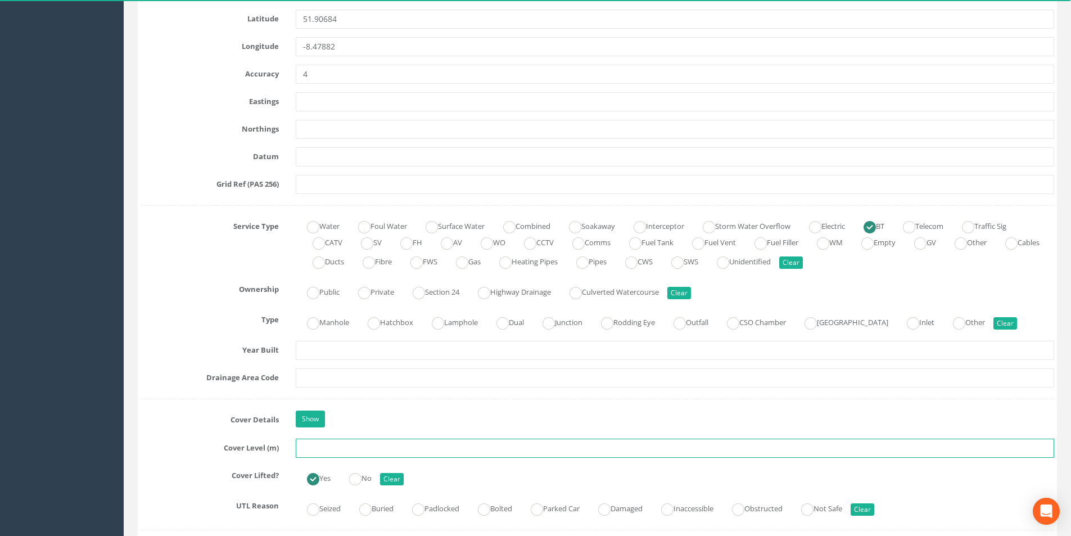
click at [323, 451] on input "text" at bounding box center [675, 448] width 759 height 19
type input "27.52"
click at [337, 375] on input "text" at bounding box center [675, 377] width 759 height 19
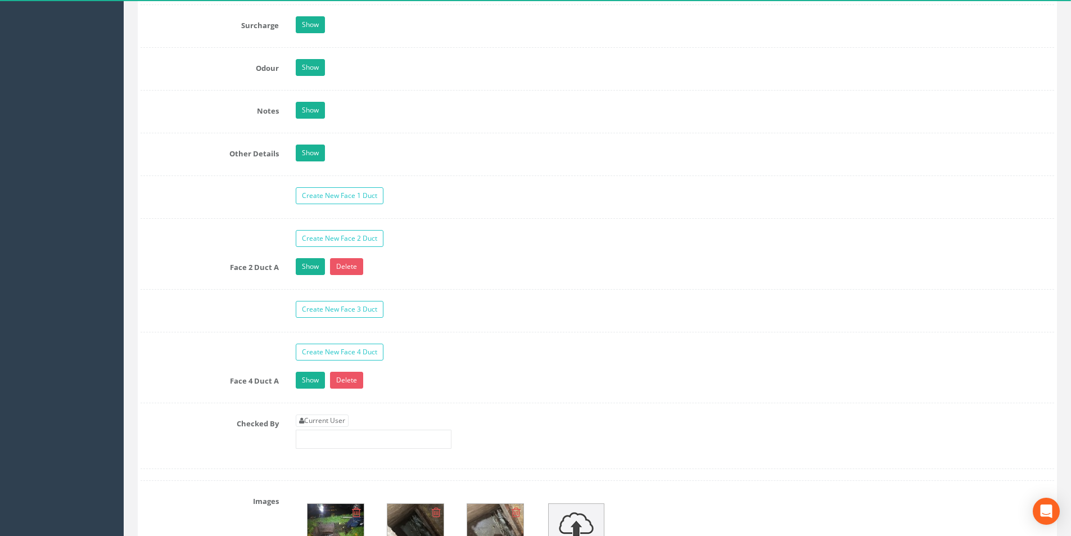
scroll to position [1744, 0]
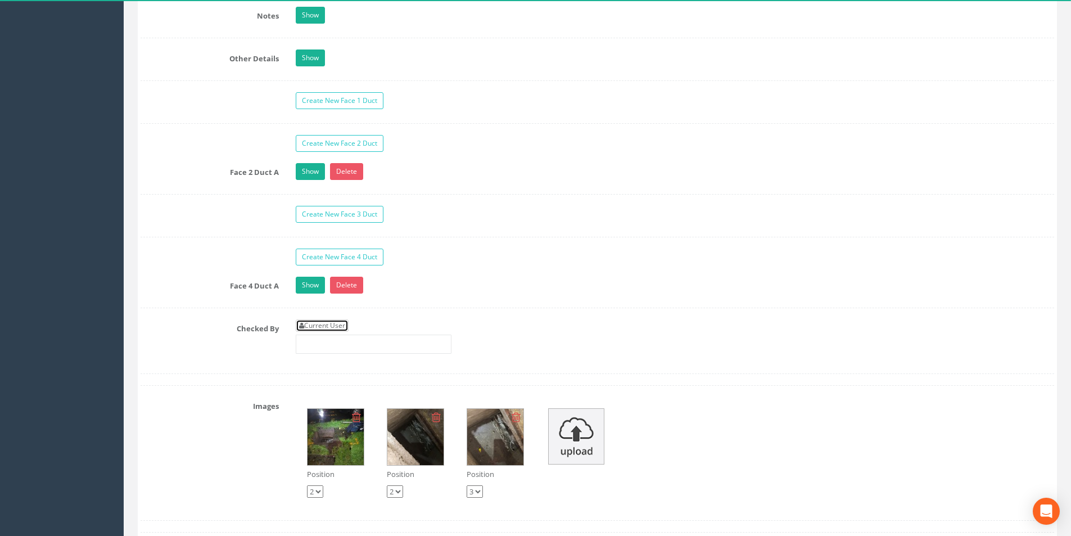
click at [327, 327] on link "Current User" at bounding box center [322, 325] width 53 height 12
type input "[PERSON_NAME]"
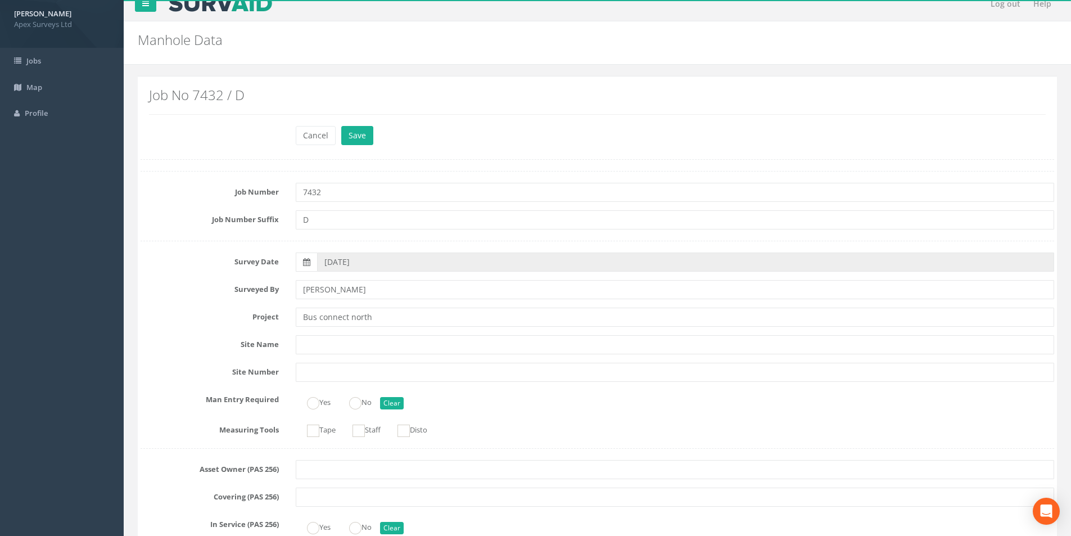
scroll to position [0, 0]
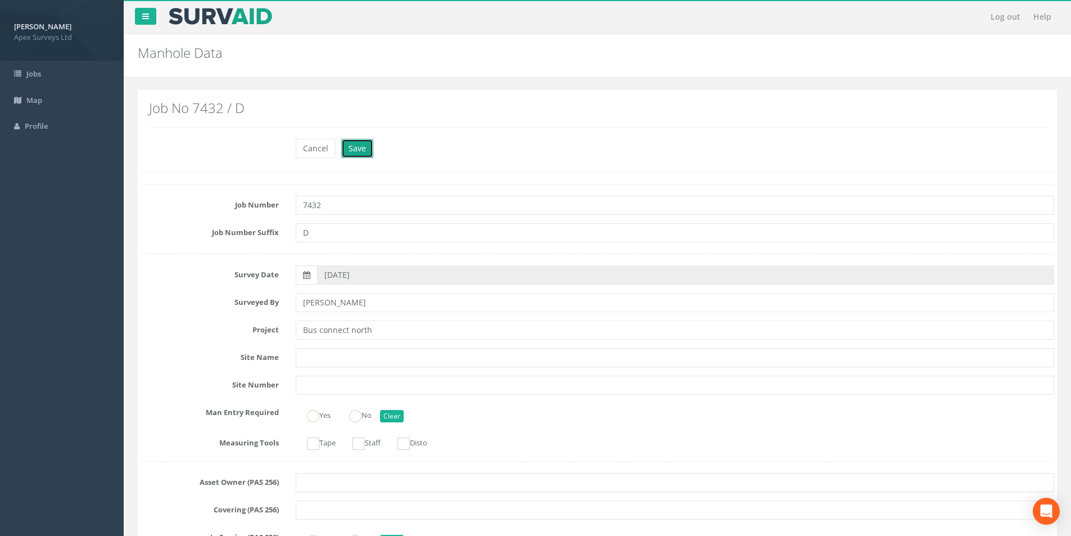
click at [360, 150] on button "Save" at bounding box center [357, 148] width 32 height 19
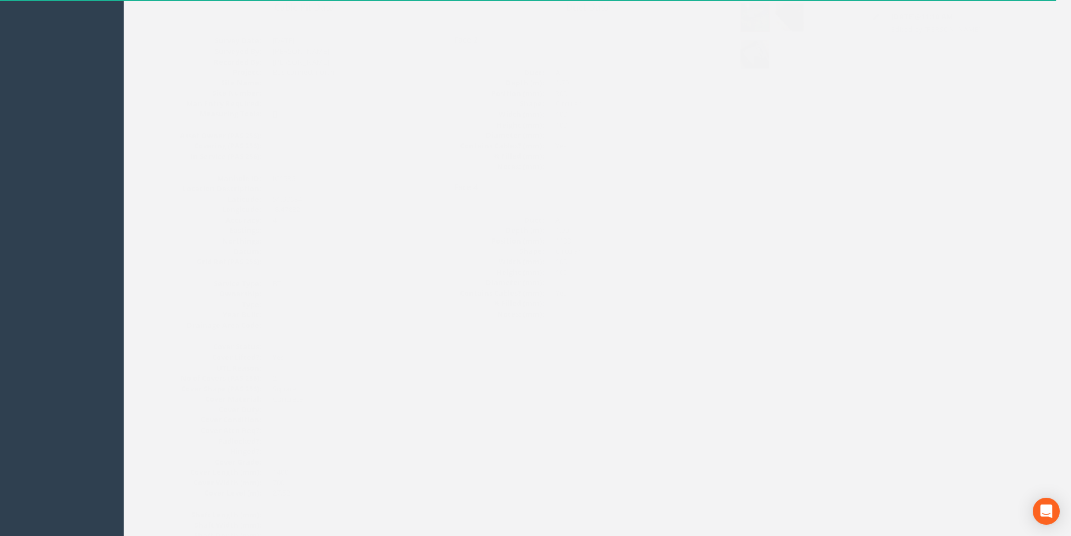
scroll to position [74, 0]
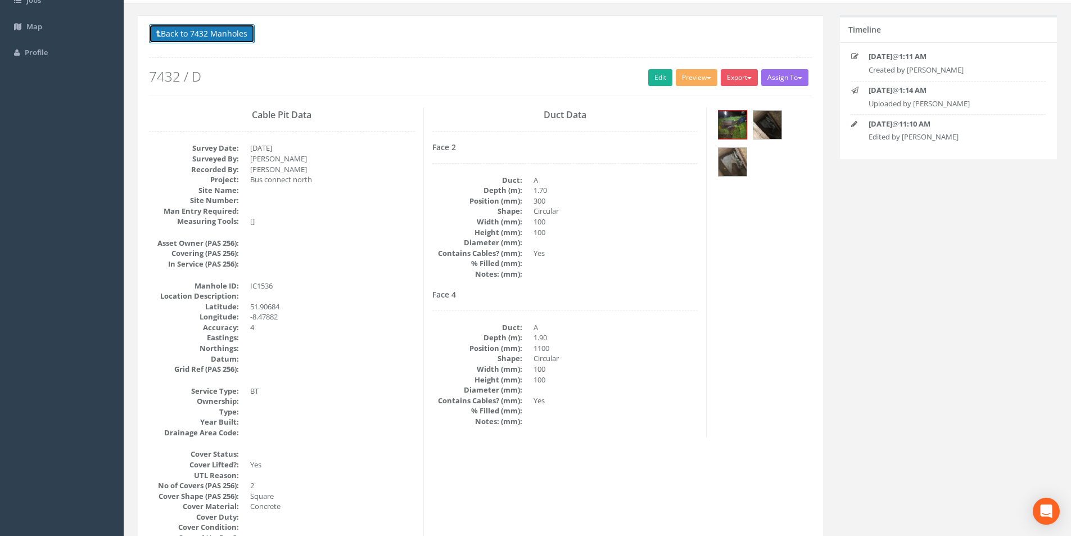
click at [192, 37] on button "Back to 7432 Manholes" at bounding box center [202, 33] width 106 height 19
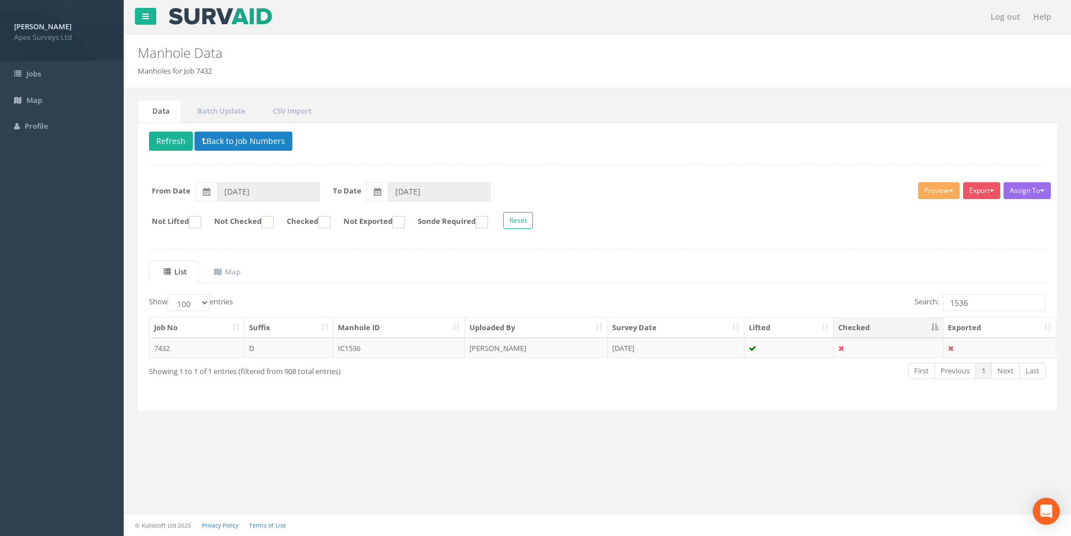
scroll to position [0, 0]
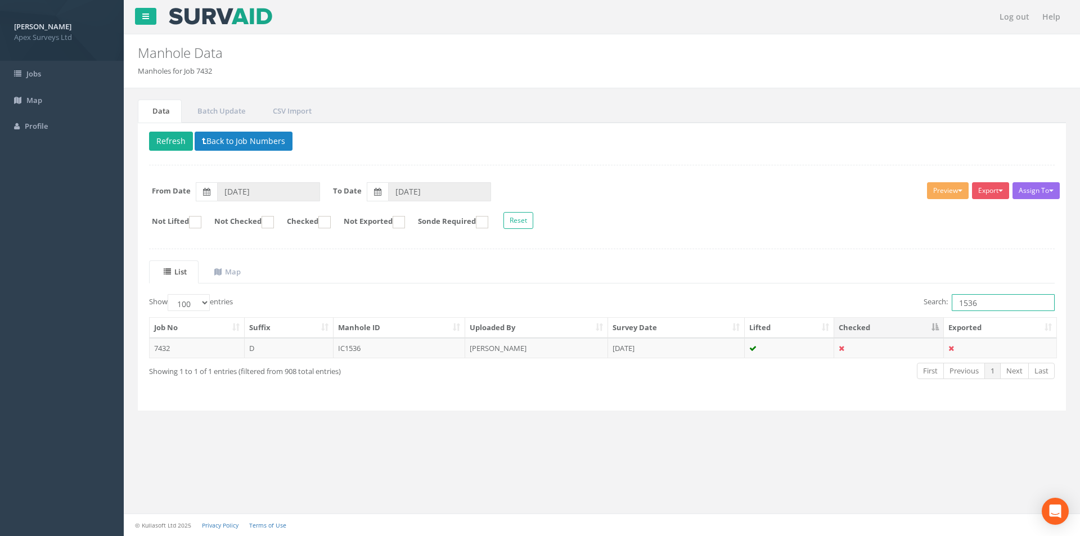
drag, startPoint x: 984, startPoint y: 301, endPoint x: 969, endPoint y: 304, distance: 15.4
click at [969, 304] on input "1536" at bounding box center [1003, 302] width 103 height 17
type input "1528"
click at [388, 349] on td "IC1528" at bounding box center [400, 348] width 132 height 20
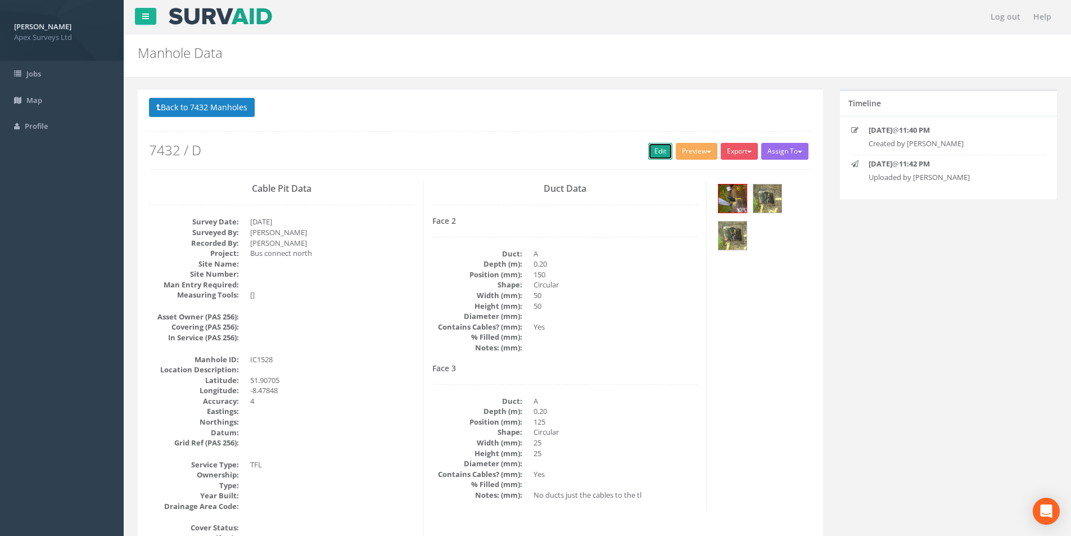
click at [648, 152] on link "Edit" at bounding box center [660, 151] width 24 height 17
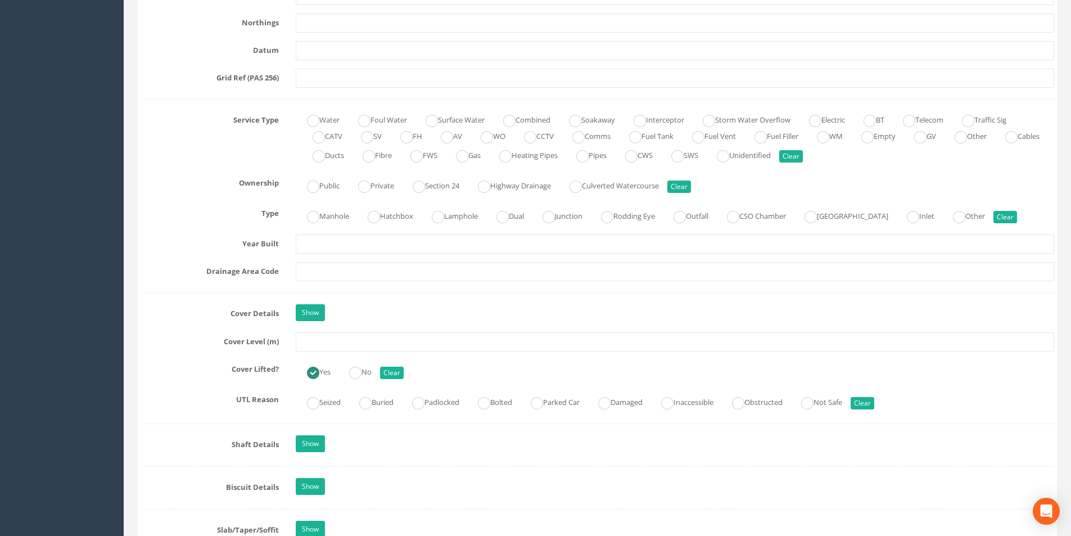
scroll to position [731, 0]
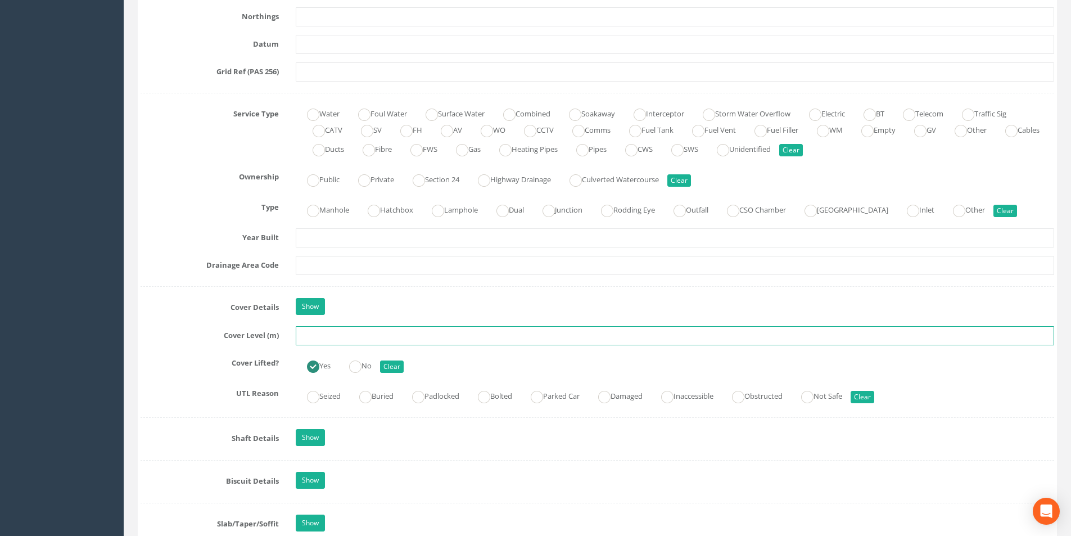
click at [343, 340] on input "text" at bounding box center [675, 335] width 759 height 19
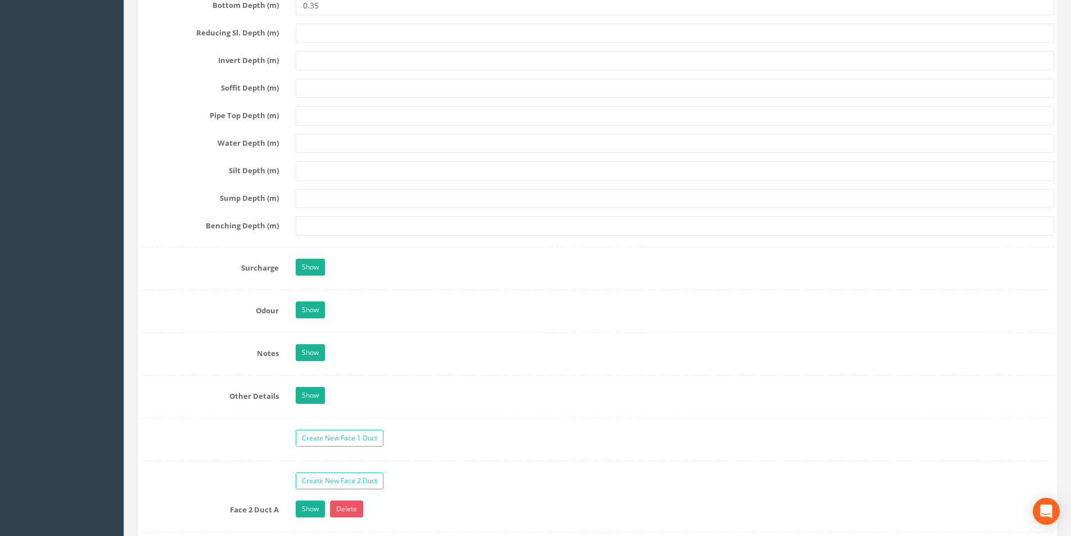
scroll to position [1800, 0]
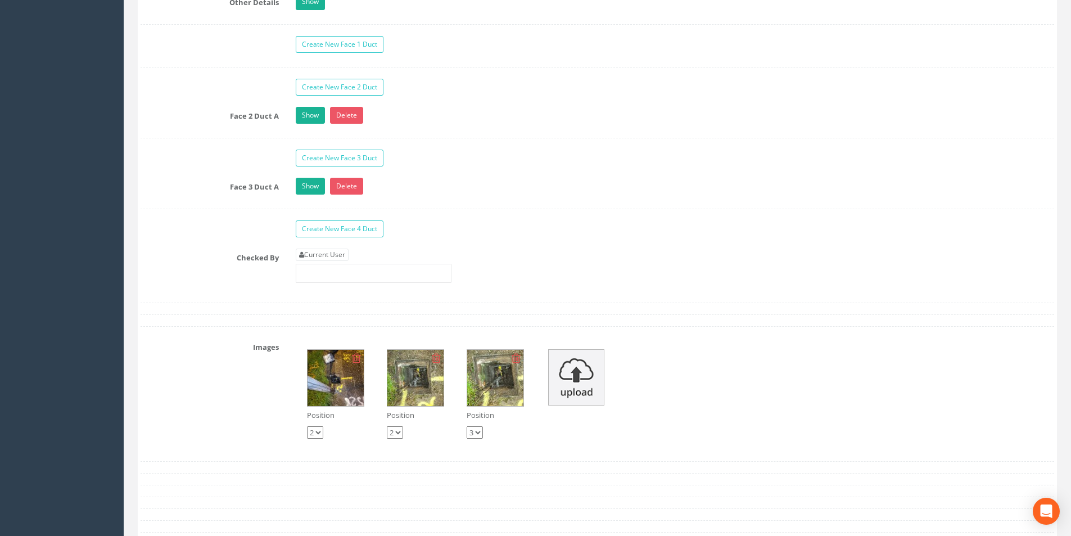
type input "25.34"
click at [336, 257] on link "Current User" at bounding box center [322, 255] width 53 height 12
type input "[PERSON_NAME]"
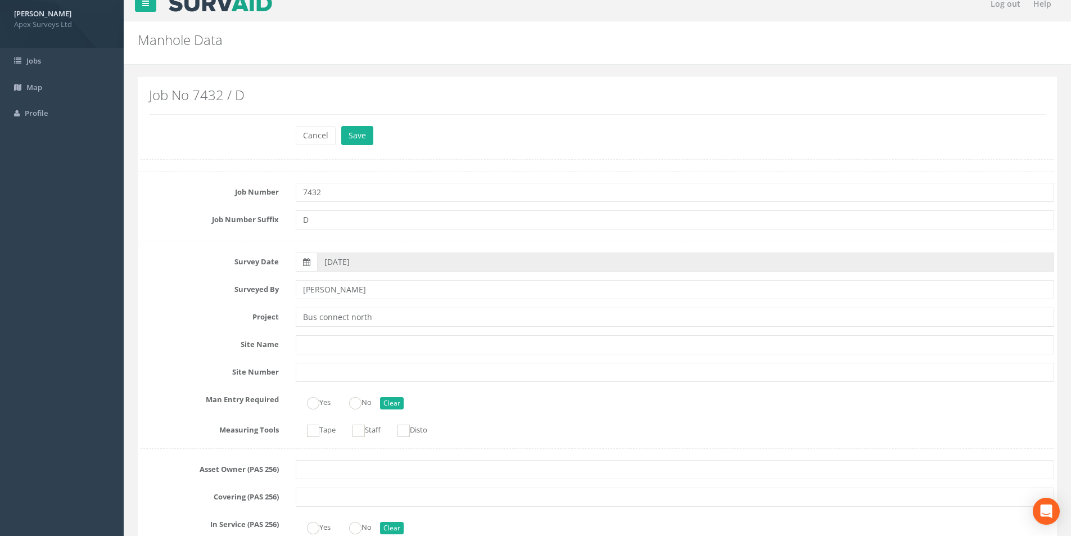
scroll to position [0, 0]
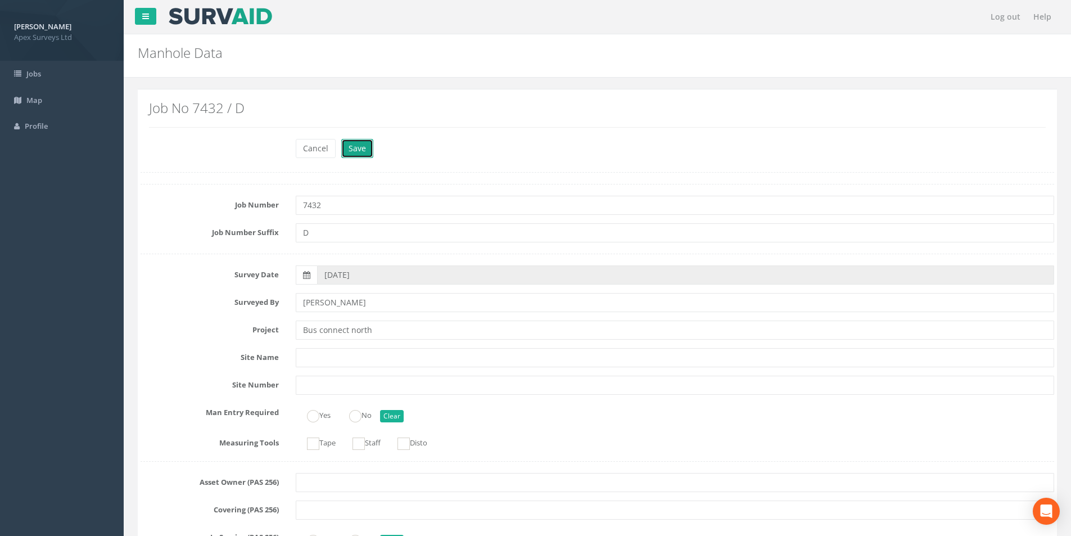
click at [356, 148] on button "Save" at bounding box center [357, 148] width 32 height 19
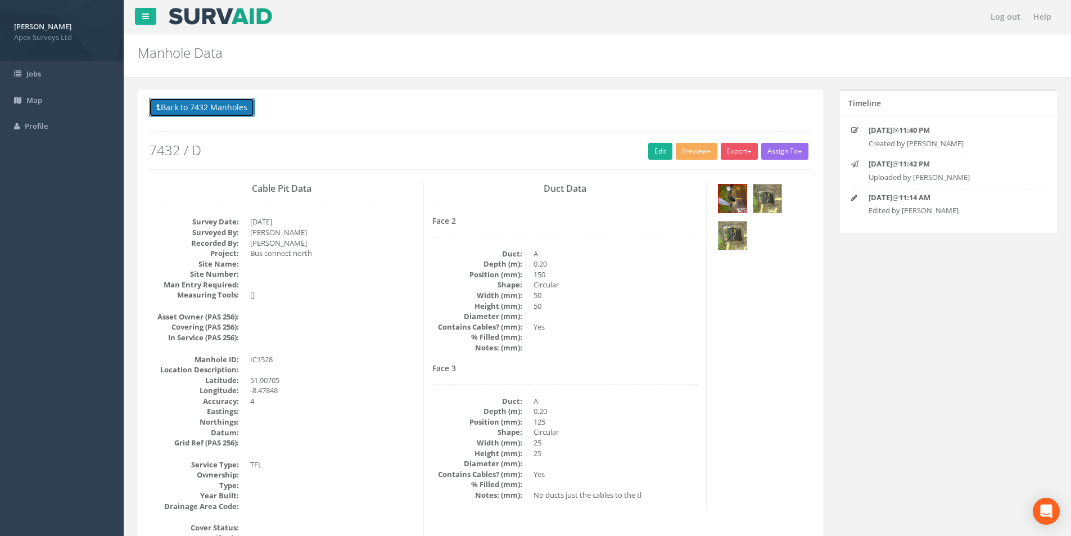
drag, startPoint x: 217, startPoint y: 110, endPoint x: 266, endPoint y: 127, distance: 52.3
click at [217, 110] on button "Back to 7432 Manholes" at bounding box center [202, 107] width 106 height 19
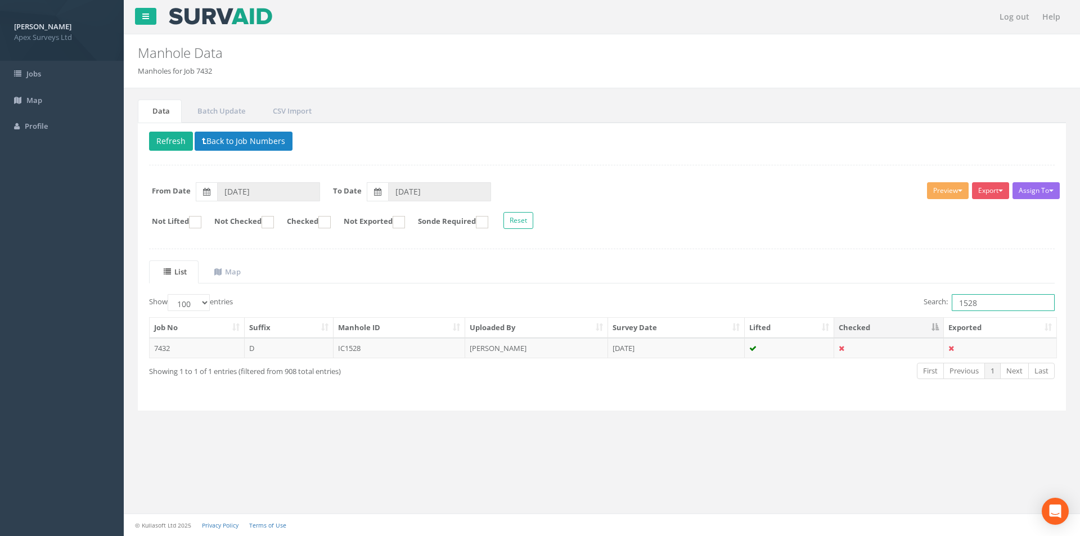
click at [984, 305] on input "1528" at bounding box center [1003, 302] width 103 height 17
type input "1529"
click at [490, 353] on td "[PERSON_NAME]" at bounding box center [536, 348] width 143 height 20
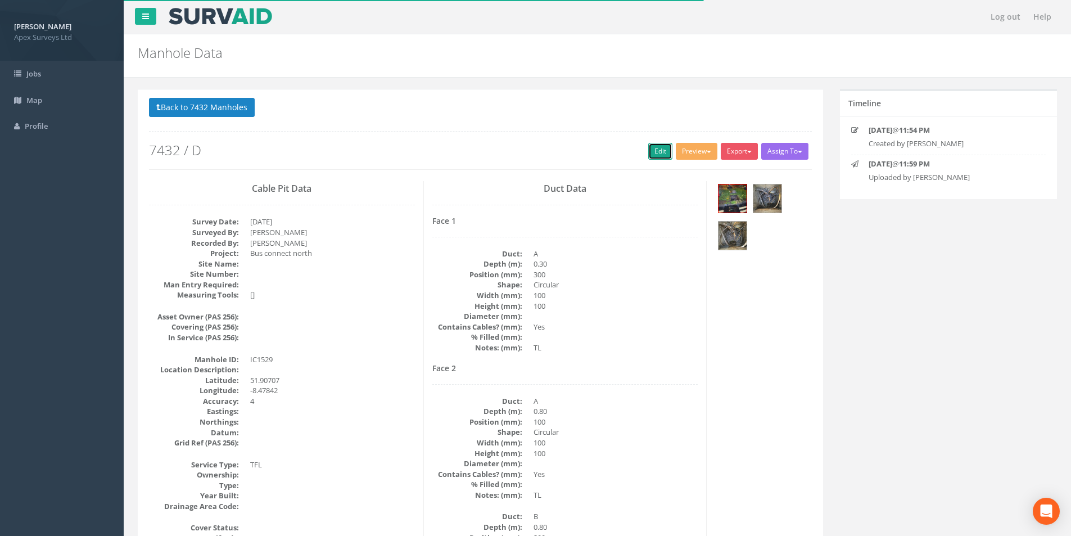
click at [655, 151] on link "Edit" at bounding box center [660, 151] width 24 height 17
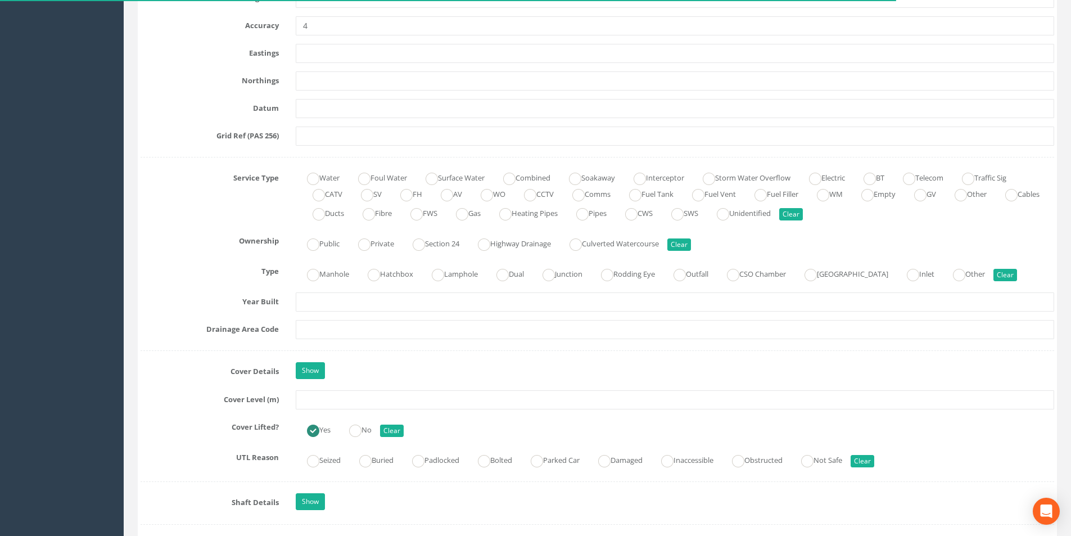
scroll to position [731, 0]
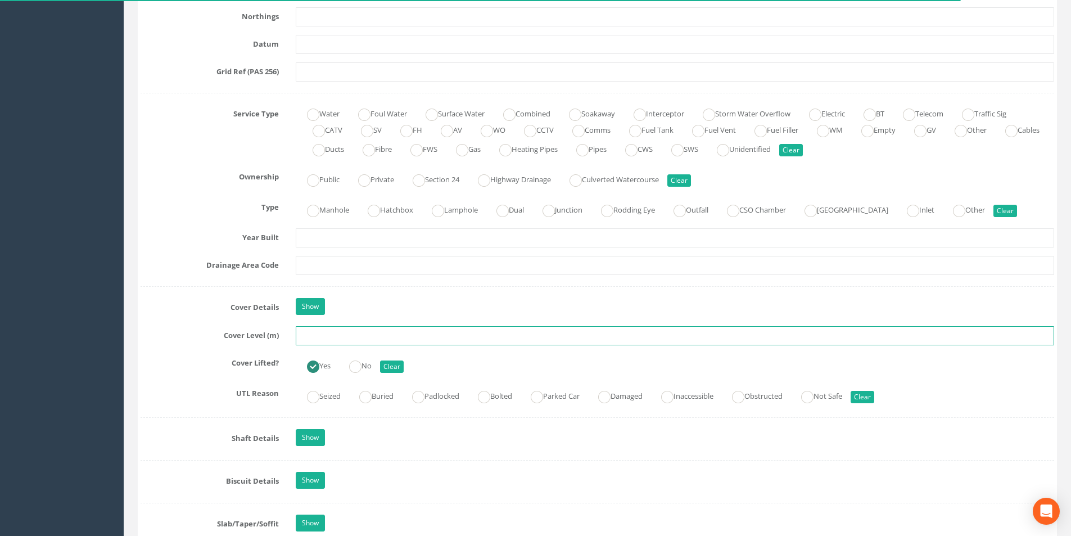
click at [360, 337] on input "text" at bounding box center [675, 335] width 759 height 19
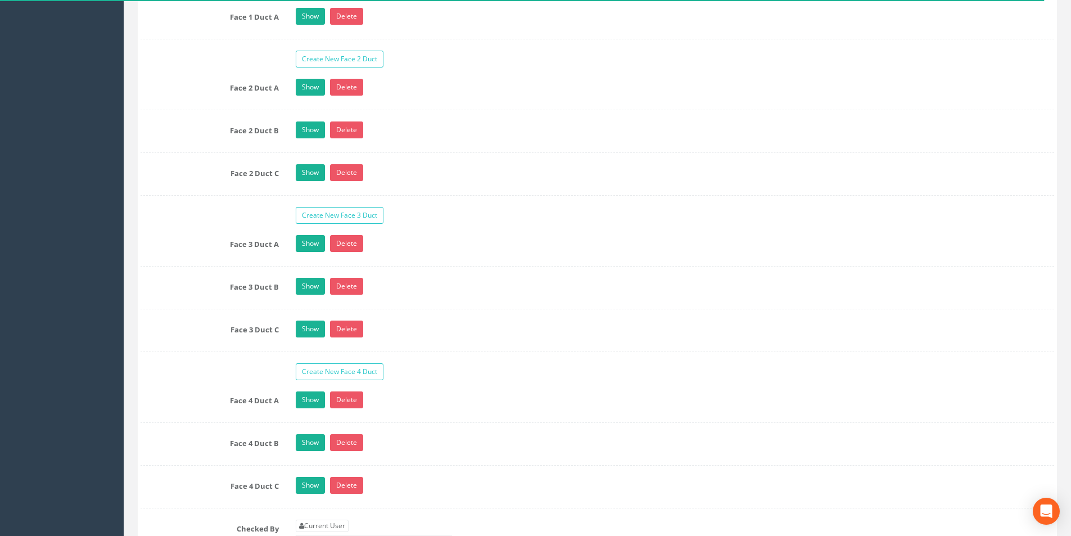
scroll to position [2137, 0]
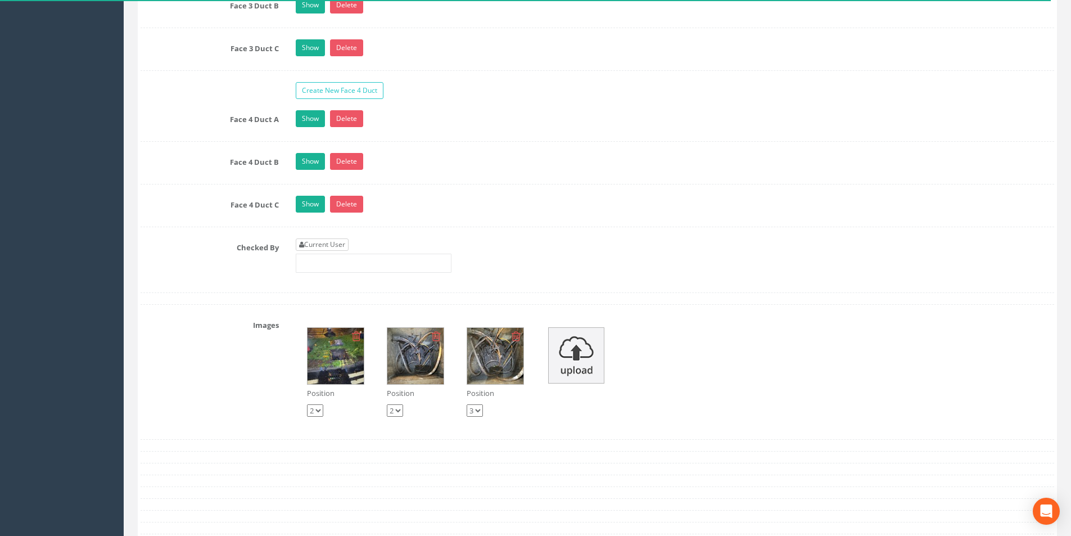
type input "25.11"
click at [339, 241] on link "Current User" at bounding box center [322, 244] width 53 height 12
type input "[PERSON_NAME]"
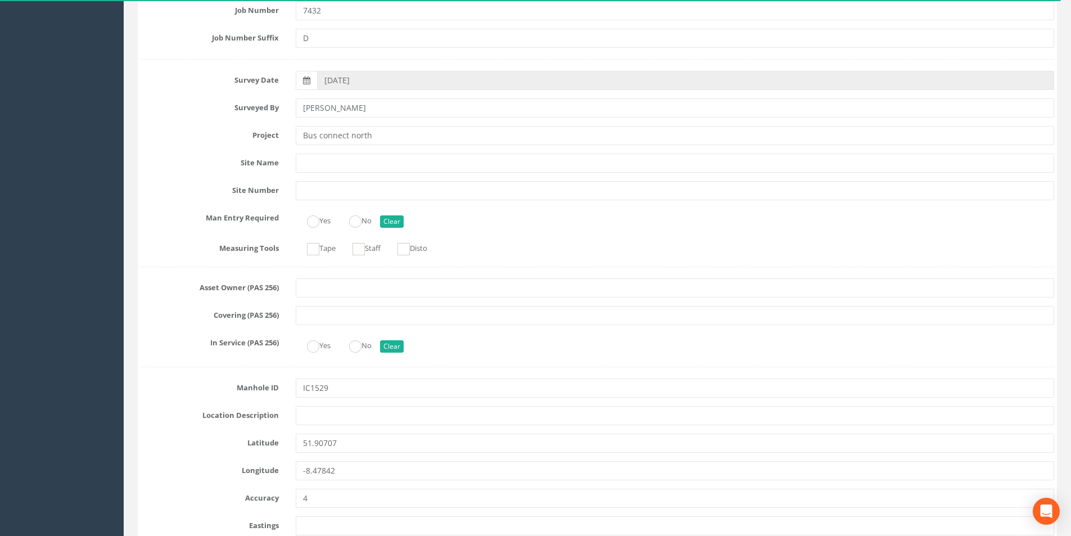
scroll to position [0, 0]
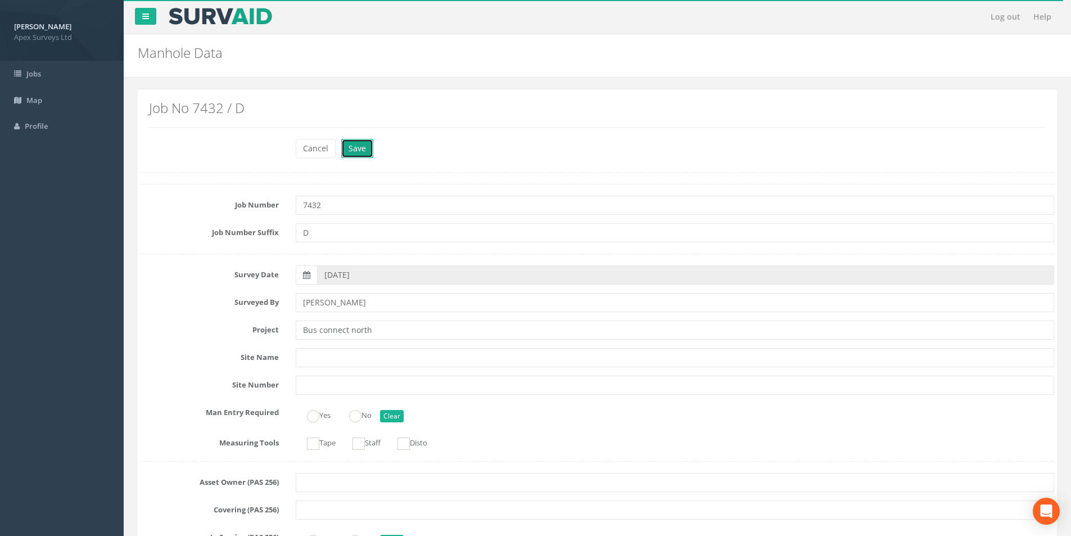
click at [355, 147] on button "Save" at bounding box center [357, 148] width 32 height 19
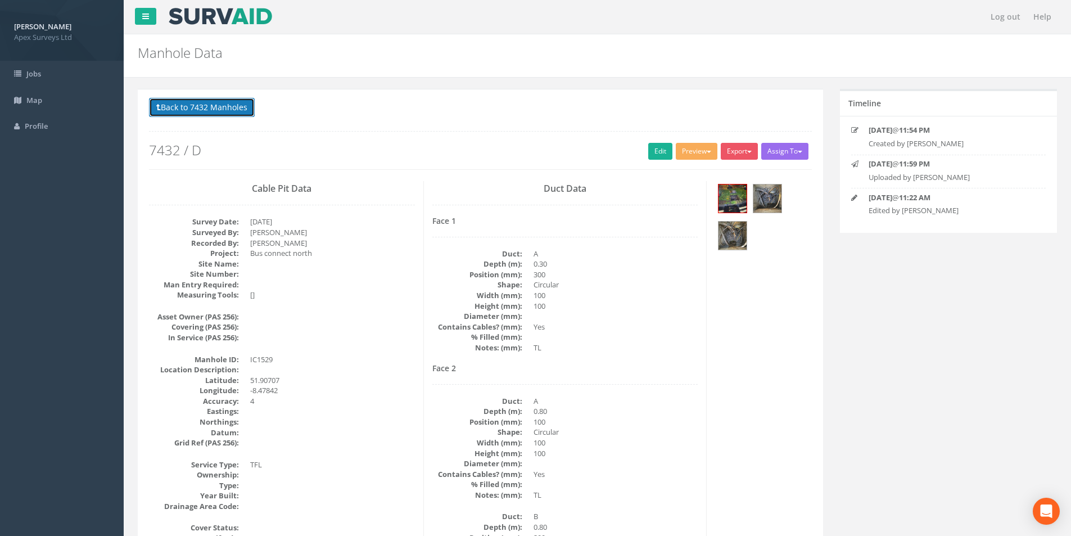
drag, startPoint x: 191, startPoint y: 105, endPoint x: 524, endPoint y: 237, distance: 357.7
click at [191, 105] on button "Back to 7432 Manholes" at bounding box center [202, 107] width 106 height 19
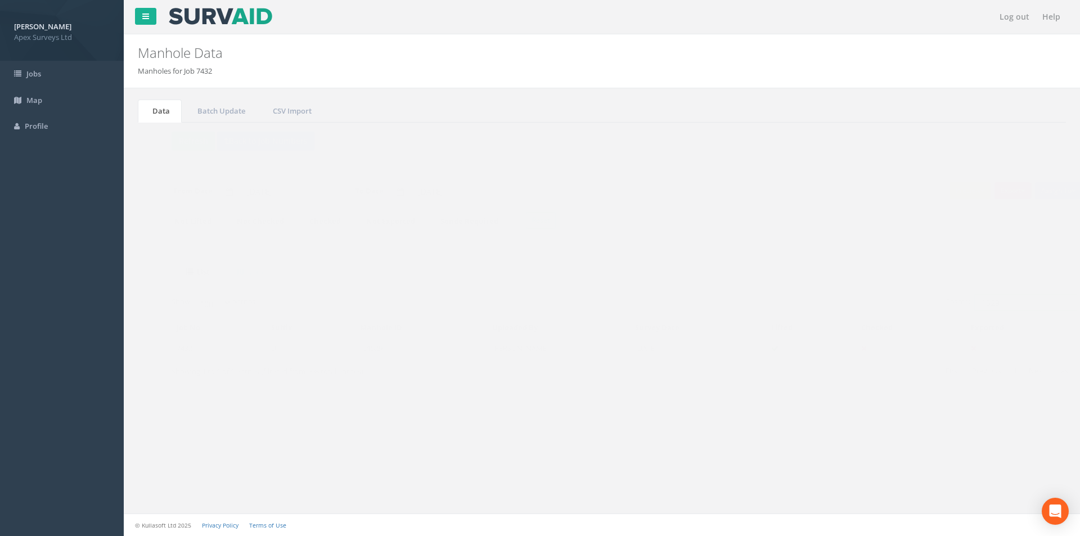
drag, startPoint x: 990, startPoint y: 300, endPoint x: 969, endPoint y: 305, distance: 21.8
click at [969, 305] on input "1529" at bounding box center [1003, 302] width 103 height 17
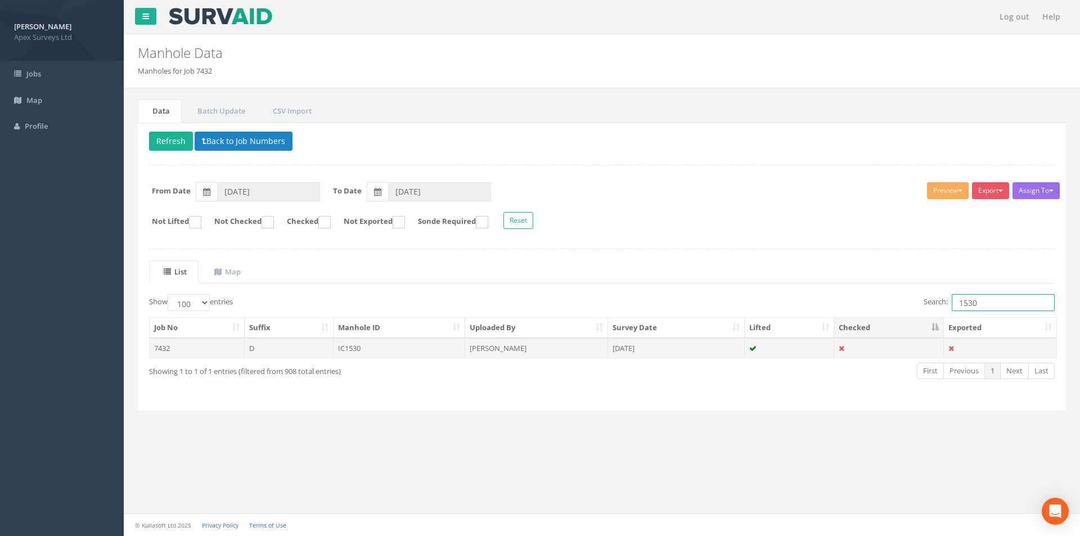
type input "1530"
click at [411, 348] on td "IC1530" at bounding box center [400, 348] width 132 height 20
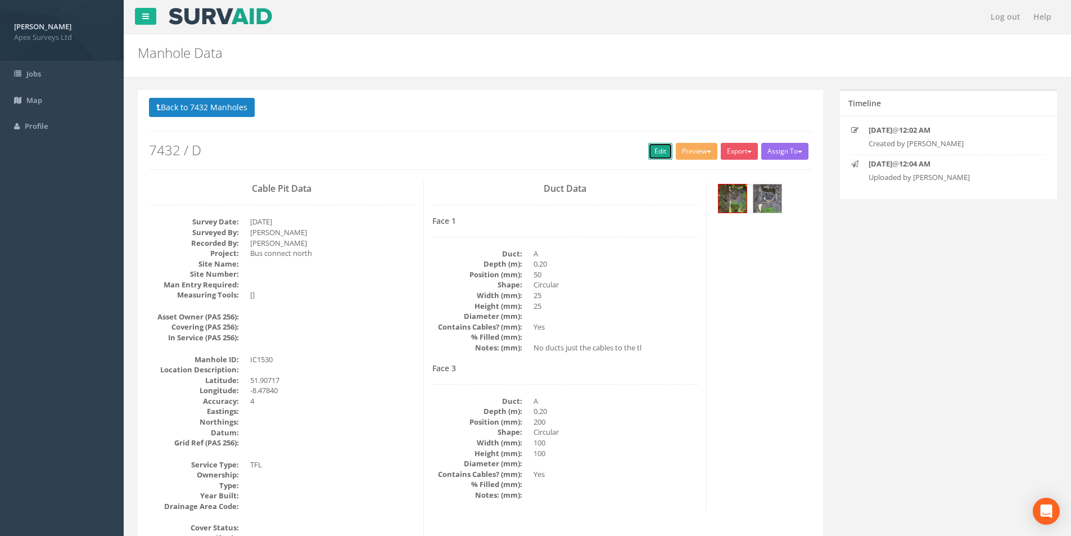
click at [648, 151] on link "Edit" at bounding box center [660, 151] width 24 height 17
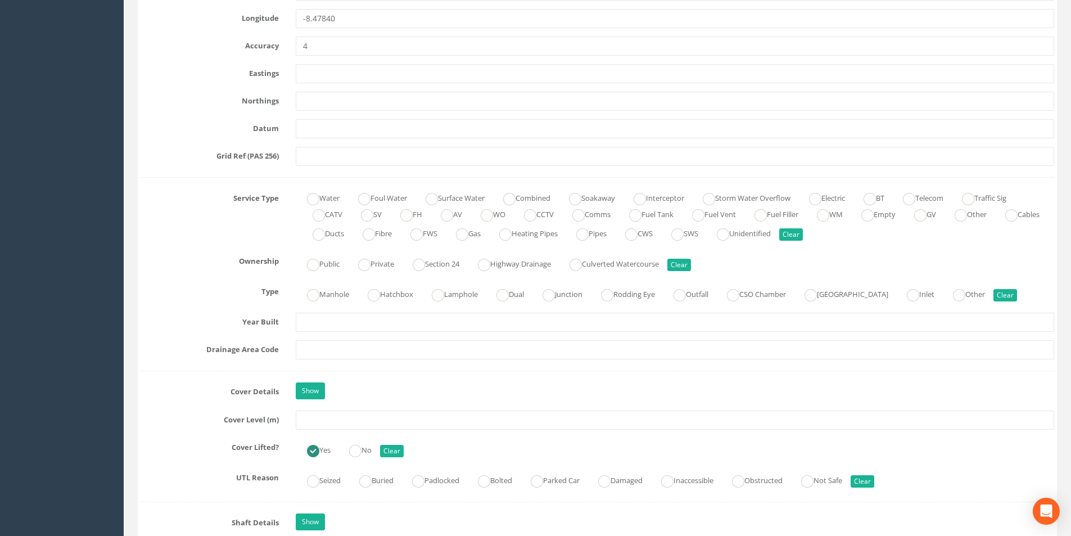
scroll to position [675, 0]
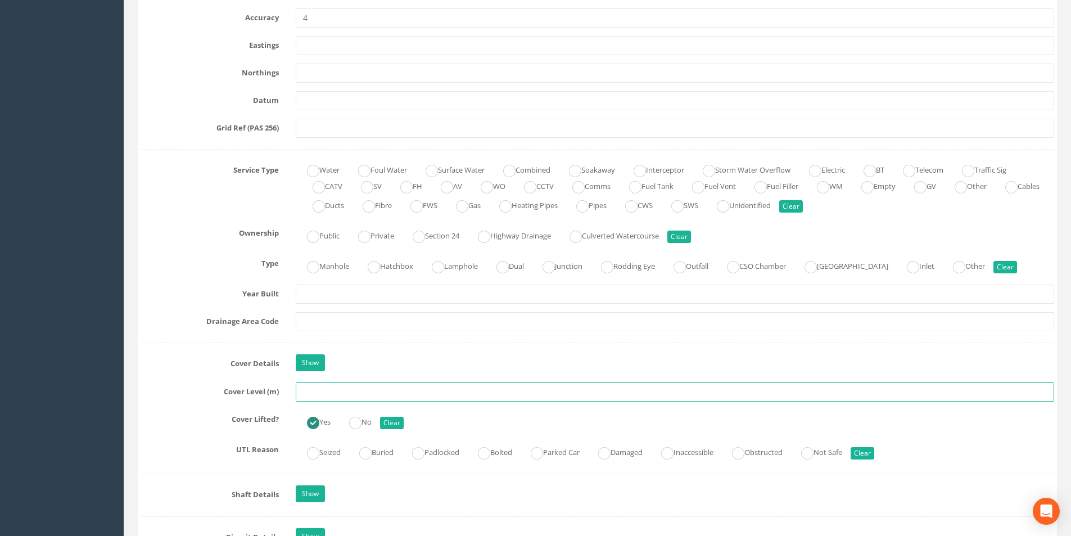
click at [334, 397] on input "text" at bounding box center [675, 391] width 759 height 19
type input "24.75"
click at [364, 323] on input "text" at bounding box center [675, 321] width 759 height 19
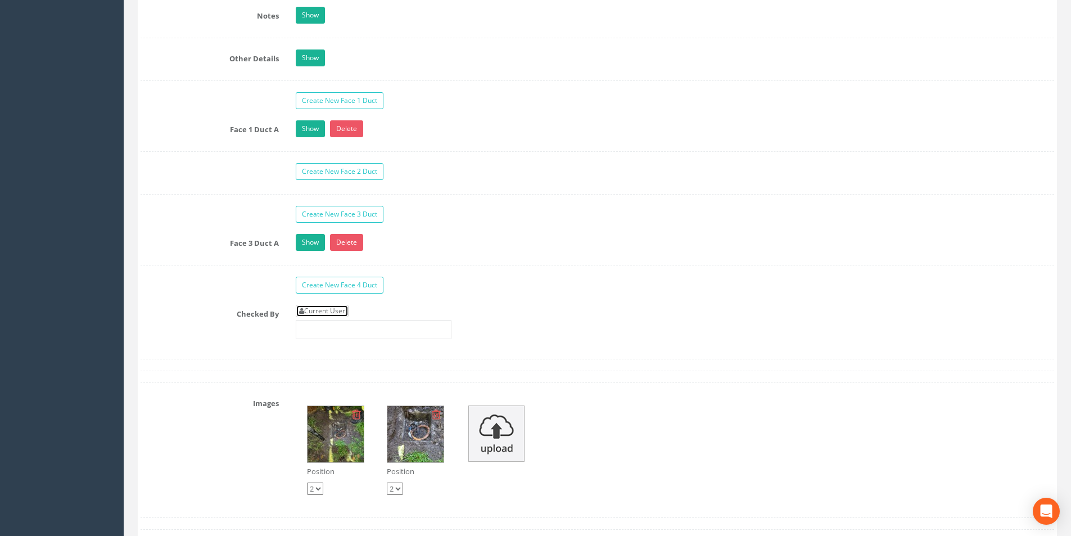
click at [340, 313] on link "Current User" at bounding box center [322, 311] width 53 height 12
type input "[PERSON_NAME]"
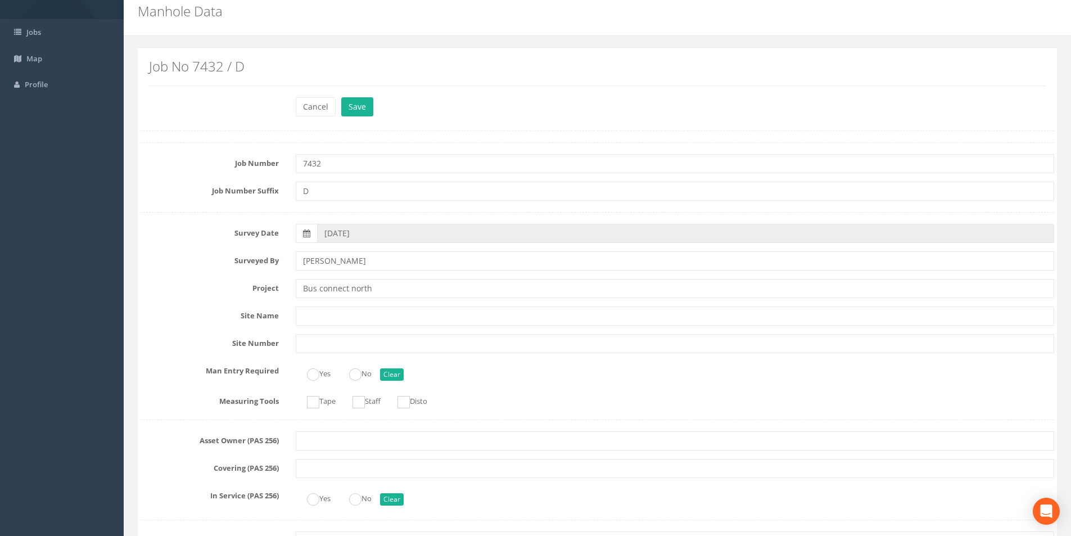
scroll to position [0, 0]
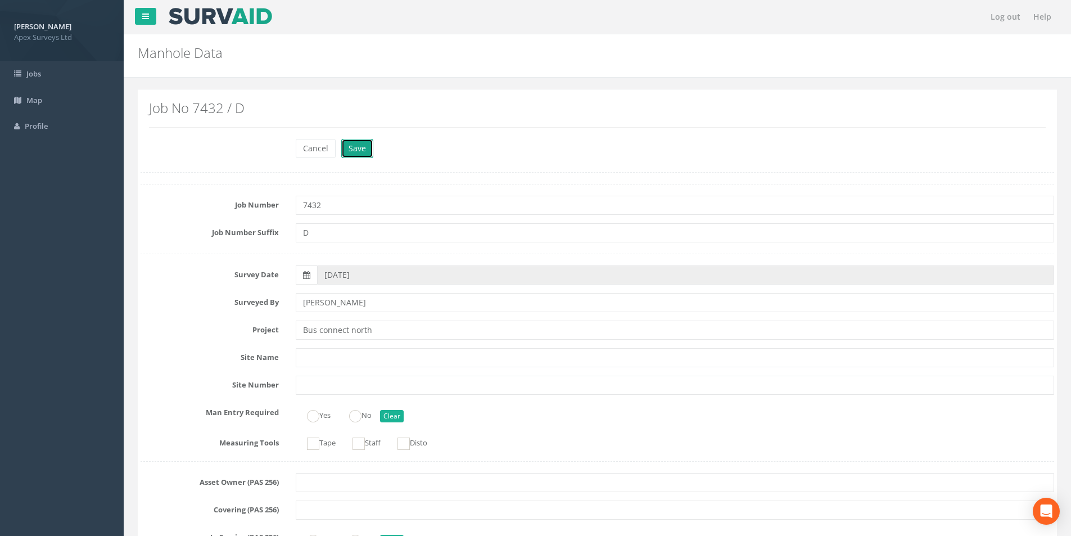
click at [365, 152] on button "Save" at bounding box center [357, 148] width 32 height 19
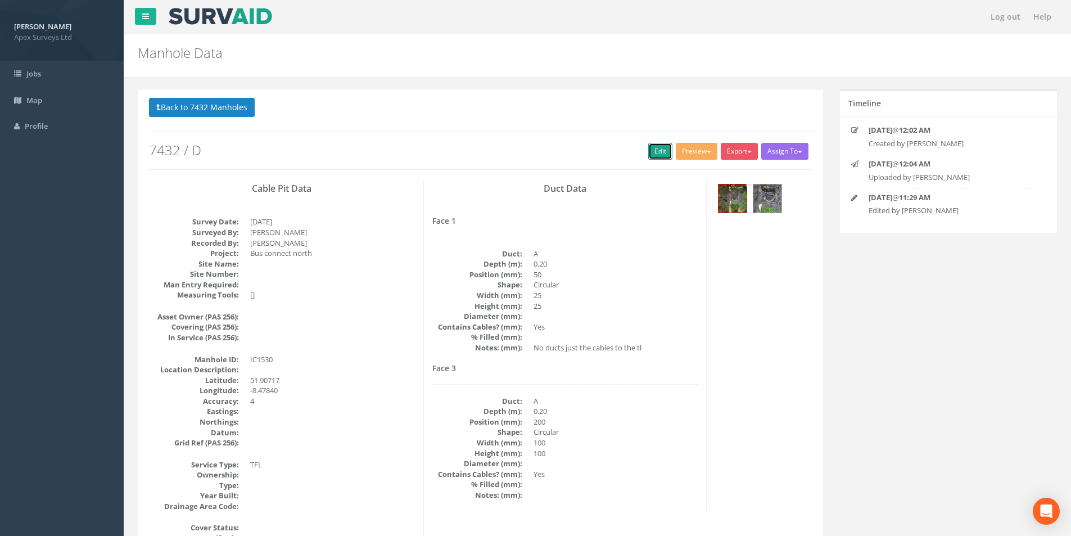
click at [649, 155] on link "Edit" at bounding box center [660, 151] width 24 height 17
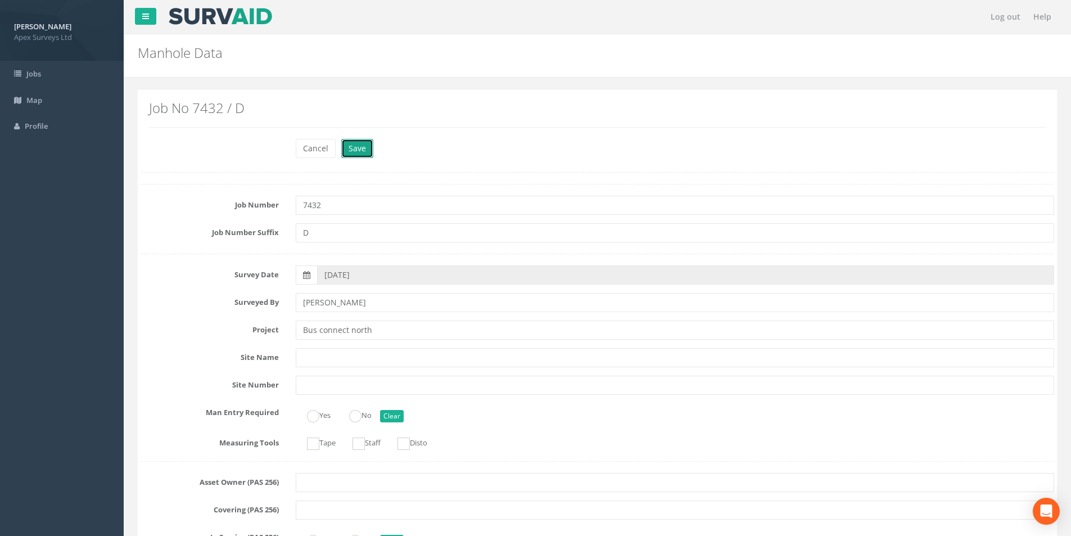
click at [354, 150] on button "Save" at bounding box center [357, 148] width 32 height 19
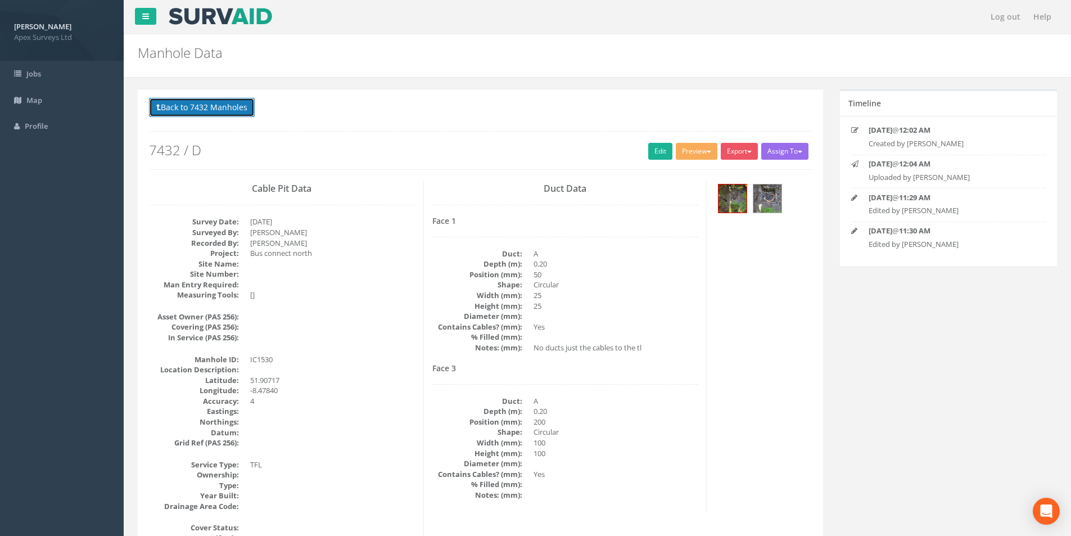
click at [194, 111] on button "Back to 7432 Manholes" at bounding box center [202, 107] width 106 height 19
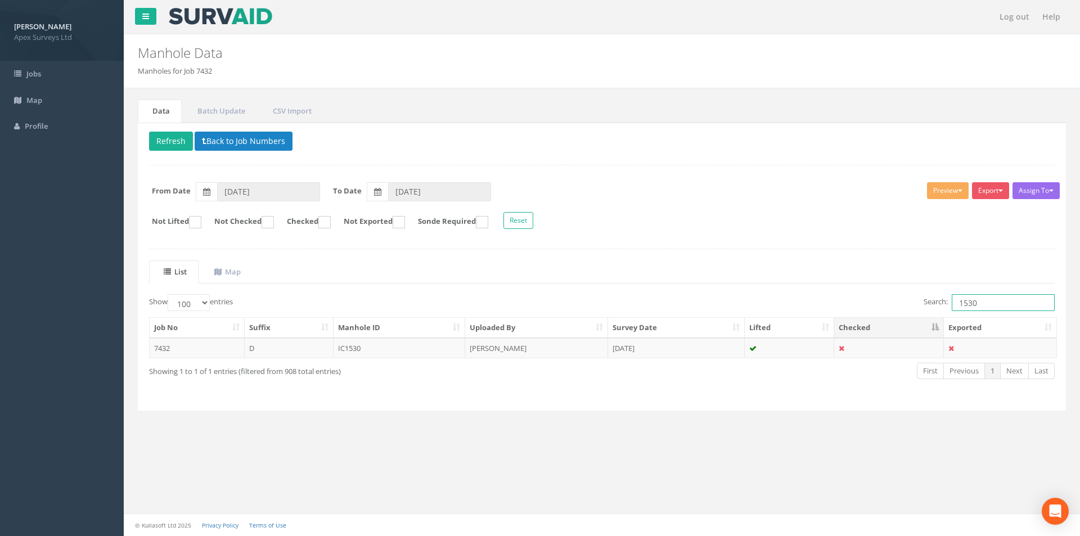
click at [989, 302] on input "1530" at bounding box center [1003, 302] width 103 height 17
type input "1531"
click at [401, 356] on td "IC1531" at bounding box center [400, 348] width 132 height 20
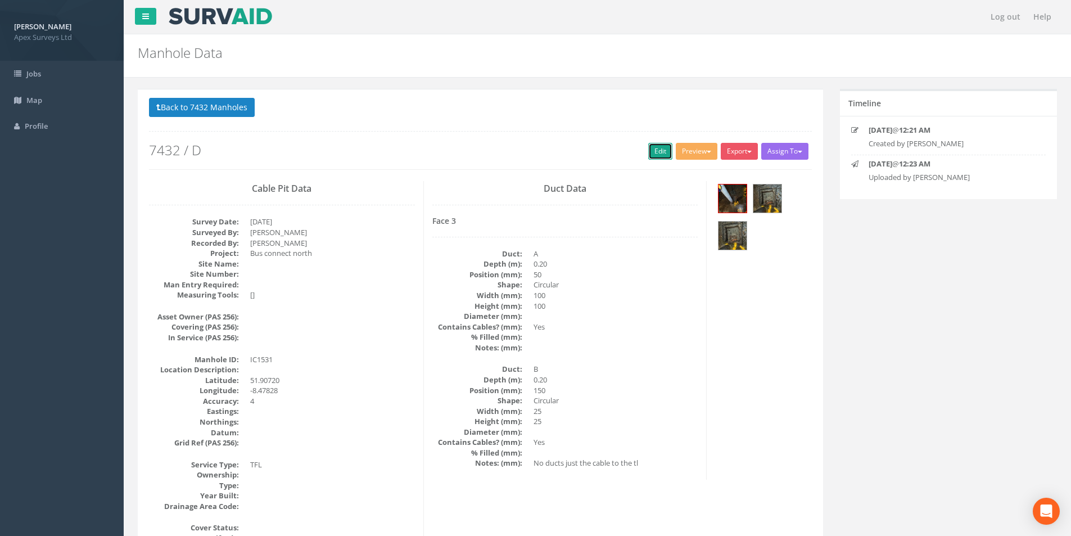
click at [648, 150] on link "Edit" at bounding box center [660, 151] width 24 height 17
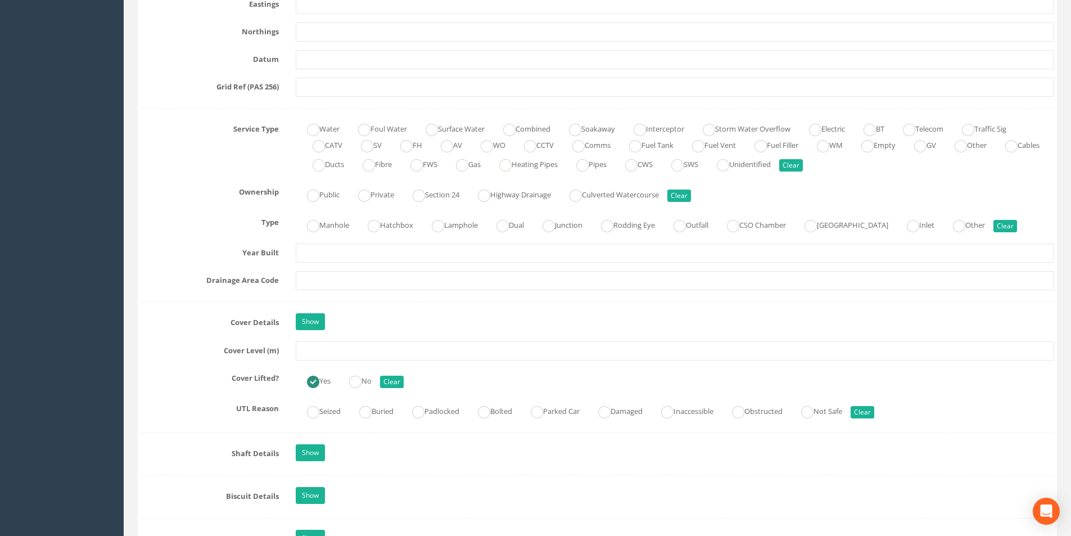
scroll to position [731, 0]
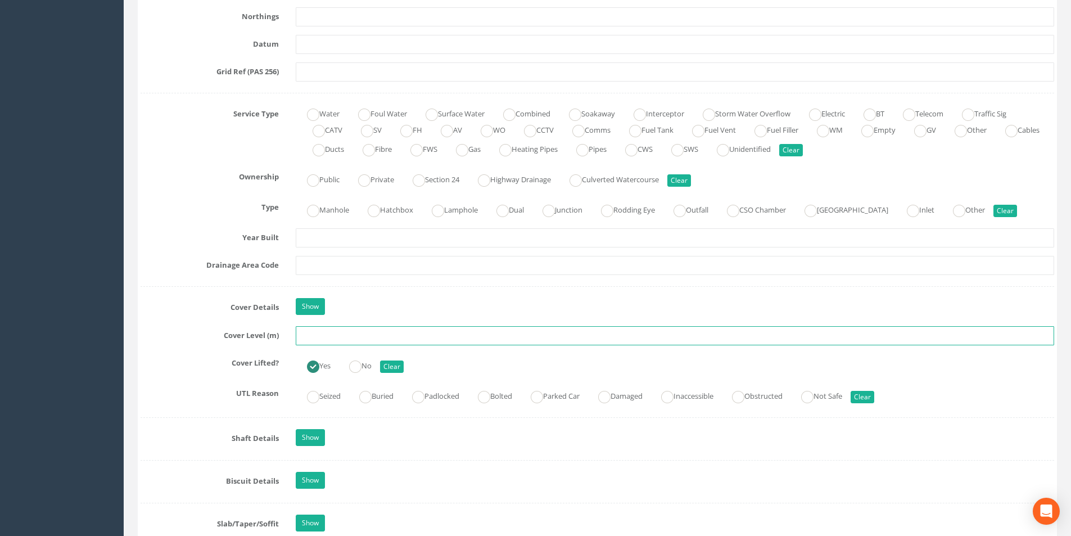
click at [314, 339] on input "text" at bounding box center [675, 335] width 759 height 19
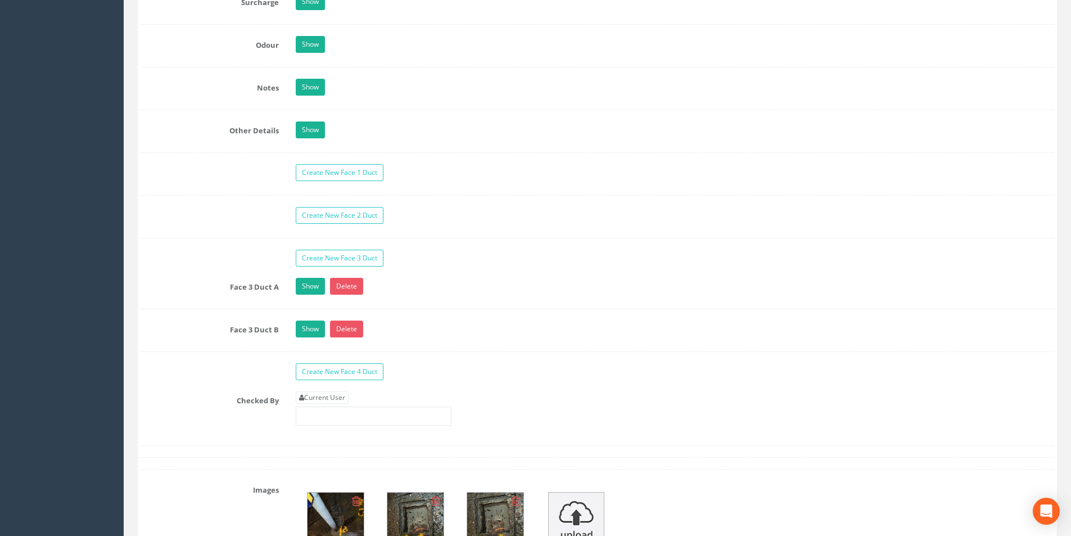
scroll to position [1856, 0]
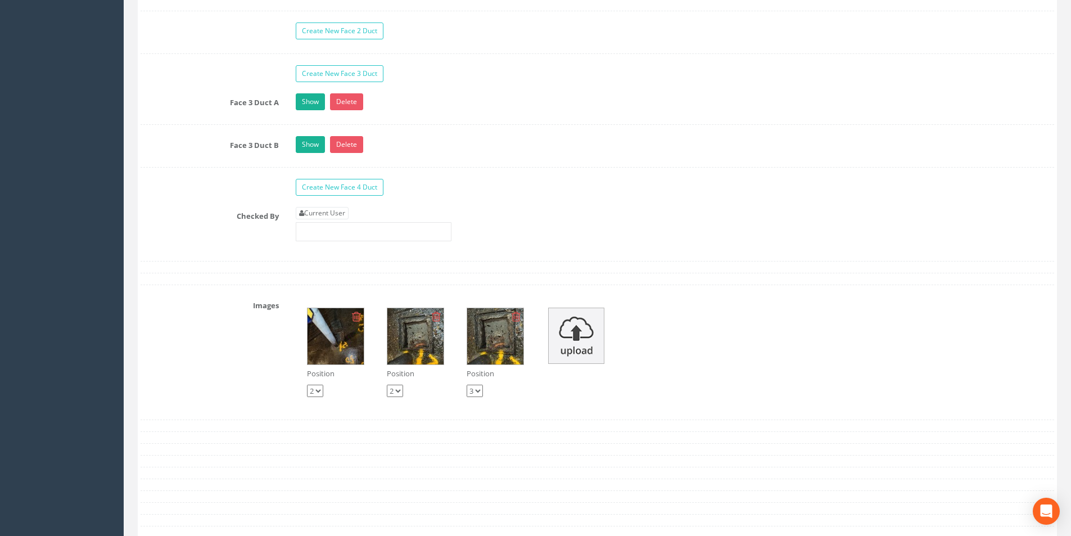
type input "24.43"
click at [328, 220] on div "Current User" at bounding box center [374, 224] width 156 height 34
click at [328, 217] on link "Current User" at bounding box center [322, 213] width 53 height 12
type input "[PERSON_NAME]"
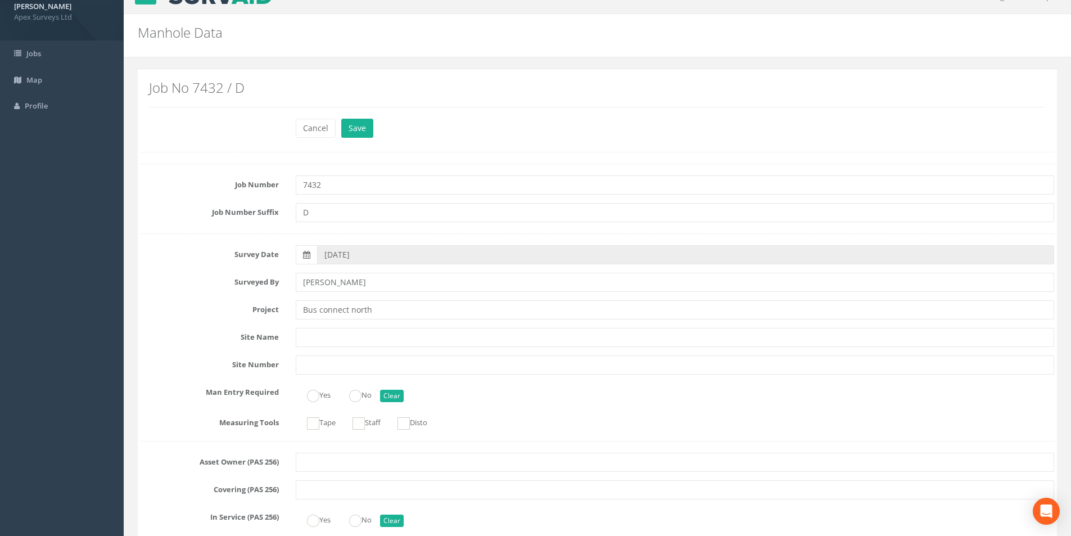
scroll to position [0, 0]
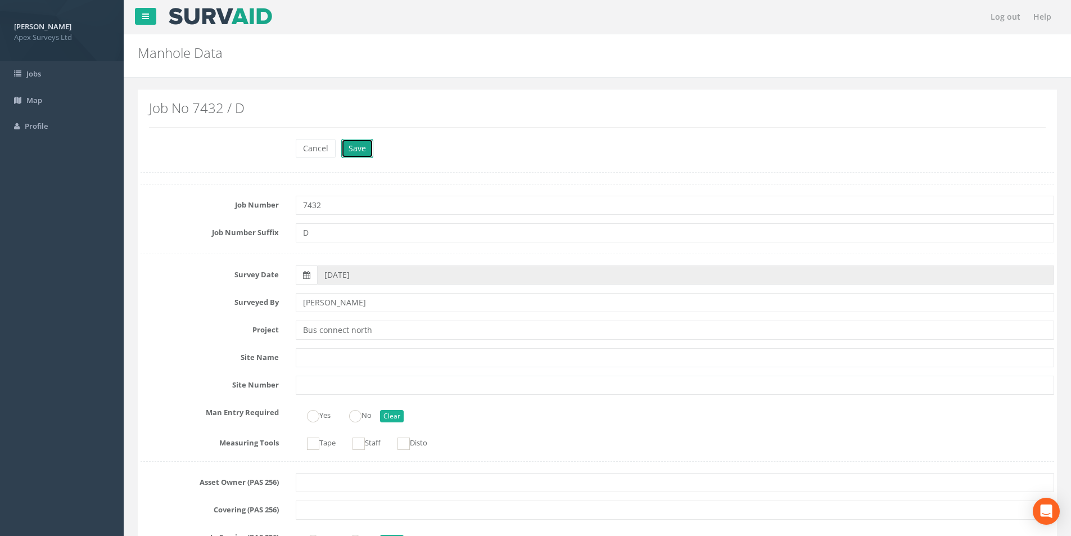
click at [366, 152] on button "Save" at bounding box center [357, 148] width 32 height 19
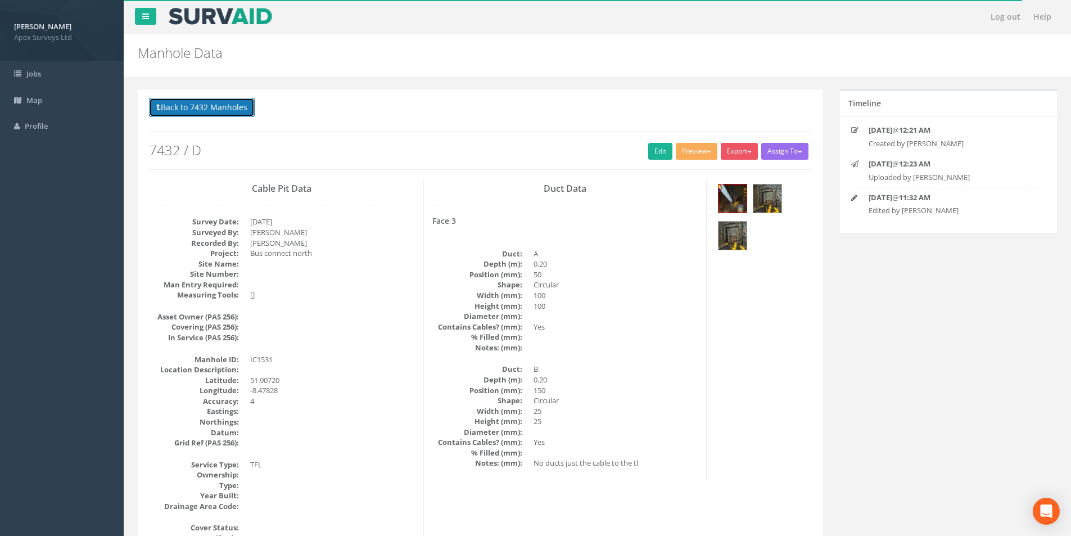
click at [220, 112] on button "Back to 7432 Manholes" at bounding box center [202, 107] width 106 height 19
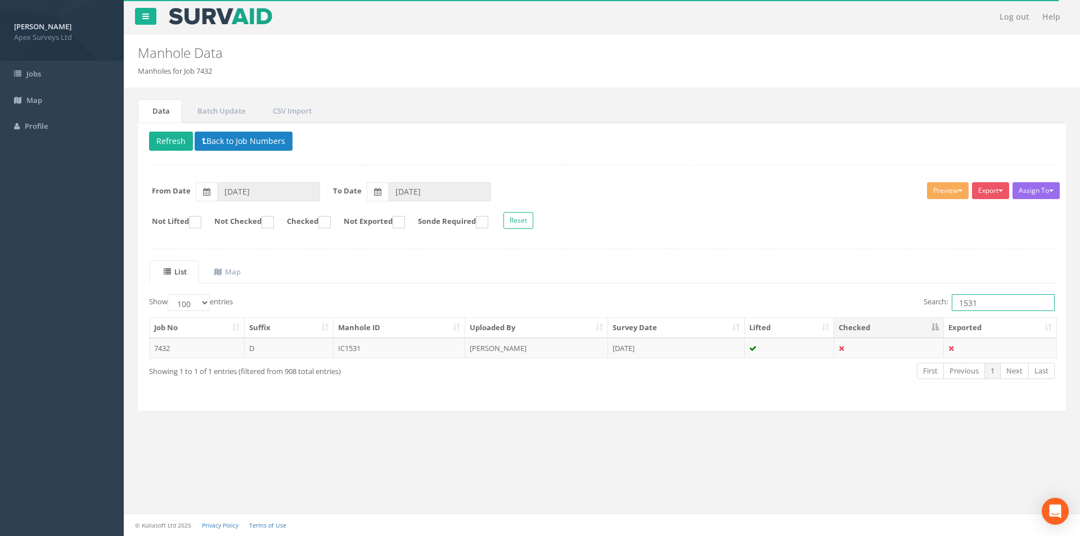
click at [994, 301] on input "1531" at bounding box center [1003, 302] width 103 height 17
type input "1532"
click at [541, 355] on td "[PERSON_NAME]" at bounding box center [536, 348] width 143 height 20
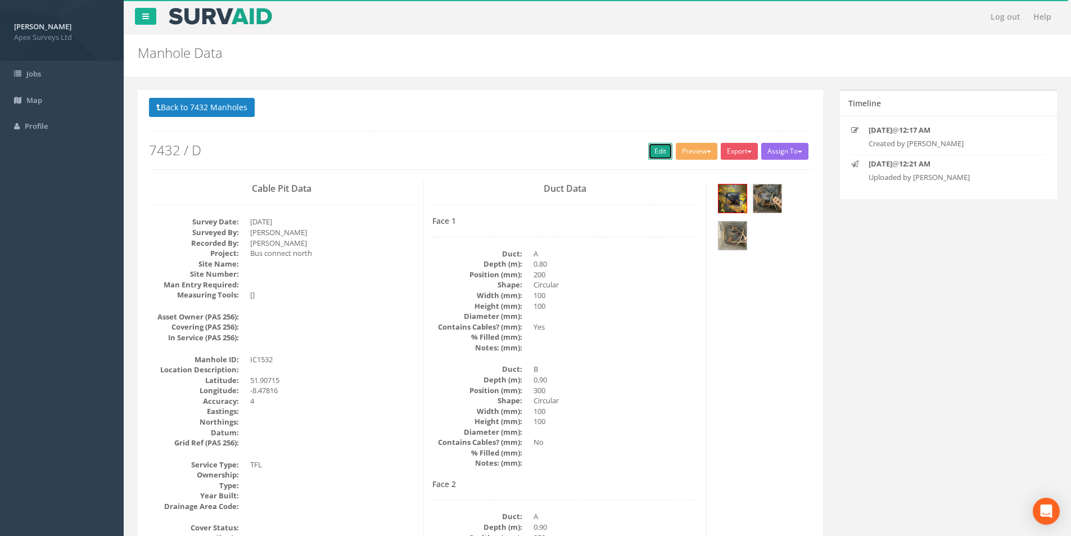
click at [652, 148] on link "Edit" at bounding box center [660, 151] width 24 height 17
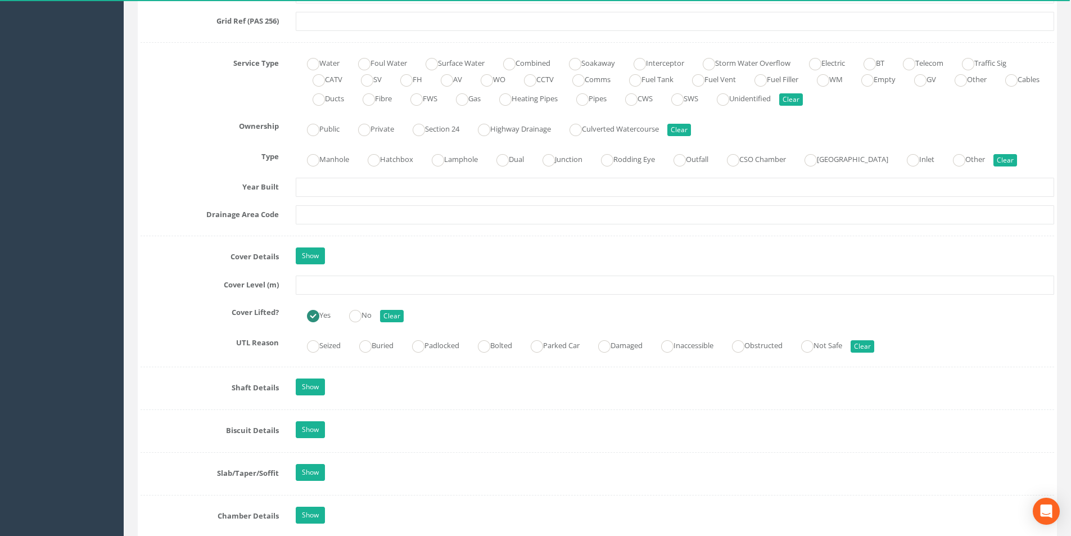
scroll to position [787, 0]
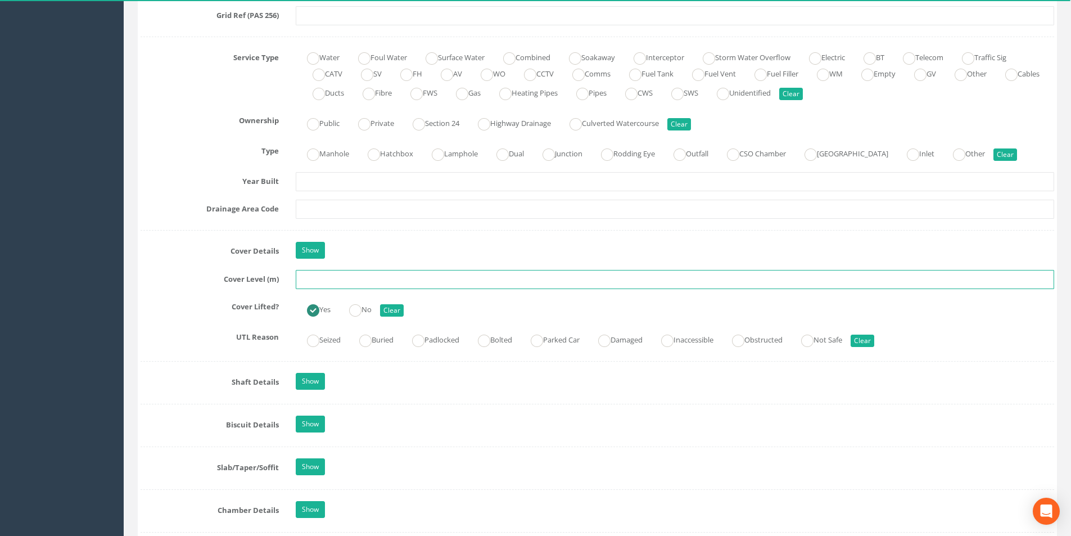
click at [360, 281] on input "text" at bounding box center [675, 279] width 759 height 19
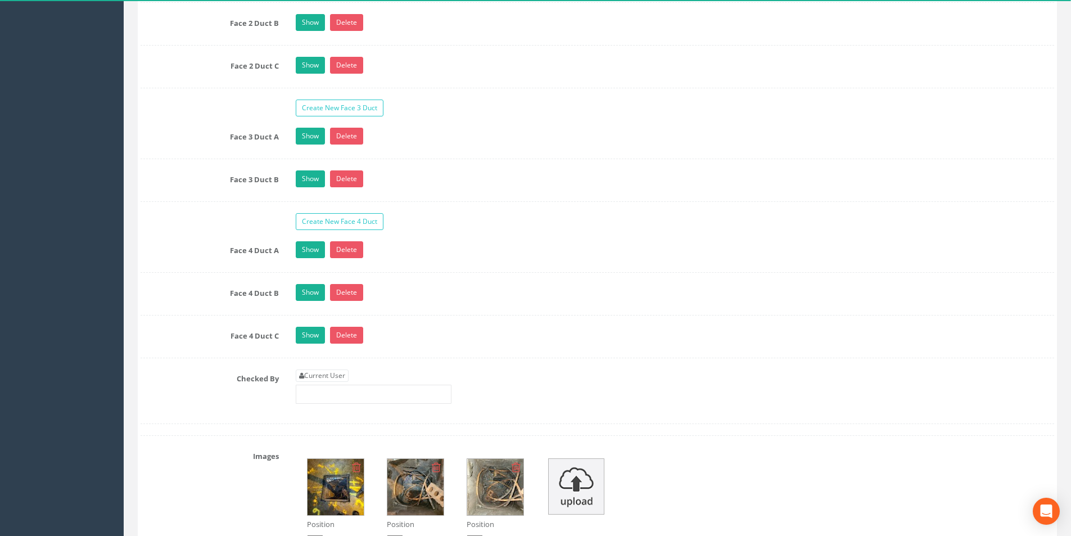
scroll to position [2025, 0]
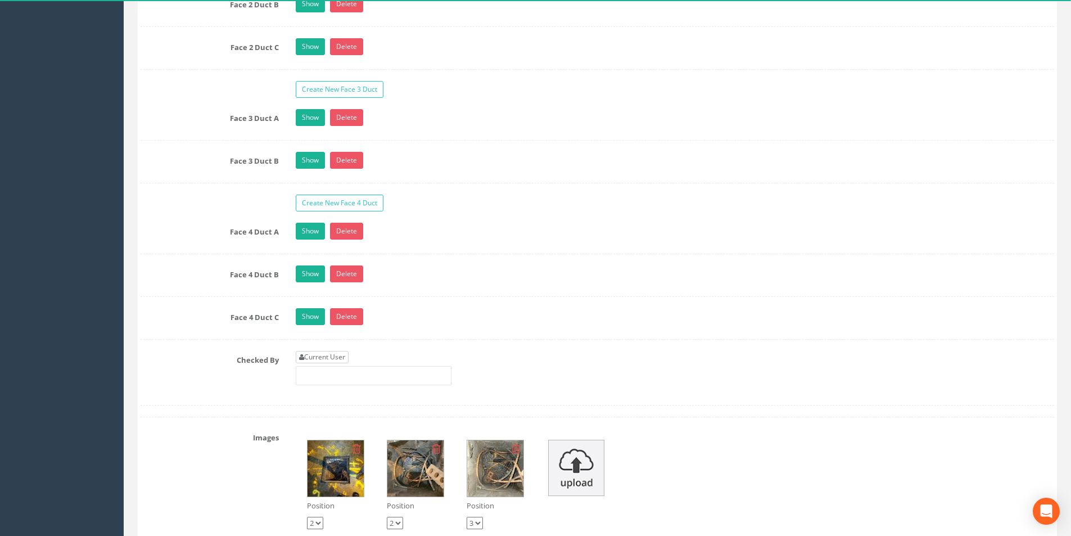
type input "23.82"
click at [333, 356] on link "Current User" at bounding box center [322, 357] width 53 height 12
type input "[PERSON_NAME]"
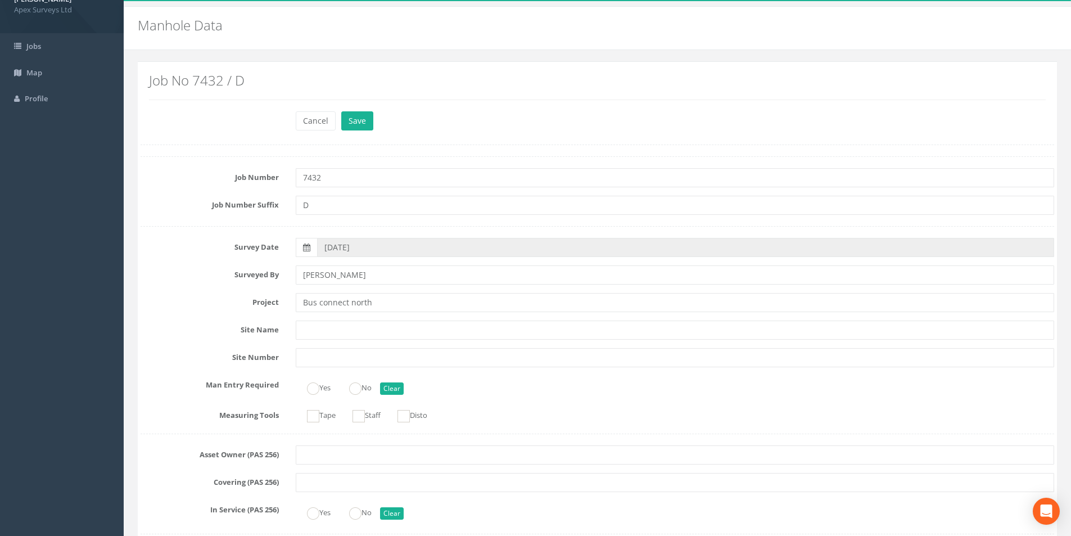
scroll to position [0, 0]
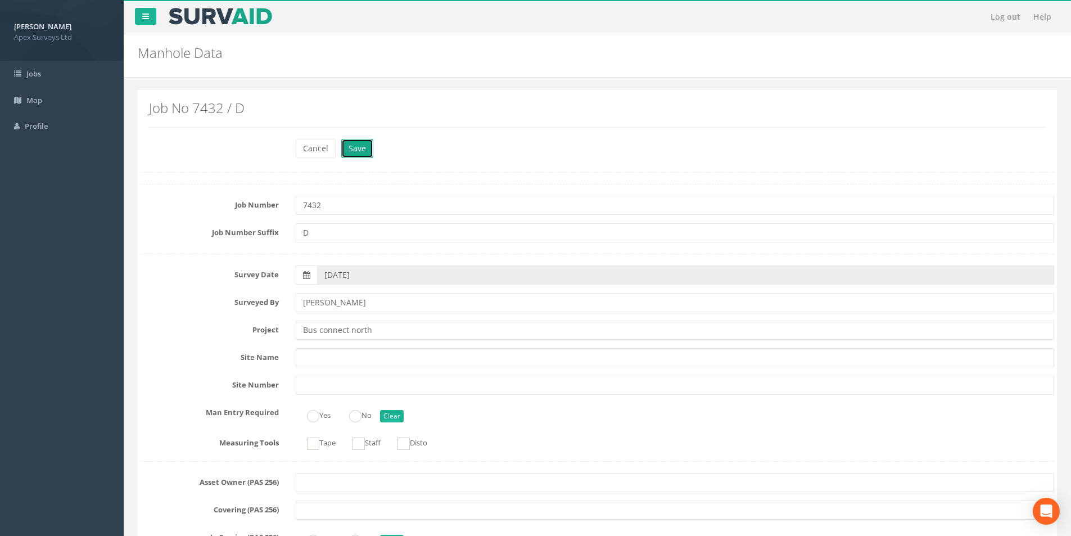
click at [350, 152] on button "Save" at bounding box center [357, 148] width 32 height 19
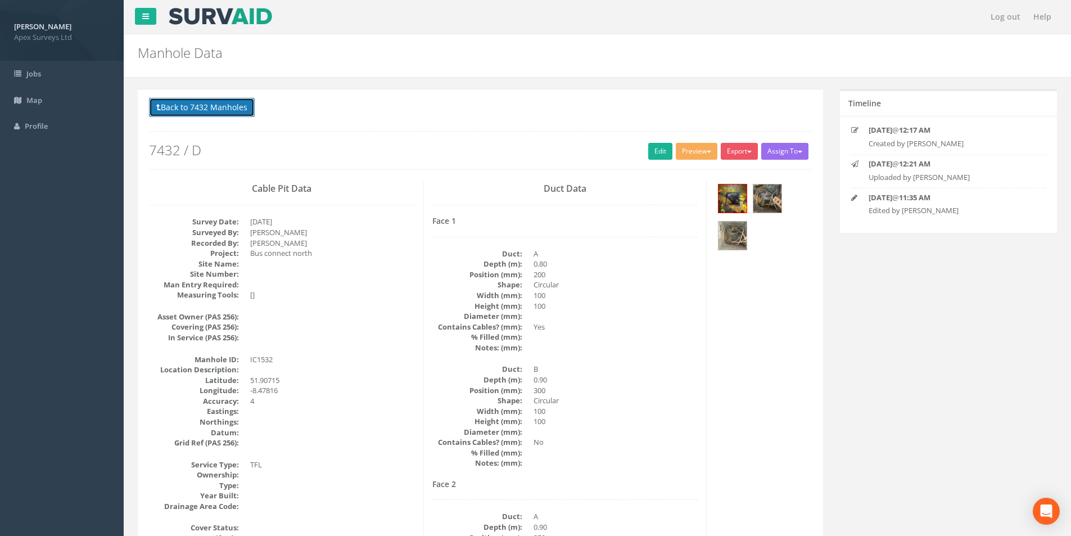
drag, startPoint x: 194, startPoint y: 110, endPoint x: 217, endPoint y: 121, distance: 25.7
click at [194, 110] on button "Back to 7432 Manholes" at bounding box center [202, 107] width 106 height 19
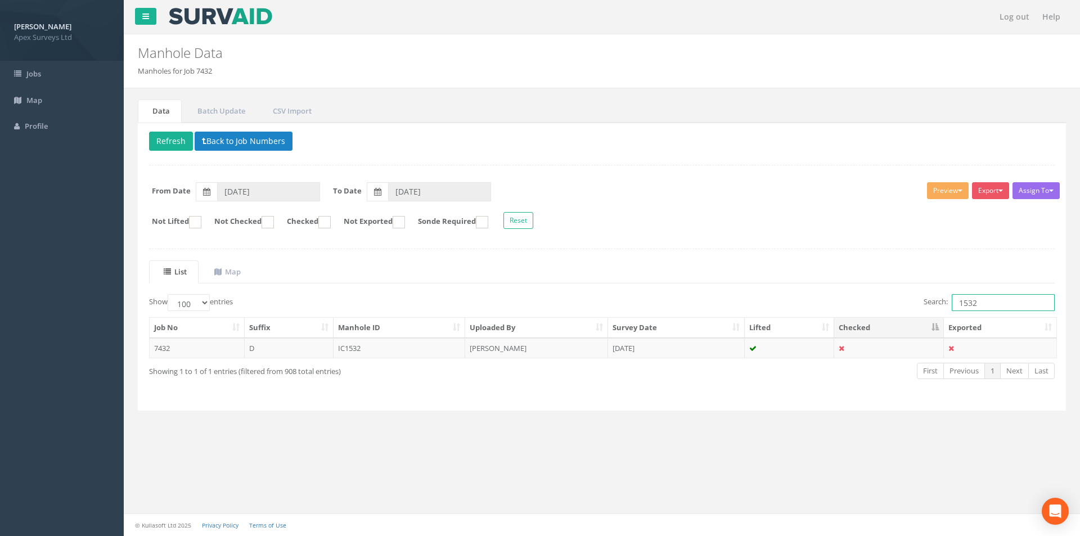
click at [981, 305] on input "1532" at bounding box center [1003, 302] width 103 height 17
type input "1533"
click at [553, 346] on td "[PERSON_NAME]" at bounding box center [536, 348] width 143 height 20
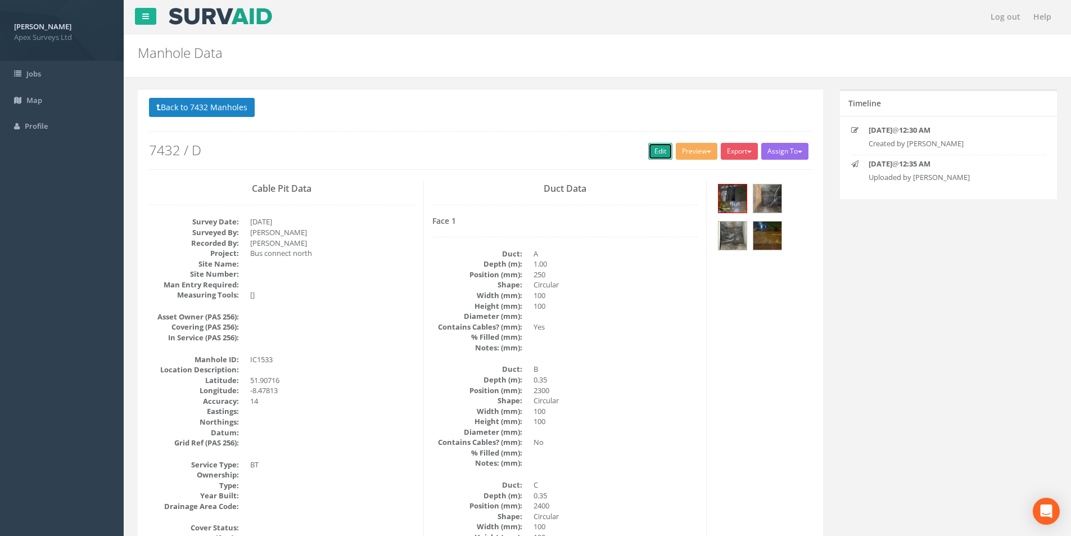
click at [664, 153] on link "Edit" at bounding box center [660, 151] width 24 height 17
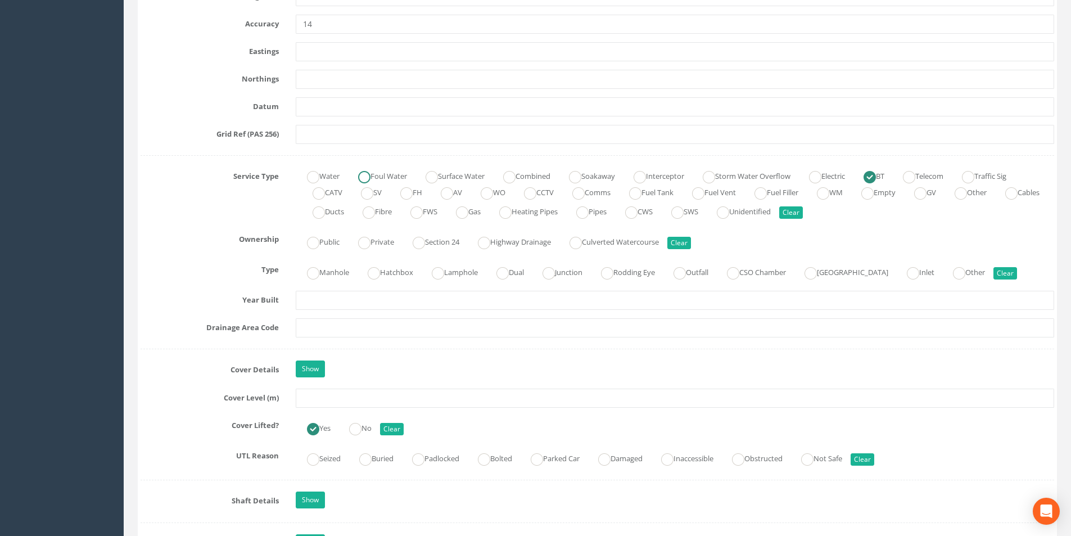
scroll to position [675, 0]
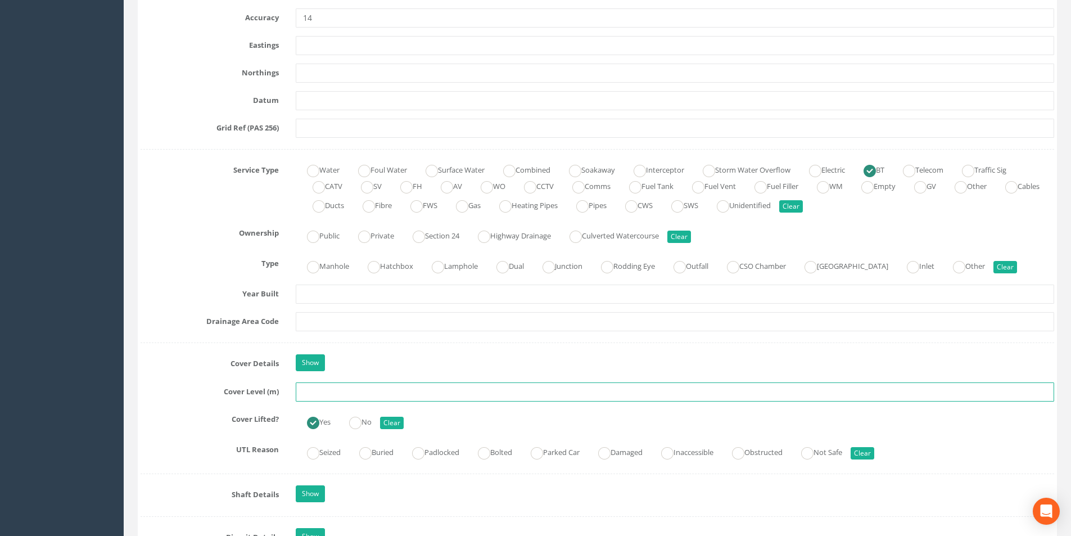
click at [336, 394] on input "text" at bounding box center [675, 391] width 759 height 19
type input "23.81"
click at [344, 321] on input "text" at bounding box center [675, 321] width 759 height 19
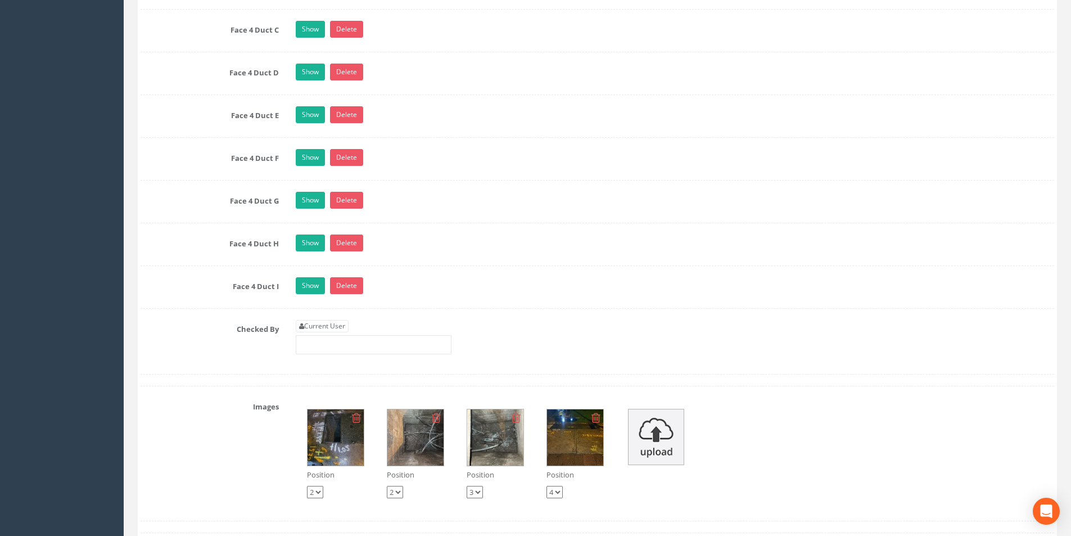
scroll to position [2643, 0]
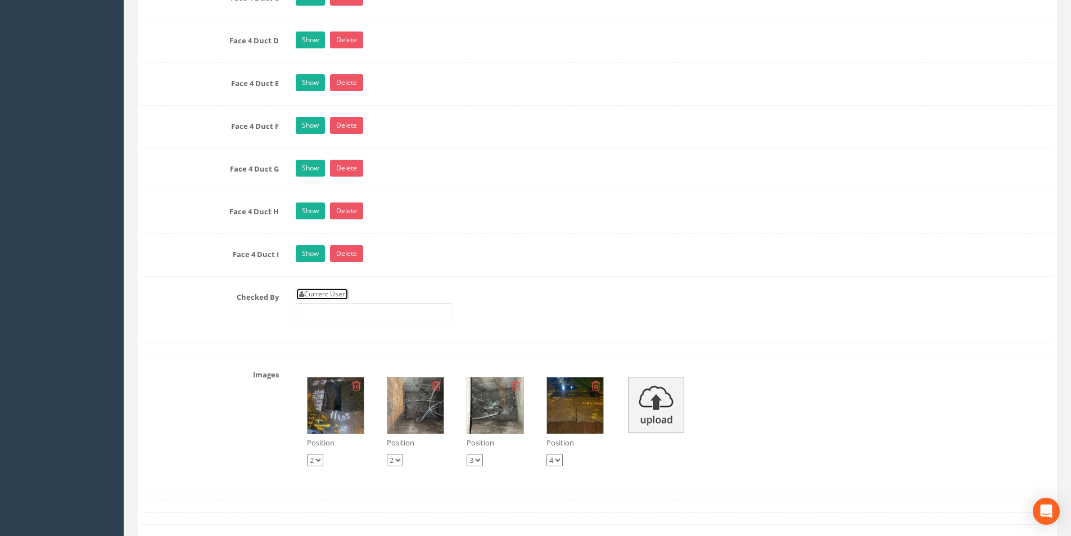
click at [338, 296] on link "Current User" at bounding box center [322, 294] width 53 height 12
type input "[PERSON_NAME]"
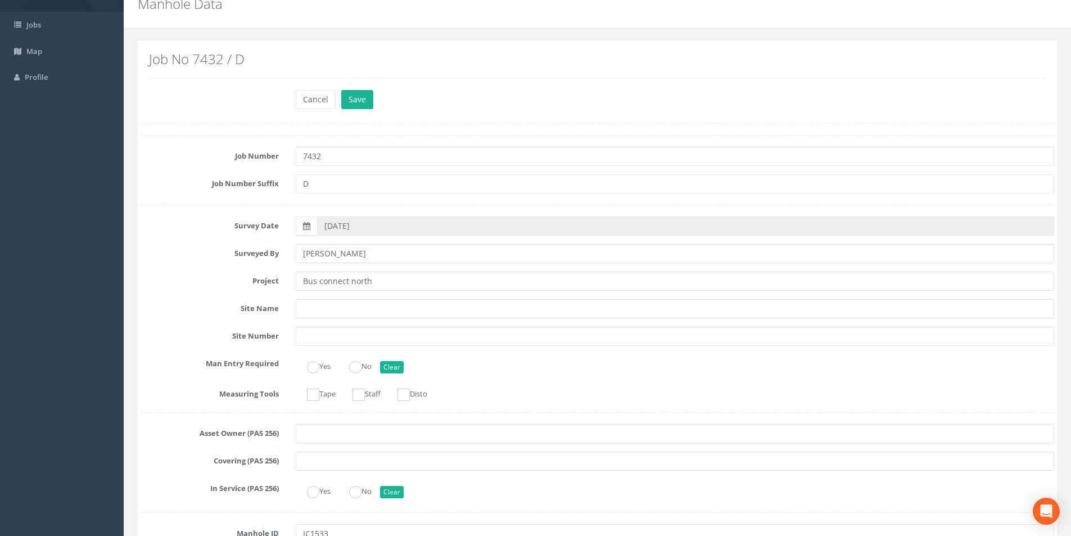
scroll to position [0, 0]
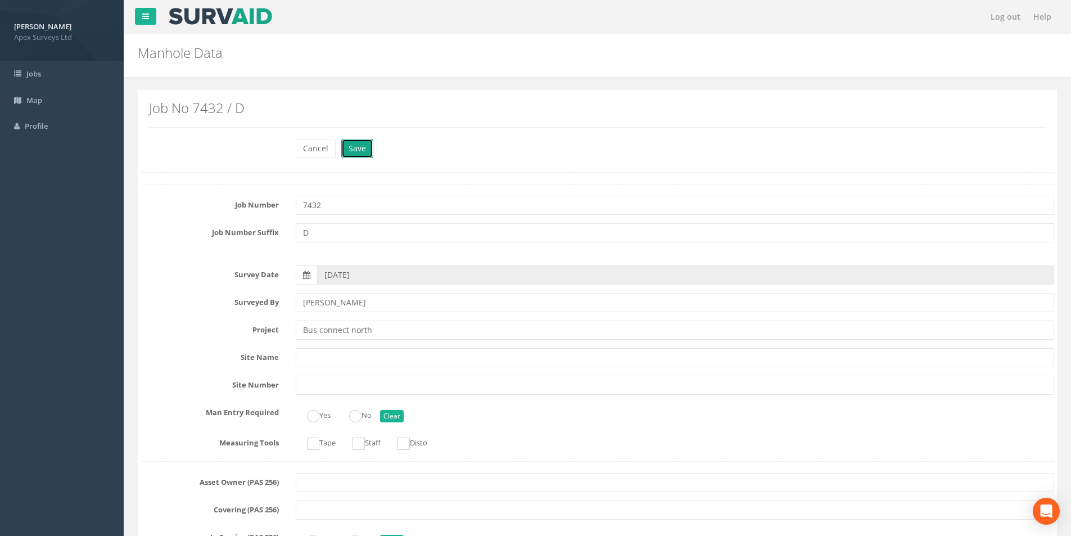
click at [357, 152] on button "Save" at bounding box center [357, 148] width 32 height 19
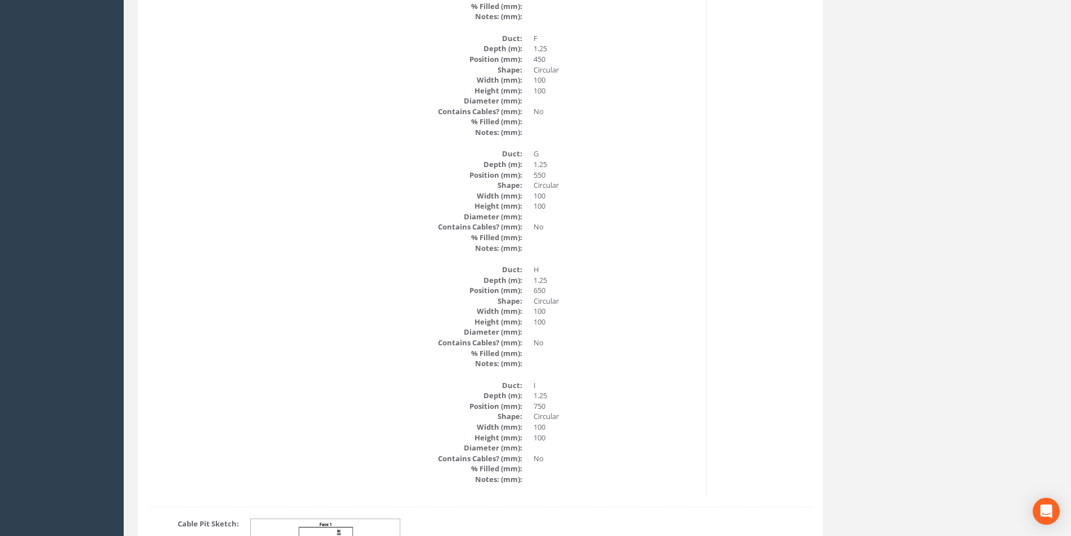
scroll to position [2643, 0]
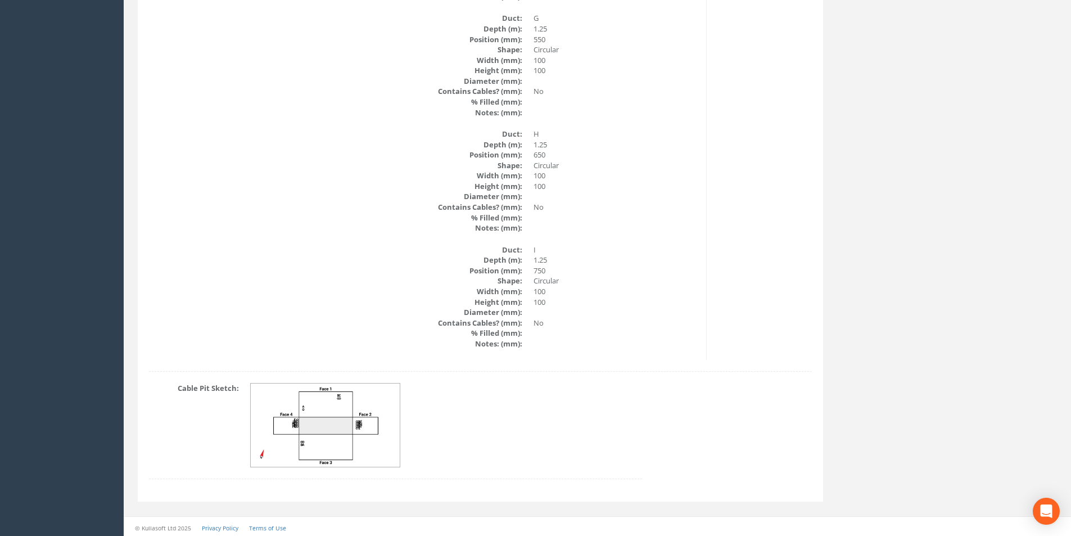
click at [348, 425] on img at bounding box center [326, 426] width 150 height 84
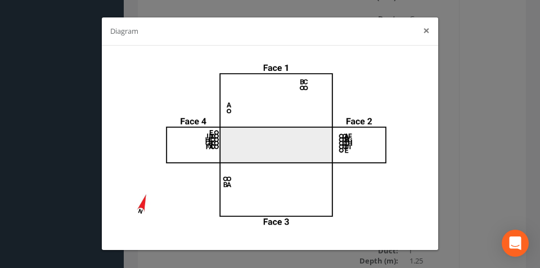
click at [427, 31] on button "×" at bounding box center [426, 31] width 7 height 12
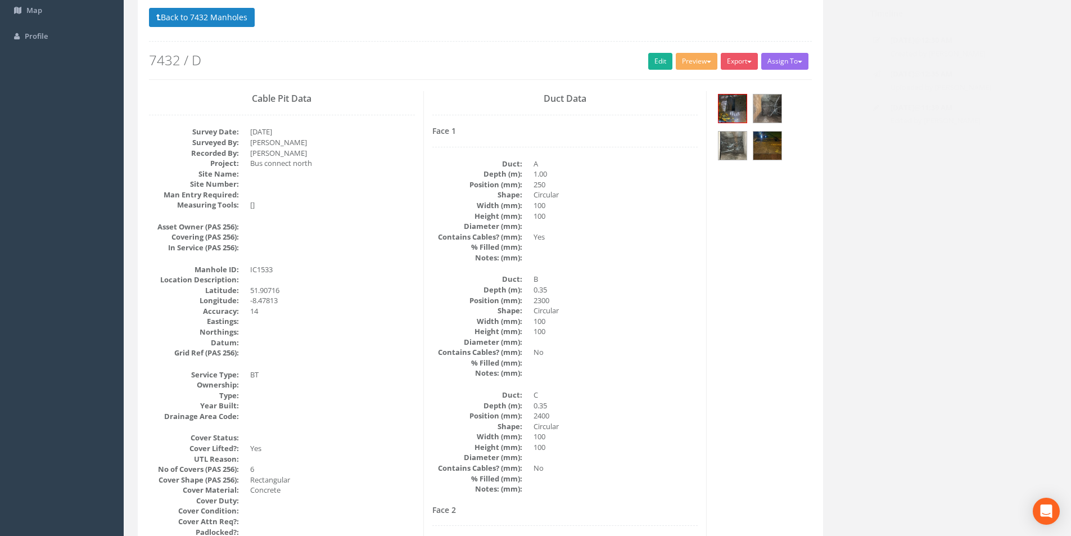
scroll to position [0, 0]
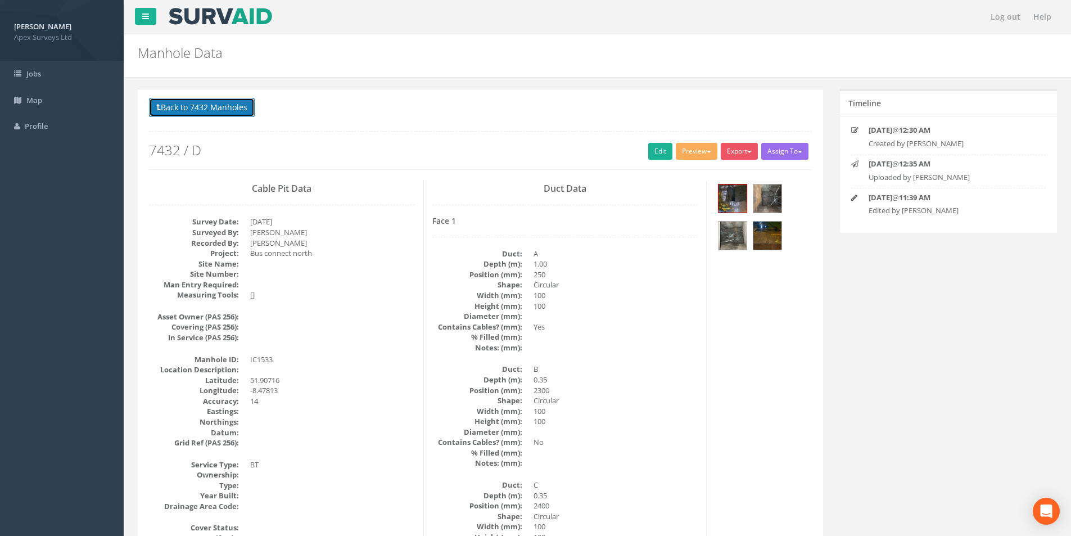
drag, startPoint x: 180, startPoint y: 112, endPoint x: 183, endPoint y: 117, distance: 6.1
click at [180, 112] on button "Back to 7432 Manholes" at bounding box center [202, 107] width 106 height 19
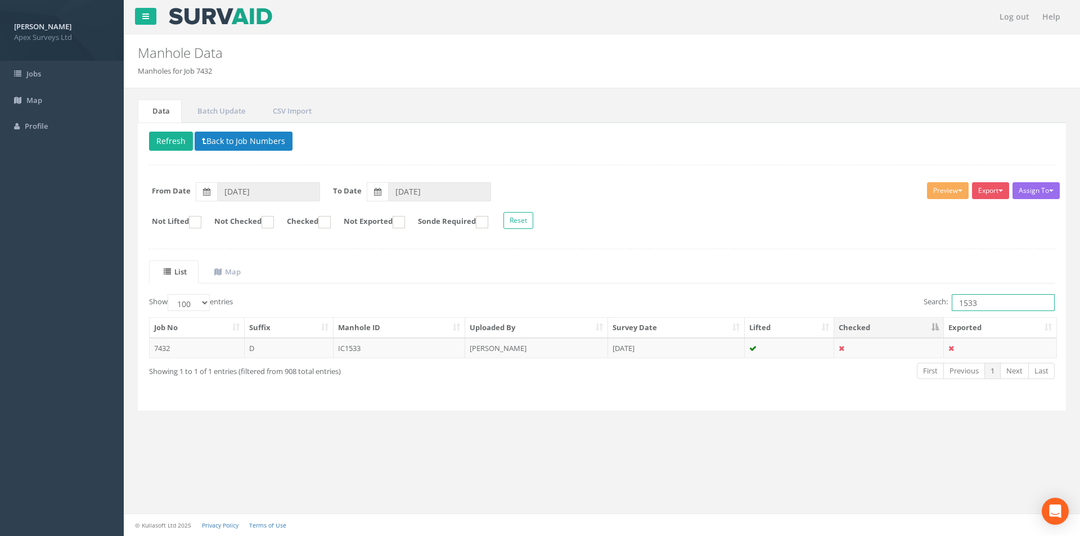
drag, startPoint x: 985, startPoint y: 307, endPoint x: 966, endPoint y: 309, distance: 19.3
click at [966, 309] on input "1533" at bounding box center [1003, 302] width 103 height 17
type input "1534"
click at [518, 349] on td "[PERSON_NAME]" at bounding box center [536, 348] width 143 height 20
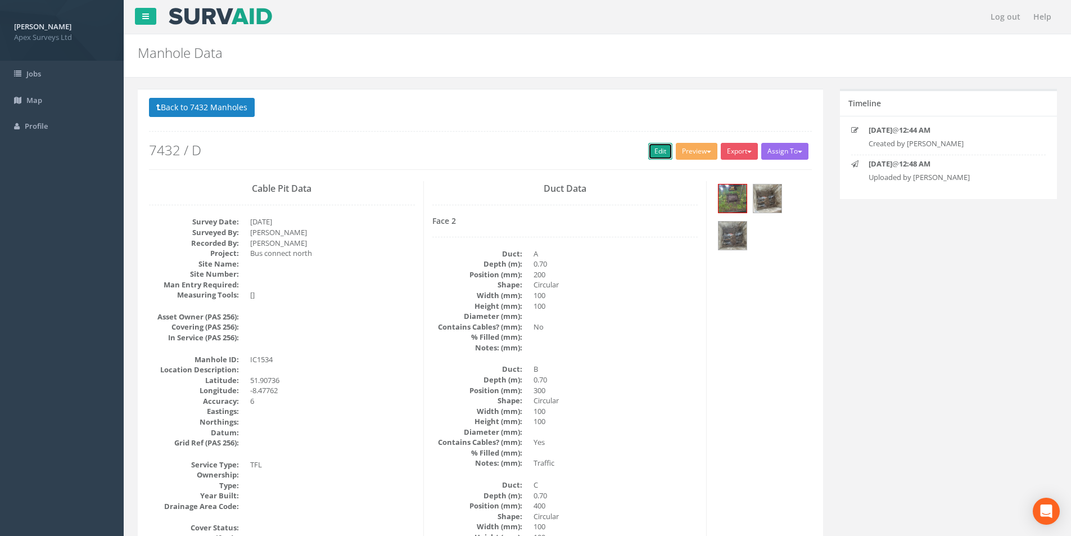
click at [655, 153] on link "Edit" at bounding box center [660, 151] width 24 height 17
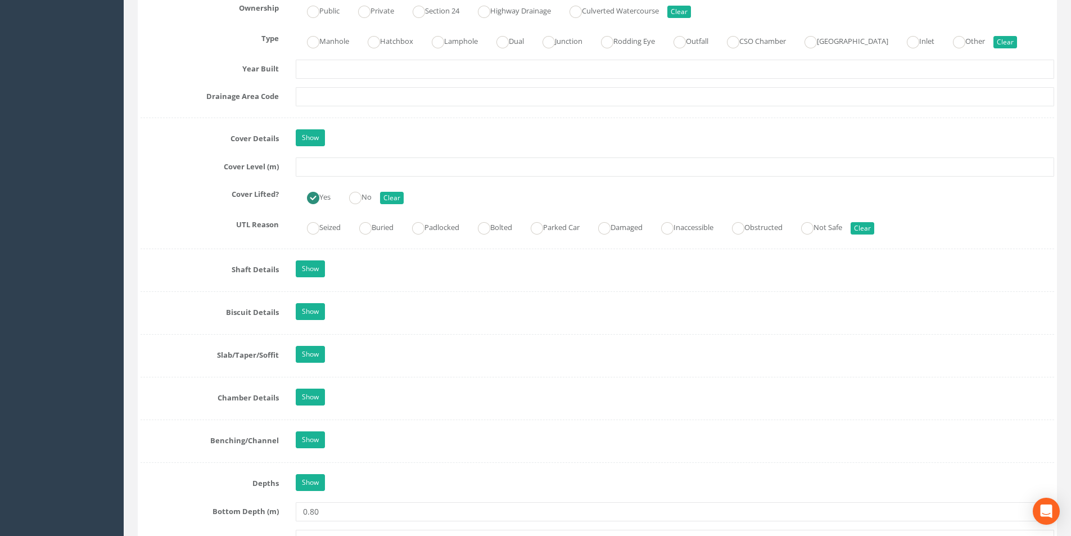
scroll to position [787, 0]
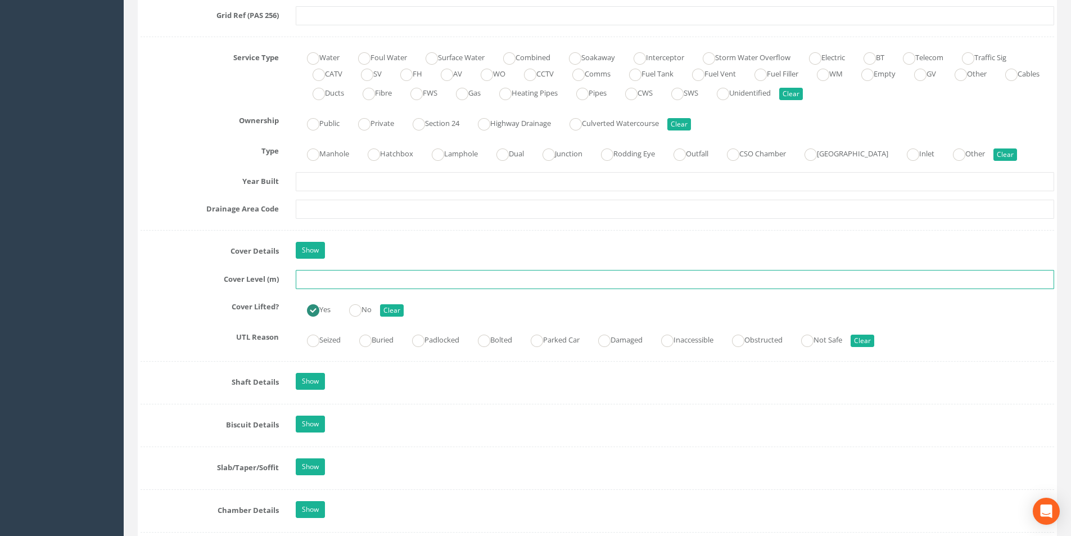
click at [351, 280] on input "text" at bounding box center [675, 279] width 759 height 19
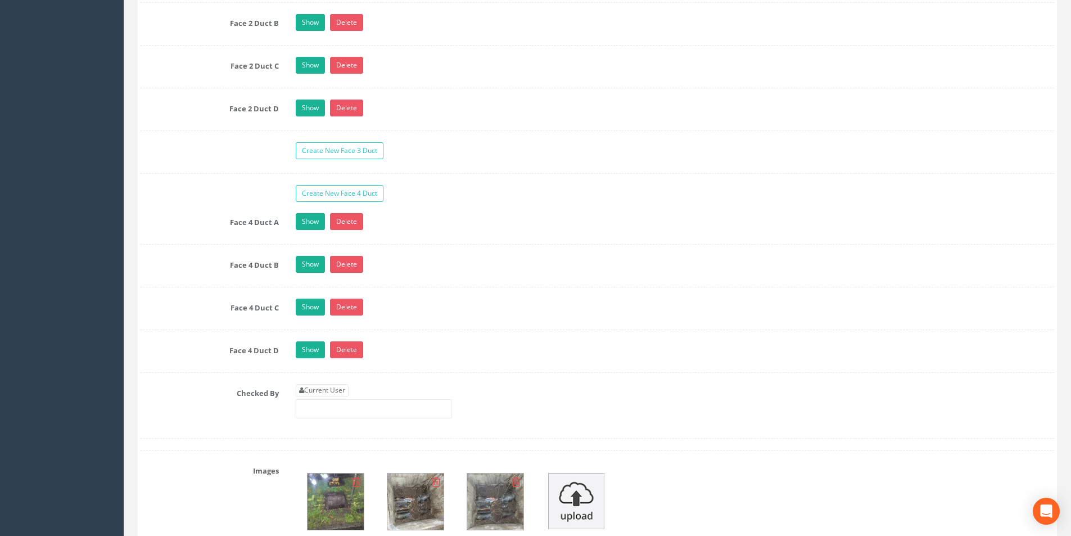
scroll to position [2025, 0]
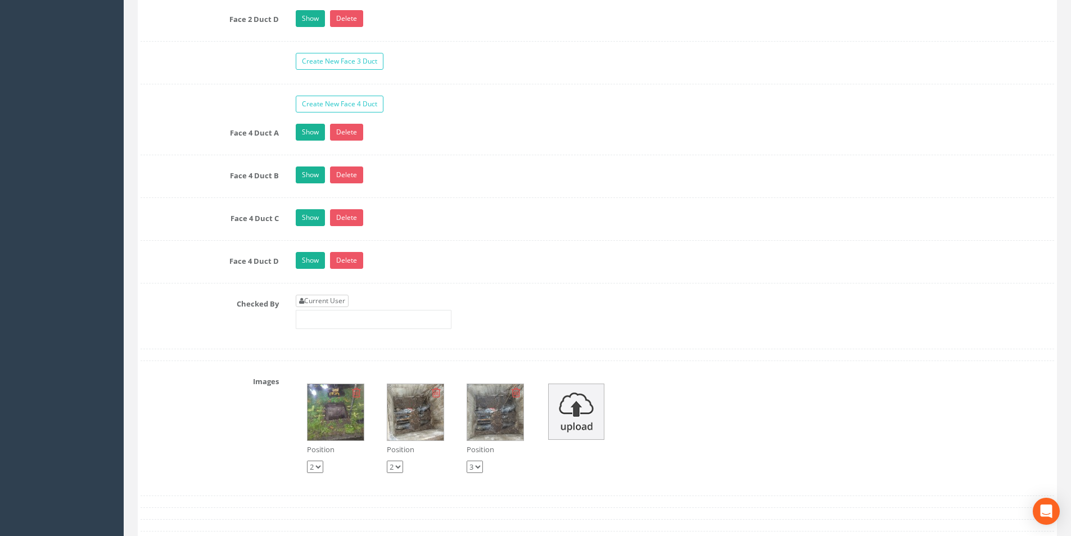
type input "20.35"
click at [342, 296] on link "Current User" at bounding box center [322, 301] width 53 height 12
type input "[PERSON_NAME]"
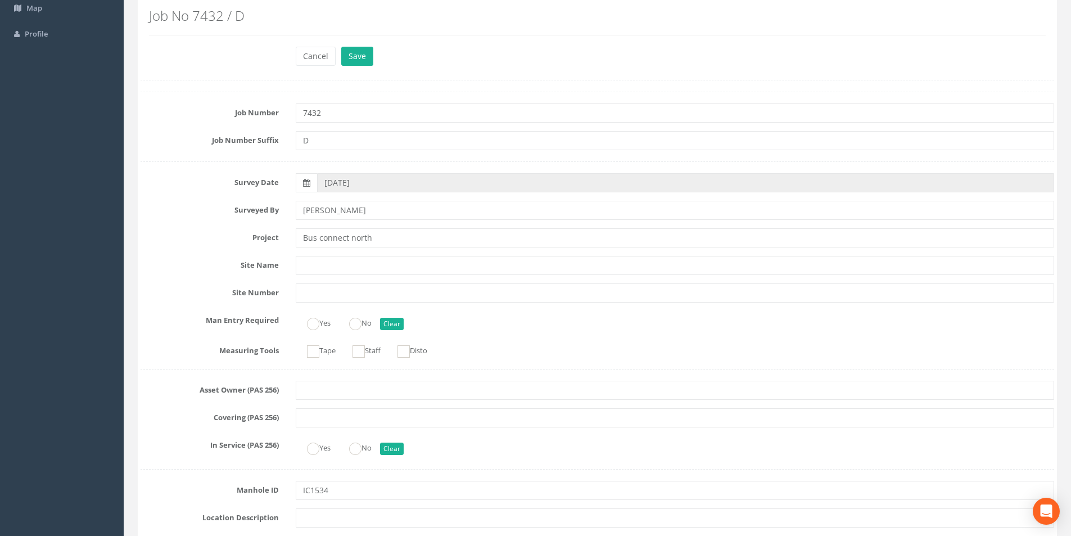
scroll to position [0, 0]
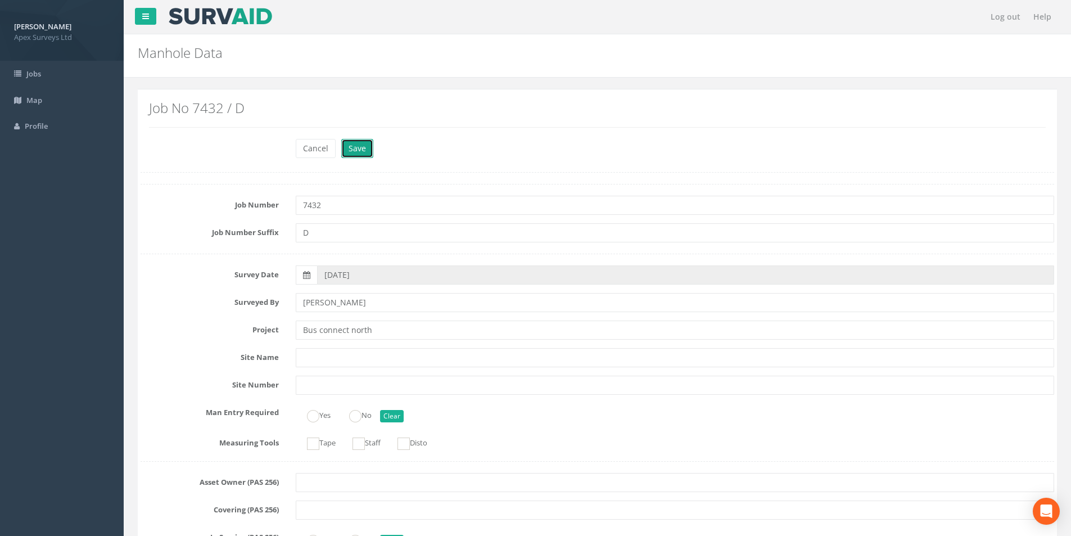
click at [366, 152] on button "Save" at bounding box center [357, 148] width 32 height 19
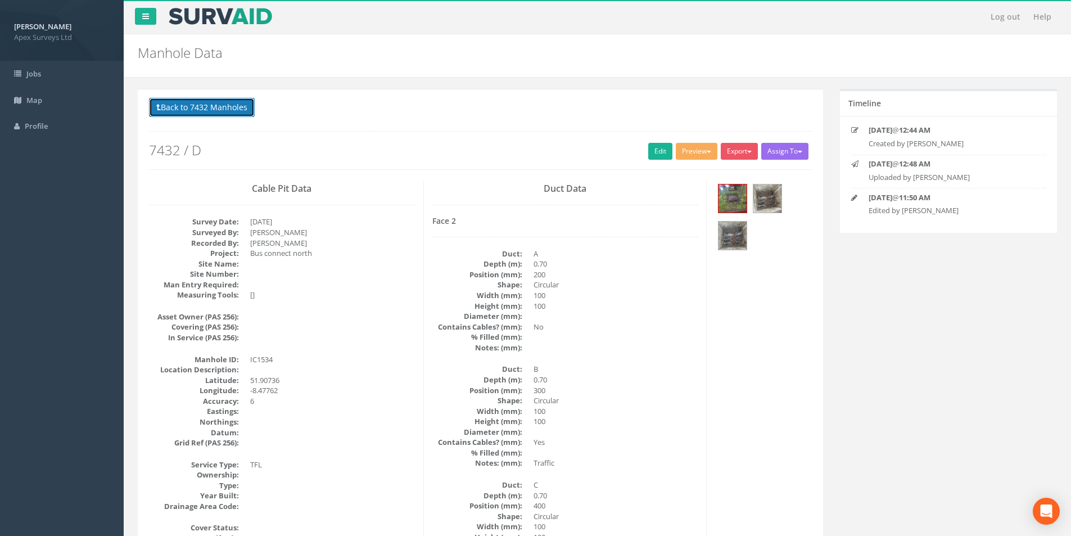
click at [212, 111] on button "Back to 7432 Manholes" at bounding box center [202, 107] width 106 height 19
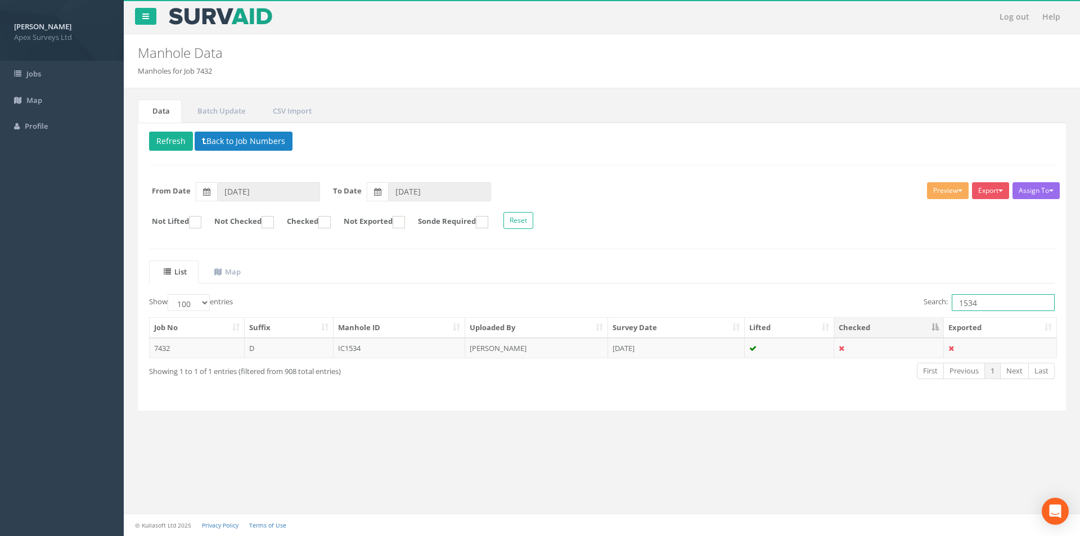
click at [985, 304] on input "1534" at bounding box center [1003, 302] width 103 height 17
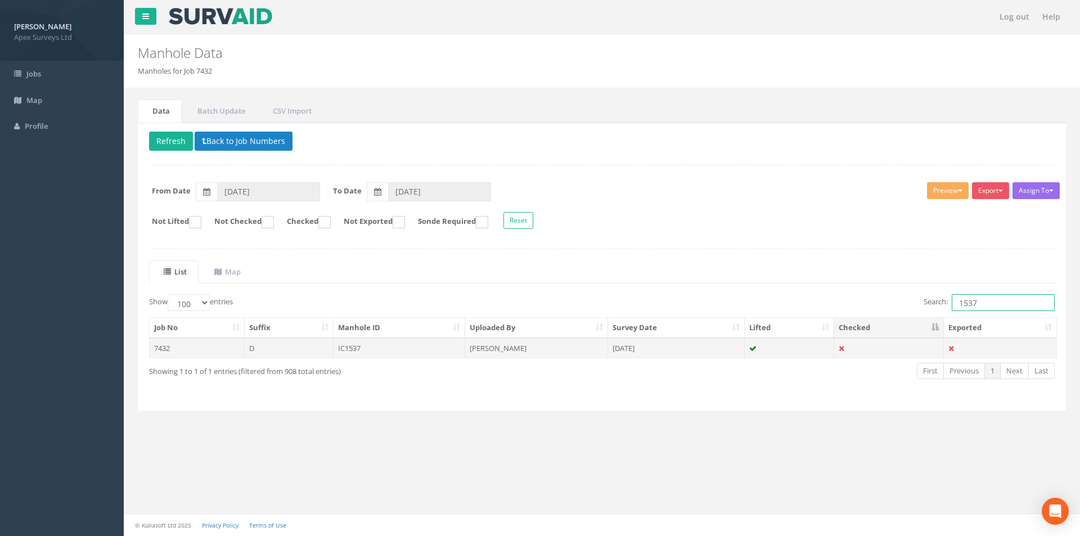
type input "1537"
click at [434, 345] on td "IC1537" at bounding box center [400, 348] width 132 height 20
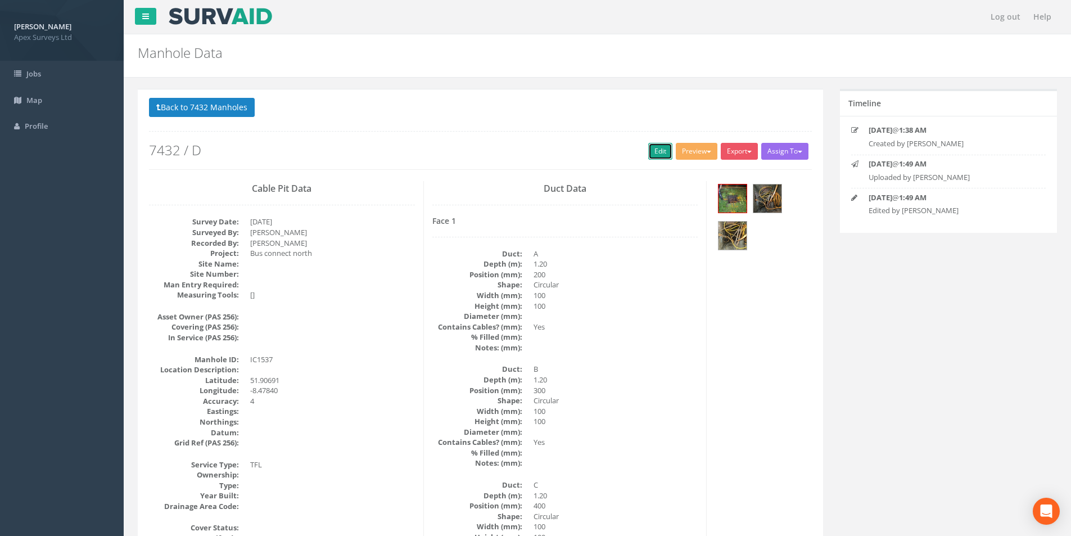
click at [652, 151] on link "Edit" at bounding box center [660, 151] width 24 height 17
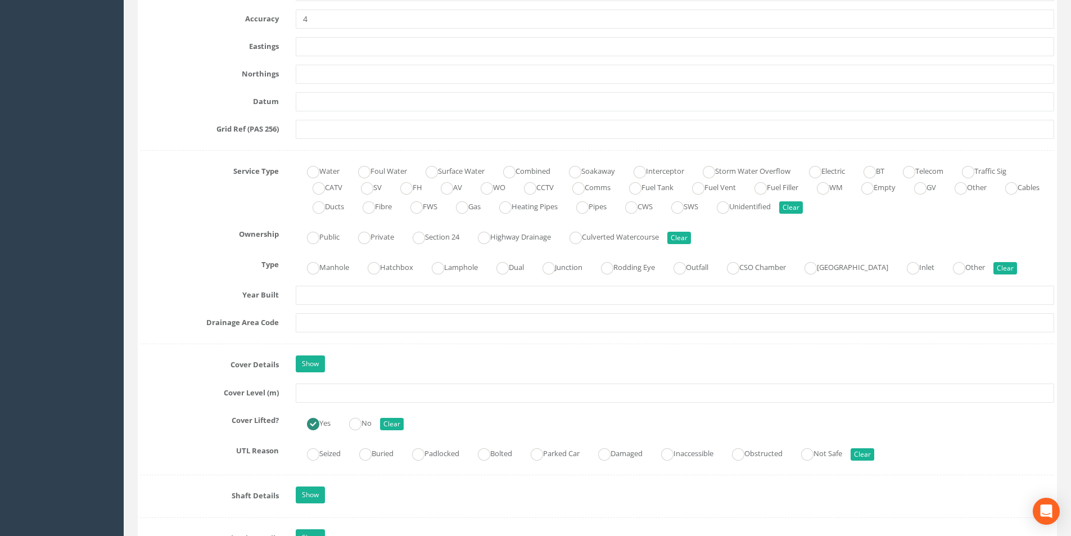
scroll to position [675, 0]
click at [353, 392] on input "text" at bounding box center [675, 391] width 759 height 19
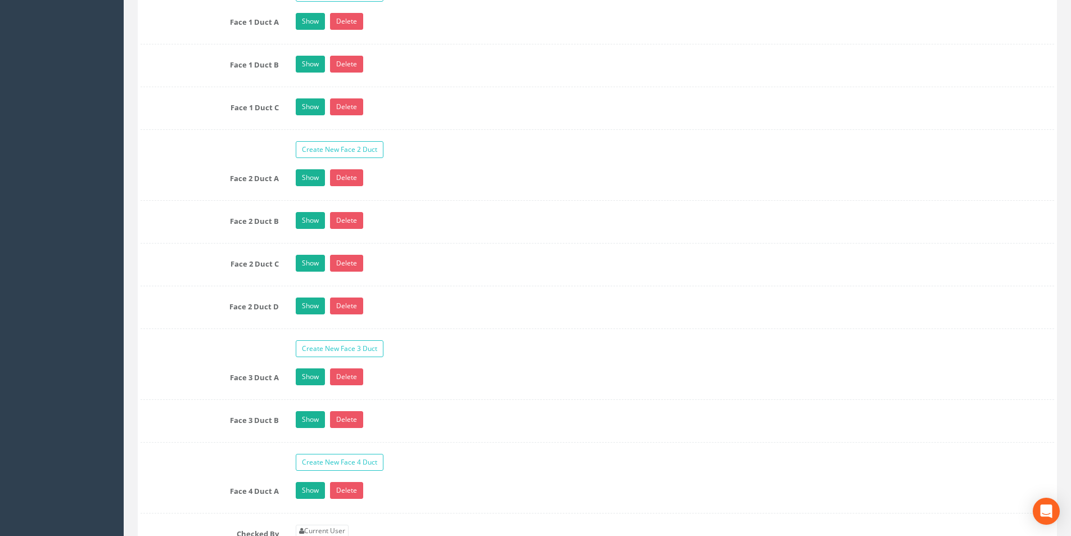
scroll to position [2025, 0]
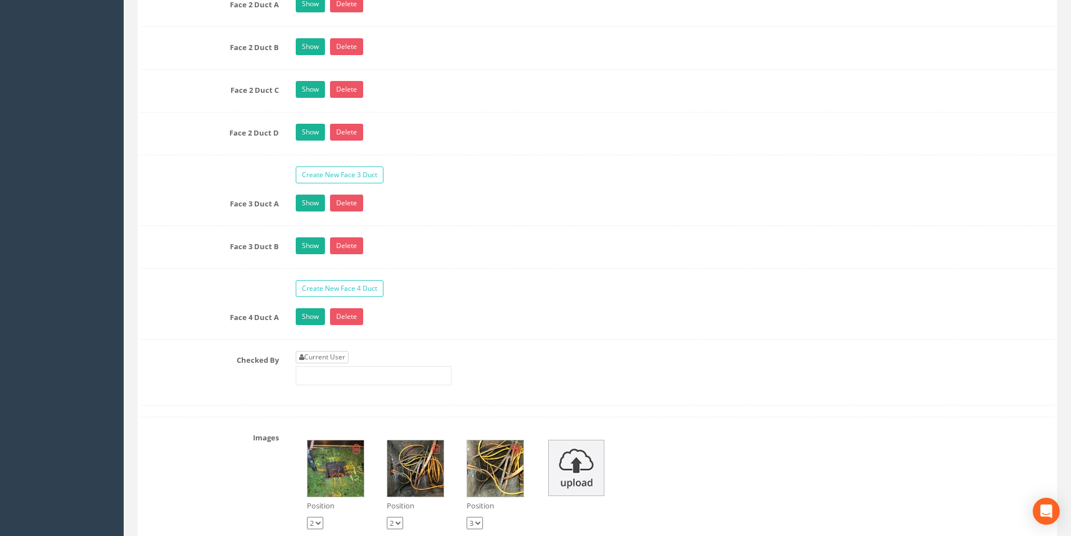
type input "25.51"
click at [312, 353] on link "Current User" at bounding box center [322, 357] width 53 height 12
type input "[PERSON_NAME]"
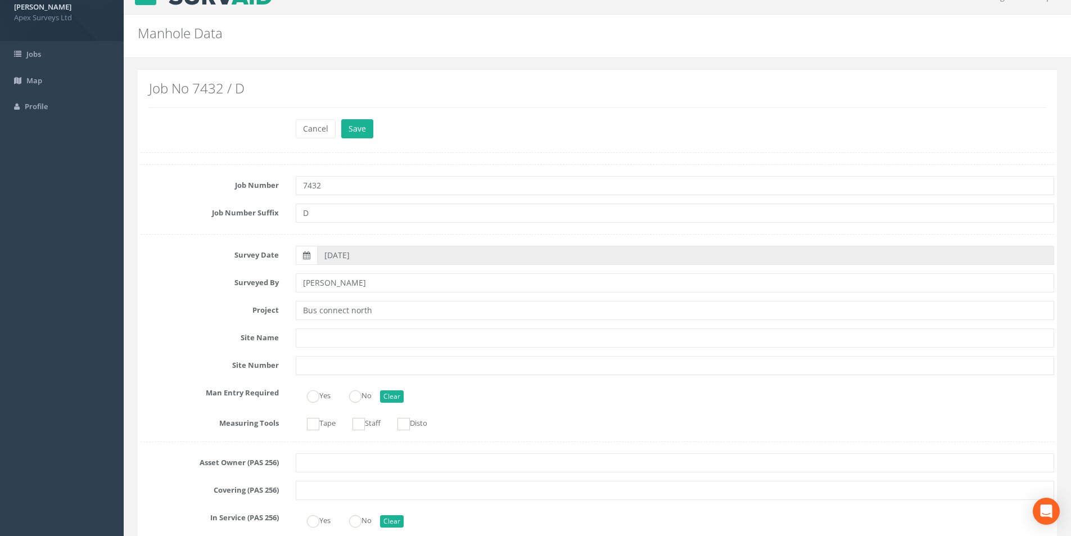
scroll to position [0, 0]
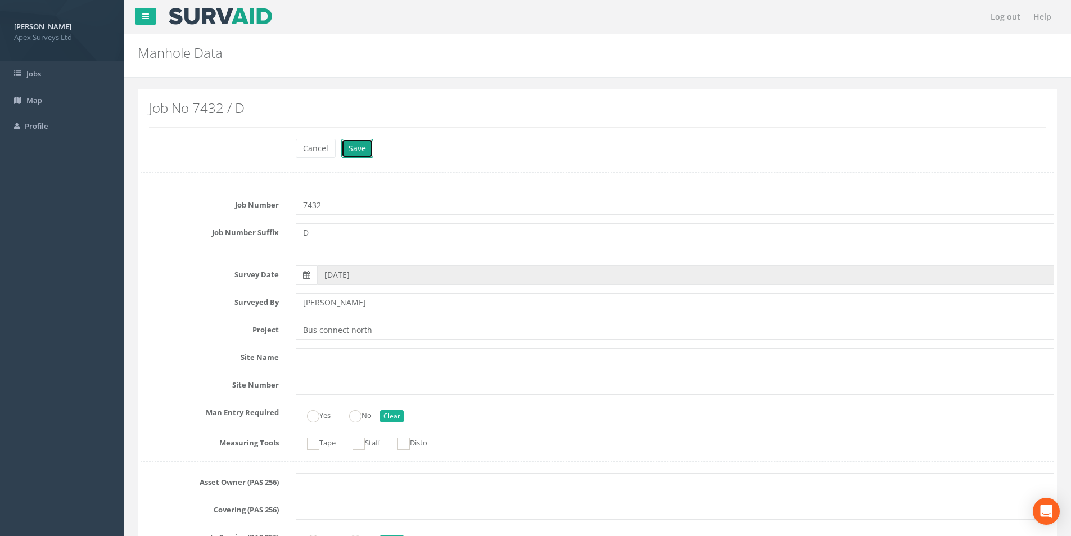
click at [358, 154] on button "Save" at bounding box center [357, 148] width 32 height 19
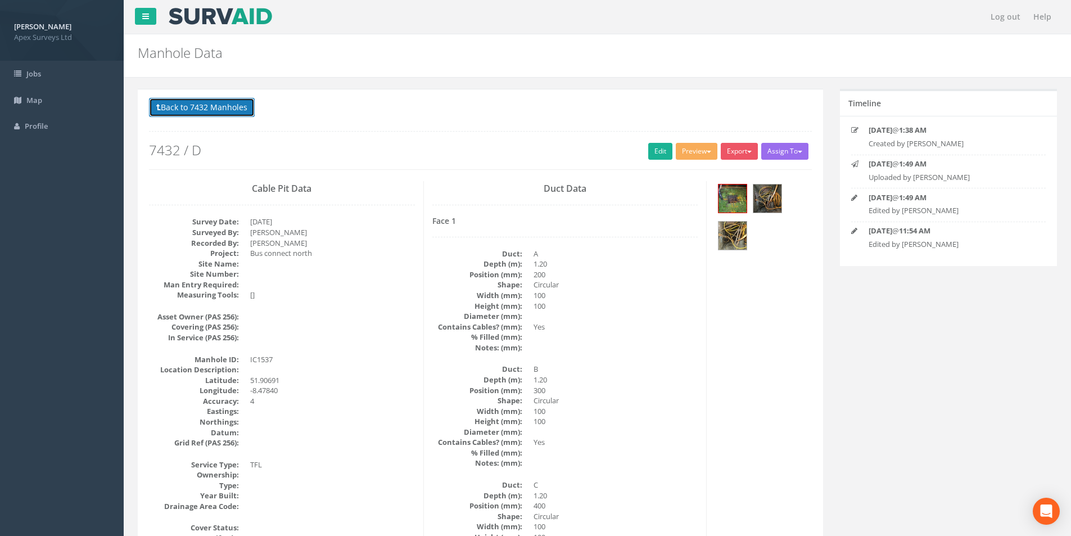
drag, startPoint x: 205, startPoint y: 105, endPoint x: 275, endPoint y: 137, distance: 77.3
click at [205, 105] on button "Back to 7432 Manholes" at bounding box center [202, 107] width 106 height 19
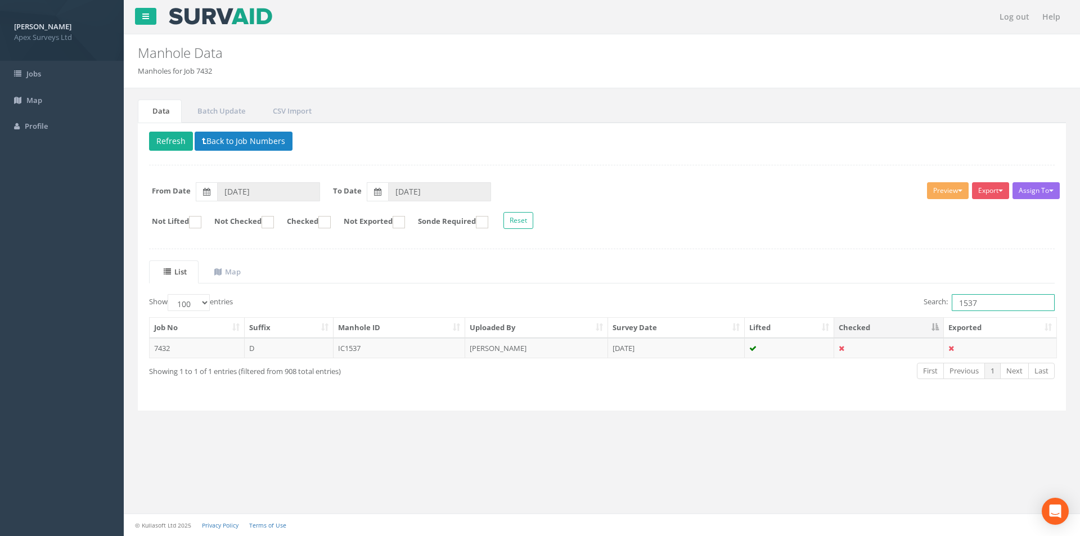
click at [994, 304] on input "1537" at bounding box center [1003, 302] width 103 height 17
type input "1539"
click at [530, 355] on td "[PERSON_NAME]" at bounding box center [536, 348] width 143 height 20
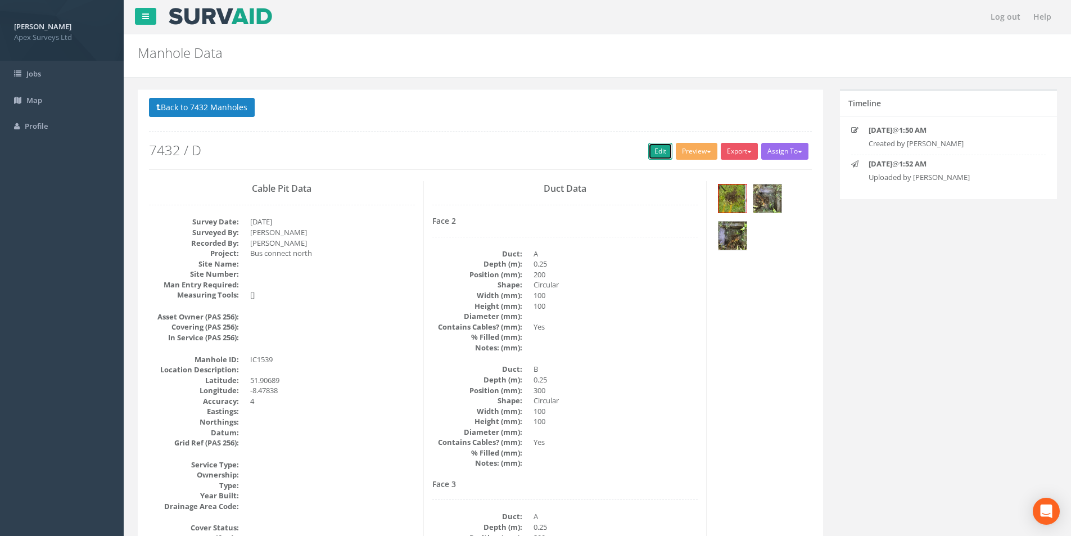
click at [655, 154] on link "Edit" at bounding box center [660, 151] width 24 height 17
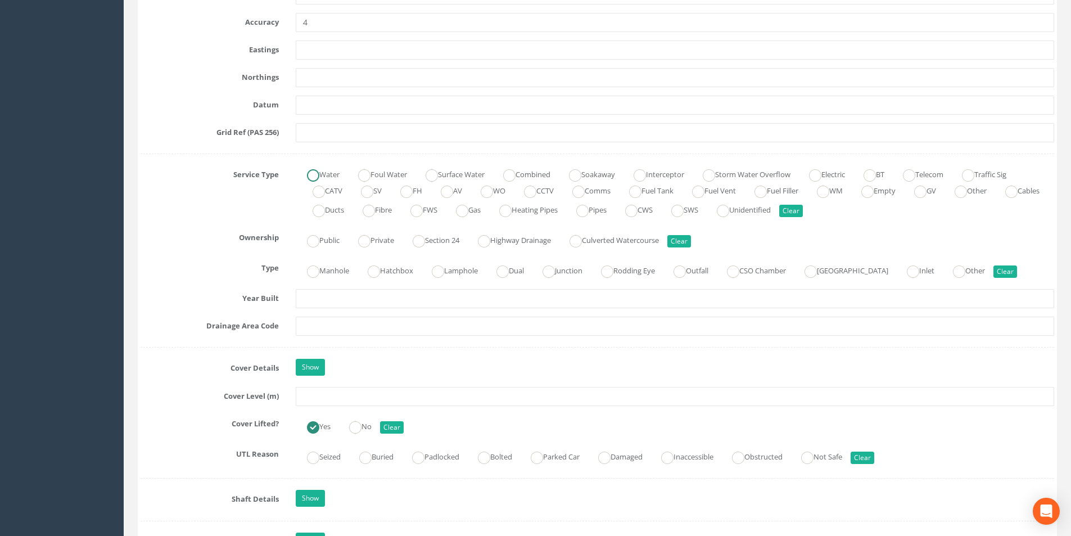
scroll to position [675, 0]
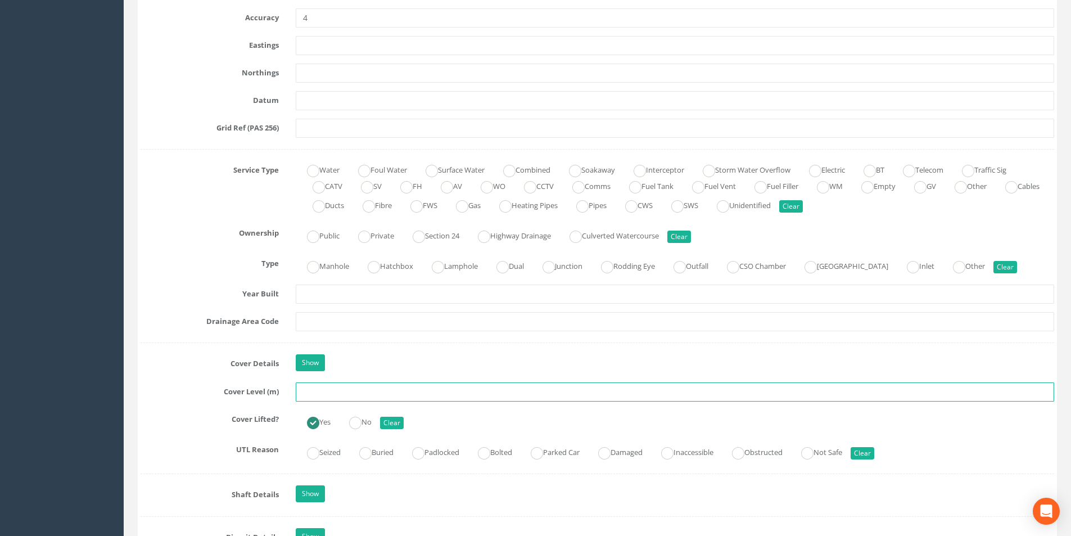
click at [317, 394] on input "text" at bounding box center [675, 391] width 759 height 19
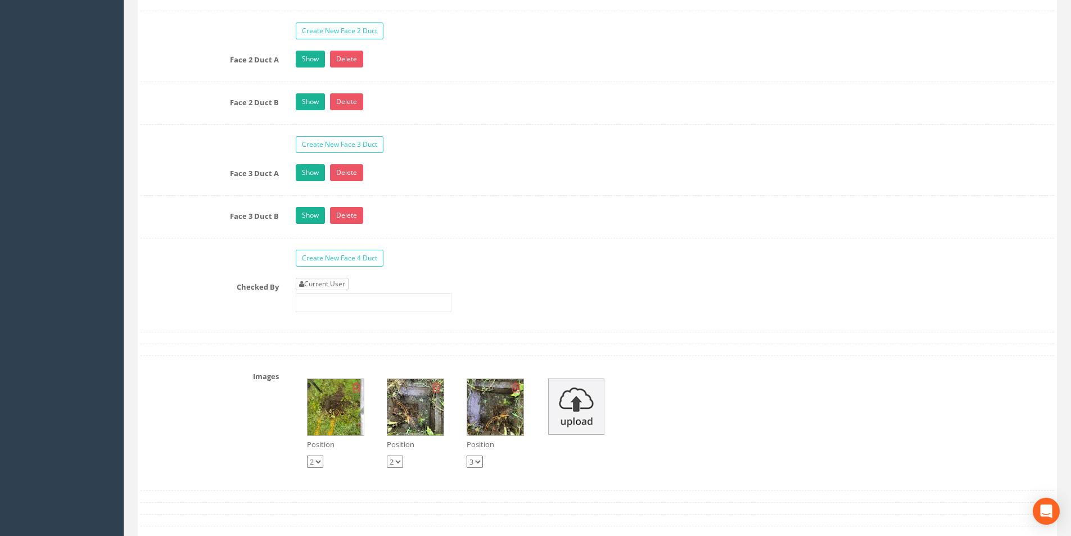
type input "25.67"
click at [315, 287] on link "Current User" at bounding box center [322, 284] width 53 height 12
type input "[PERSON_NAME]"
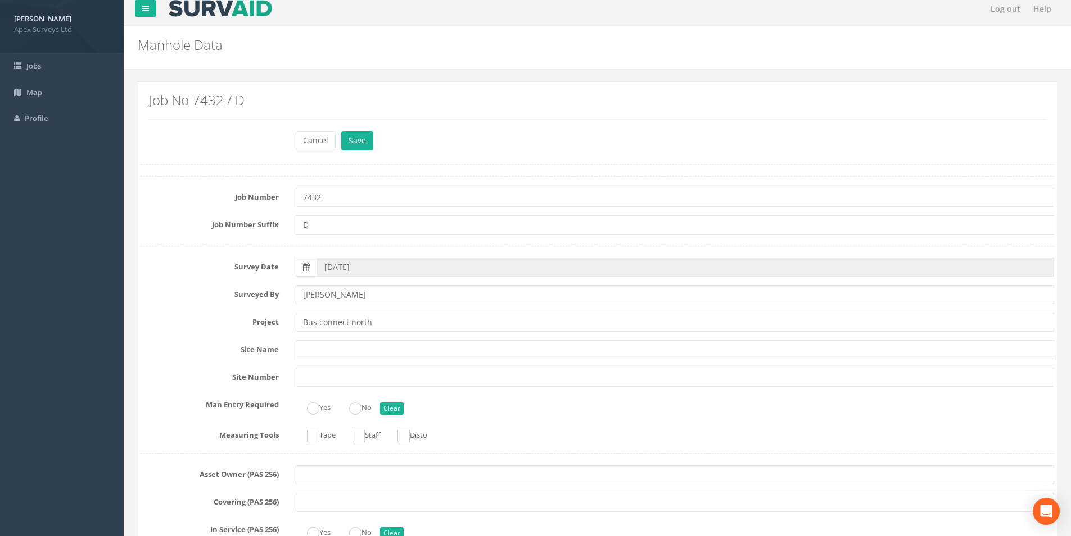
scroll to position [0, 0]
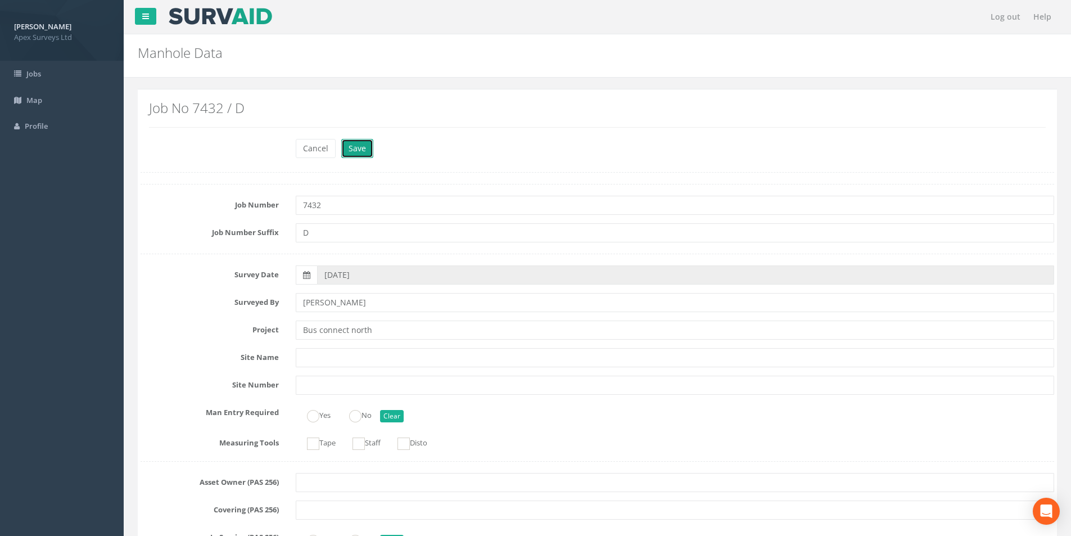
click at [350, 151] on button "Save" at bounding box center [357, 148] width 32 height 19
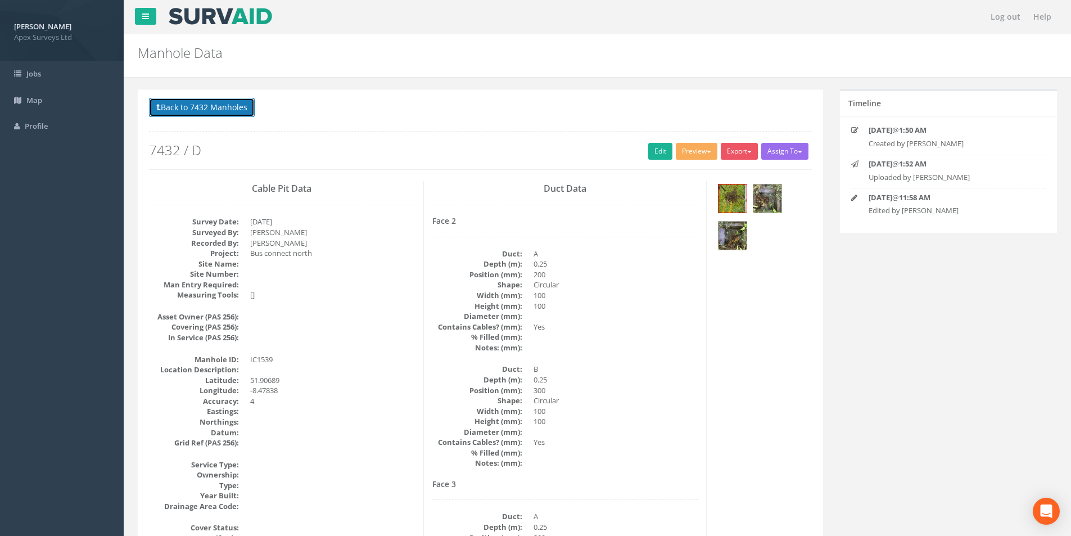
click at [189, 107] on button "Back to 7432 Manholes" at bounding box center [202, 107] width 106 height 19
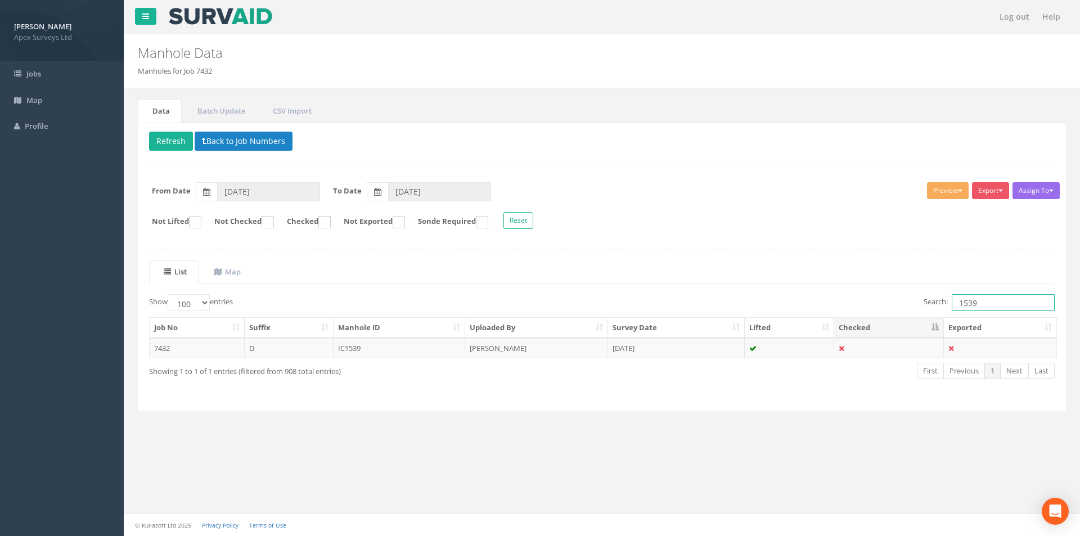
click at [996, 304] on input "1539" at bounding box center [1003, 302] width 103 height 17
type input "1538"
click at [416, 352] on td "IC1538" at bounding box center [400, 348] width 132 height 20
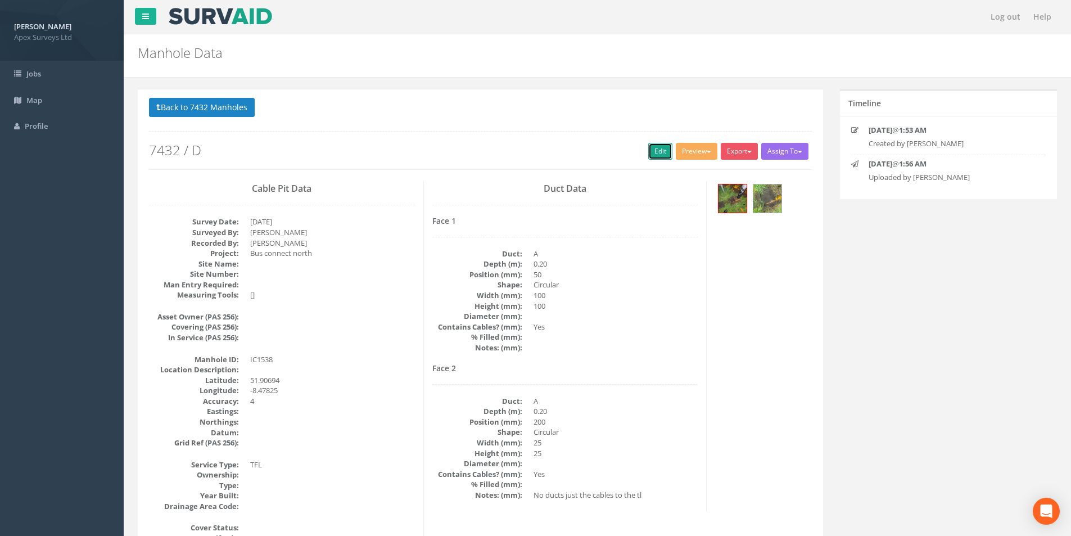
click at [651, 148] on link "Edit" at bounding box center [660, 151] width 24 height 17
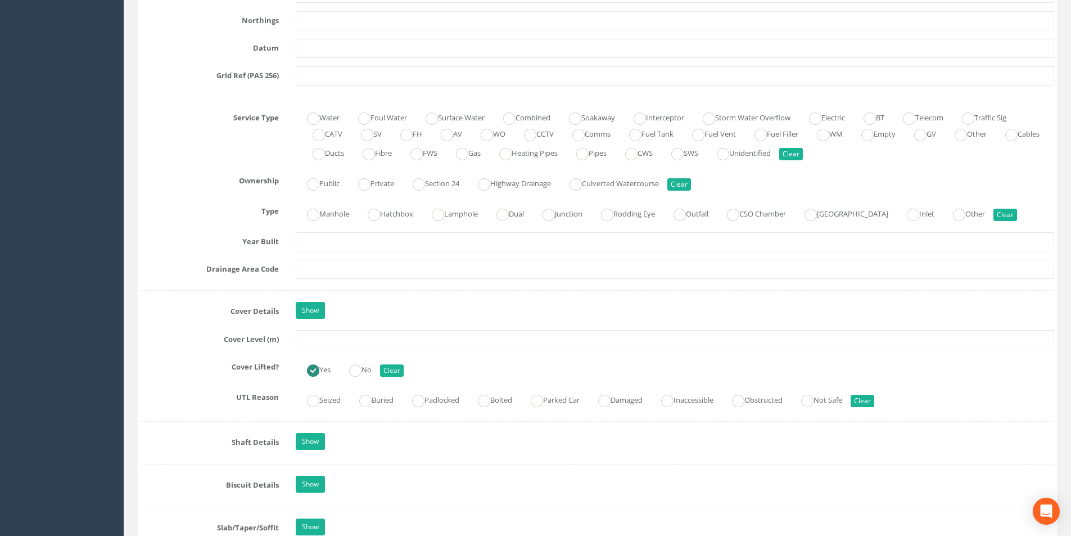
scroll to position [731, 0]
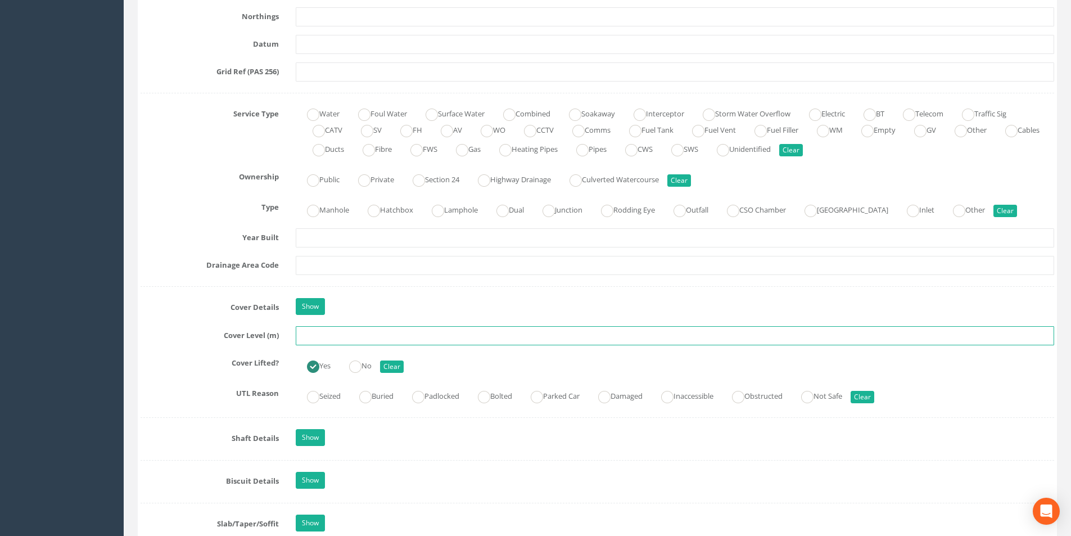
click at [320, 336] on input "text" at bounding box center [675, 335] width 759 height 19
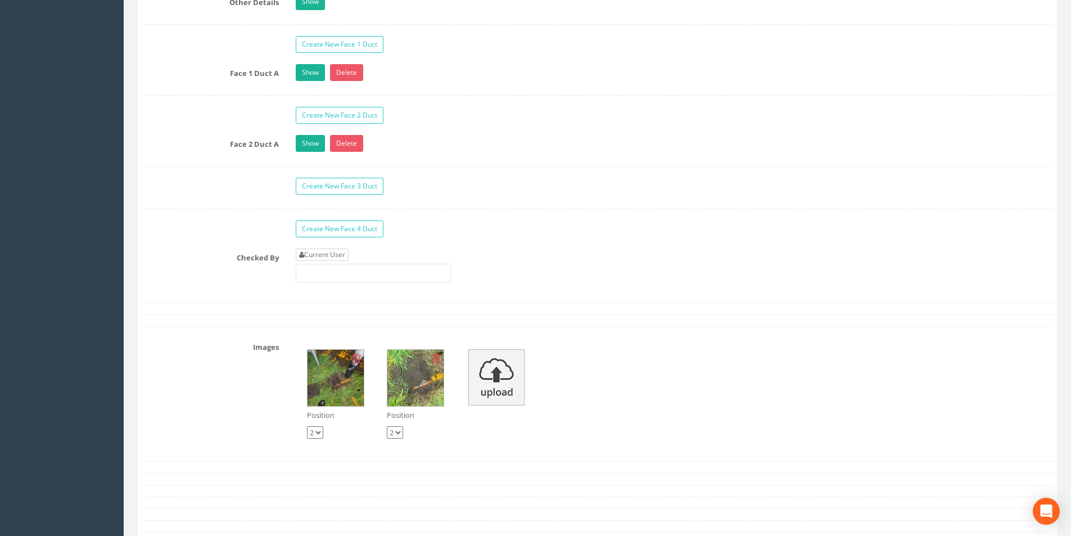
type input "25.05"
click at [327, 253] on link "Current User" at bounding box center [322, 255] width 53 height 12
type input "[PERSON_NAME]"
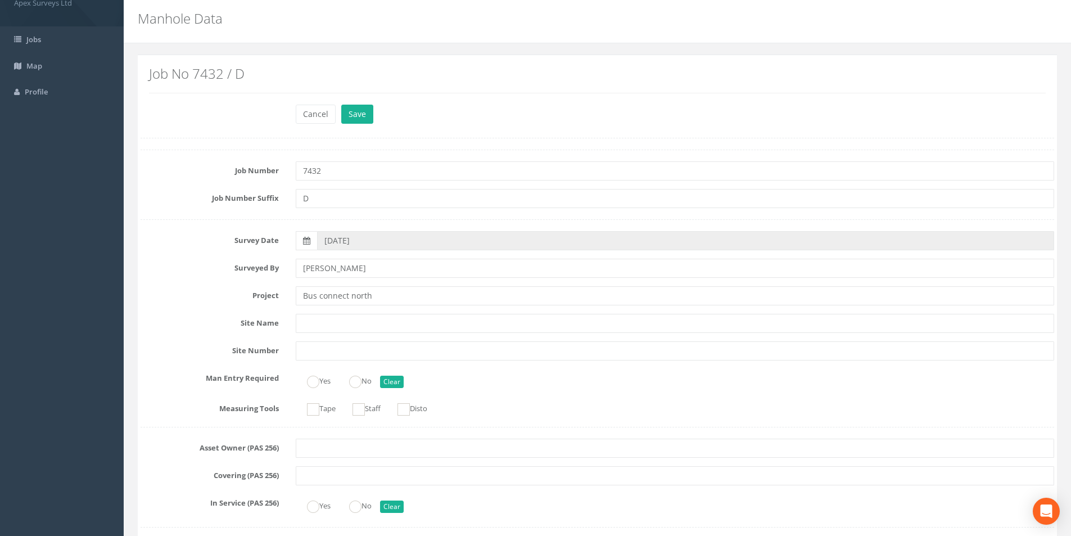
scroll to position [0, 0]
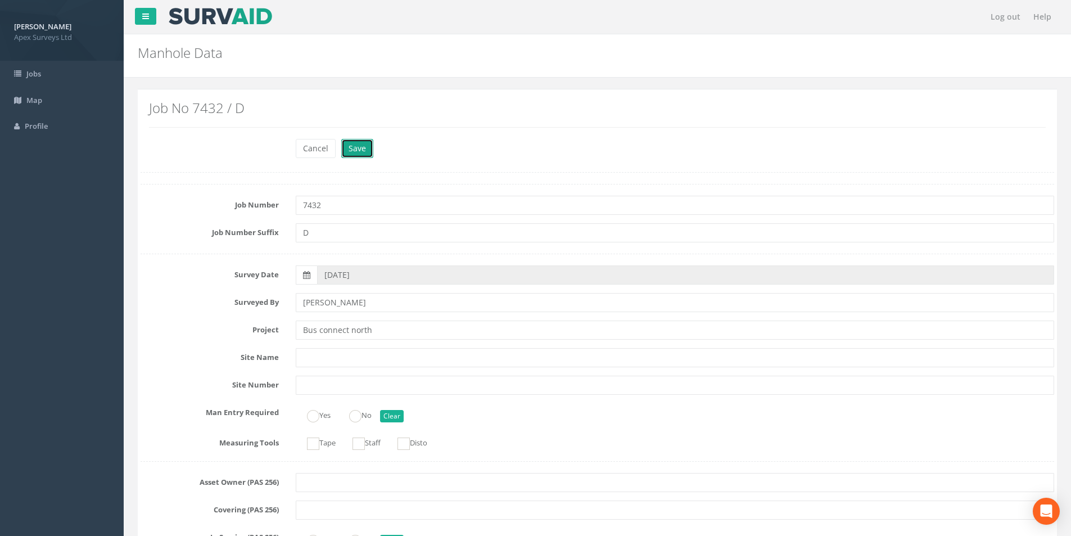
click at [358, 148] on button "Save" at bounding box center [357, 148] width 32 height 19
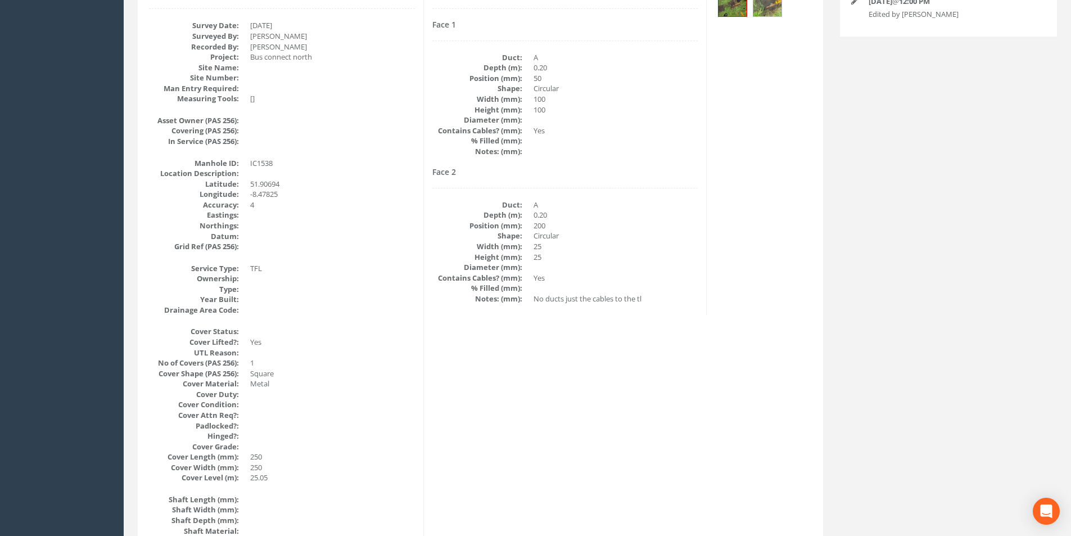
scroll to position [169, 0]
